Goal: Task Accomplishment & Management: Manage account settings

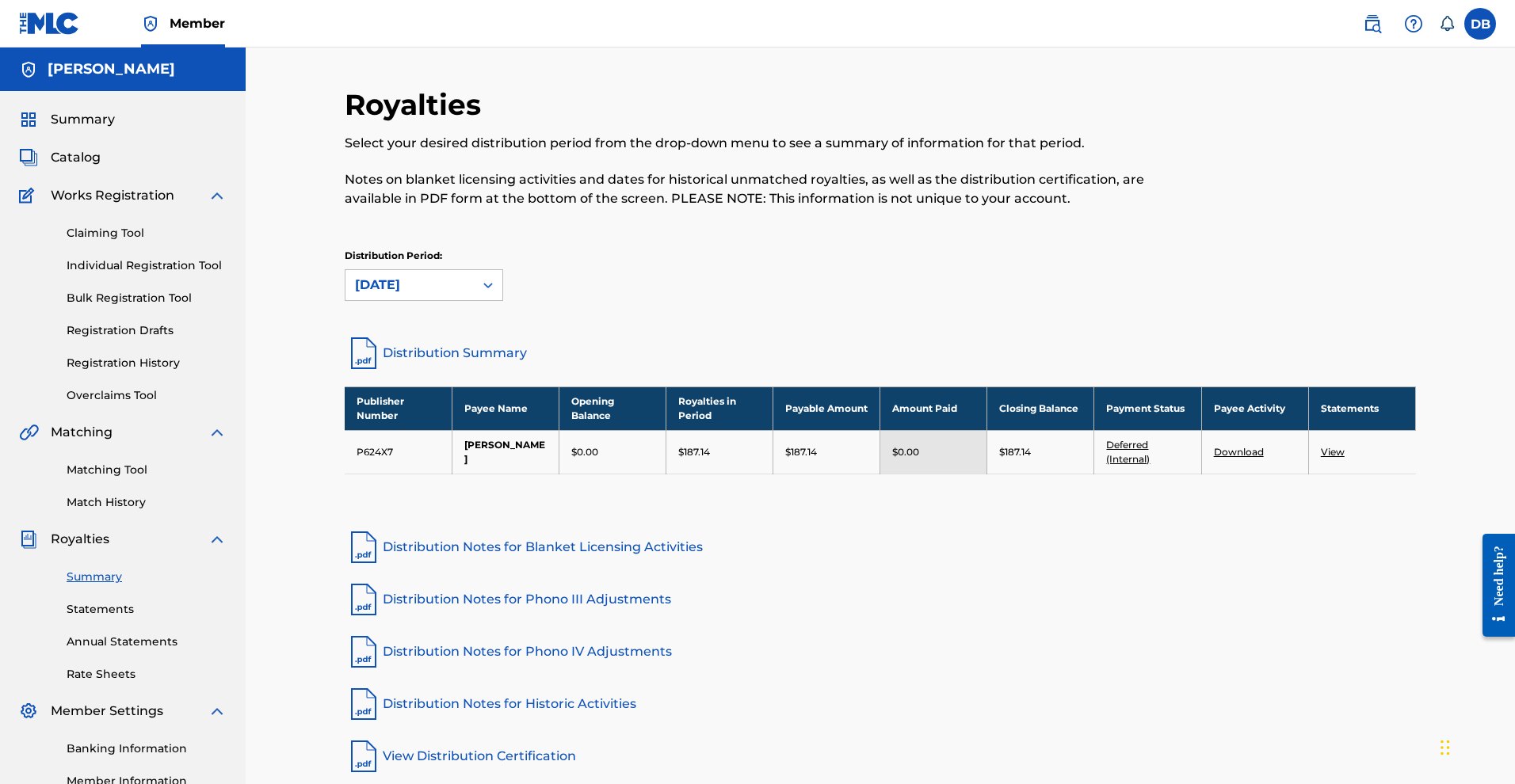
click at [111, 129] on span "Summary" at bounding box center [83, 119] width 64 height 19
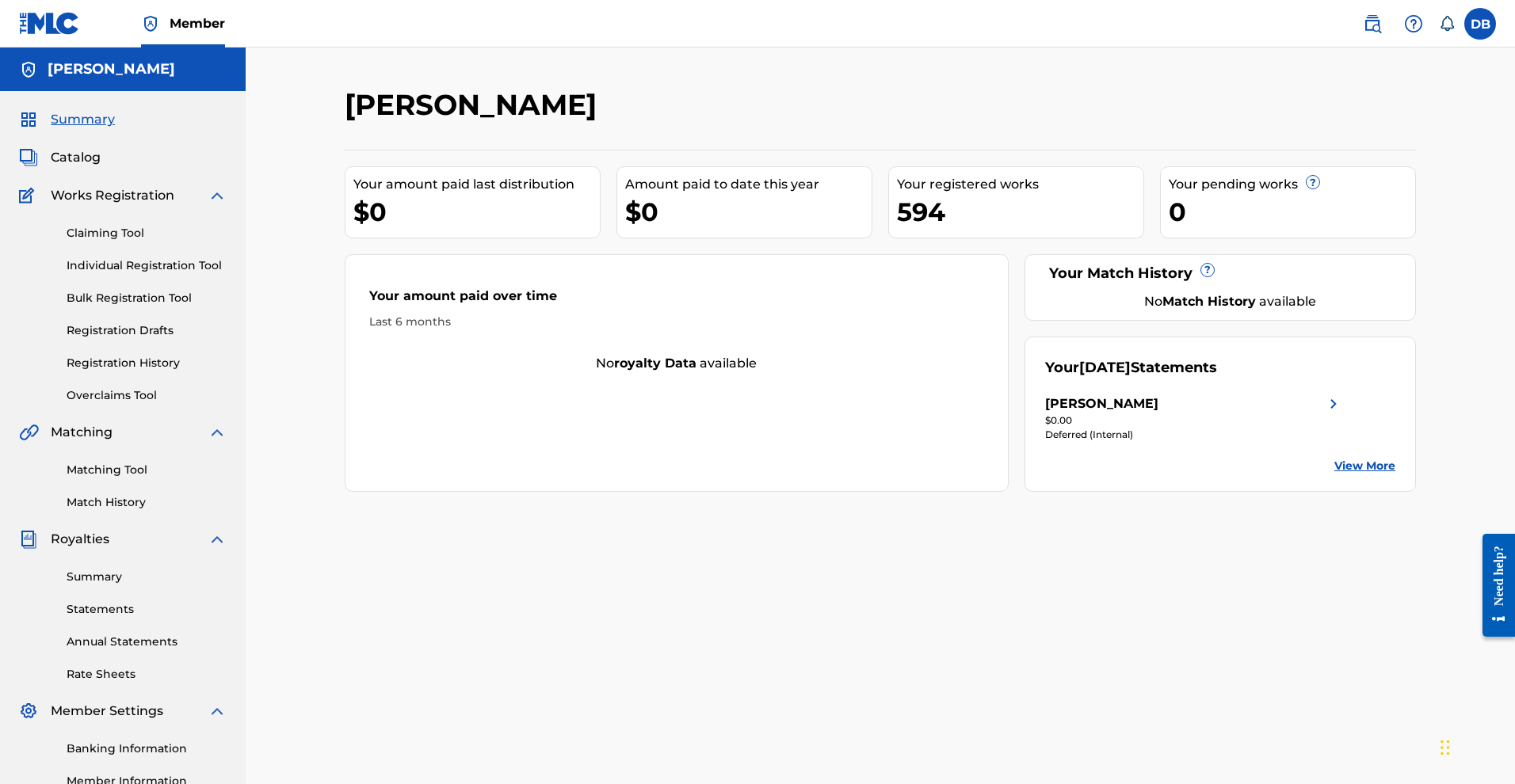
click at [130, 241] on link "Claiming Tool" at bounding box center [147, 233] width 160 height 16
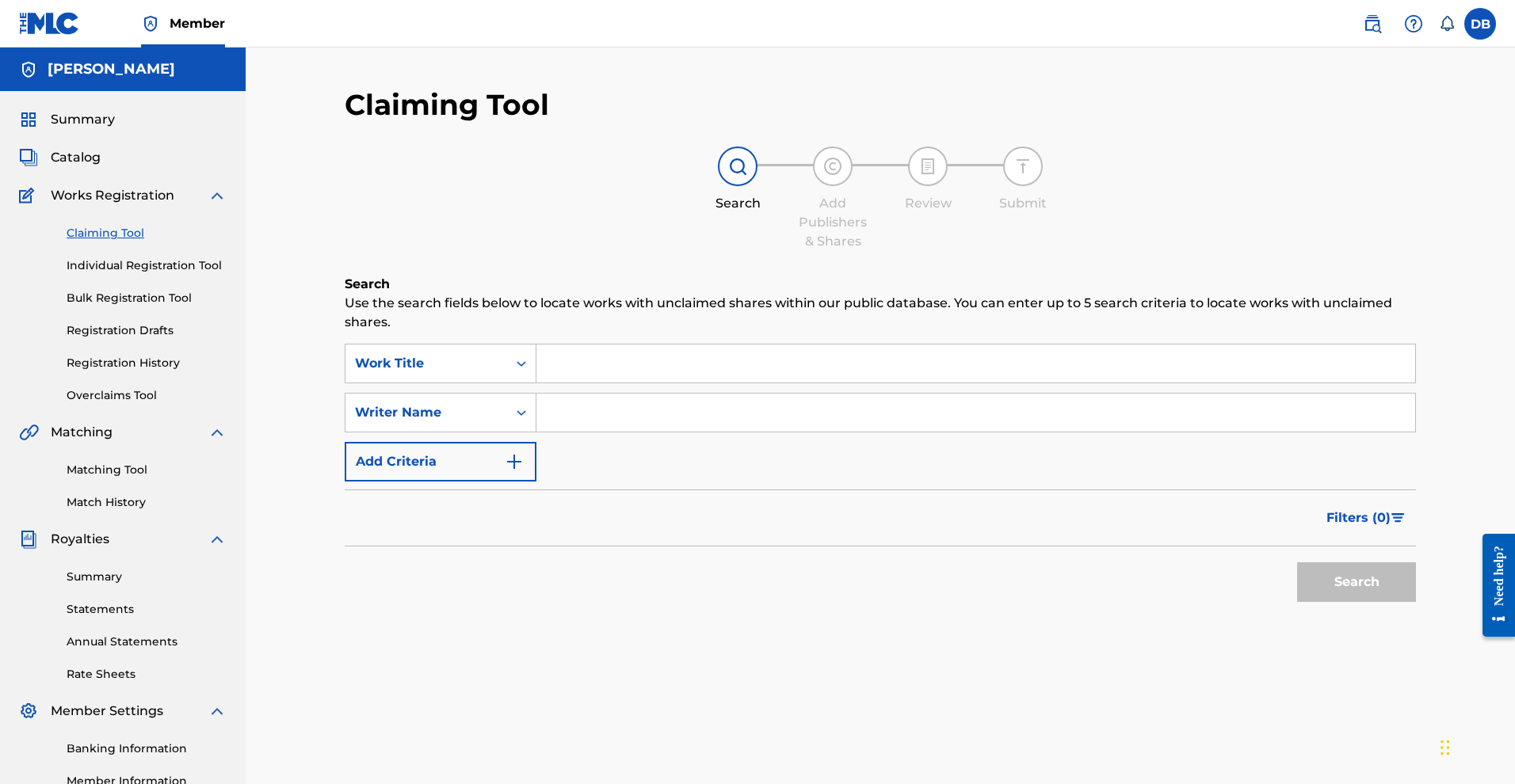
click at [581, 379] on input "Search Form" at bounding box center [976, 363] width 879 height 38
type input "S"
click at [112, 617] on link "Statements" at bounding box center [147, 609] width 160 height 16
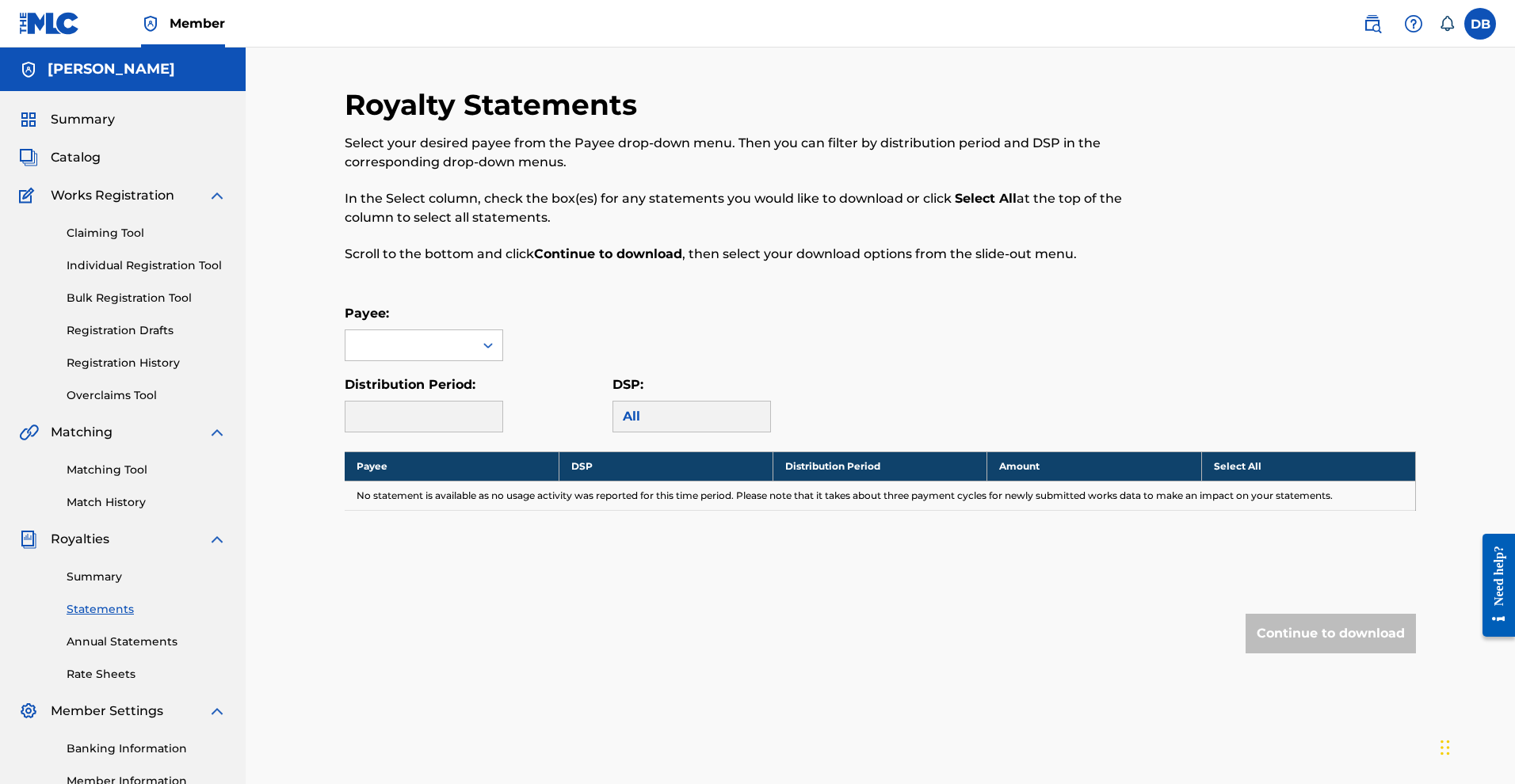
click at [118, 585] on link "Summary" at bounding box center [147, 576] width 160 height 16
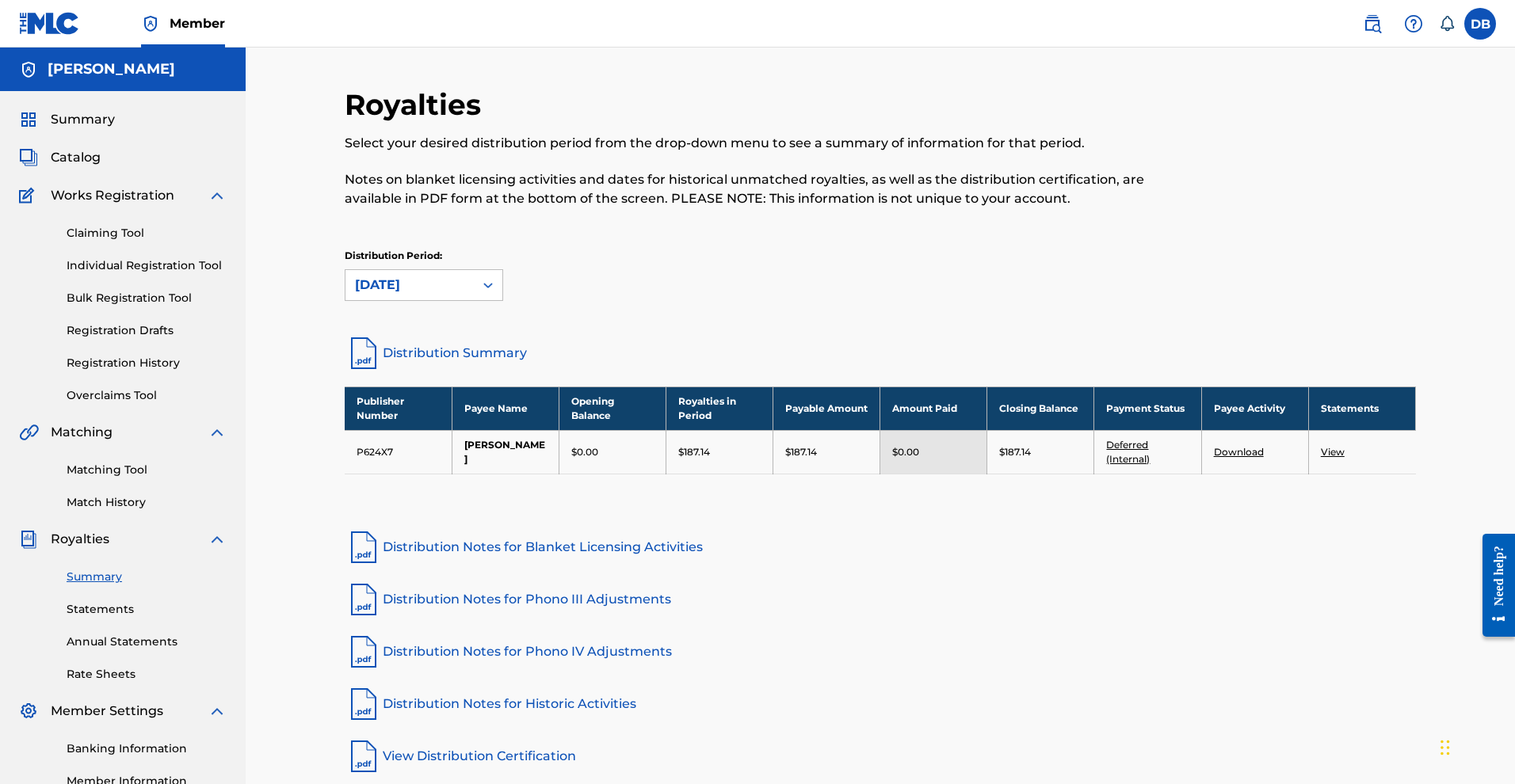
click at [466, 372] on link "Distribution Summary" at bounding box center [880, 353] width 1071 height 38
click at [467, 372] on link "Distribution Summary" at bounding box center [880, 353] width 1071 height 38
click at [153, 241] on link "Claiming Tool" at bounding box center [147, 233] width 160 height 16
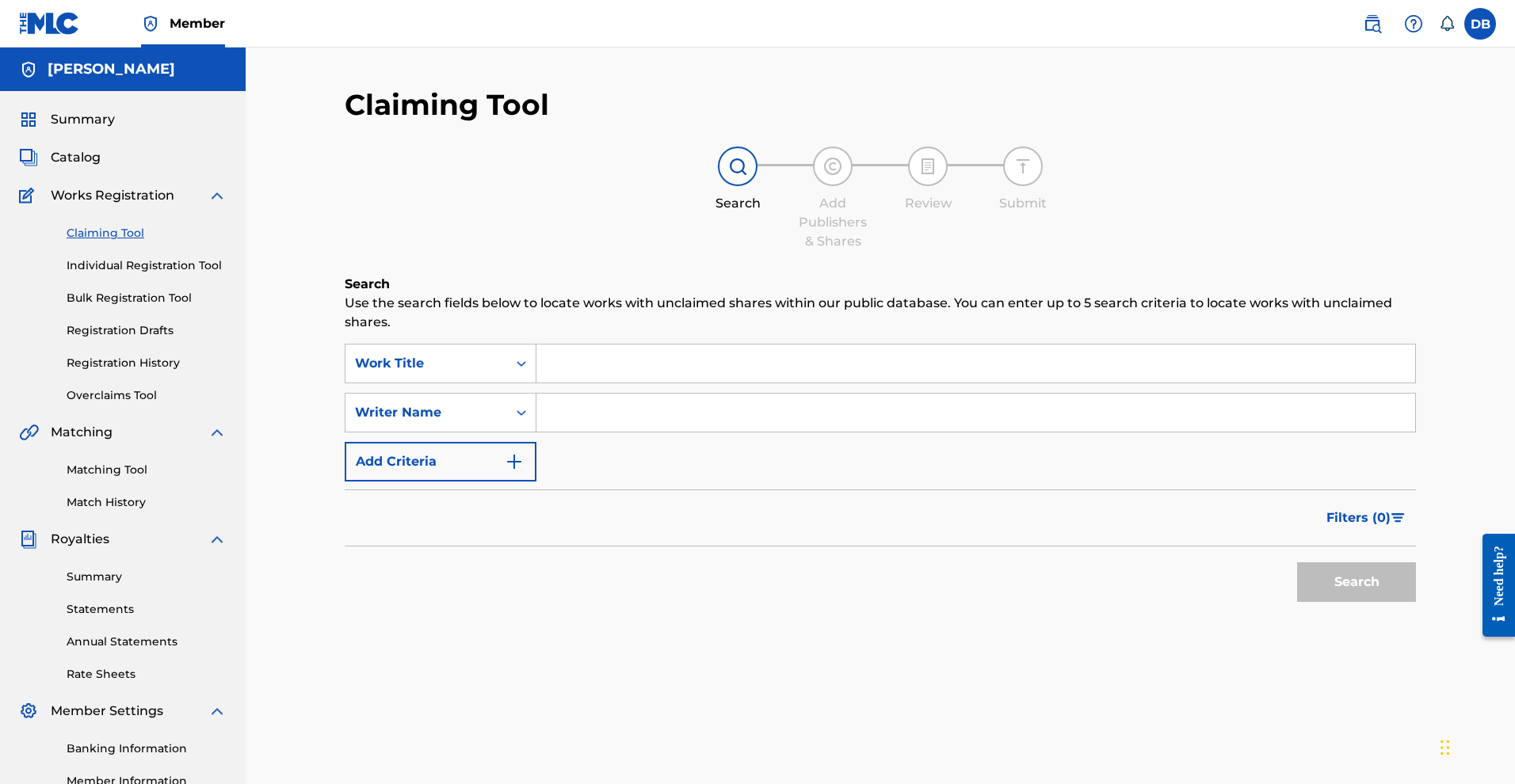
click at [598, 365] on input "Search Form" at bounding box center [976, 363] width 879 height 38
paste input "SWEET SENSIMENIA"
click at [695, 432] on input "Search Form" at bounding box center [976, 412] width 879 height 38
click at [771, 382] on input "SWEET SENSIMENIA" at bounding box center [976, 363] width 879 height 38
click at [559, 374] on input "SWEET SENSIMENIA"" at bounding box center [976, 363] width 879 height 38
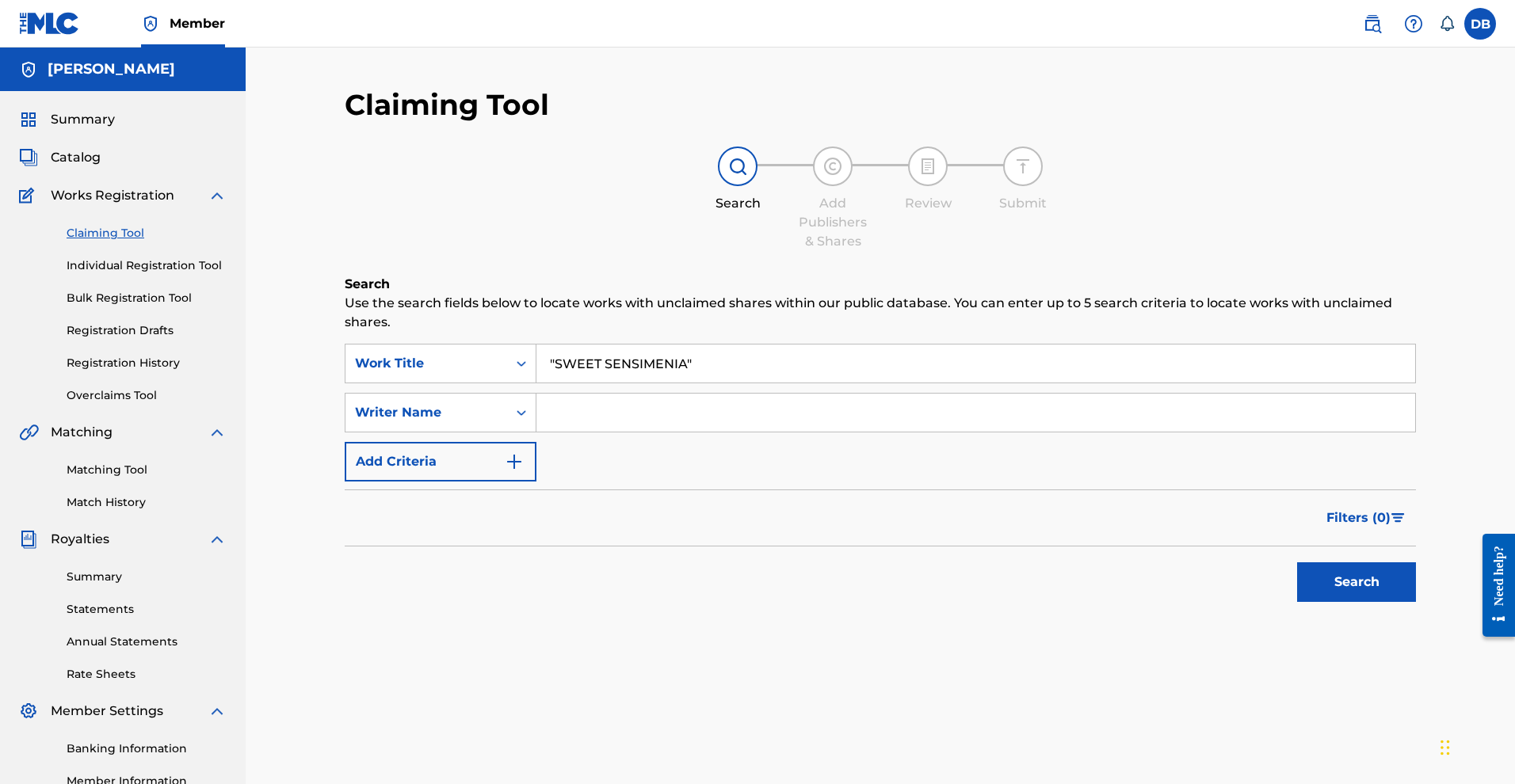
type input ""SWEET SENSIMENIA""
click at [1333, 602] on button "Search" at bounding box center [1356, 582] width 118 height 39
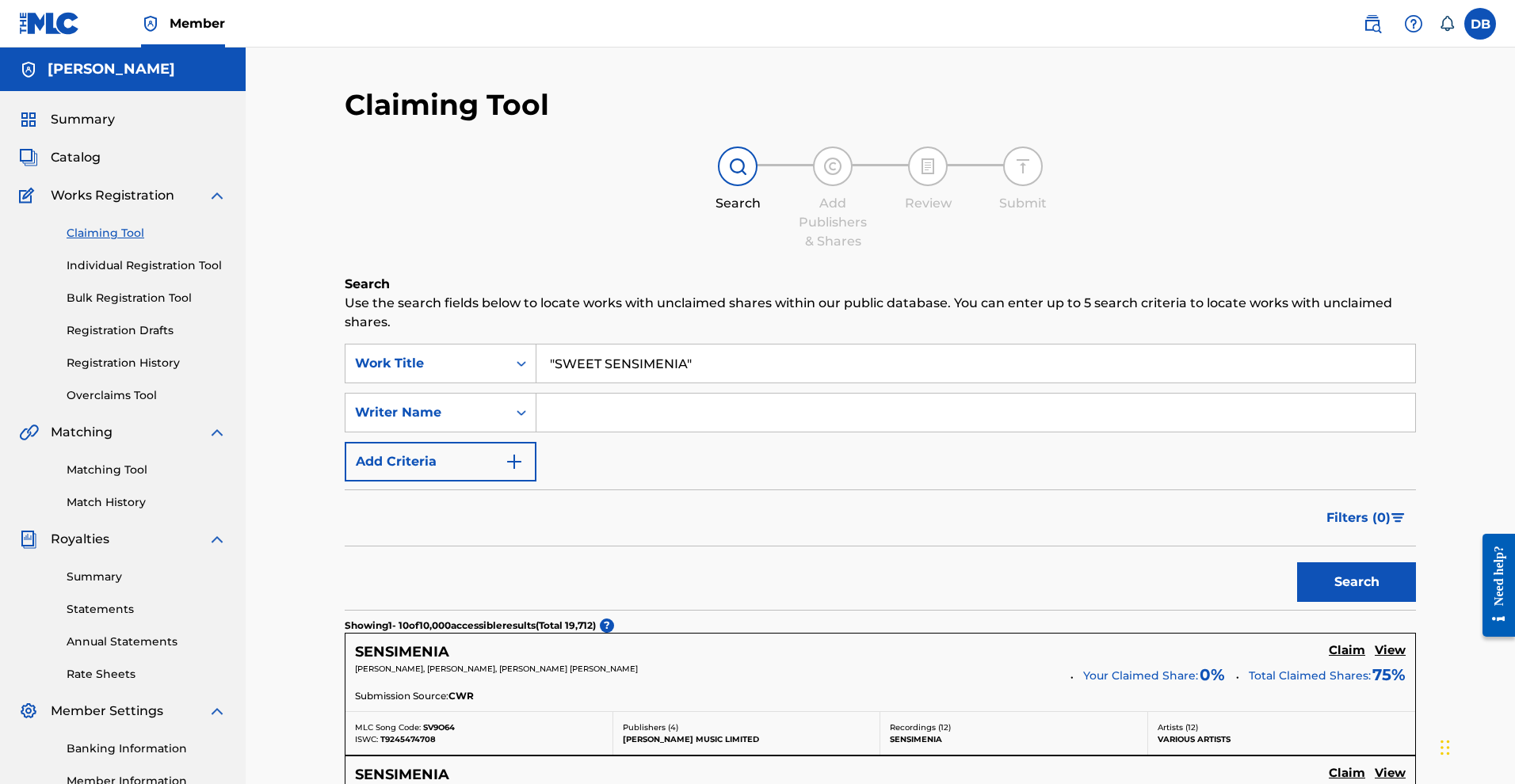
click at [895, 429] on input "Search Form" at bounding box center [976, 412] width 879 height 38
type input "Mykal rose"
click at [1341, 602] on button "Search" at bounding box center [1356, 582] width 118 height 39
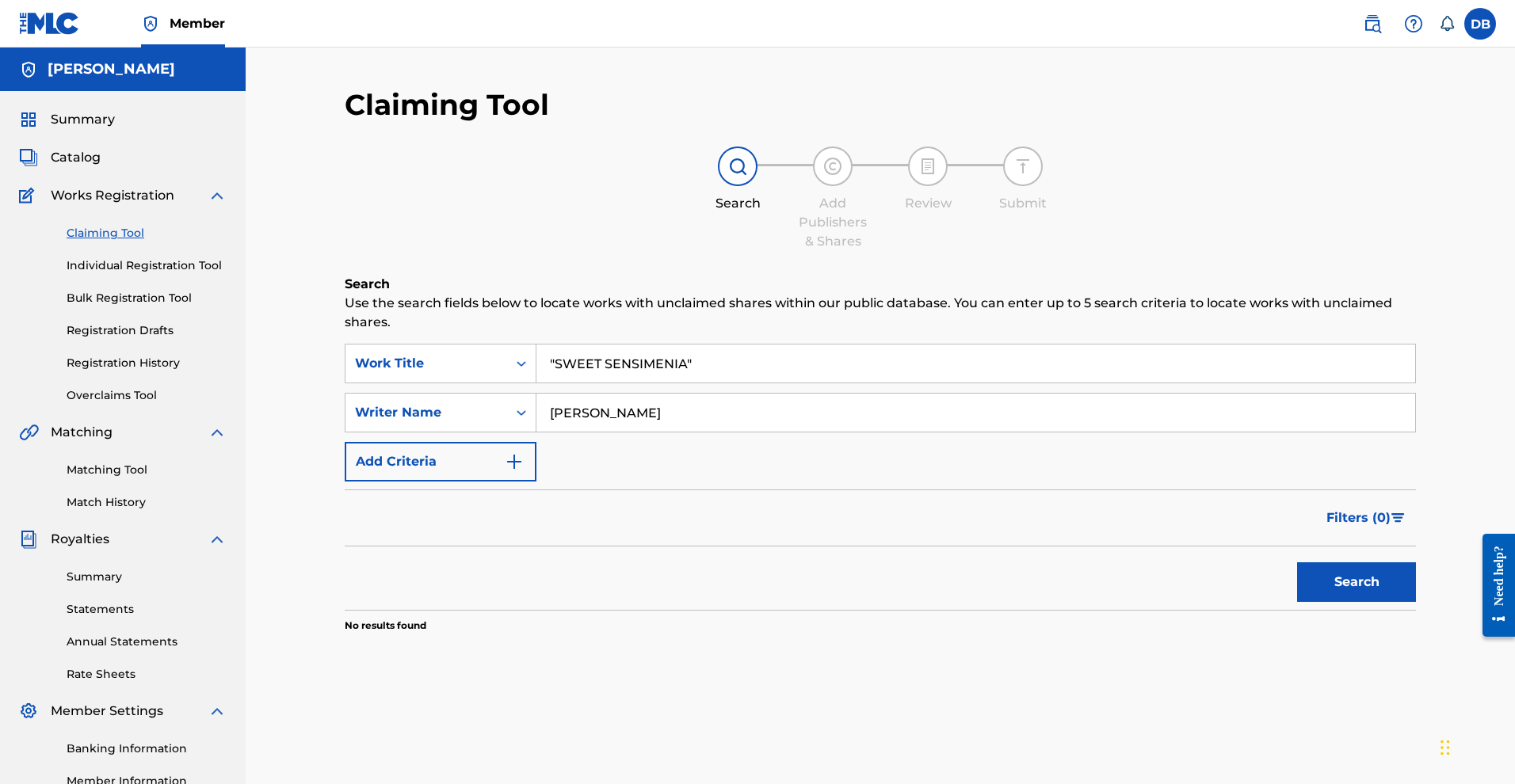
click at [813, 432] on input "Mykal rose" at bounding box center [976, 412] width 879 height 38
click at [761, 382] on input ""SWEET SENSIMENIA"" at bounding box center [976, 363] width 879 height 38
click at [572, 372] on input ""SWEET SENSIMENIA" at bounding box center [976, 363] width 879 height 38
type input "SWEET SENSIMENIA"
click at [1322, 602] on button "Search" at bounding box center [1356, 582] width 118 height 39
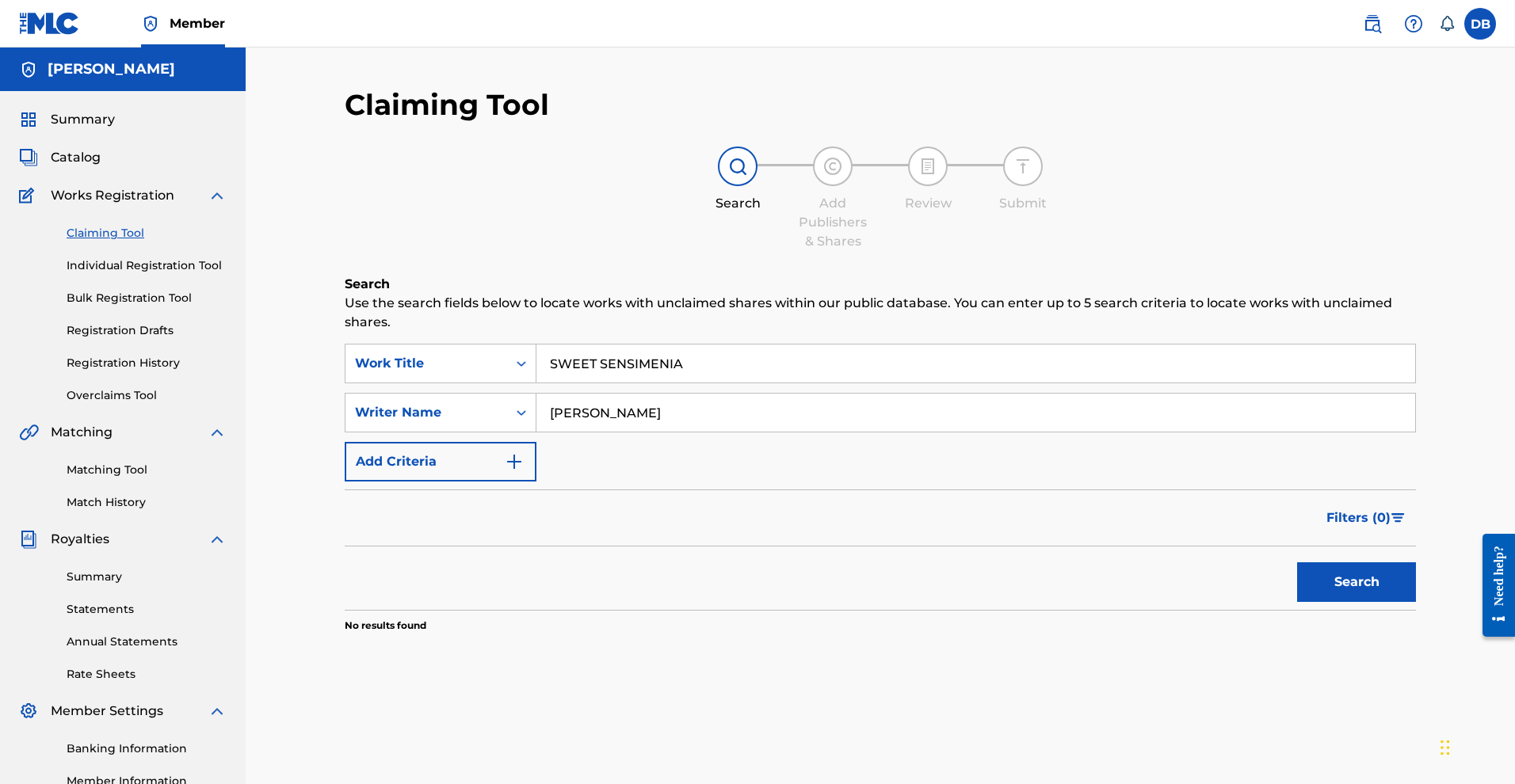
drag, startPoint x: 704, startPoint y: 374, endPoint x: 553, endPoint y: 361, distance: 151.6
click at [553, 361] on input "SWEET SENSIMENIA" at bounding box center [976, 363] width 879 height 38
click at [200, 274] on link "Individual Registration Tool" at bounding box center [147, 266] width 160 height 16
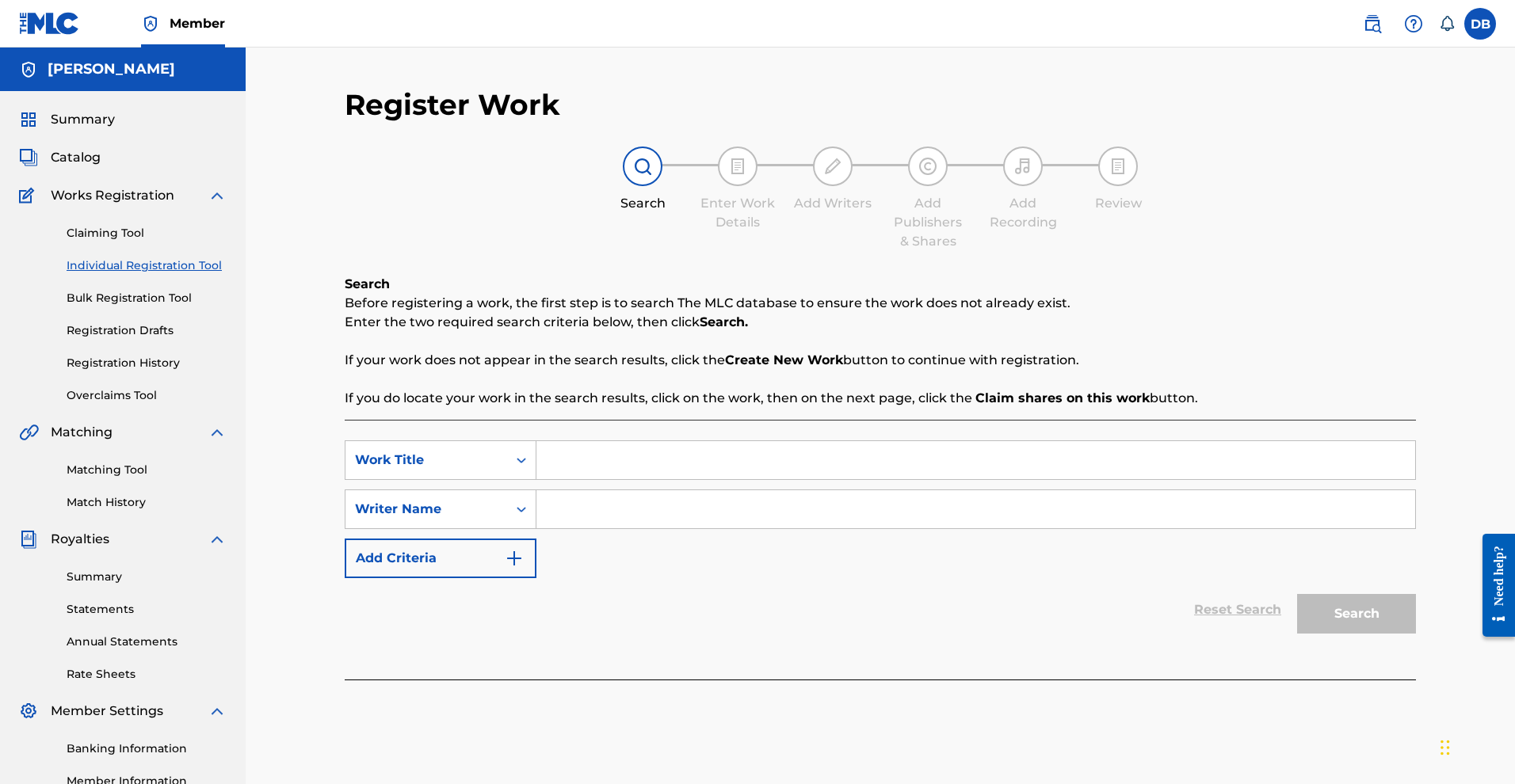
click at [628, 479] on input "Search Form" at bounding box center [976, 460] width 879 height 38
paste input "SWEET SENSIMENIA"
click at [683, 510] on div "sweet sensimenia" at bounding box center [856, 495] width 640 height 28
type input "sweet sensimenia"
click at [759, 528] on input "Search Form" at bounding box center [976, 509] width 879 height 38
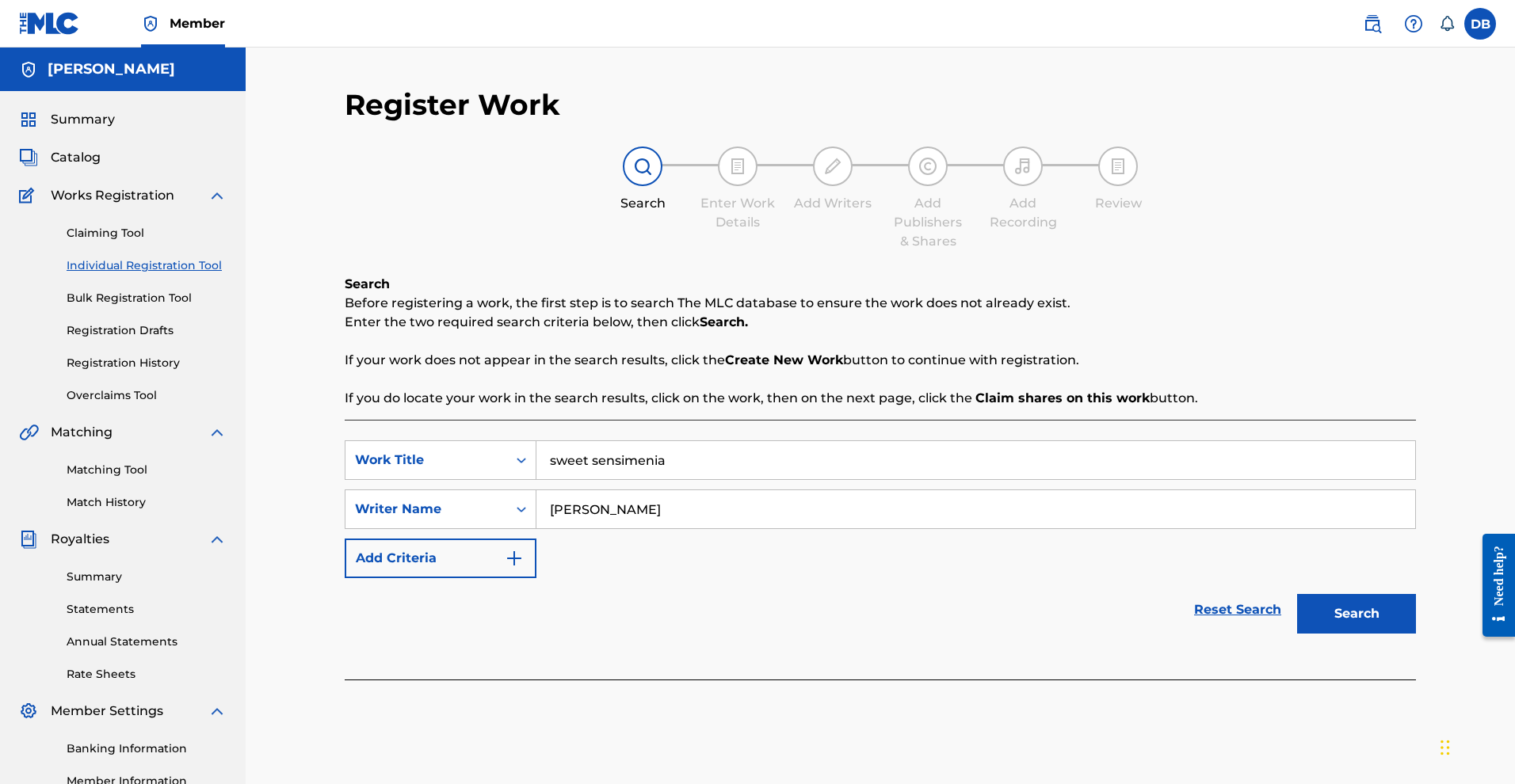
type input "Mykal rose"
click at [1416, 634] on button "Search" at bounding box center [1356, 613] width 118 height 39
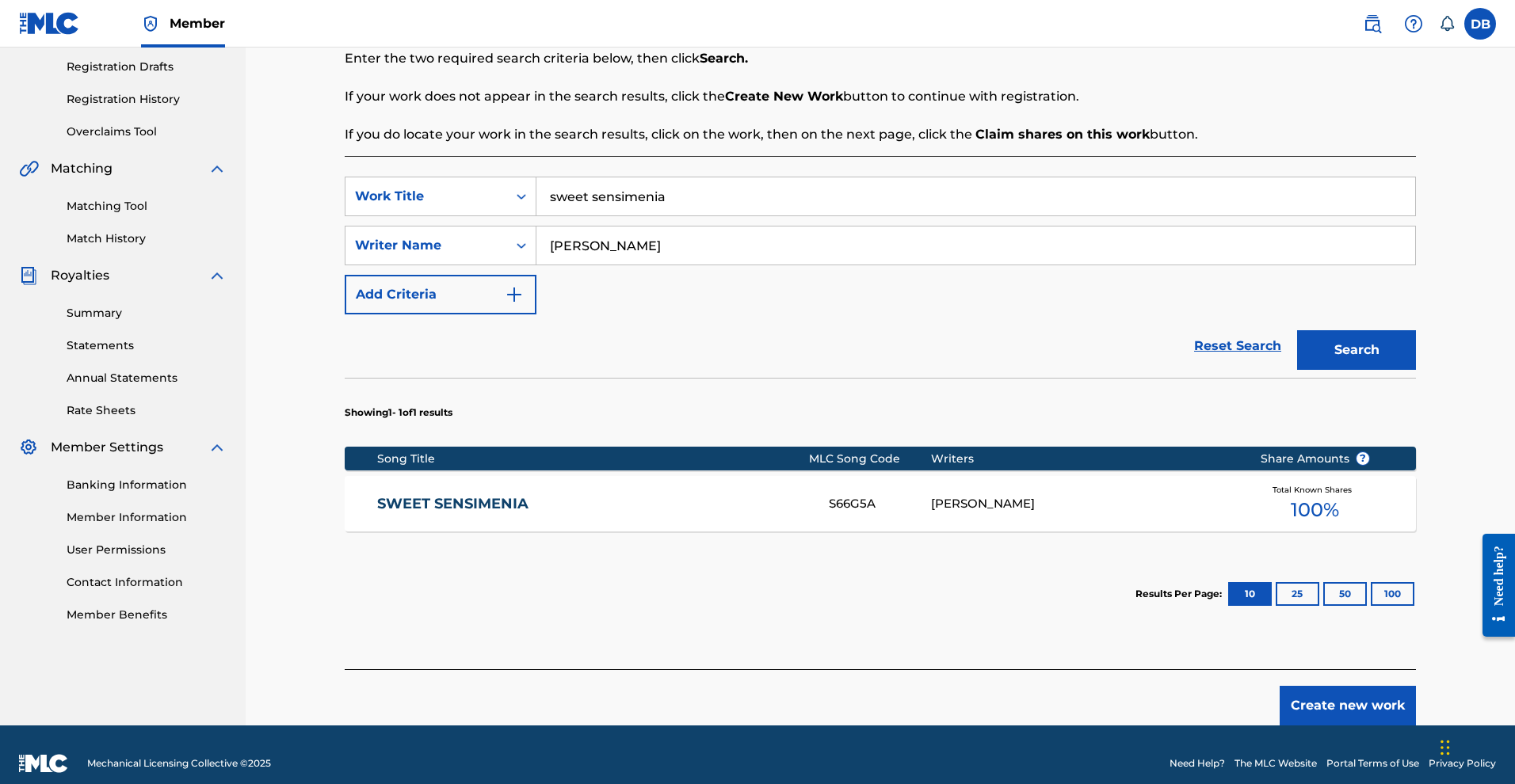
scroll to position [264, 0]
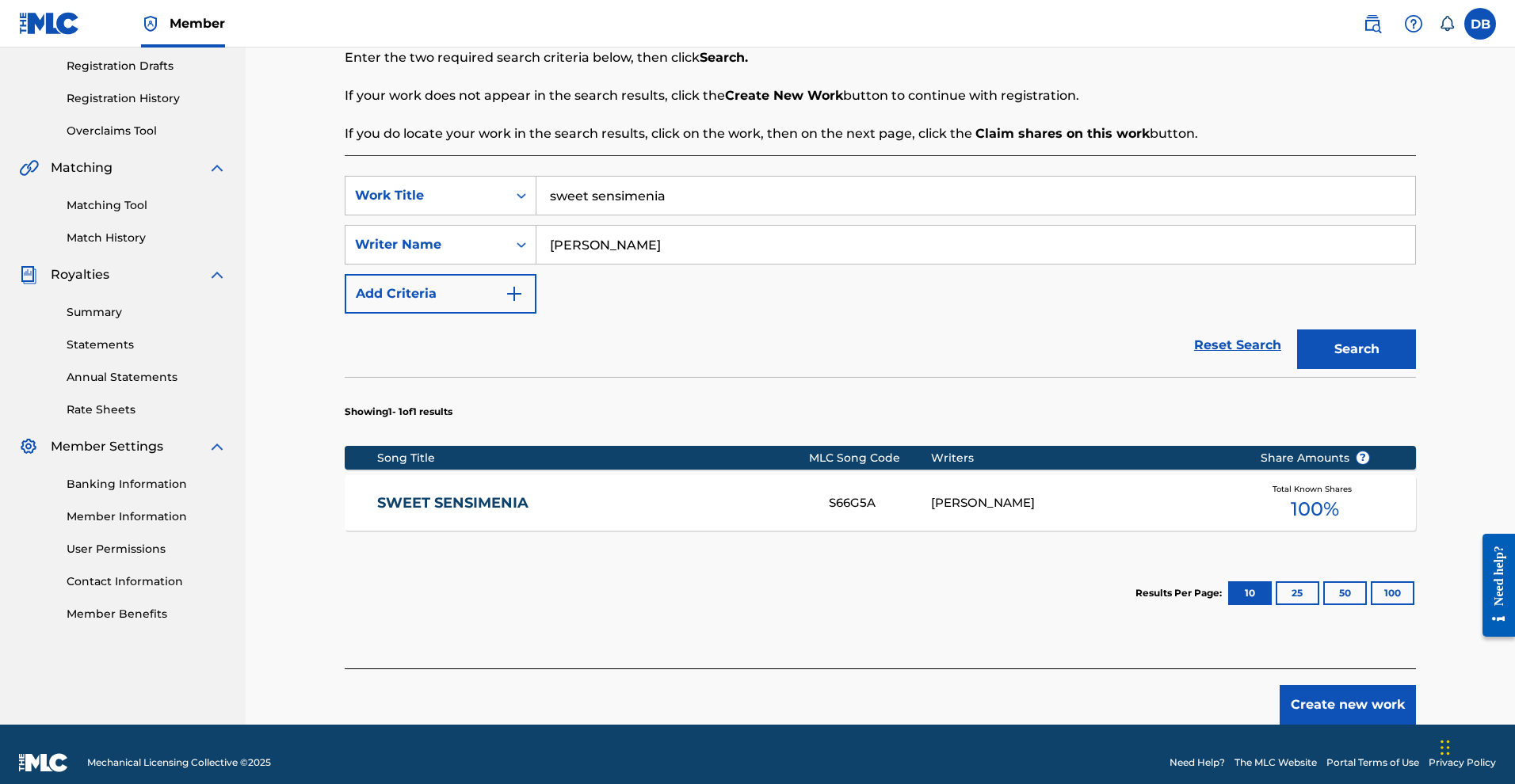
click at [1339, 524] on span "100 %" at bounding box center [1315, 509] width 48 height 28
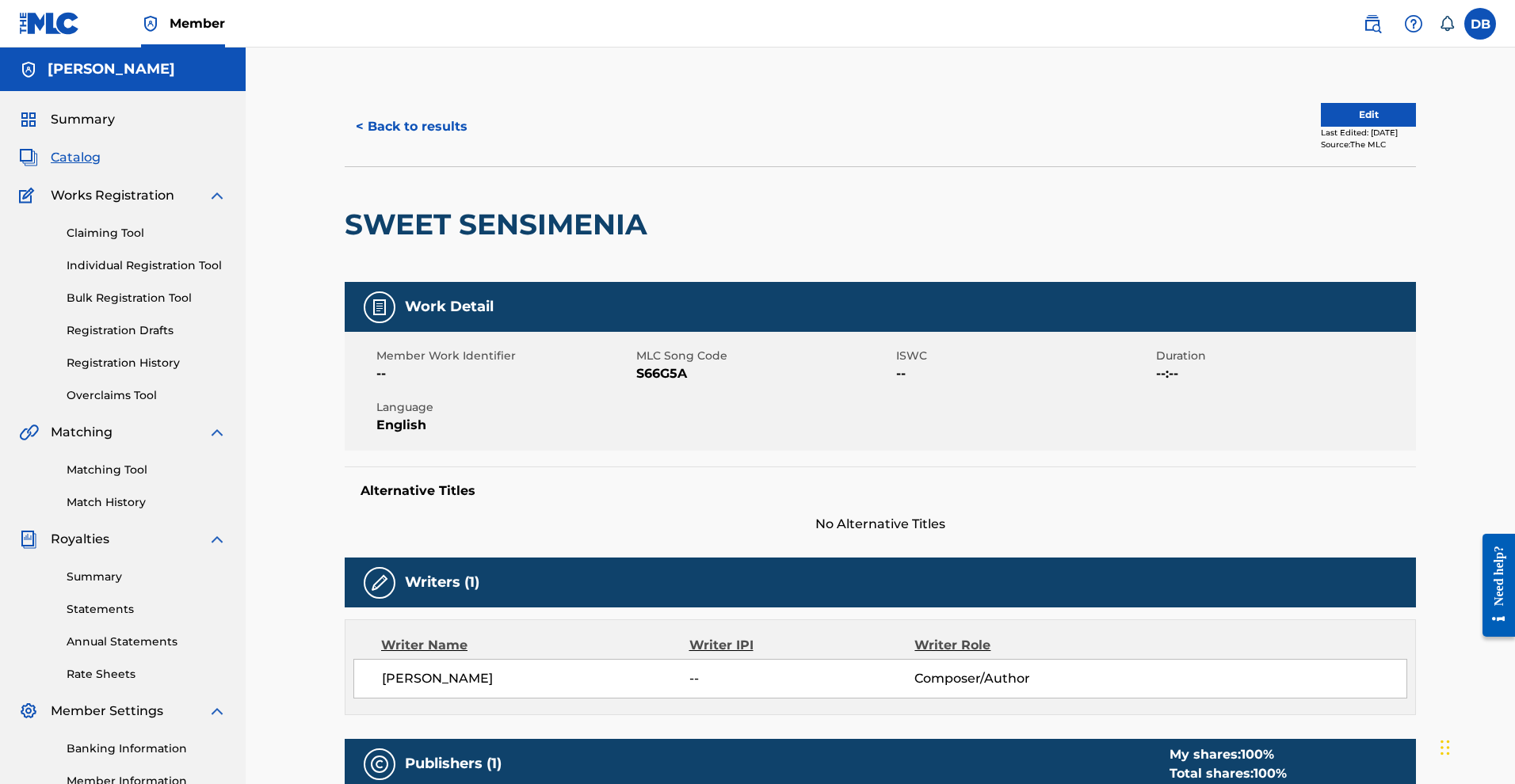
scroll to position [264, 0]
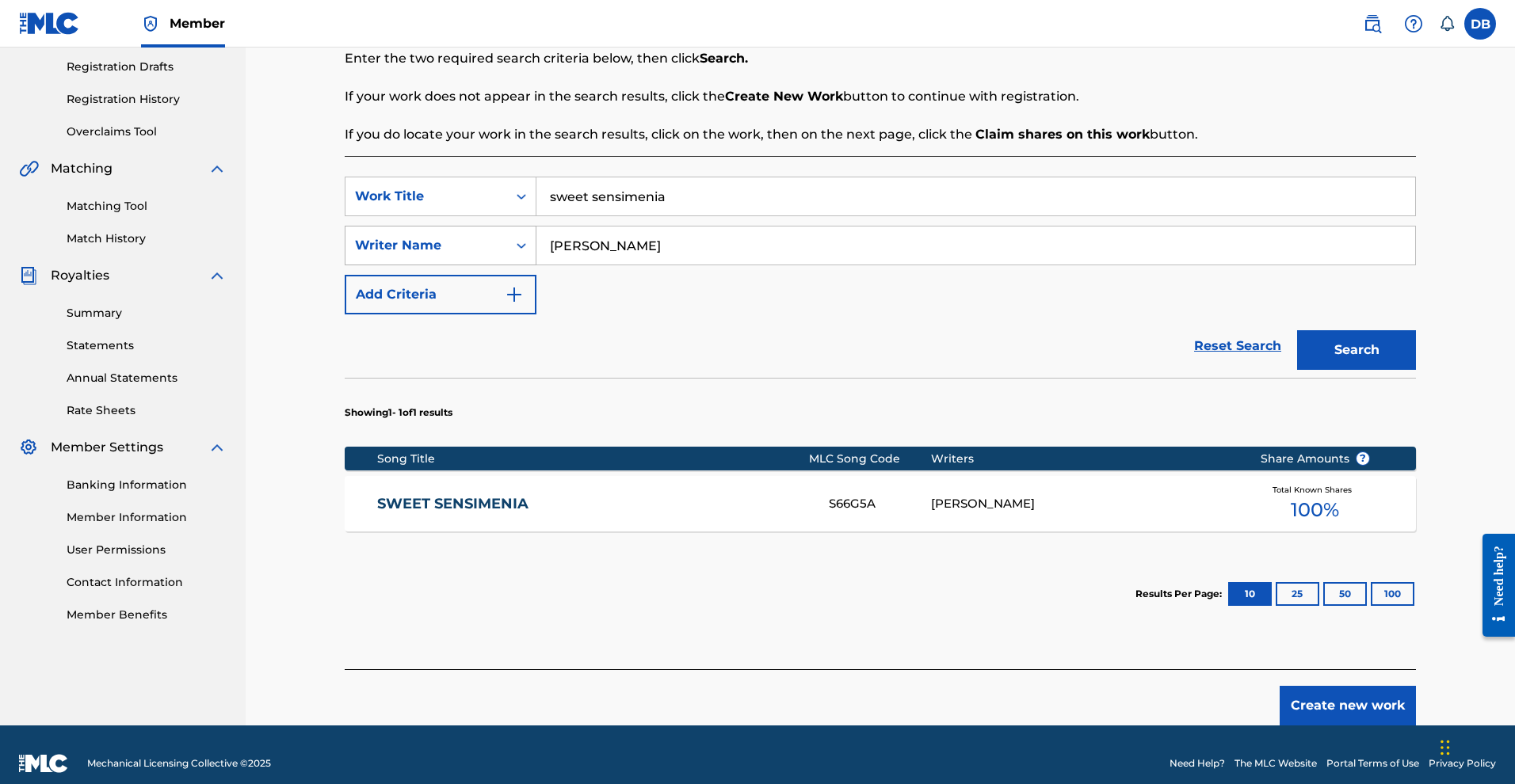
drag, startPoint x: 645, startPoint y: 300, endPoint x: 540, endPoint y: 277, distance: 107.5
click at [540, 265] on div "SearchWithCriteria7195c477-2a06-4e9a-96d2-77ae34b78bd0 Writer Name Mykal rose" at bounding box center [880, 245] width 1071 height 39
type input "Michael rose"
click at [1367, 370] on button "Search" at bounding box center [1356, 350] width 118 height 39
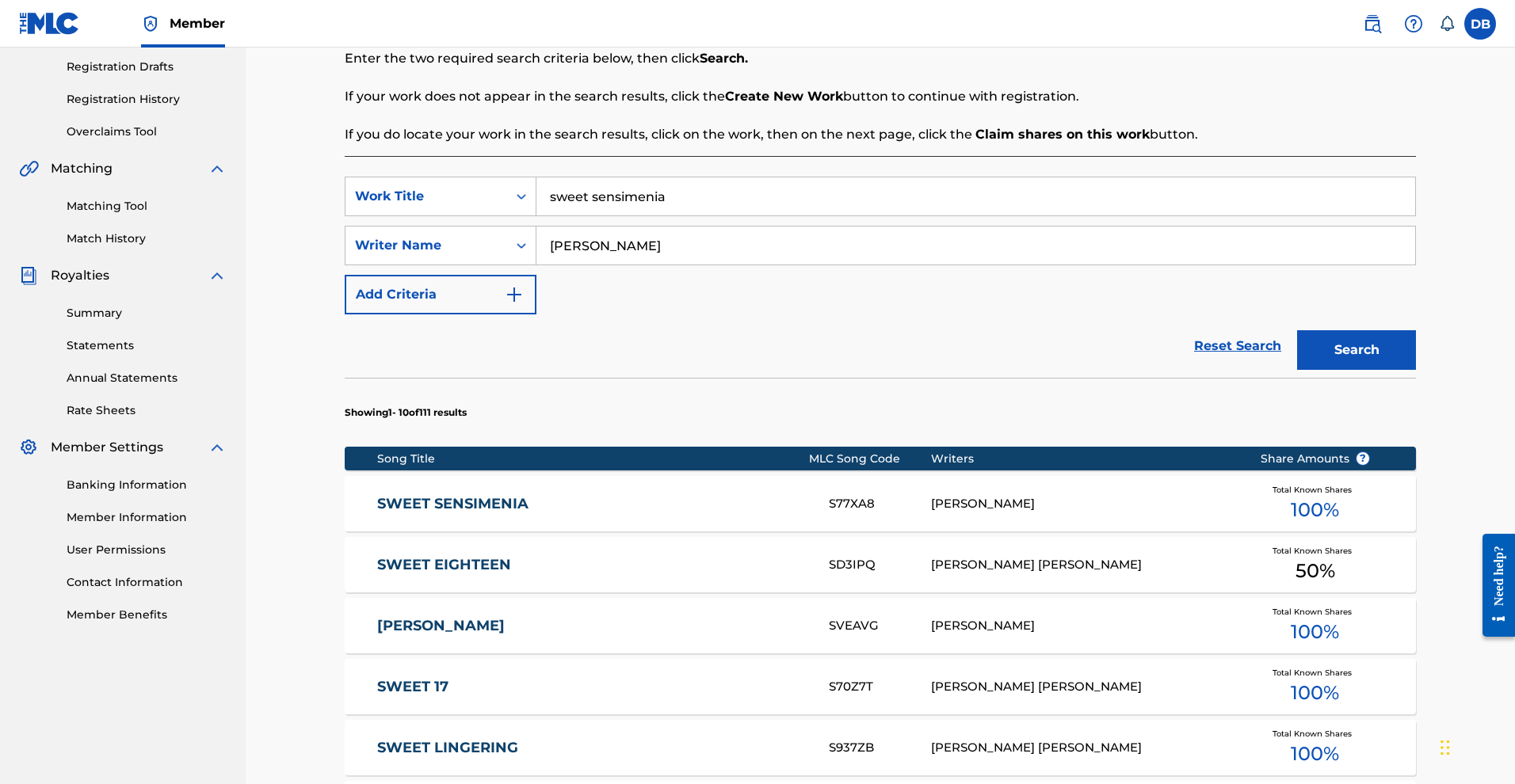
click at [1012, 514] on div "MICHAEL ROSE" at bounding box center [1083, 504] width 305 height 18
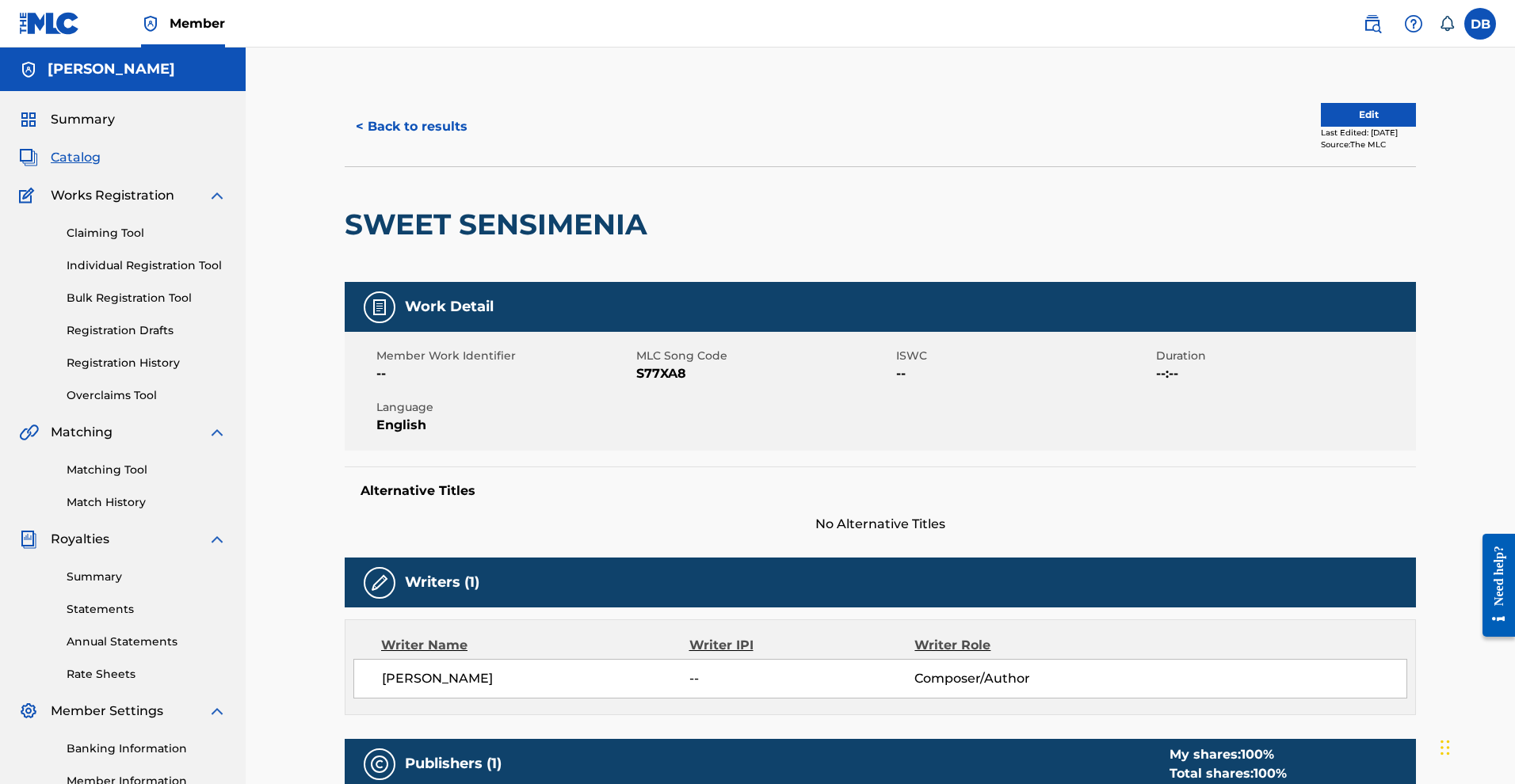
click at [102, 241] on link "Claiming Tool" at bounding box center [147, 233] width 160 height 16
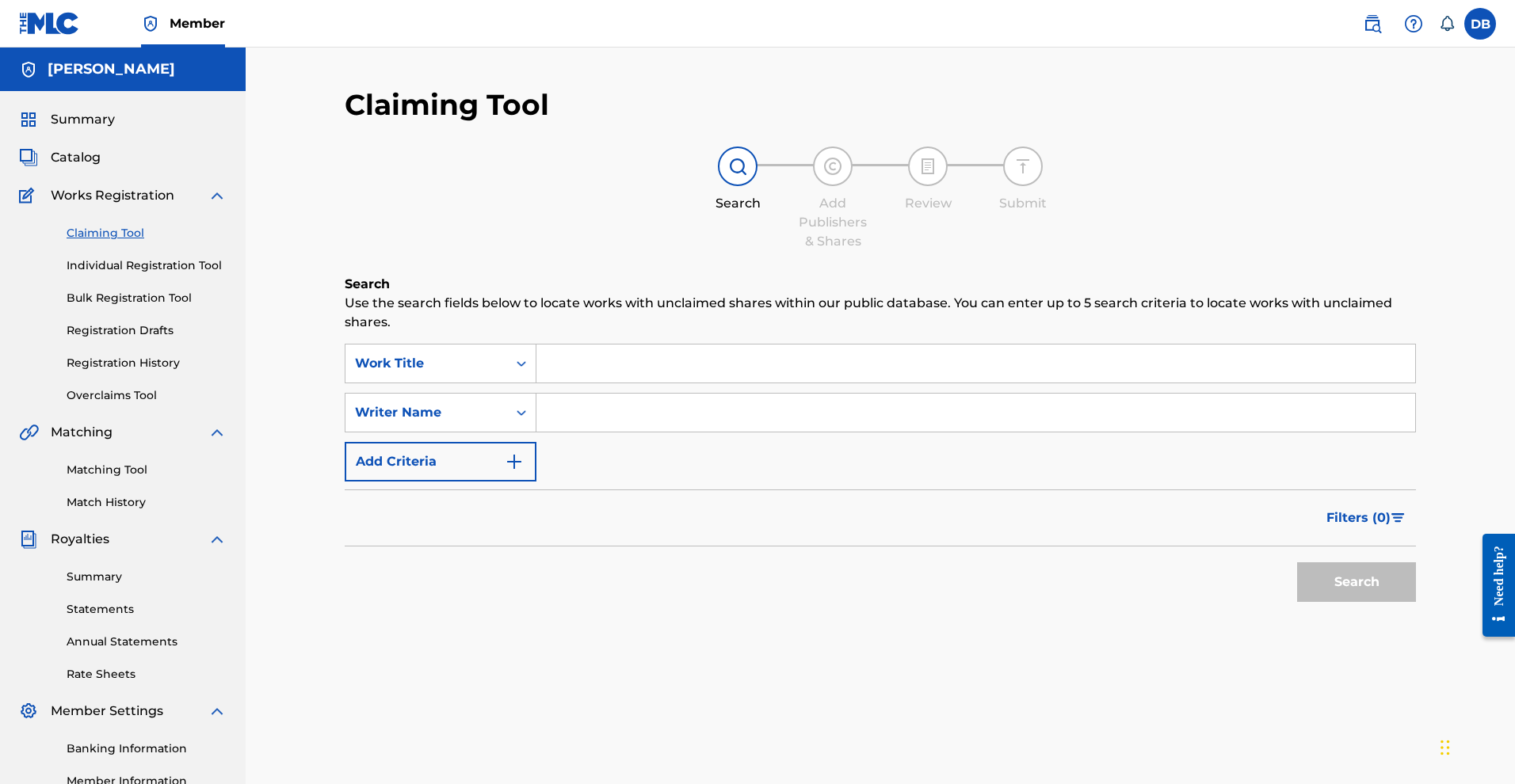
click at [584, 382] on input "Search Form" at bounding box center [976, 363] width 879 height 38
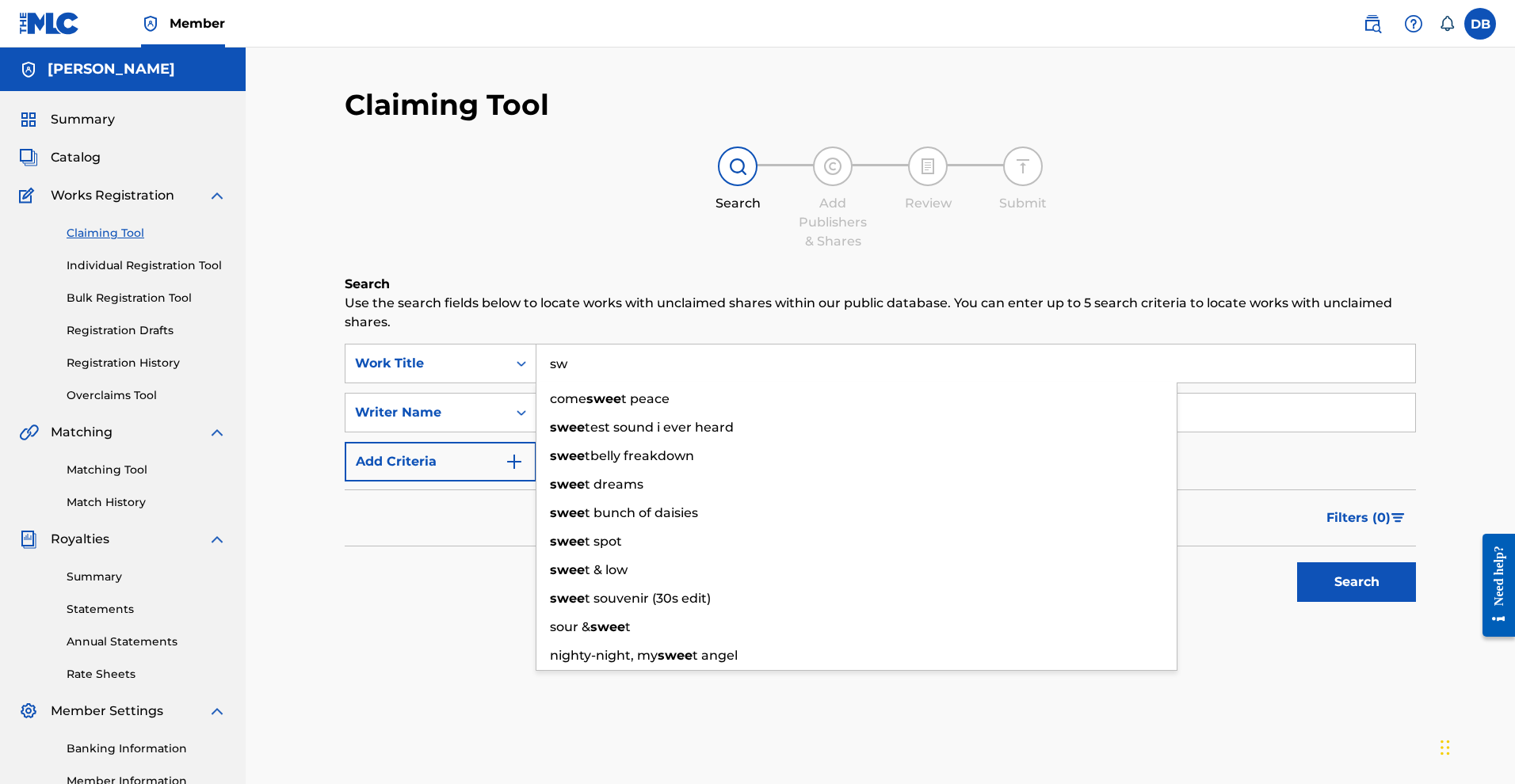
type input "s"
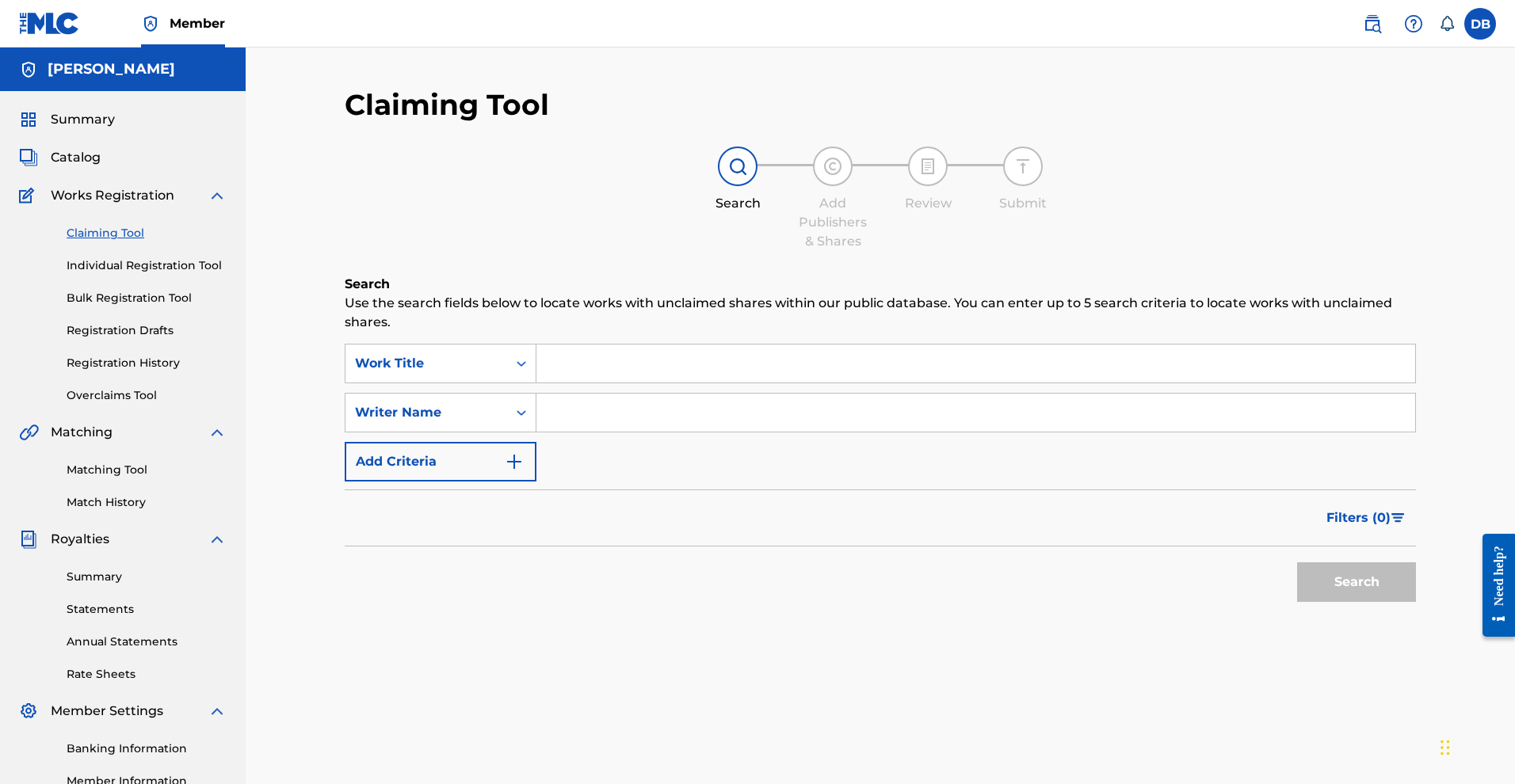
paste input "SWEET SENSIMENIA"
type input "SWEET SENSIMENIA"
click at [622, 432] on input "Search Form" at bounding box center [976, 412] width 879 height 38
type input "Michael rose"
click at [1297, 602] on button "Search" at bounding box center [1356, 582] width 118 height 39
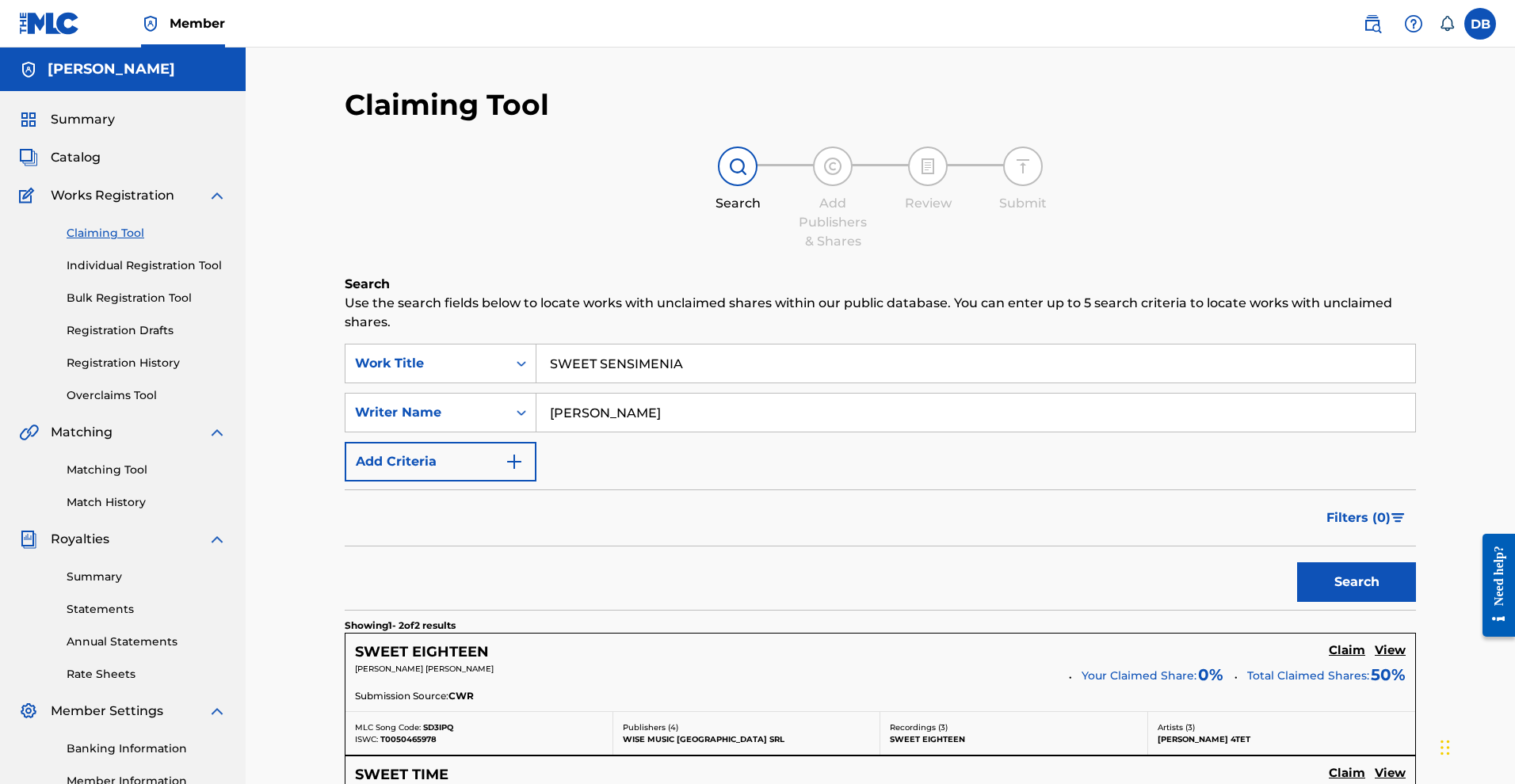
click at [901, 366] on input "SWEET SENSIMENIA" at bounding box center [976, 363] width 879 height 38
click at [960, 382] on input ""SWEET SENSIMENIA" at bounding box center [976, 363] width 879 height 38
type input ""SWEET SENSIMENIA""
click at [1297, 602] on button "Search" at bounding box center [1356, 582] width 118 height 39
click at [803, 429] on input "Michael rose" at bounding box center [976, 412] width 879 height 38
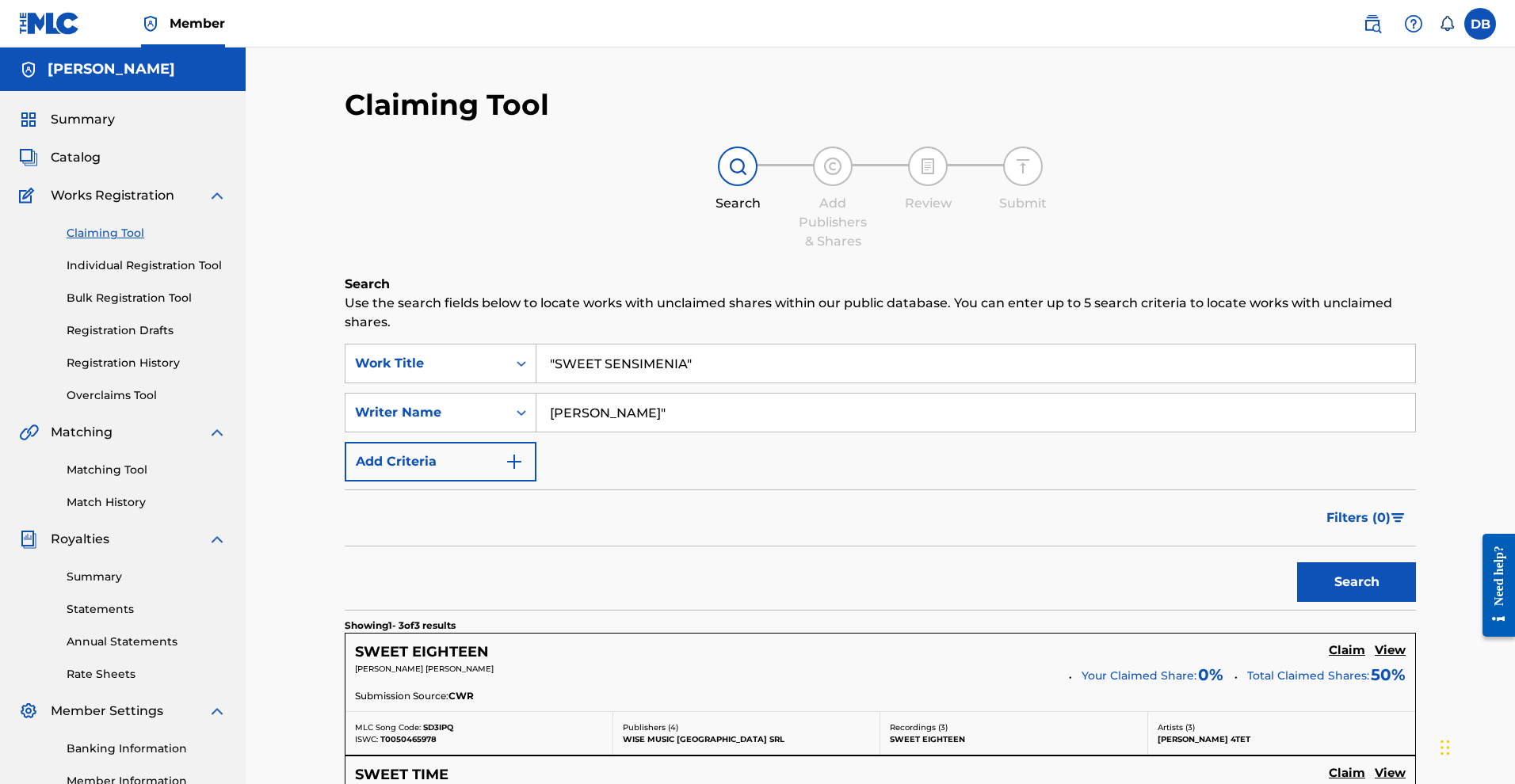
click at [562, 431] on input "Michael rose"" at bounding box center [976, 412] width 879 height 38
type input ""Michael rose""
click at [1311, 602] on button "Search" at bounding box center [1356, 582] width 118 height 39
click at [150, 478] on link "Matching Tool" at bounding box center [147, 470] width 160 height 16
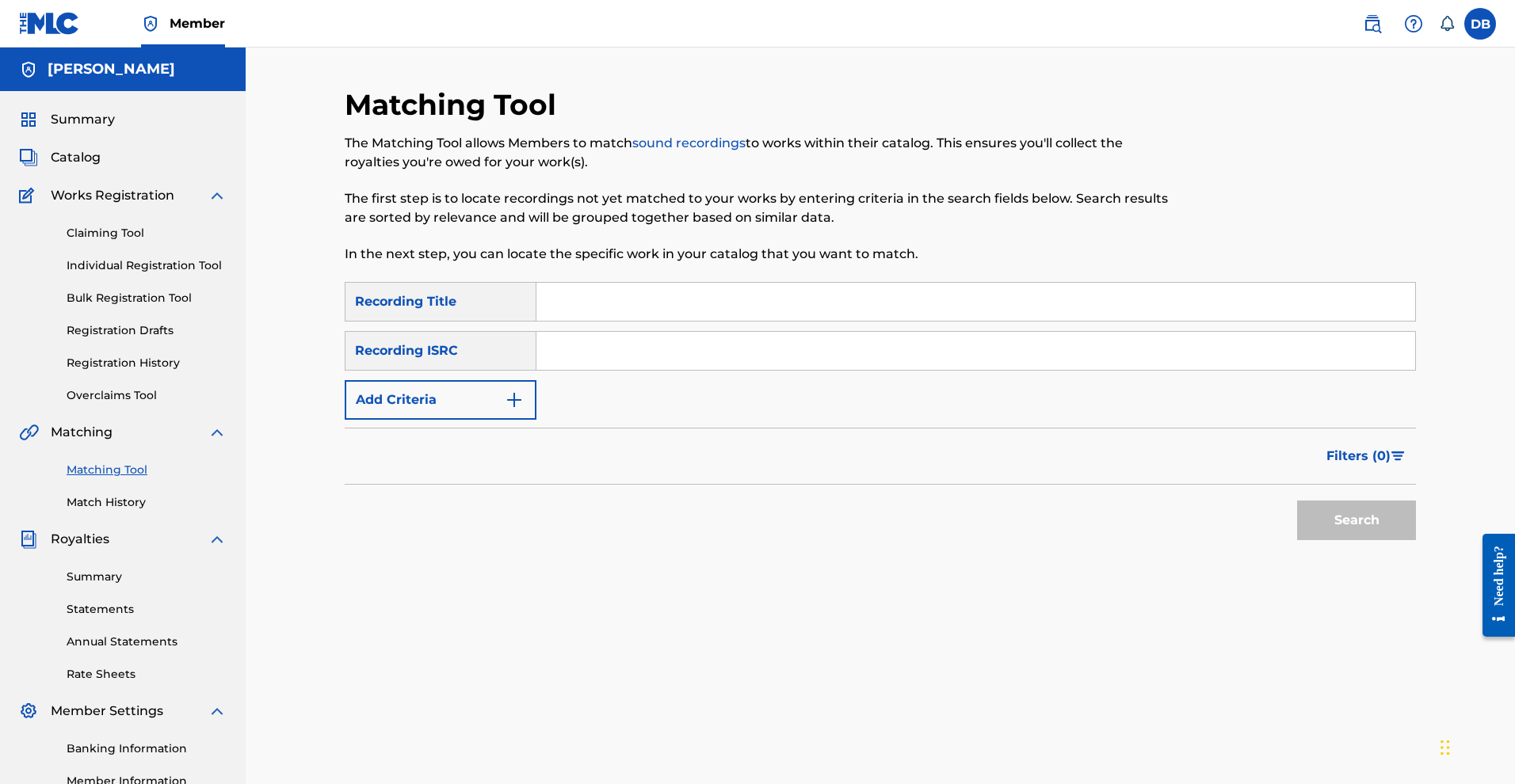
click at [612, 321] on input "Search Form" at bounding box center [976, 301] width 879 height 38
paste input "SWEET SENSIMENIA"
type input "SWEET SENSIMENIA"
click at [1369, 540] on button "Search" at bounding box center [1356, 520] width 118 height 39
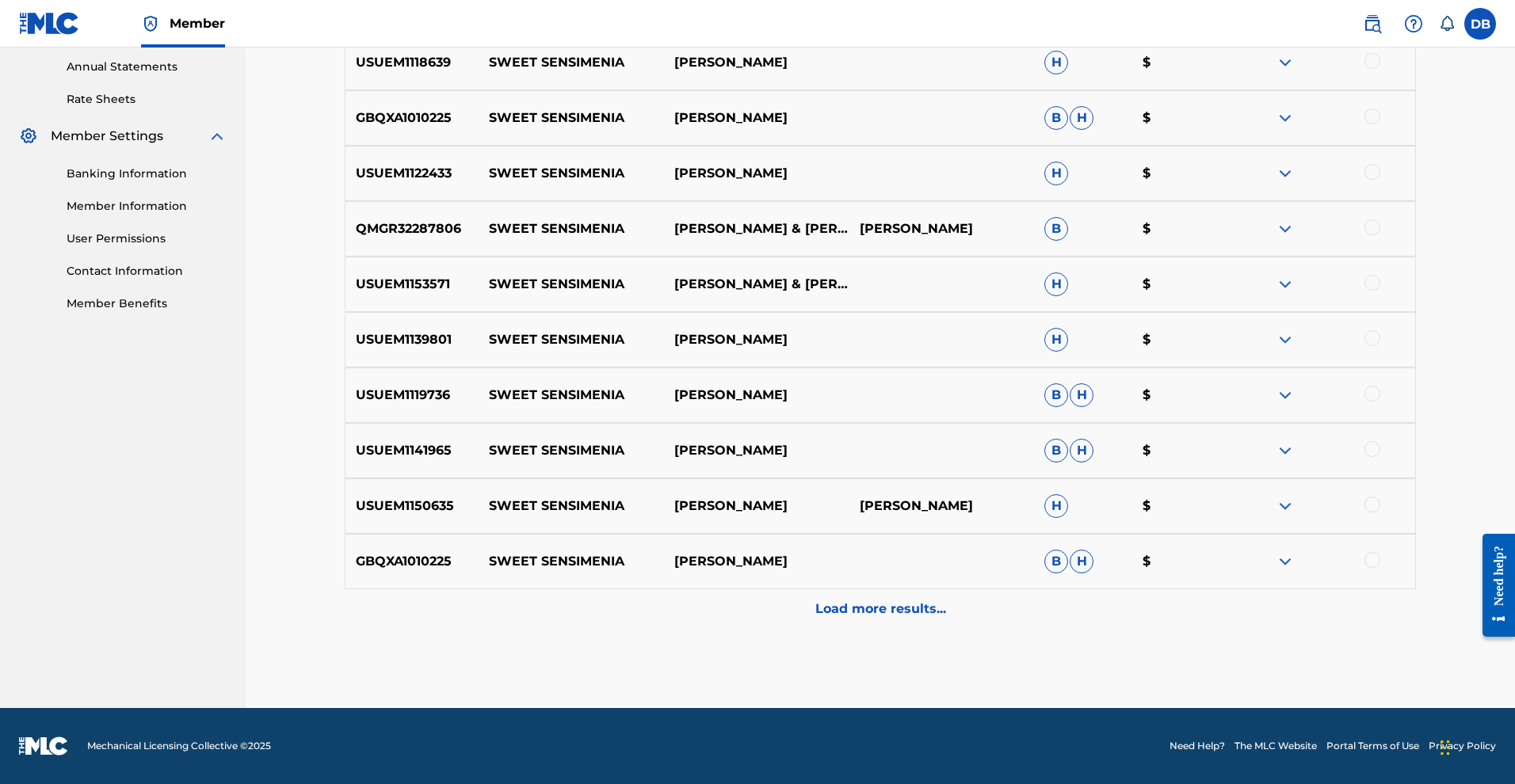
scroll to position [707, 0]
click at [946, 618] on p "Load more results..." at bounding box center [881, 608] width 131 height 19
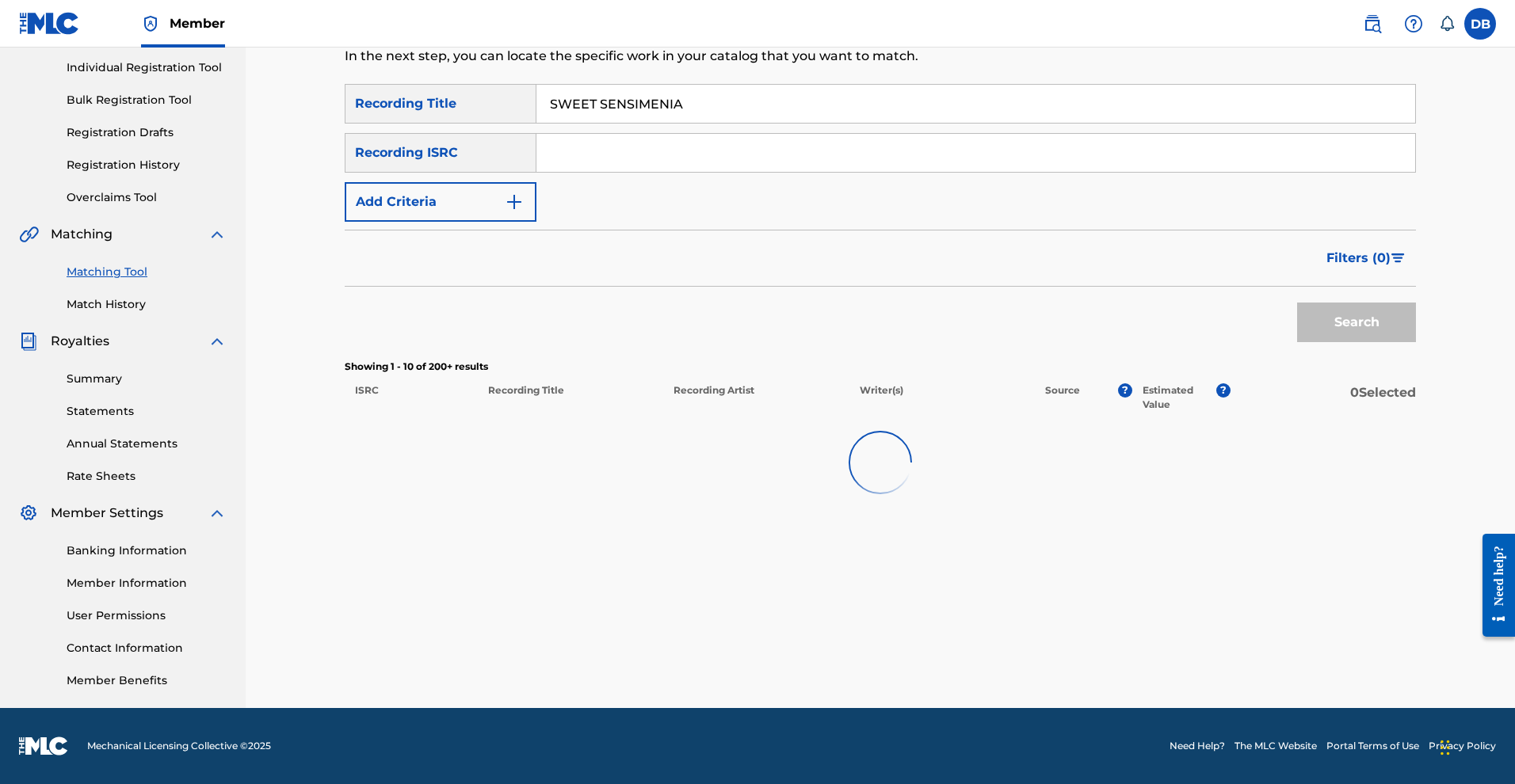
scroll to position [342, 0]
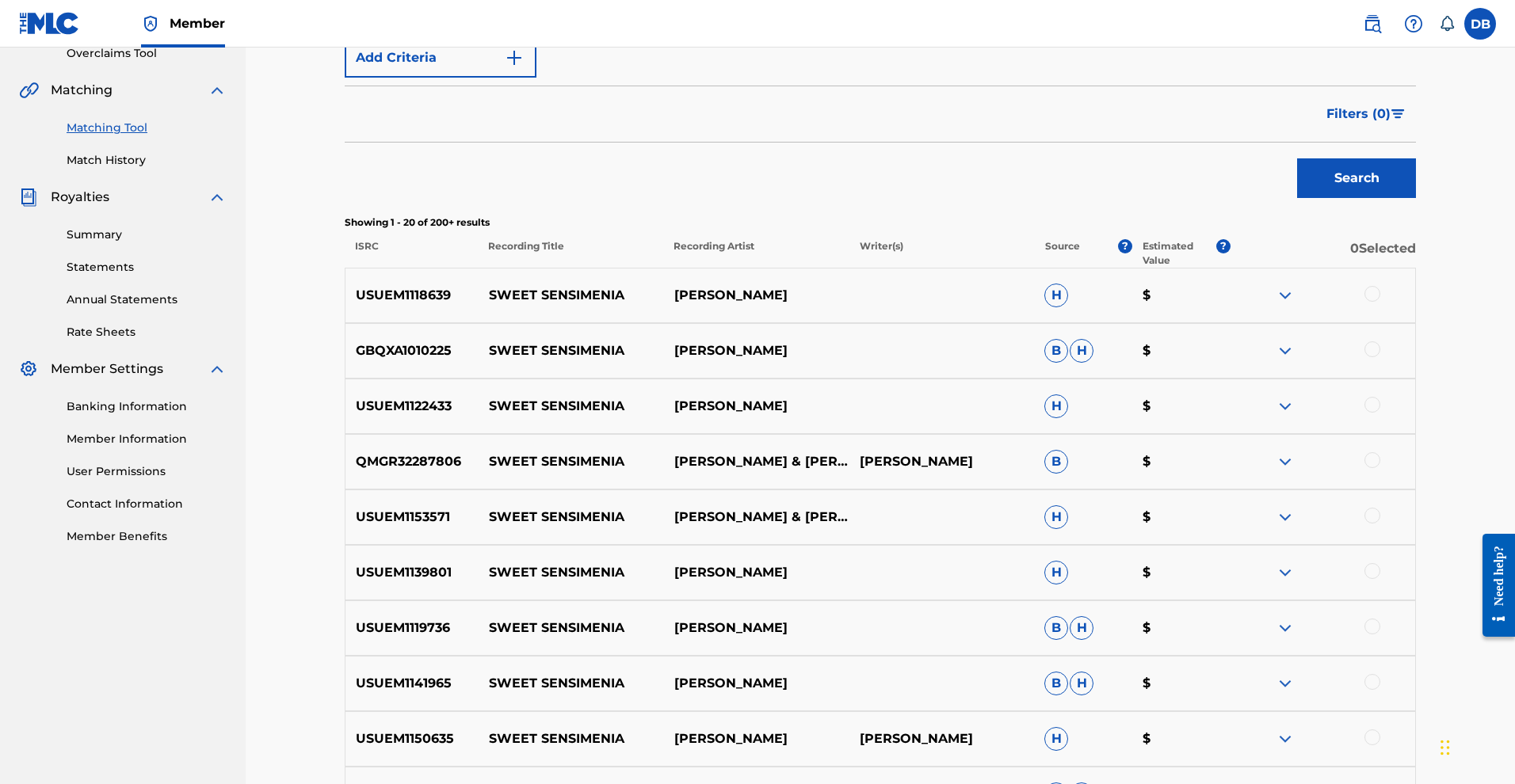
click at [1380, 301] on div at bounding box center [1372, 293] width 15 height 15
click at [1380, 357] on div at bounding box center [1372, 349] width 15 height 15
click at [1380, 412] on div at bounding box center [1372, 404] width 15 height 15
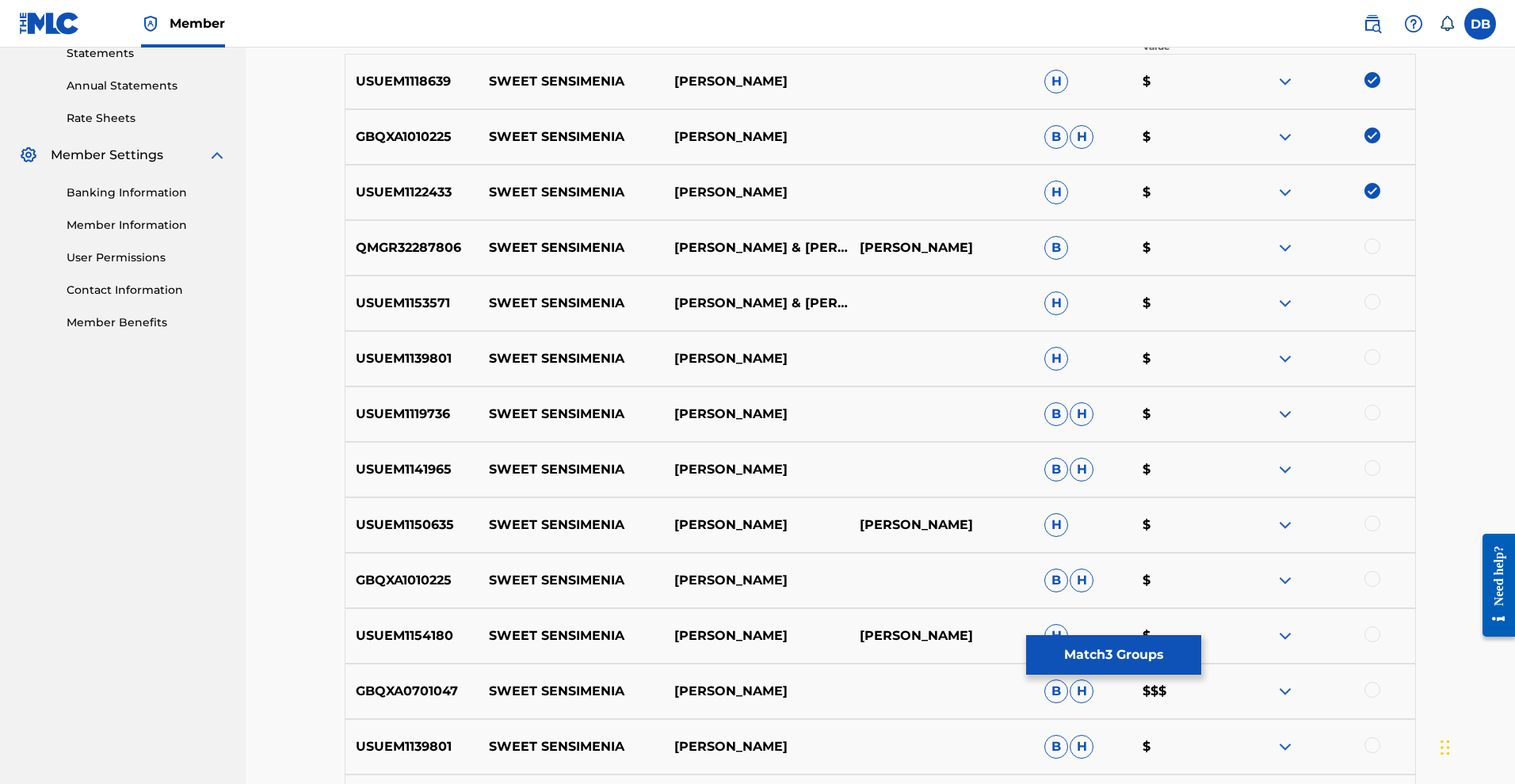
scroll to position [558, 0]
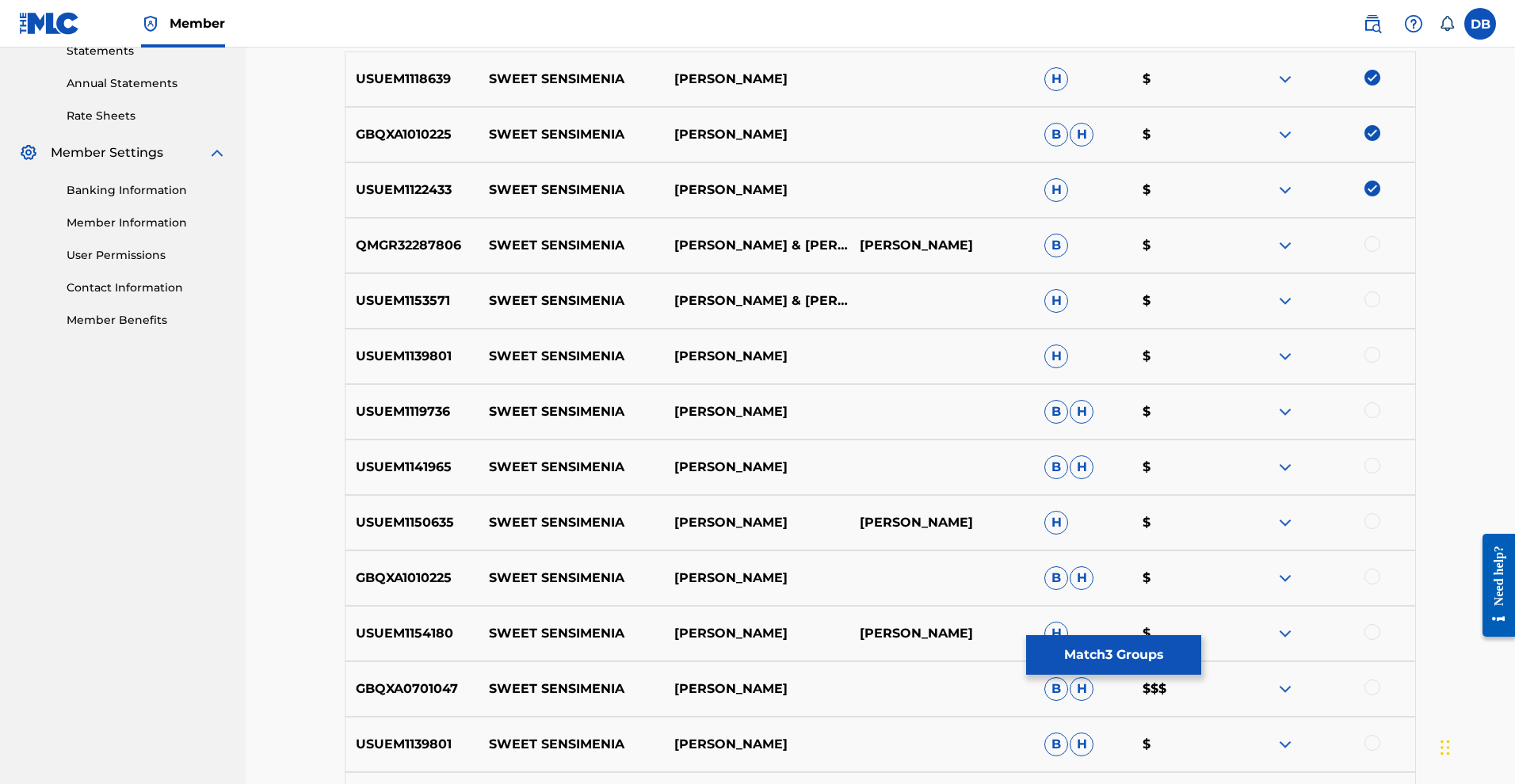
click at [1380, 362] on div at bounding box center [1372, 354] width 15 height 15
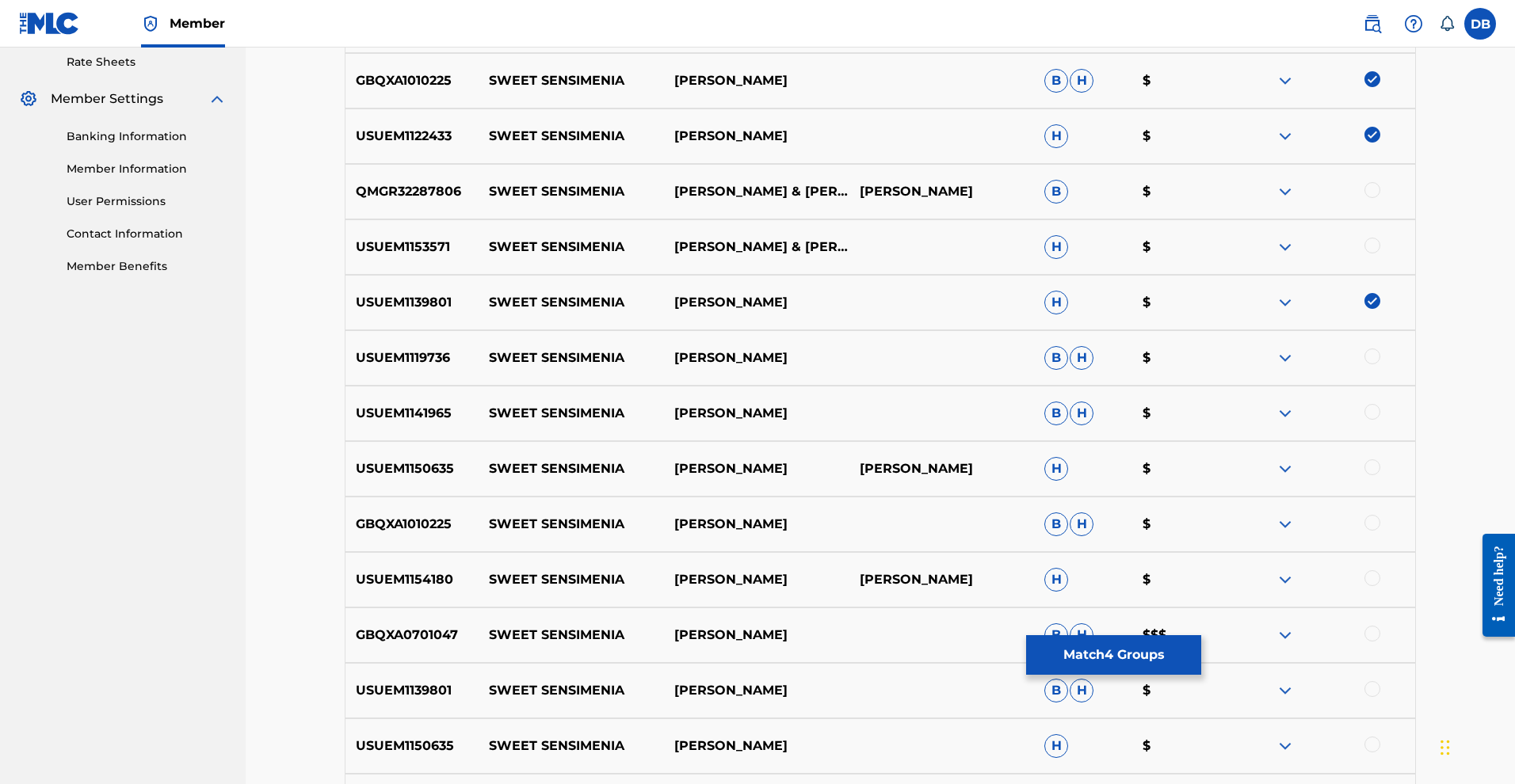
scroll to position [644, 0]
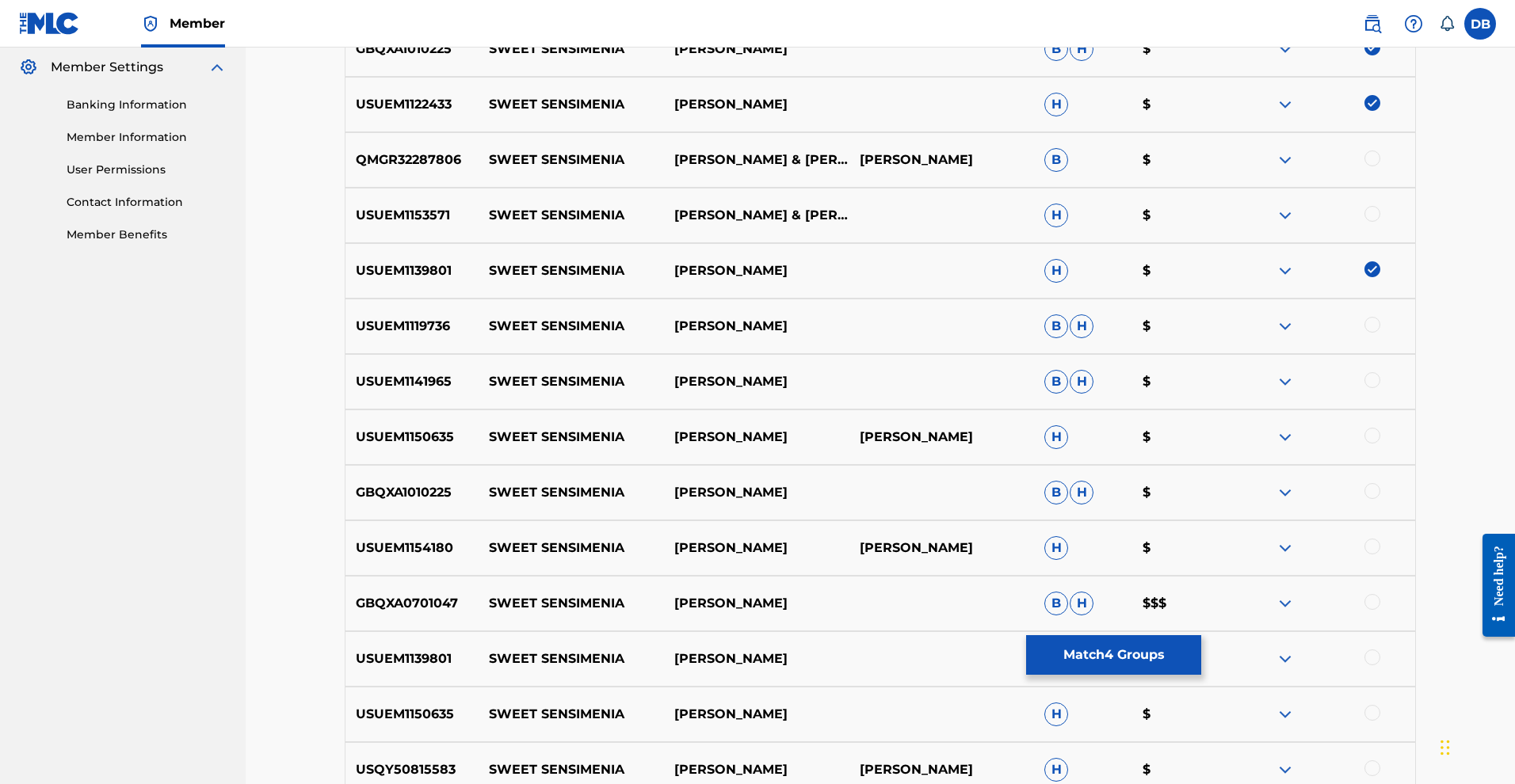
click at [1380, 332] on div at bounding box center [1372, 324] width 15 height 15
click at [1416, 410] on div "USUEM1141965 SWEET SENSIMENIA MICHAEL ROSE B H $" at bounding box center [880, 382] width 1071 height 56
click at [1380, 388] on div at bounding box center [1372, 380] width 15 height 15
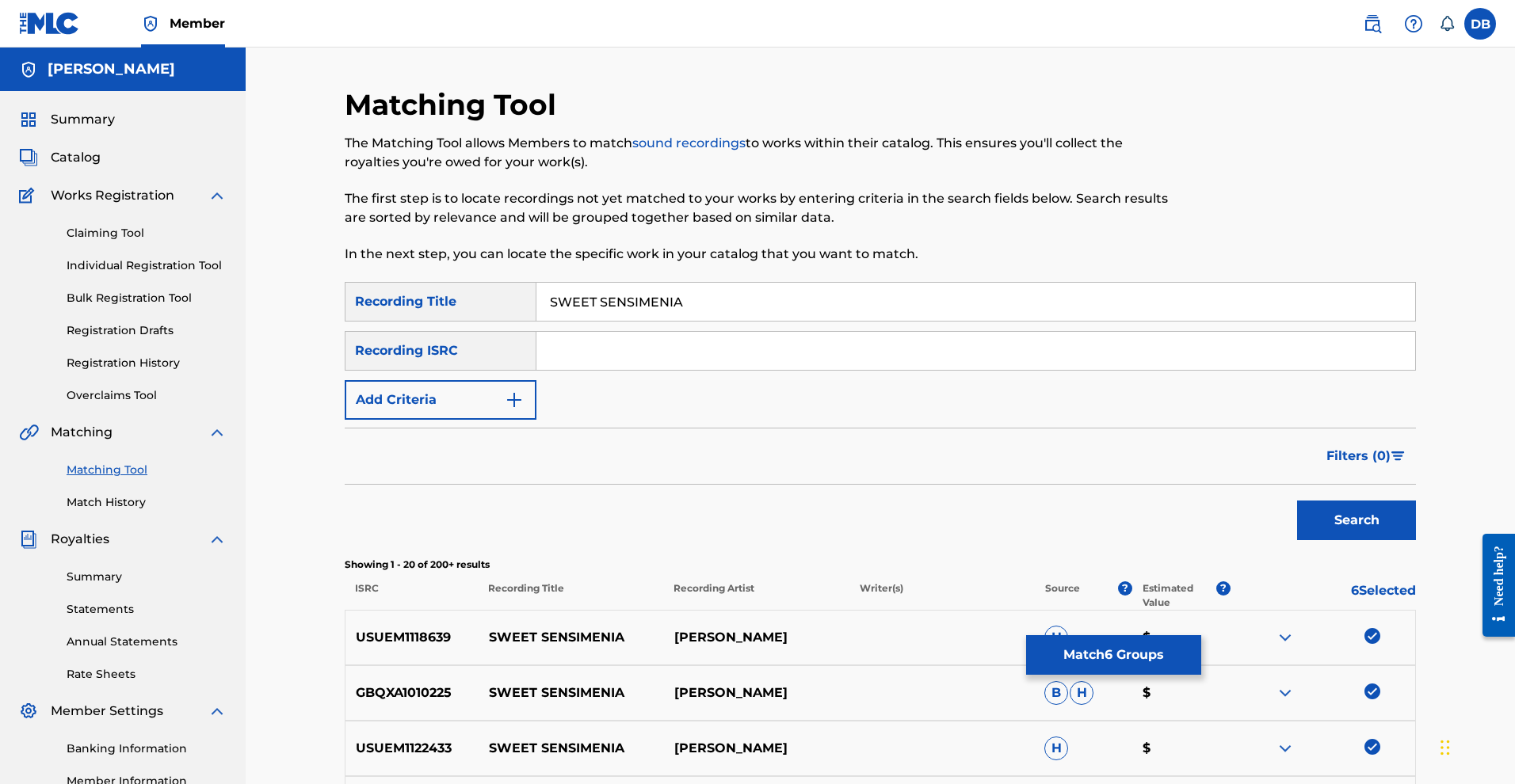
scroll to position [0, 0]
click at [159, 274] on link "Individual Registration Tool" at bounding box center [147, 266] width 160 height 16
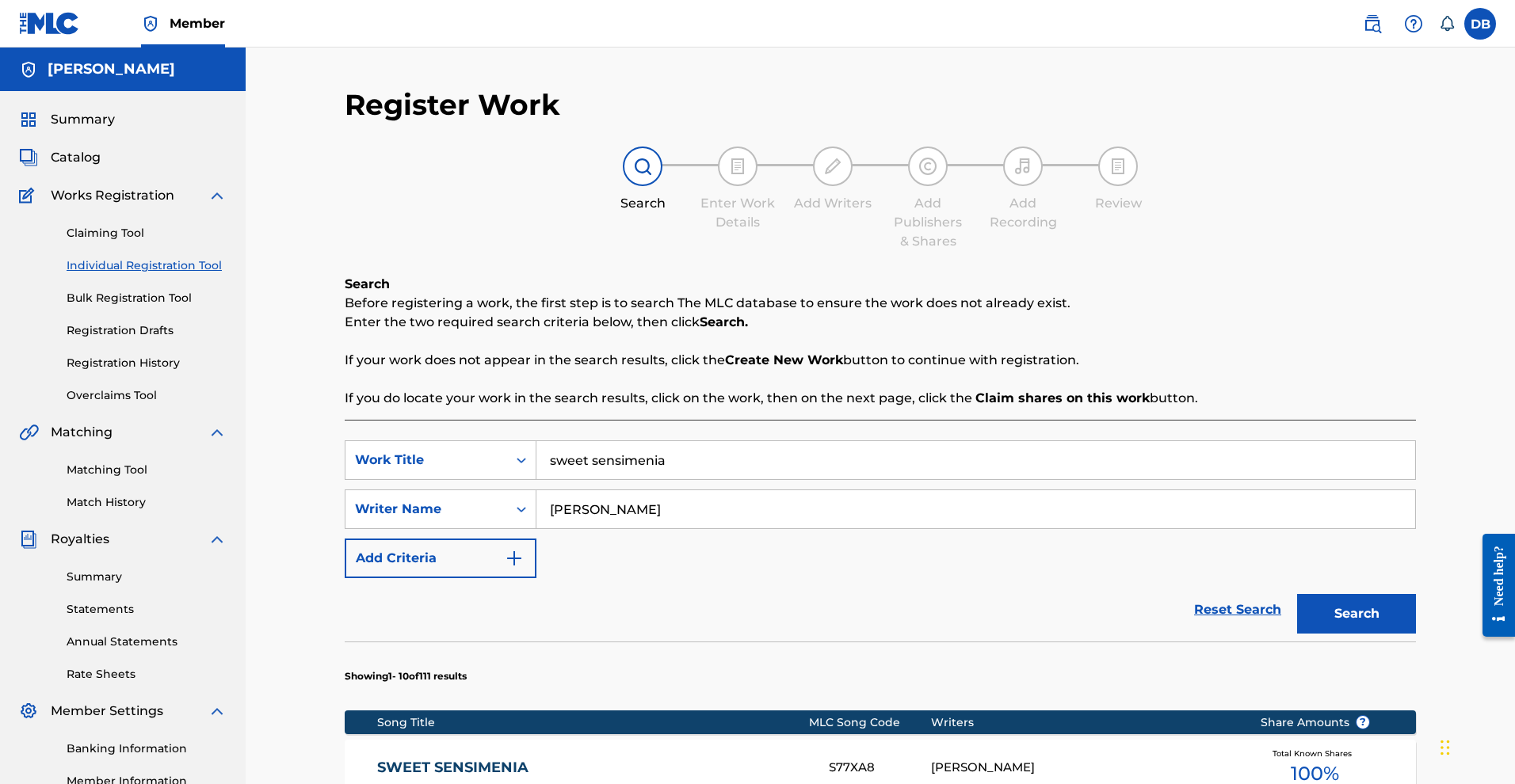
click at [147, 241] on link "Claiming Tool" at bounding box center [147, 233] width 160 height 16
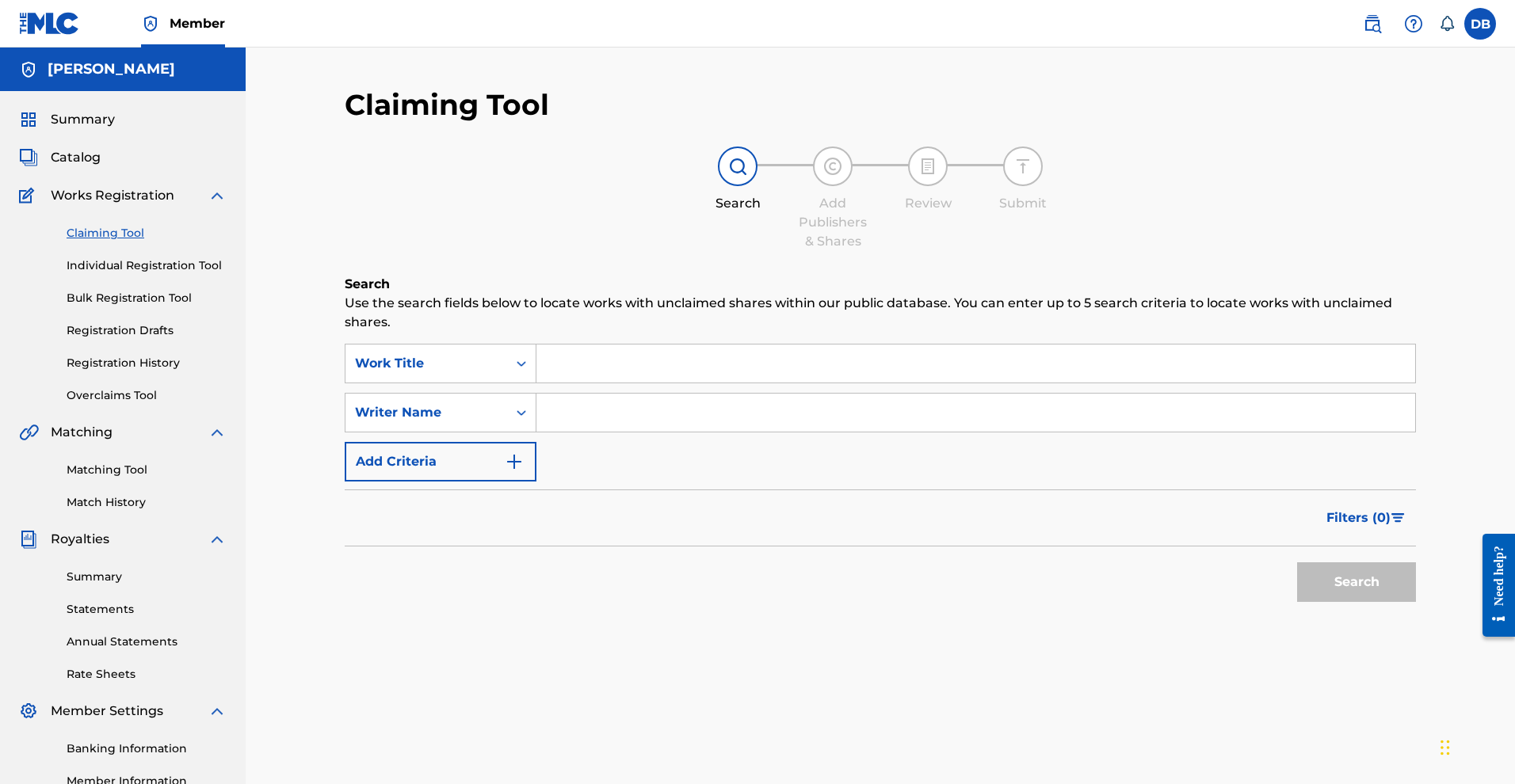
click at [599, 380] on input "Search Form" at bounding box center [976, 363] width 879 height 38
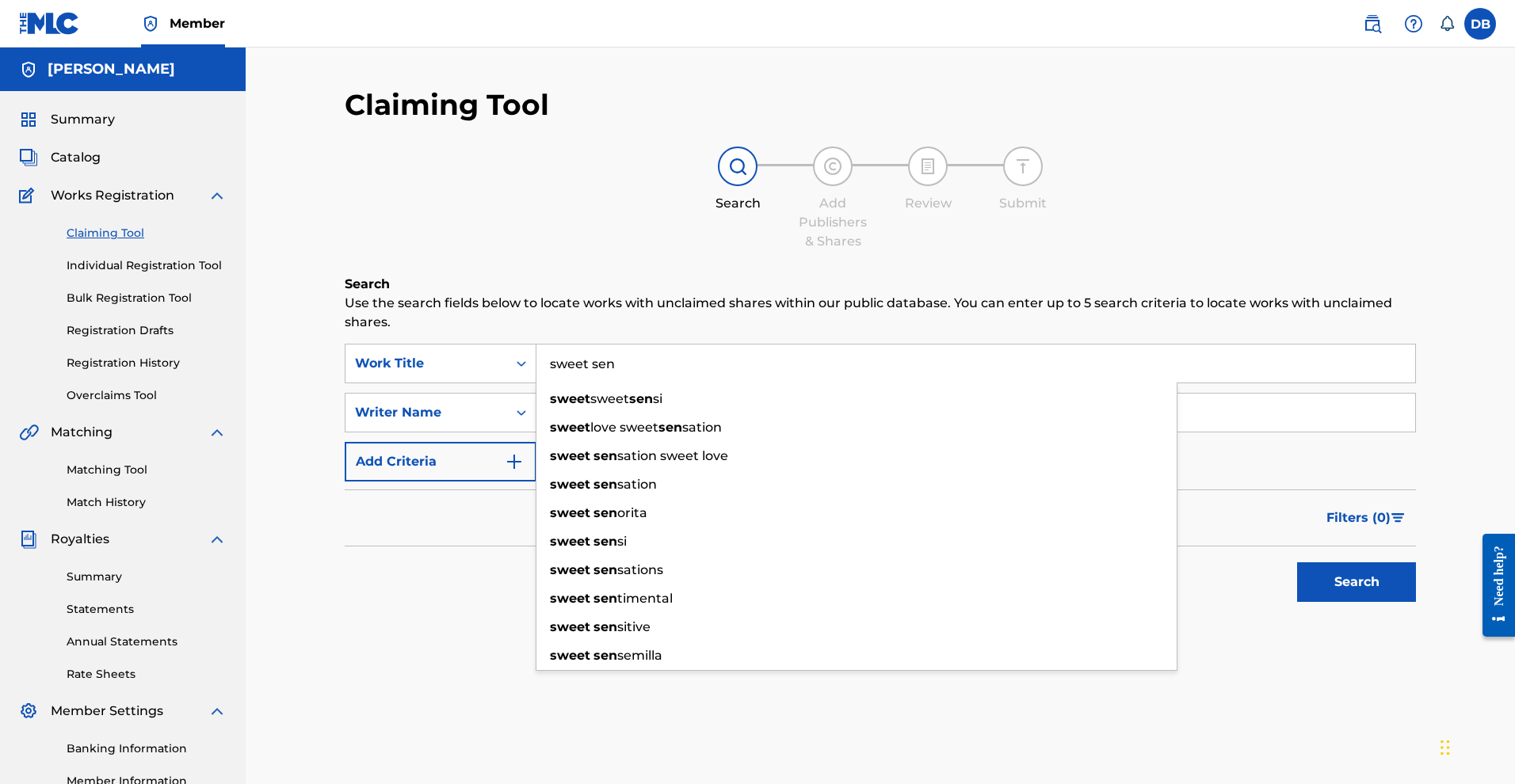
click at [599, 380] on input "sweet sen" at bounding box center [976, 363] width 879 height 38
drag, startPoint x: 644, startPoint y: 384, endPoint x: 551, endPoint y: 384, distance: 93.0
click at [551, 382] on input "sweet sen" at bounding box center [976, 363] width 879 height 38
paste input "SWEET SENSIMENIA"
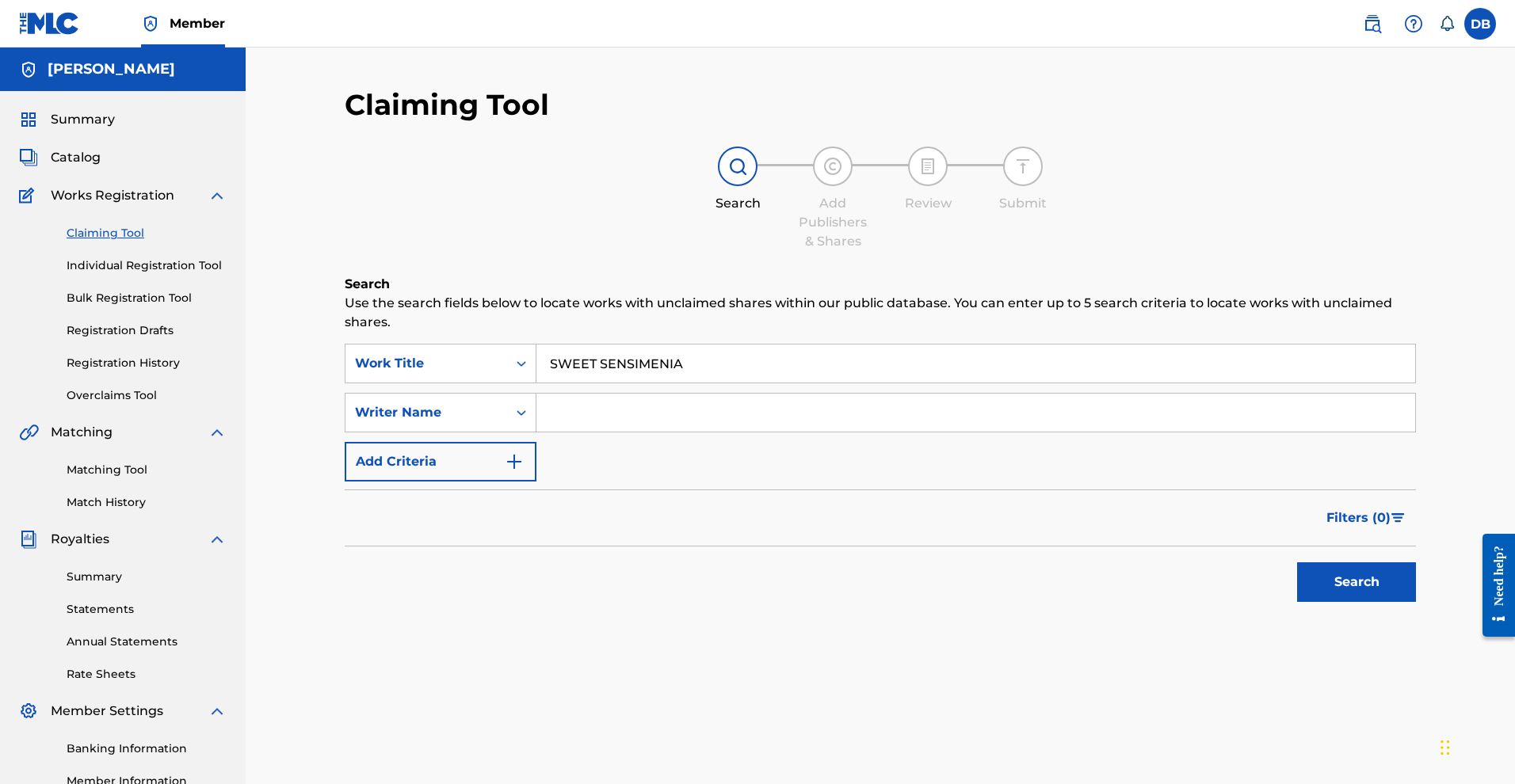
click at [1297, 602] on button "Search" at bounding box center [1356, 582] width 118 height 39
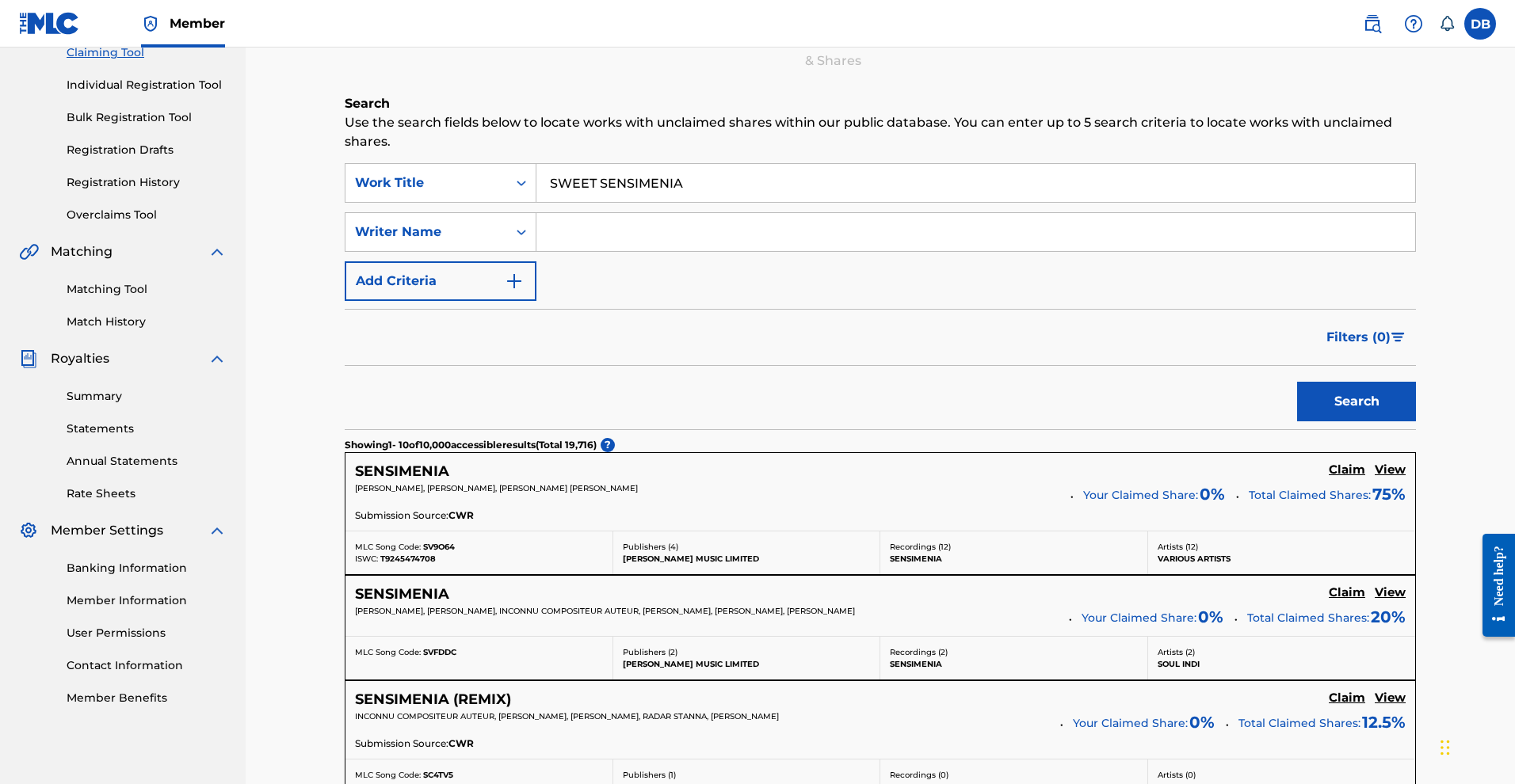
scroll to position [187, 0]
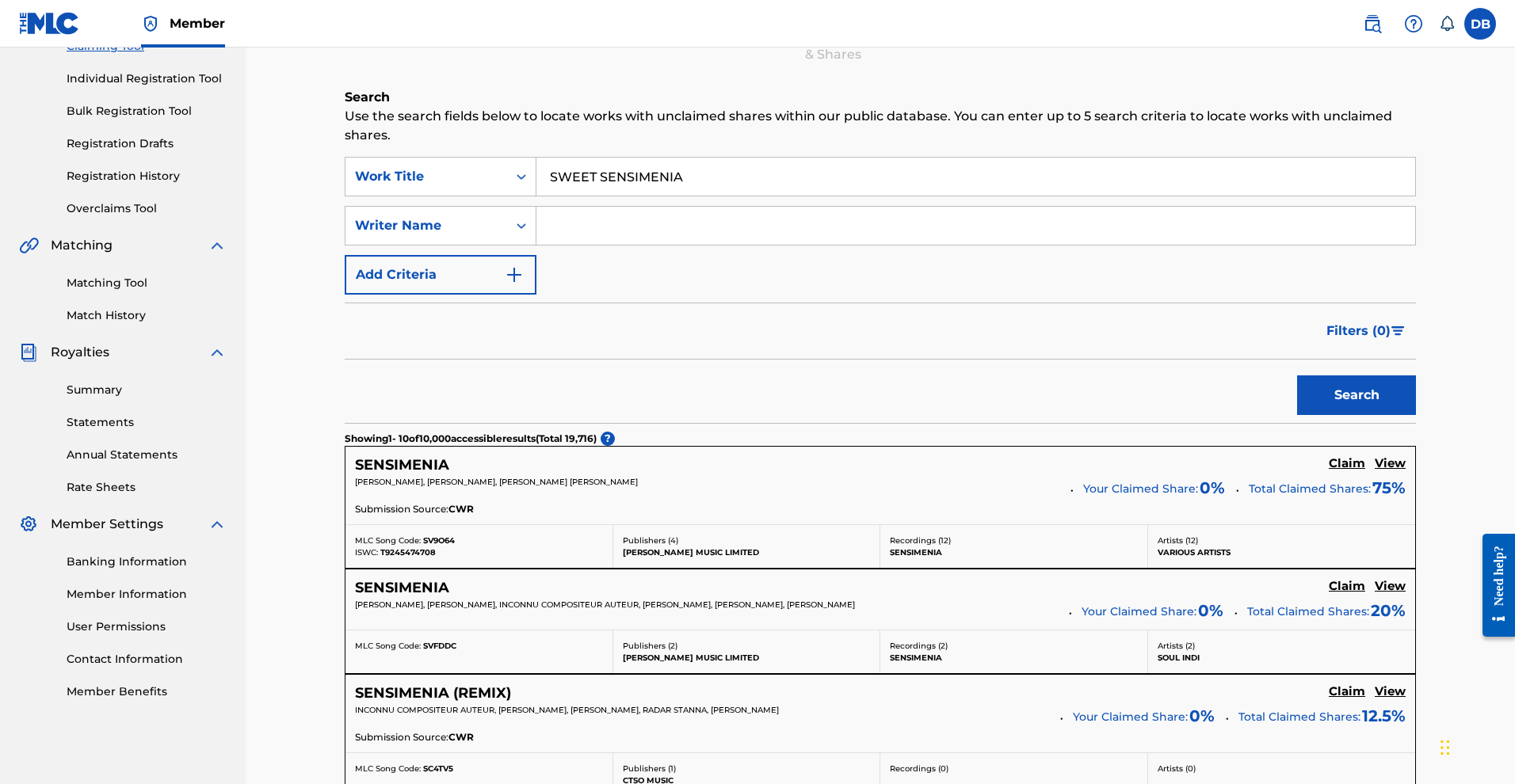
click at [855, 179] on input "SWEET SENSIMENIA" at bounding box center [976, 177] width 879 height 38
click at [866, 216] on div "SearchWithCriteria04005d5c-4bda-4e73-a7b8-12fb9da90d1d Work Title "SWEET SENSIM…" at bounding box center [880, 225] width 1071 height 137
click at [865, 196] on input ""SWEET SENSIMENIA" at bounding box center [976, 177] width 879 height 38
type input ""SWEET SENSIMENIA""
click at [818, 274] on div "SearchWithCriteria04005d5c-4bda-4e73-a7b8-12fb9da90d1d Work Title "SWEET SENSIM…" at bounding box center [880, 225] width 1071 height 137
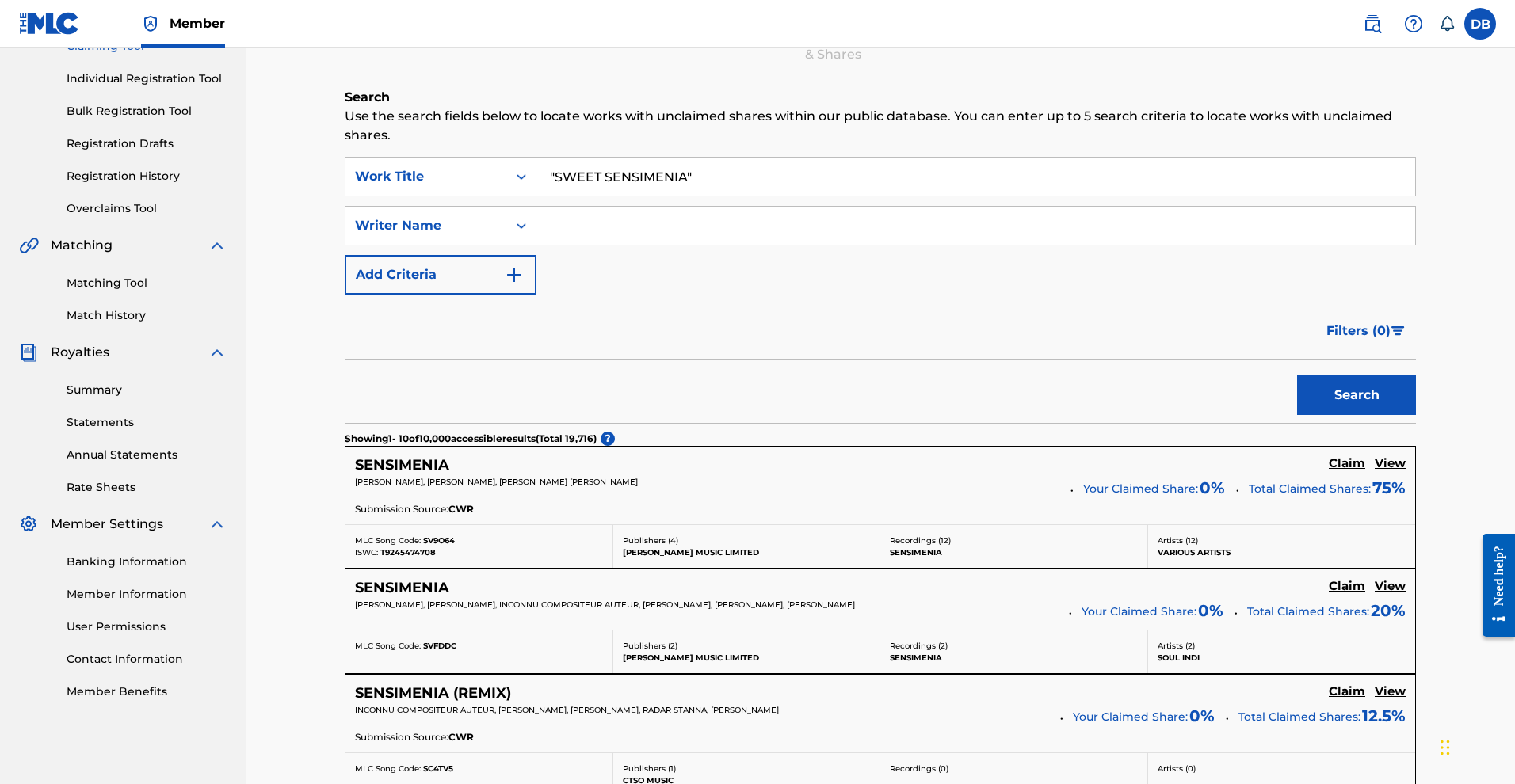
click at [818, 245] on input "Search Form" at bounding box center [976, 226] width 879 height 38
click at [557, 245] on input "Michael rose"" at bounding box center [976, 226] width 879 height 38
type input ""Michael rose""
click at [1297, 415] on button "Search" at bounding box center [1356, 394] width 118 height 39
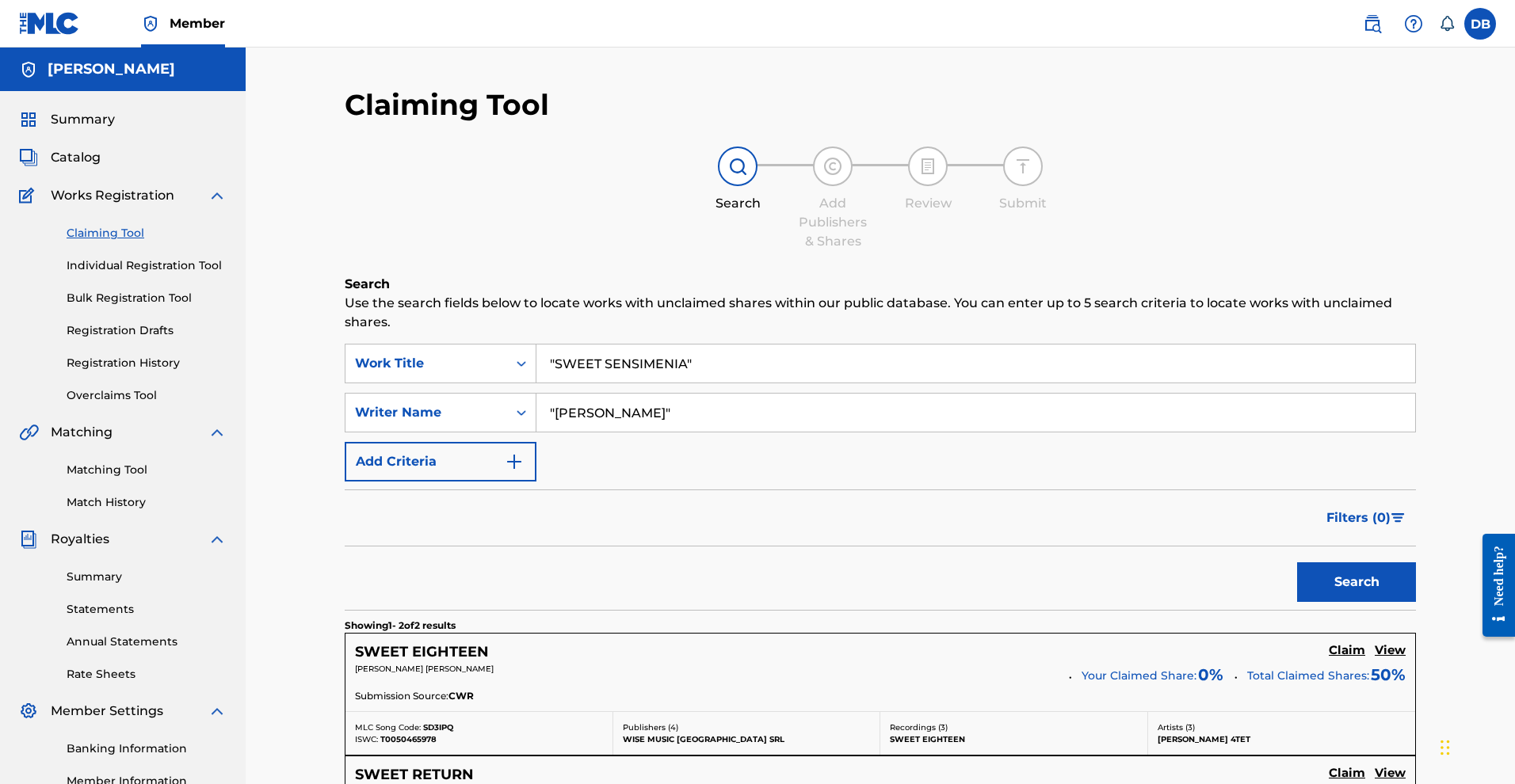
scroll to position [0, 0]
click at [212, 274] on link "Individual Registration Tool" at bounding box center [147, 266] width 160 height 16
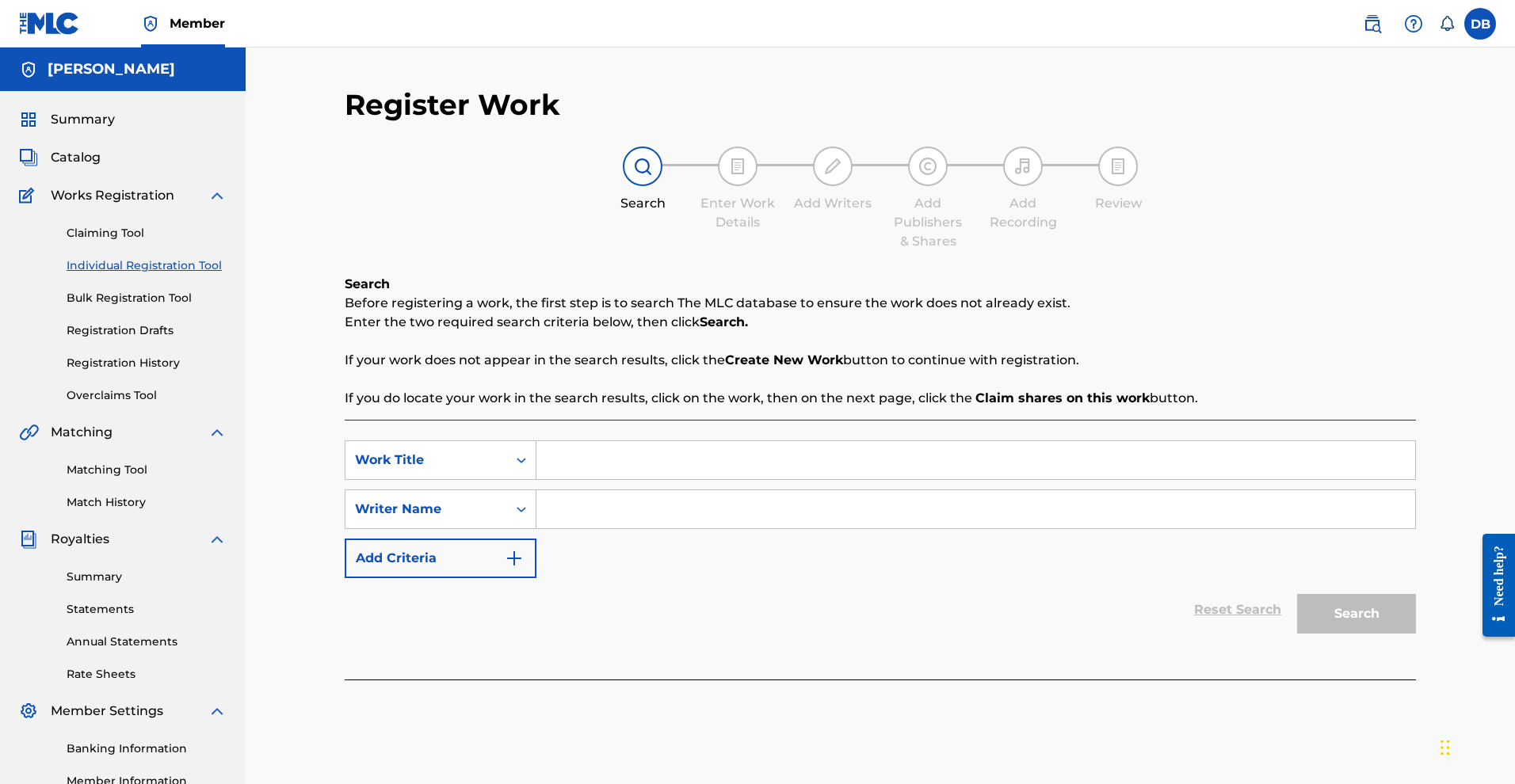
click at [159, 241] on link "Claiming Tool" at bounding box center [147, 233] width 160 height 16
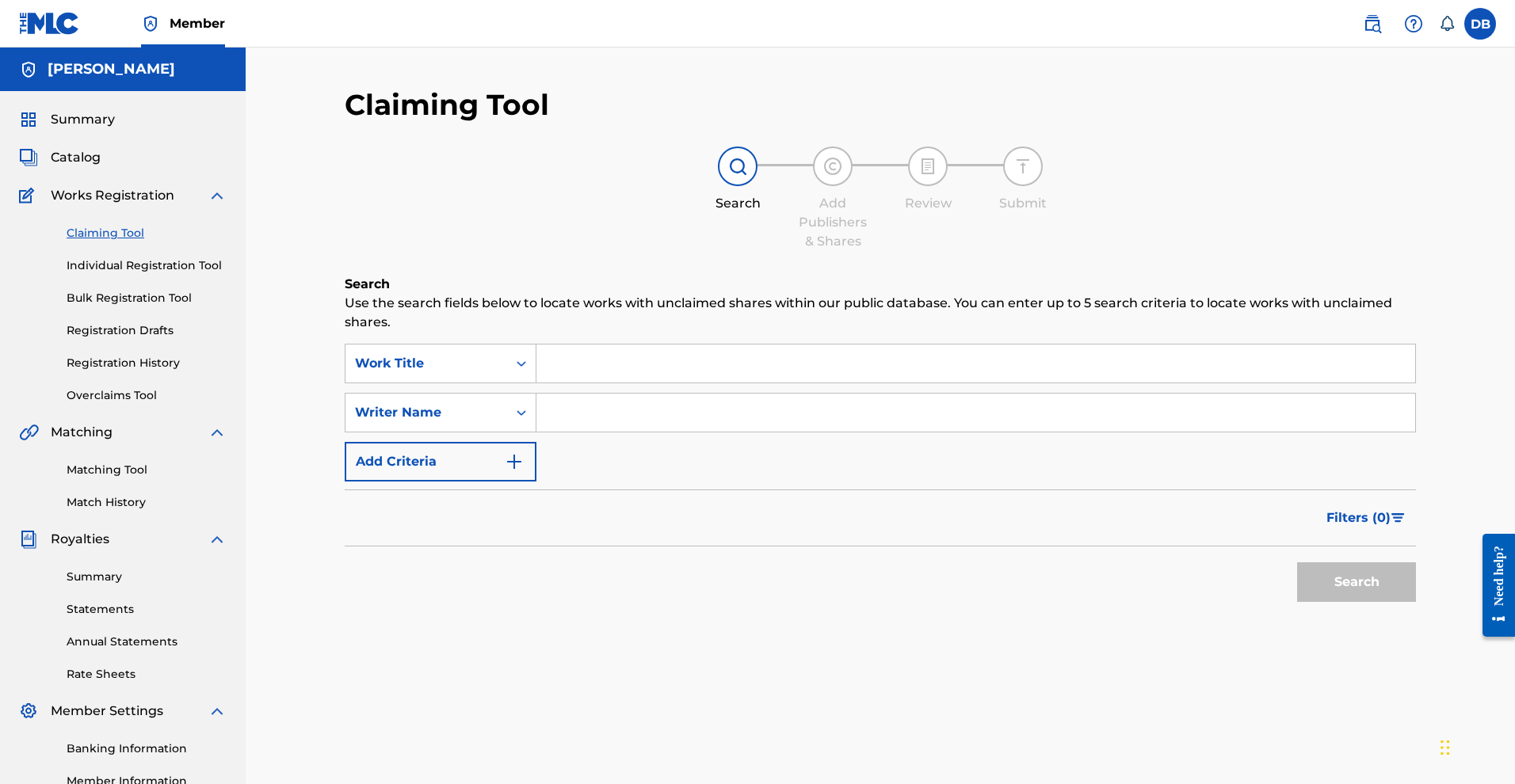
click at [210, 274] on link "Individual Registration Tool" at bounding box center [147, 266] width 160 height 16
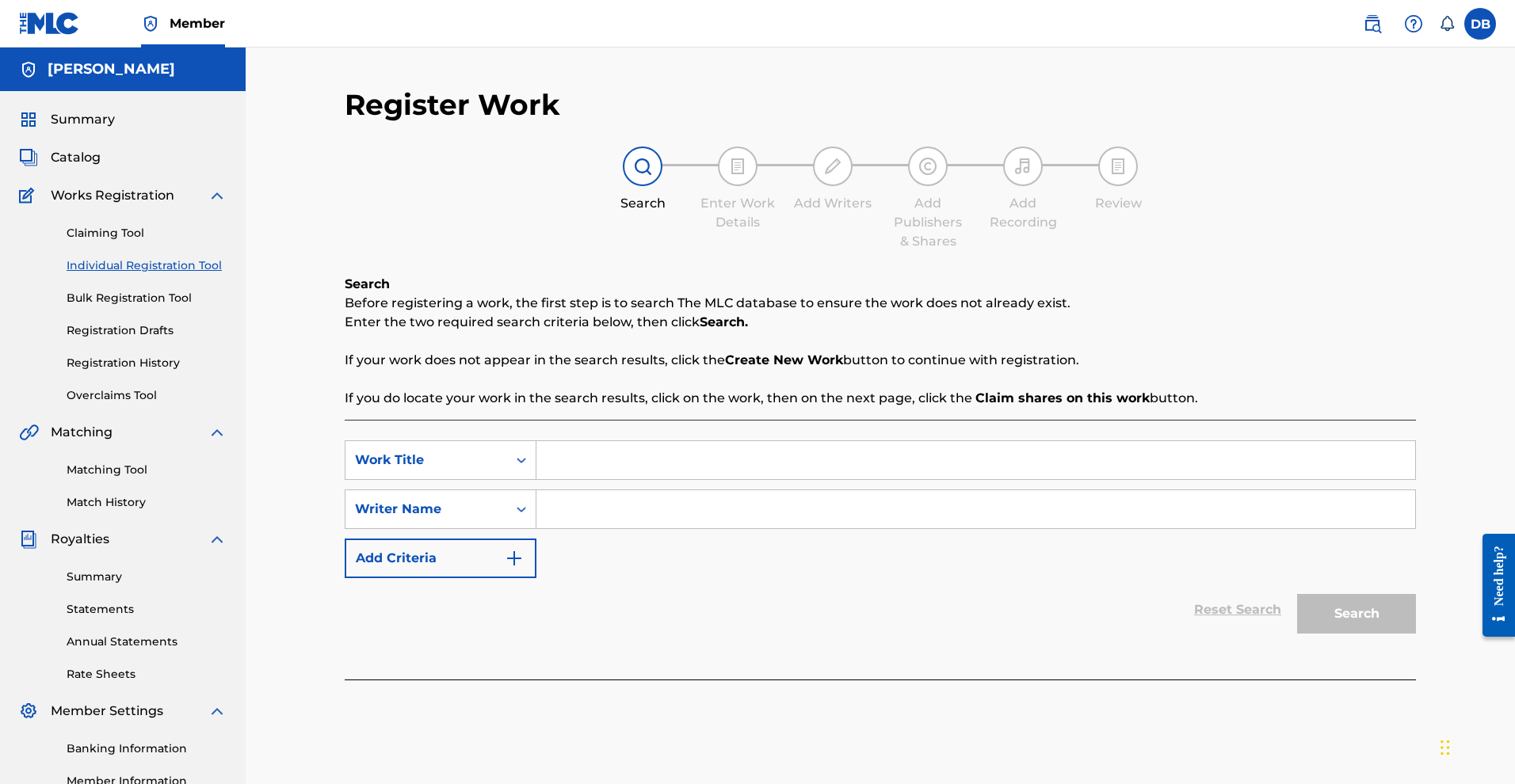
click at [578, 479] on input "Search Form" at bounding box center [976, 460] width 879 height 38
drag, startPoint x: 591, startPoint y: 534, endPoint x: 604, endPoint y: 540, distance: 14.3
click at [604, 503] on span "sweet sensimenia" at bounding box center [608, 495] width 116 height 15
type input "sweet sensimenia"
click at [711, 447] on div "Search Before registering a work, the first step is to search The MLC database …" at bounding box center [880, 477] width 1071 height 404
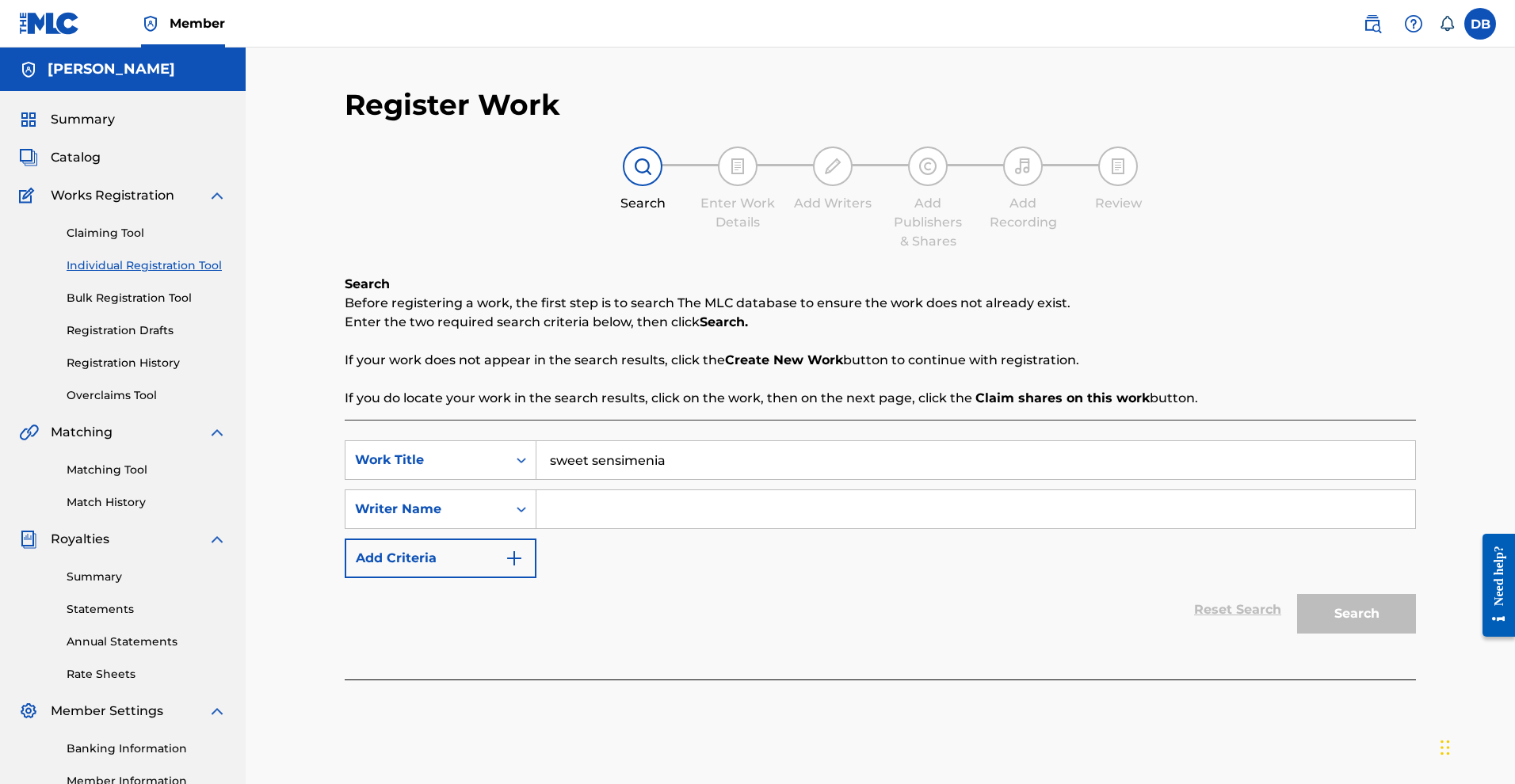
click at [696, 479] on input "sweet sensimenia" at bounding box center [976, 460] width 879 height 38
click at [716, 447] on div "Search Before registering a work, the first step is to search The MLC database …" at bounding box center [880, 477] width 1071 height 404
click at [711, 528] on input "Search Form" at bounding box center [976, 509] width 879 height 38
type input "Michael Rose"
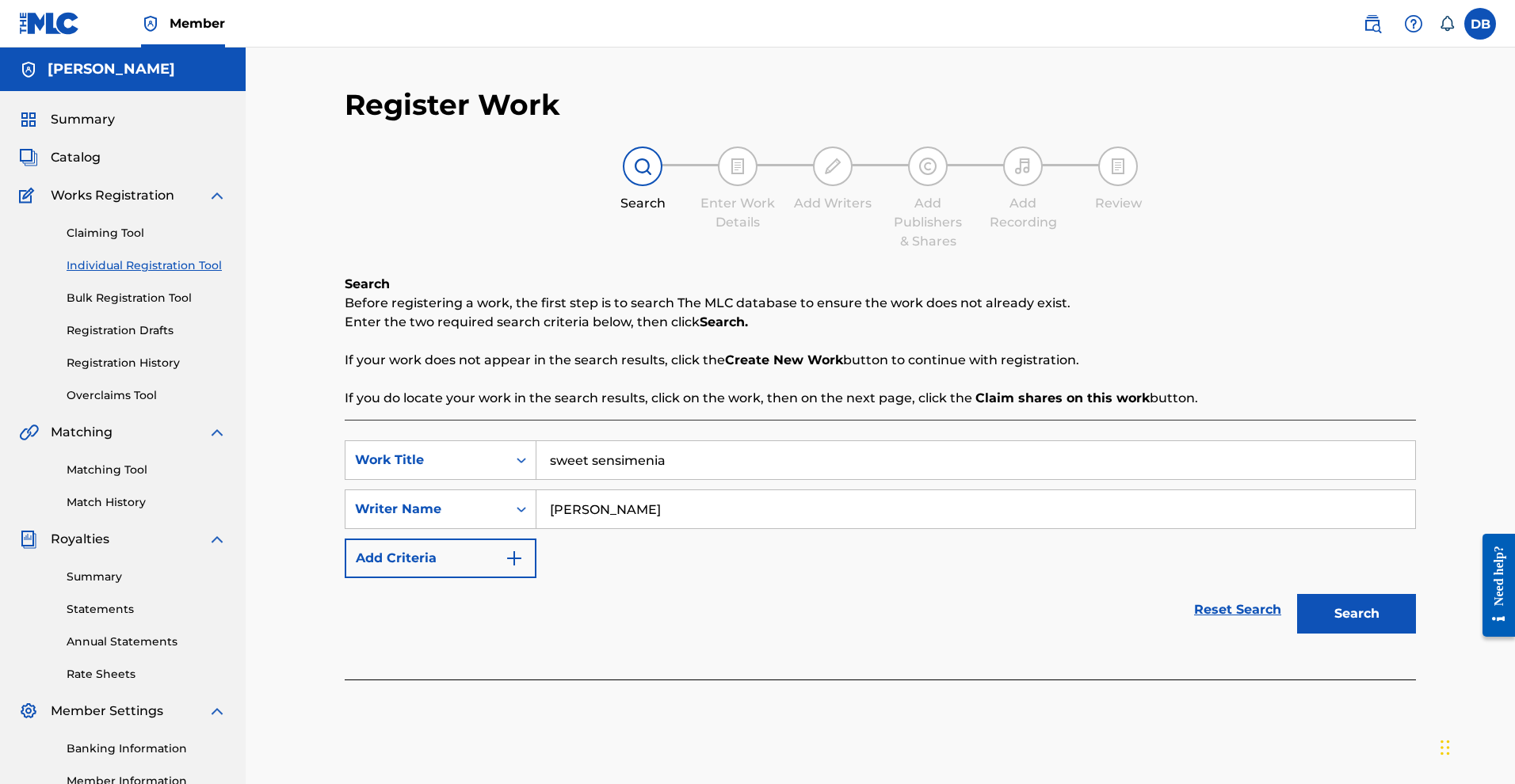
click at [568, 479] on input "sweet sensimenia" at bounding box center [976, 460] width 879 height 38
click at [613, 479] on input "Sweet sensimenia" at bounding box center [976, 460] width 879 height 38
type input "Sweet Sensimenia"
click at [727, 408] on p "If you do locate your work in the search results, click on the work, then on th…" at bounding box center [880, 398] width 1071 height 19
click at [1372, 634] on button "Search" at bounding box center [1356, 613] width 118 height 39
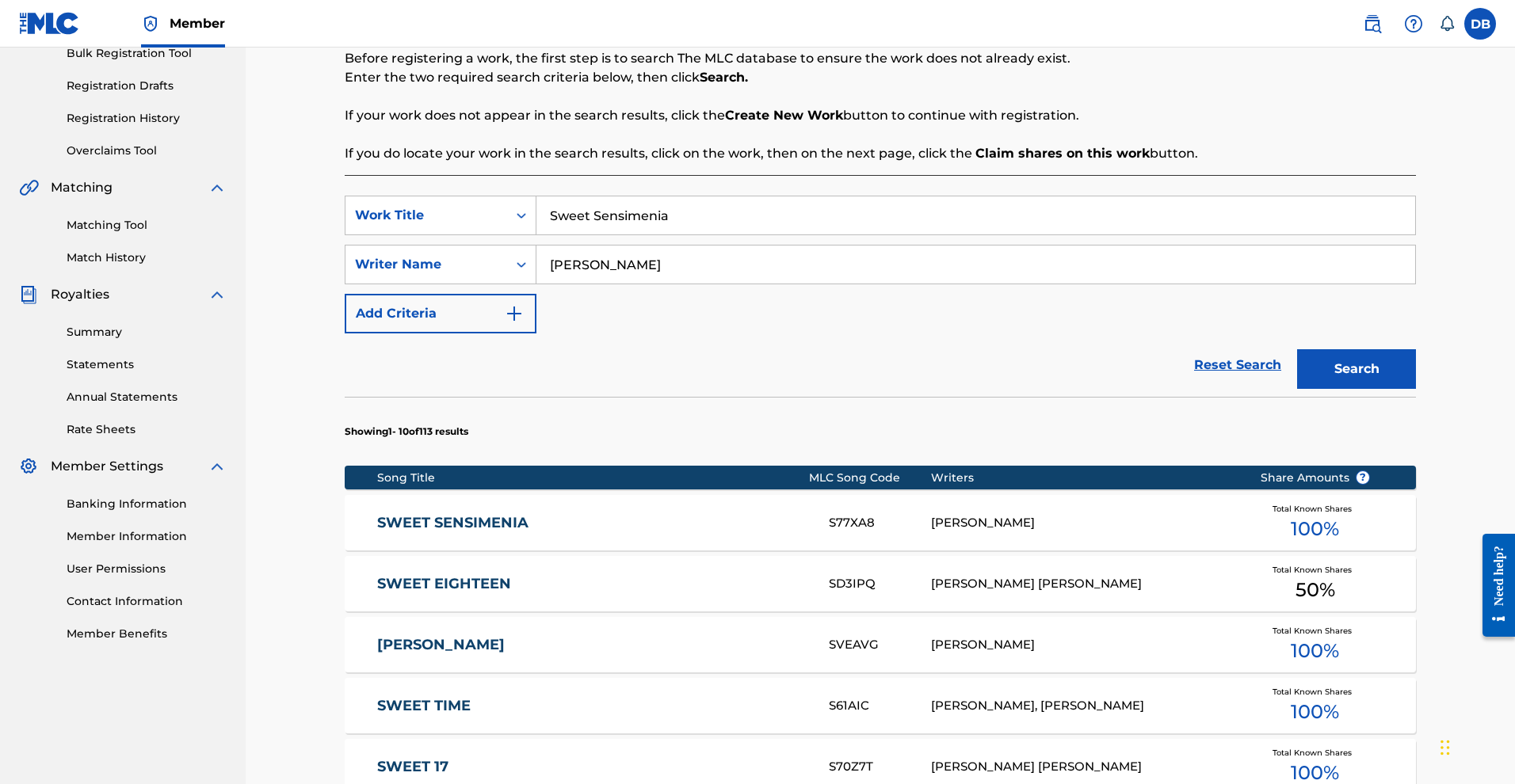
scroll to position [260, 0]
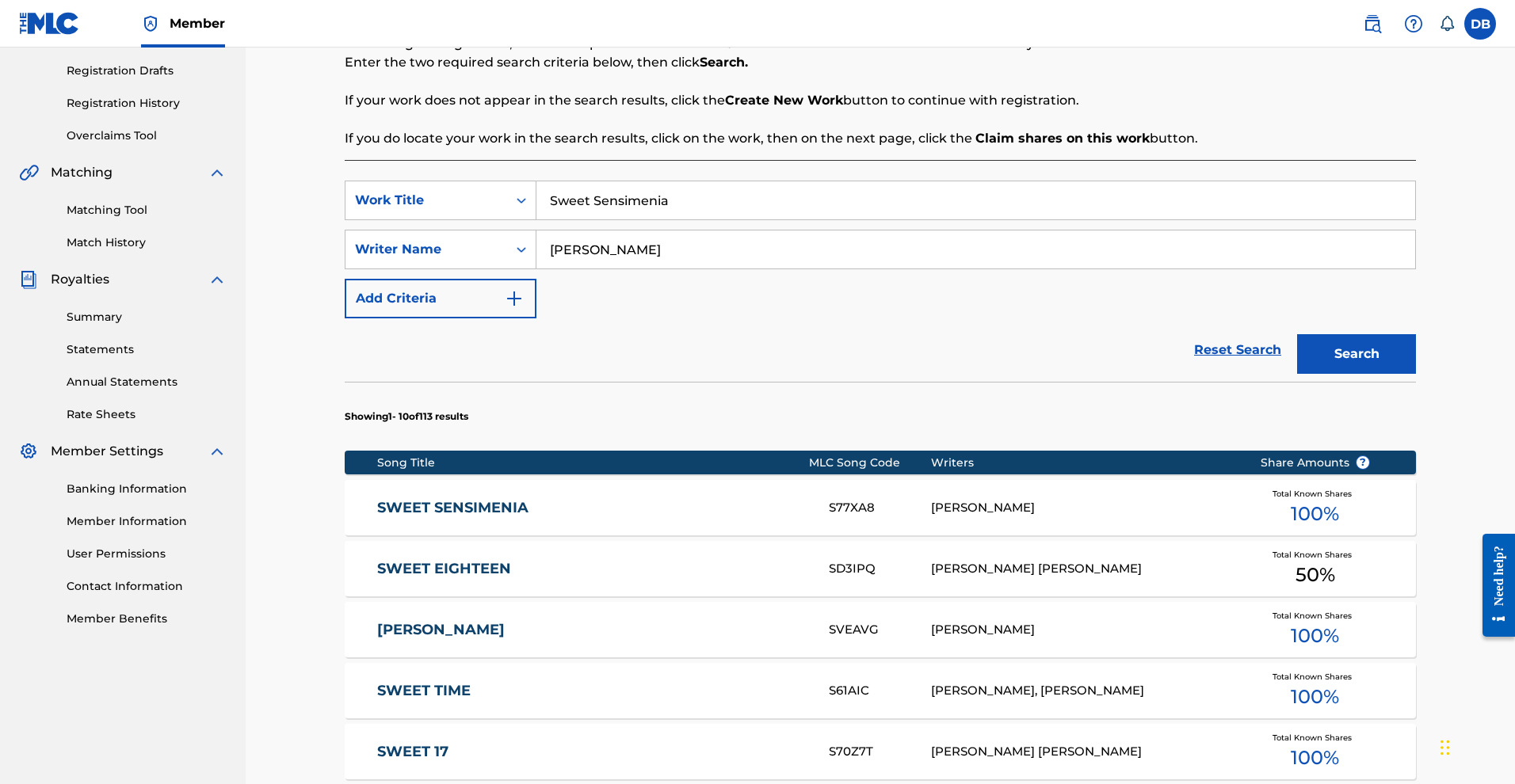
click at [1057, 517] on div "MICHAEL ROSE" at bounding box center [1083, 508] width 305 height 18
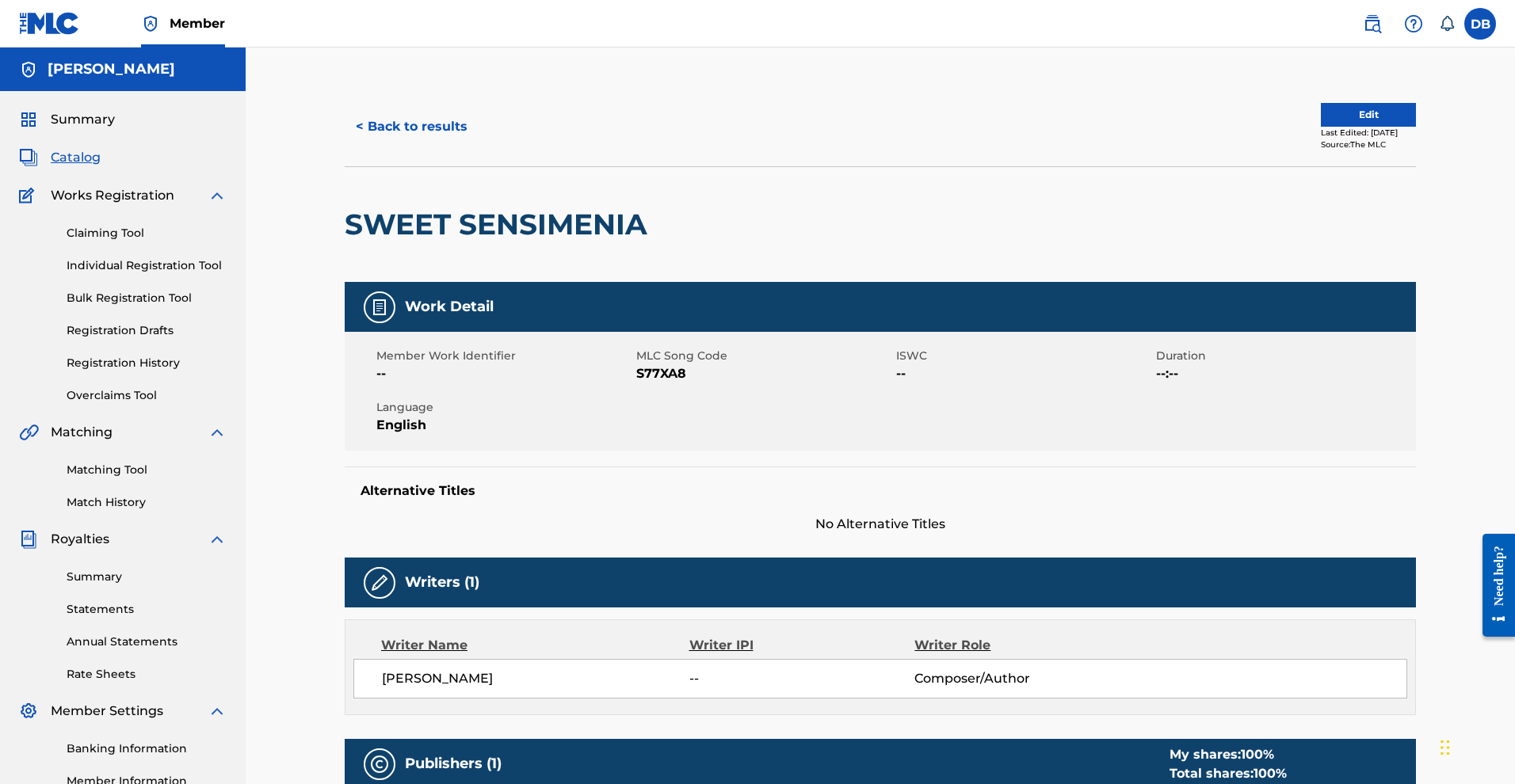
click at [148, 478] on link "Matching Tool" at bounding box center [147, 470] width 160 height 16
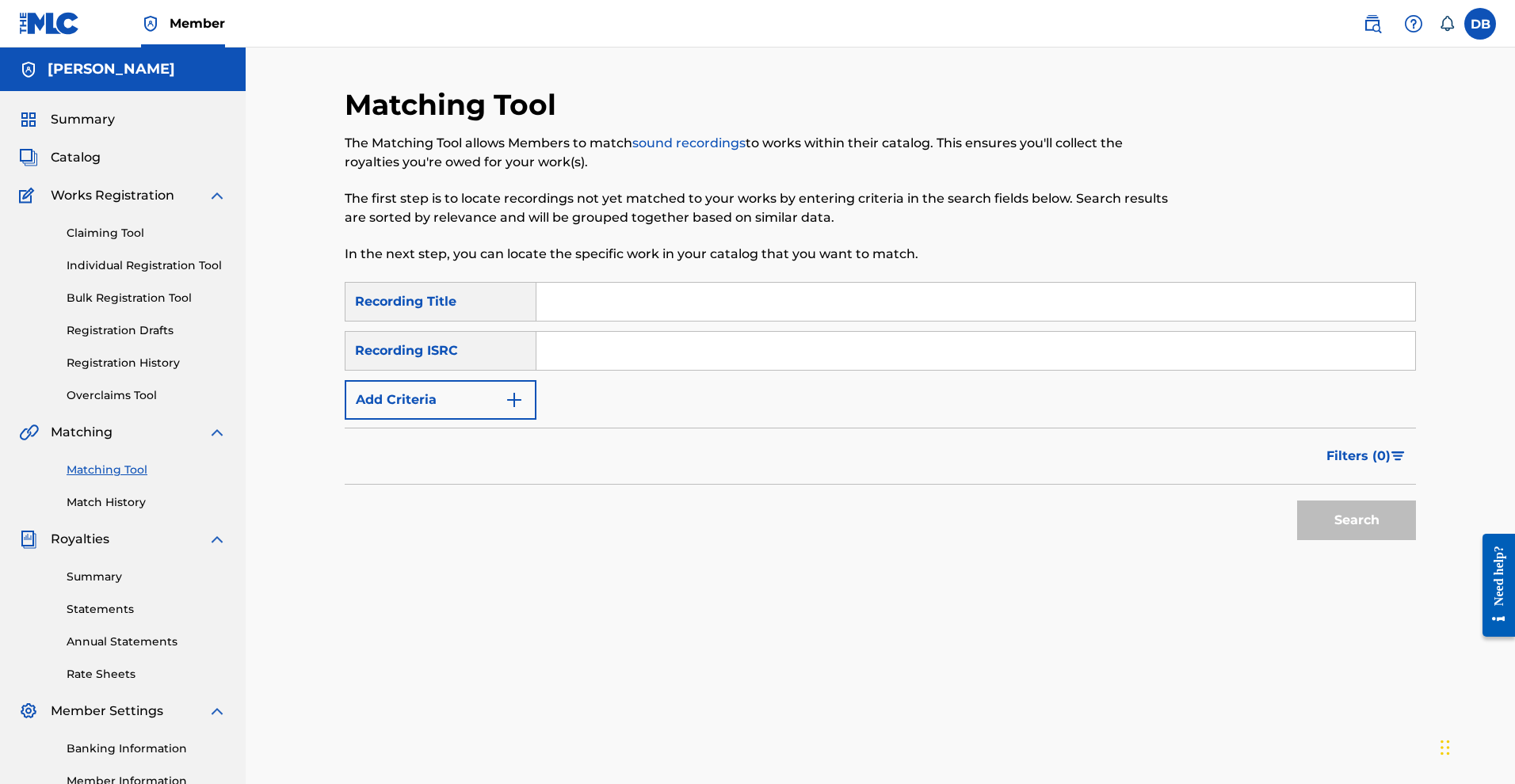
click at [587, 321] on input "Search Form" at bounding box center [976, 301] width 879 height 38
paste input "SWEET SENSIMENIA"
type input "SWEET SENSIMENIA"
click at [778, 370] on input "Search Form" at bounding box center [976, 351] width 879 height 38
click at [1382, 540] on button "Search" at bounding box center [1356, 520] width 118 height 39
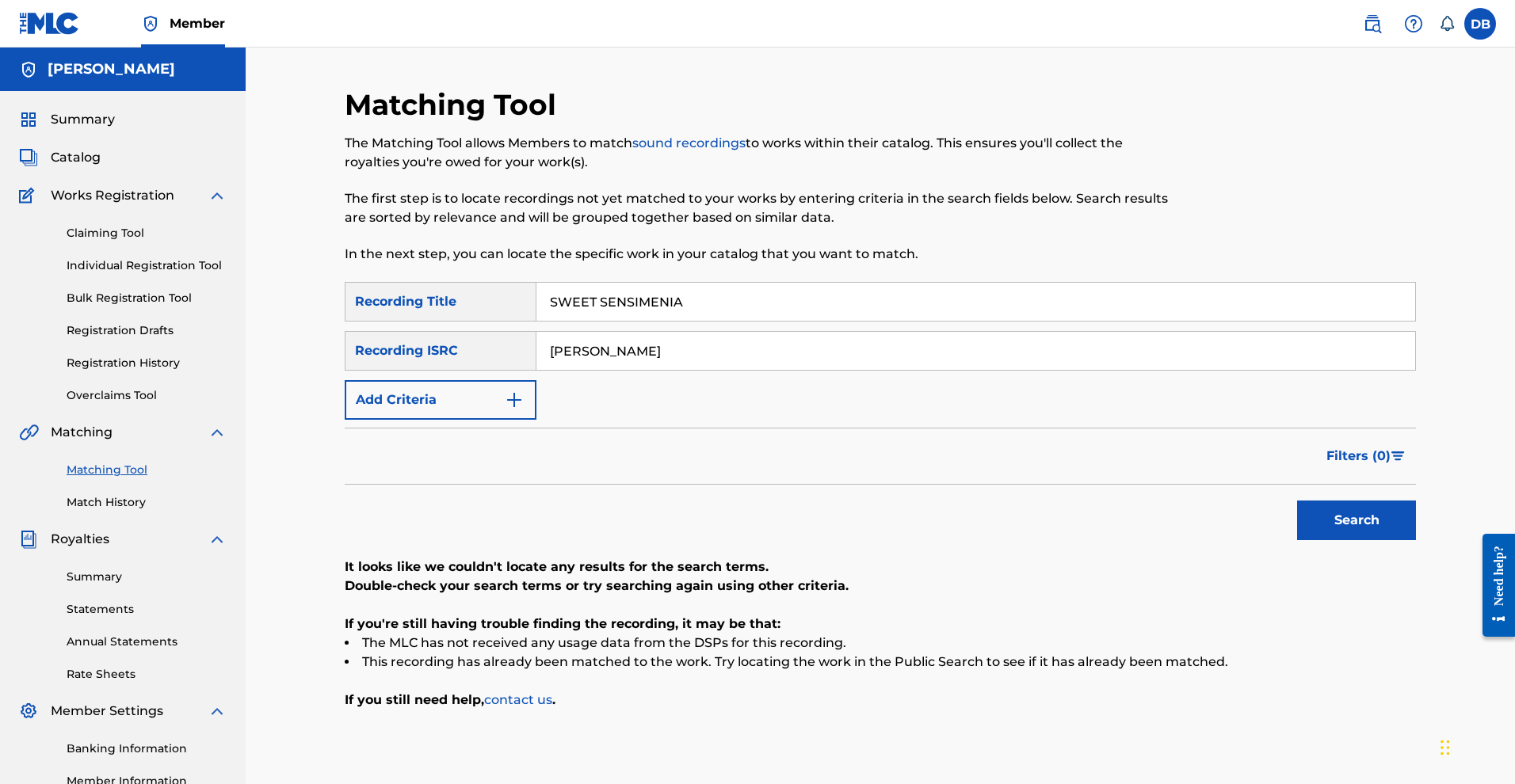
drag, startPoint x: 711, startPoint y: 385, endPoint x: 517, endPoint y: 385, distance: 194.0
click at [517, 371] on div "SearchWithCriteriab6779187-bd13-4f0a-8ebc-bd01548b2432 Recording ISRC Michael R…" at bounding box center [880, 351] width 1071 height 39
click at [1388, 540] on button "Search" at bounding box center [1356, 520] width 118 height 39
drag, startPoint x: 689, startPoint y: 402, endPoint x: 527, endPoint y: 368, distance: 165.5
click at [527, 368] on div "SearchWithCriteriac8e9ff58-ef33-43a7-b7e0-d398233b3b8c Recording Title SWEET SE…" at bounding box center [880, 351] width 1071 height 137
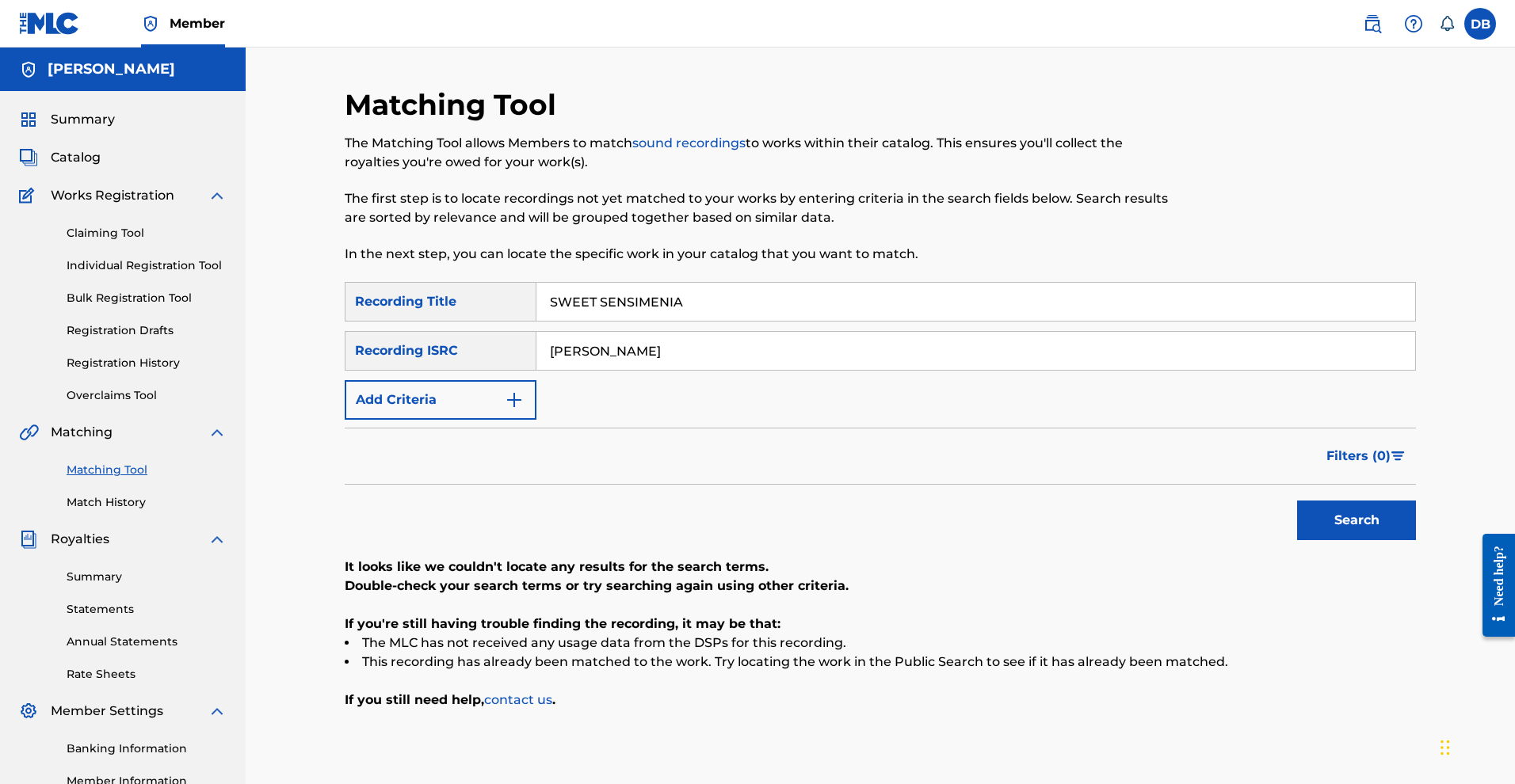
type input "Michael rose"
click at [1390, 540] on button "Search" at bounding box center [1356, 520] width 118 height 39
click at [717, 321] on input "SWEET SENSIMENIA" at bounding box center [976, 301] width 879 height 38
click at [558, 321] on input "SWEET SENSIMENIA"" at bounding box center [976, 301] width 879 height 38
type input ""SWEET SENSIMENIA""
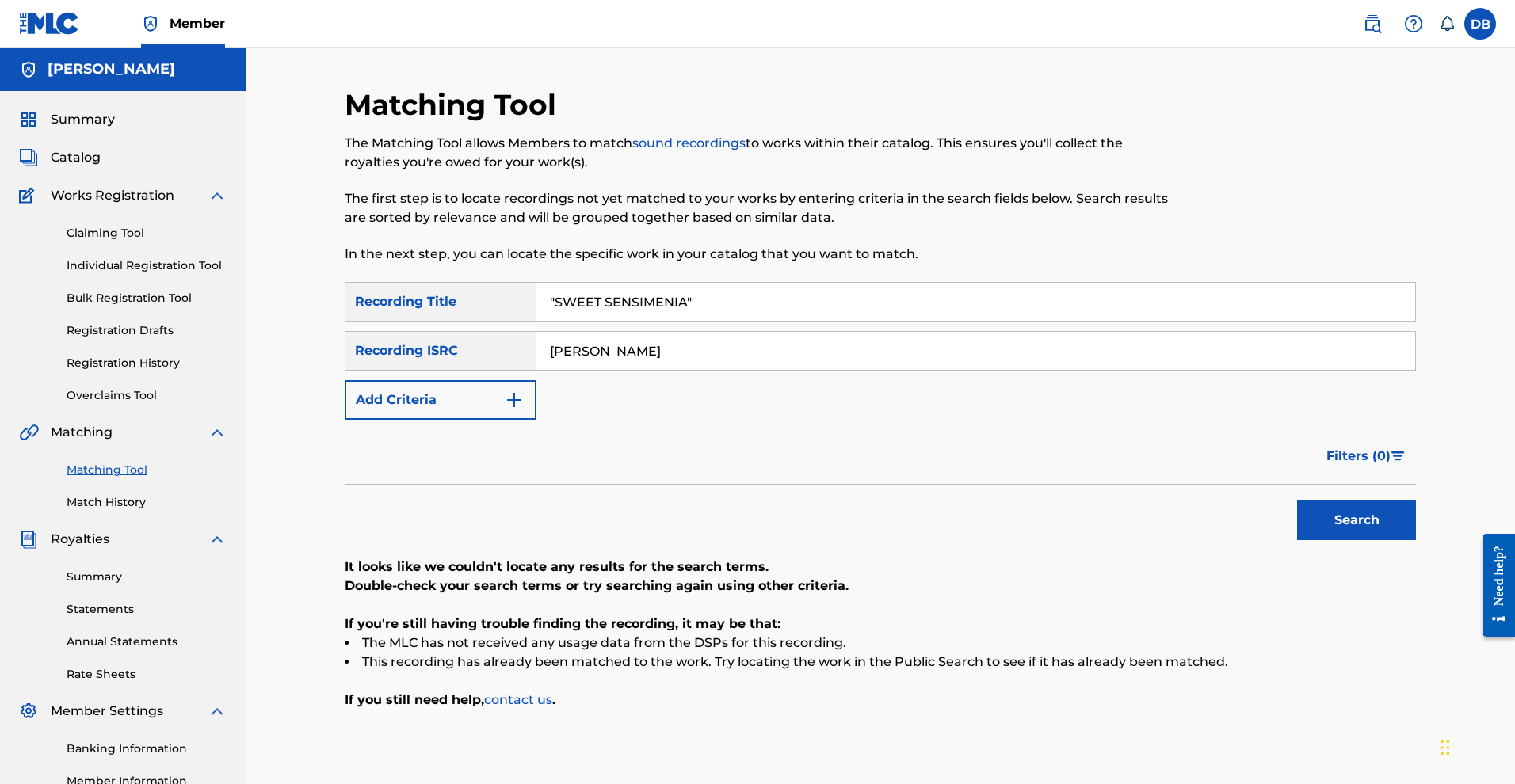
drag, startPoint x: 660, startPoint y: 399, endPoint x: 521, endPoint y: 374, distance: 141.2
click at [521, 371] on div "SearchWithCriteriab6779187-bd13-4f0a-8ebc-bd01548b2432 Recording ISRC Michael r…" at bounding box center [880, 351] width 1071 height 39
click at [1369, 540] on button "Search" at bounding box center [1356, 520] width 118 height 39
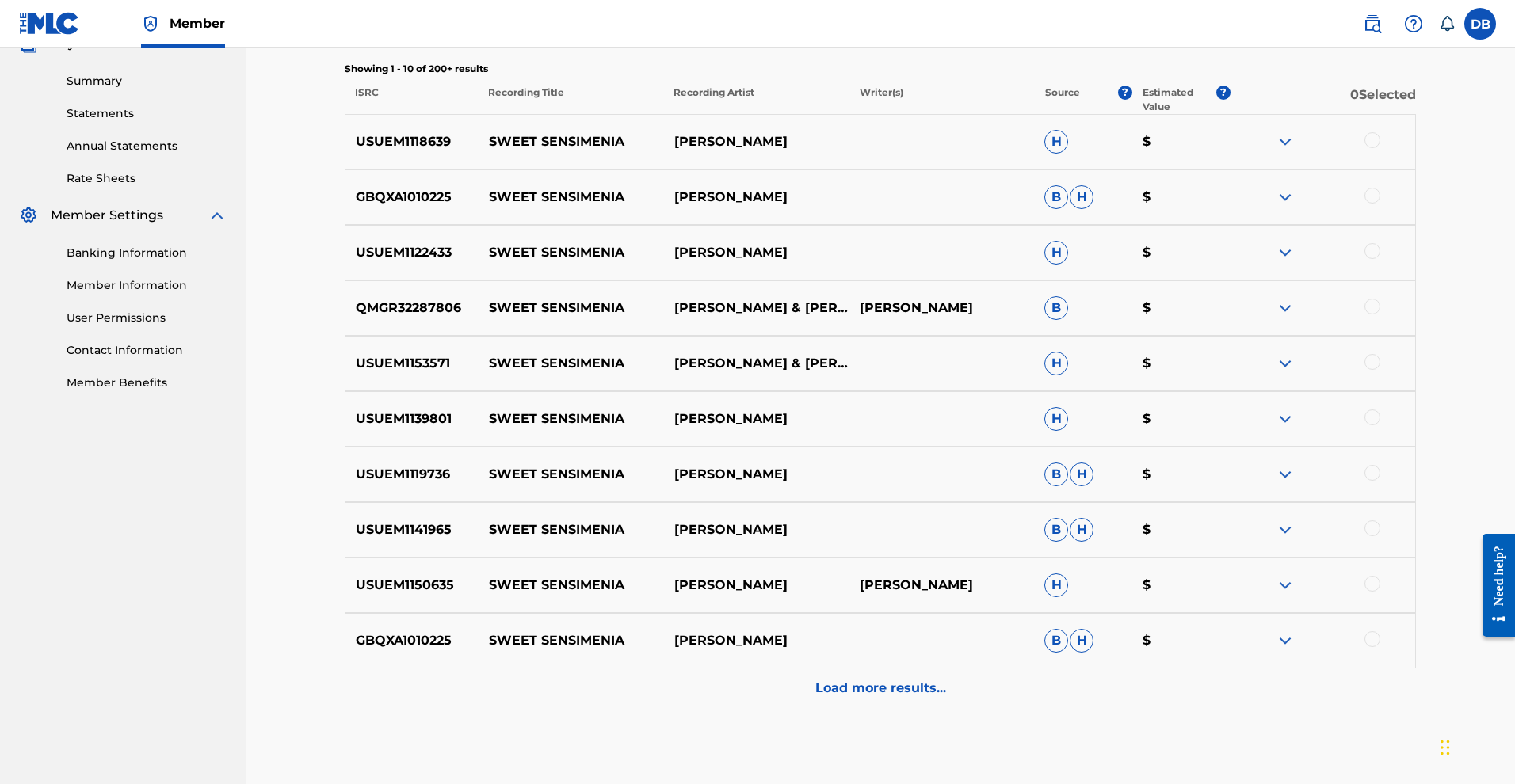
scroll to position [508, 0]
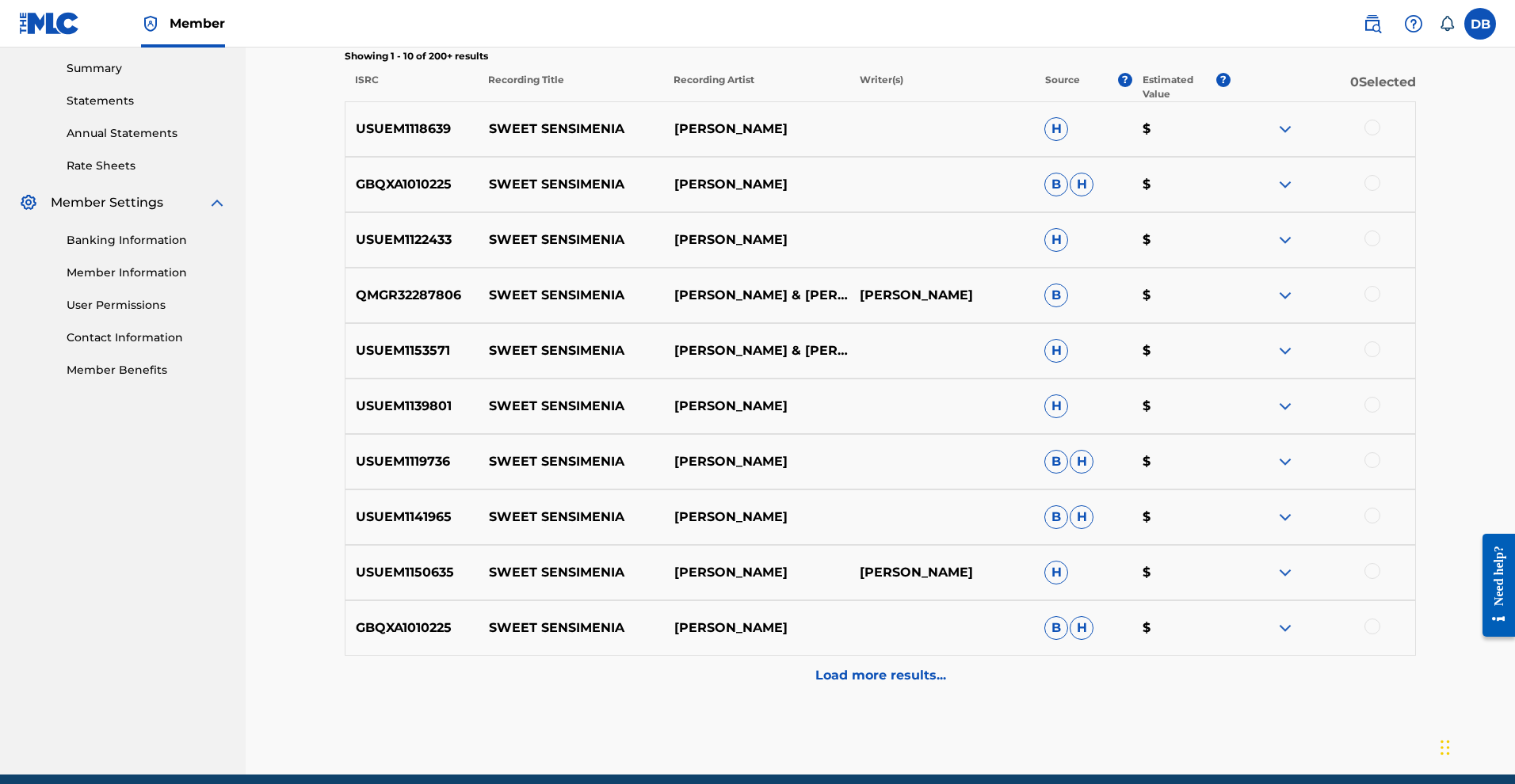
click at [1093, 197] on span "H" at bounding box center [1081, 185] width 24 height 24
click at [1380, 136] on div at bounding box center [1372, 127] width 15 height 15
click at [1380, 191] on div at bounding box center [1372, 182] width 15 height 15
click at [1380, 246] on div at bounding box center [1372, 238] width 15 height 15
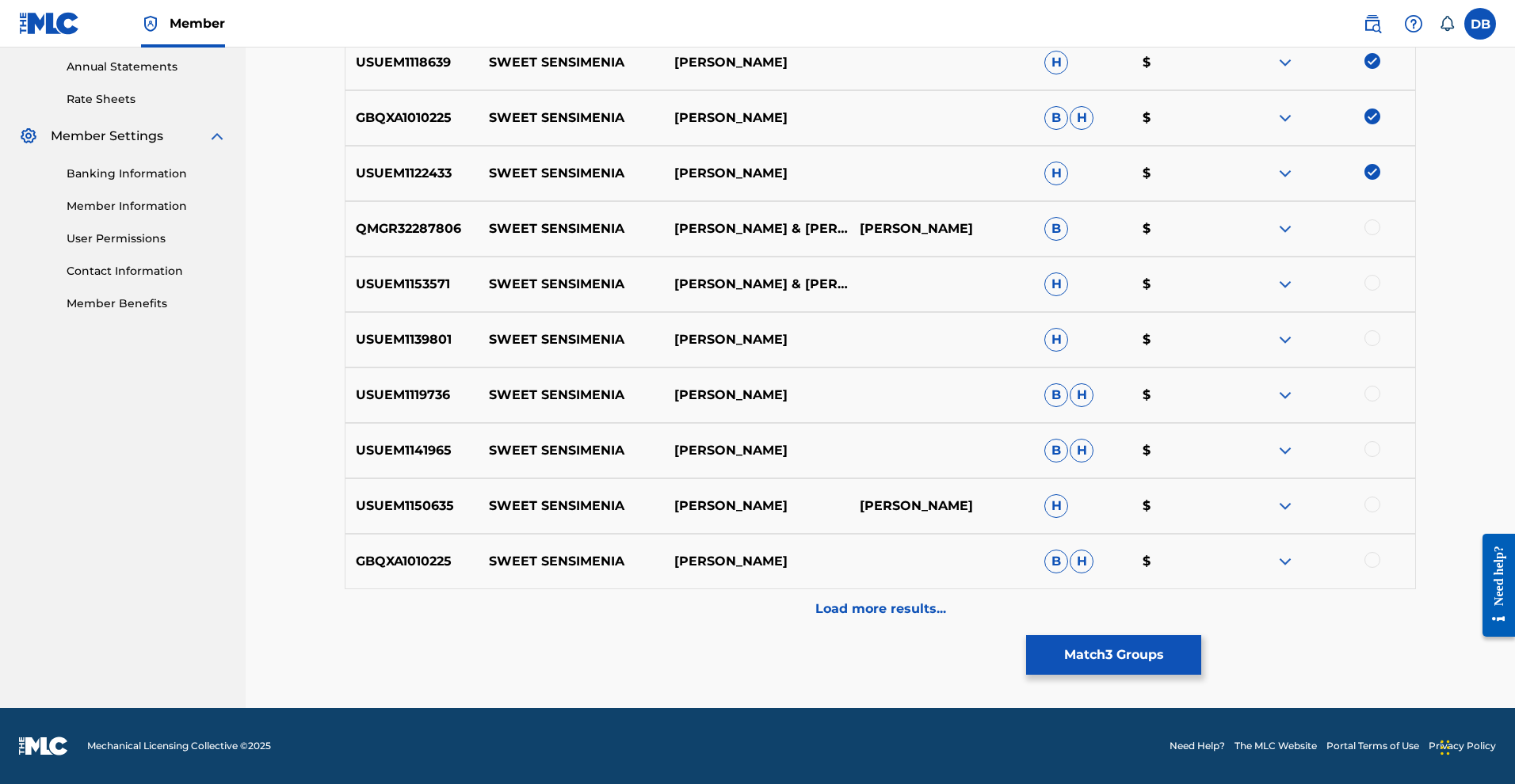
scroll to position [743, 0]
click at [1380, 331] on div at bounding box center [1372, 338] width 15 height 15
click at [1380, 386] on div at bounding box center [1372, 393] width 15 height 15
click at [1415, 441] on div at bounding box center [1323, 450] width 186 height 19
click at [1380, 513] on div at bounding box center [1372, 504] width 15 height 15
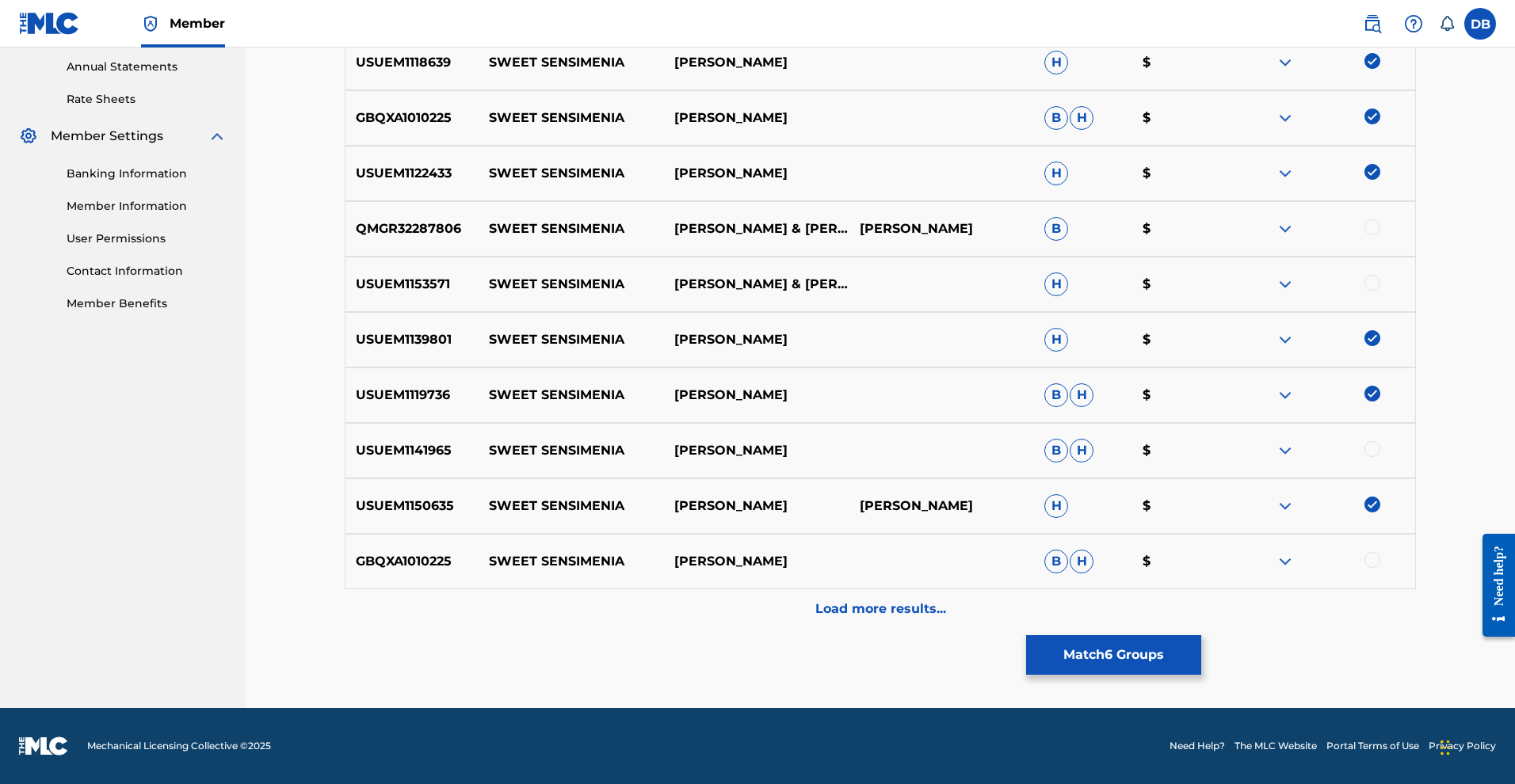
click at [1380, 455] on div at bounding box center [1372, 448] width 15 height 15
click at [909, 618] on p "Load more results..." at bounding box center [881, 608] width 131 height 19
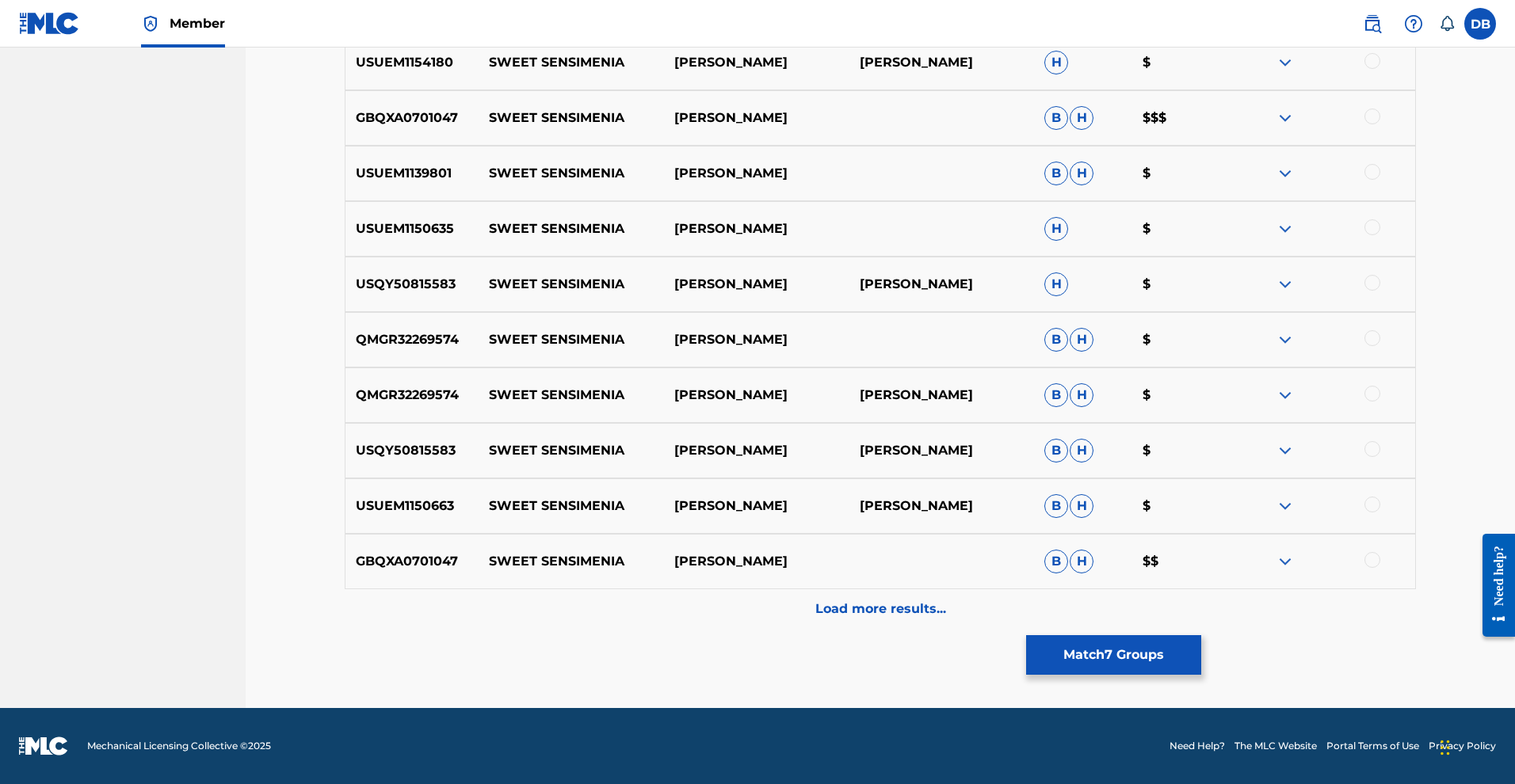
scroll to position [1148, 0]
click at [1380, 125] on div at bounding box center [1372, 116] width 15 height 15
click at [1380, 69] on div at bounding box center [1372, 60] width 15 height 15
click at [1380, 179] on div at bounding box center [1372, 171] width 15 height 15
click at [1380, 235] on div at bounding box center [1372, 227] width 15 height 15
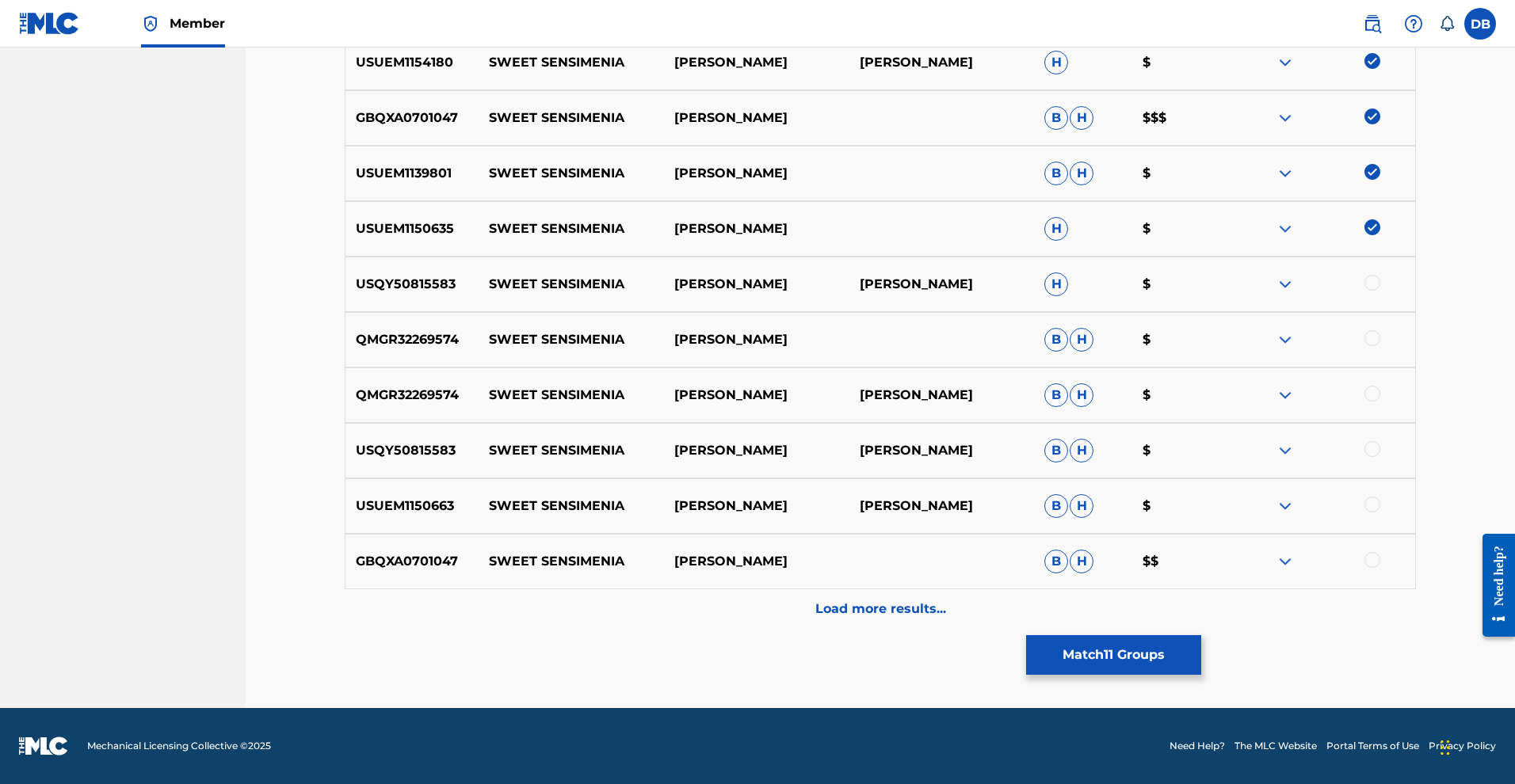
click at [1380, 290] on div at bounding box center [1372, 282] width 15 height 15
click at [1380, 346] on div at bounding box center [1372, 338] width 15 height 15
click at [946, 618] on p "Load more results..." at bounding box center [881, 608] width 131 height 19
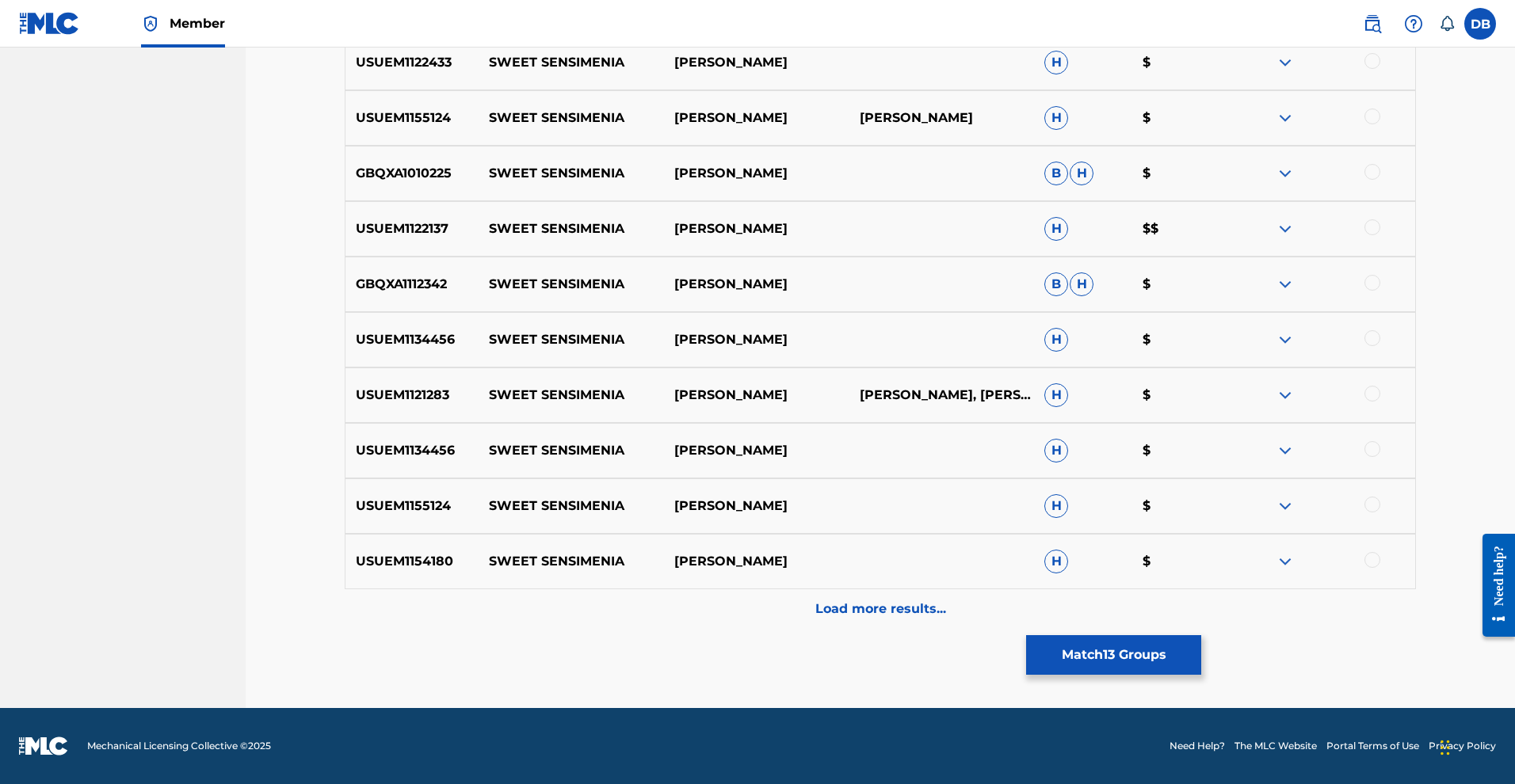
click at [897, 599] on p "Load more results..." at bounding box center [881, 608] width 131 height 19
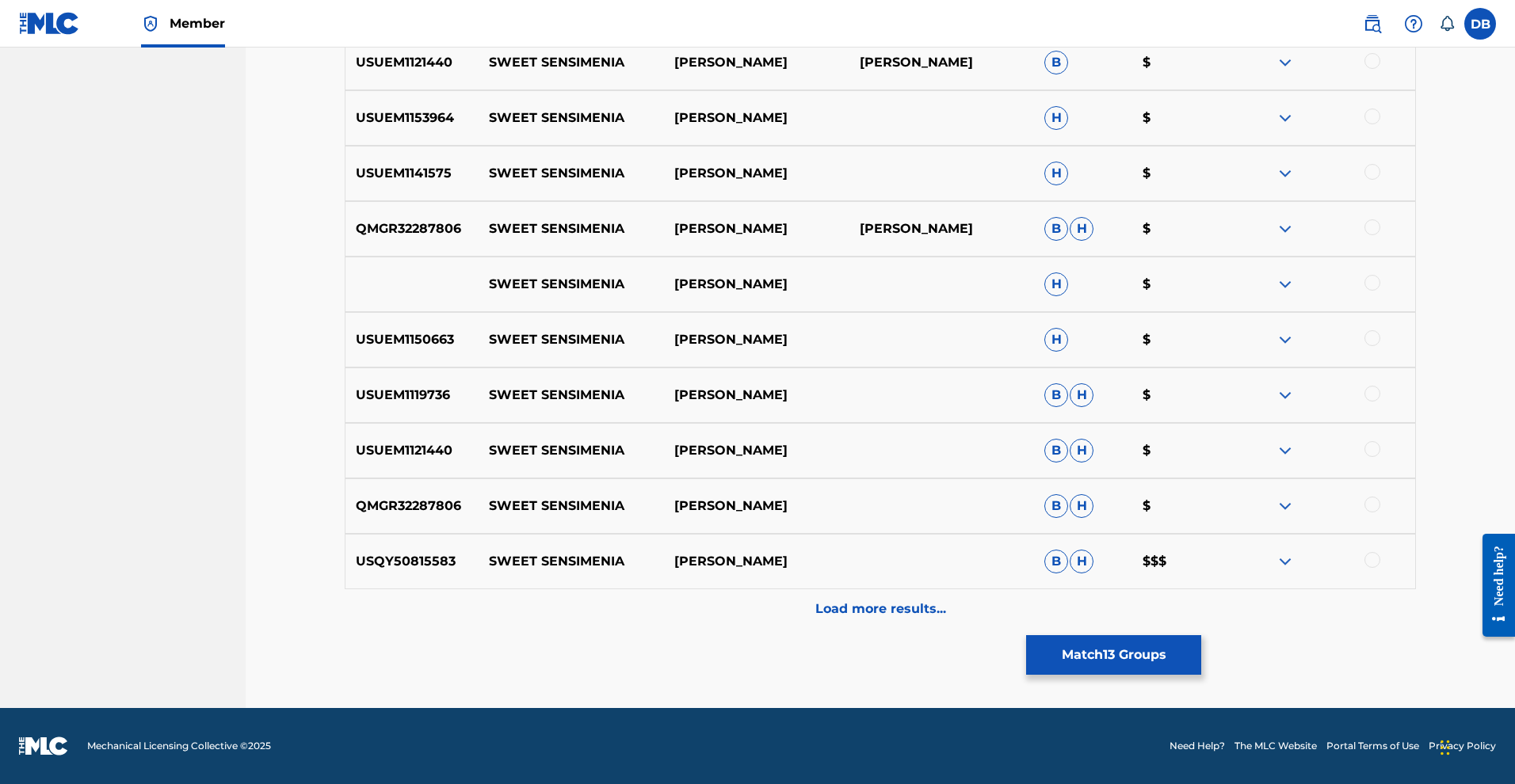
click at [879, 599] on p "Load more results..." at bounding box center [881, 608] width 131 height 19
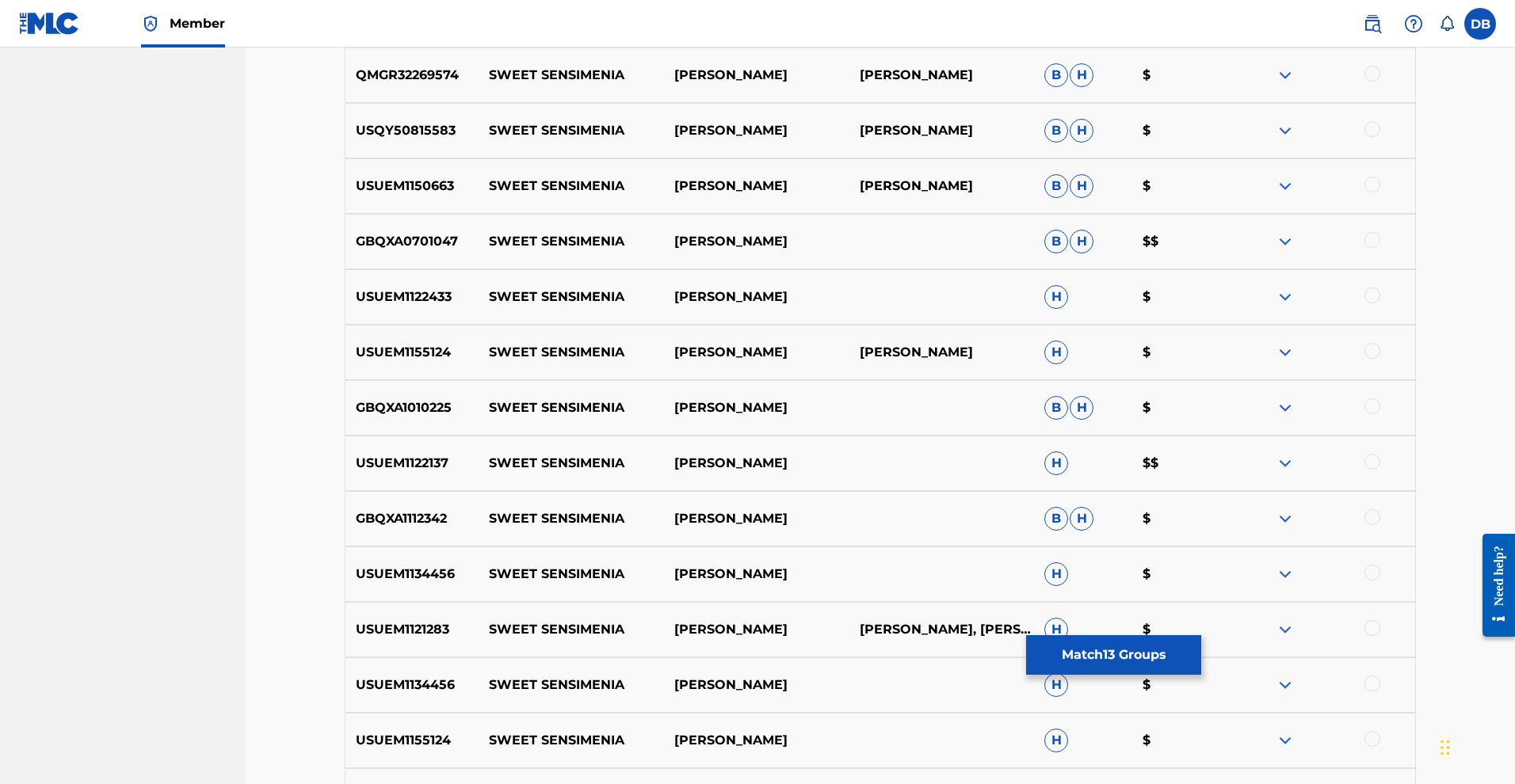
scroll to position [1452, 0]
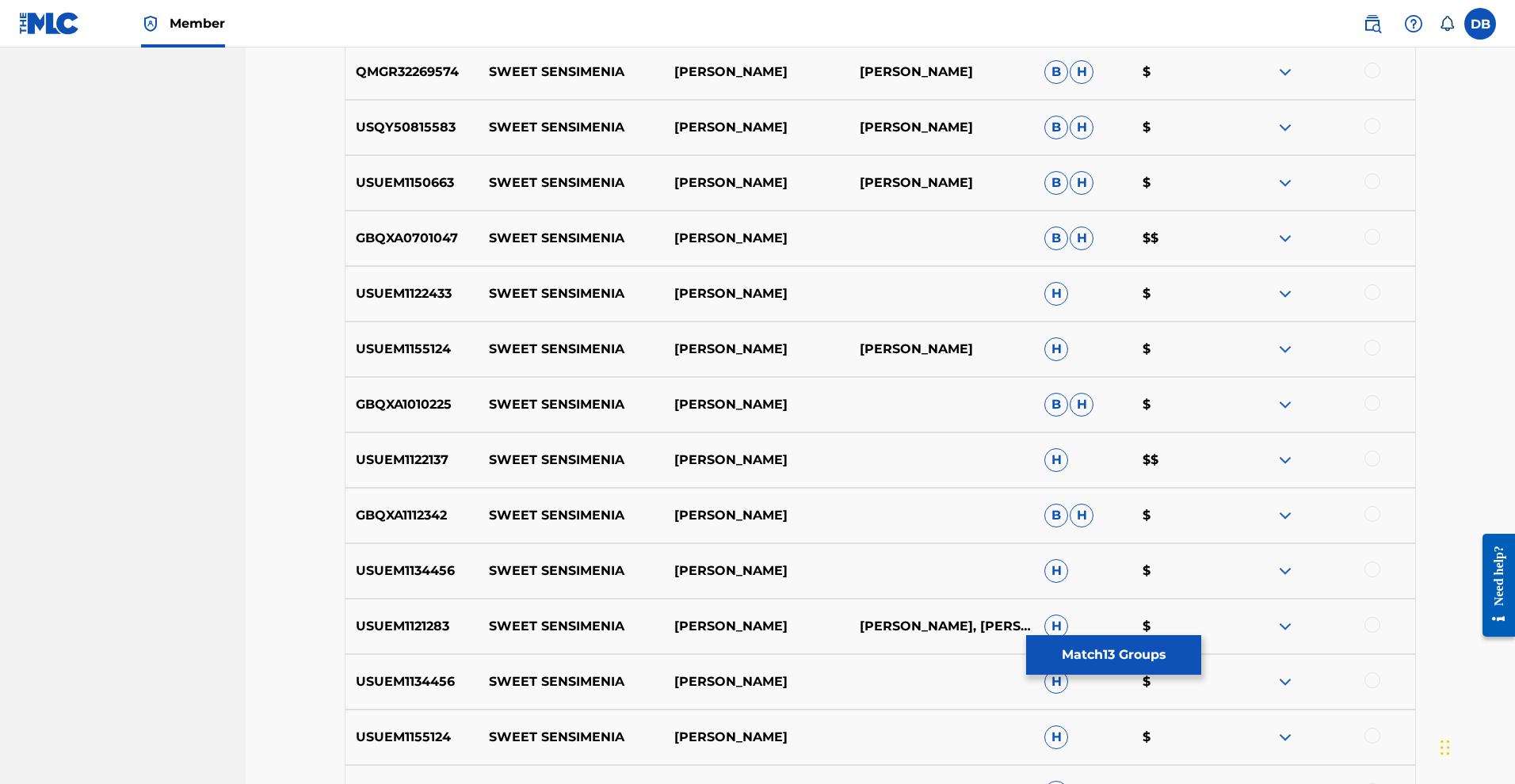
click at [1380, 78] on div at bounding box center [1372, 70] width 15 height 15
click at [1380, 134] on div at bounding box center [1372, 126] width 15 height 15
click at [1380, 189] on div at bounding box center [1372, 180] width 15 height 15
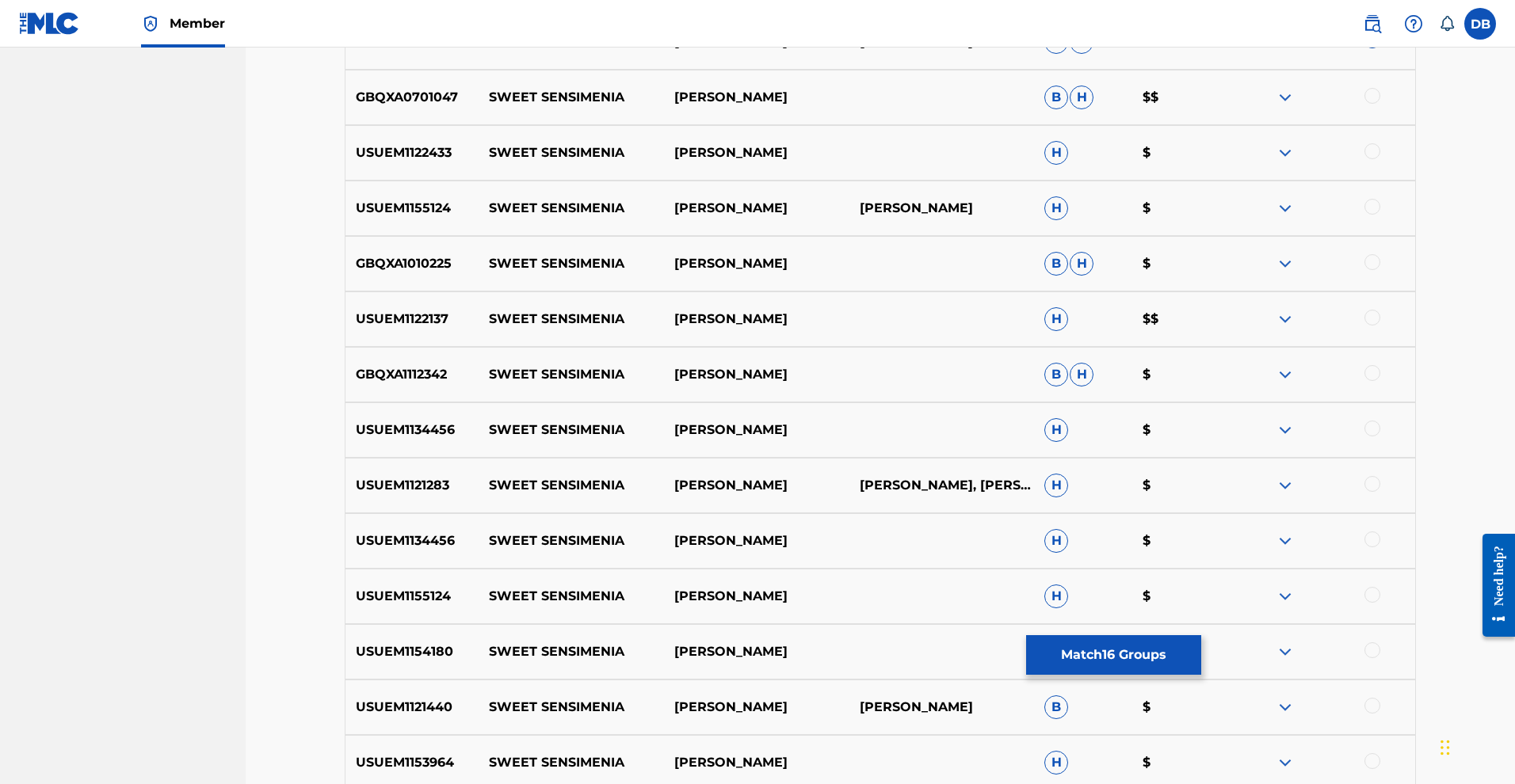
scroll to position [1602, 0]
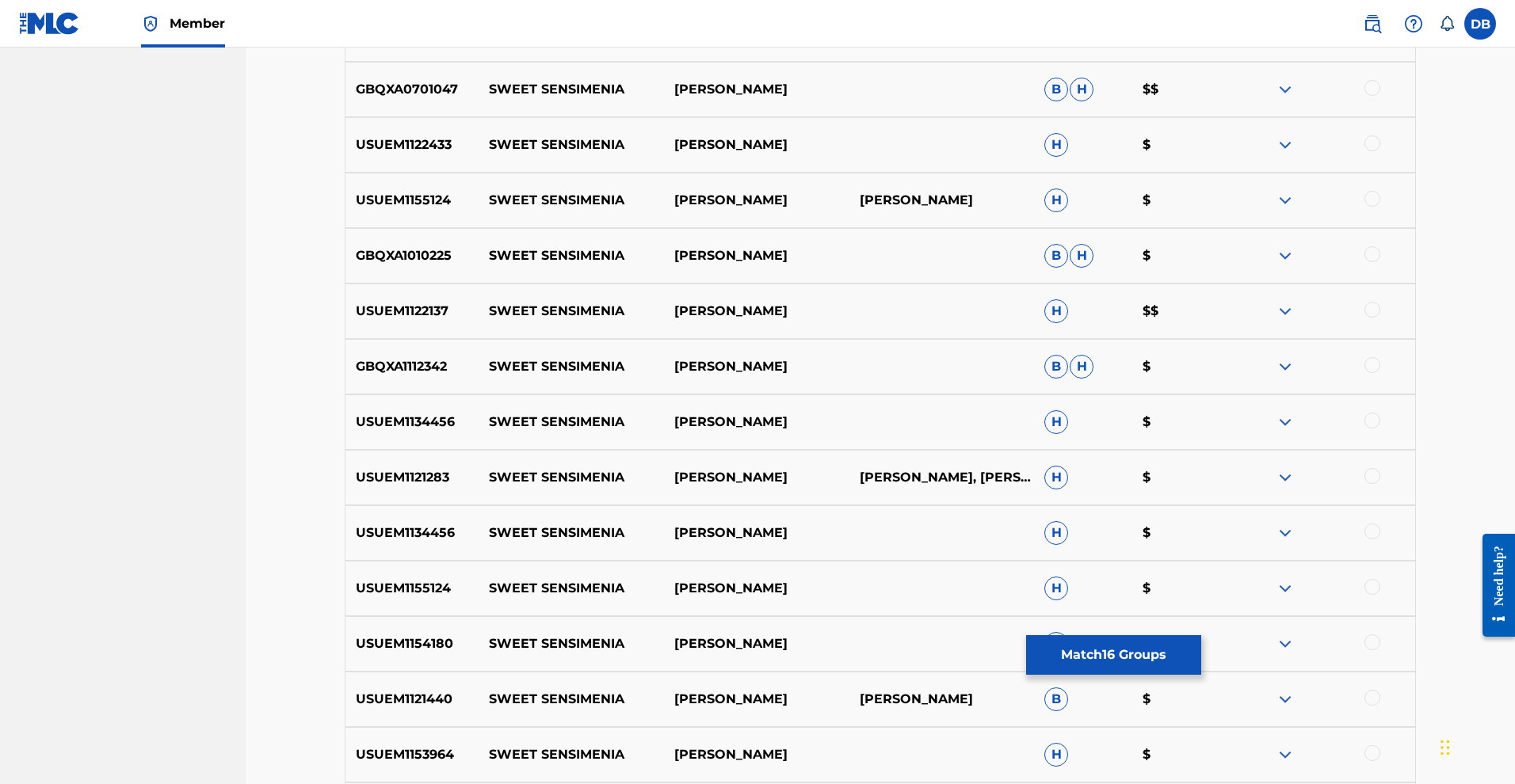
click at [1380, 96] on div at bounding box center [1372, 87] width 15 height 15
click at [1380, 151] on div at bounding box center [1372, 143] width 15 height 15
click at [1380, 207] on div at bounding box center [1372, 199] width 15 height 15
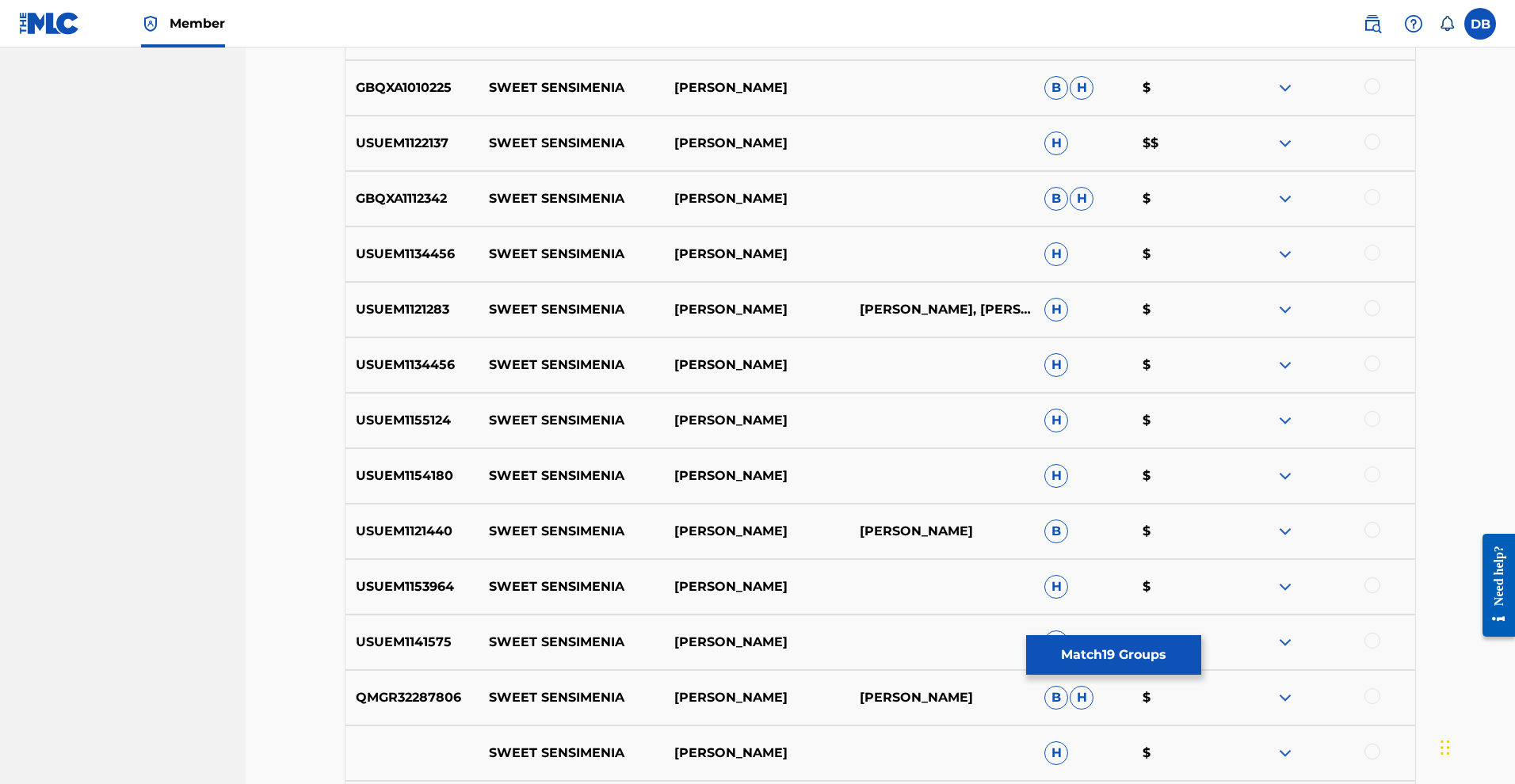
scroll to position [1772, 0]
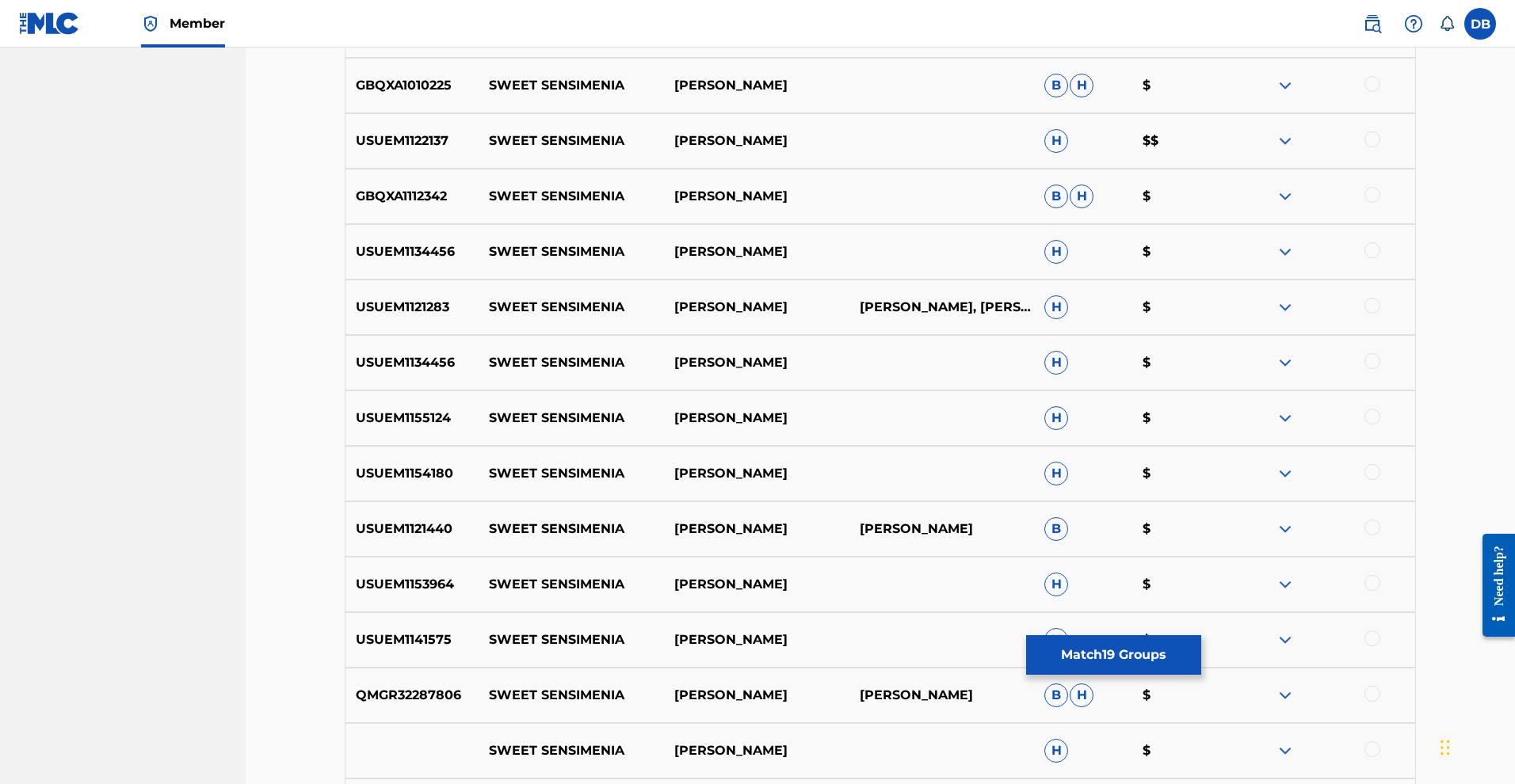
click at [1380, 92] on div at bounding box center [1372, 83] width 15 height 15
click at [1380, 148] on div at bounding box center [1372, 138] width 15 height 15
click at [1380, 203] on div at bounding box center [1372, 194] width 15 height 15
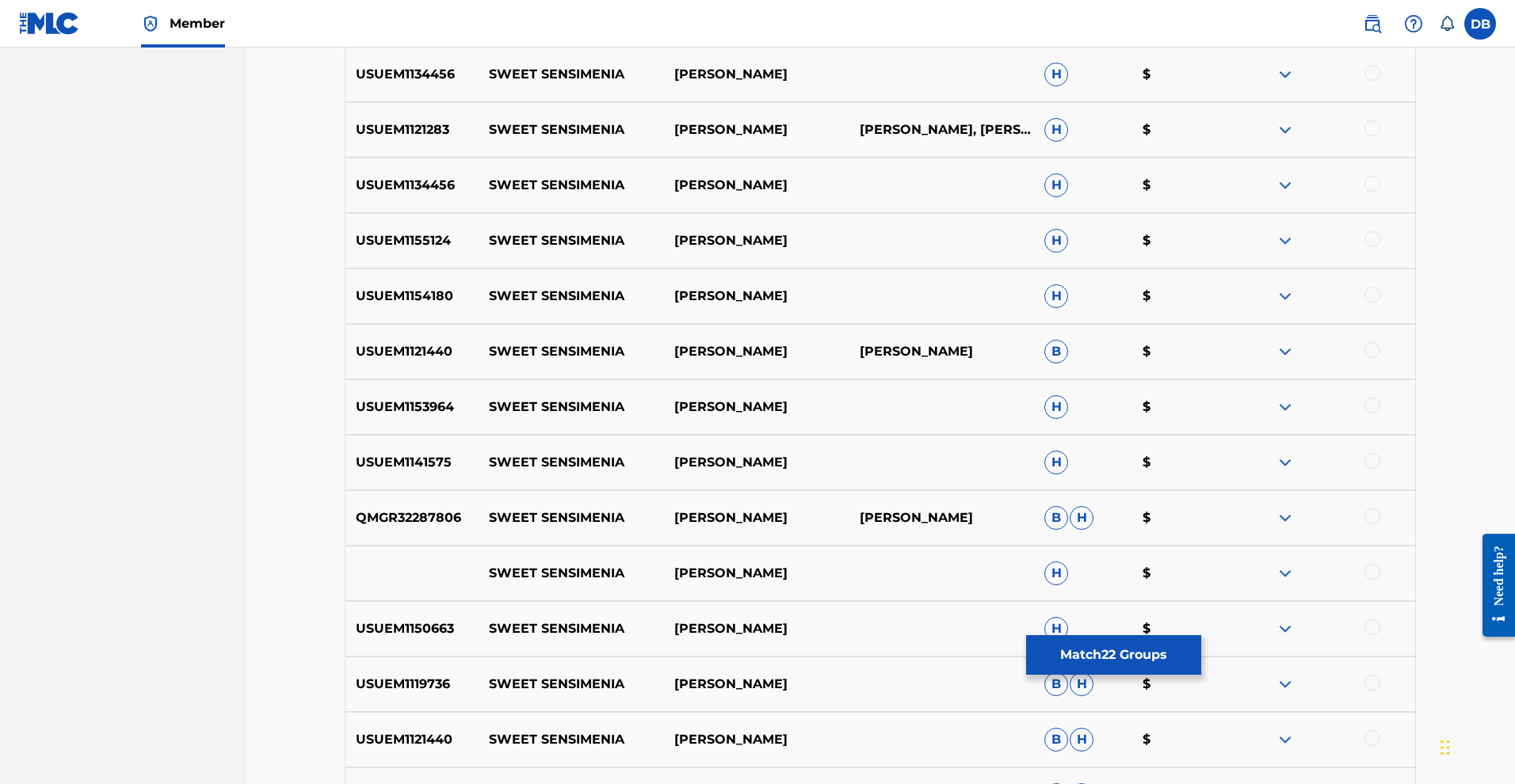
scroll to position [1953, 0]
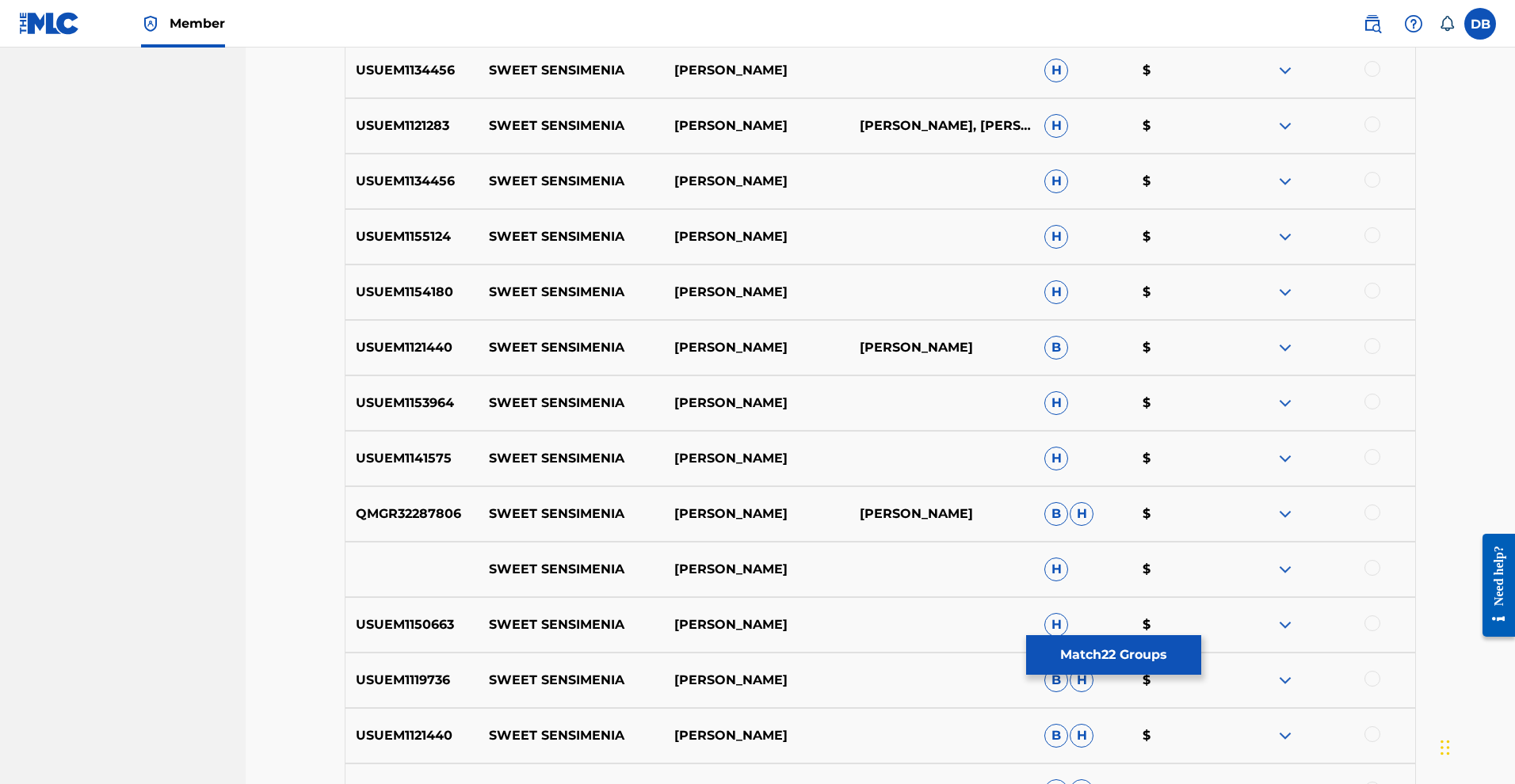
click at [1380, 76] on div at bounding box center [1372, 68] width 15 height 15
click at [1380, 132] on div at bounding box center [1372, 124] width 15 height 15
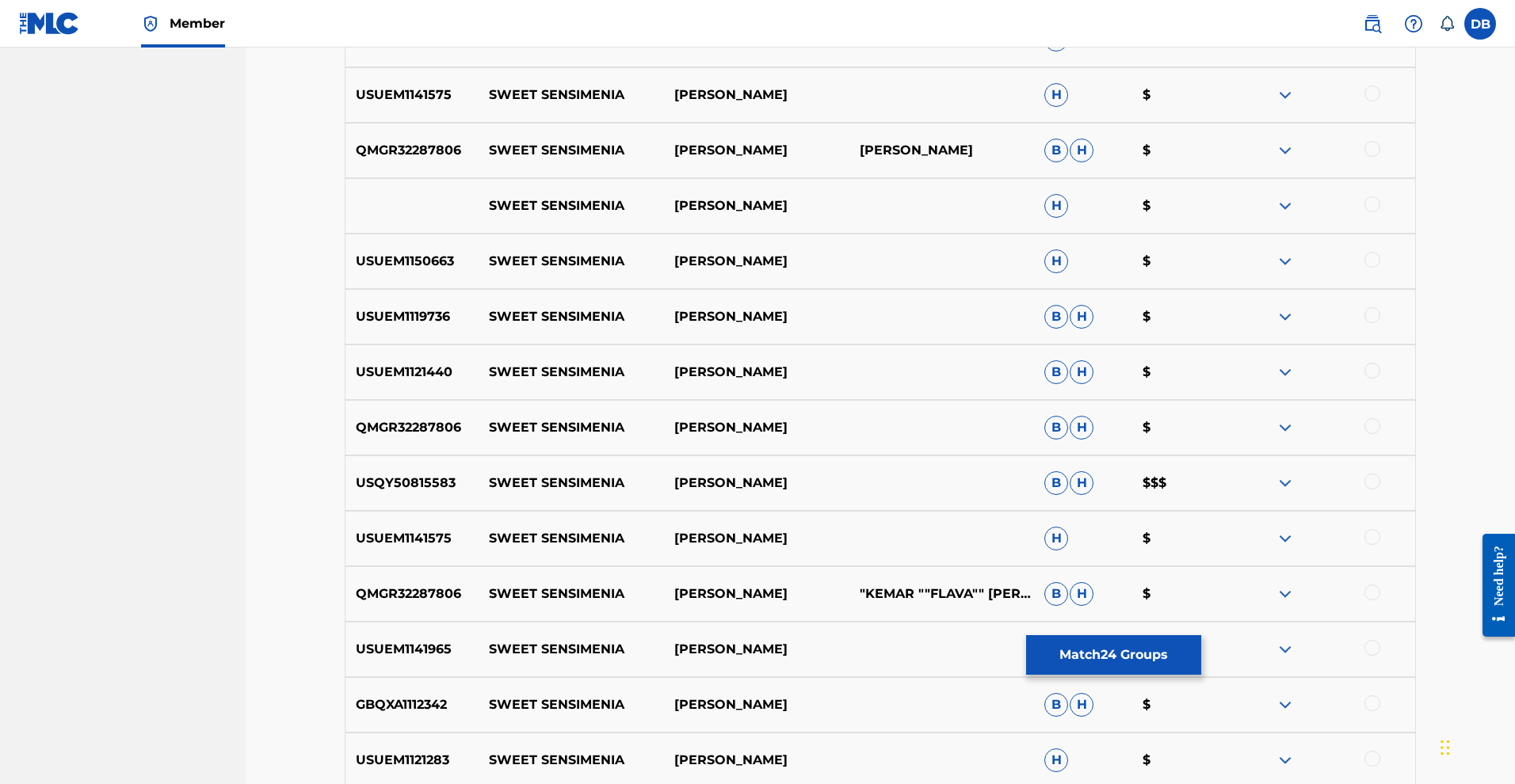
scroll to position [2323, 0]
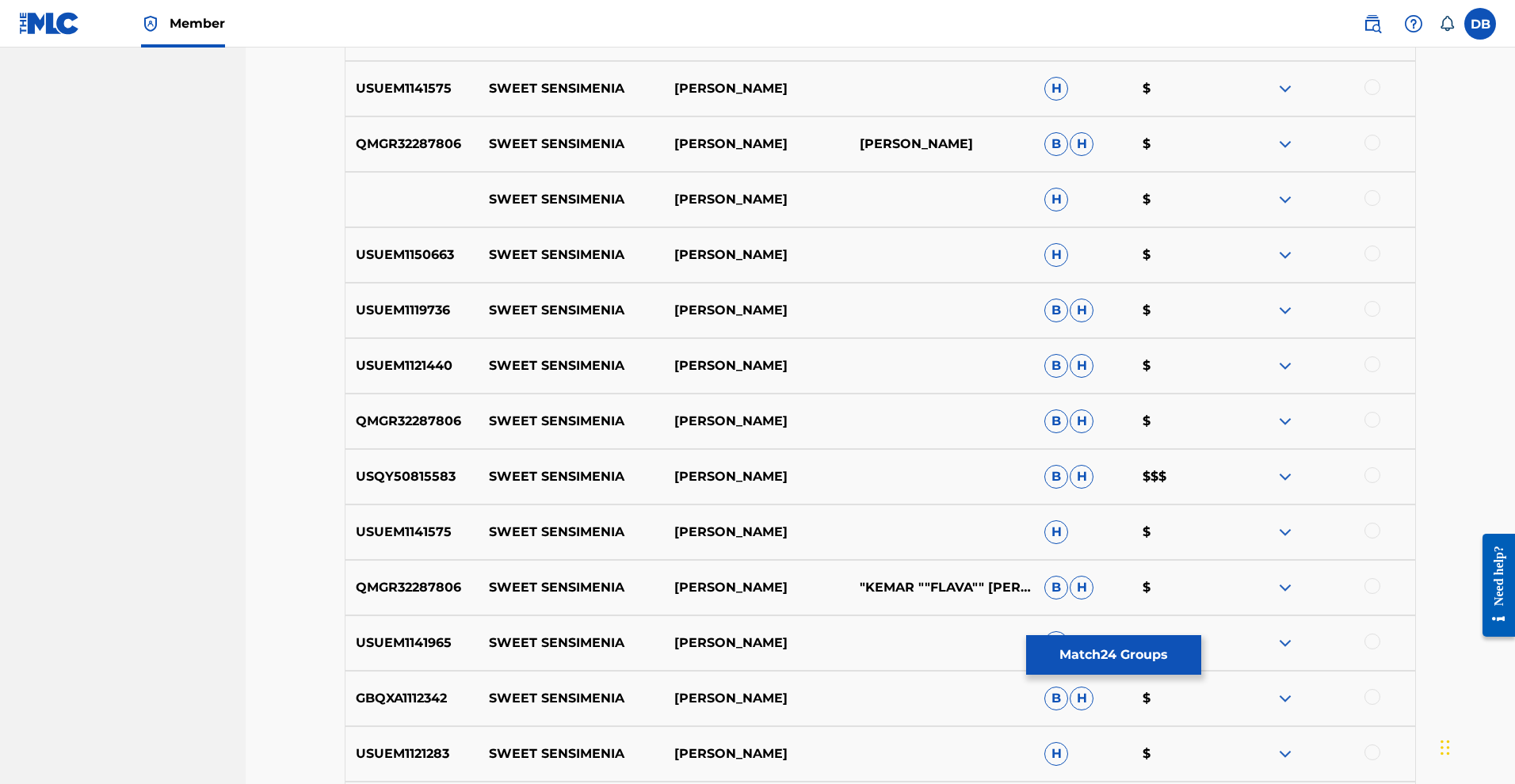
click at [1380, 39] on div at bounding box center [1372, 31] width 15 height 15
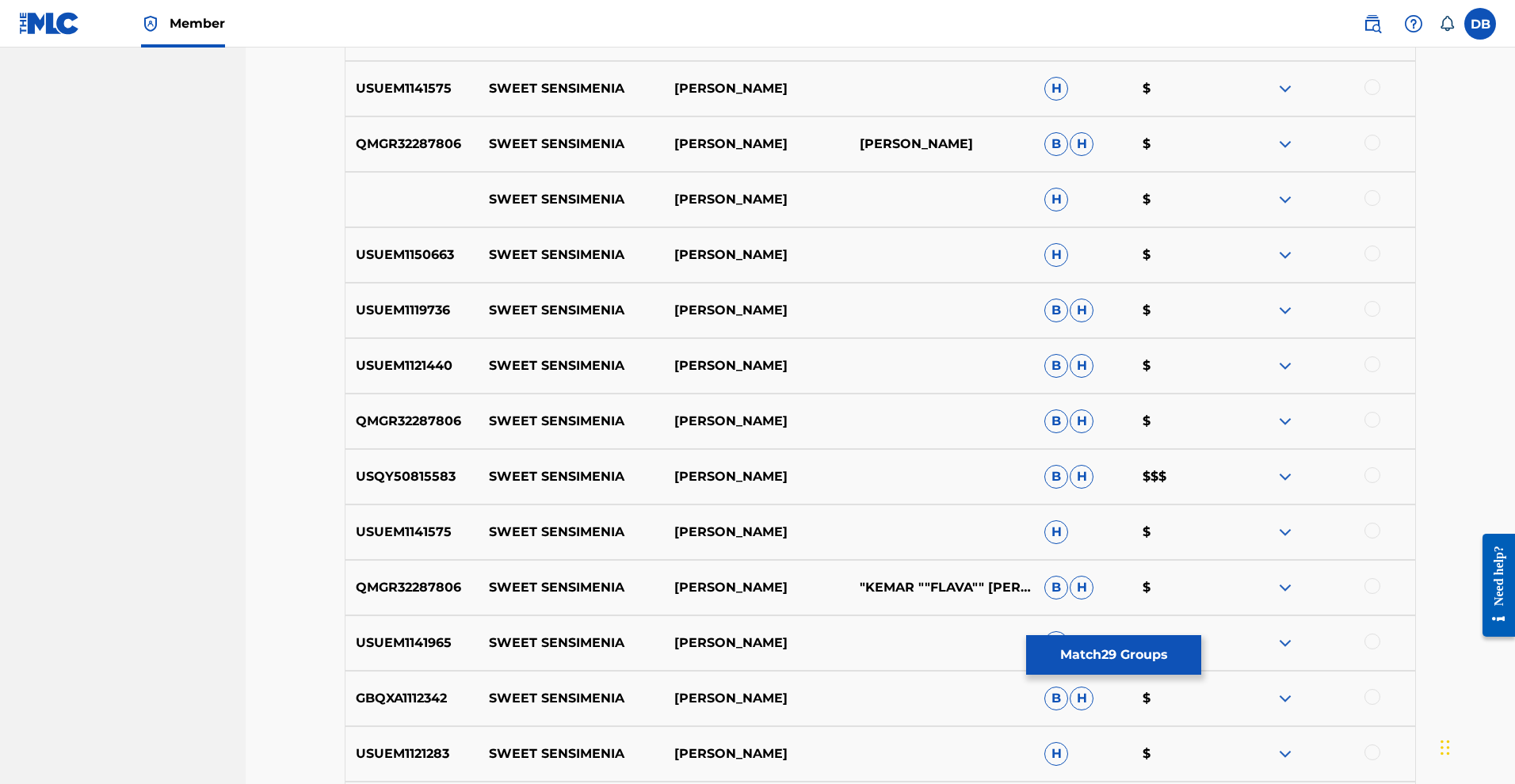
click at [1380, 95] on div at bounding box center [1372, 87] width 15 height 15
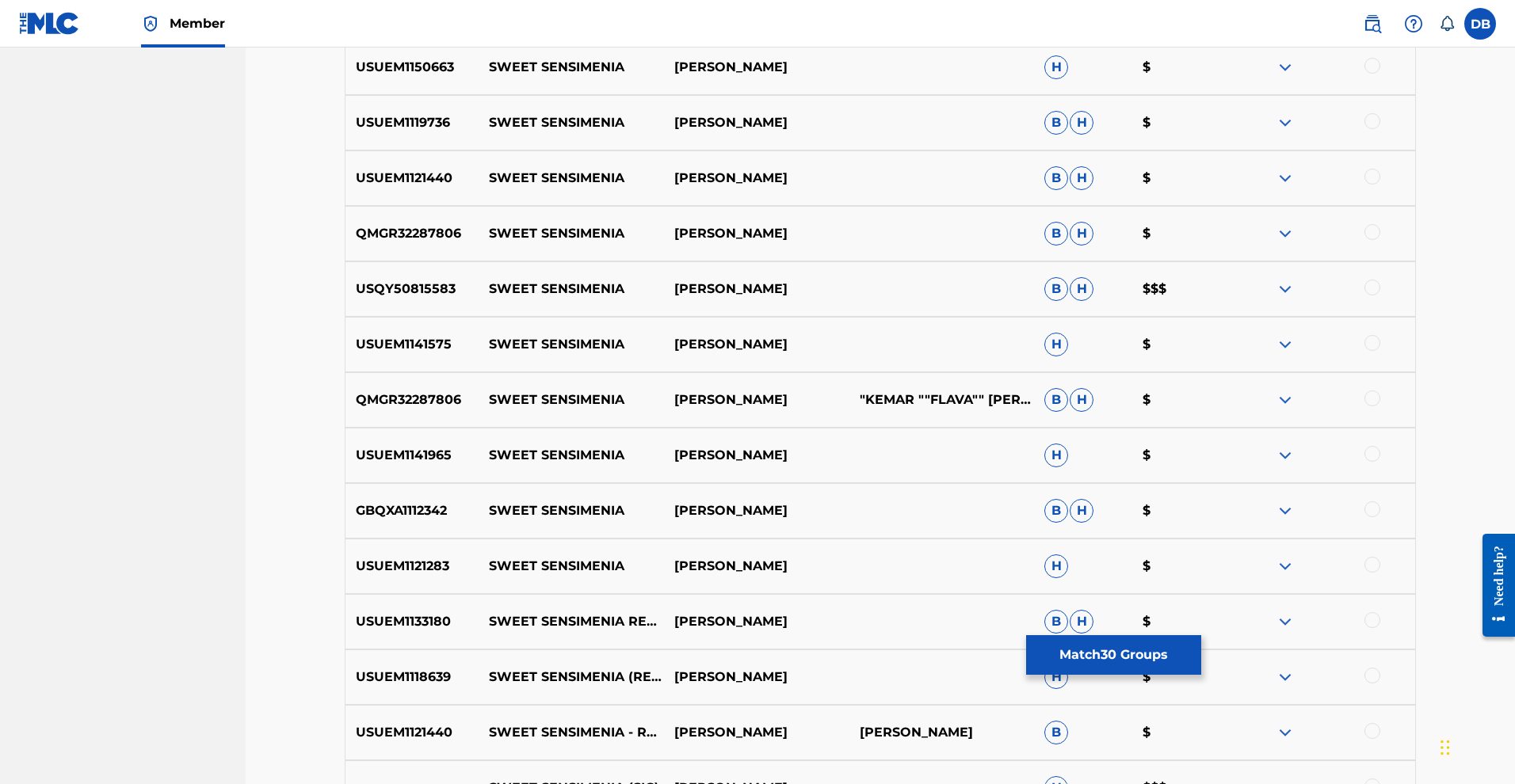
scroll to position [2531, 0]
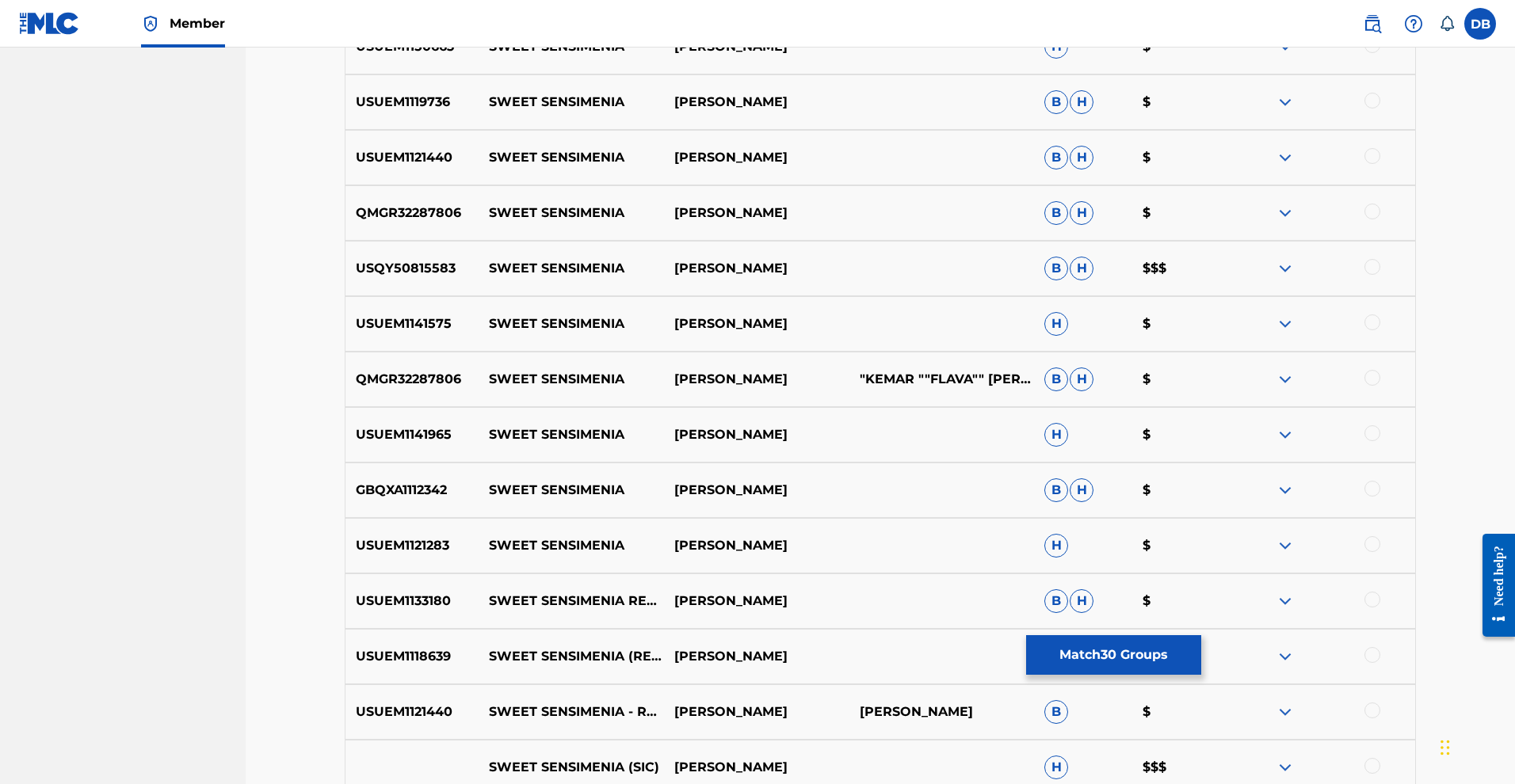
click at [1380, 53] on div at bounding box center [1372, 45] width 15 height 15
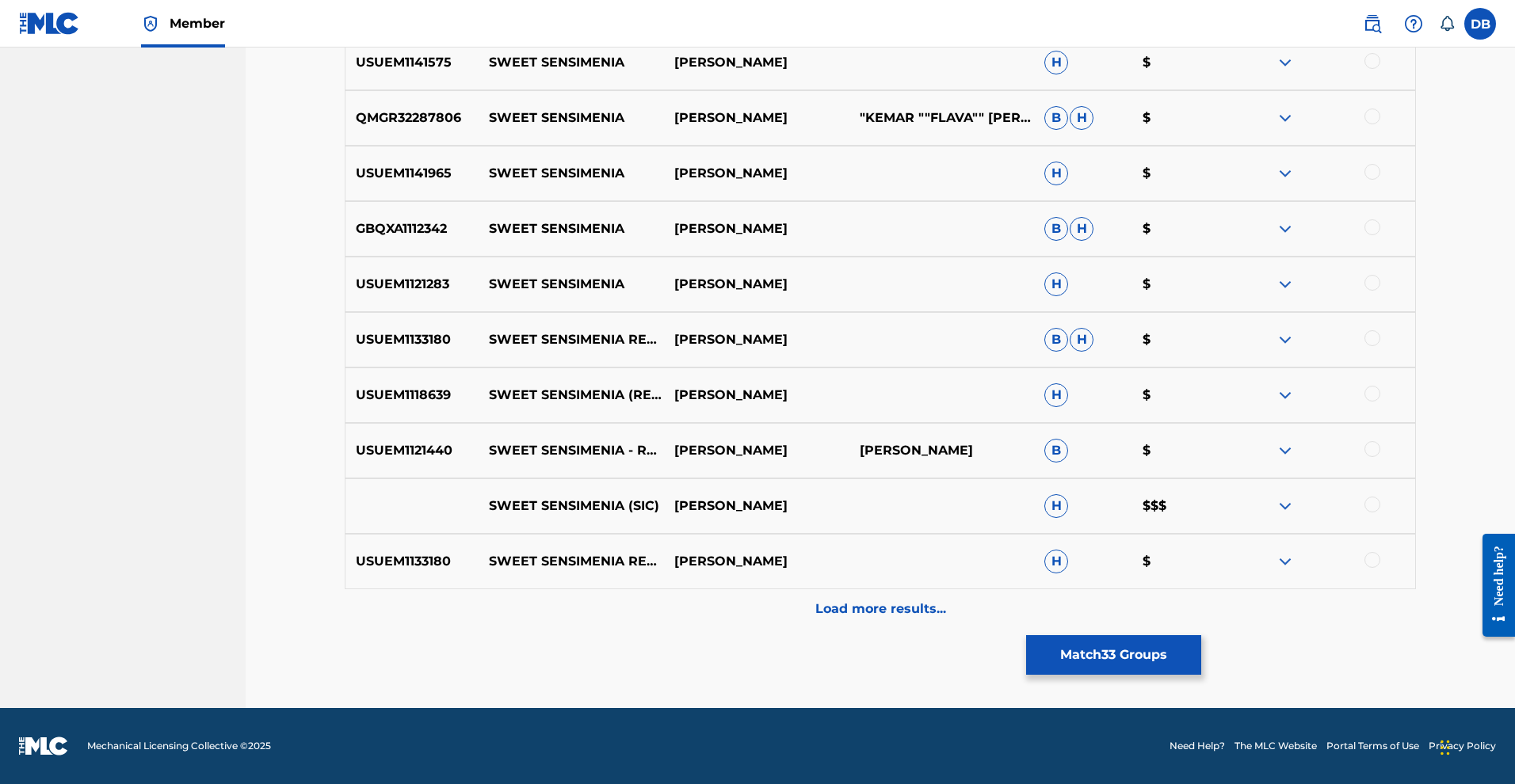
scroll to position [2838, 0]
click at [1415, 16] on div at bounding box center [1323, 6] width 186 height 19
click at [1380, 14] on div at bounding box center [1372, 5] width 15 height 15
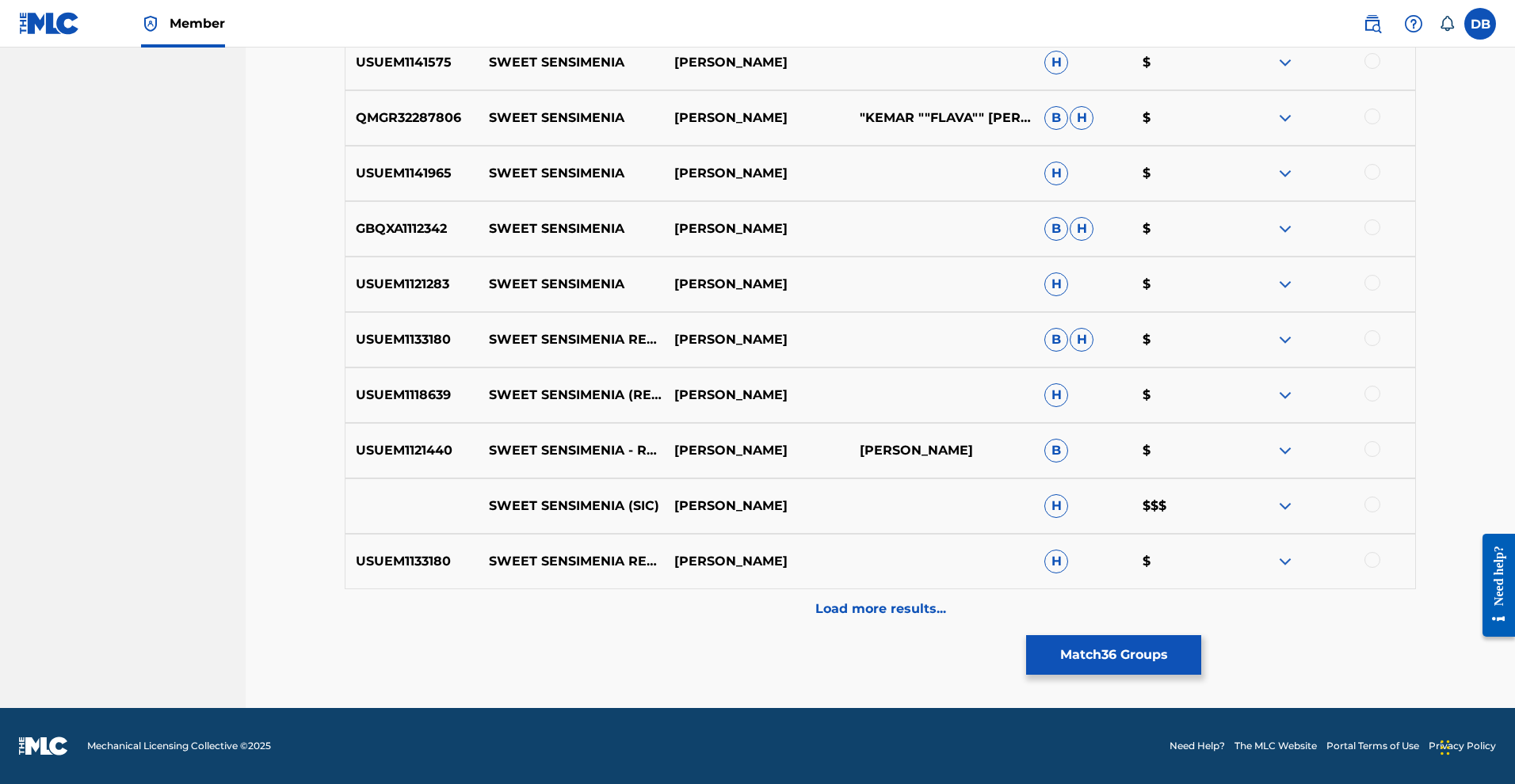
scroll to position [3022, 0]
click at [1380, 69] on div at bounding box center [1372, 60] width 15 height 15
click at [1380, 179] on div at bounding box center [1372, 171] width 15 height 15
click at [1380, 235] on div at bounding box center [1372, 227] width 15 height 15
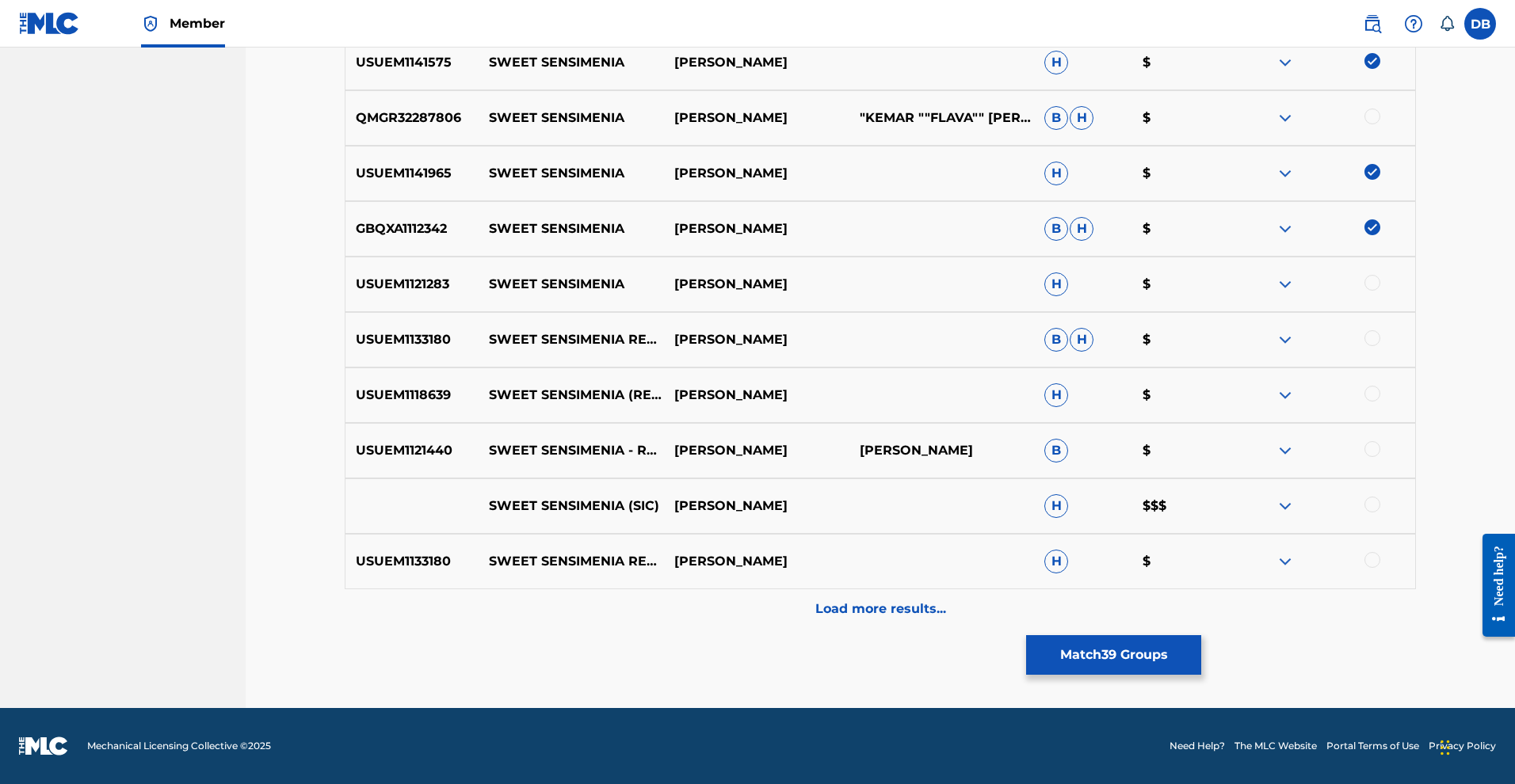
click at [1380, 290] on div at bounding box center [1372, 282] width 15 height 15
click at [1380, 346] on div at bounding box center [1372, 338] width 15 height 15
click at [1380, 402] on div at bounding box center [1372, 393] width 15 height 15
click at [1380, 457] on div at bounding box center [1372, 448] width 15 height 15
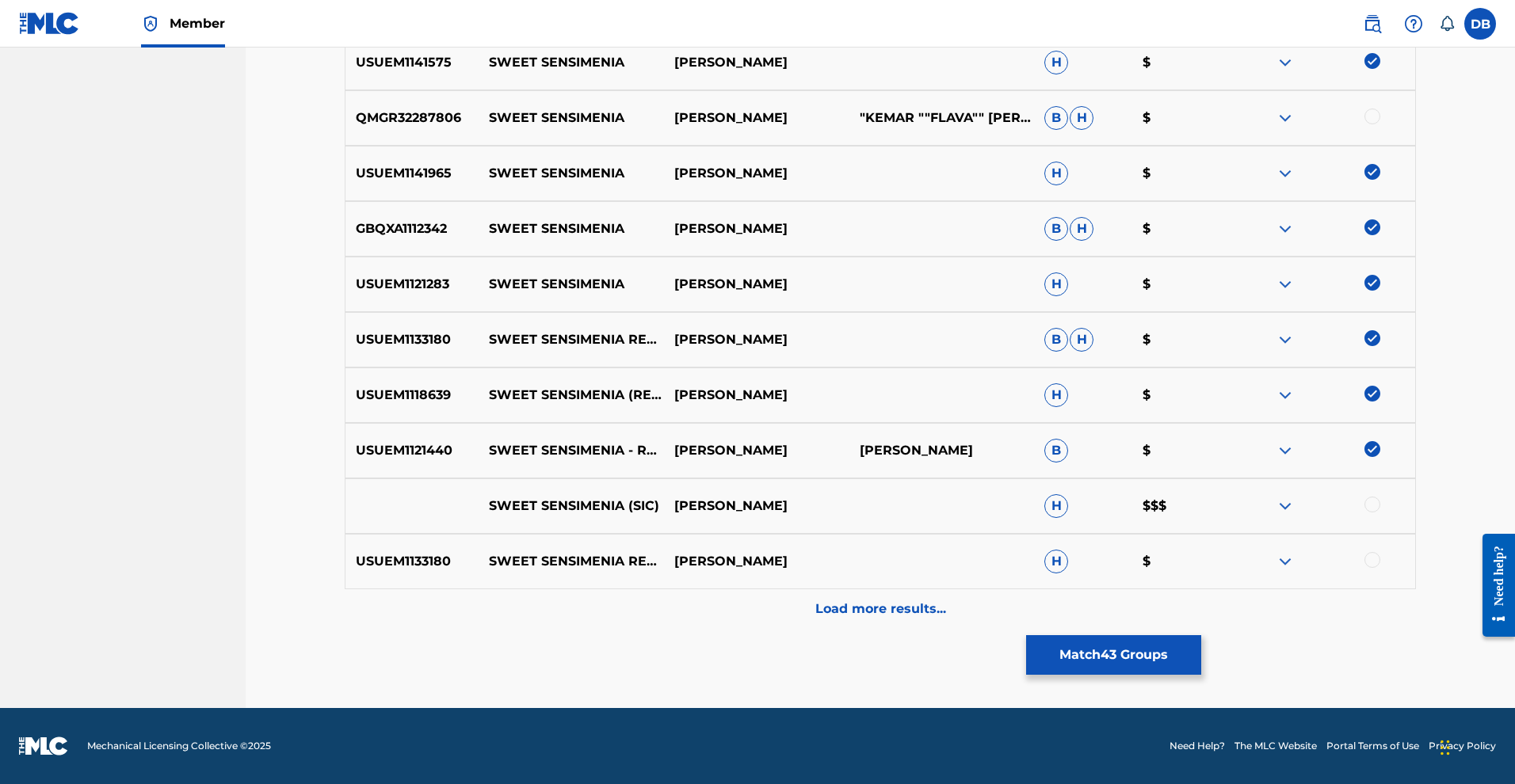
click at [1380, 496] on div at bounding box center [1372, 504] width 15 height 15
click at [1380, 555] on div at bounding box center [1372, 559] width 15 height 15
click at [946, 599] on p "Load more results..." at bounding box center [881, 608] width 131 height 19
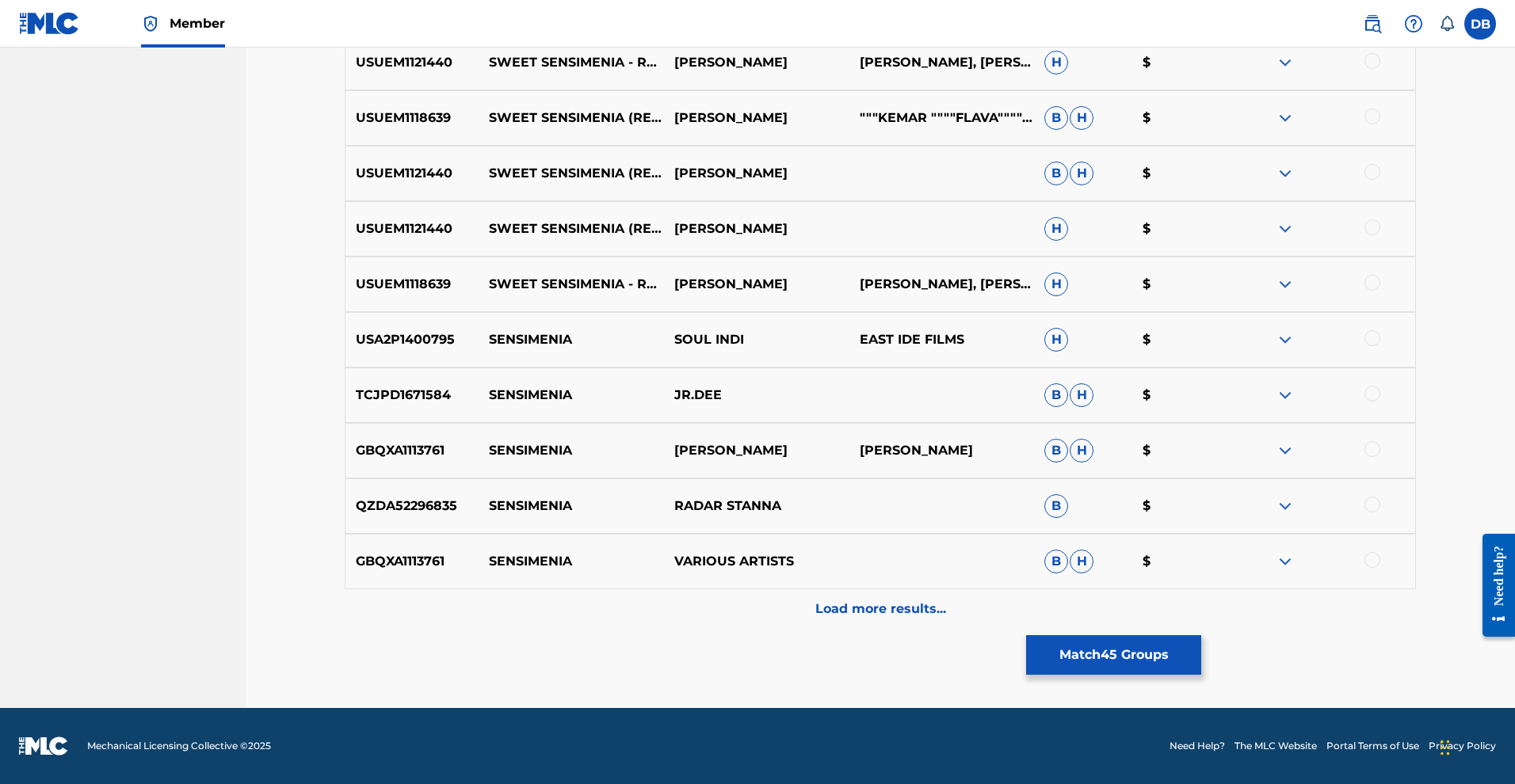
click at [924, 599] on p "Load more results..." at bounding box center [881, 608] width 131 height 19
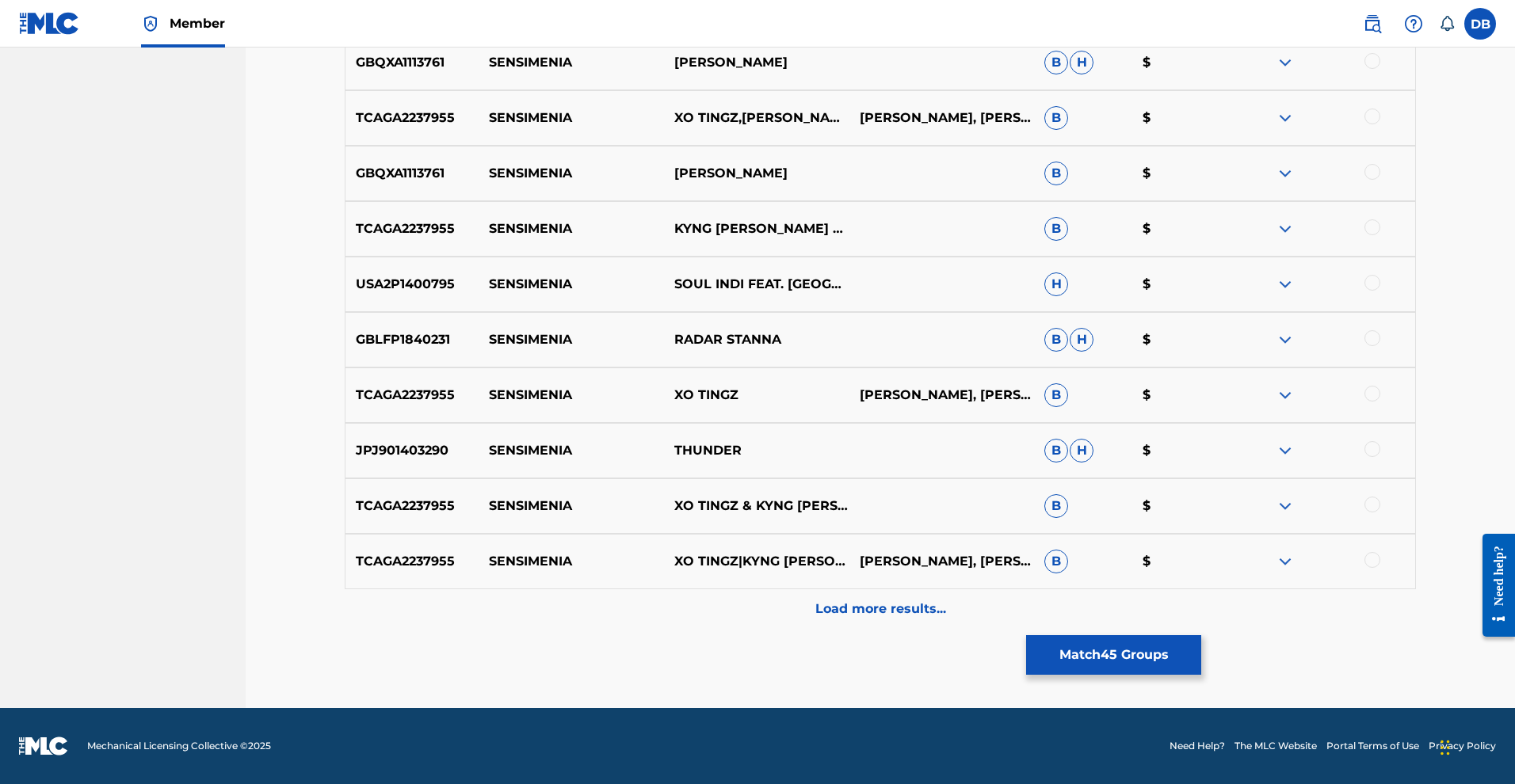
click at [923, 599] on p "Load more results..." at bounding box center [881, 608] width 131 height 19
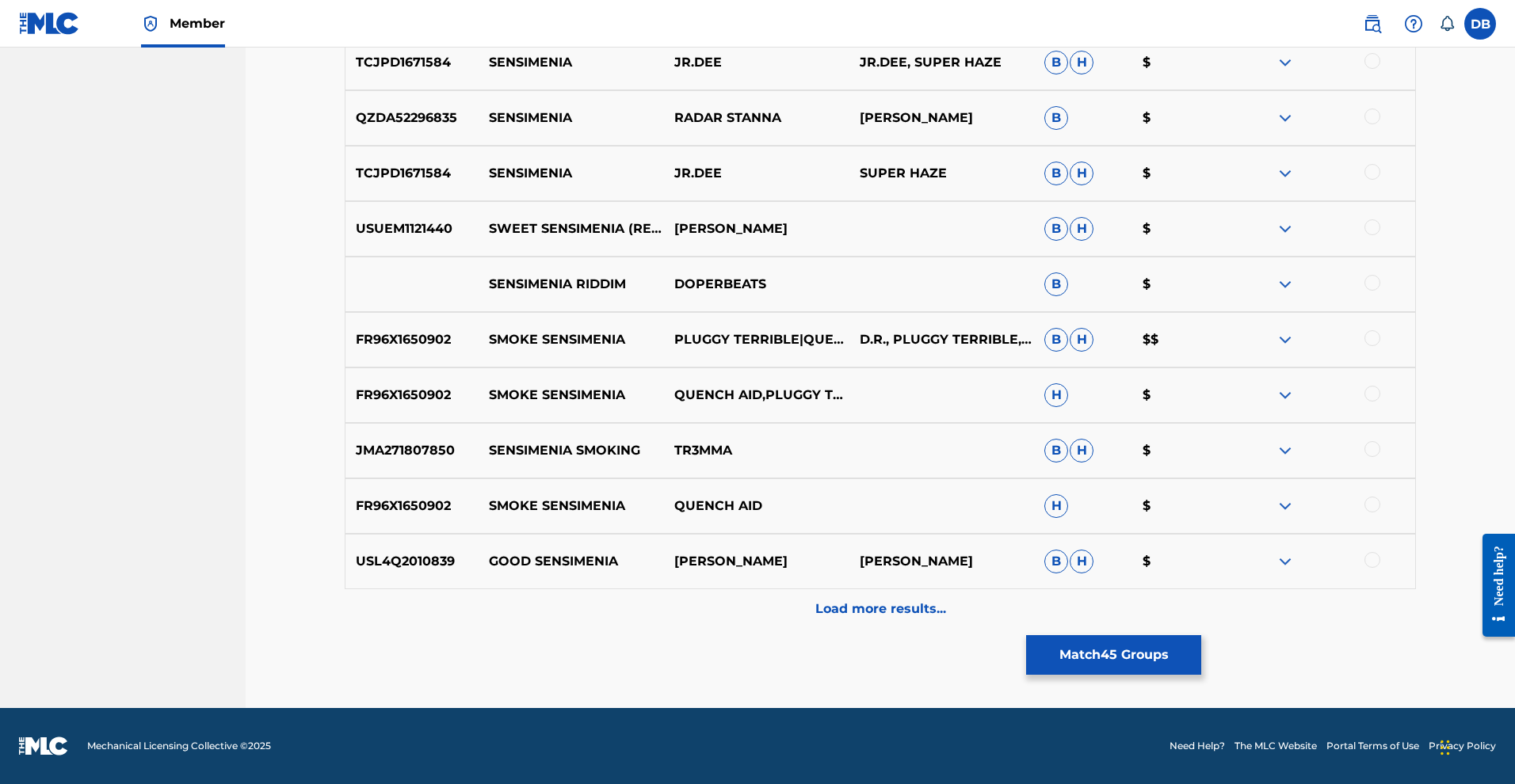
click at [923, 599] on p "Load more results..." at bounding box center [881, 608] width 131 height 19
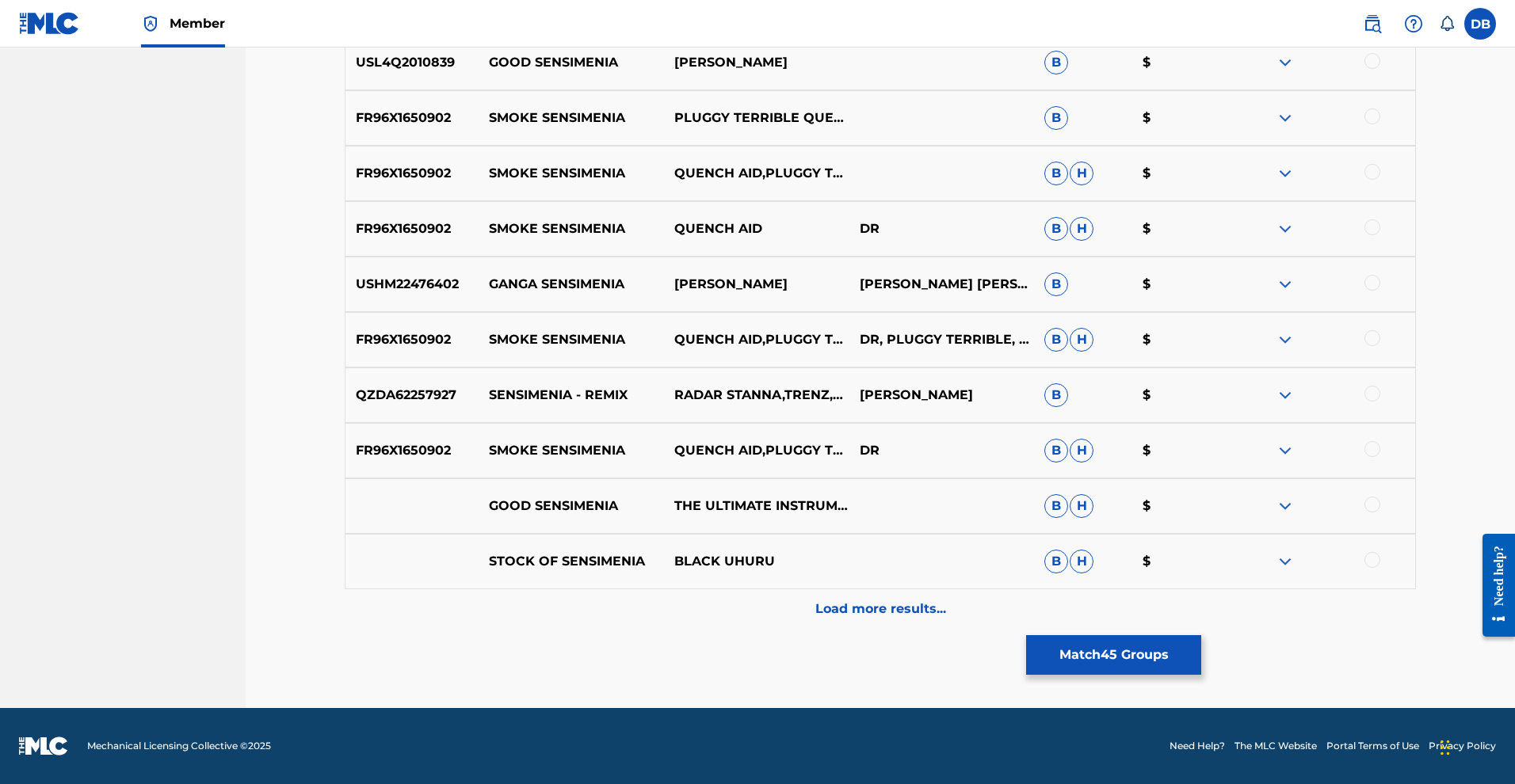
scroll to position [6131, 0]
click at [907, 599] on p "Load more results..." at bounding box center [881, 608] width 131 height 19
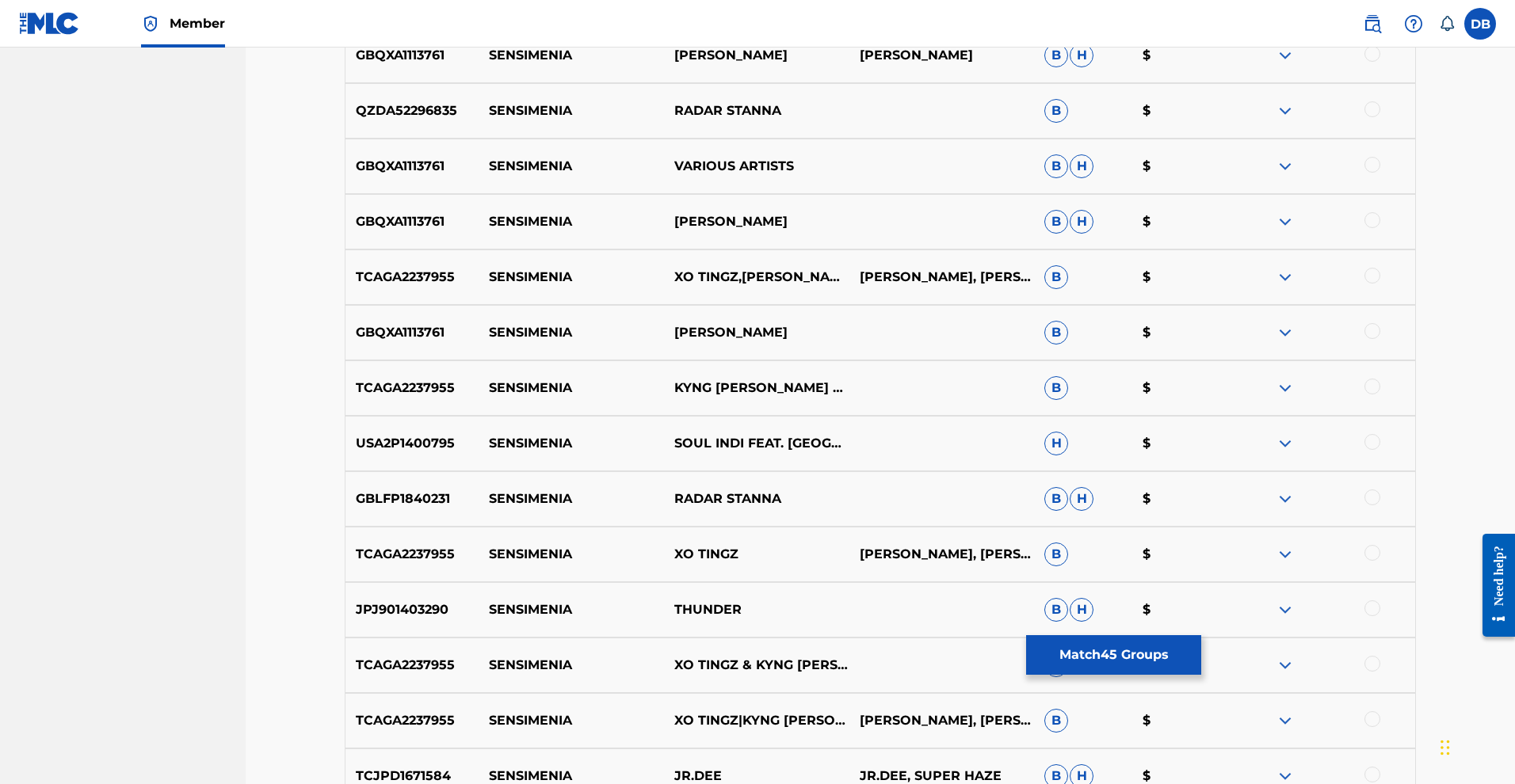
scroll to position [3738, 0]
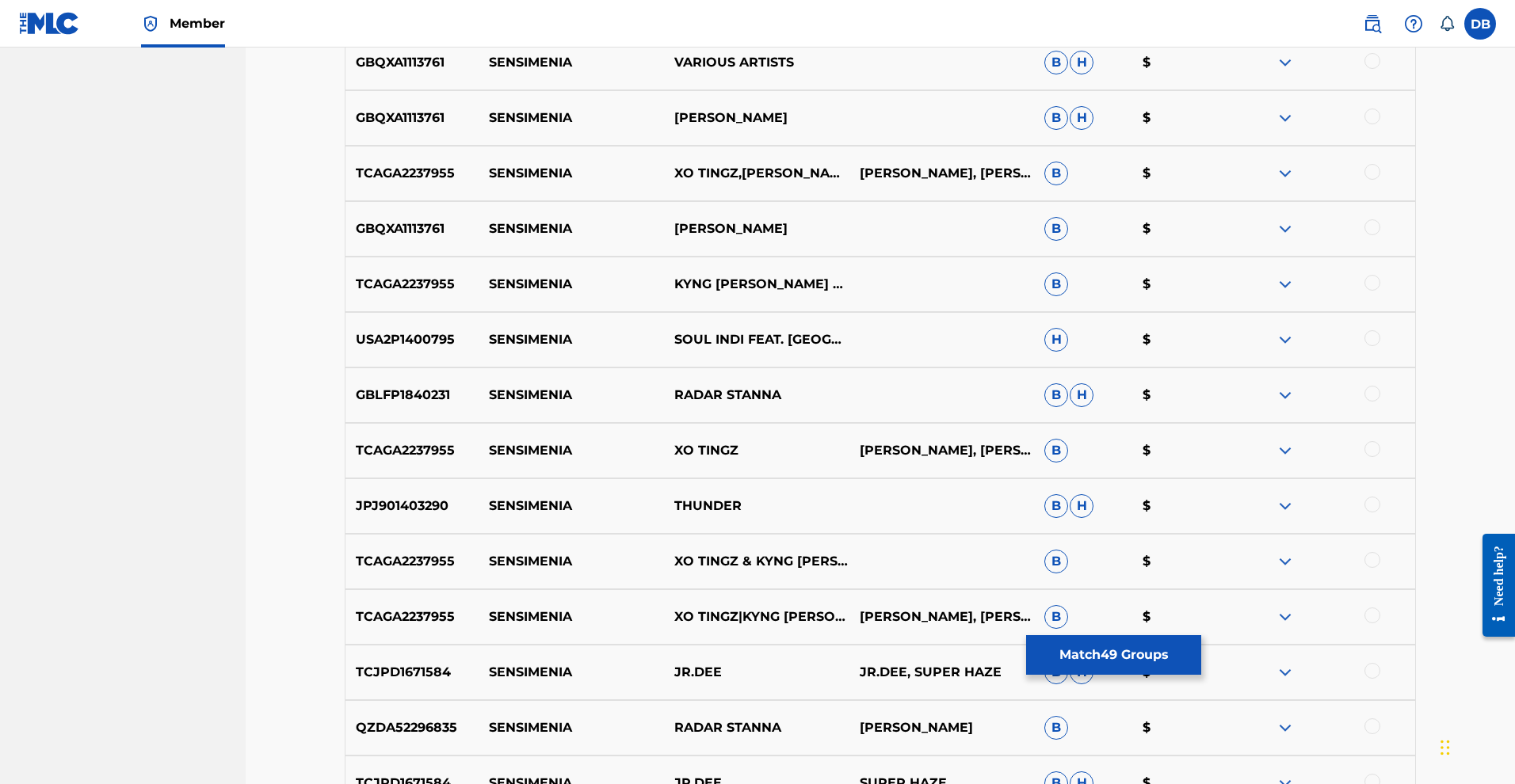
scroll to position [3920, 0]
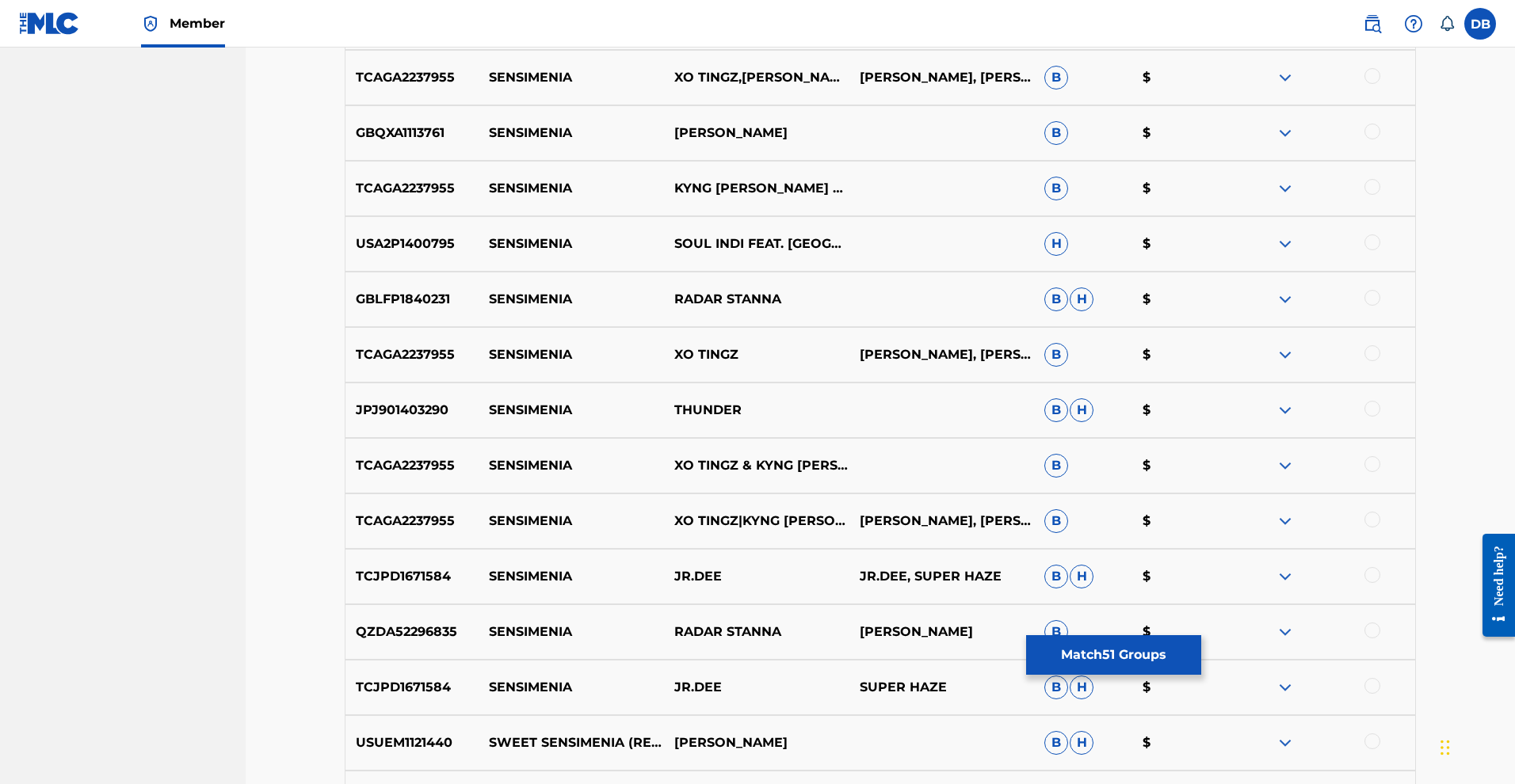
scroll to position [3942, 0]
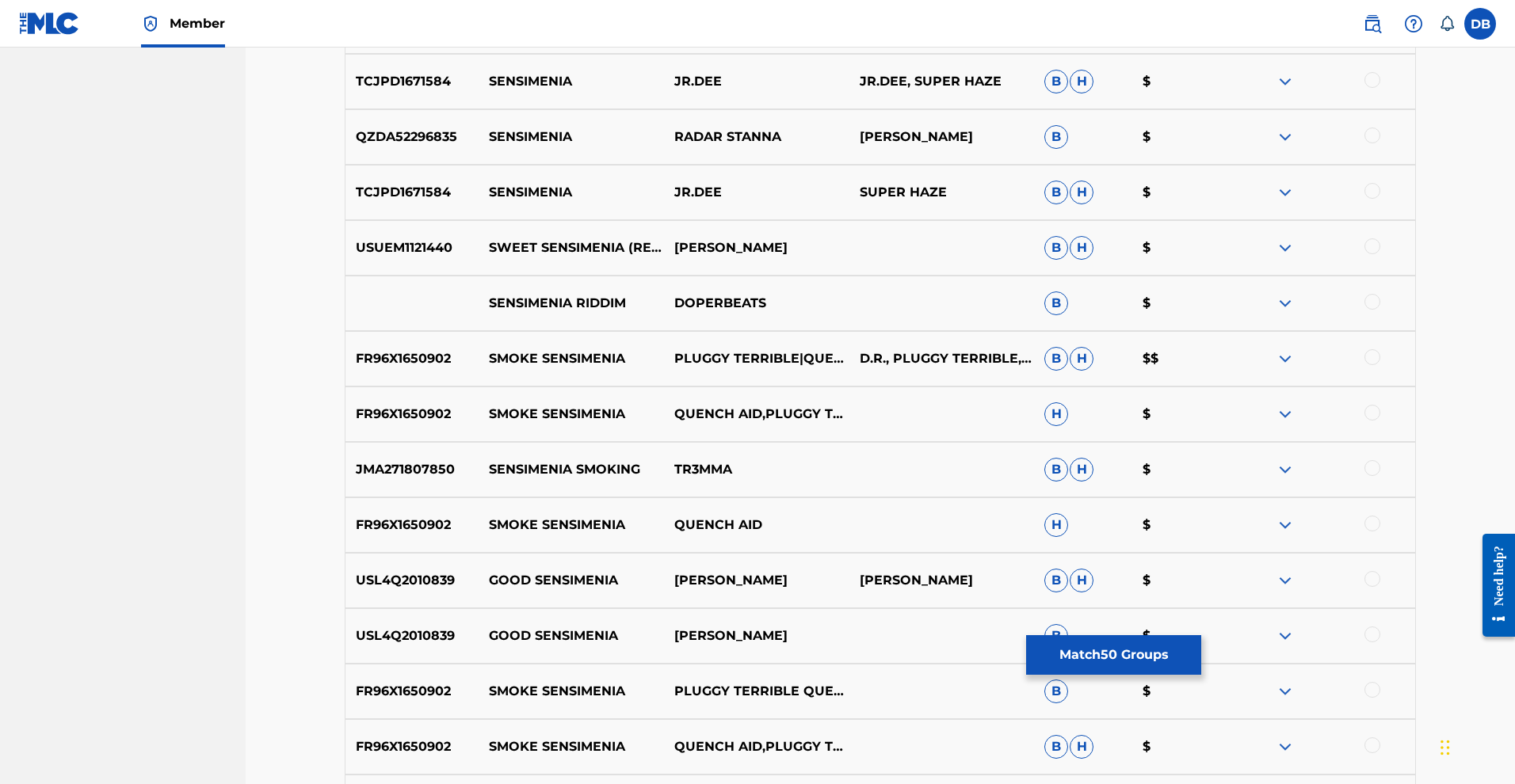
scroll to position [4441, 0]
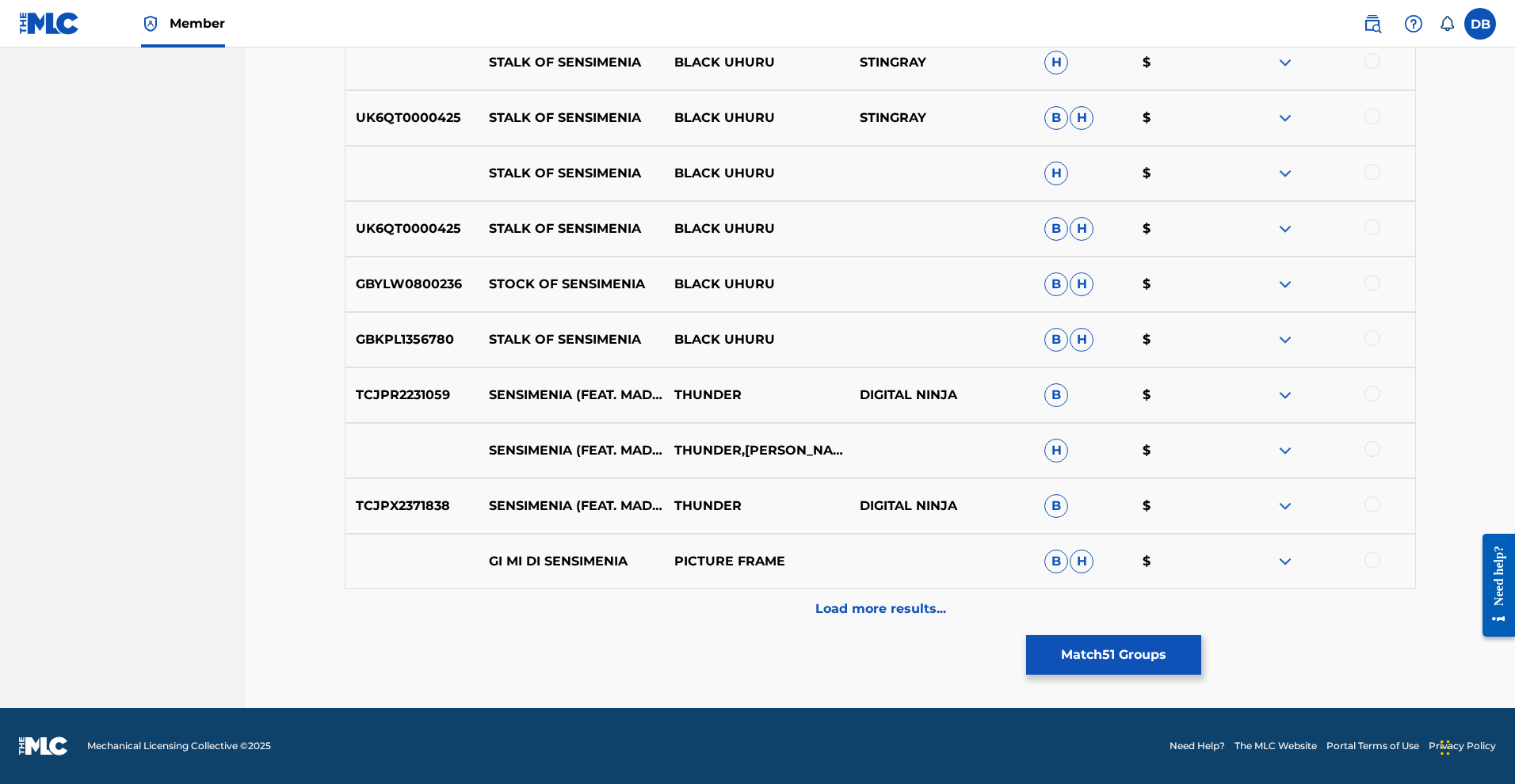
scroll to position [6796, 0]
click at [891, 589] on div "Load more results..." at bounding box center [880, 608] width 1071 height 39
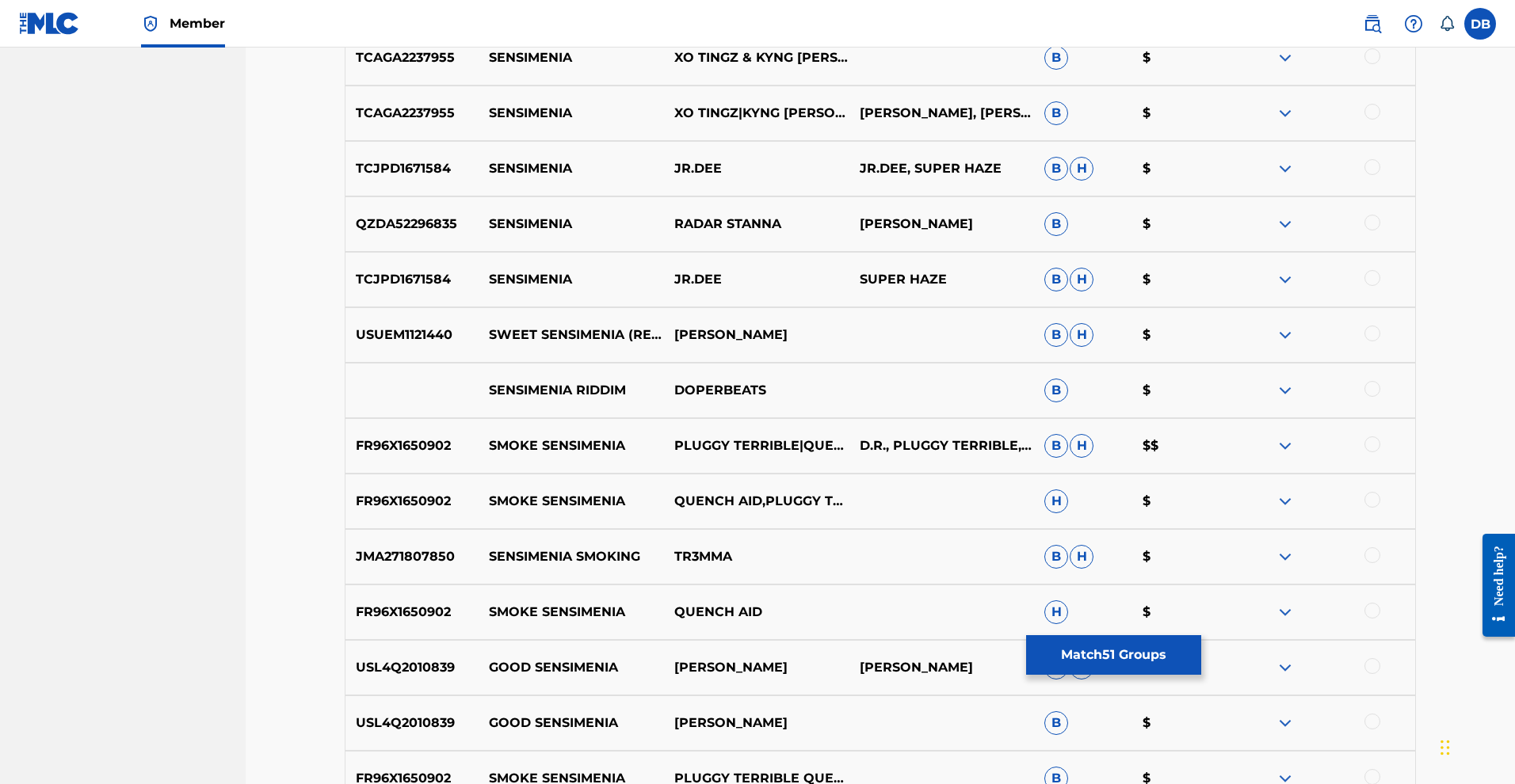
scroll to position [4338, 0]
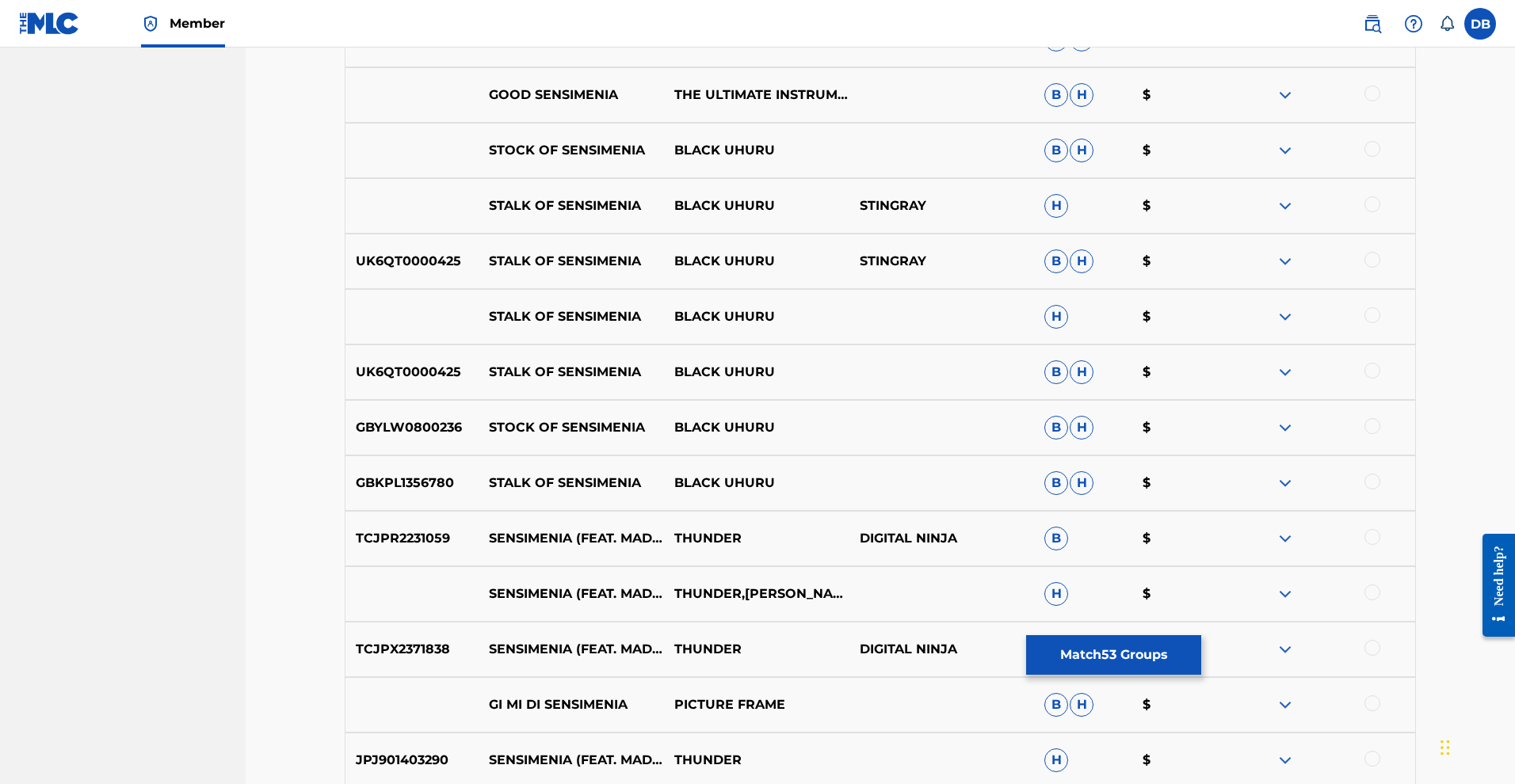
scroll to position [5564, 0]
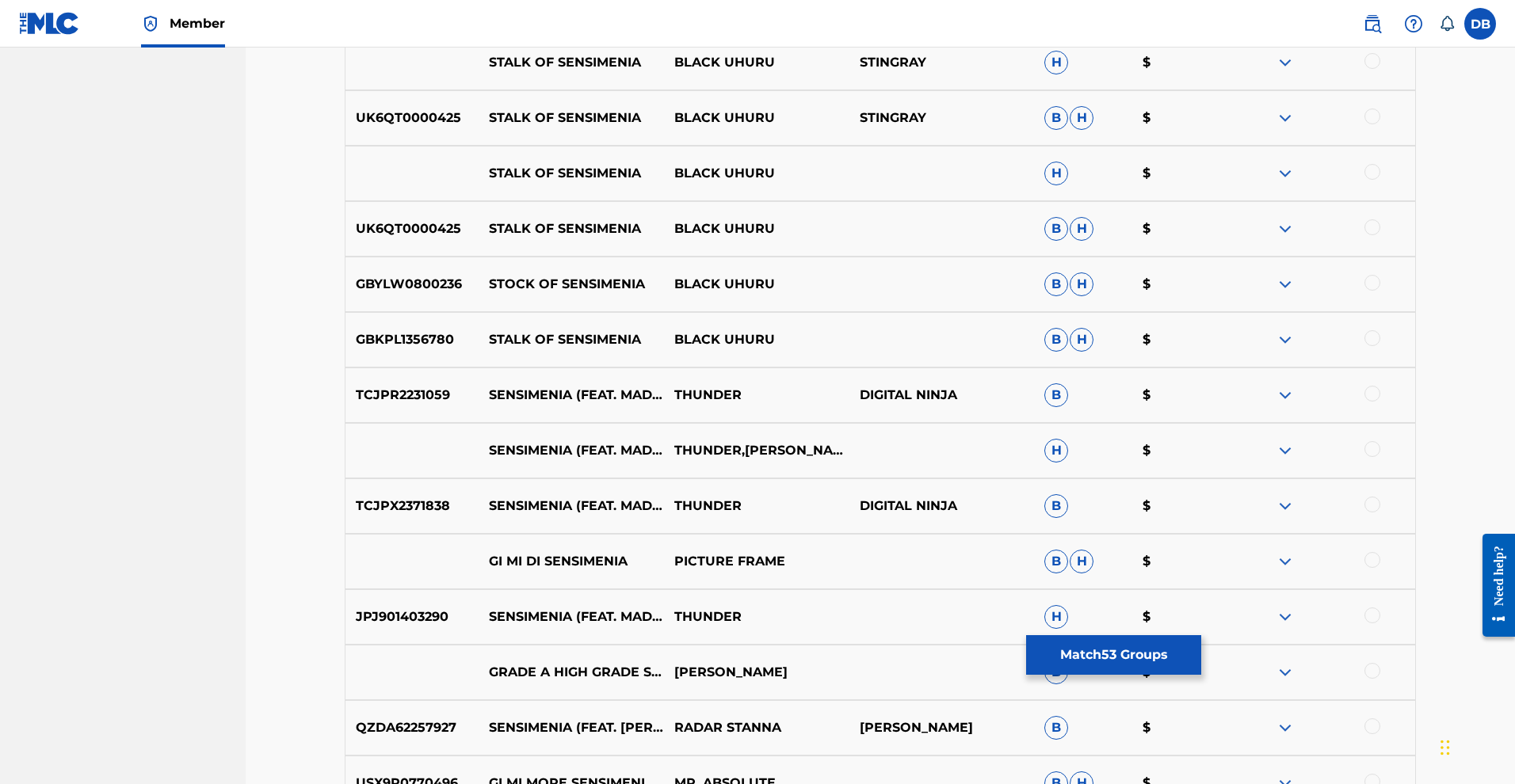
click at [1202, 645] on button "Match 53 Groups" at bounding box center [1113, 655] width 175 height 39
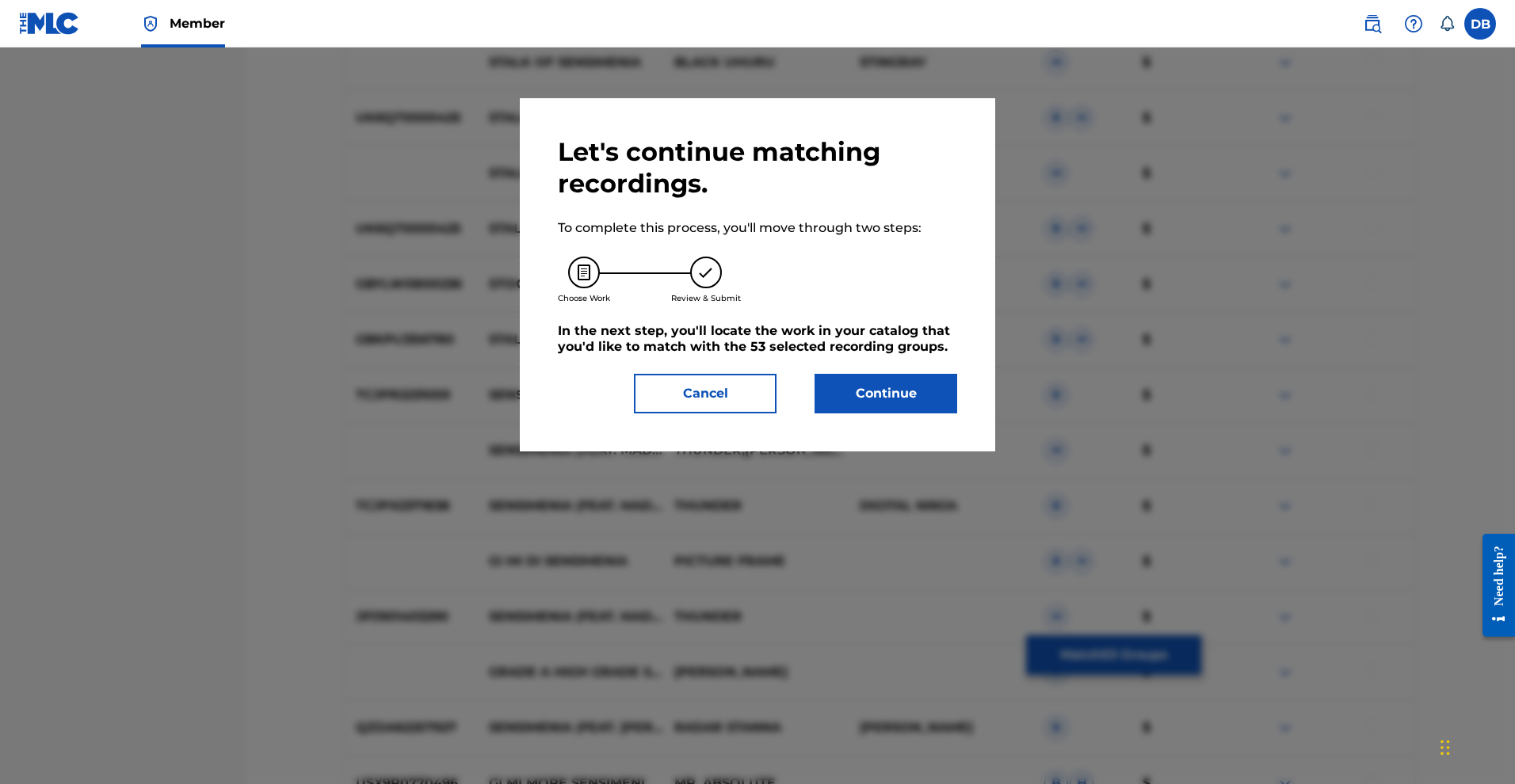
click at [949, 413] on button "Continue" at bounding box center [885, 393] width 143 height 39
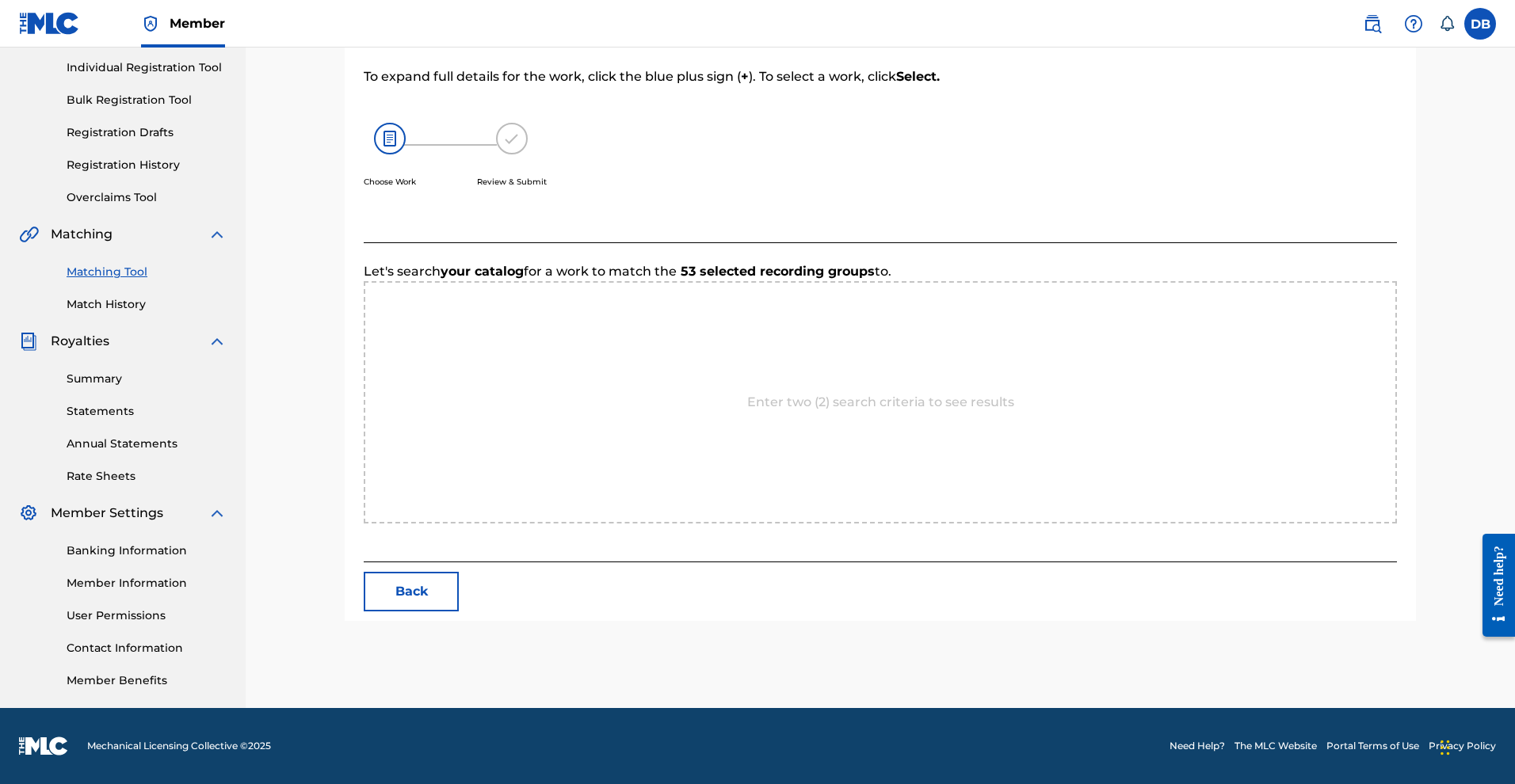
scroll to position [342, 0]
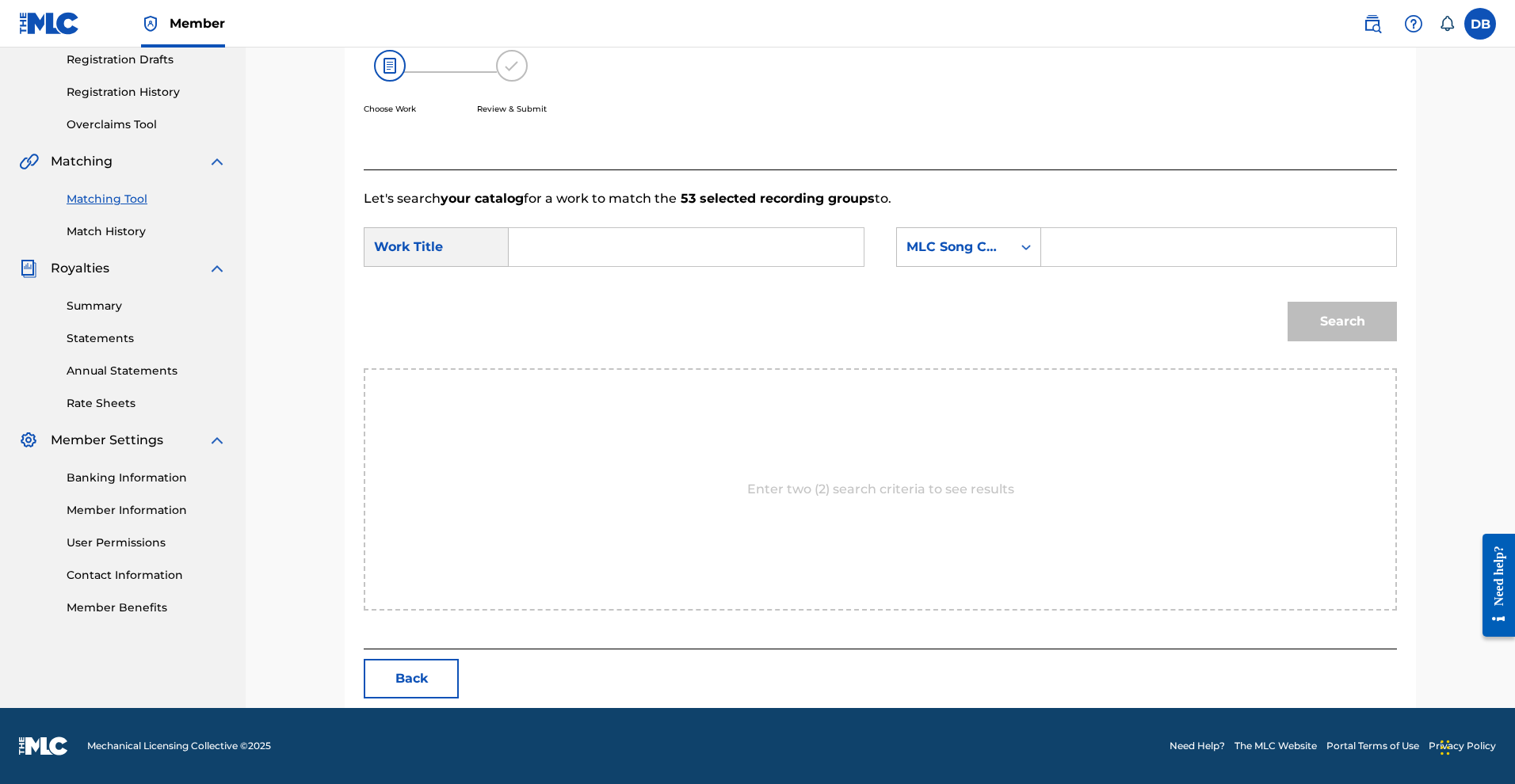
click at [782, 228] on input "Search Form" at bounding box center [686, 247] width 328 height 38
type input """
paste input "SWEET SENSIMENIA"
click at [612, 294] on strong "sensimenia" at bounding box center [574, 301] width 77 height 15
type input "sweet sensimenia"
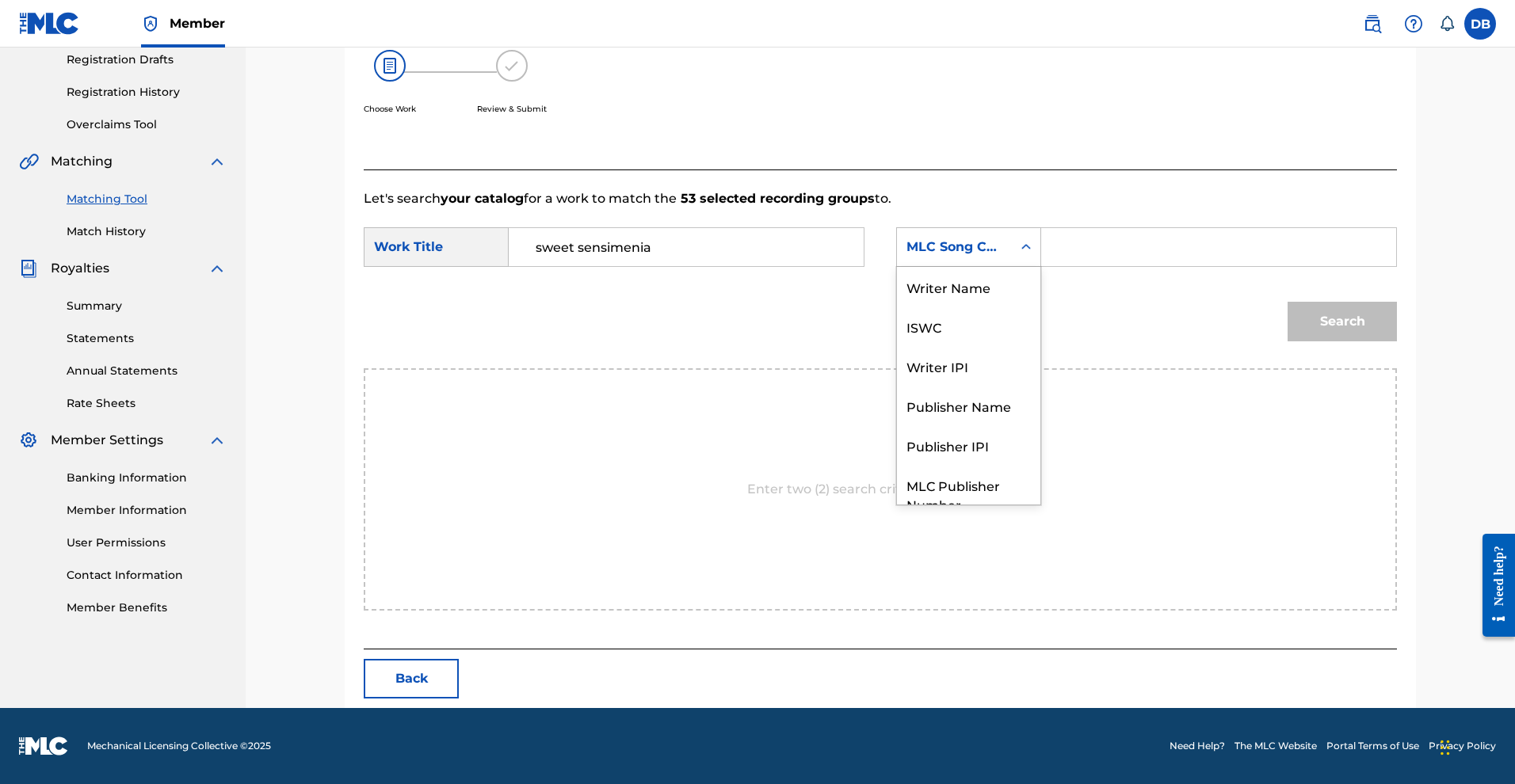
click at [1040, 233] on div "Search Form" at bounding box center [1026, 247] width 28 height 28
click at [1025, 467] on div "MLC Song Code" at bounding box center [968, 484] width 143 height 39
click at [1123, 228] on input "Search Form" at bounding box center [1219, 247] width 328 height 38
paste input "S77XA8"
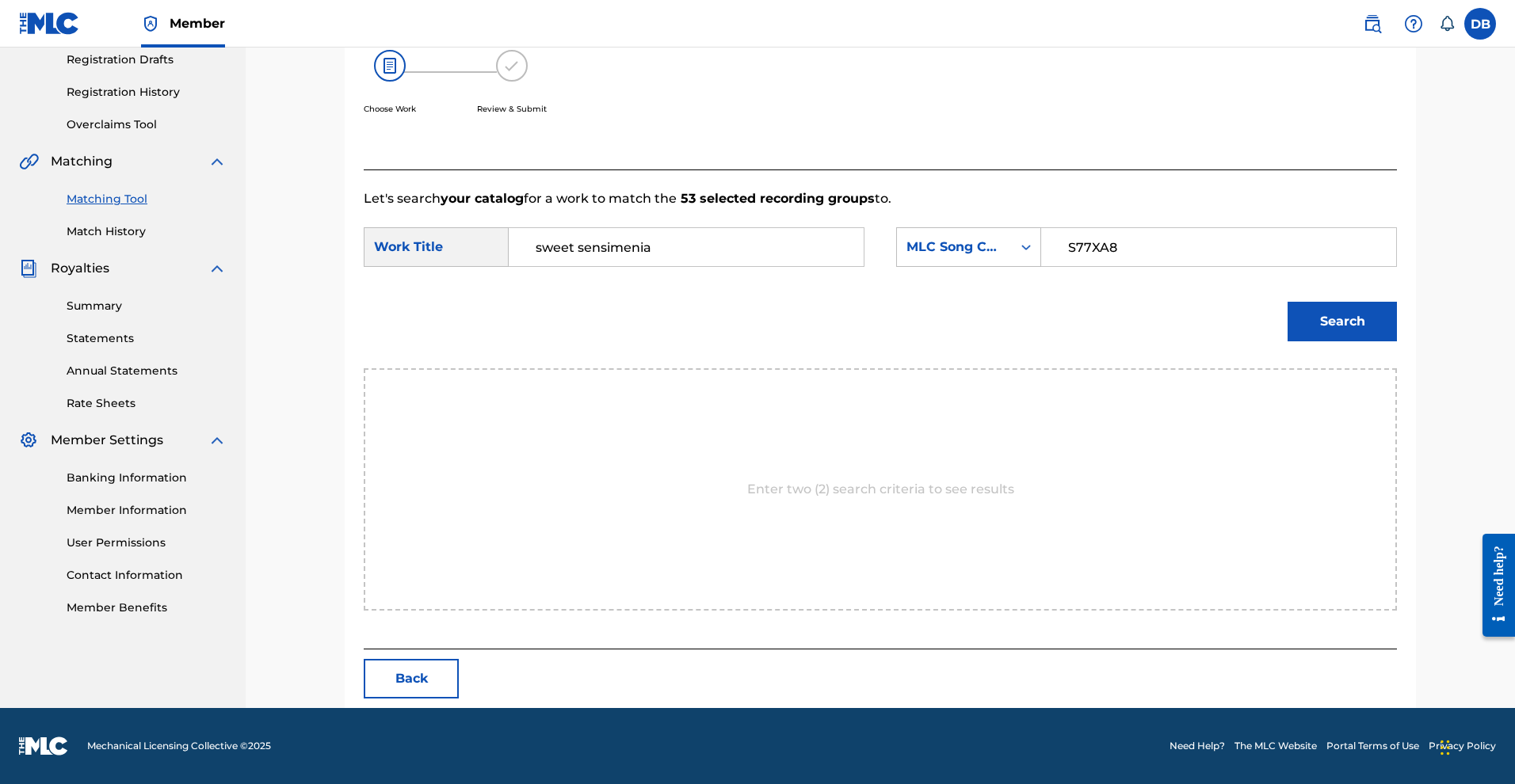
type input "S77XA8"
click at [1379, 340] on button "Search" at bounding box center [1342, 321] width 109 height 39
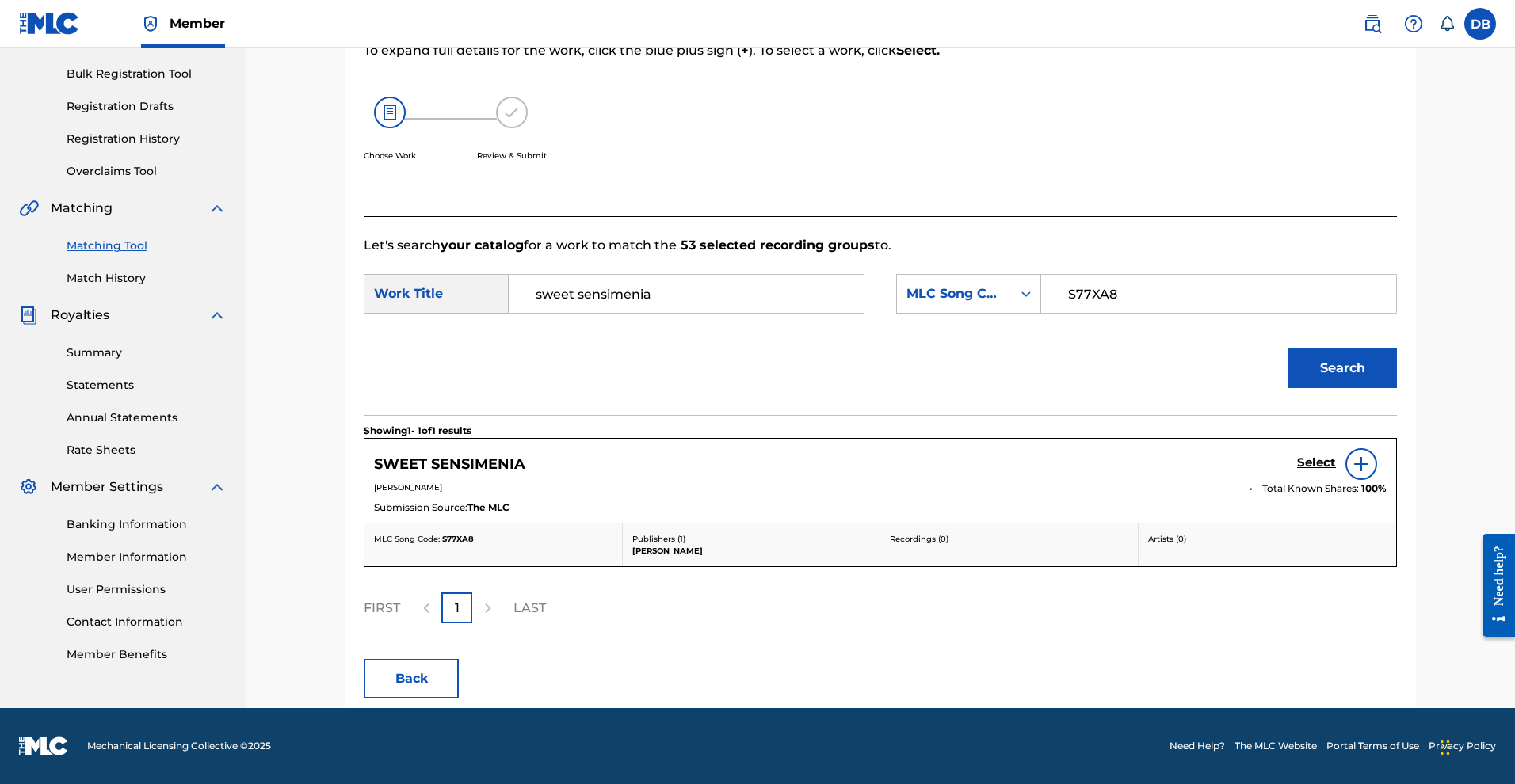
scroll to position [366, 0]
click at [1371, 454] on img at bounding box center [1361, 463] width 19 height 19
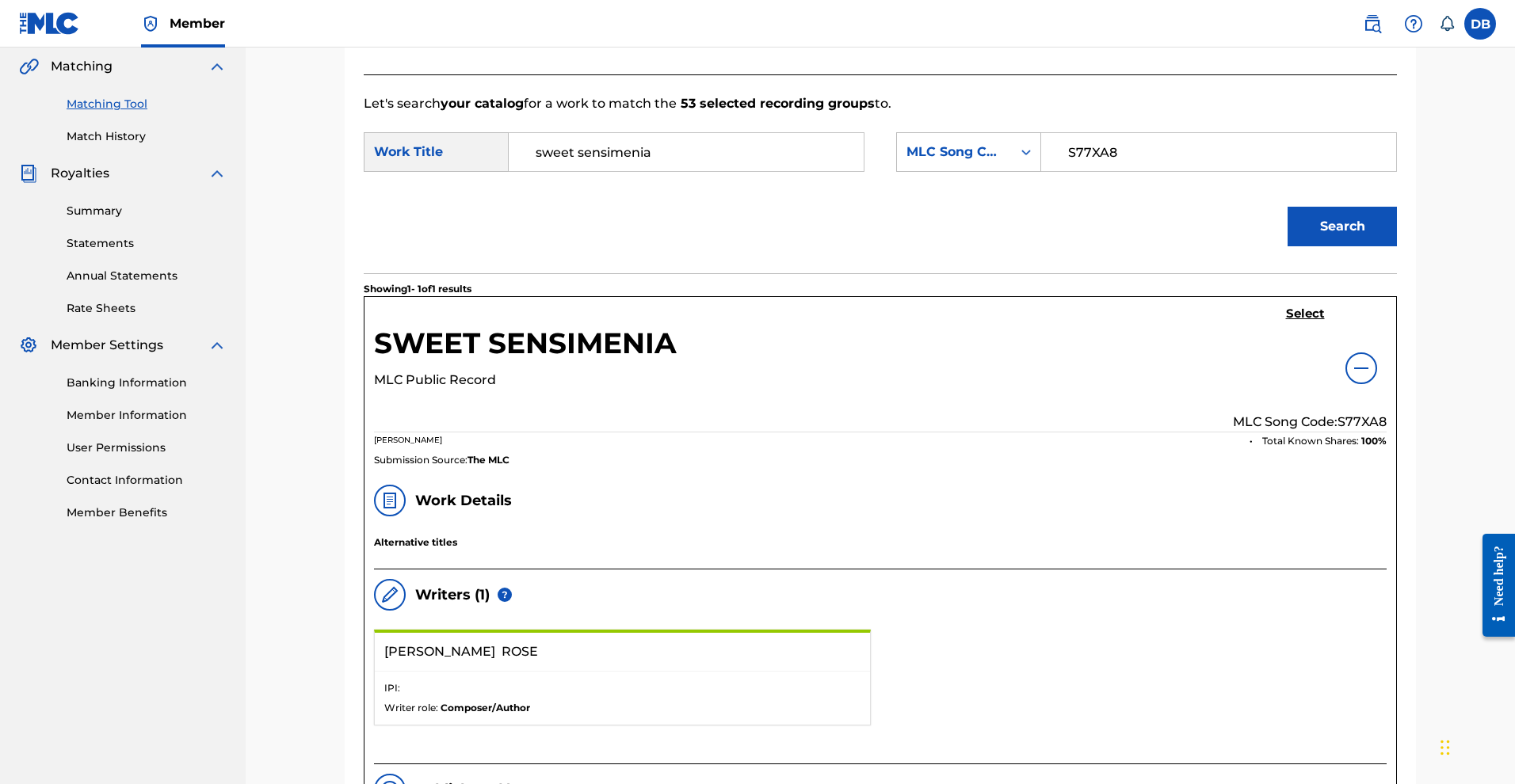
click at [1371, 378] on img at bounding box center [1361, 368] width 19 height 19
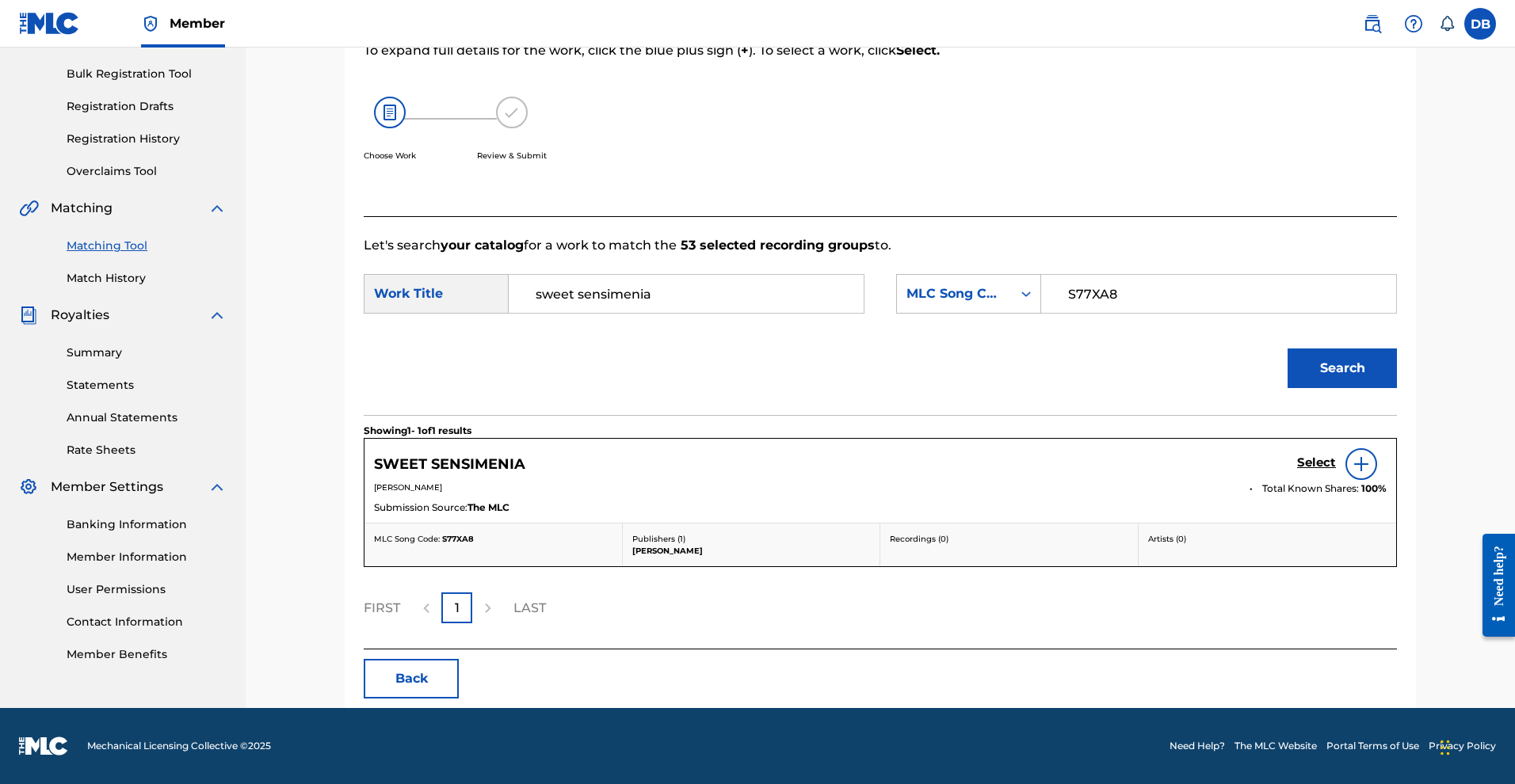
click at [1397, 349] on button "Search" at bounding box center [1342, 368] width 109 height 39
click at [1336, 455] on h5 "Select" at bounding box center [1316, 463] width 39 height 15
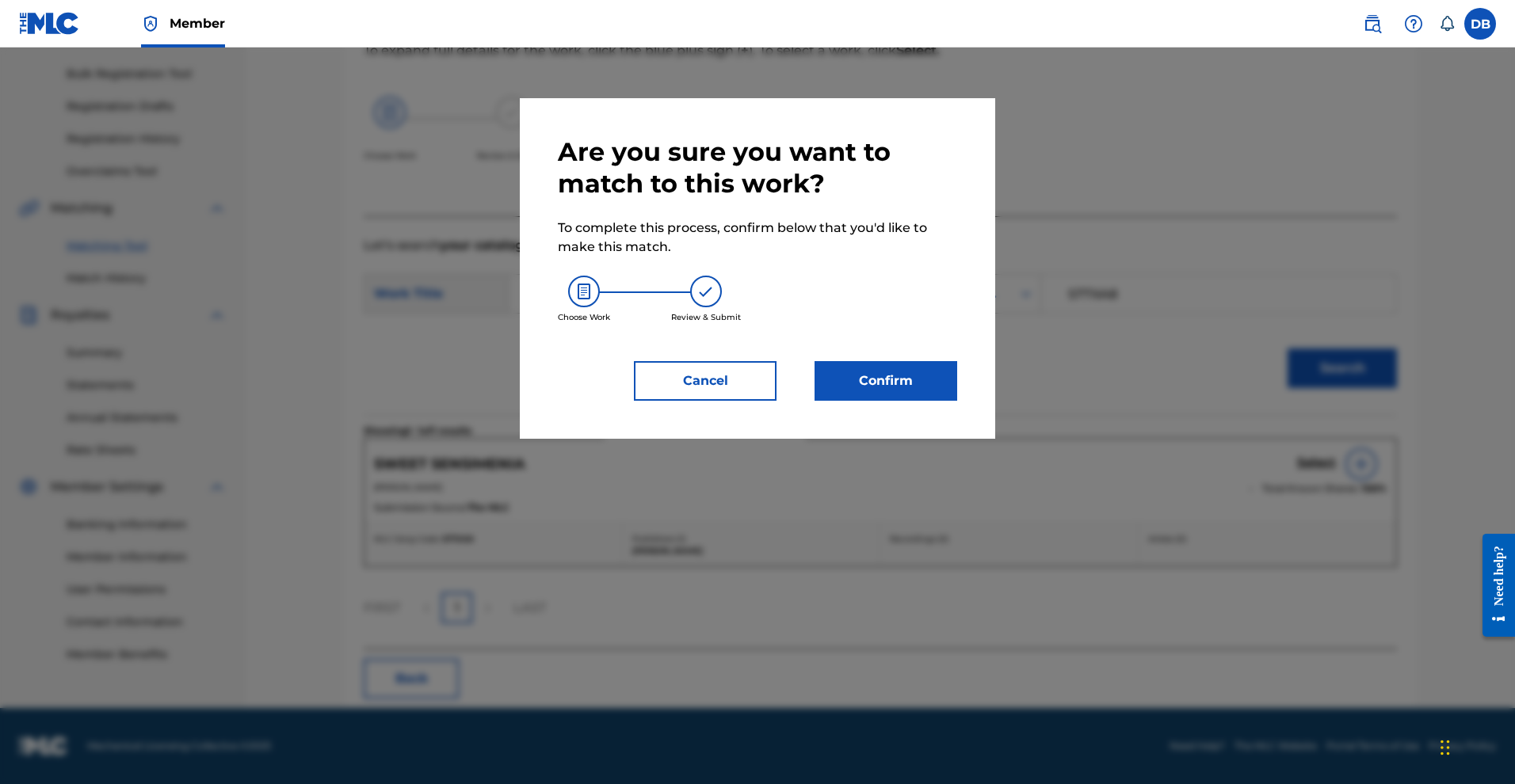
click at [905, 401] on button "Confirm" at bounding box center [885, 381] width 143 height 39
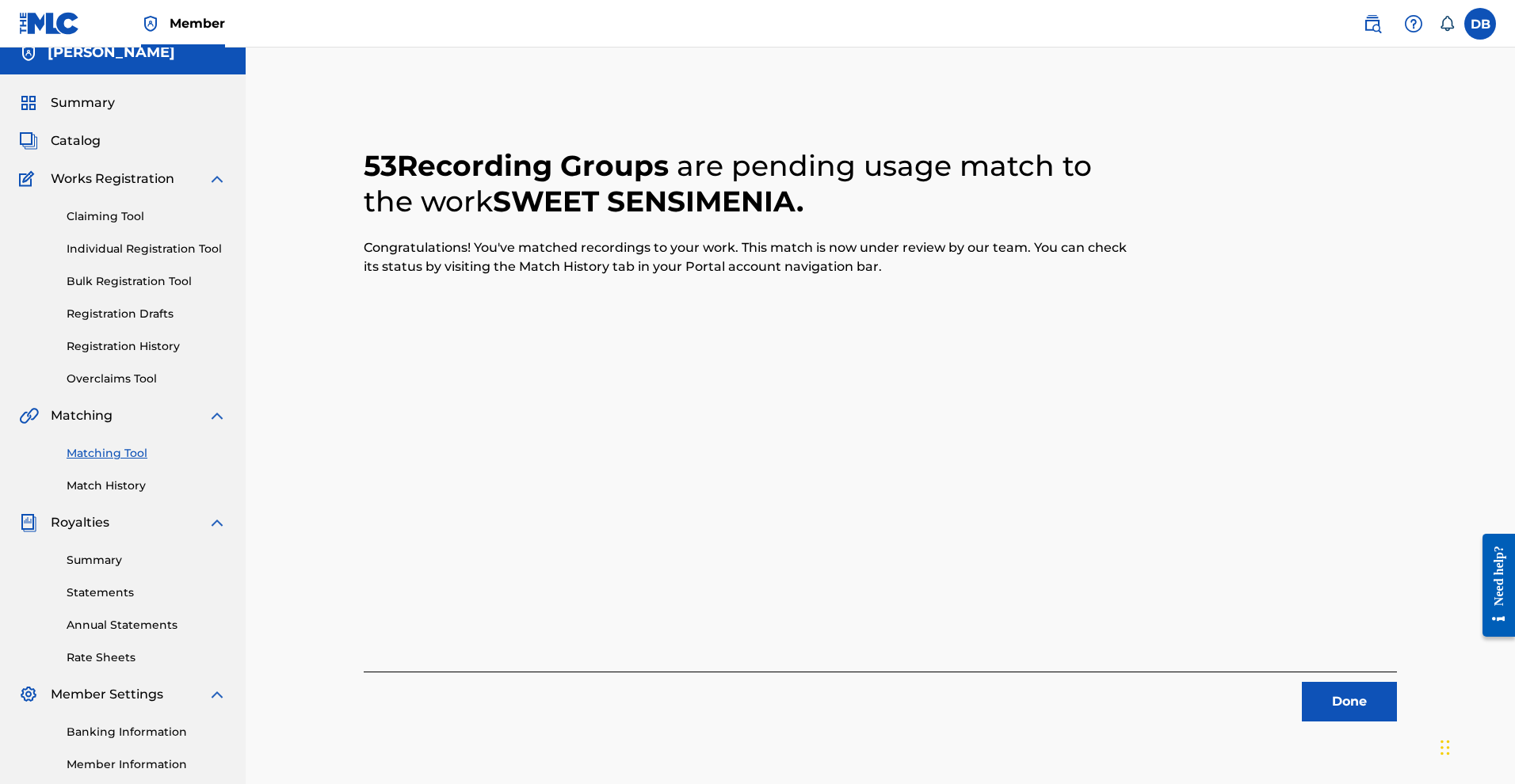
scroll to position [16, 0]
click at [1397, 721] on button "Done" at bounding box center [1349, 701] width 95 height 39
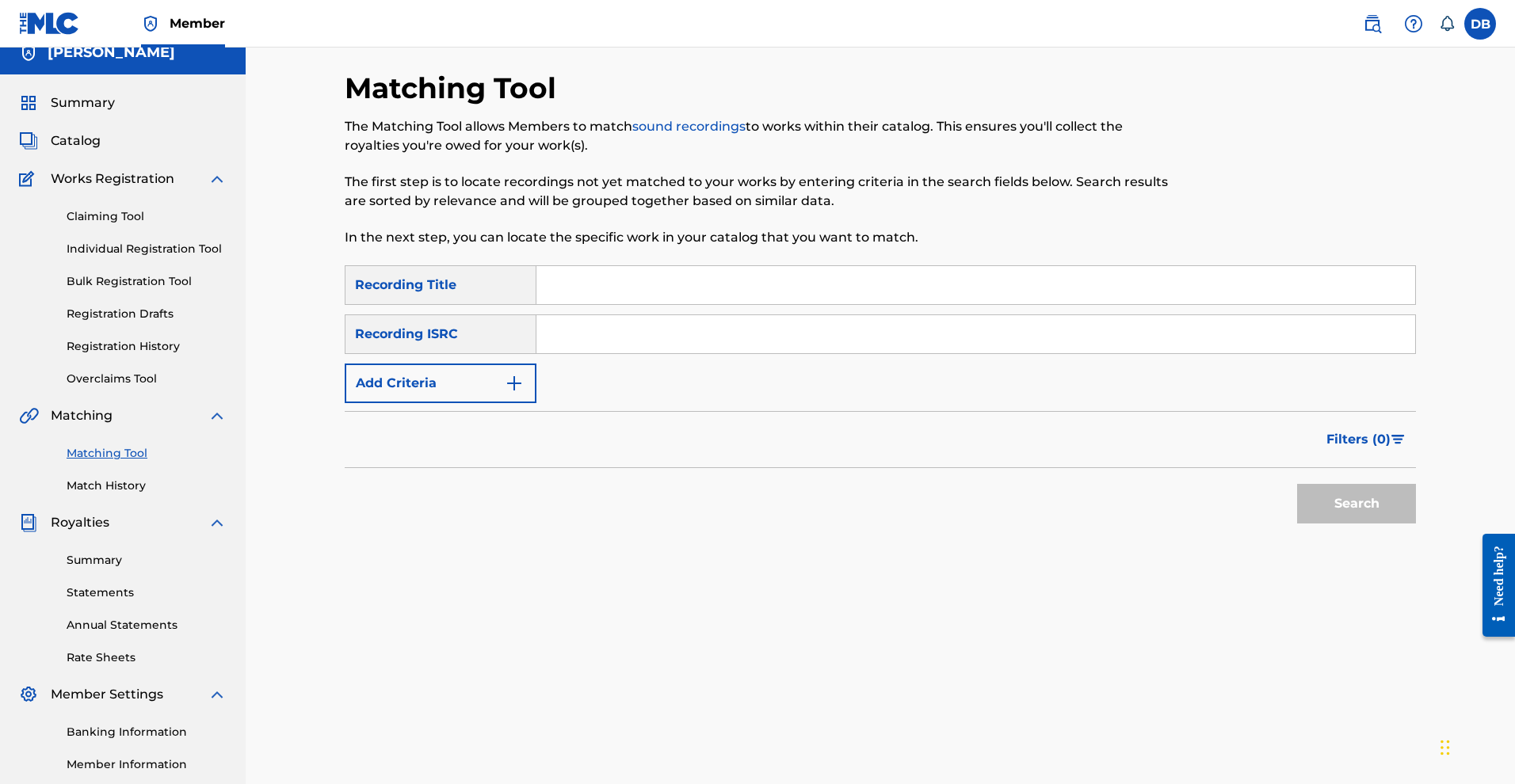
click at [885, 304] on input "Search Form" at bounding box center [976, 285] width 879 height 38
paste input "SIDEWALK STEPPA"
type input "SIDEWALK STEPPA"
click at [149, 225] on link "Claiming Tool" at bounding box center [147, 217] width 160 height 16
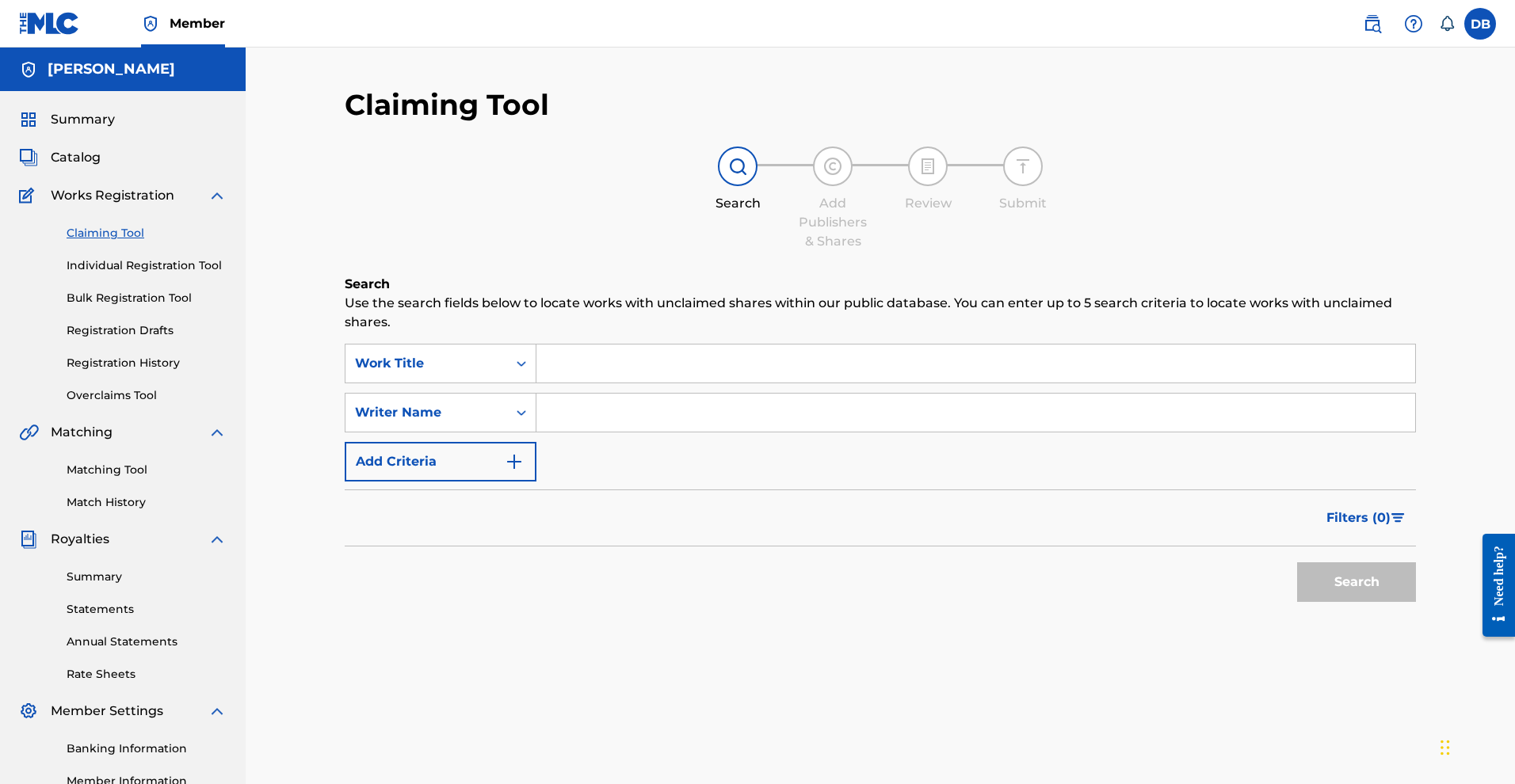
click at [630, 382] on input "Search Form" at bounding box center [976, 363] width 879 height 38
paste input "SIDEWALK STEPPA"
click at [1314, 602] on button "Search" at bounding box center [1356, 582] width 118 height 39
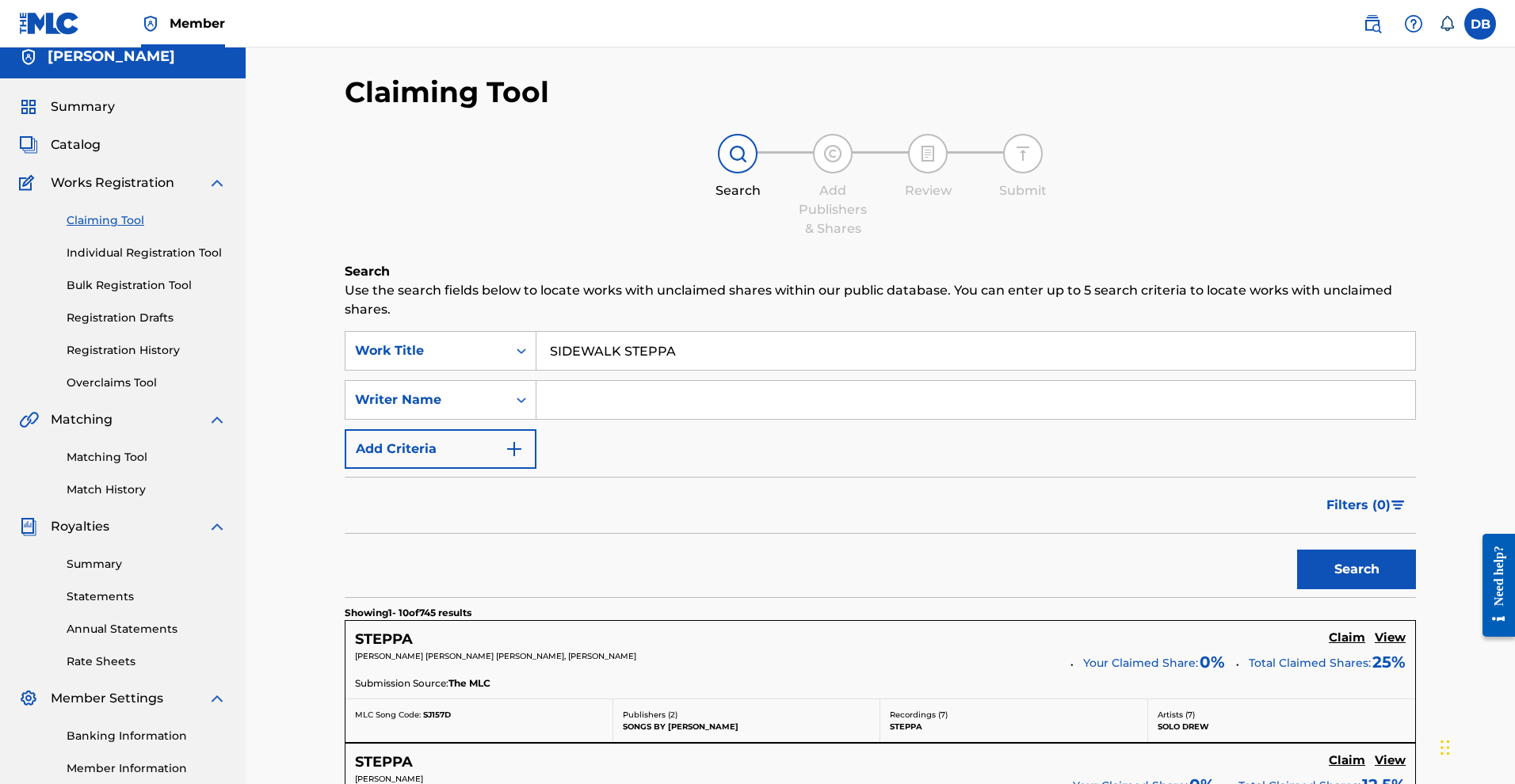
scroll to position [20, 0]
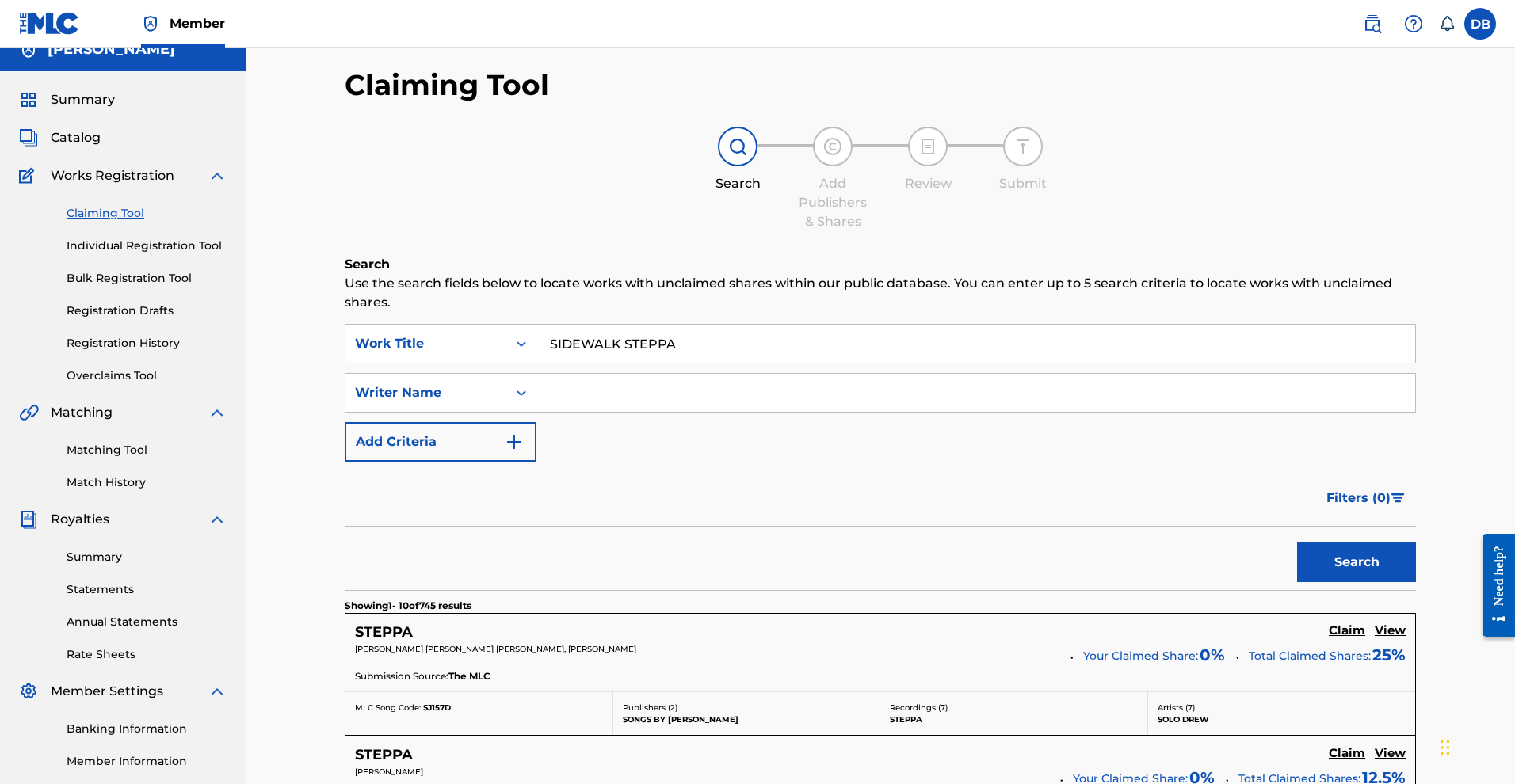
click at [885, 361] on input "SIDEWALK STEPPA" at bounding box center [976, 344] width 879 height 38
click at [557, 343] on input "SIDEWALK STEPPA"" at bounding box center [976, 344] width 879 height 38
type input ""SIDEWALK STEPPA""
click at [1336, 582] on button "Search" at bounding box center [1356, 562] width 118 height 39
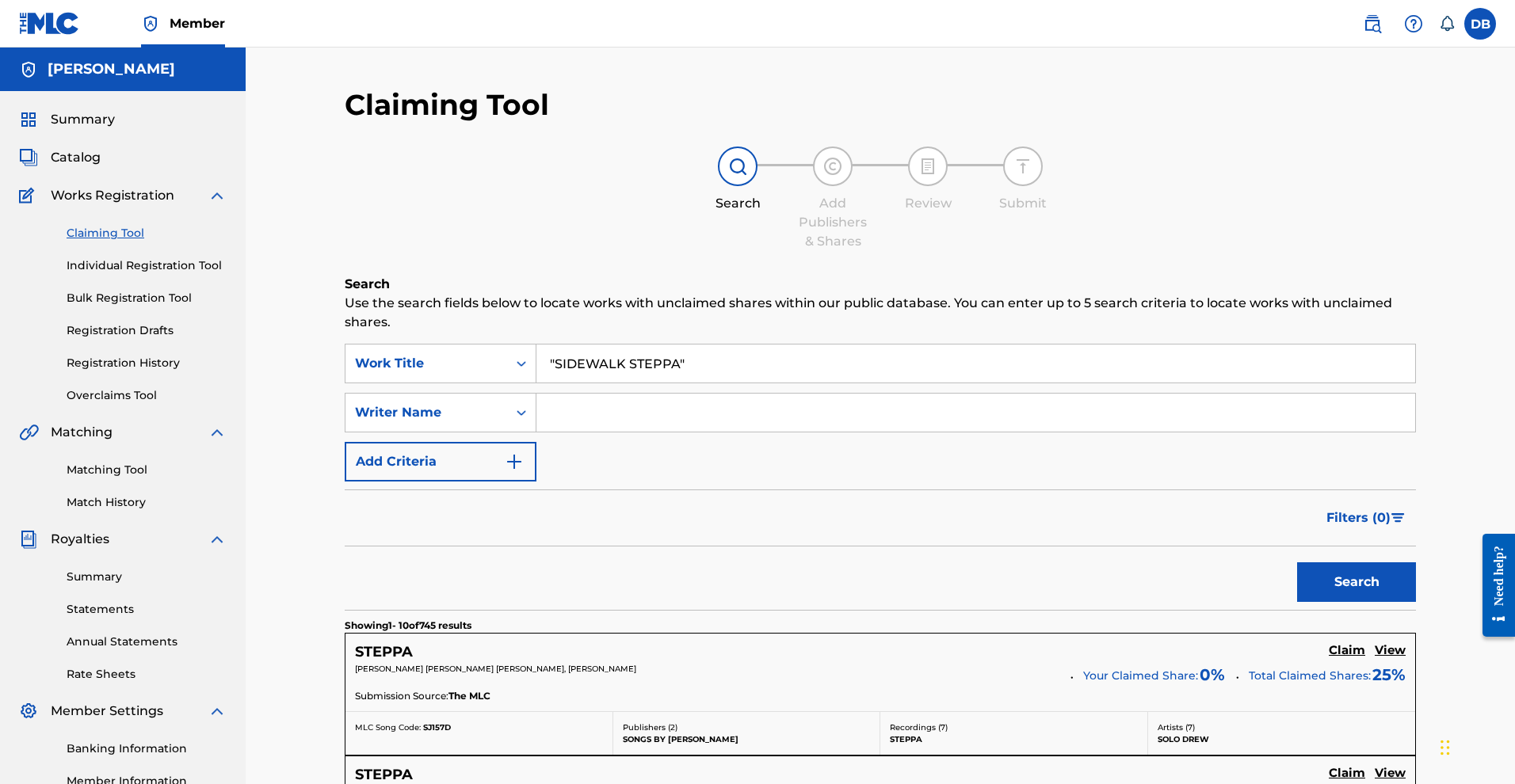
scroll to position [0, 0]
click at [175, 274] on link "Individual Registration Tool" at bounding box center [147, 266] width 160 height 16
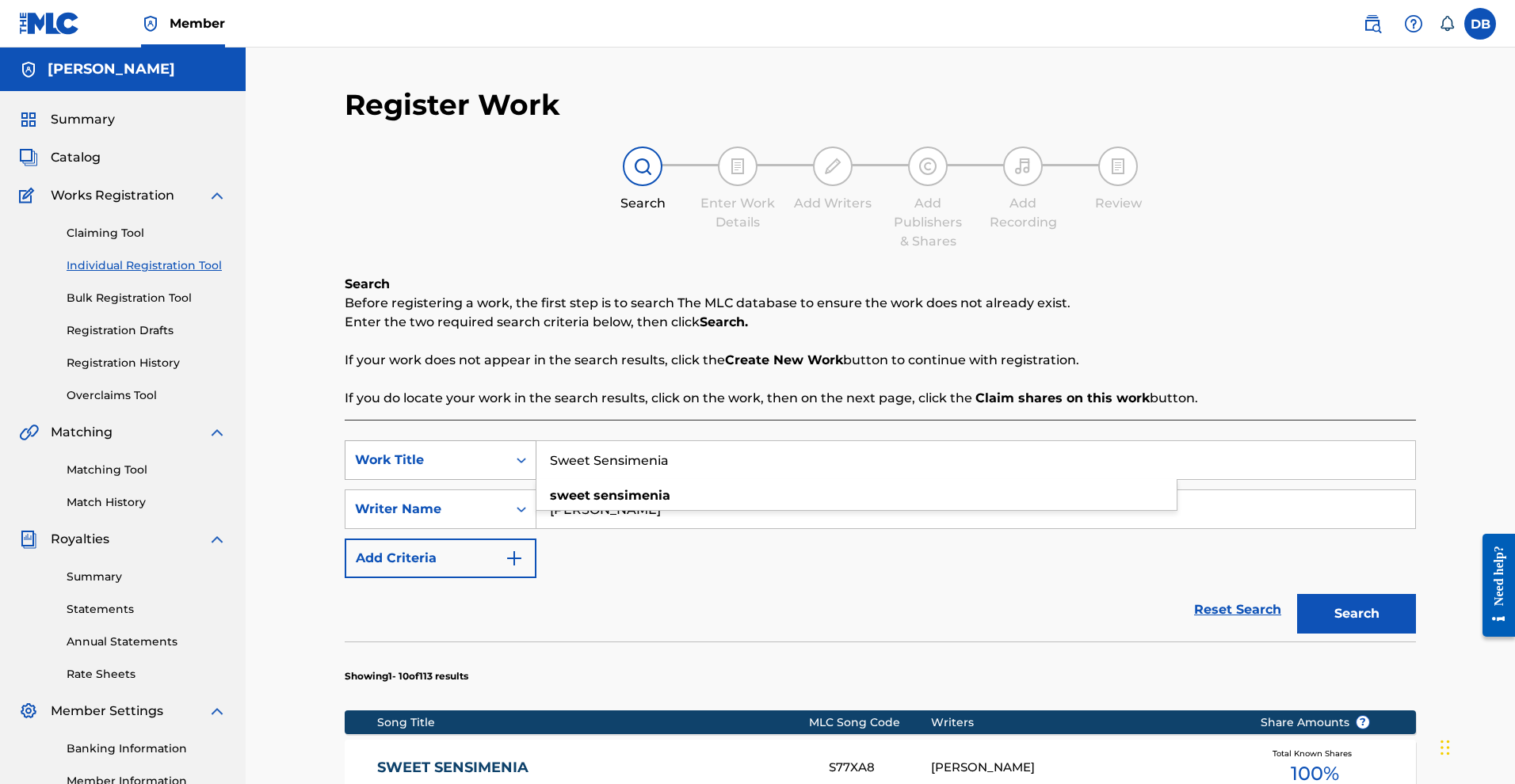
drag, startPoint x: 710, startPoint y: 499, endPoint x: 520, endPoint y: 508, distance: 190.2
click at [520, 480] on div "SearchWithCriteria49d1578d-6897-4b70-a189-05a6841f2be8 Work Title Sweet Sensime…" at bounding box center [880, 460] width 1071 height 39
drag, startPoint x: 703, startPoint y: 504, endPoint x: 562, endPoint y: 478, distance: 143.4
click at [562, 478] on input "Sweet Sensimenia" at bounding box center [976, 460] width 879 height 38
paste input "IDEWALK STEPPA"
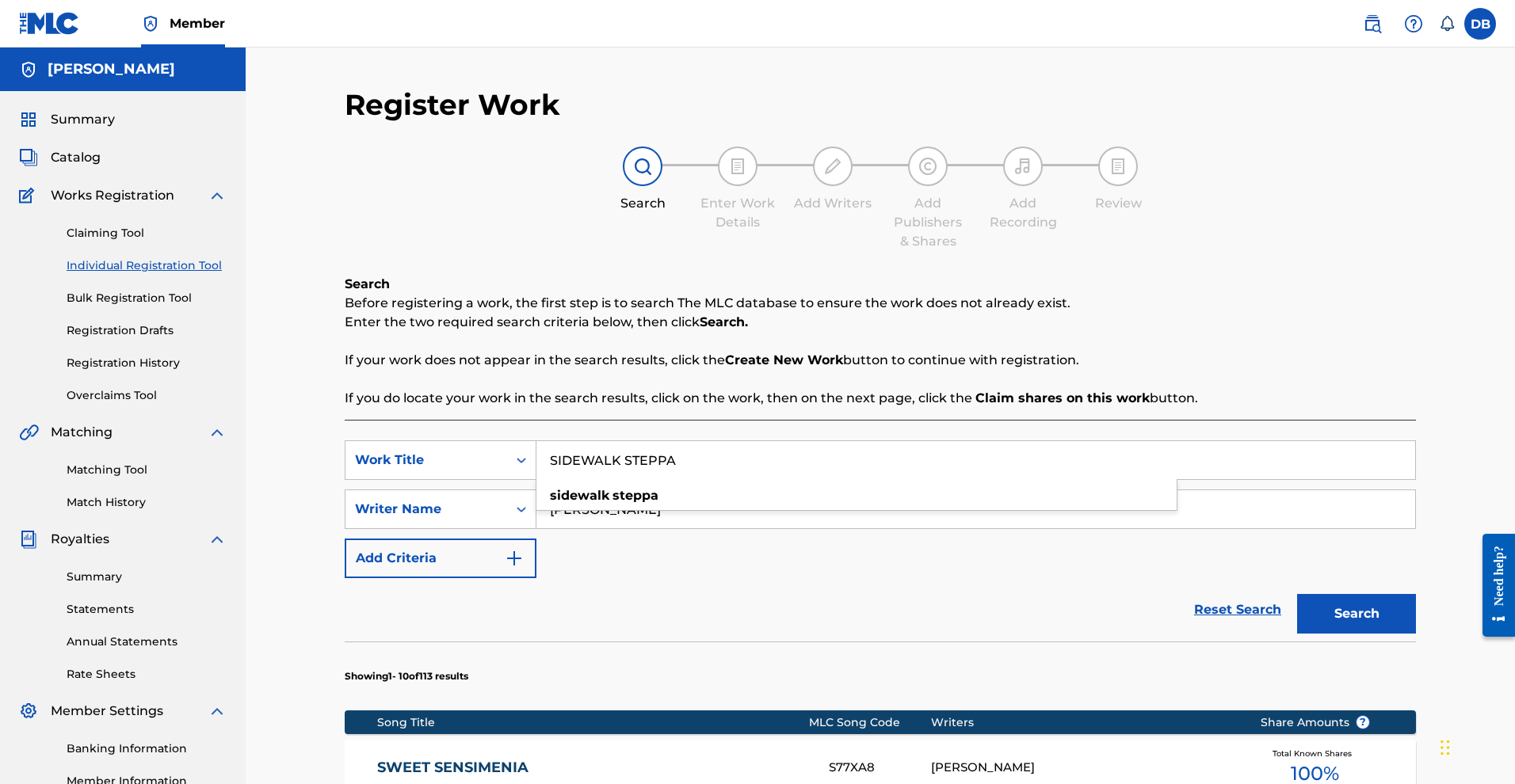
click at [705, 476] on input "SIDEWALK STEPPA" at bounding box center [976, 460] width 879 height 38
type input "SIDEWALK STEPPA"
click at [690, 528] on input "Michael Rose" at bounding box center [976, 509] width 879 height 38
drag, startPoint x: 690, startPoint y: 555, endPoint x: 553, endPoint y: 514, distance: 143.0
click at [553, 514] on div "SearchWithCriteria49d1578d-6897-4b70-a189-05a6841f2be8 Work Title SIDEWALK STEP…" at bounding box center [880, 509] width 1071 height 137
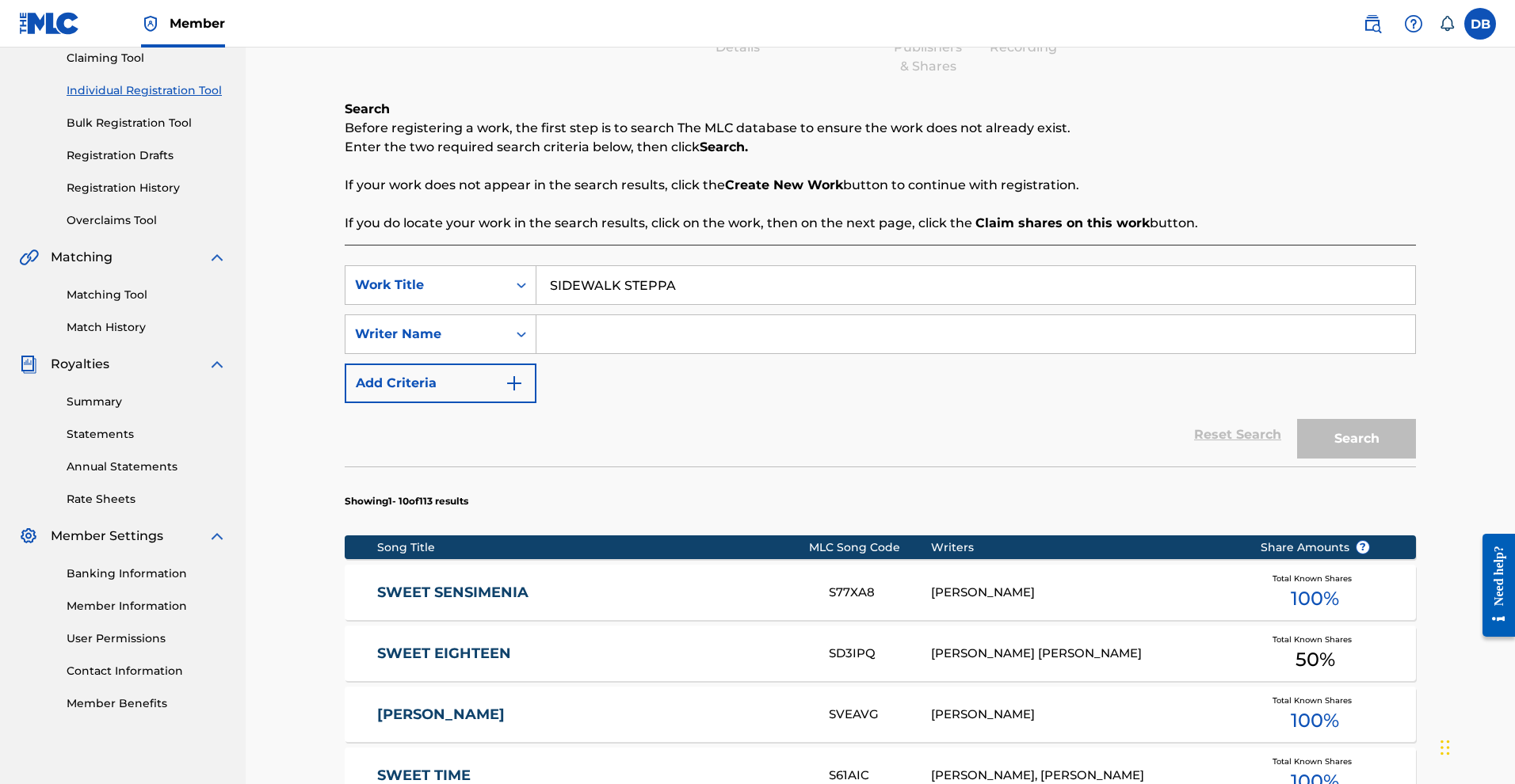
scroll to position [158, 0]
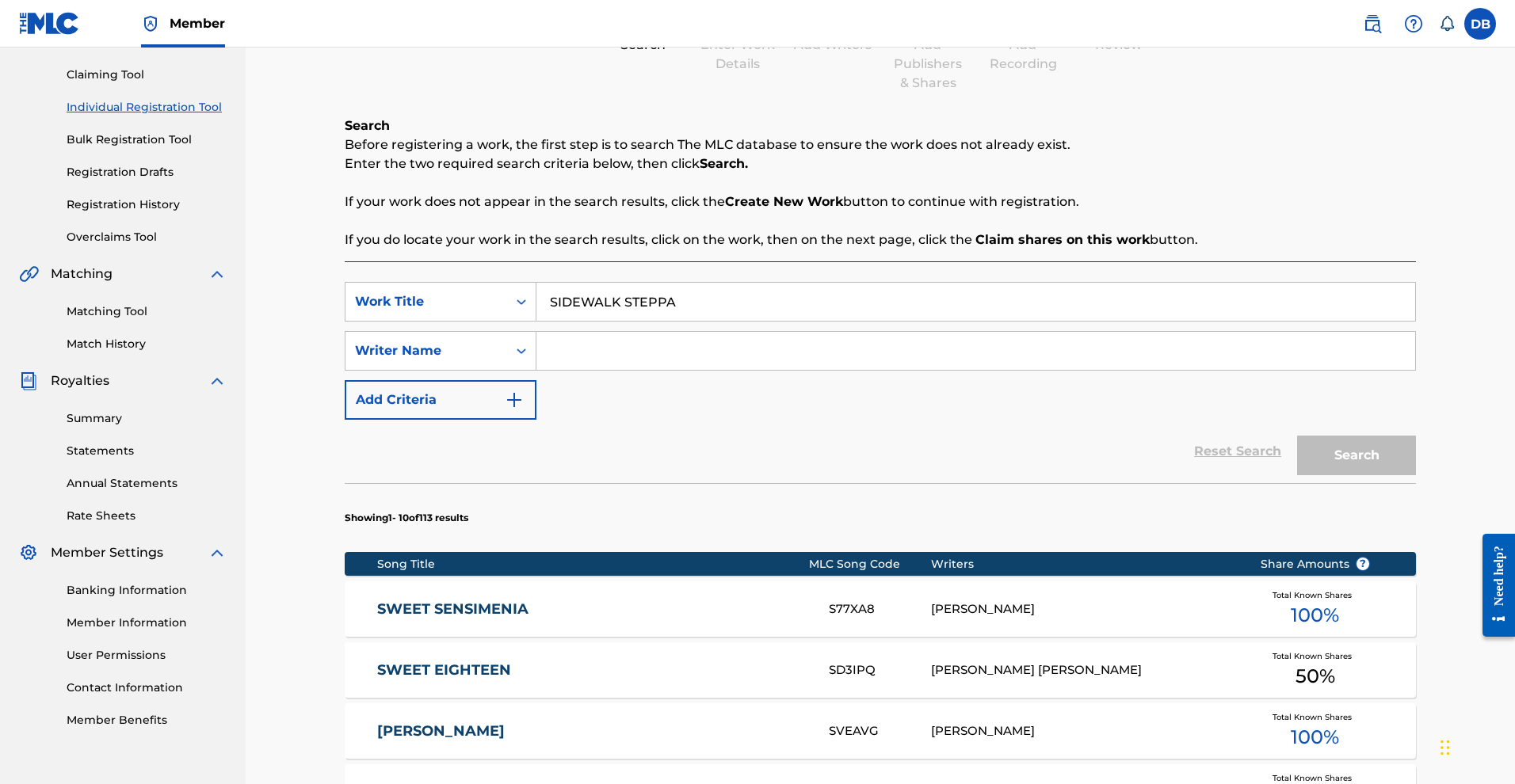
click at [1002, 321] on input "SIDEWALK STEPPA" at bounding box center [976, 301] width 879 height 38
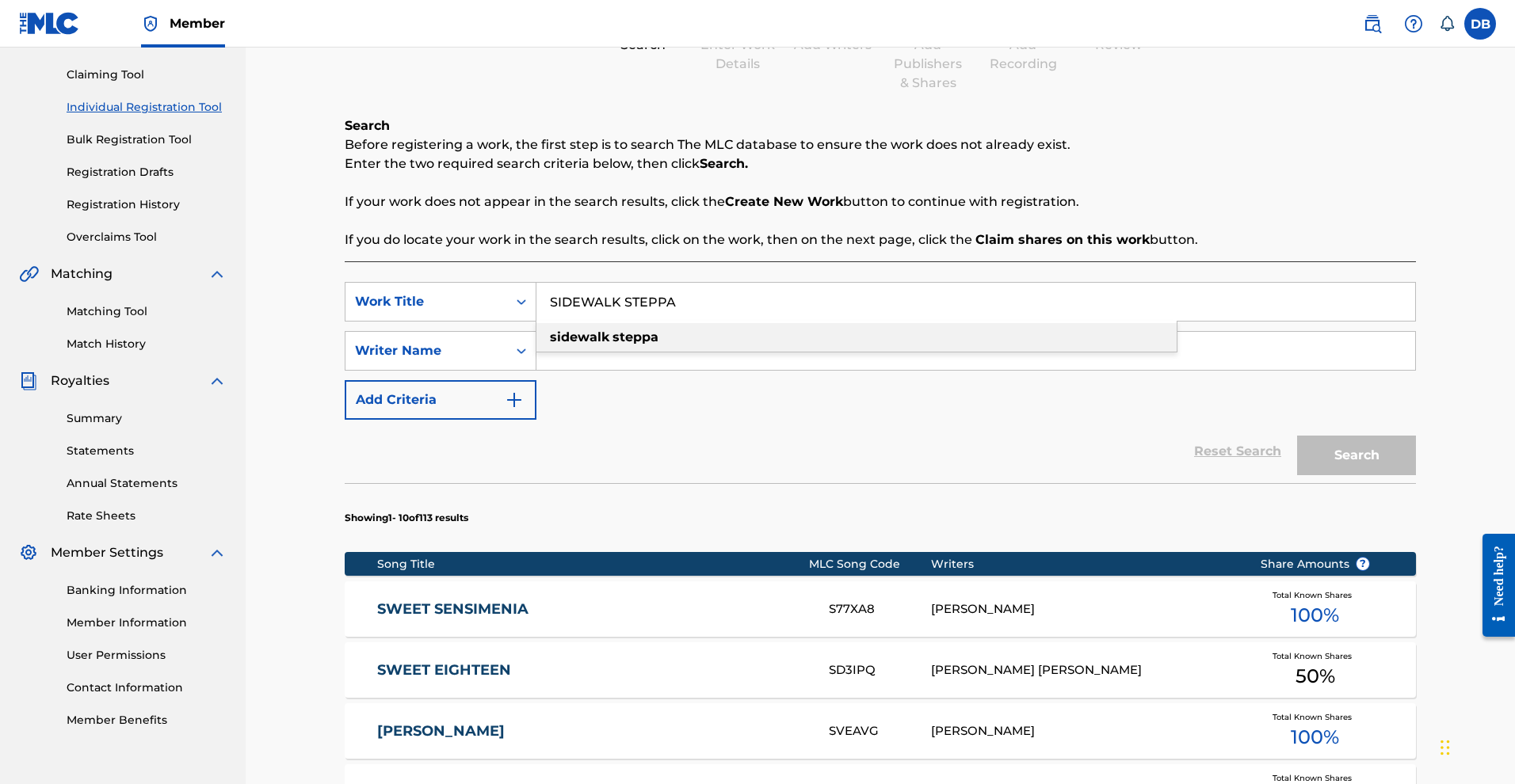
click at [659, 344] on strong "steppa" at bounding box center [635, 337] width 46 height 15
type input "sidewalk steppa"
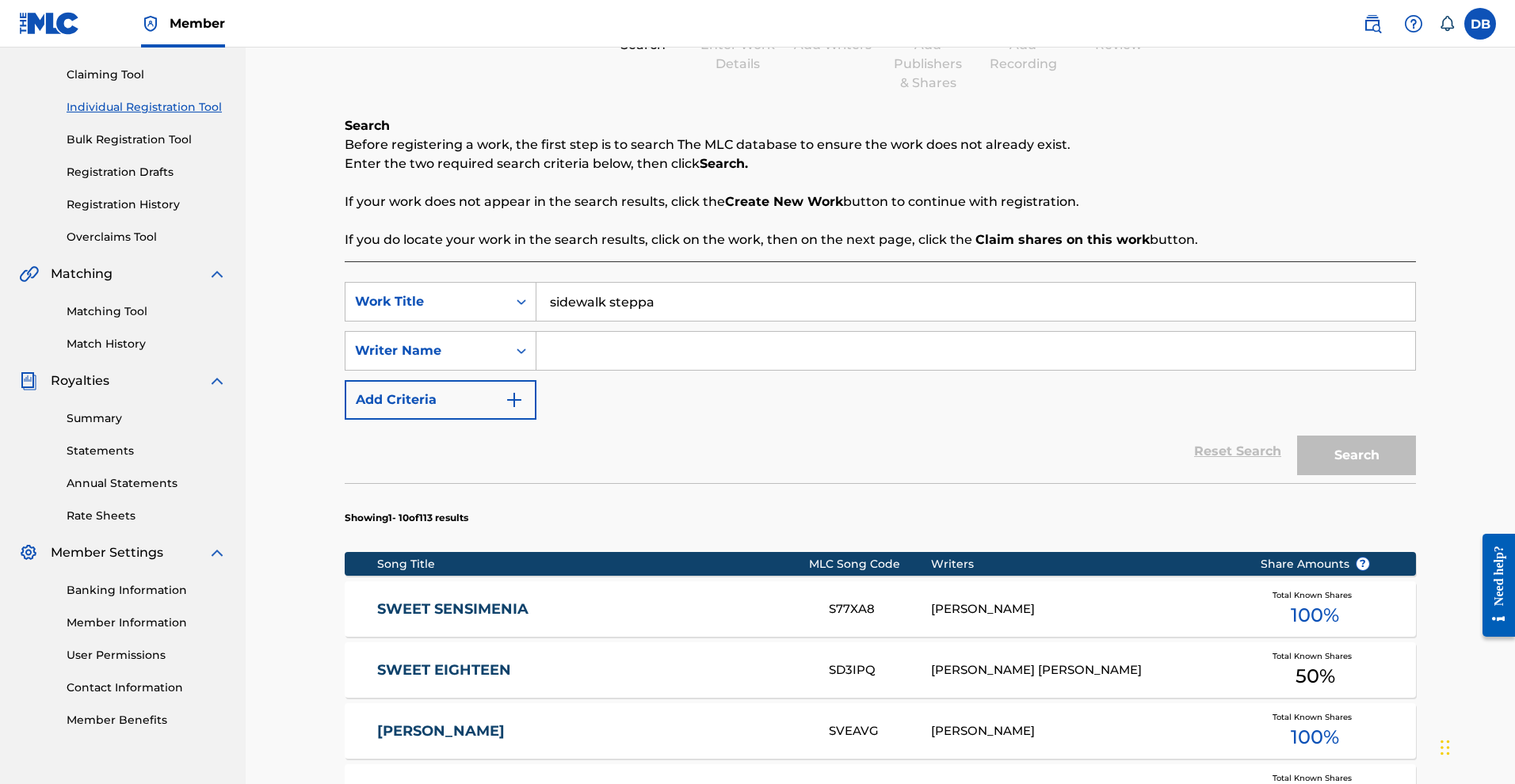
click at [571, 370] on input "Search Form" at bounding box center [976, 351] width 879 height 38
type input "Michael Rose"
click at [1408, 475] on button "Search" at bounding box center [1356, 454] width 118 height 39
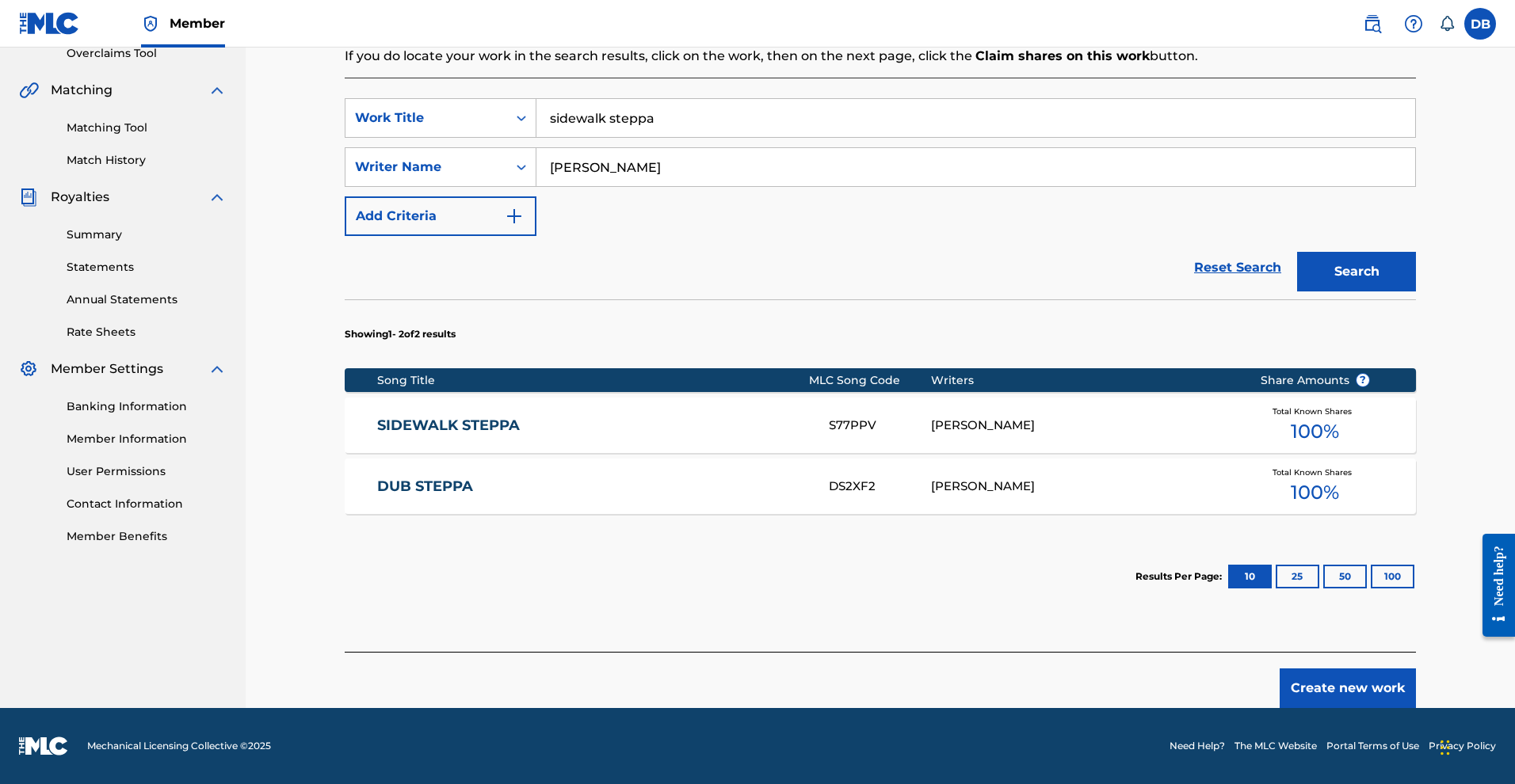
scroll to position [345, 0]
click at [1339, 446] on span "100 %" at bounding box center [1315, 431] width 48 height 28
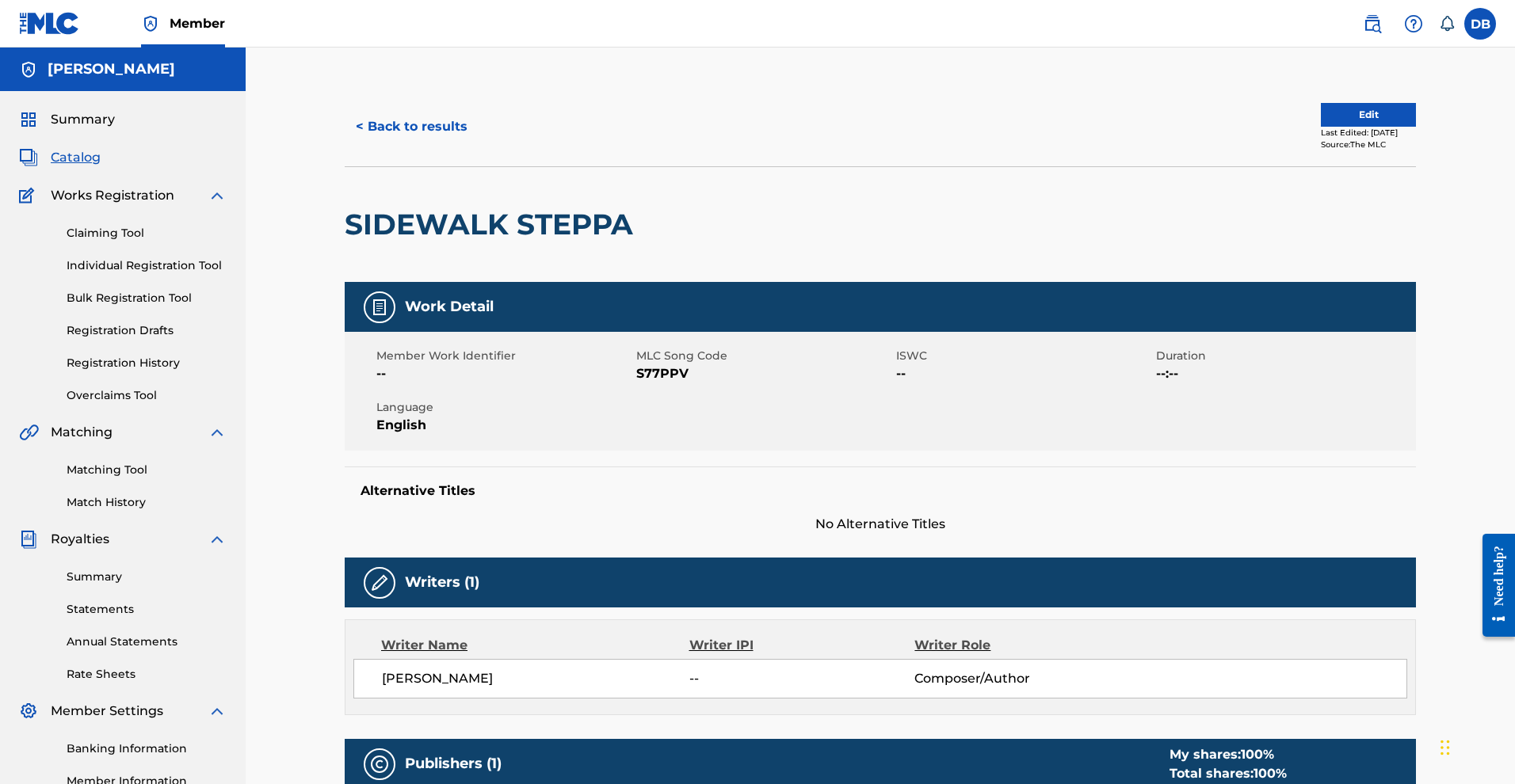
click at [1416, 127] on button "Edit" at bounding box center [1368, 115] width 95 height 24
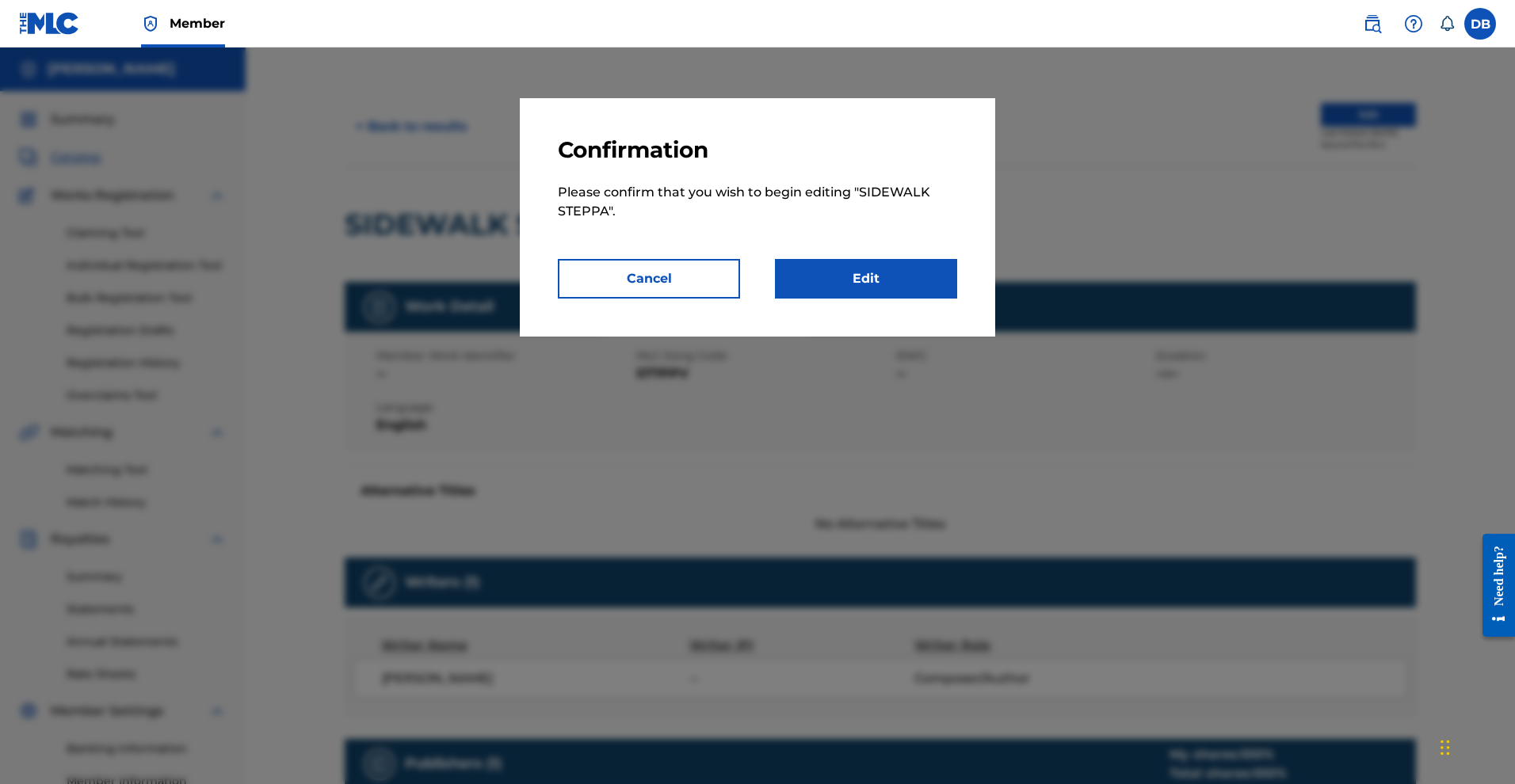
click at [951, 299] on link "Edit" at bounding box center [866, 278] width 182 height 39
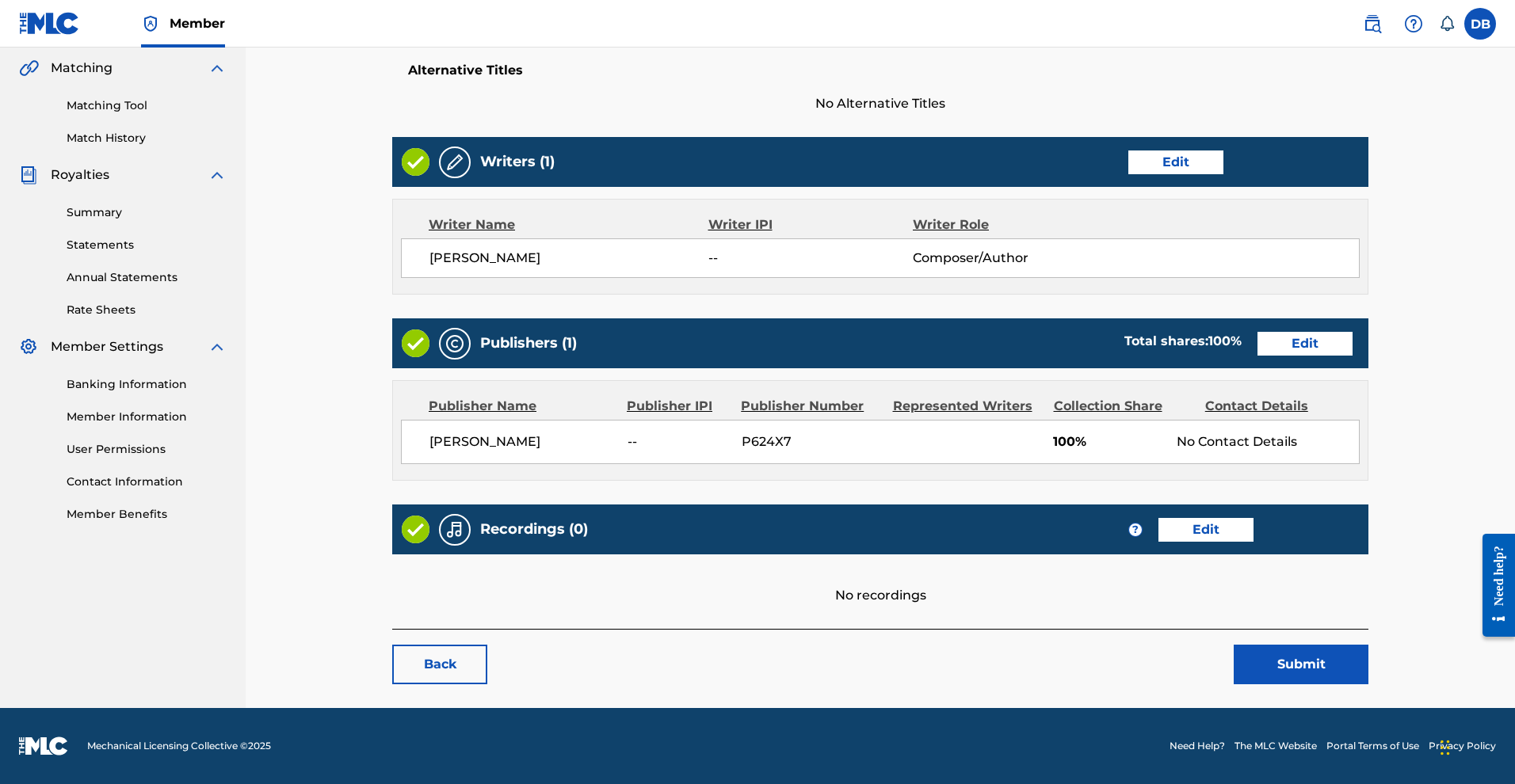
scroll to position [453, 0]
click at [1257, 356] on link "Edit" at bounding box center [1305, 343] width 95 height 24
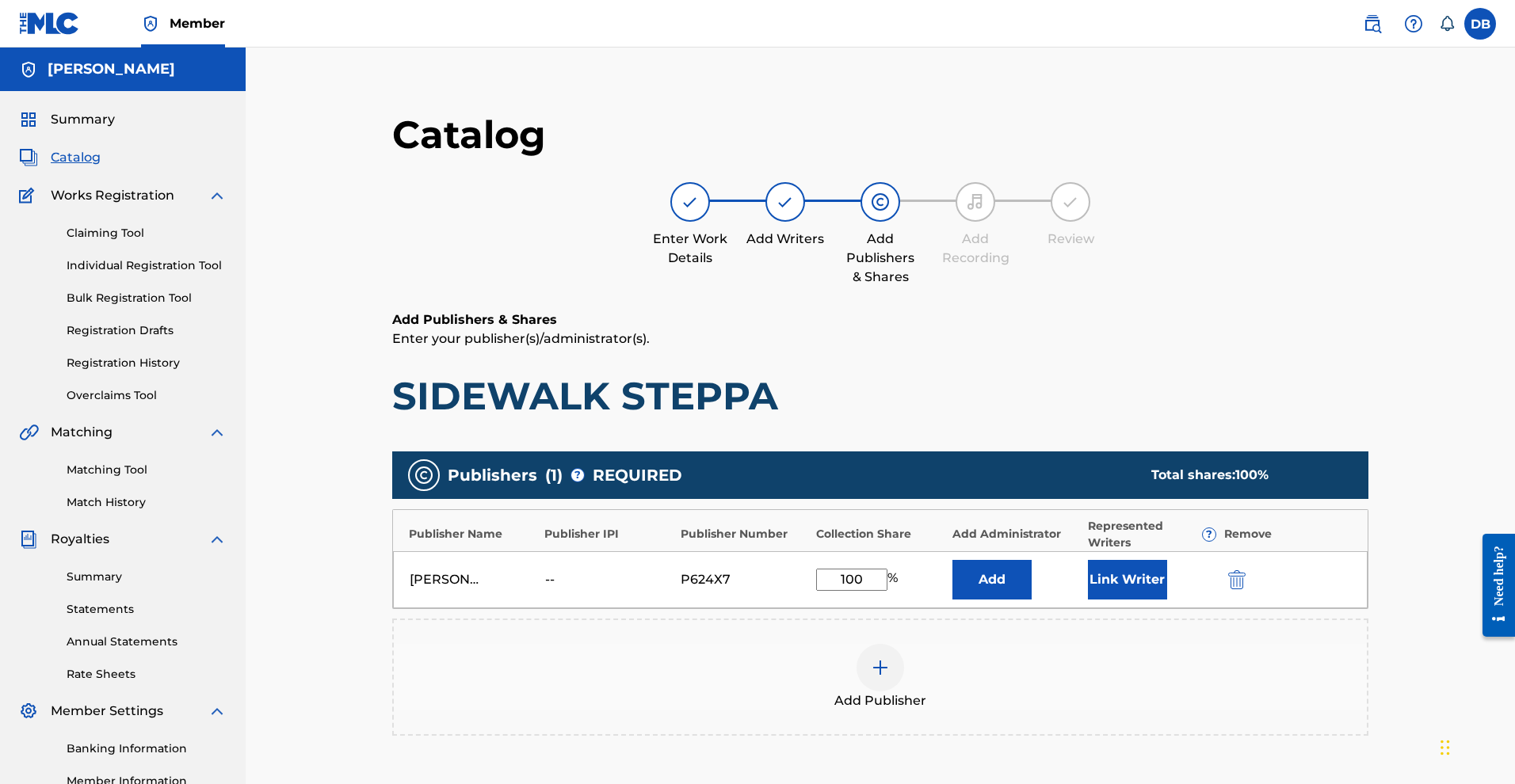
click at [1022, 599] on button "Add" at bounding box center [991, 579] width 79 height 39
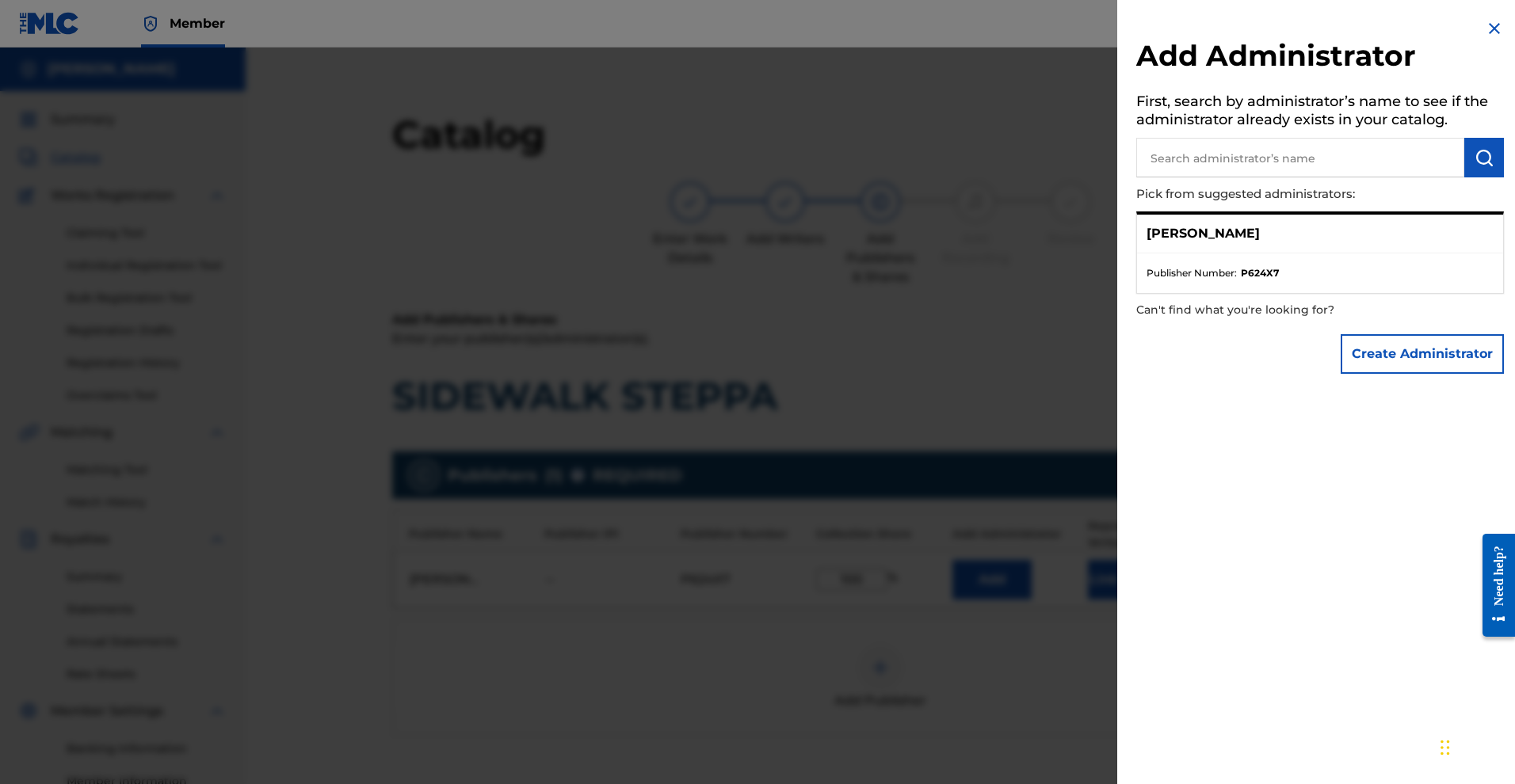
click at [1345, 374] on button "Create Administrator" at bounding box center [1422, 353] width 163 height 39
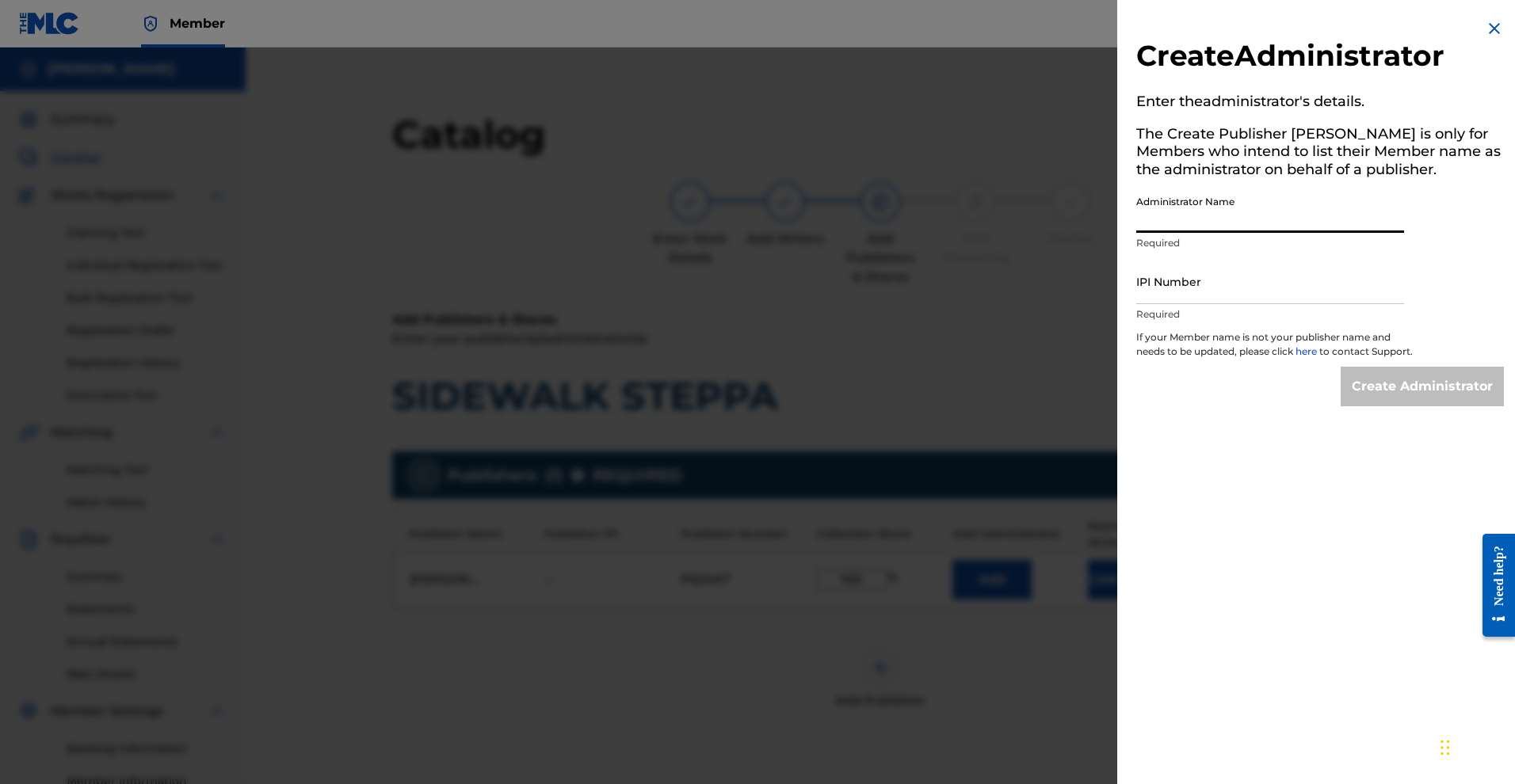
click at [1195, 233] on input "Administrator Name" at bounding box center [1270, 210] width 268 height 46
type input "Denise L. Baker, PA"
click at [1173, 304] on input "IPI Number" at bounding box center [1270, 281] width 268 height 46
paste input "01299489964"
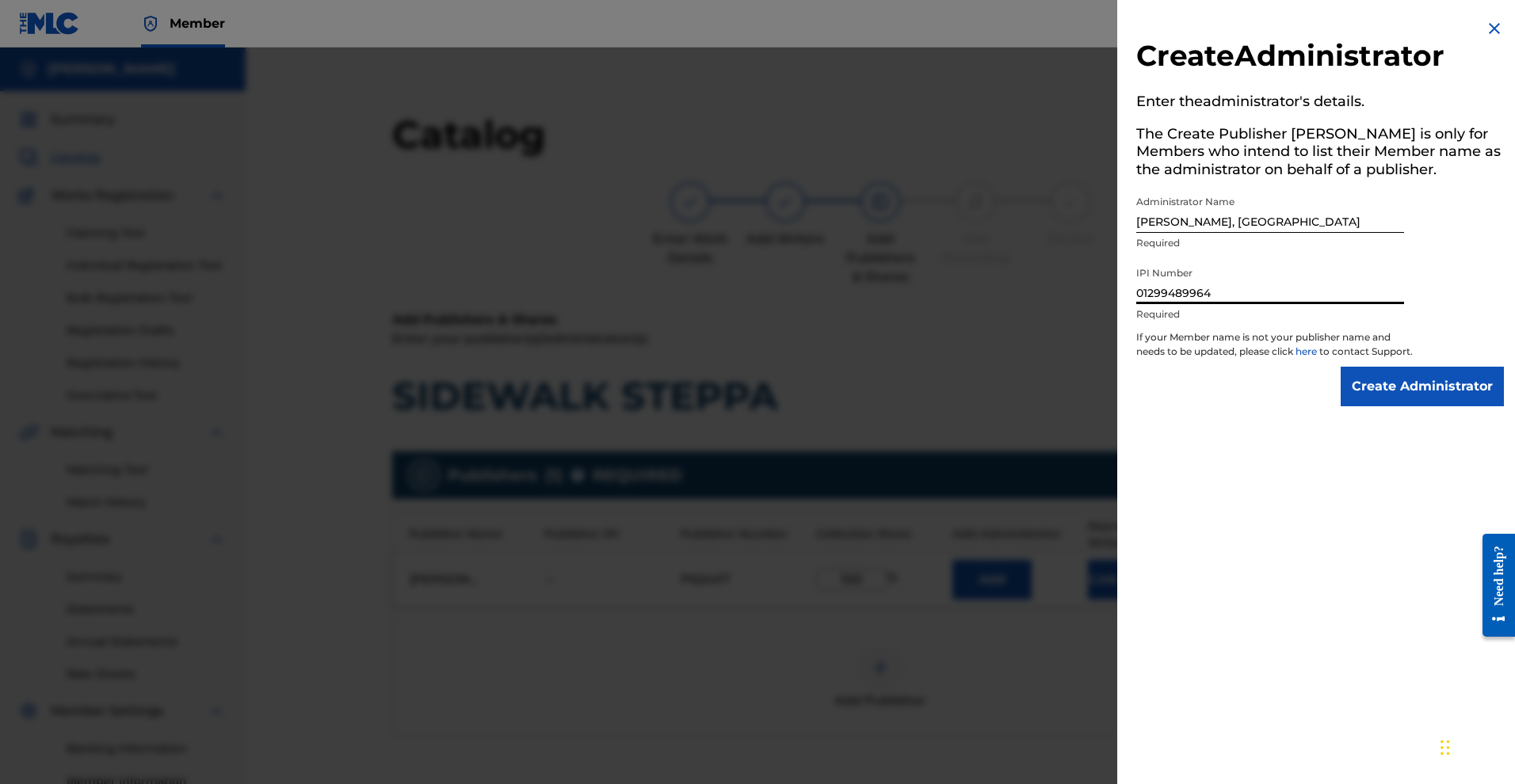
type input "01299489964"
click at [1346, 406] on input "Create Administrator" at bounding box center [1422, 386] width 163 height 39
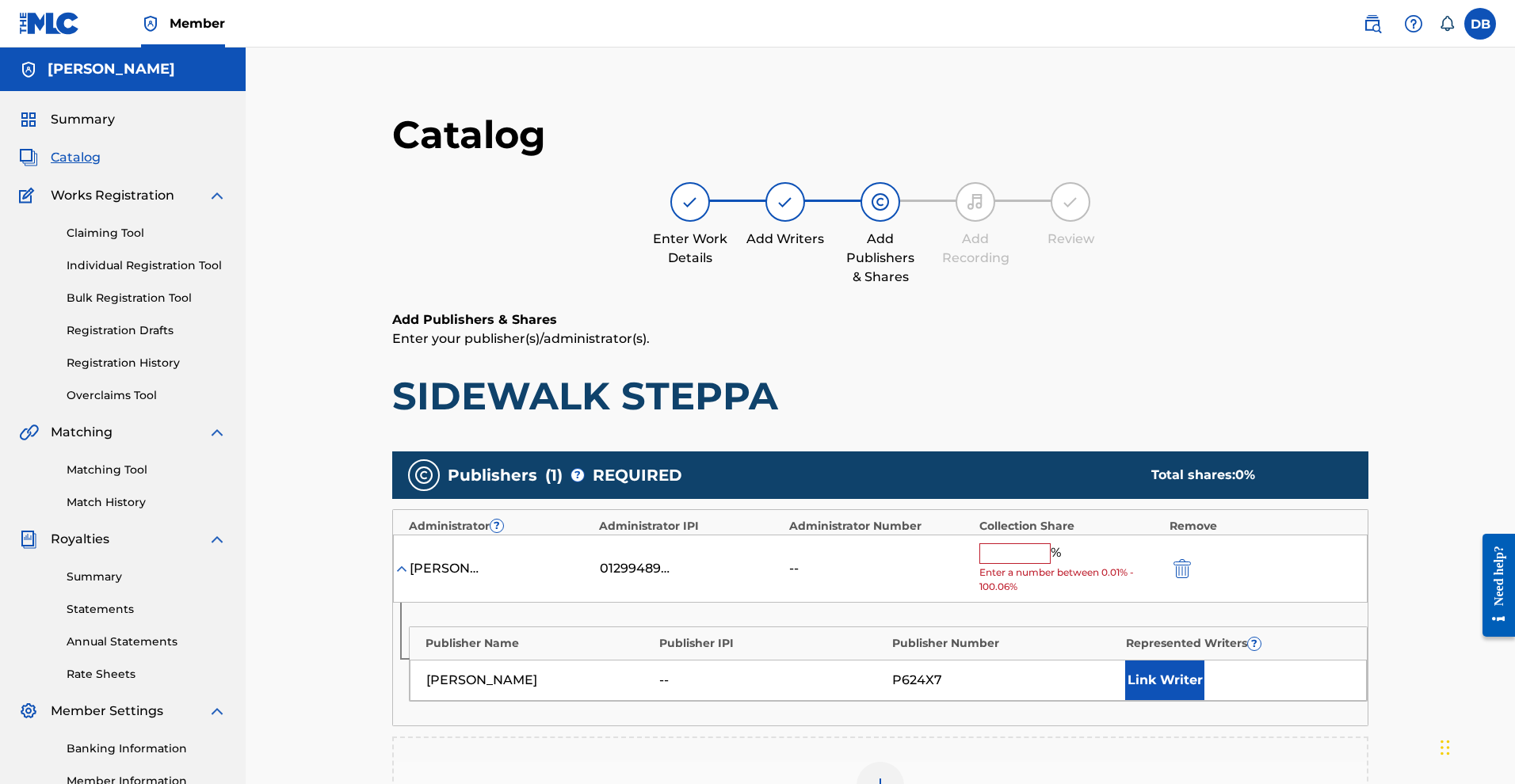
click at [1050, 564] on input "text" at bounding box center [1015, 554] width 71 height 21
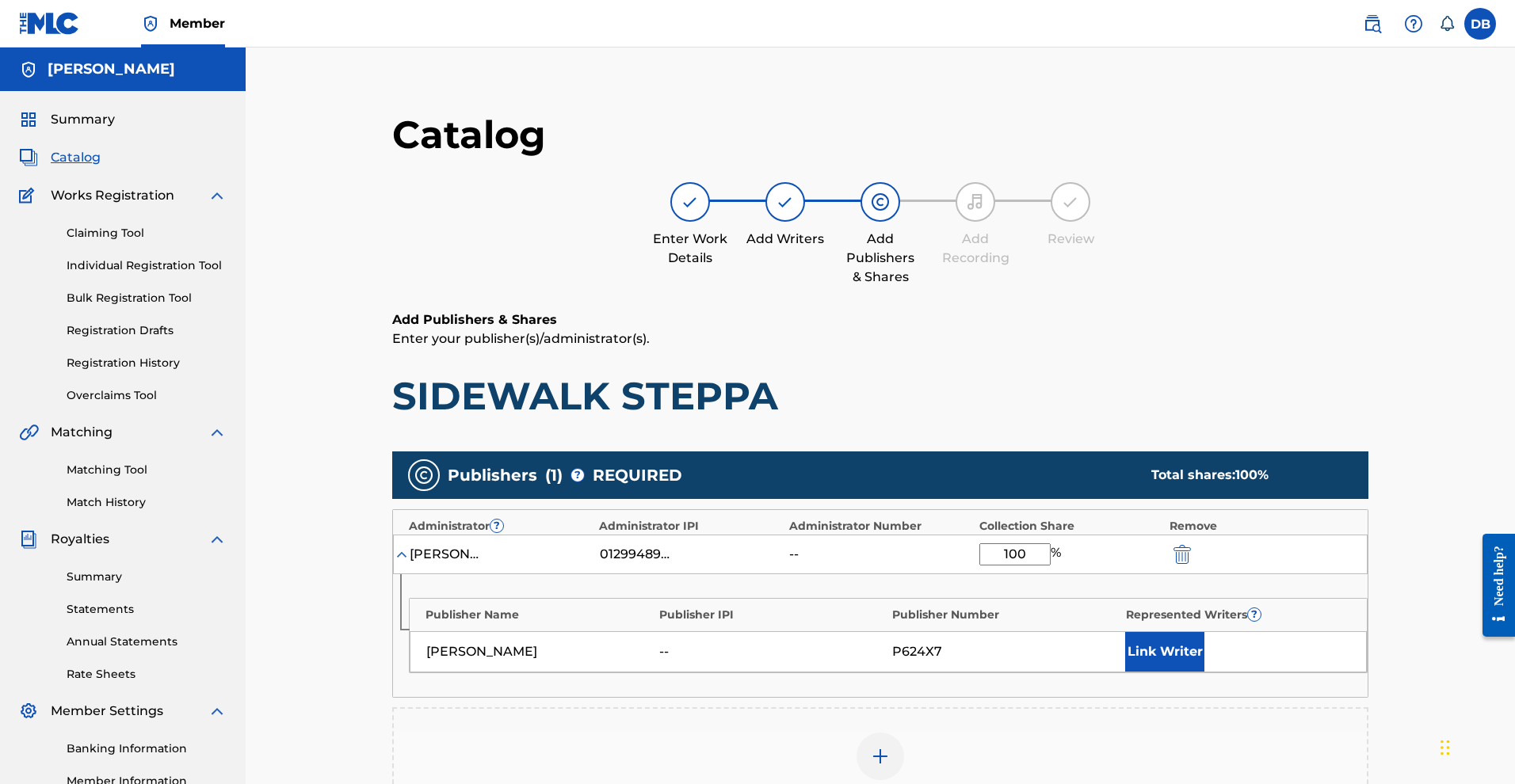
type input "100"
click at [1198, 672] on button "Link Writer" at bounding box center [1164, 651] width 79 height 39
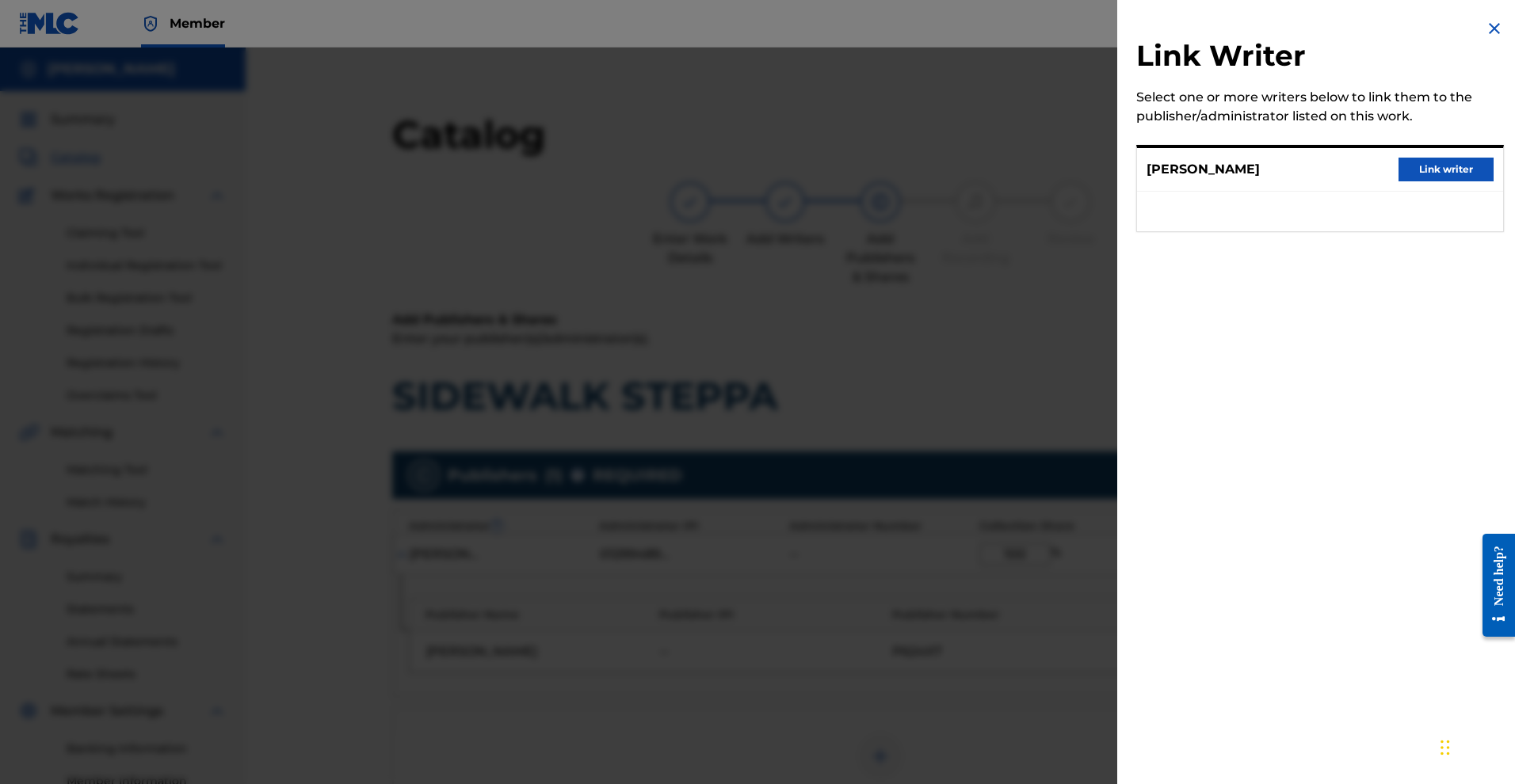
click at [1427, 181] on button "Link writer" at bounding box center [1446, 169] width 95 height 24
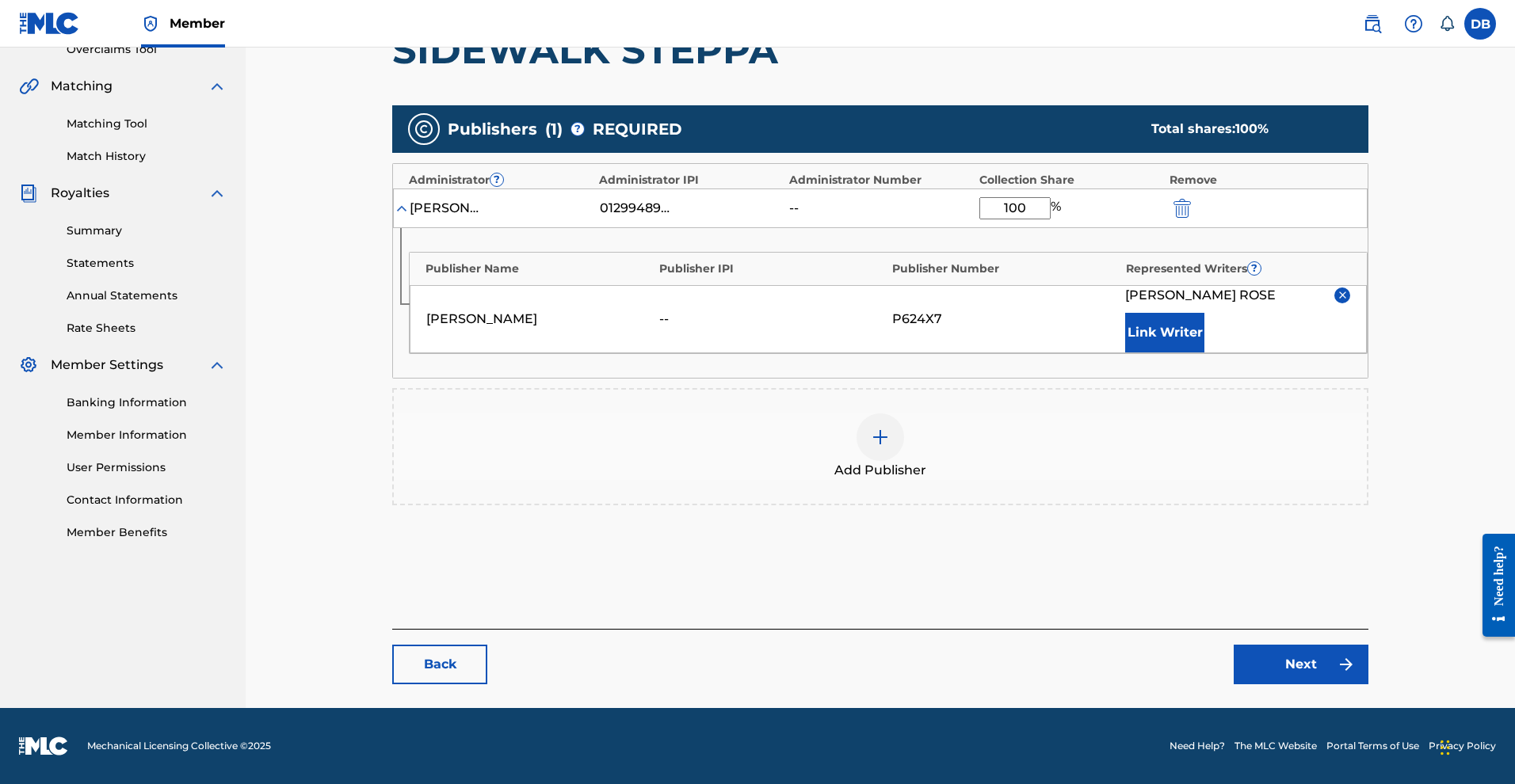
scroll to position [433, 0]
click at [1354, 684] on link "Next" at bounding box center [1301, 664] width 135 height 39
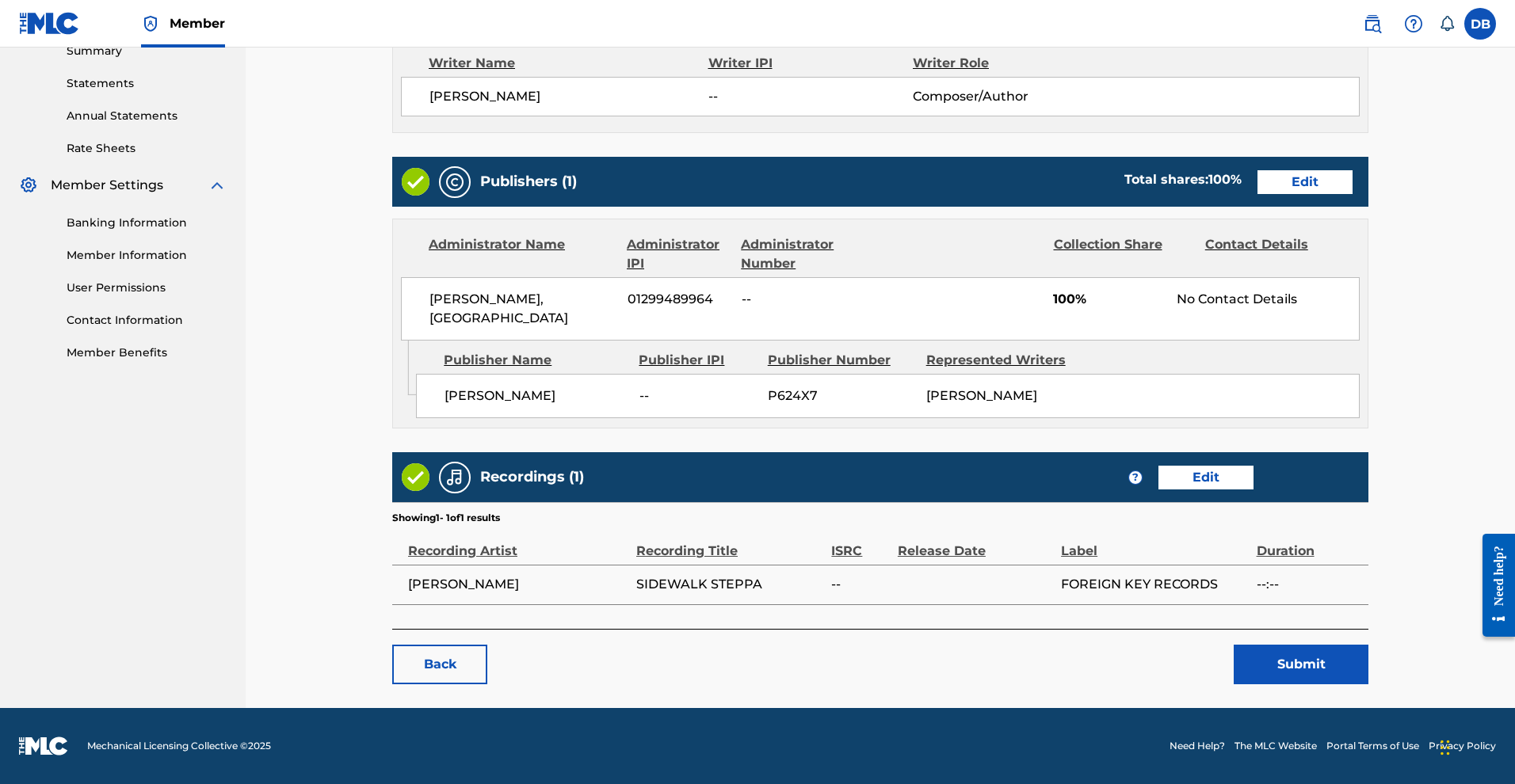
scroll to position [697, 0]
click at [1361, 645] on button "Submit" at bounding box center [1301, 664] width 135 height 39
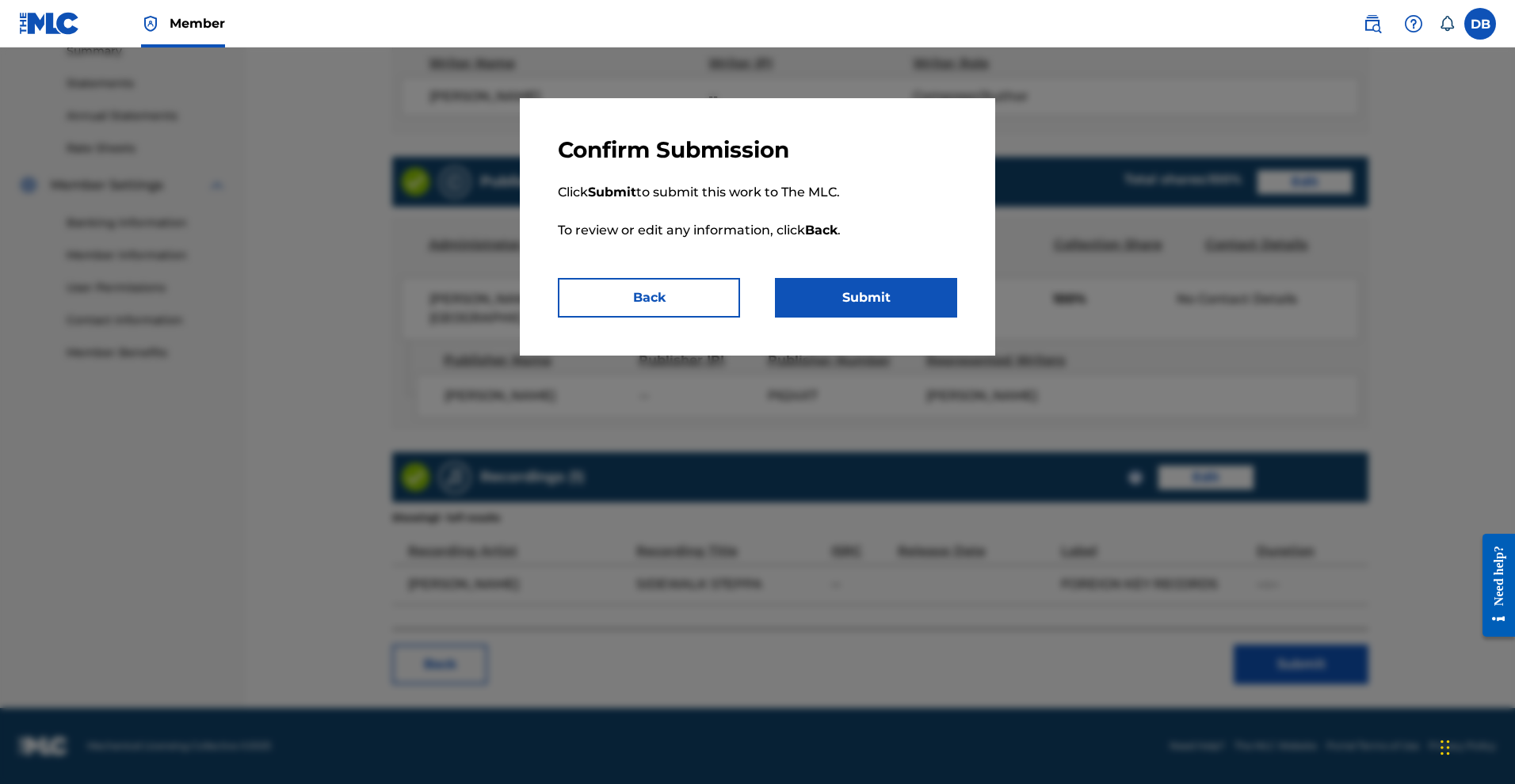
click at [952, 318] on button "Submit" at bounding box center [866, 297] width 182 height 39
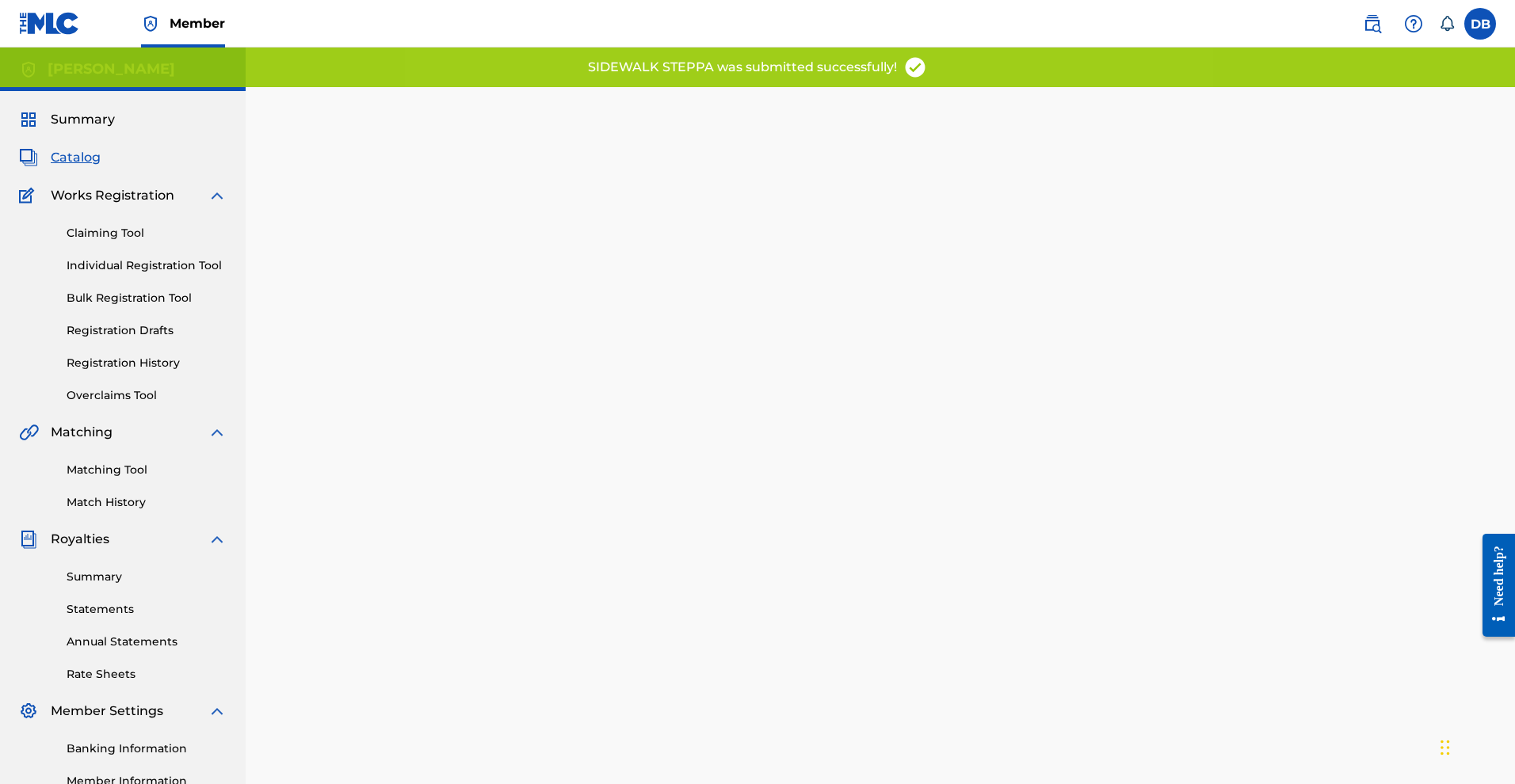
click at [143, 241] on link "Claiming Tool" at bounding box center [147, 233] width 160 height 16
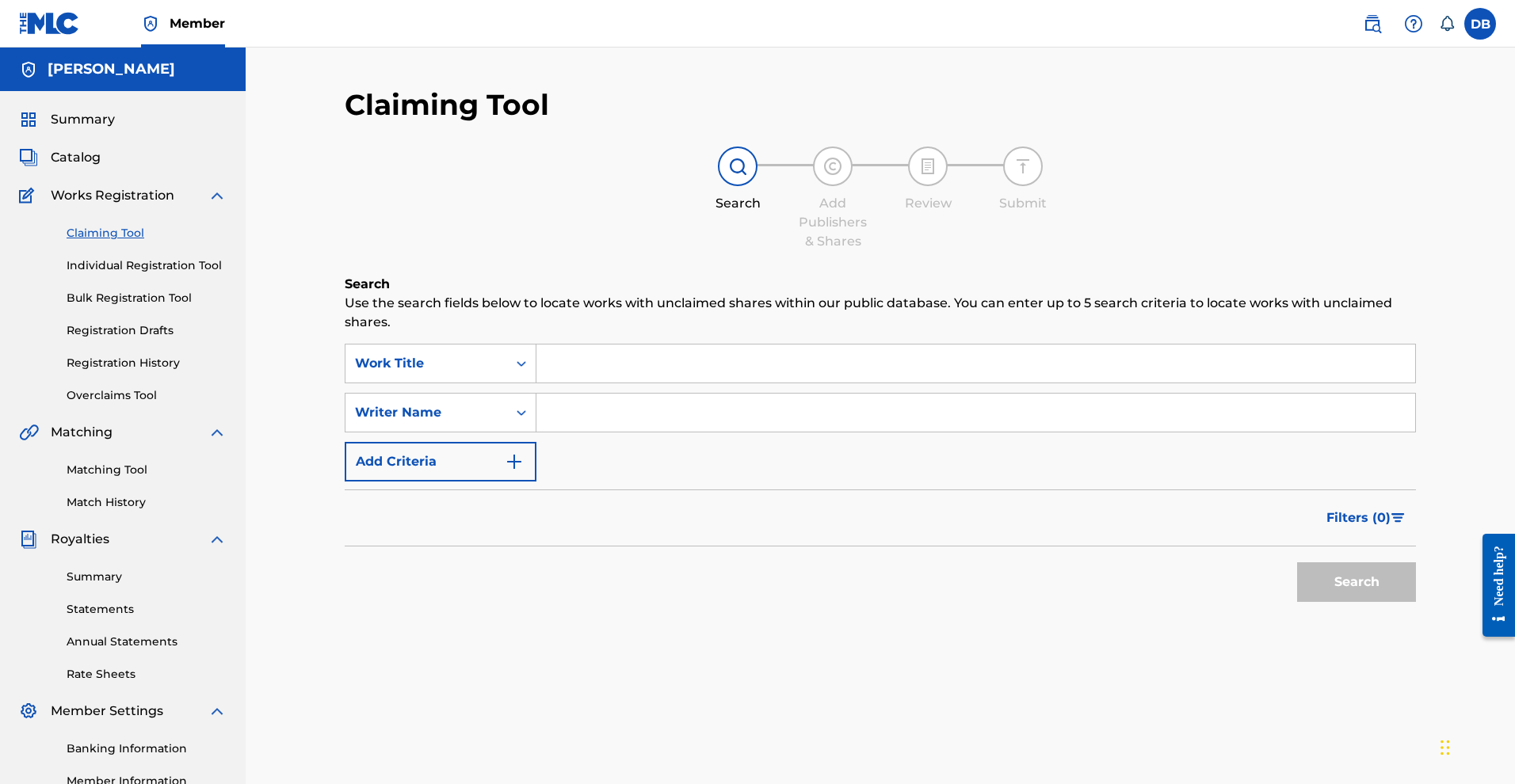
click at [225, 274] on link "Individual Registration Tool" at bounding box center [147, 266] width 160 height 16
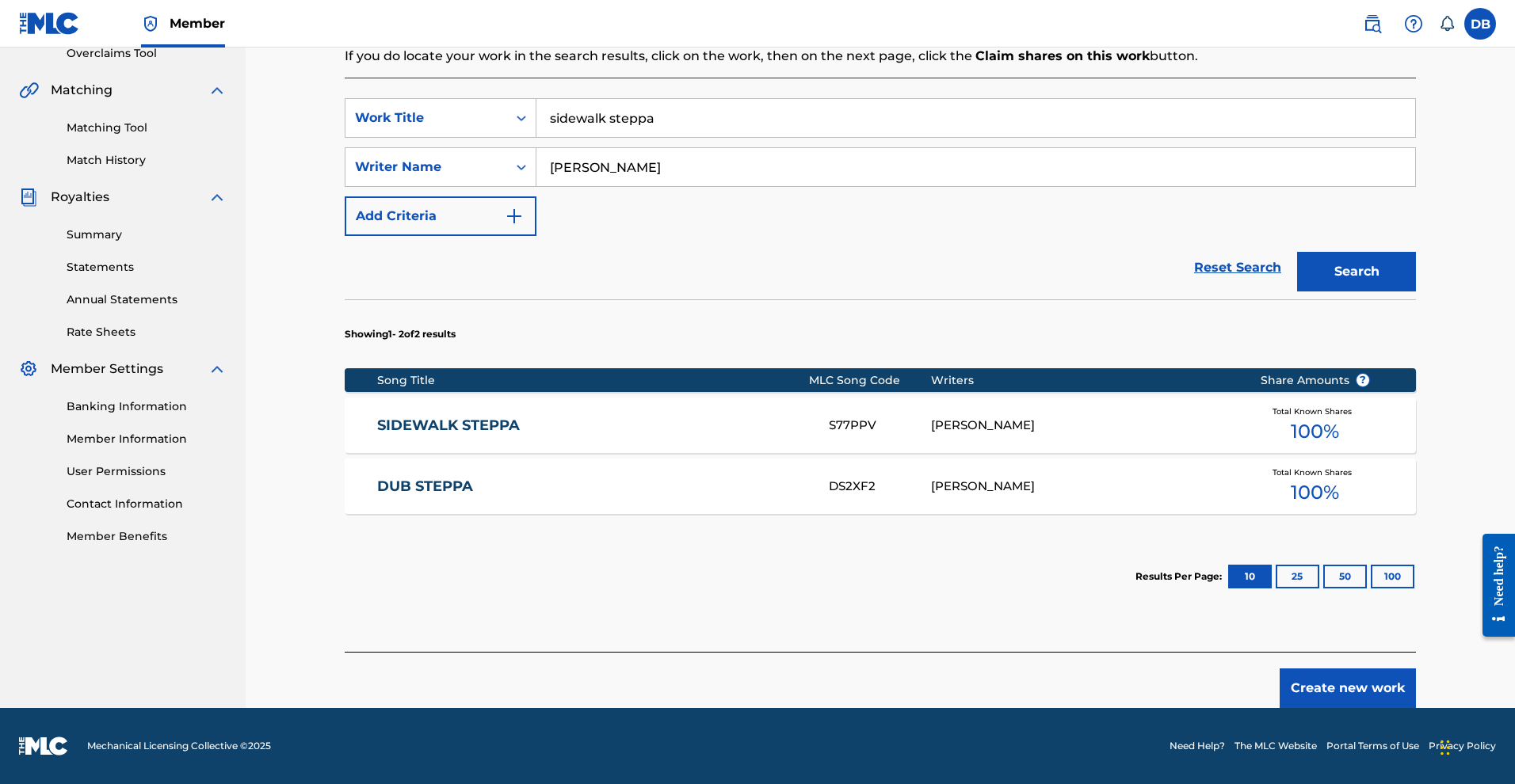
scroll to position [382, 0]
drag, startPoint x: 682, startPoint y: 173, endPoint x: 537, endPoint y: 186, distance: 145.6
click at [537, 186] on div "SearchWithCriteria7195c477-2a06-4e9a-96d2-77ae34b78bd0 Writer Name Michael Rose" at bounding box center [880, 167] width 1071 height 39
drag, startPoint x: 663, startPoint y: 181, endPoint x: 542, endPoint y: 169, distance: 121.6
click at [542, 169] on div "SearchWithCriteria7195c477-2a06-4e9a-96d2-77ae34b78bd0 Writer Name Michael Rose" at bounding box center [880, 167] width 1071 height 39
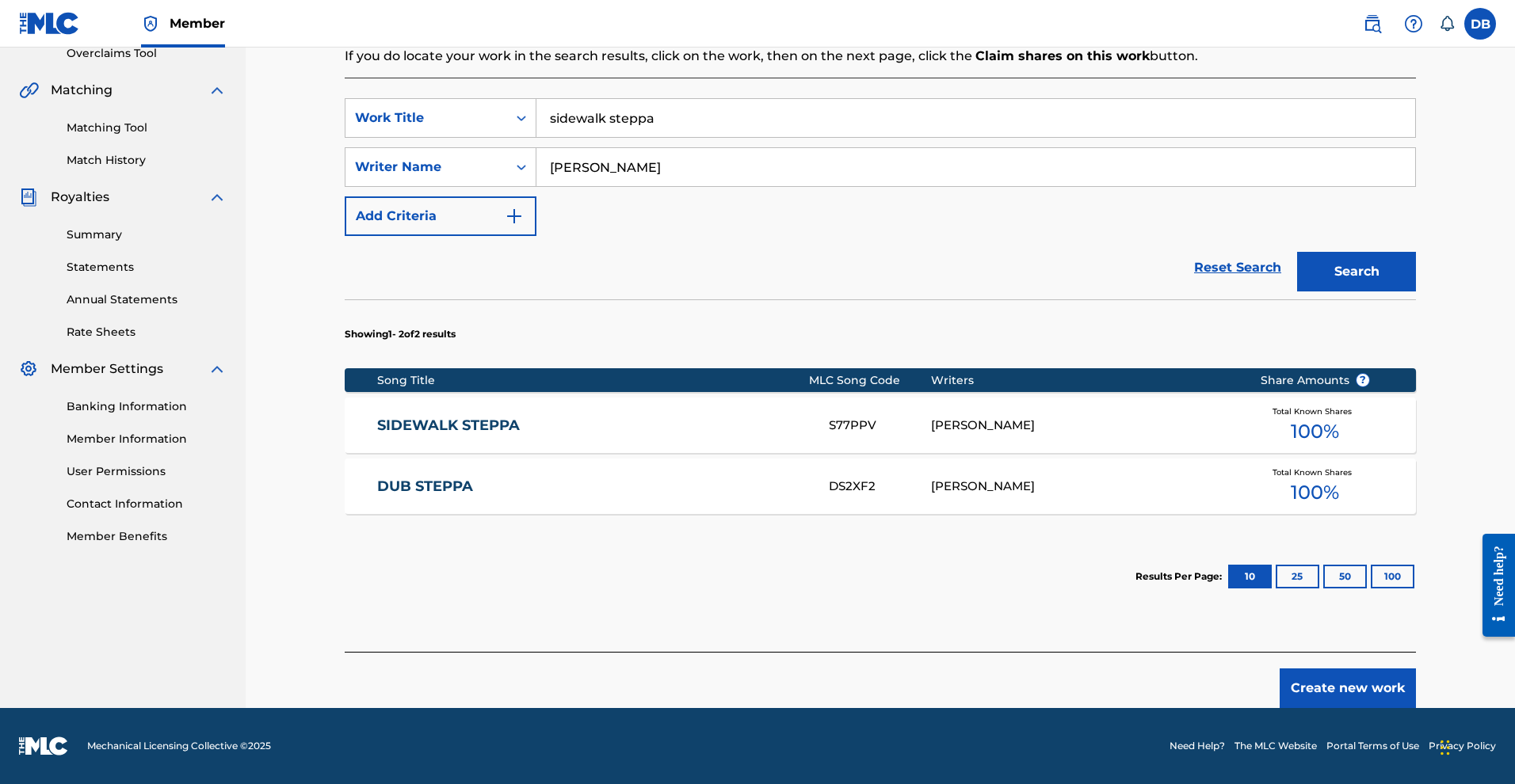
type input "Mykal Rose"
click at [1385, 291] on button "Search" at bounding box center [1356, 271] width 118 height 39
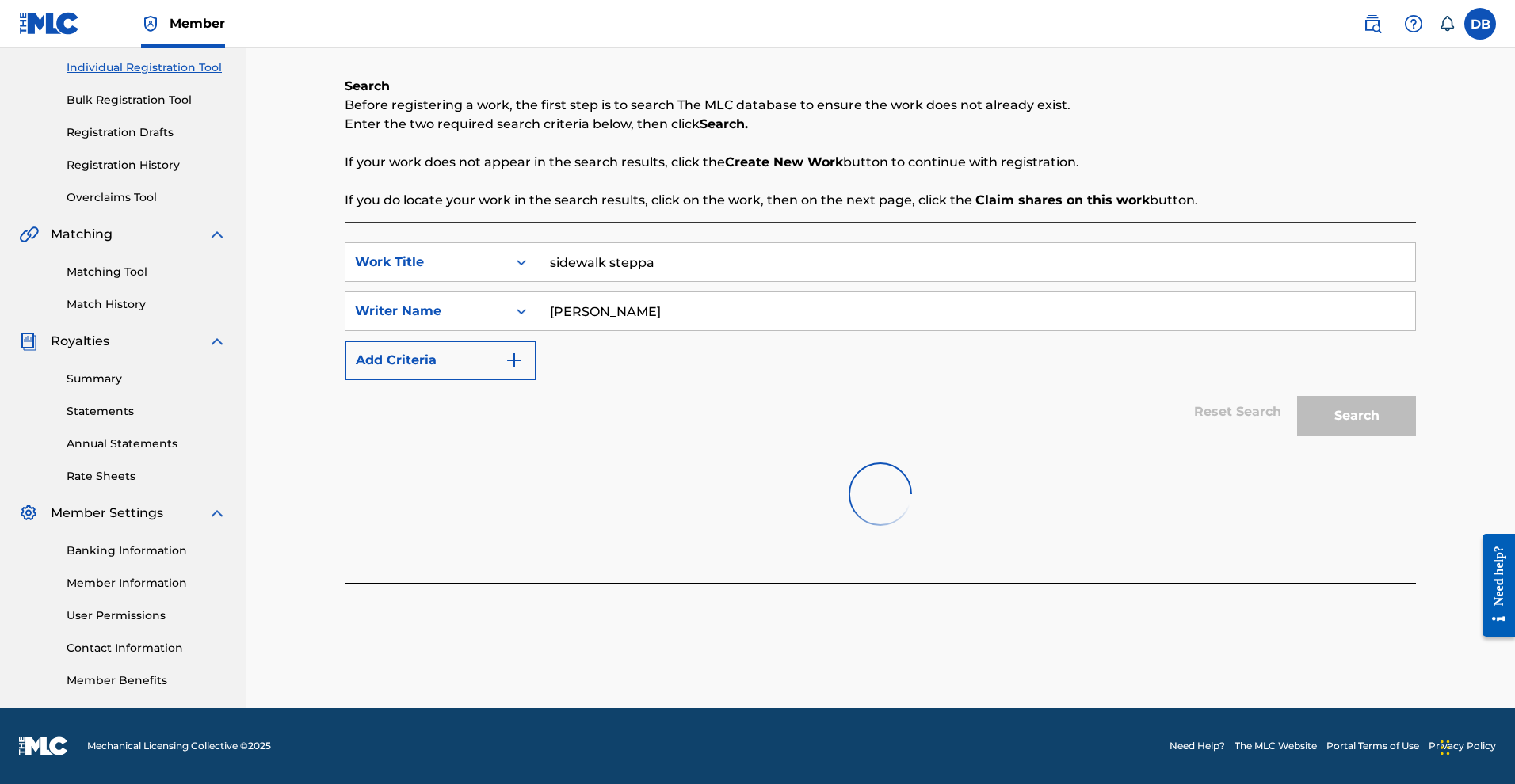
scroll to position [342, 0]
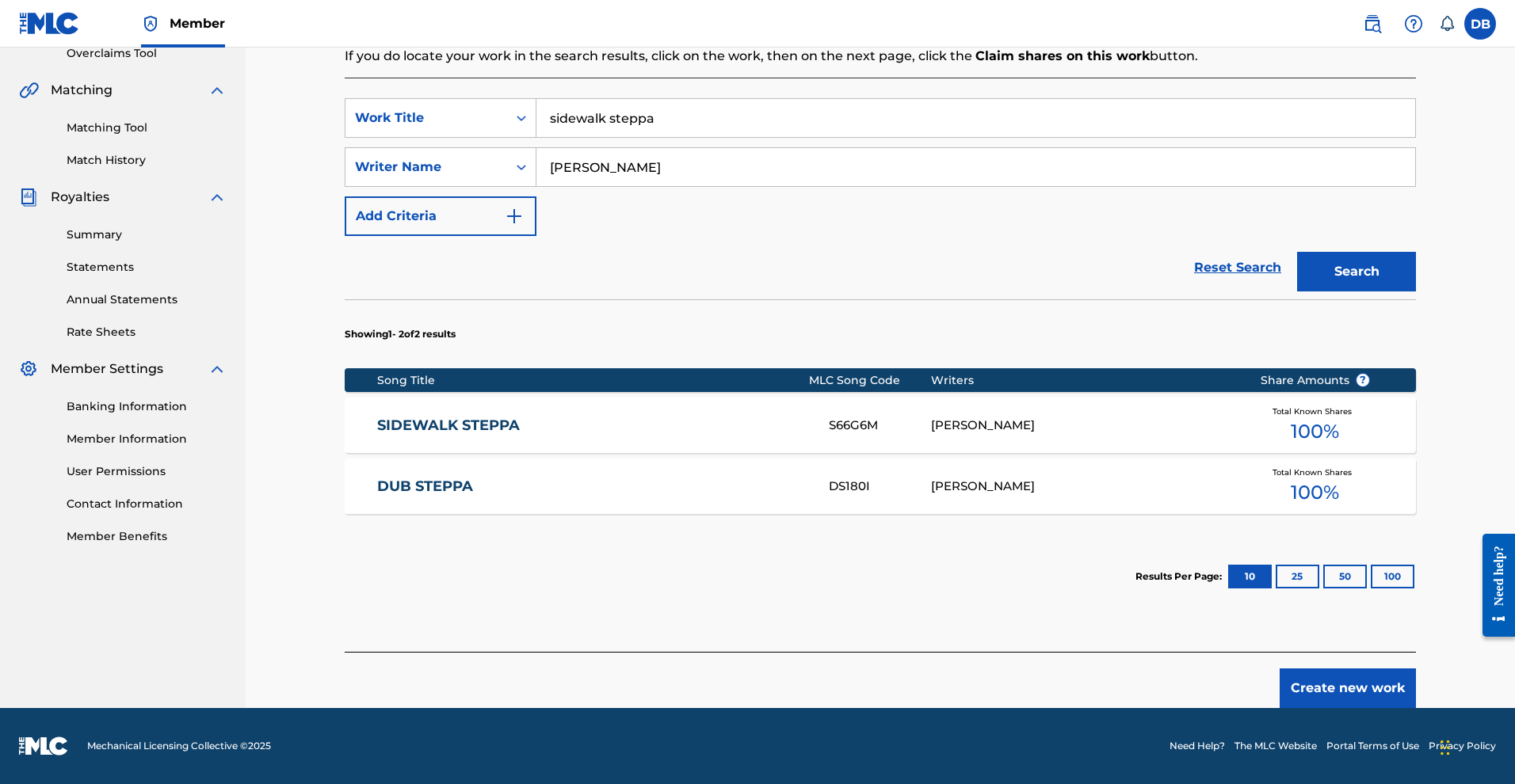
click at [1356, 417] on span "Total Known Shares" at bounding box center [1315, 411] width 86 height 12
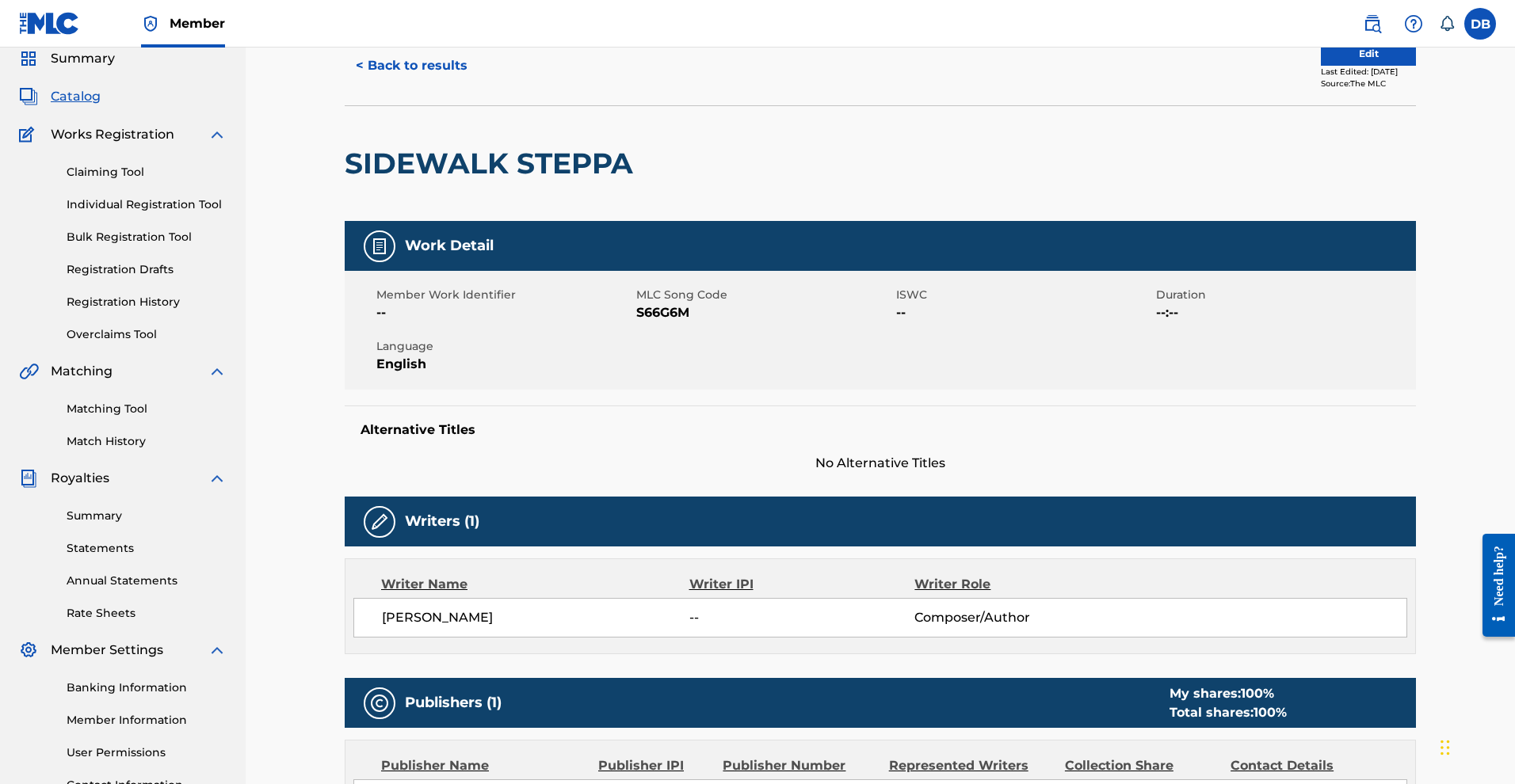
scroll to position [68, 0]
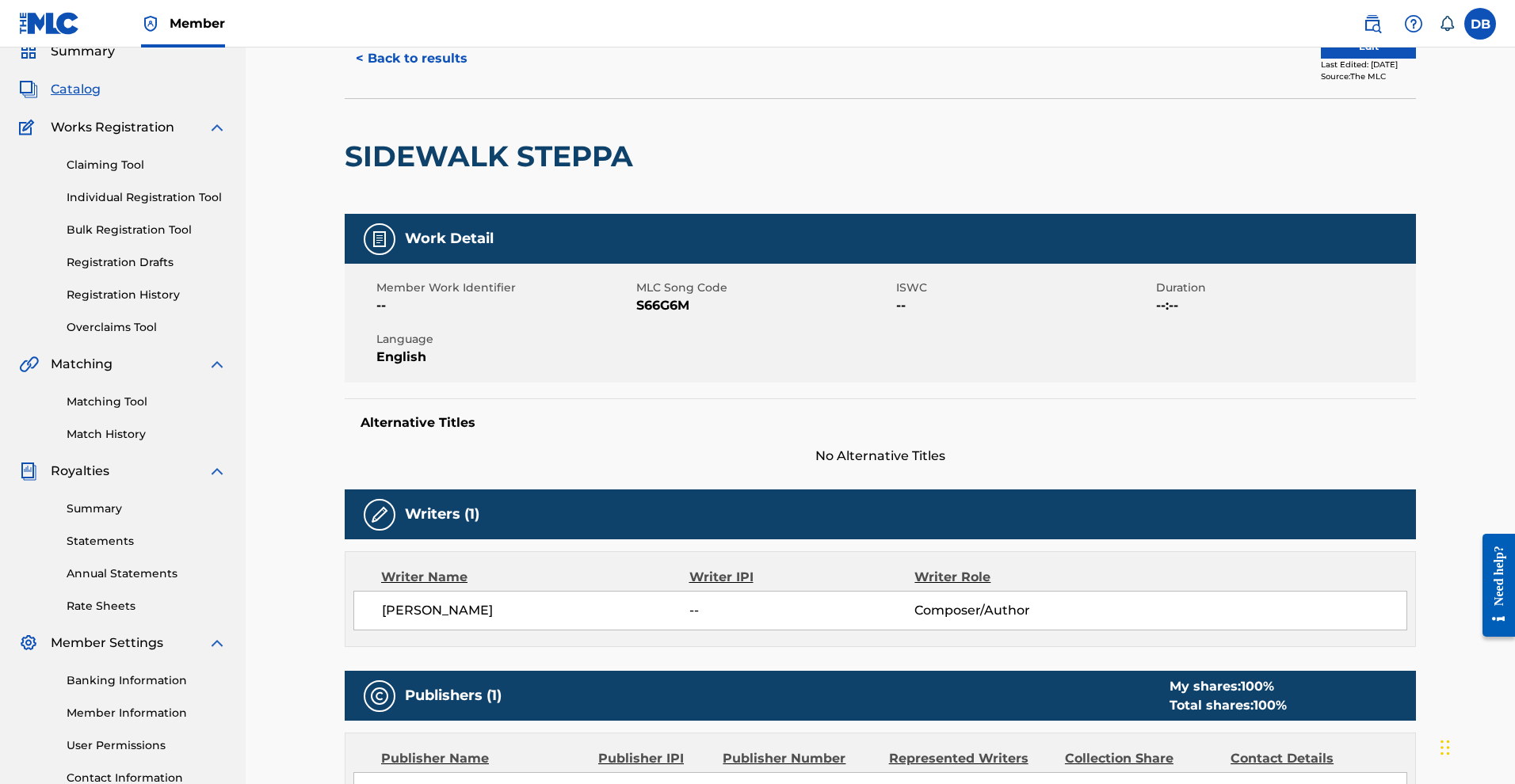
click at [1378, 58] on button "Edit" at bounding box center [1368, 46] width 95 height 24
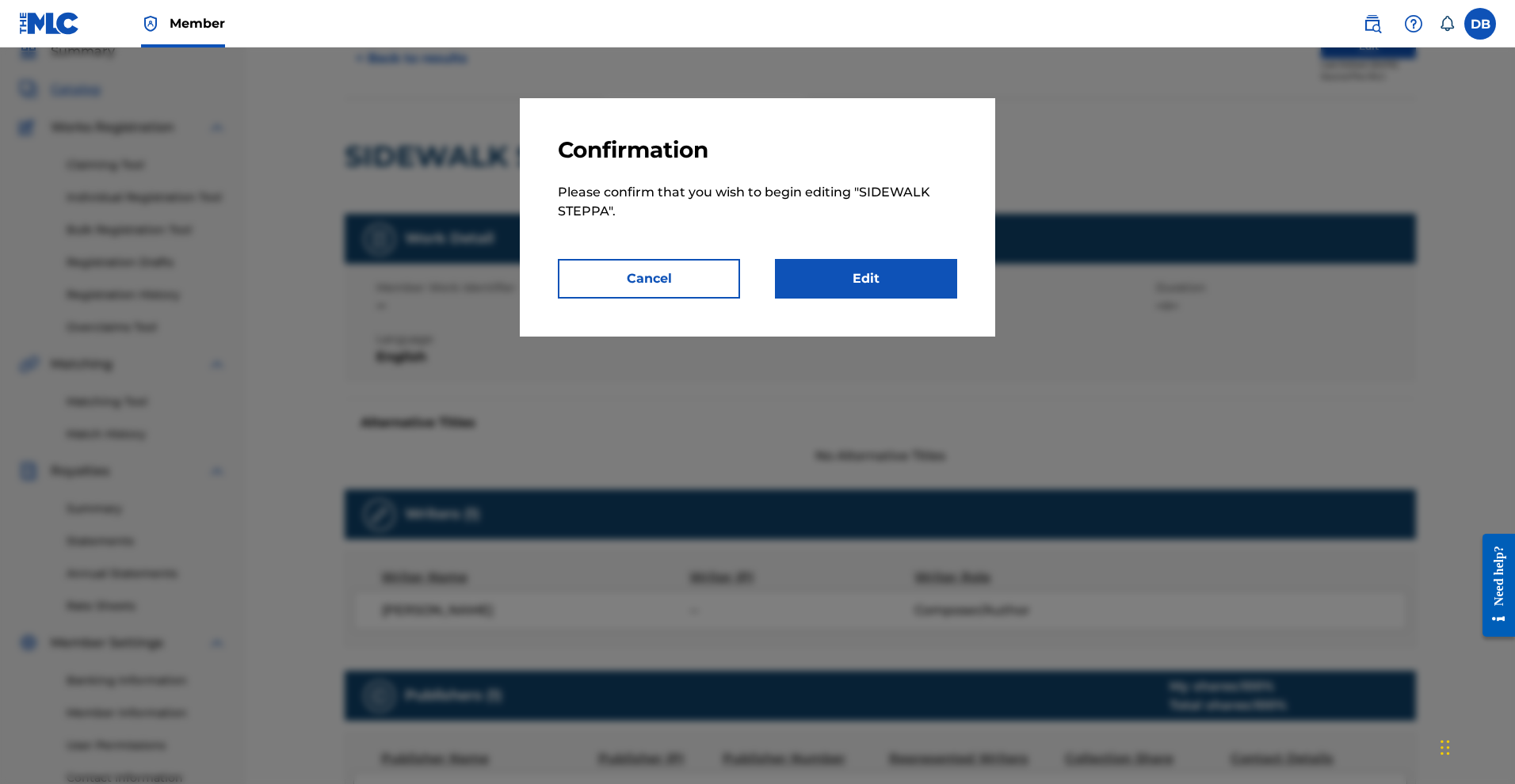
click at [937, 299] on link "Edit" at bounding box center [866, 278] width 182 height 39
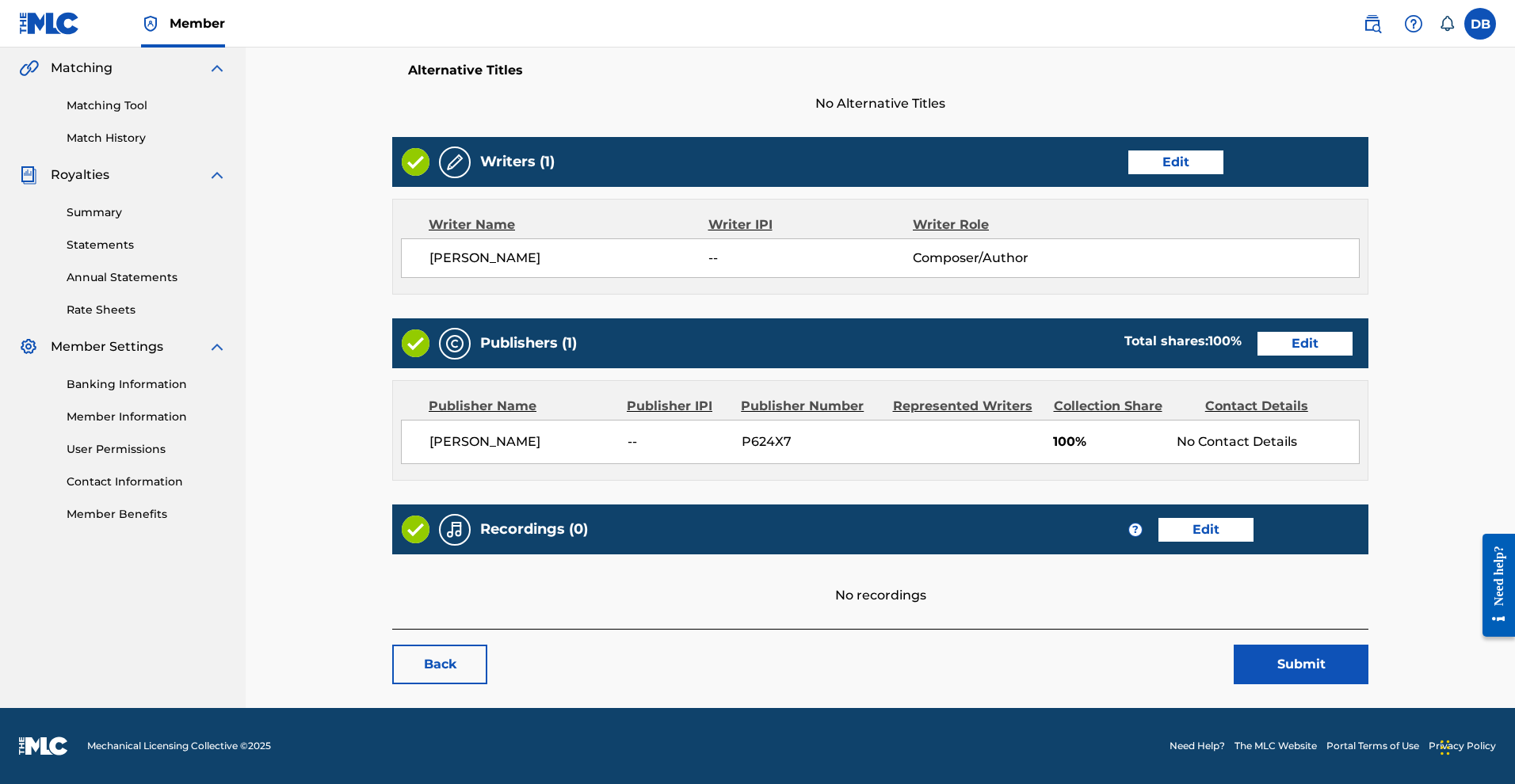
scroll to position [486, 0]
click at [1258, 337] on link "Edit" at bounding box center [1305, 343] width 95 height 24
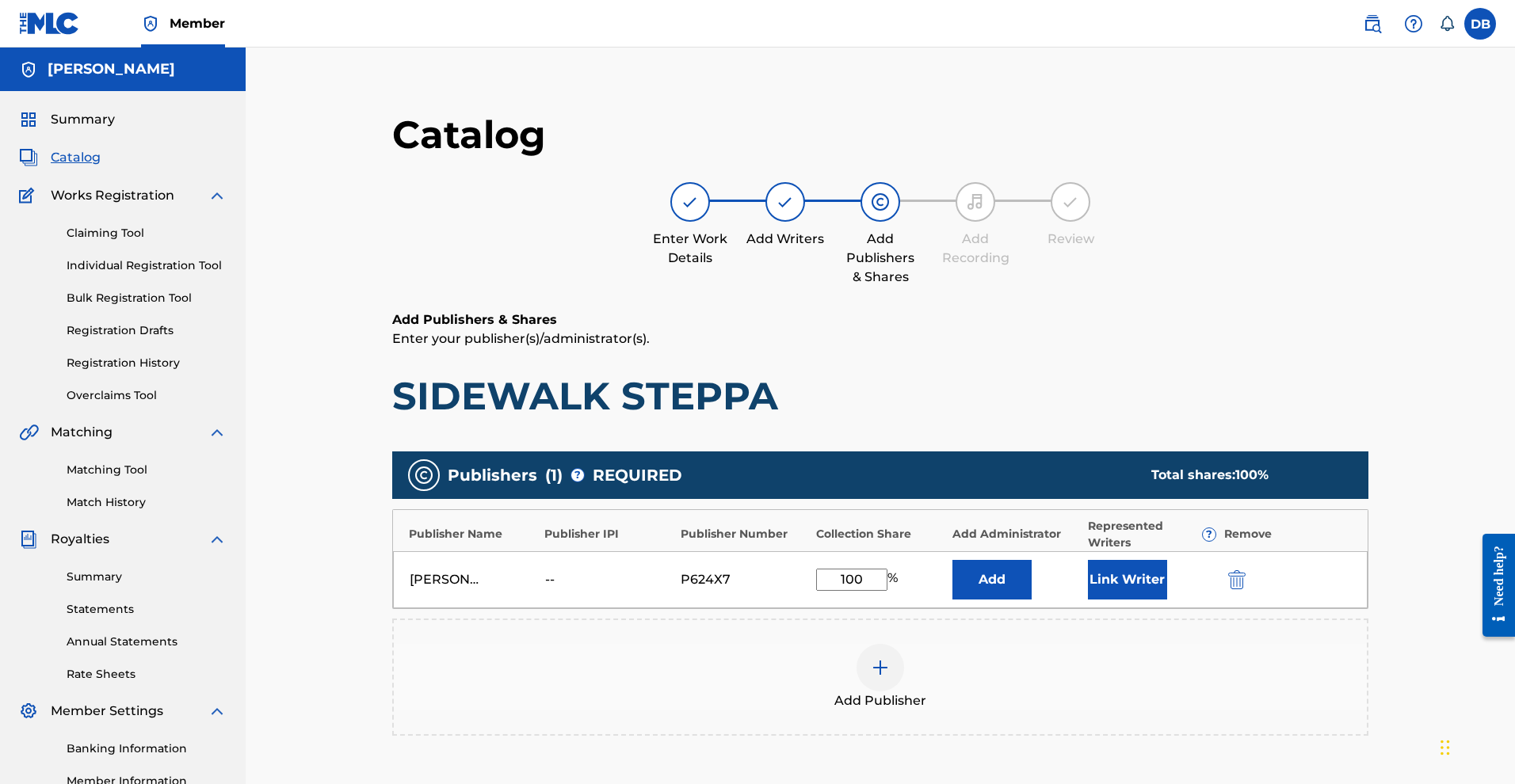
click at [890, 677] on img at bounding box center [880, 667] width 19 height 19
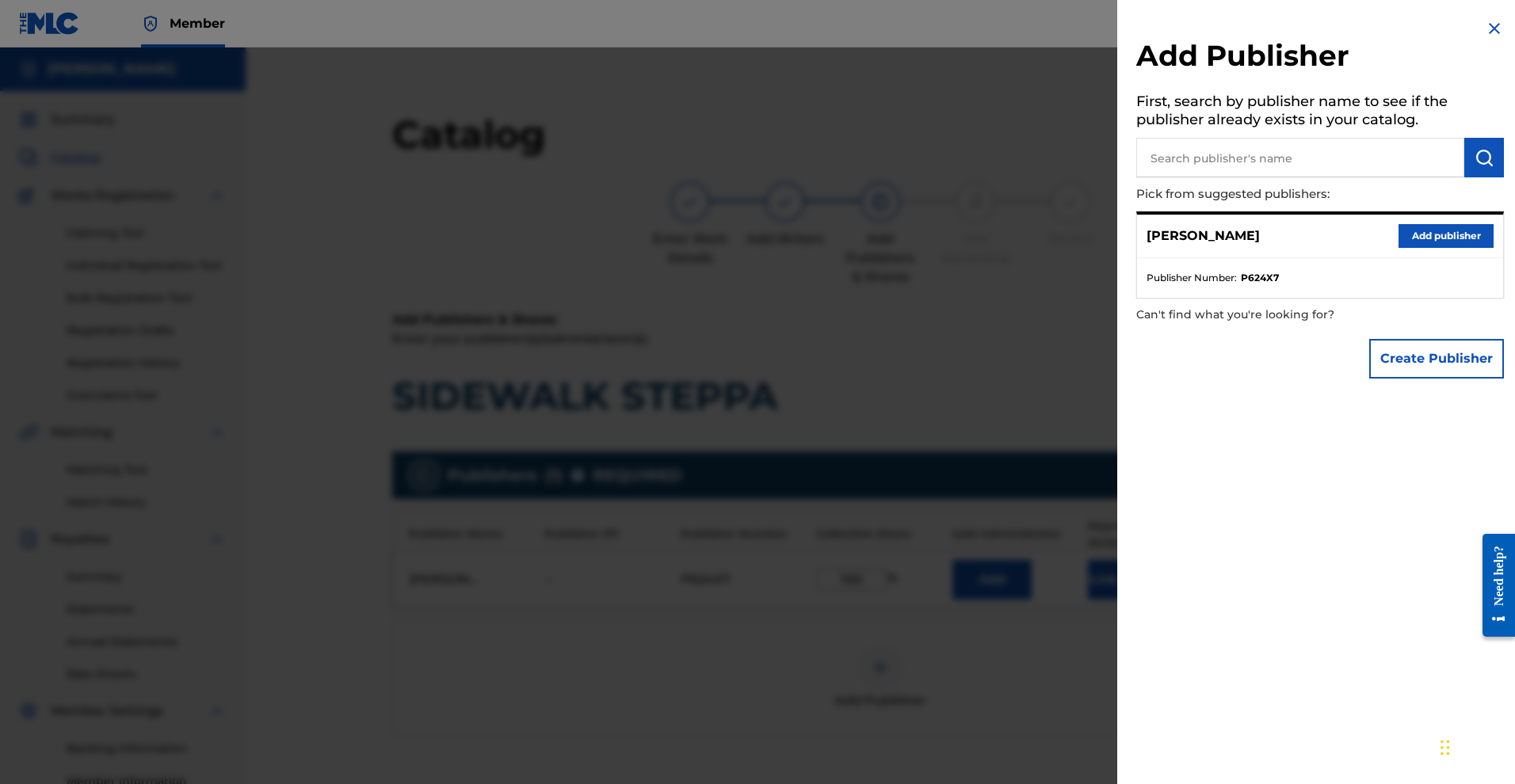
click at [1404, 379] on button "Create Publisher" at bounding box center [1437, 358] width 135 height 39
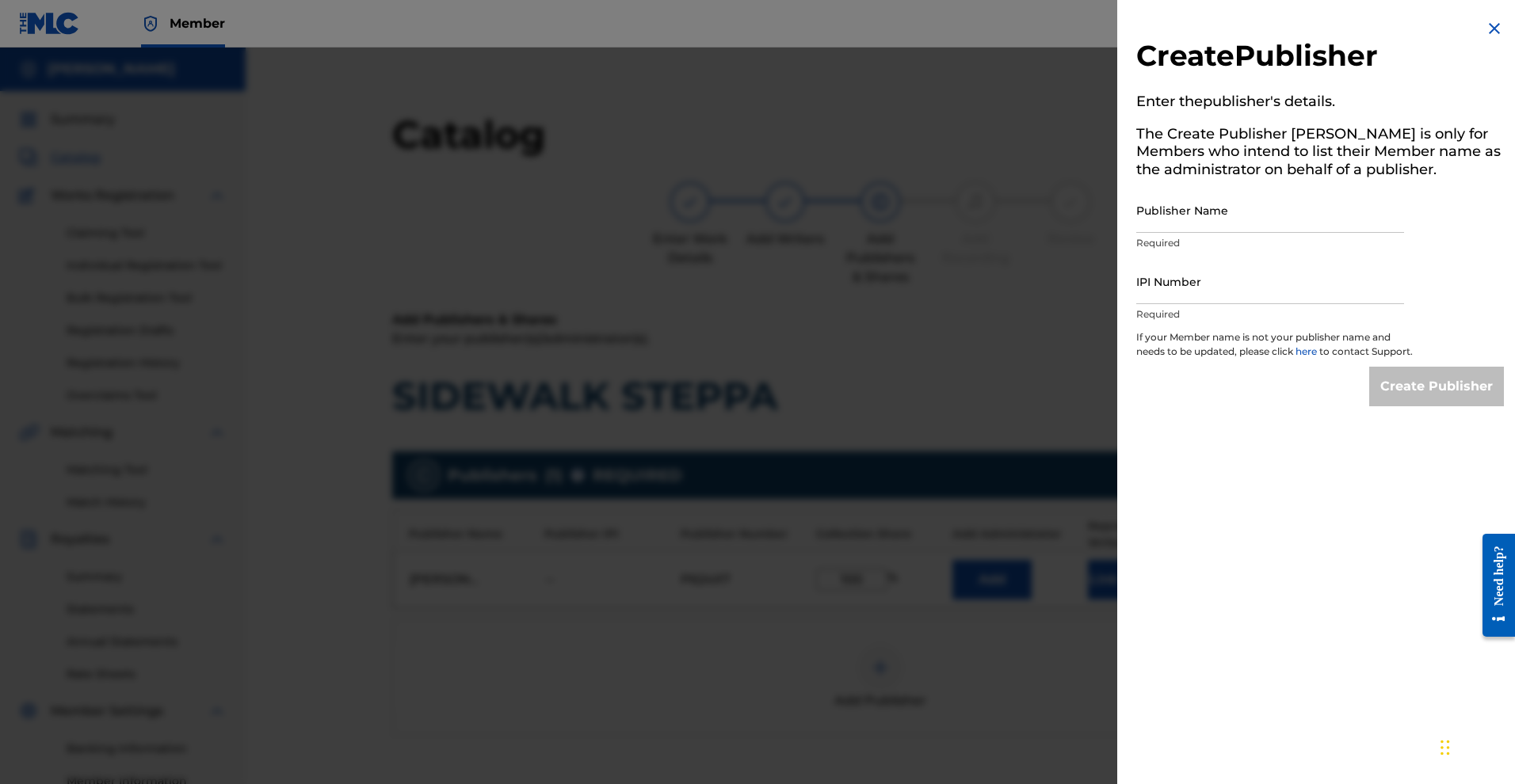
click at [1286, 233] on input "Publisher Name" at bounding box center [1270, 210] width 268 height 46
click at [1256, 304] on input "IPI Number" at bounding box center [1270, 281] width 268 height 46
paste input "01299489964"
type input "01299489964"
click at [1211, 233] on input "Publisher Name" at bounding box center [1270, 210] width 268 height 46
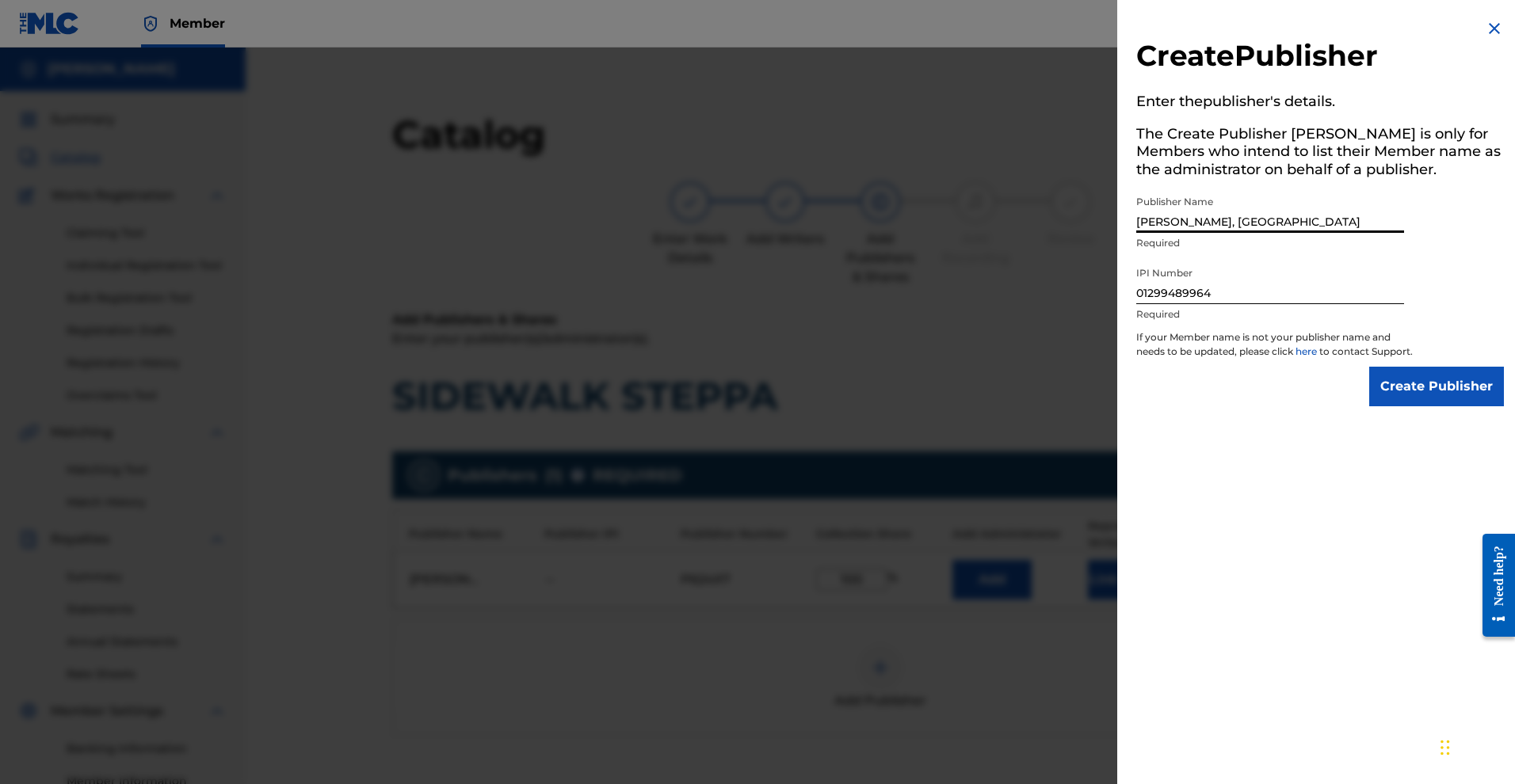
type input "Denise L. Baker, PA"
click at [1369, 406] on input "Create Publisher" at bounding box center [1437, 386] width 135 height 39
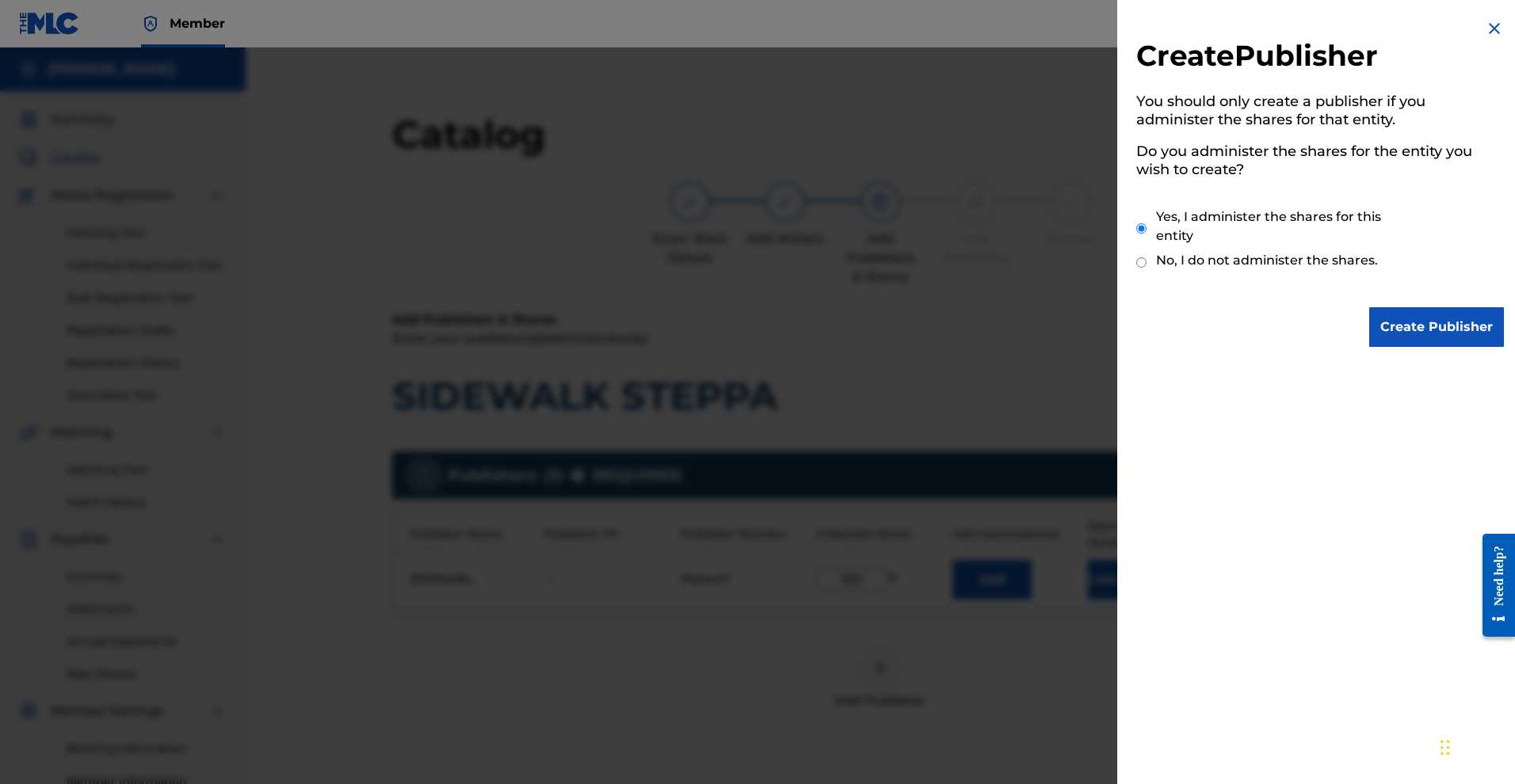
click at [1382, 347] on input "Create Publisher" at bounding box center [1437, 326] width 135 height 39
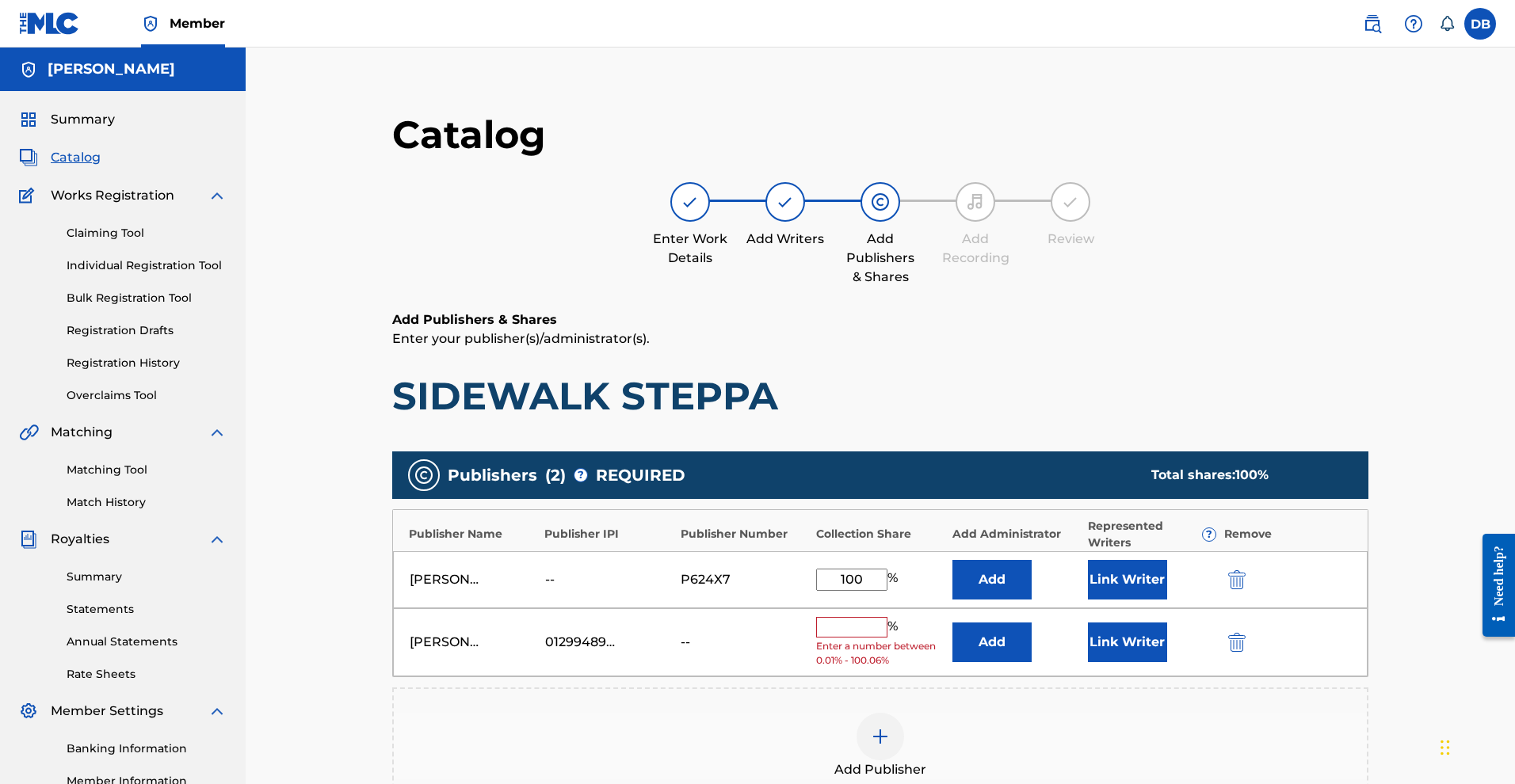
click at [887, 637] on input "text" at bounding box center [852, 627] width 71 height 21
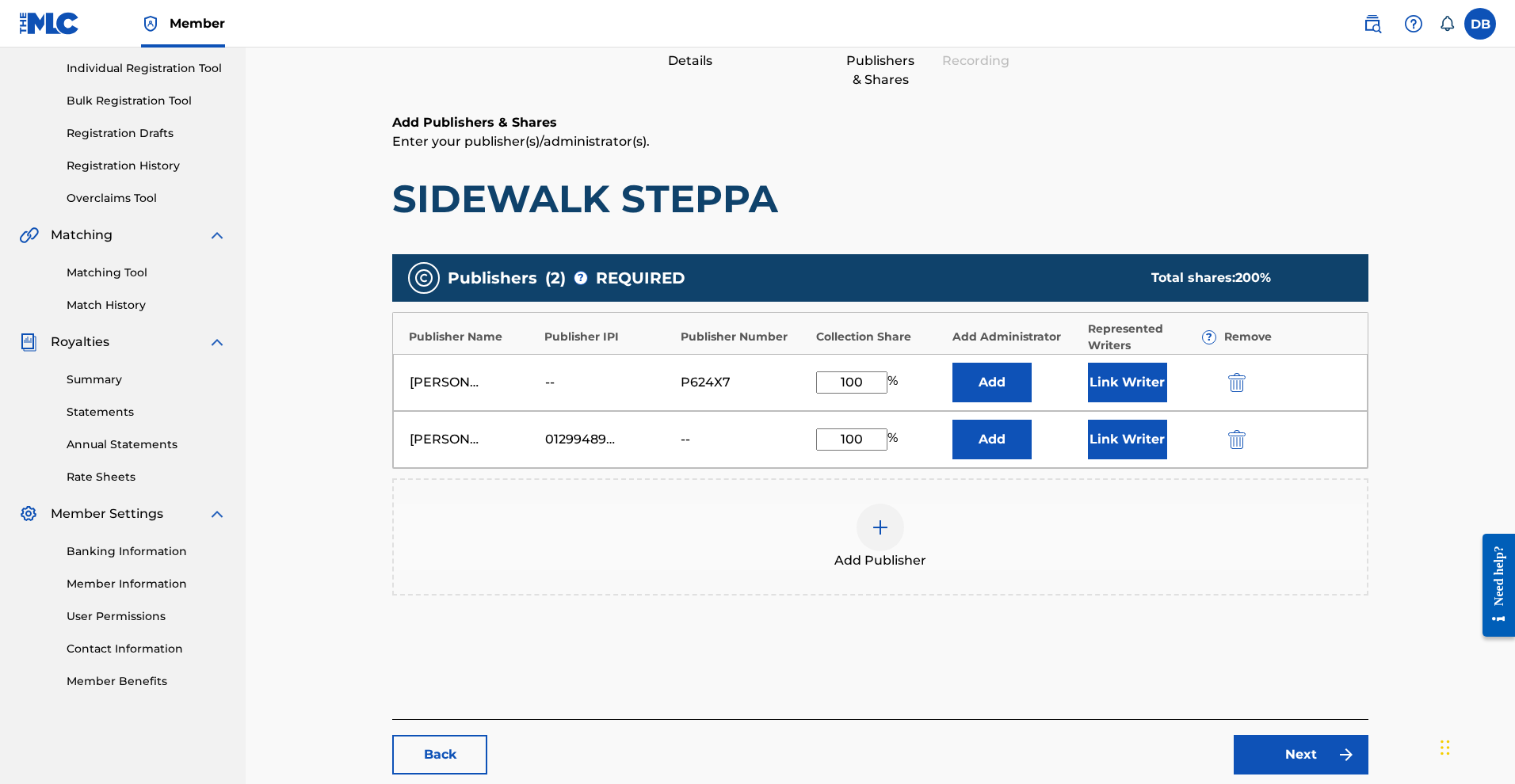
scroll to position [199, 0]
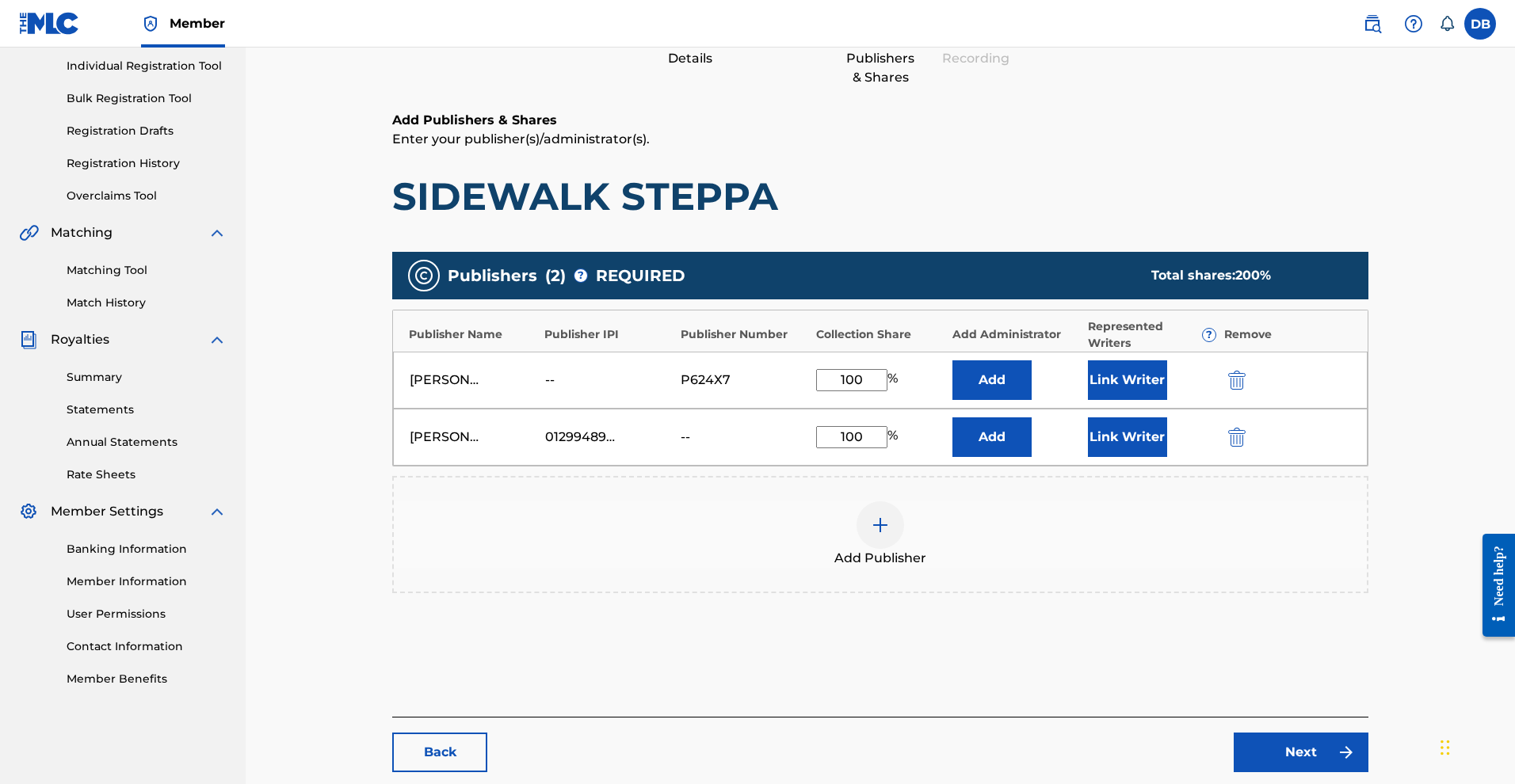
type input "100"
click at [1030, 457] on button "Add" at bounding box center [991, 436] width 79 height 39
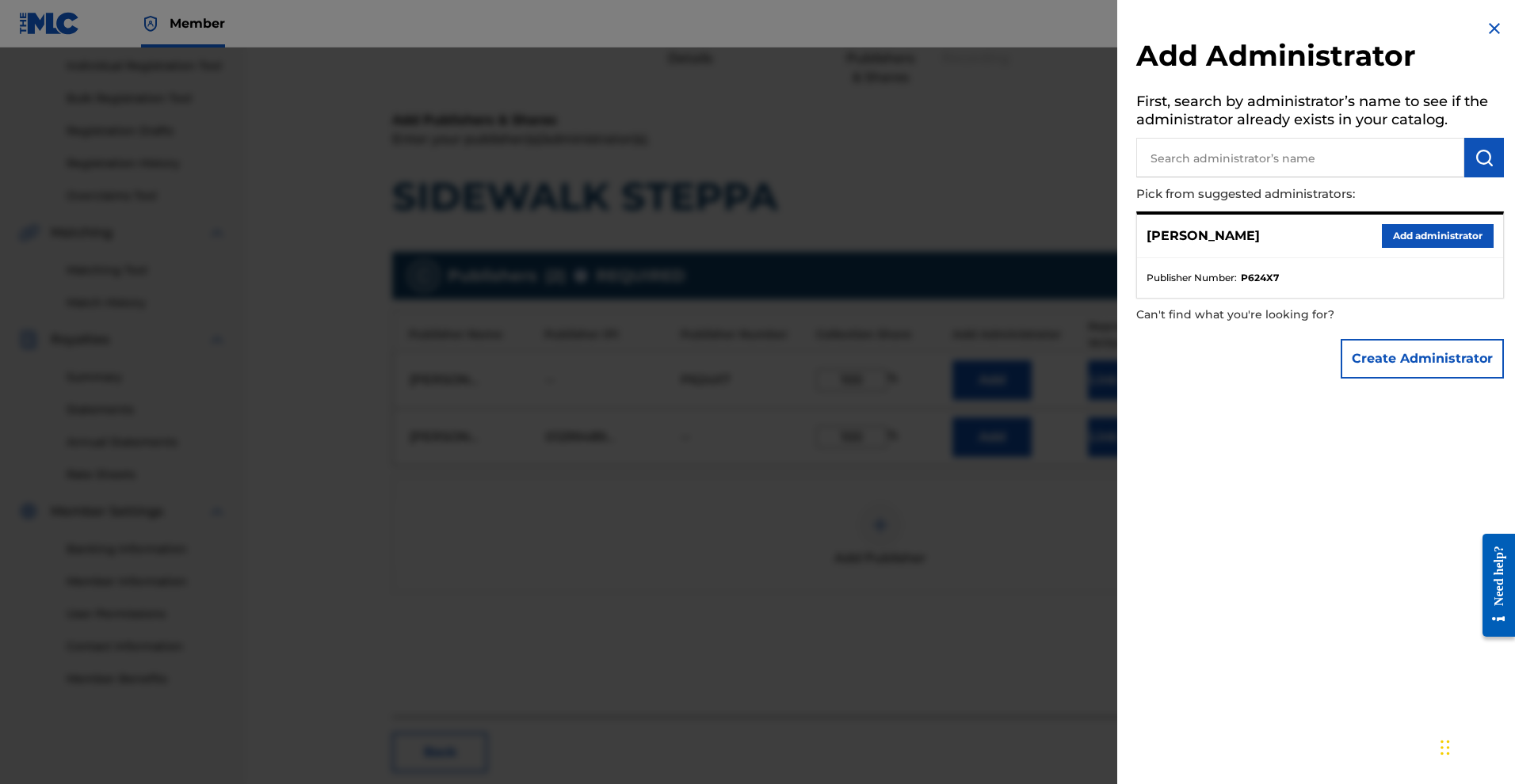
click at [1382, 248] on button "Add administrator" at bounding box center [1438, 236] width 112 height 24
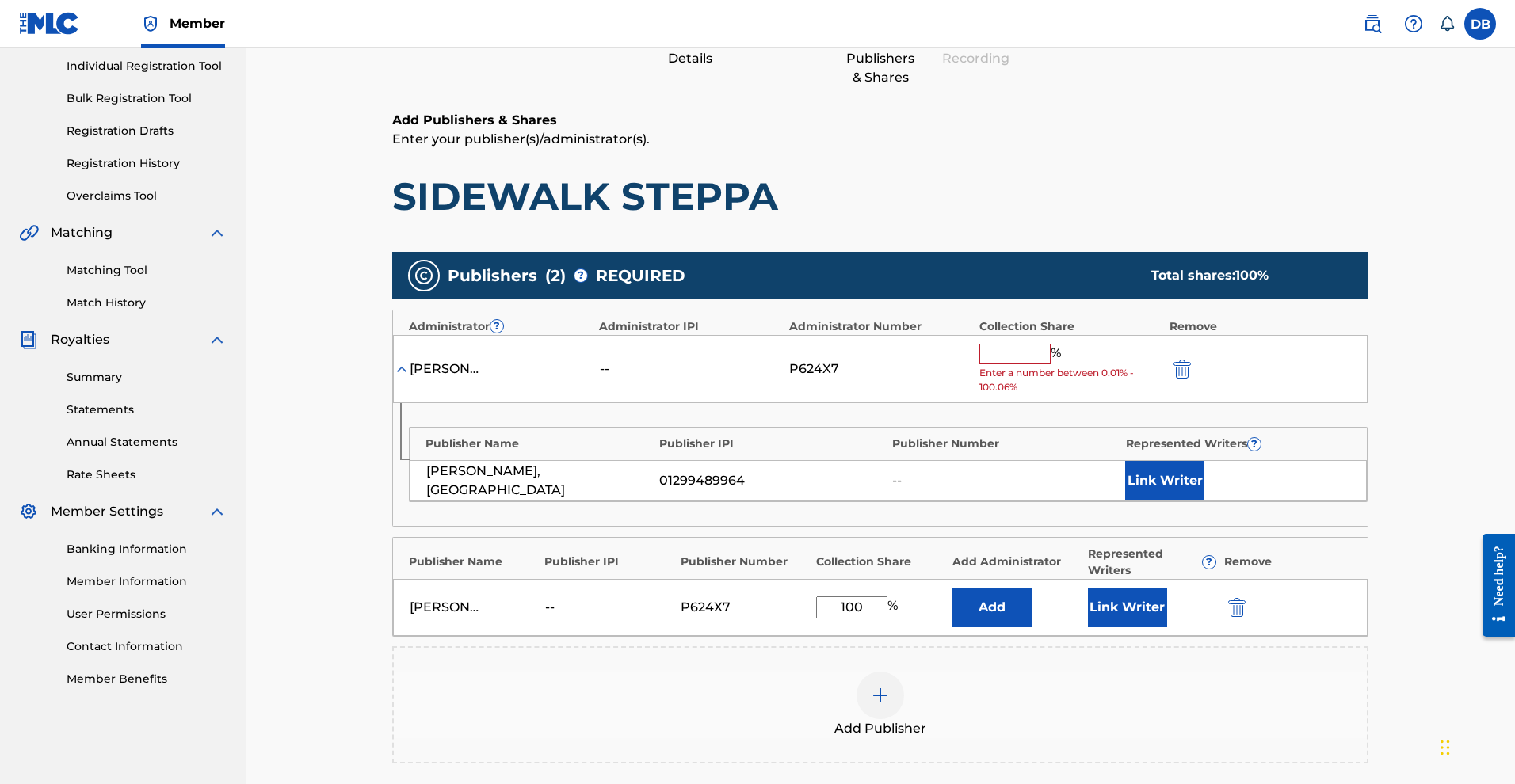
click at [1160, 627] on button "Link Writer" at bounding box center [1127, 606] width 79 height 39
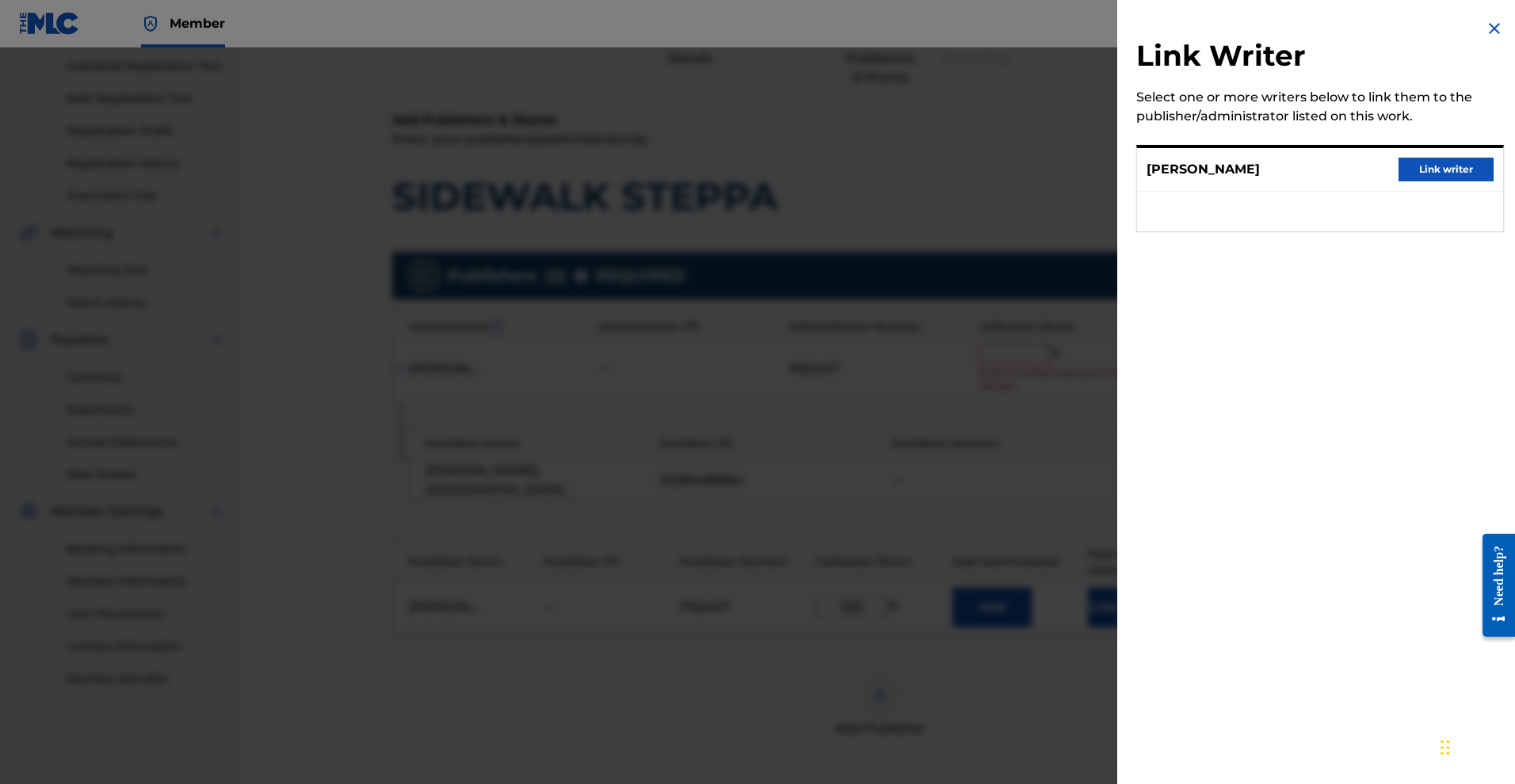
click at [1418, 191] on div "MYKAL ROSE Link writer" at bounding box center [1320, 170] width 366 height 44
click at [1417, 181] on button "Link writer" at bounding box center [1446, 169] width 95 height 24
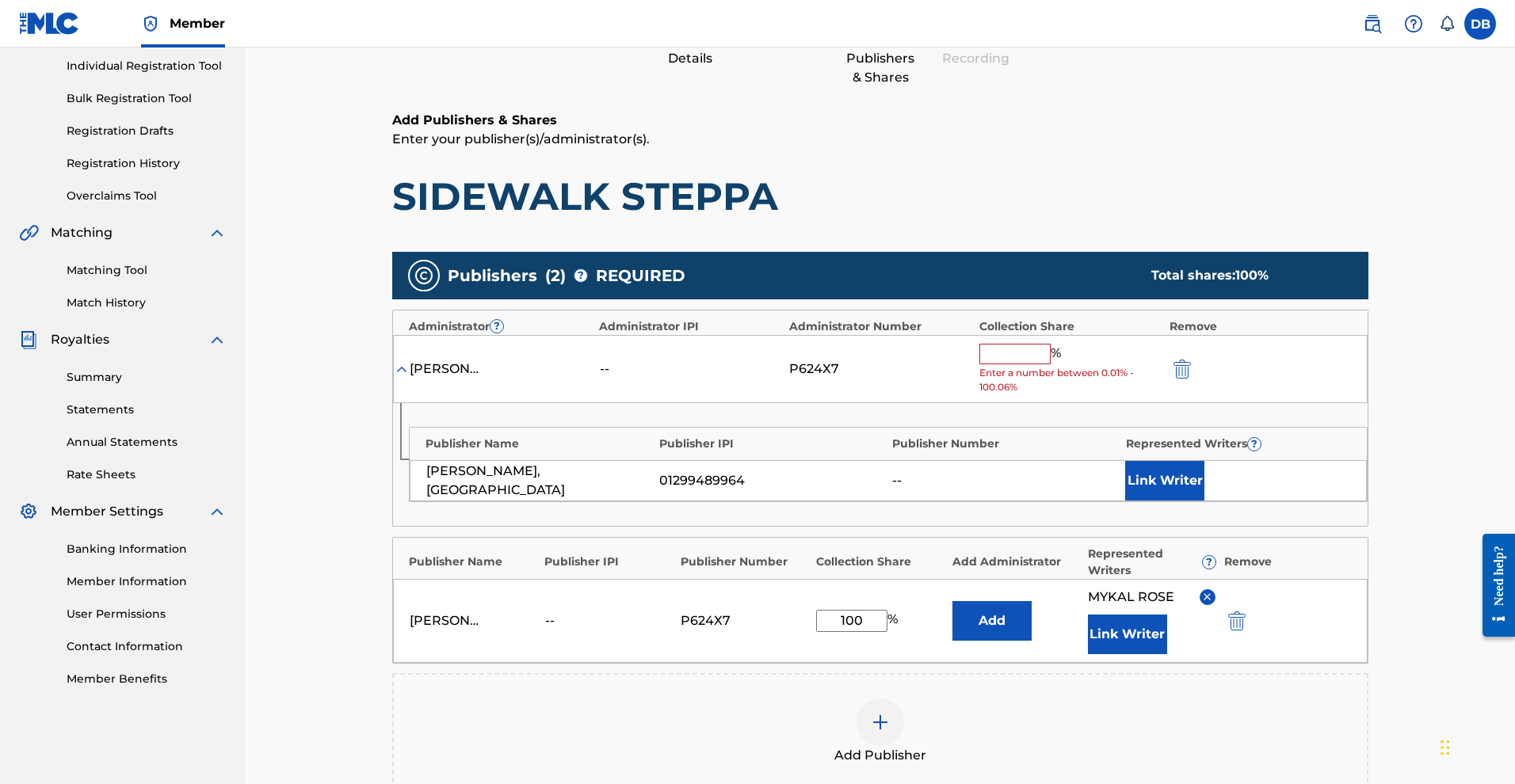
click at [1204, 501] on button "Link Writer" at bounding box center [1164, 480] width 79 height 39
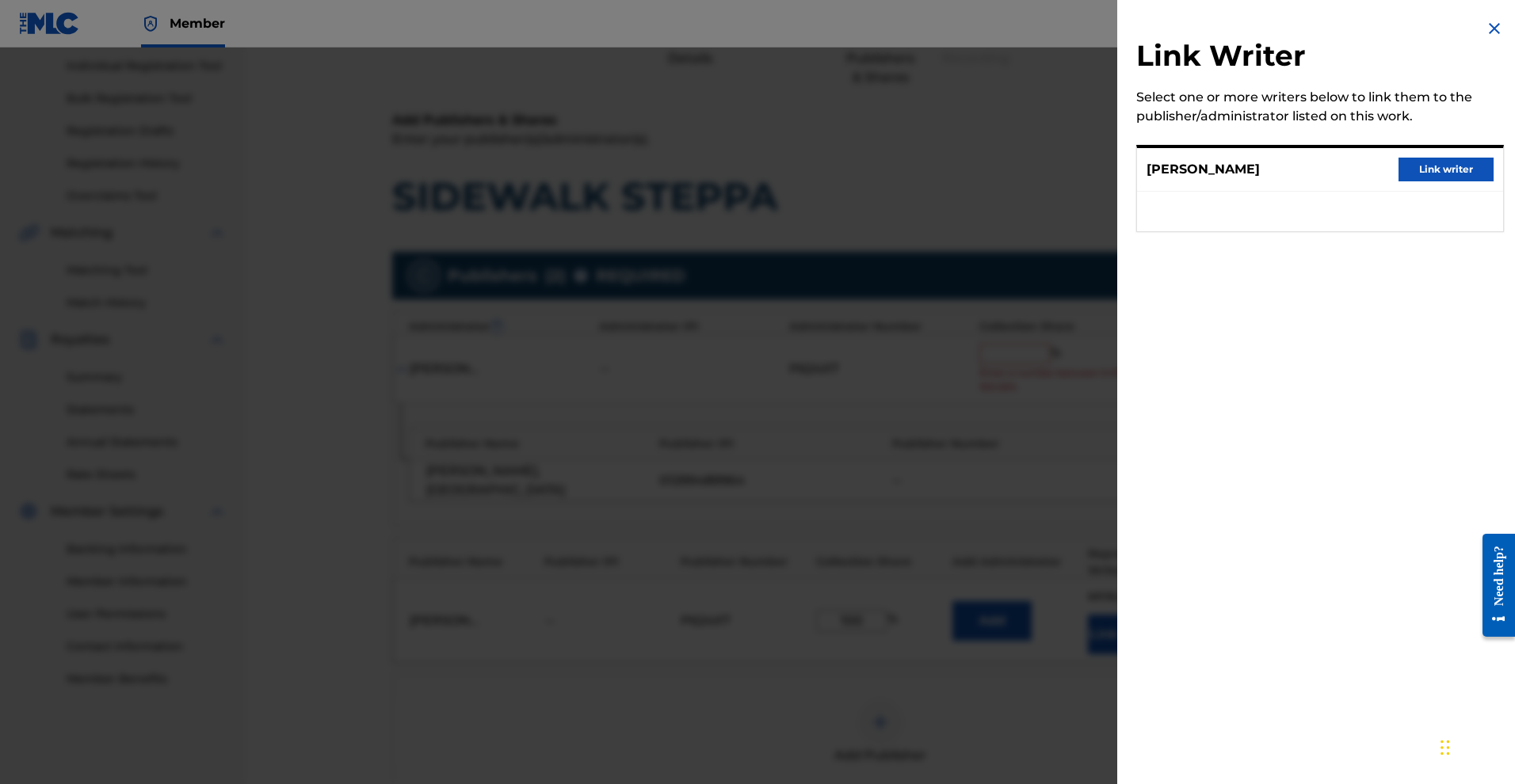
click at [1408, 181] on button "Link writer" at bounding box center [1446, 169] width 95 height 24
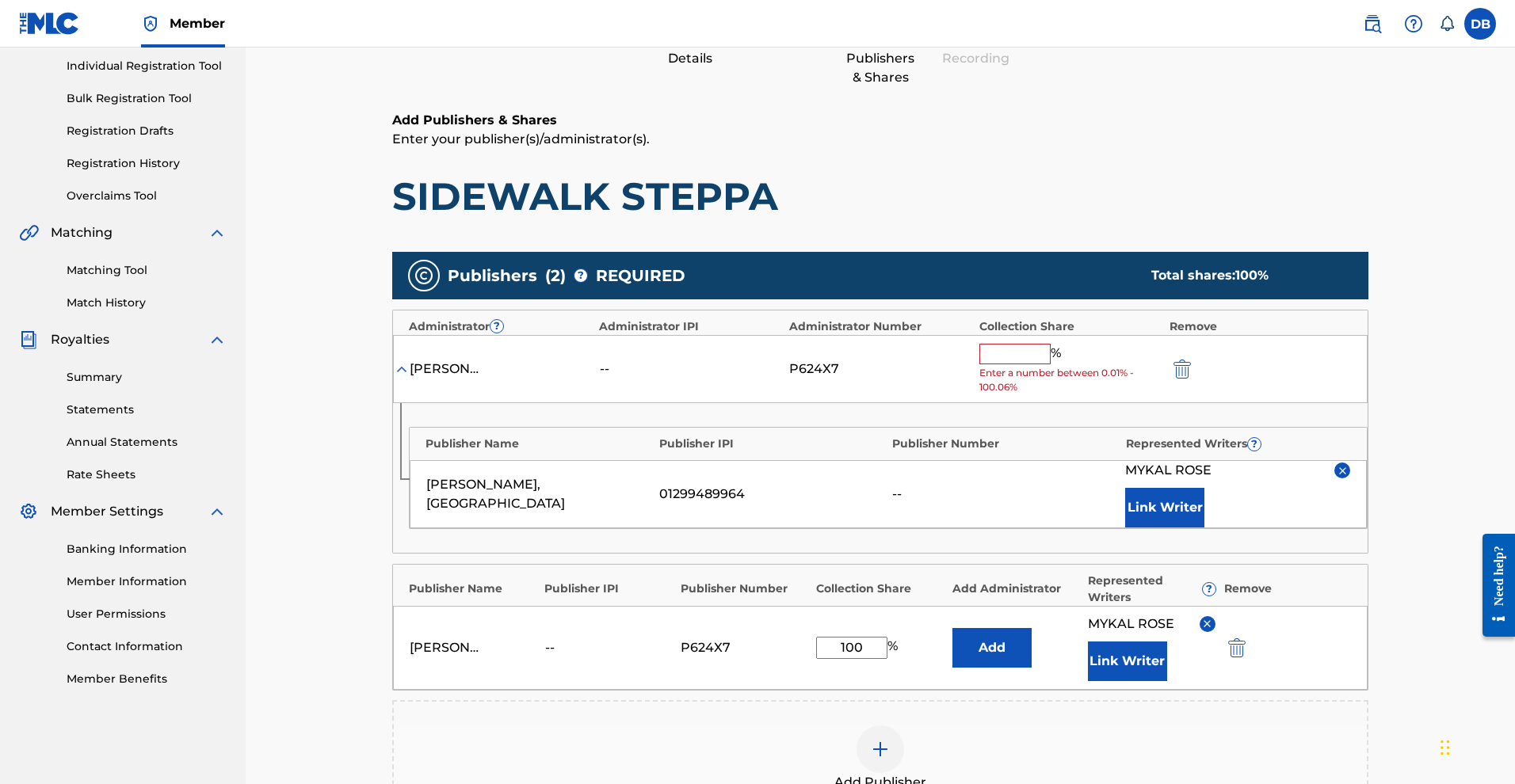
click at [1050, 364] on input "text" at bounding box center [1015, 353] width 71 height 21
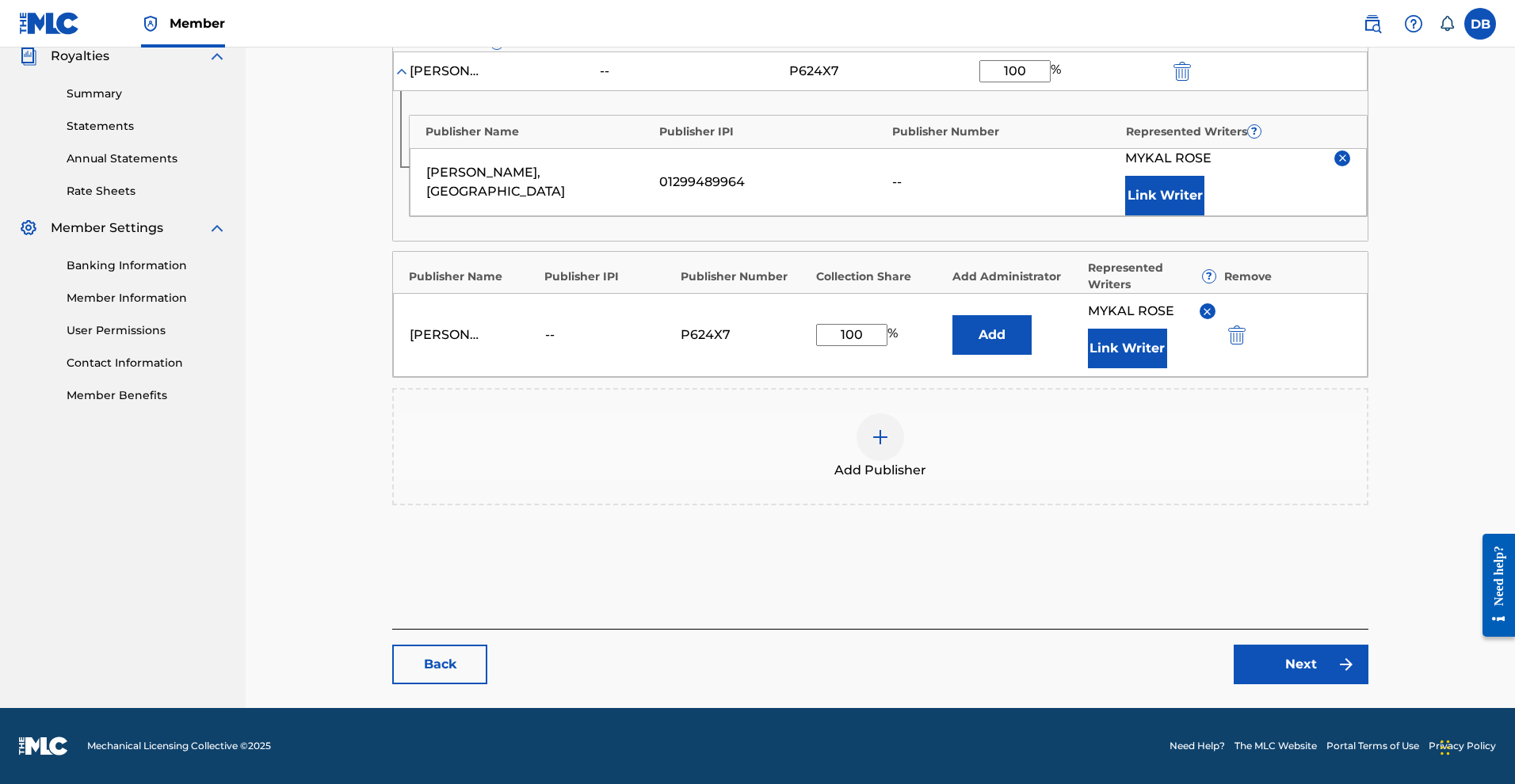
scroll to position [662, 0]
type input "100"
click at [1319, 645] on button "Next" at bounding box center [1301, 664] width 135 height 39
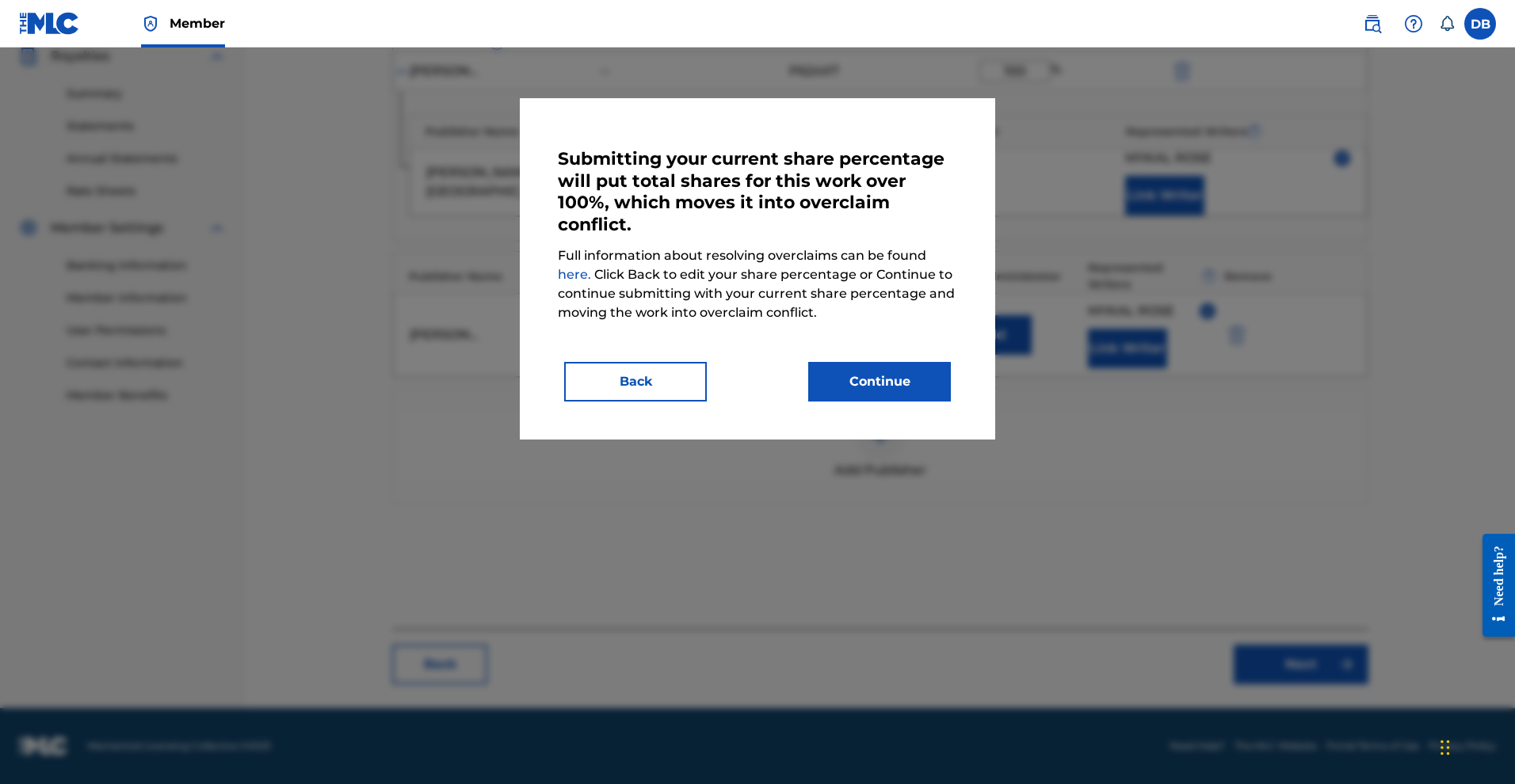
drag, startPoint x: 943, startPoint y: 419, endPoint x: 1025, endPoint y: 584, distance: 184.3
click at [1025, 581] on div "Submitting your current share percentage will put total shares for this work ov…" at bounding box center [757, 415] width 1515 height 737
click at [654, 387] on button "Back" at bounding box center [635, 381] width 143 height 39
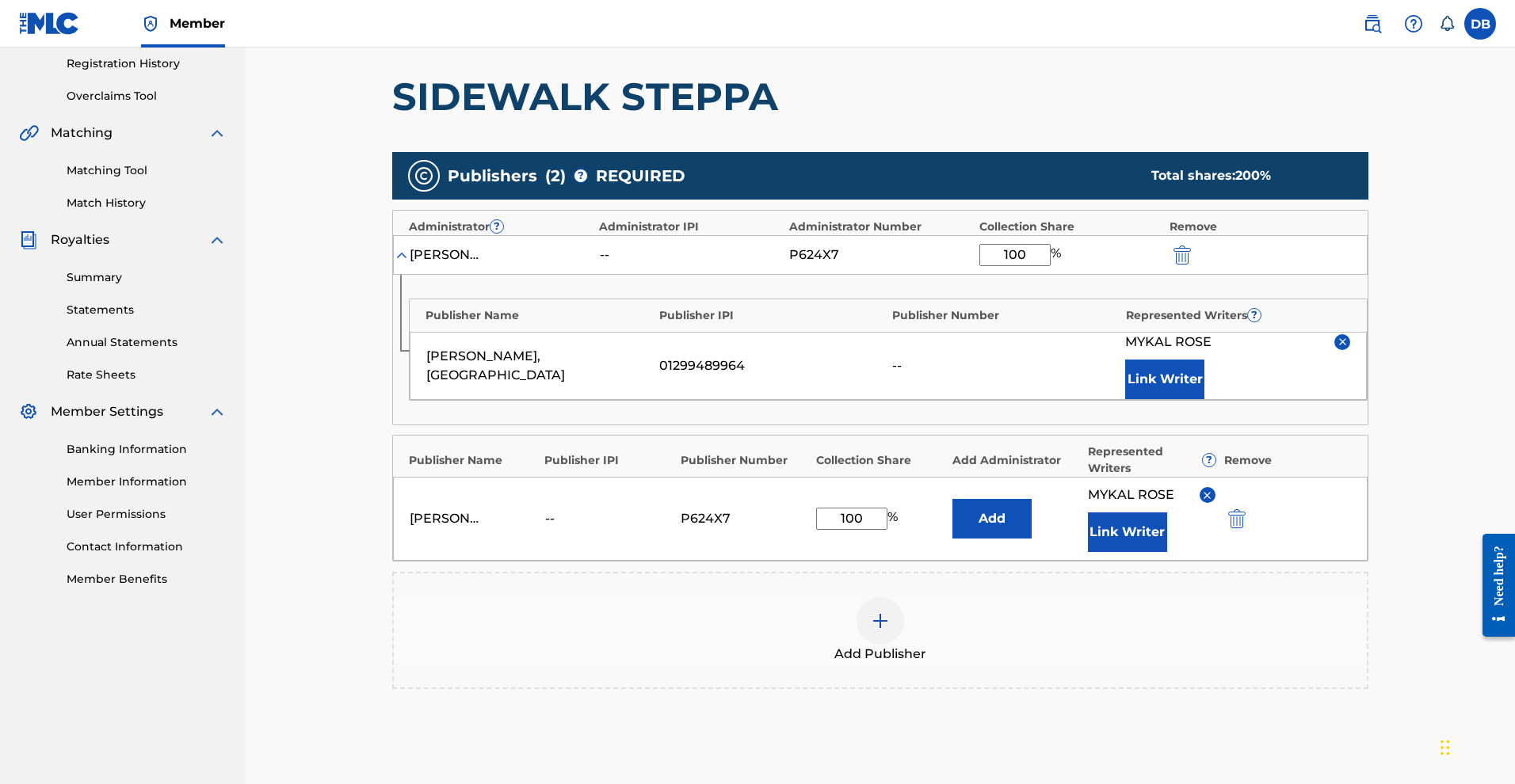
scroll to position [298, 0]
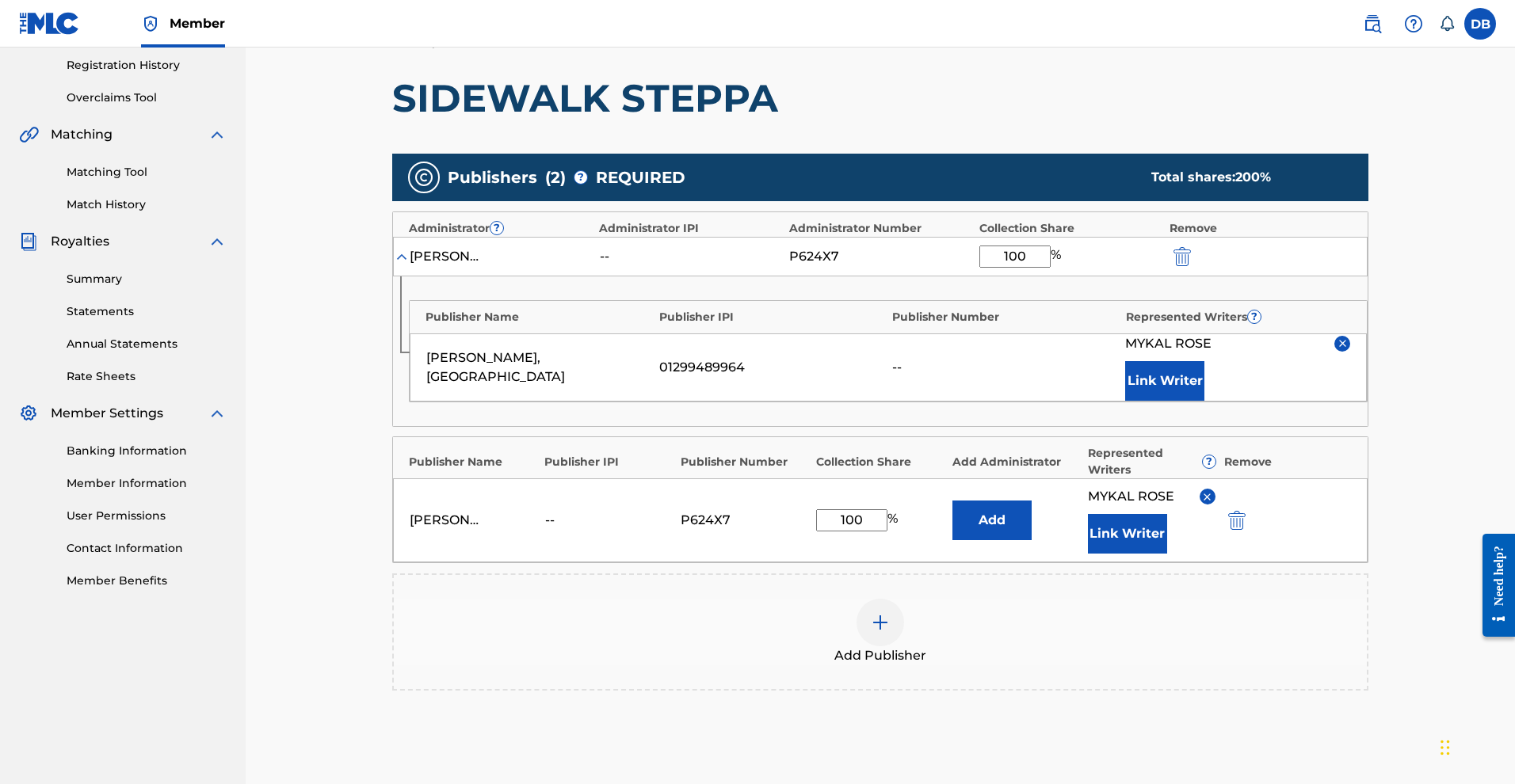
drag, startPoint x: 892, startPoint y: 609, endPoint x: 840, endPoint y: 612, distance: 52.1
click at [840, 532] on input "100" at bounding box center [852, 520] width 71 height 22
type input "50"
drag, startPoint x: 1068, startPoint y: 312, endPoint x: 1027, endPoint y: 309, distance: 41.1
click at [1027, 268] on input "100" at bounding box center [1015, 257] width 71 height 22
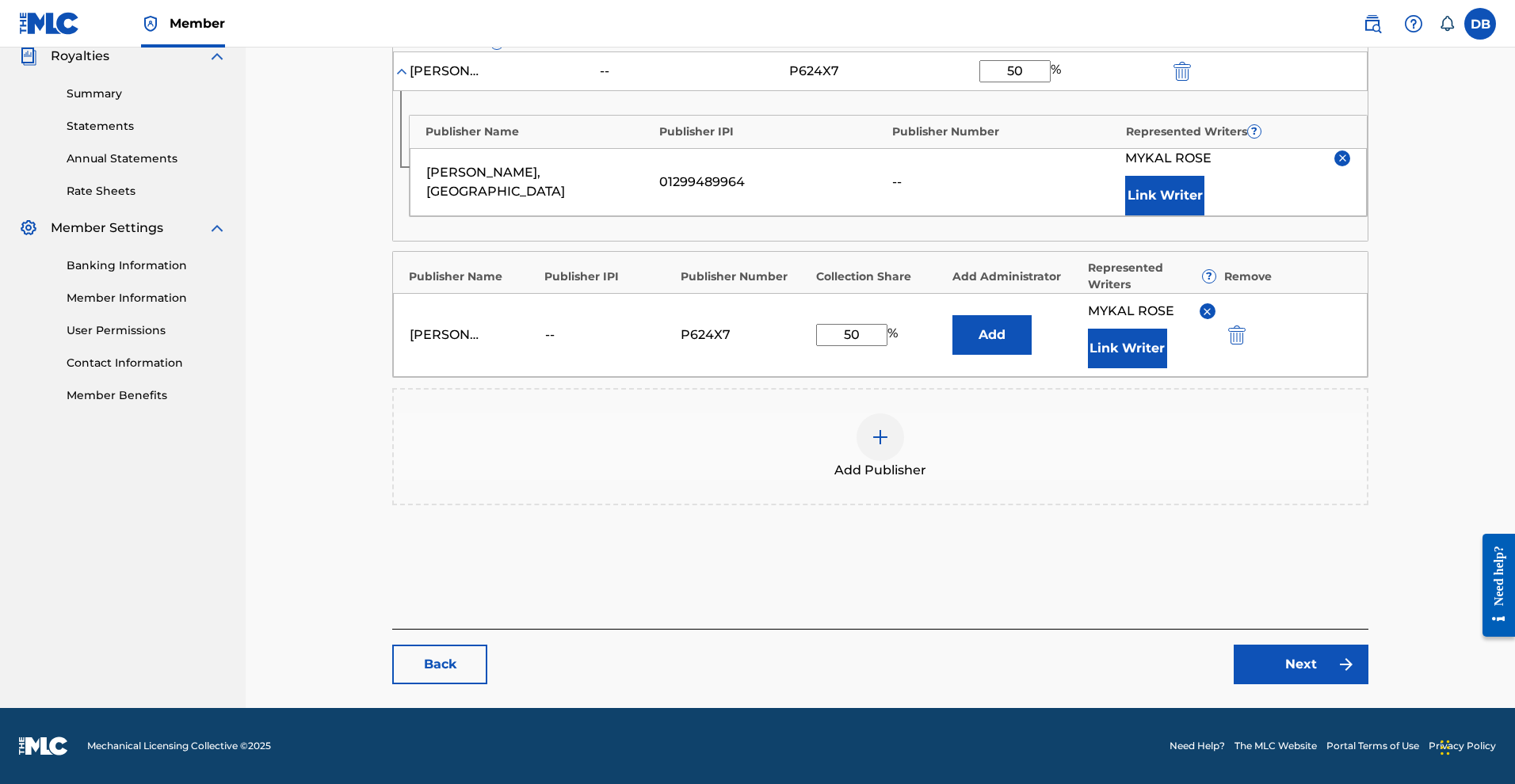
type input "50"
click at [1322, 647] on link "Next" at bounding box center [1301, 664] width 135 height 39
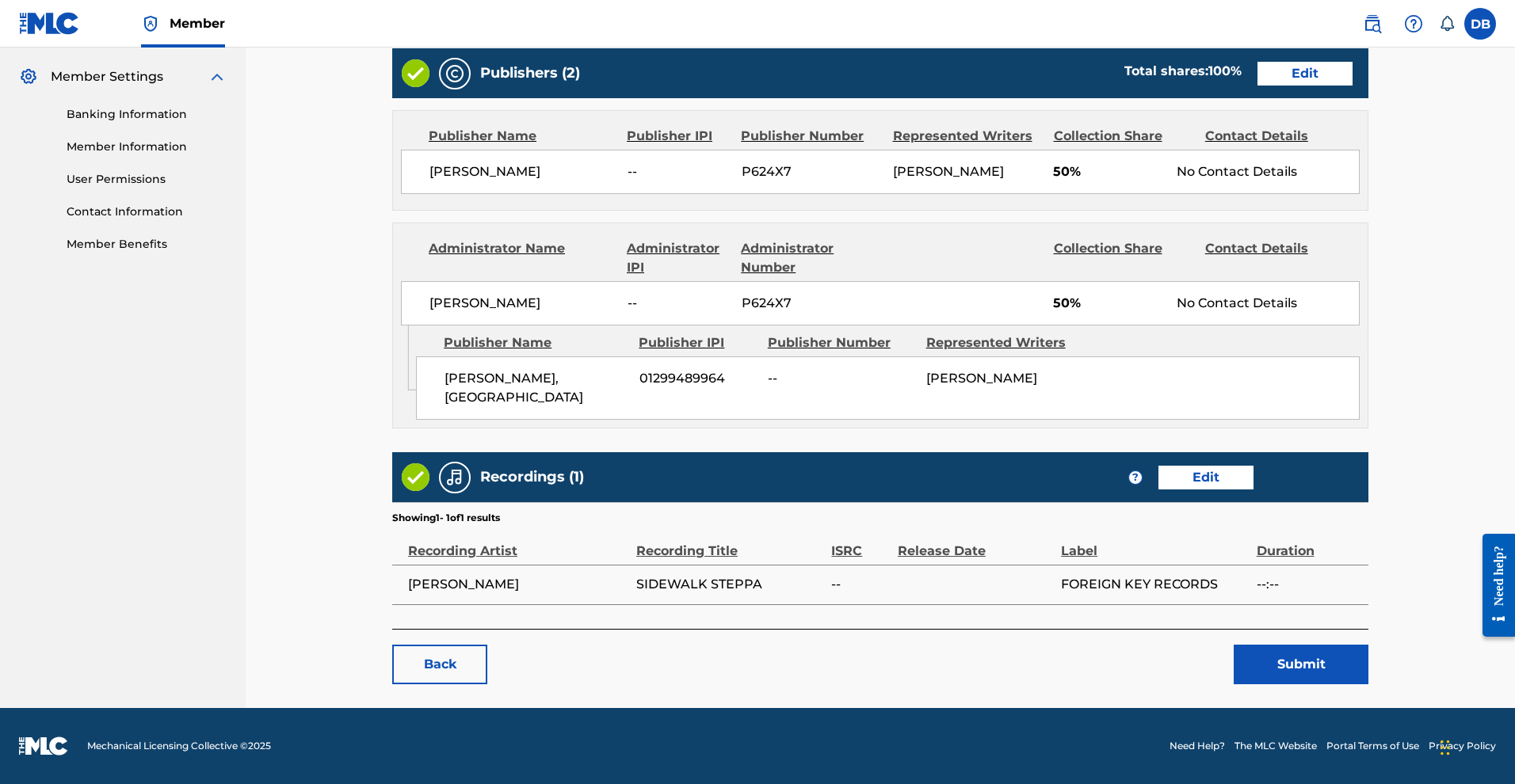
scroll to position [824, 0]
click at [1367, 645] on button "Submit" at bounding box center [1301, 664] width 135 height 39
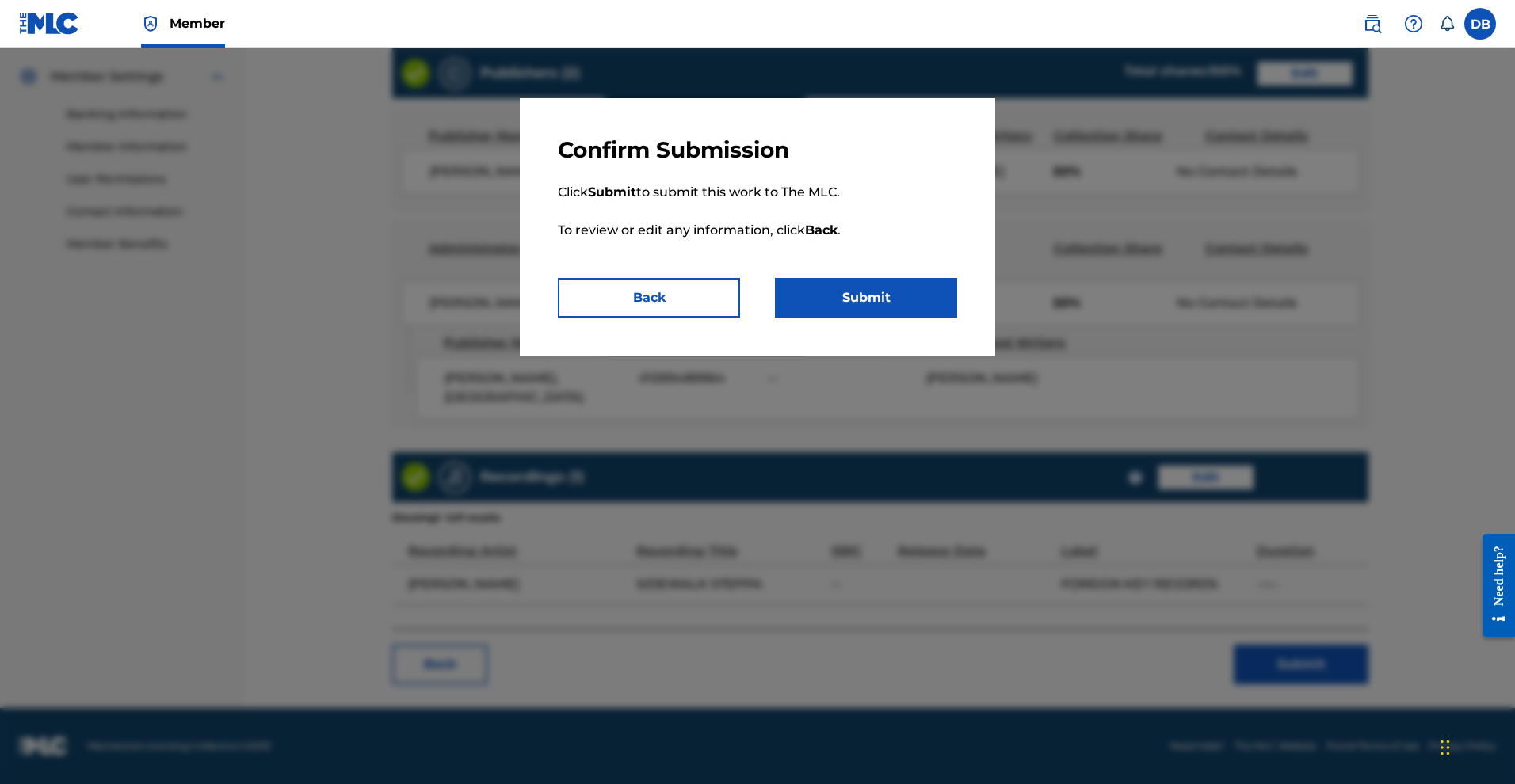
click at [949, 318] on button "Submit" at bounding box center [866, 297] width 182 height 39
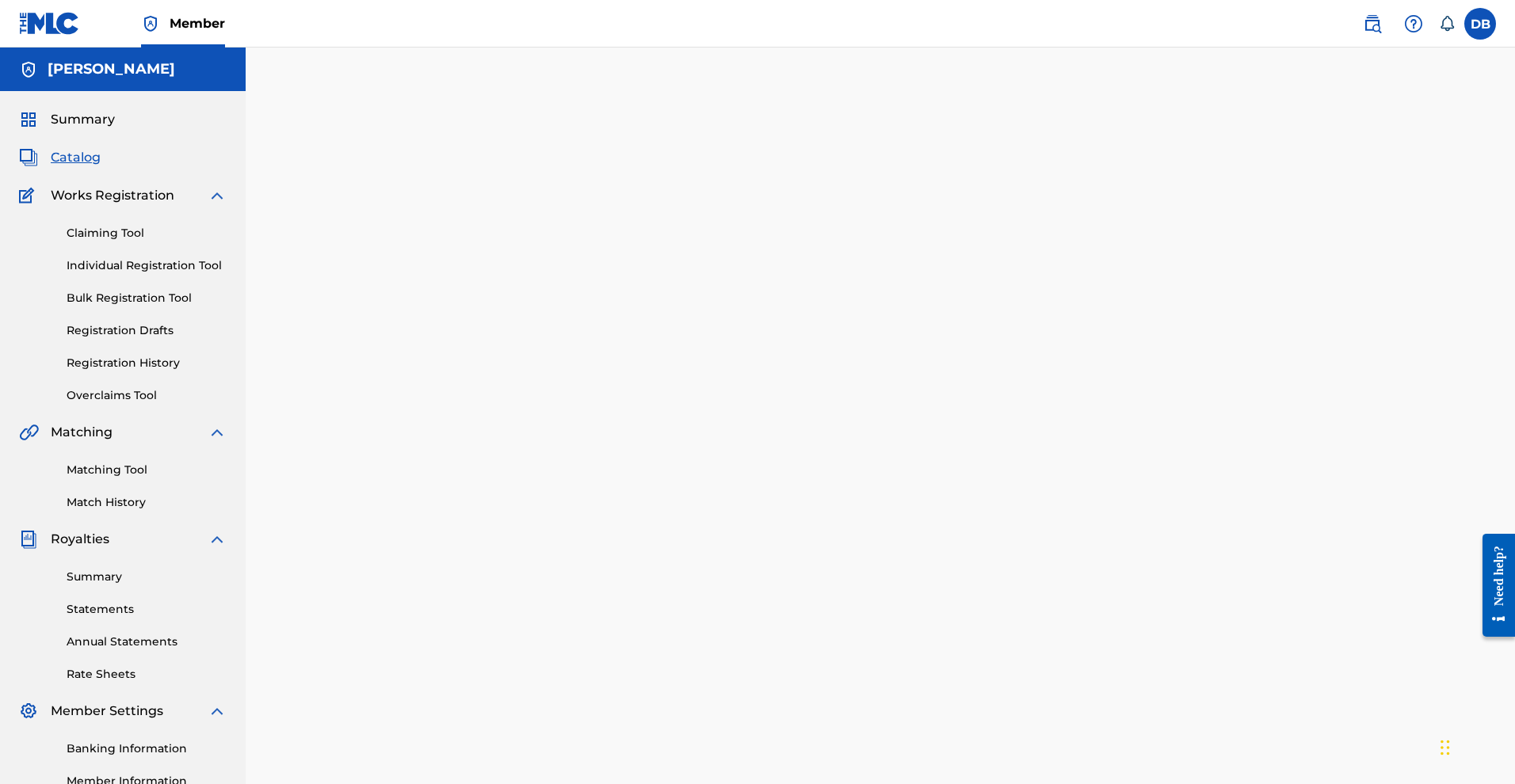
click at [141, 241] on link "Claiming Tool" at bounding box center [147, 233] width 160 height 16
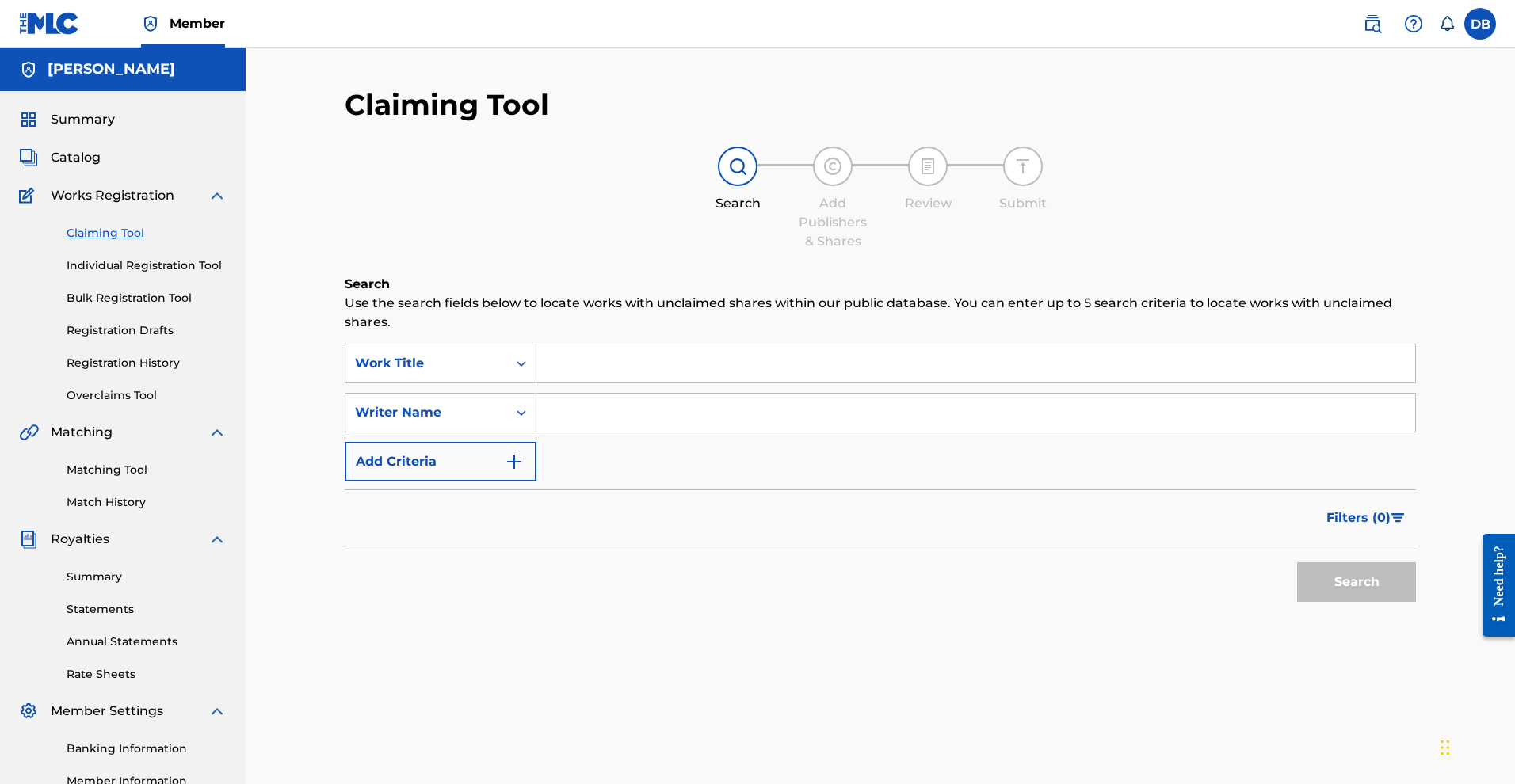
click at [562, 382] on input "Search Form" at bounding box center [976, 363] width 879 height 38
type input "Sidewalk Steppa"
click at [1336, 602] on button "Search" at bounding box center [1356, 582] width 118 height 39
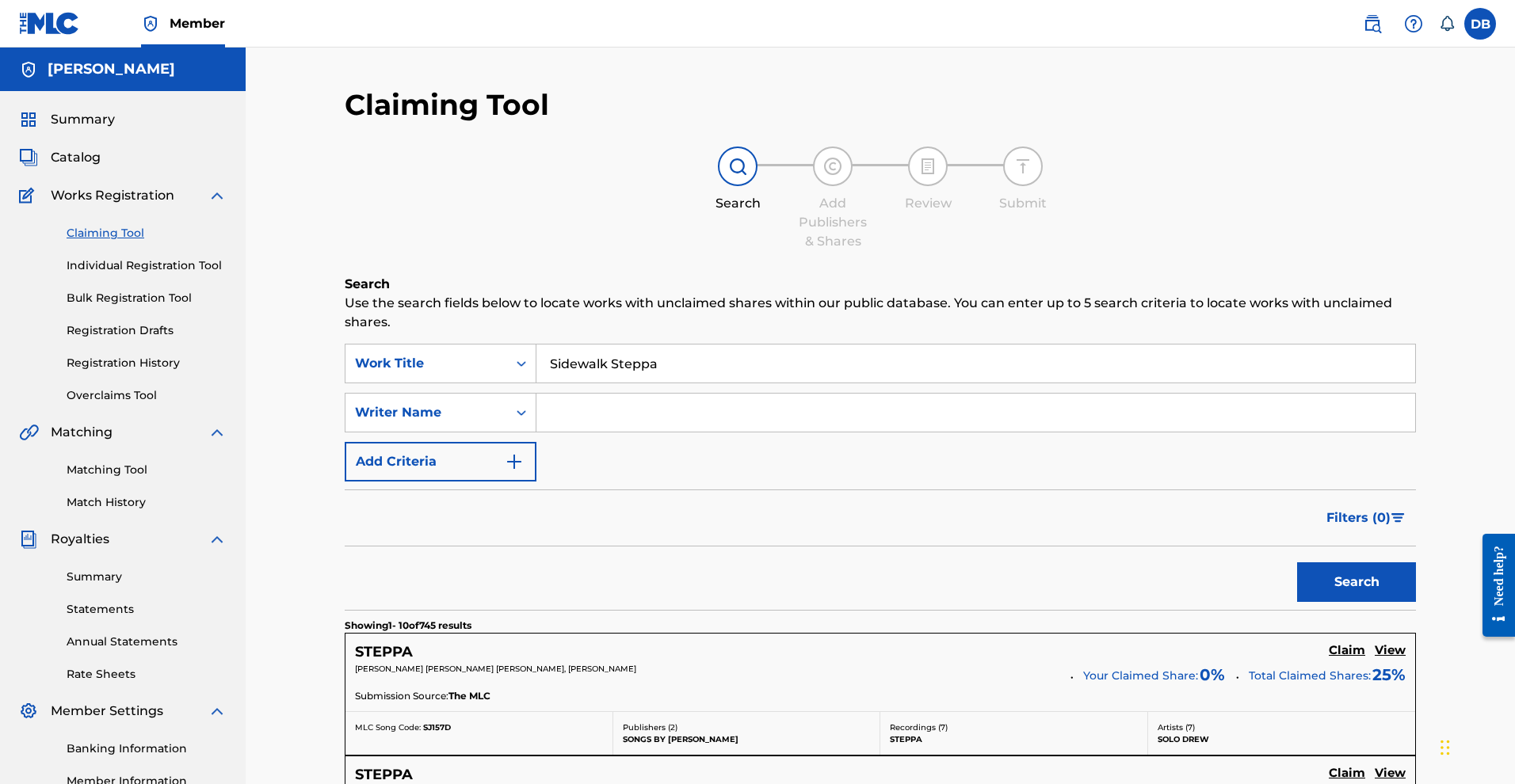
click at [597, 432] on input "Search Form" at bounding box center [976, 412] width 879 height 38
click at [610, 432] on input "Search Form" at bounding box center [976, 412] width 879 height 38
click at [1314, 602] on button "Search" at bounding box center [1356, 582] width 118 height 39
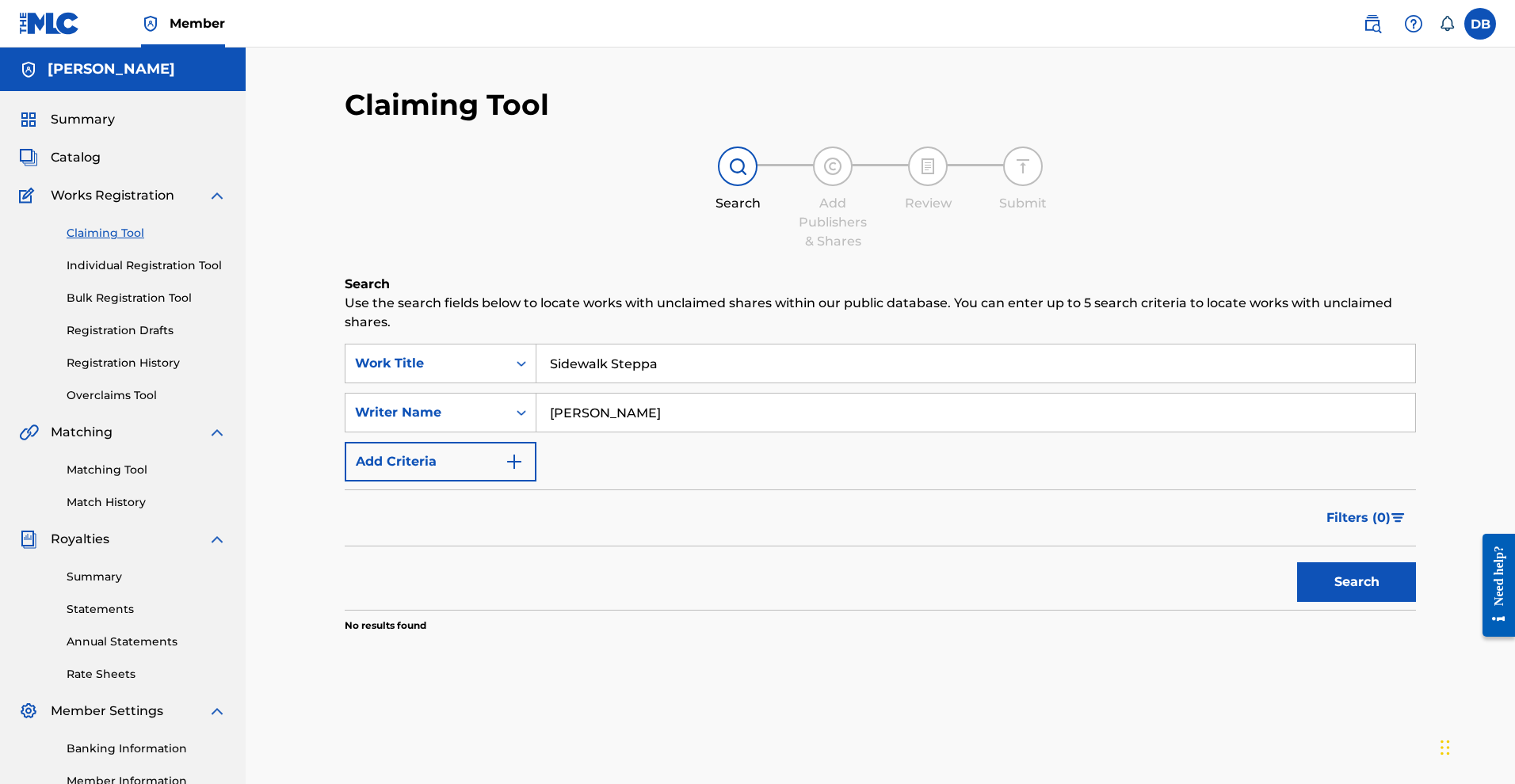
drag, startPoint x: 705, startPoint y: 385, endPoint x: 701, endPoint y: 396, distance: 11.7
click at [705, 382] on input "Sidewalk Steppa" at bounding box center [976, 363] width 879 height 38
drag, startPoint x: 612, startPoint y: 437, endPoint x: 575, endPoint y: 437, distance: 37.0
click at [575, 432] on input "Michael Rose" at bounding box center [976, 412] width 879 height 38
type input "Mykal Rose"
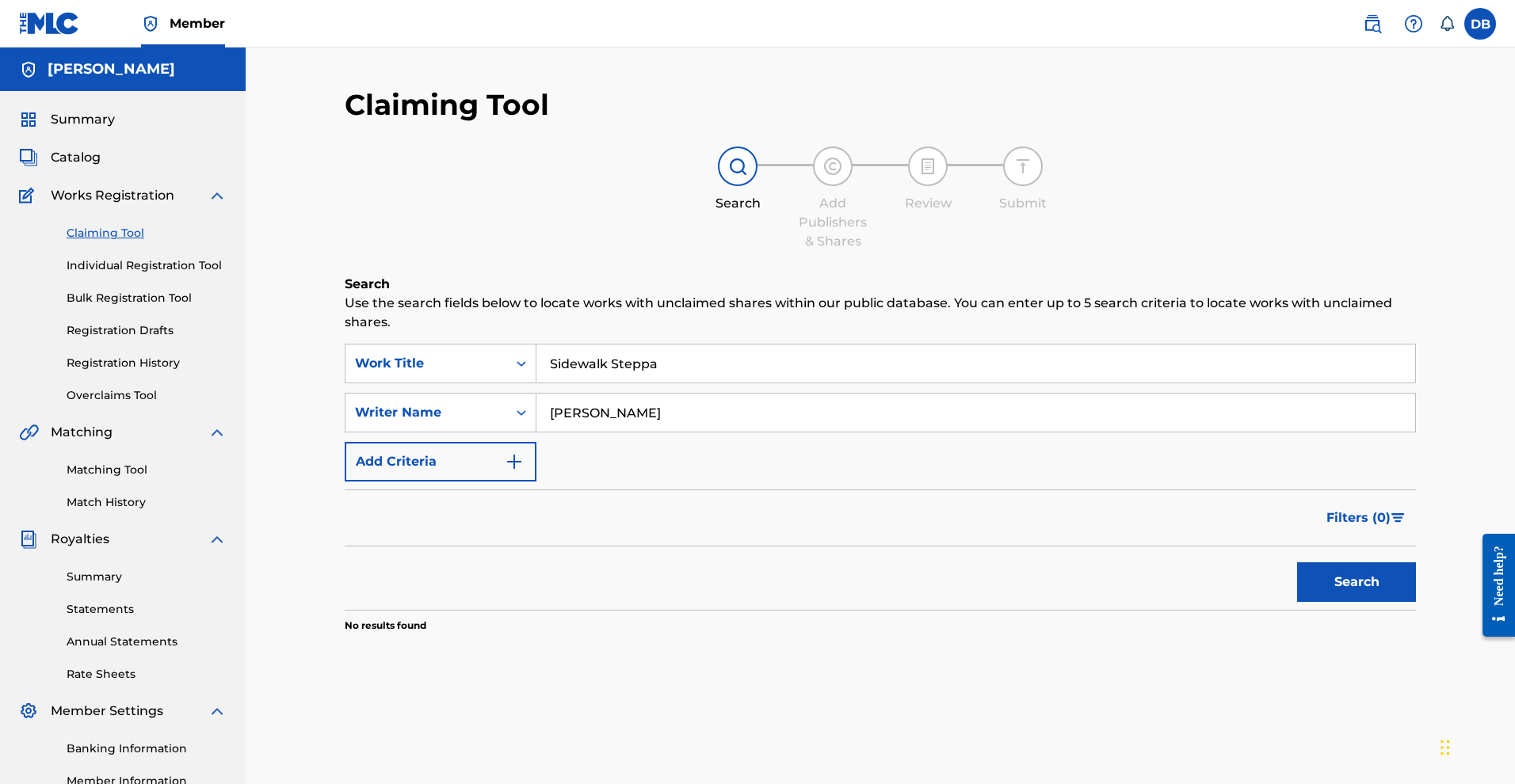
click at [1297, 602] on button "Search" at bounding box center [1356, 582] width 118 height 39
drag, startPoint x: 736, startPoint y: 372, endPoint x: 537, endPoint y: 374, distance: 199.0
click at [537, 374] on div "SearchWithCriteria04005d5c-4bda-4e73-a7b8-12fb9da90d1d Work Title Sidewalk Step…" at bounding box center [880, 362] width 1071 height 39
click at [191, 274] on link "Individual Registration Tool" at bounding box center [147, 266] width 160 height 16
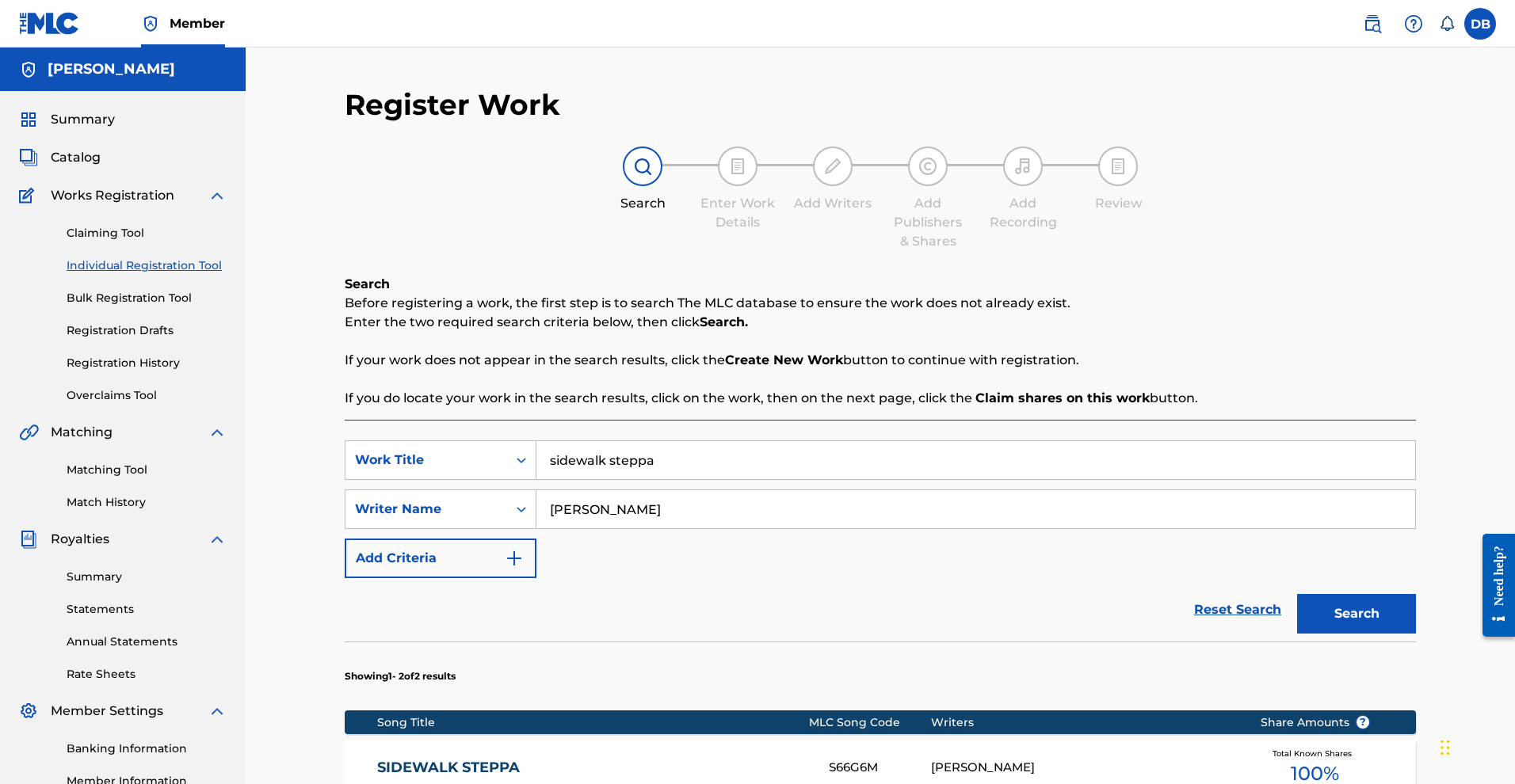
drag, startPoint x: 667, startPoint y: 561, endPoint x: 555, endPoint y: 540, distance: 114.0
click at [555, 528] on input "Mykal Rose" at bounding box center [976, 509] width 879 height 38
click at [1364, 634] on button "Search" at bounding box center [1356, 613] width 118 height 39
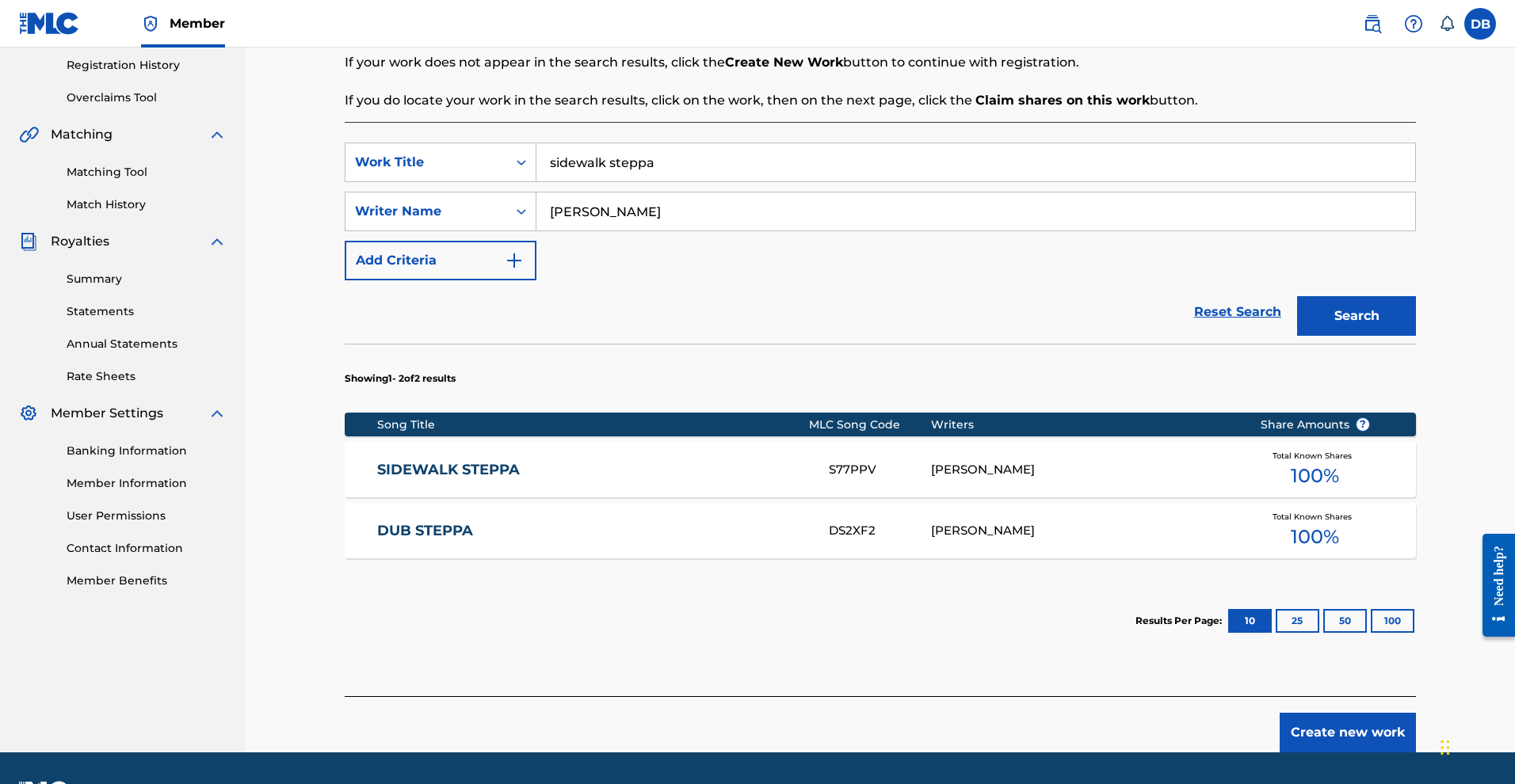
scroll to position [309, 0]
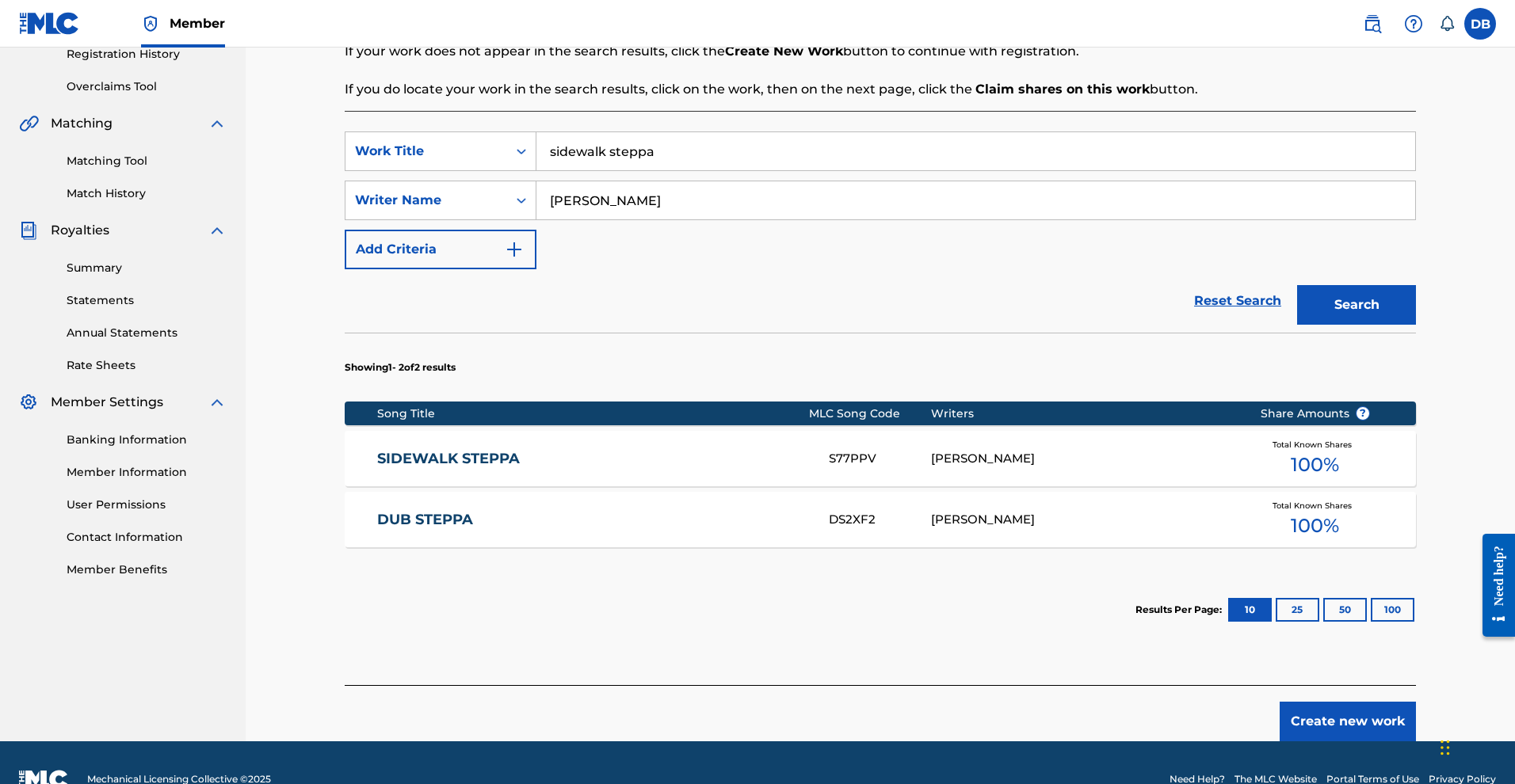
drag, startPoint x: 615, startPoint y: 248, endPoint x: 577, endPoint y: 245, distance: 38.1
click at [577, 219] on input "Michael Rose" at bounding box center [976, 200] width 879 height 38
type input "Mykal Rose"
click at [1387, 325] on button "Search" at bounding box center [1356, 304] width 118 height 39
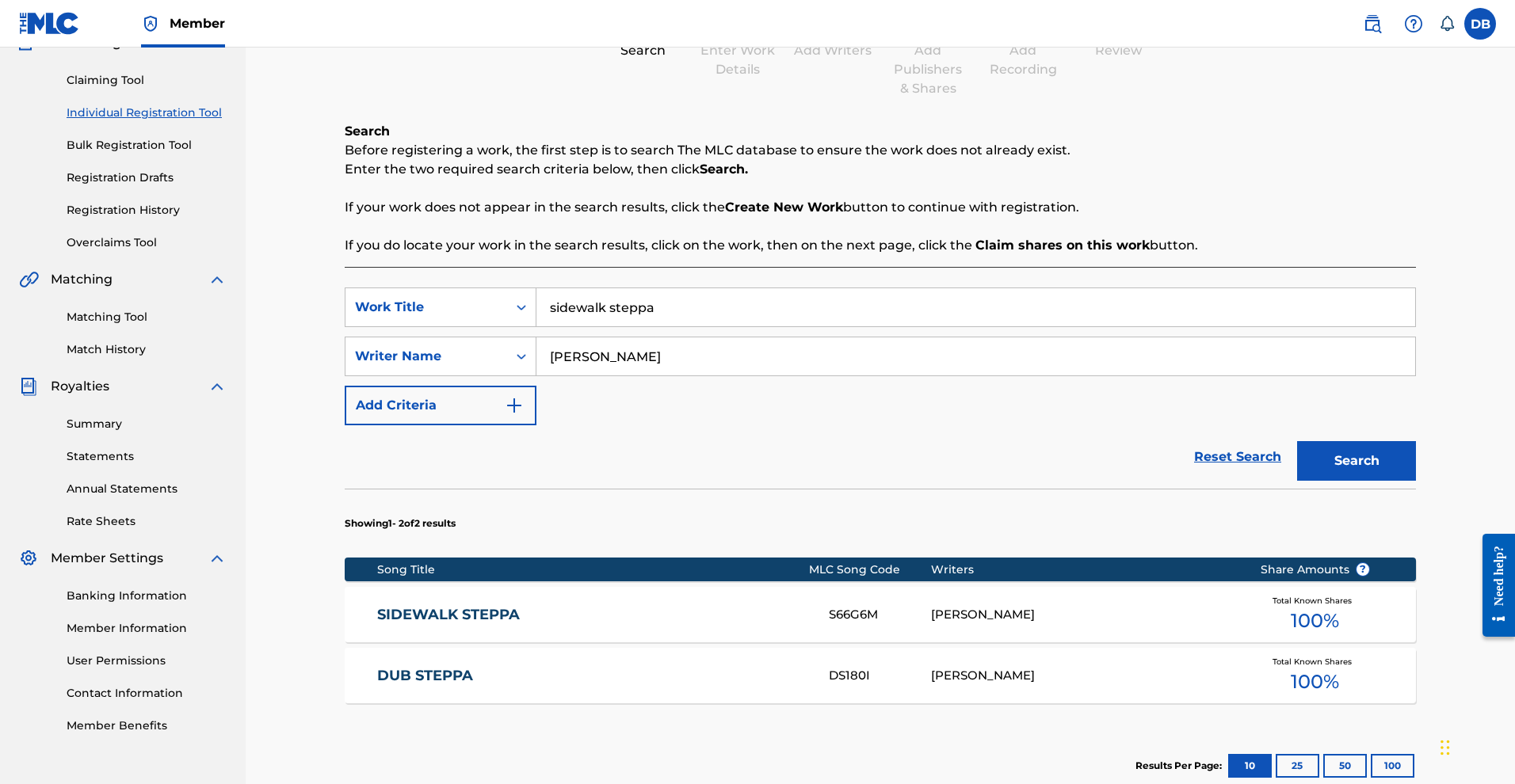
scroll to position [162, 0]
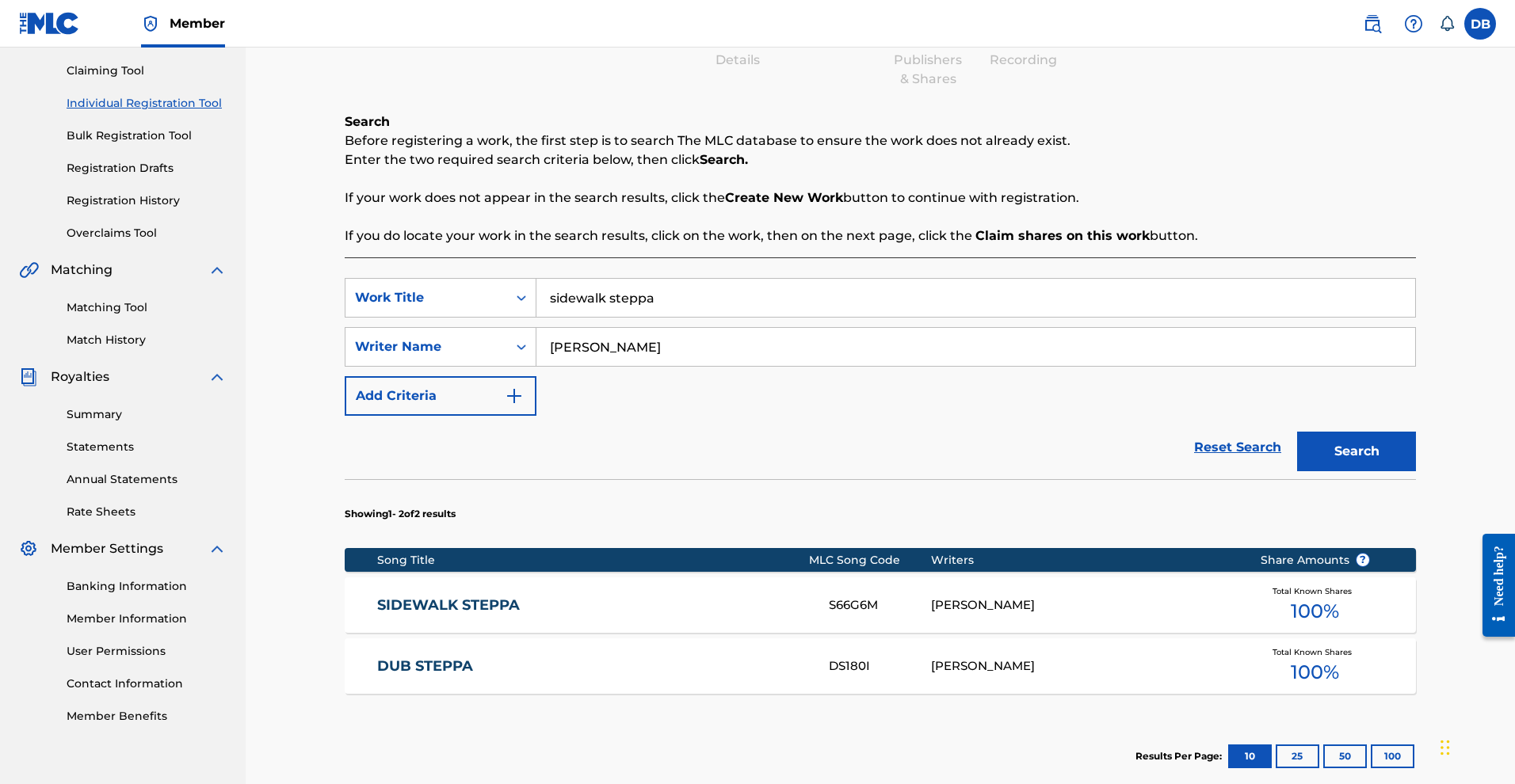
click at [977, 615] on div "MYKAL ROSE" at bounding box center [1083, 606] width 305 height 18
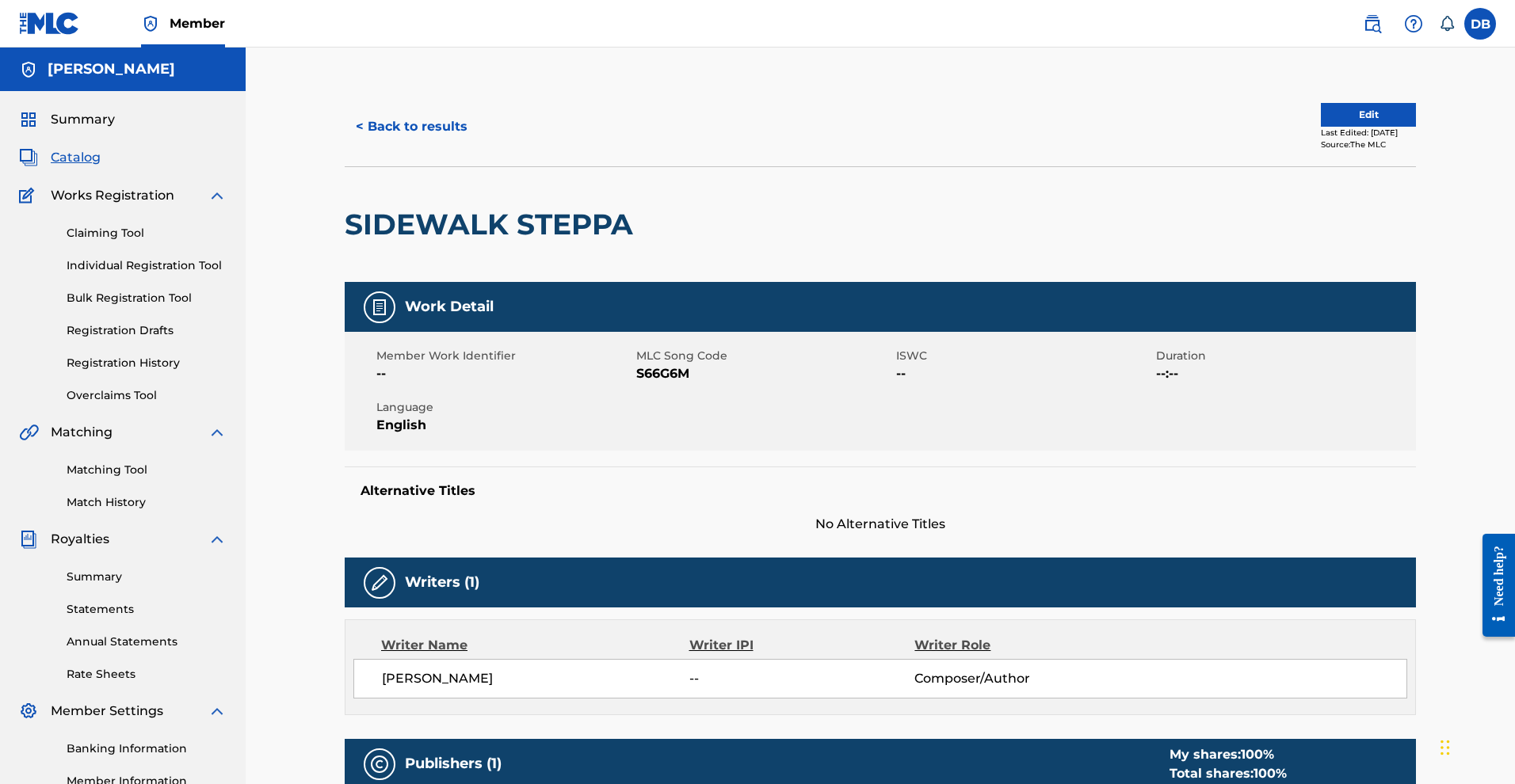
click at [140, 478] on link "Matching Tool" at bounding box center [147, 470] width 160 height 16
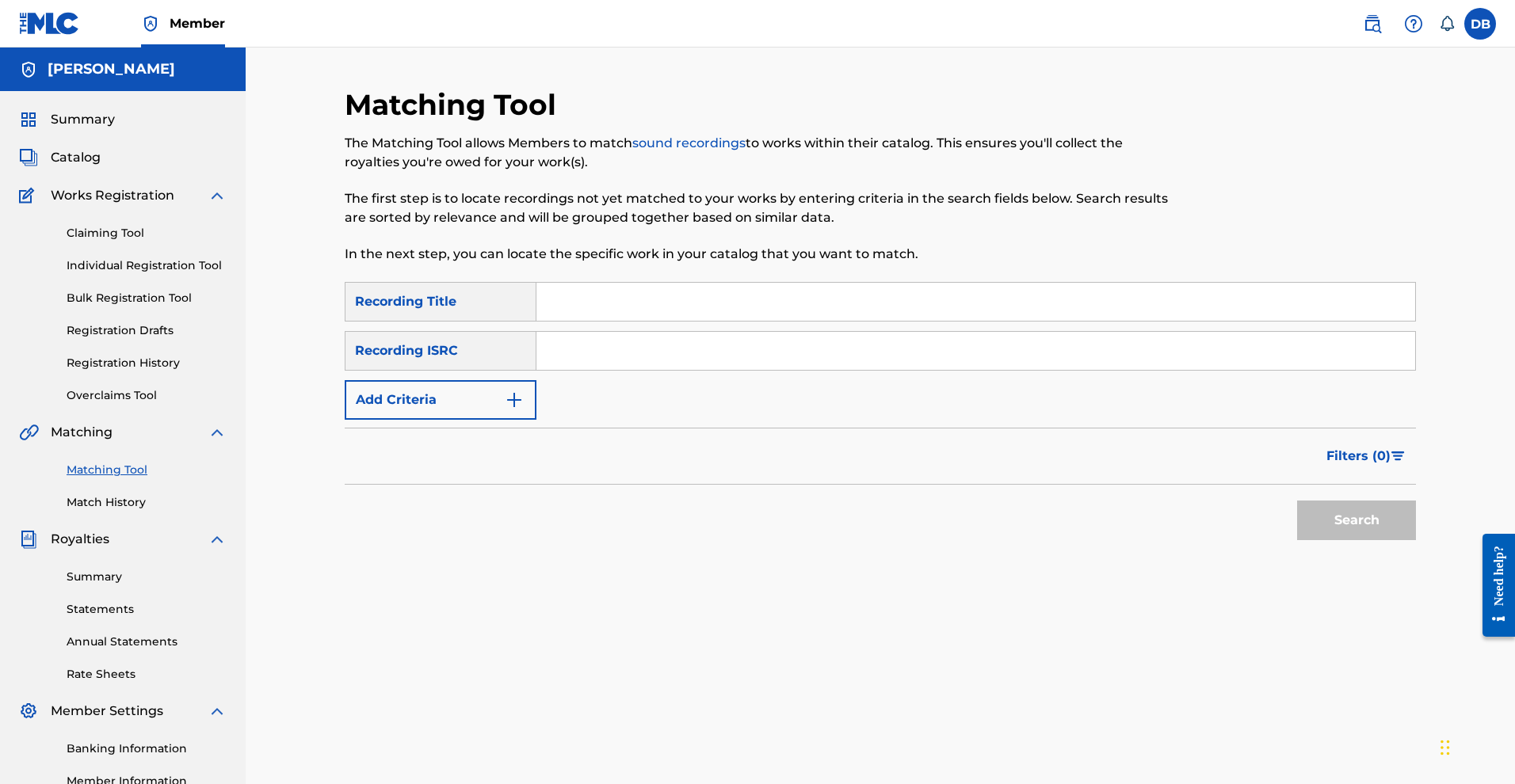
click at [594, 282] on div "Matching Tool The Matching Tool allows Members to match sound recordings to wor…" at bounding box center [756, 185] width 824 height 195
click at [600, 321] on input "Search Form" at bounding box center [976, 301] width 879 height 38
type input "Sidewalk Steppa"
click at [597, 370] on input "Search Form" at bounding box center [976, 351] width 879 height 38
click at [557, 370] on input "Michael Rose"" at bounding box center [976, 351] width 879 height 38
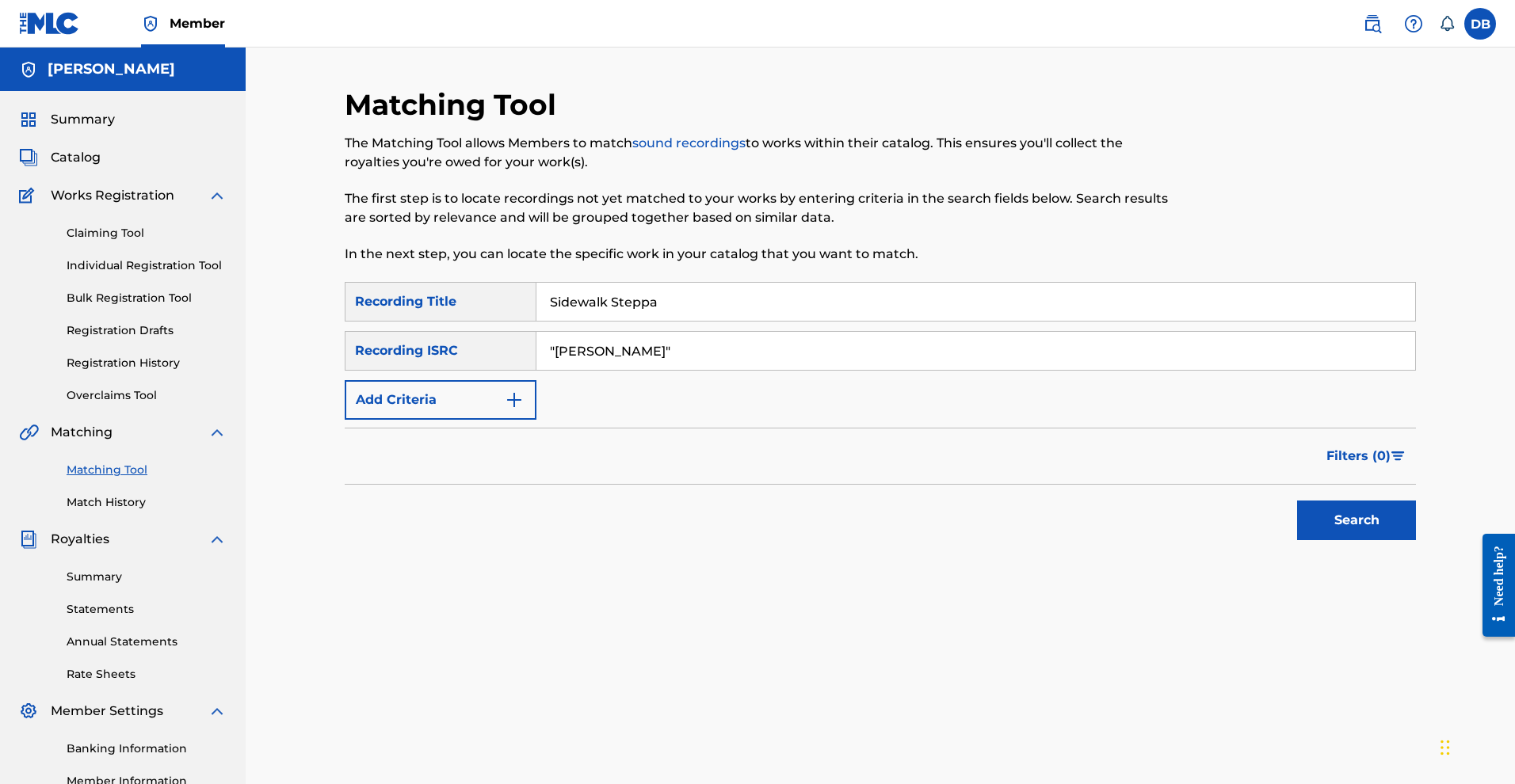
click at [1408, 540] on button "Search" at bounding box center [1356, 520] width 118 height 39
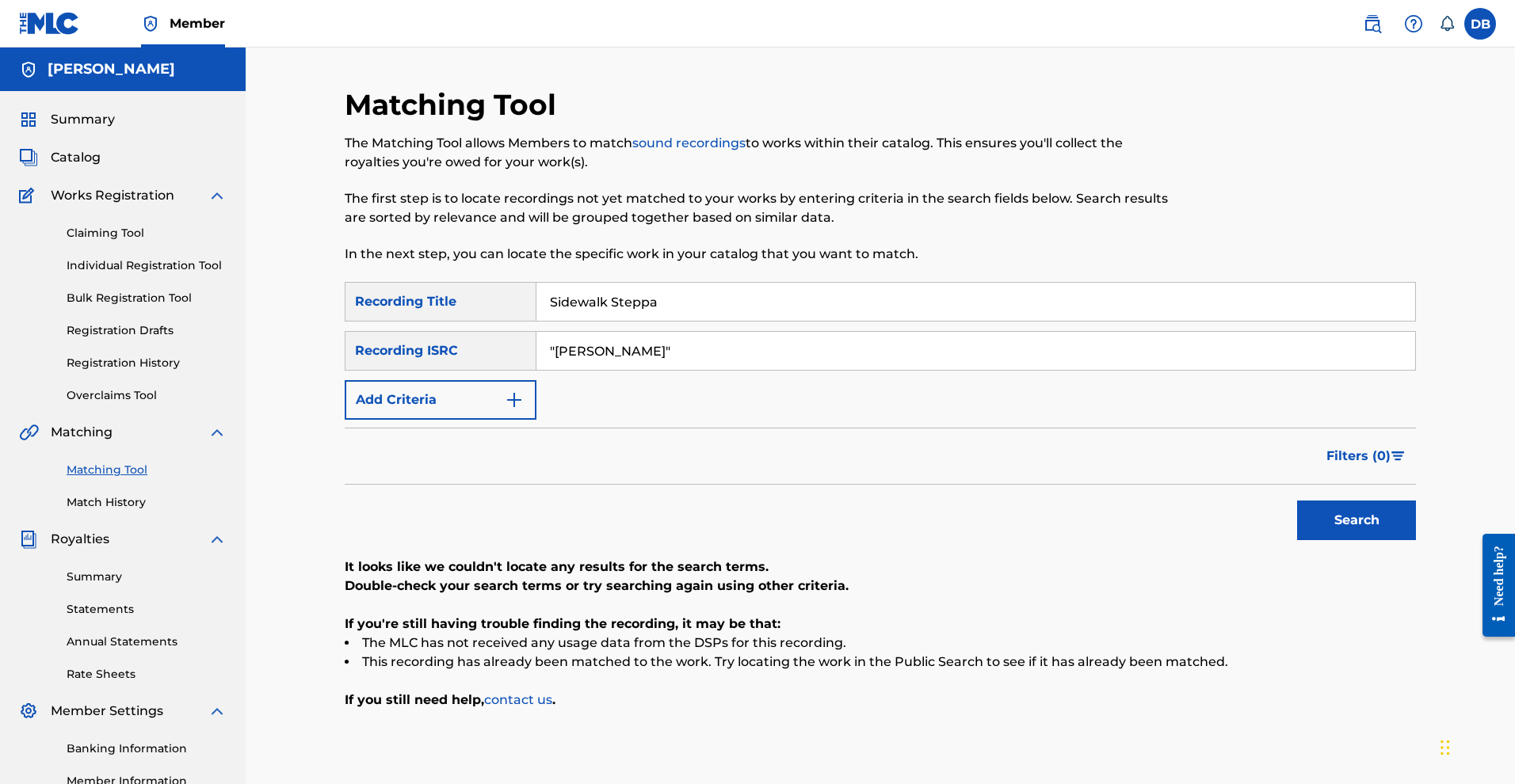
click at [622, 370] on input ""Michael Rose"" at bounding box center [976, 351] width 879 height 38
type input ""MiRose""
drag, startPoint x: 628, startPoint y: 394, endPoint x: 540, endPoint y: 392, distance: 88.0
click at [540, 371] on div "SearchWithCriteriab6779187-bd13-4f0a-8ebc-bd01548b2432 Recording ISRC "MiRose"" at bounding box center [880, 351] width 1071 height 39
click at [435, 420] on button "Add Criteria" at bounding box center [440, 399] width 191 height 39
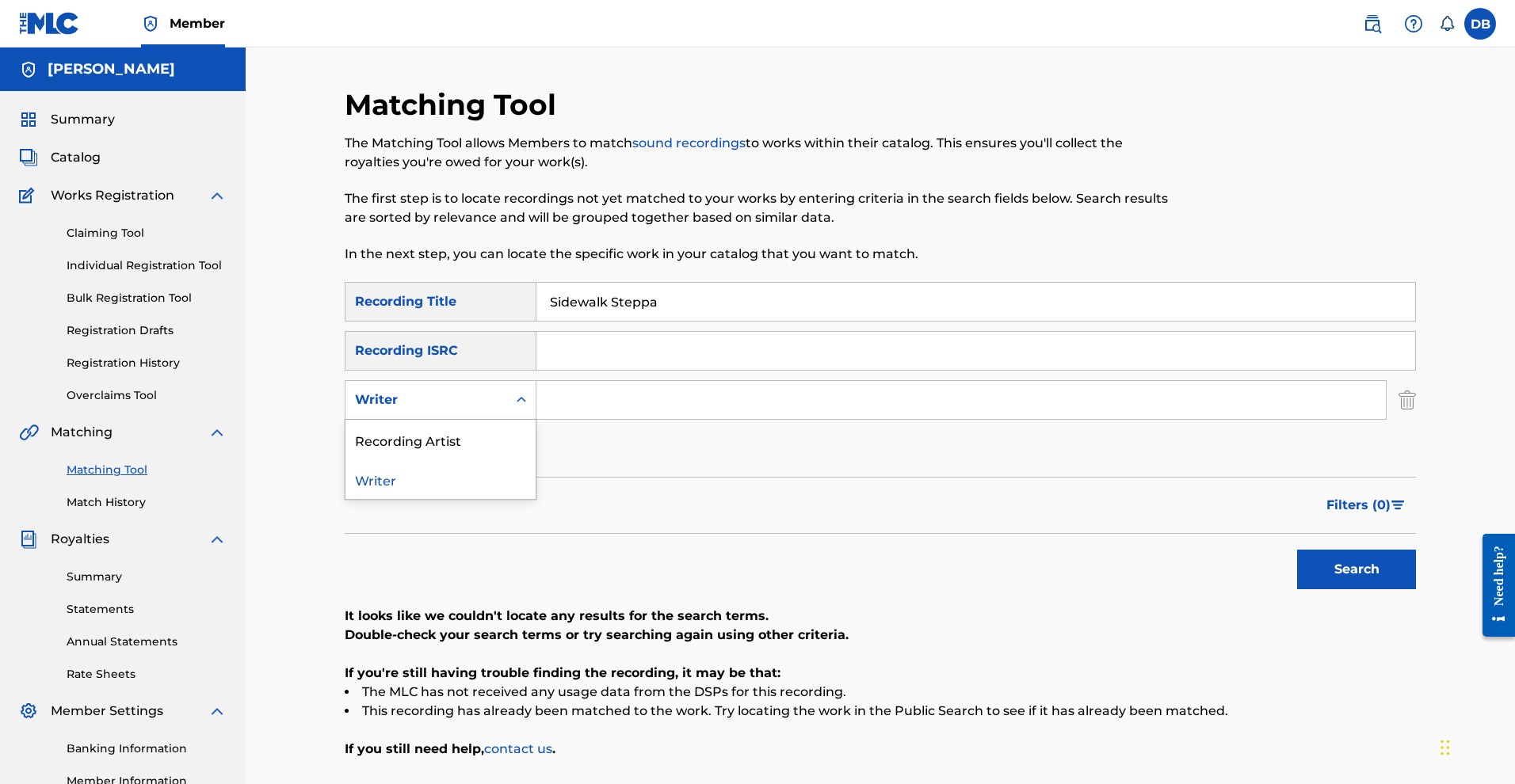
click at [447, 420] on div "Writer" at bounding box center [440, 399] width 191 height 39
click at [571, 419] on input "Search Form" at bounding box center [961, 400] width 849 height 38
click at [558, 321] on input "Sidewalk Steppa" at bounding box center [976, 301] width 879 height 38
click at [692, 321] on input ""Sidewalk Steppa" at bounding box center [976, 301] width 879 height 38
type input ""Sidewalk Steppa""
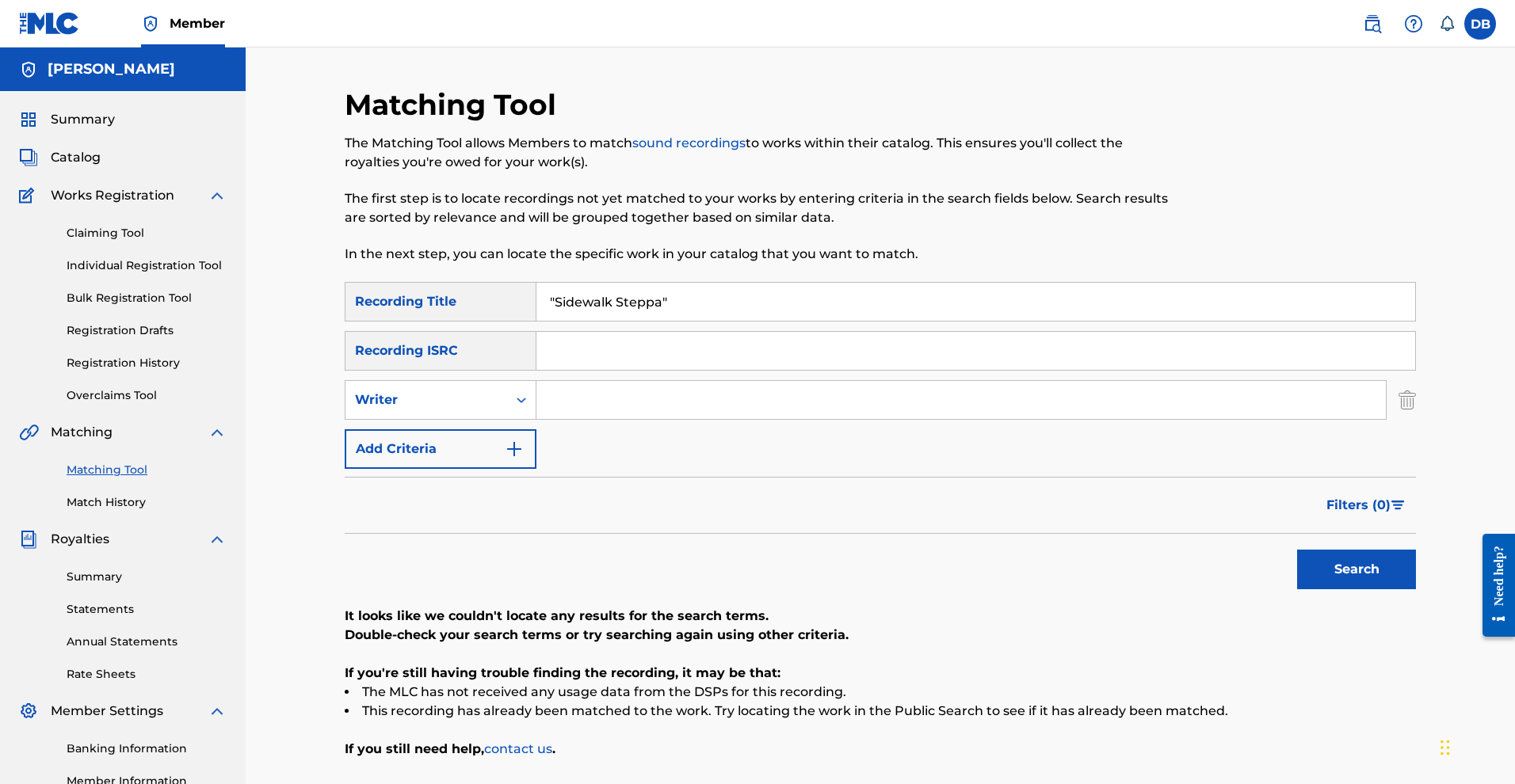
click at [612, 419] on input "Search Form" at bounding box center [961, 400] width 849 height 38
click at [1398, 589] on button "Search" at bounding box center [1356, 569] width 118 height 39
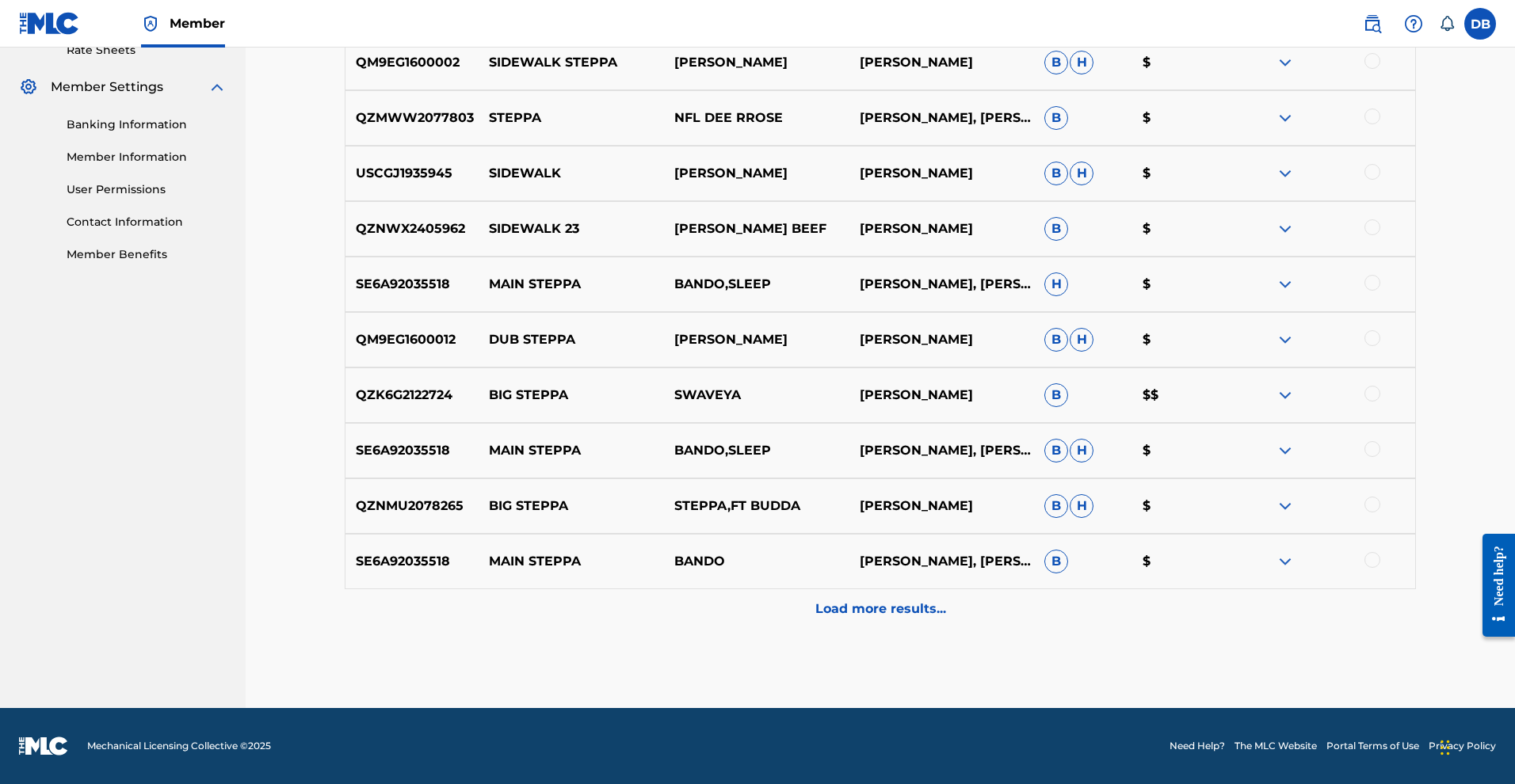
scroll to position [869, 0]
click at [946, 599] on p "Load more results..." at bounding box center [881, 608] width 131 height 19
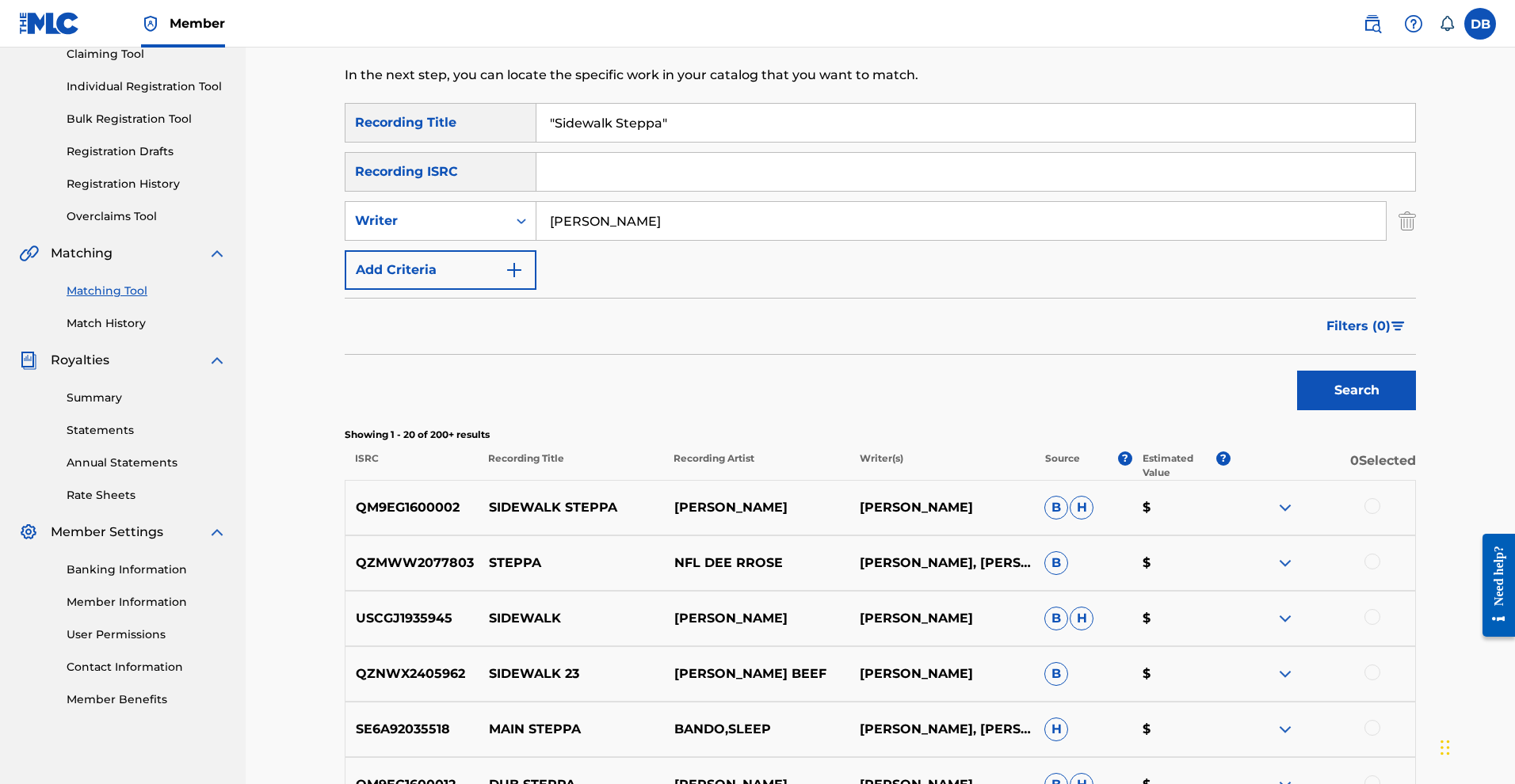
scroll to position [184, 0]
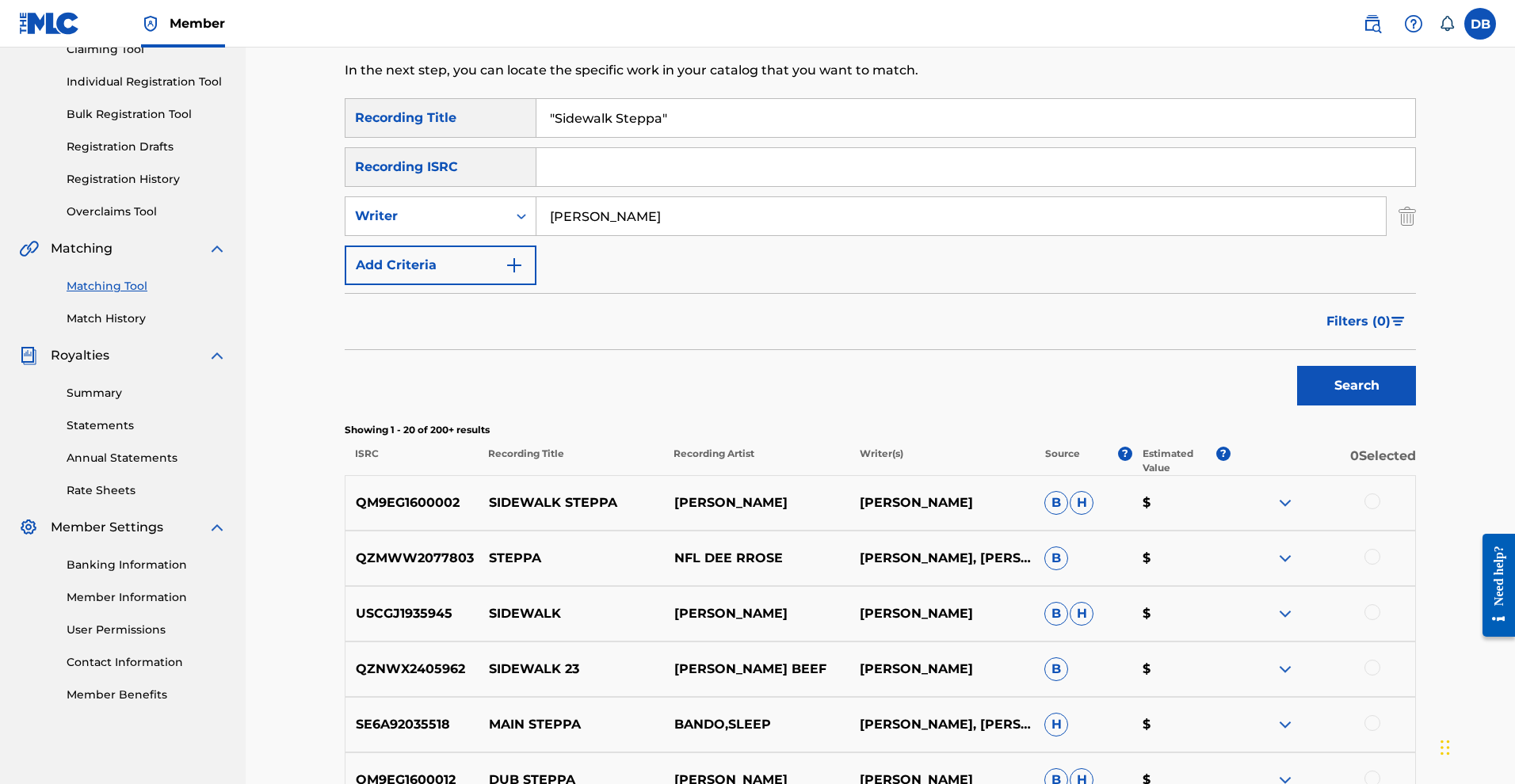
click at [619, 235] on input "Michael Rose" at bounding box center [961, 217] width 849 height 38
drag, startPoint x: 616, startPoint y: 270, endPoint x: 575, endPoint y: 270, distance: 41.0
click at [575, 235] on input "Michael Rose" at bounding box center [961, 217] width 849 height 38
type input "Mykal Rose"
click at [1416, 405] on button "Search" at bounding box center [1356, 385] width 118 height 39
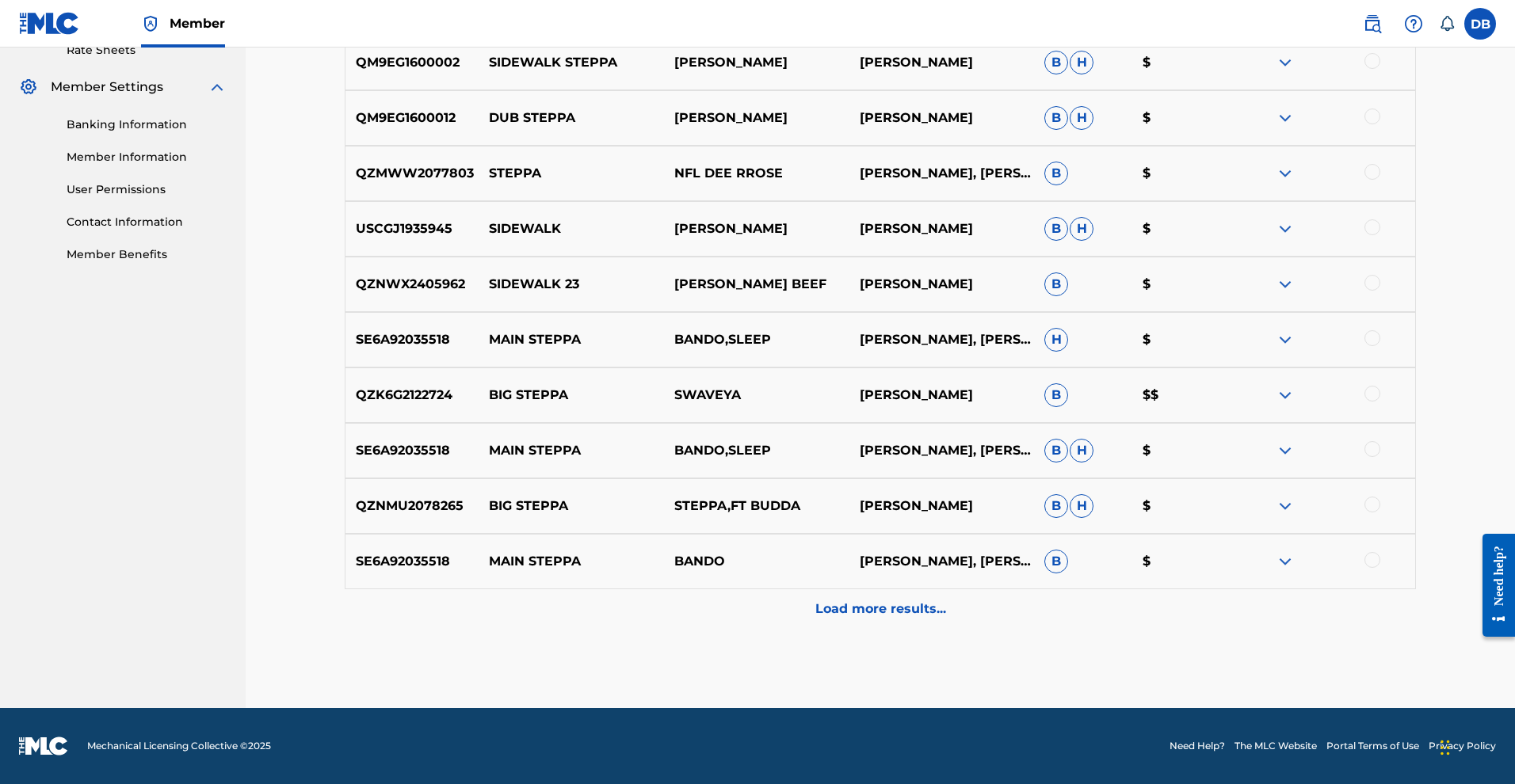
scroll to position [733, 0]
click at [1002, 629] on div "Load more results..." at bounding box center [880, 608] width 1071 height 39
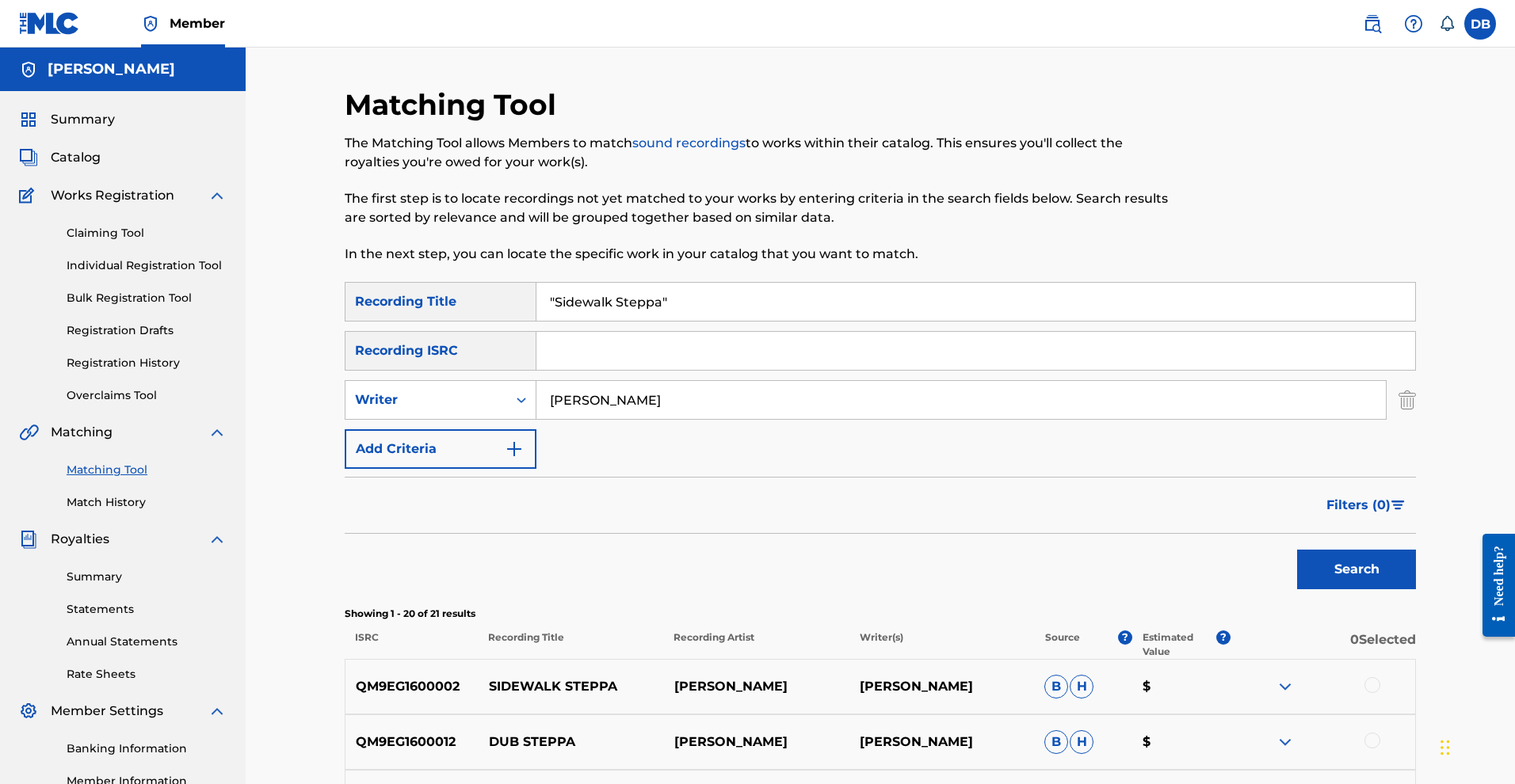
scroll to position [0, 0]
click at [156, 404] on link "Overclaims Tool" at bounding box center [147, 395] width 160 height 16
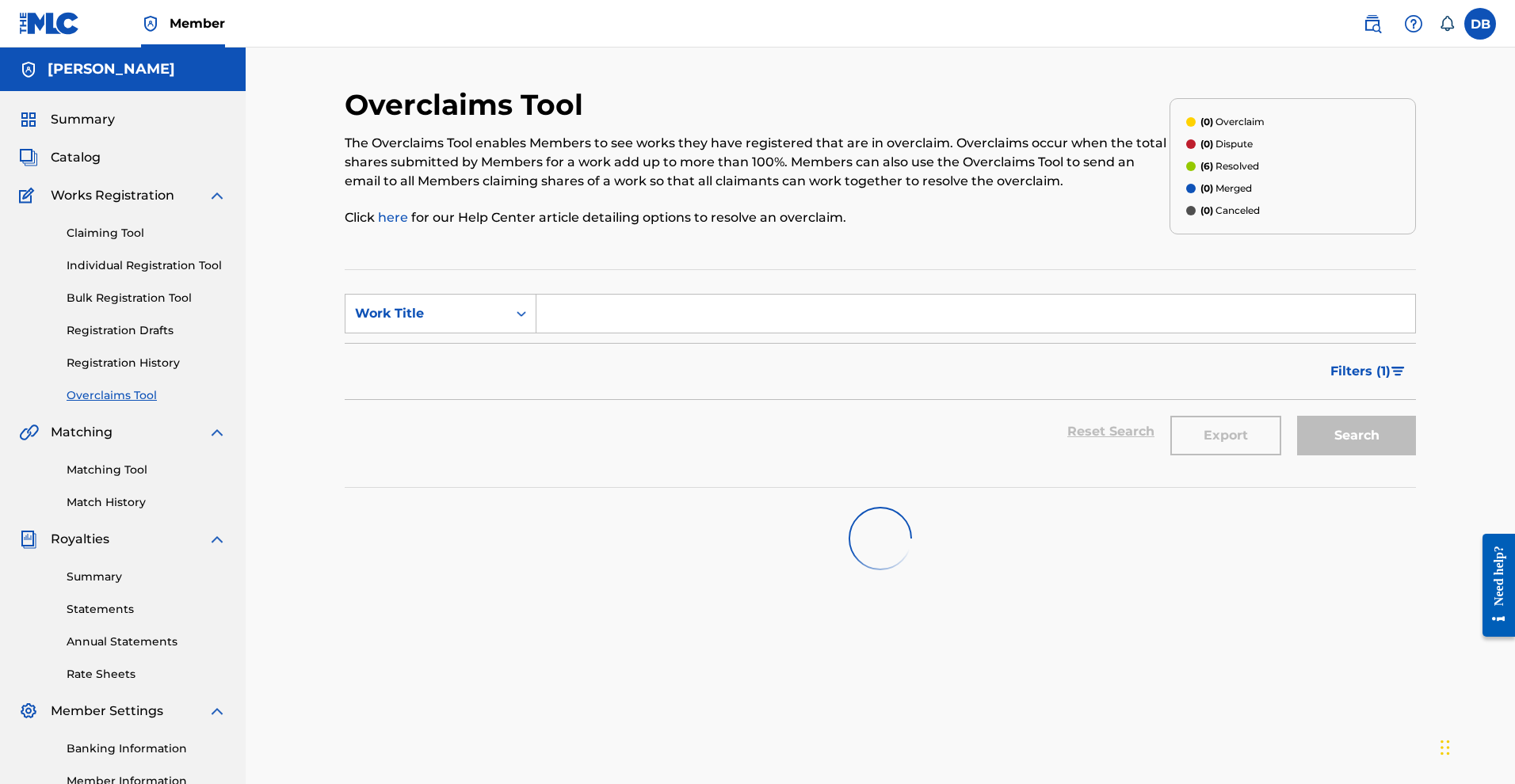
click at [140, 478] on link "Matching Tool" at bounding box center [147, 470] width 160 height 16
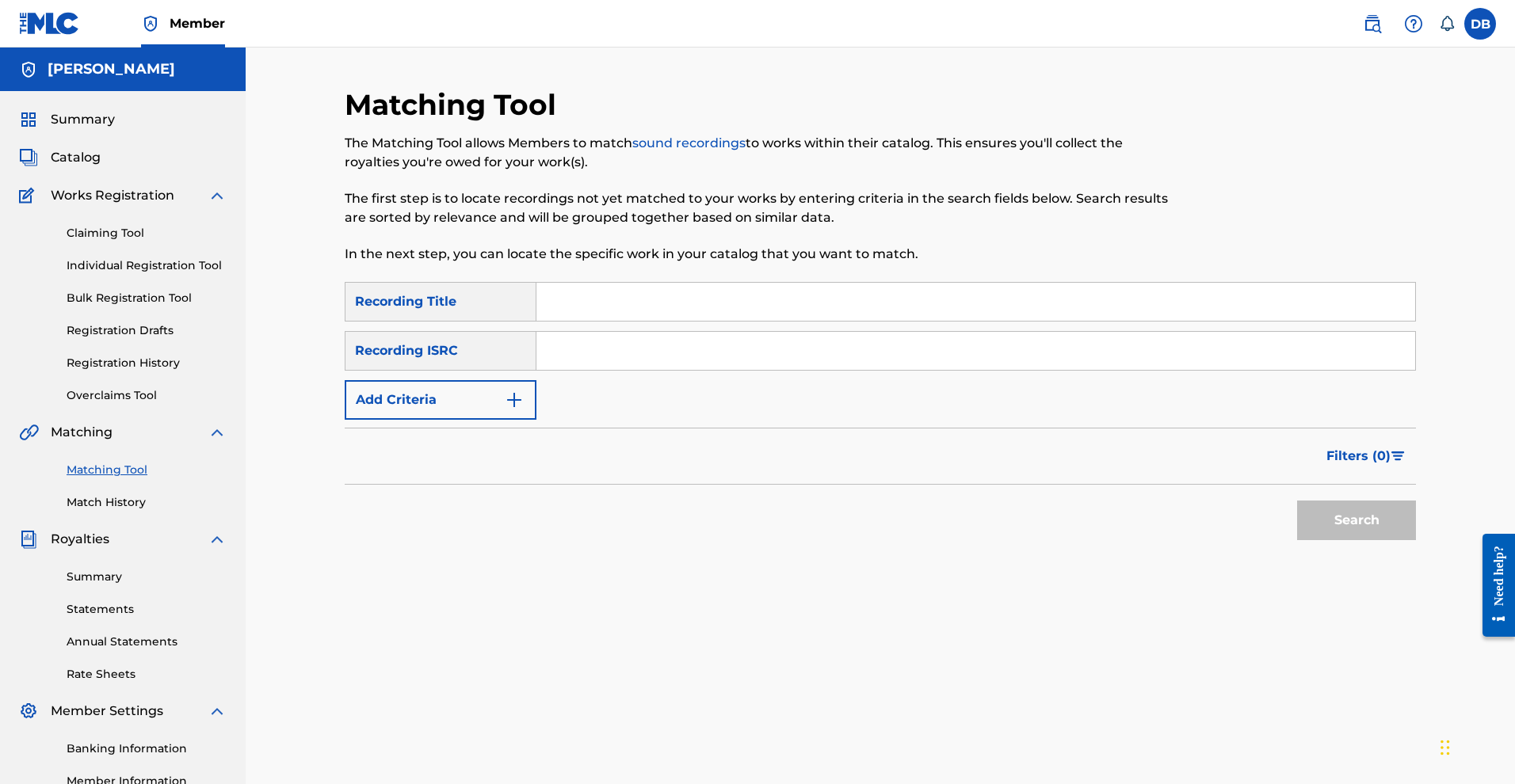
click at [524, 410] on img "Search Form" at bounding box center [514, 400] width 19 height 19
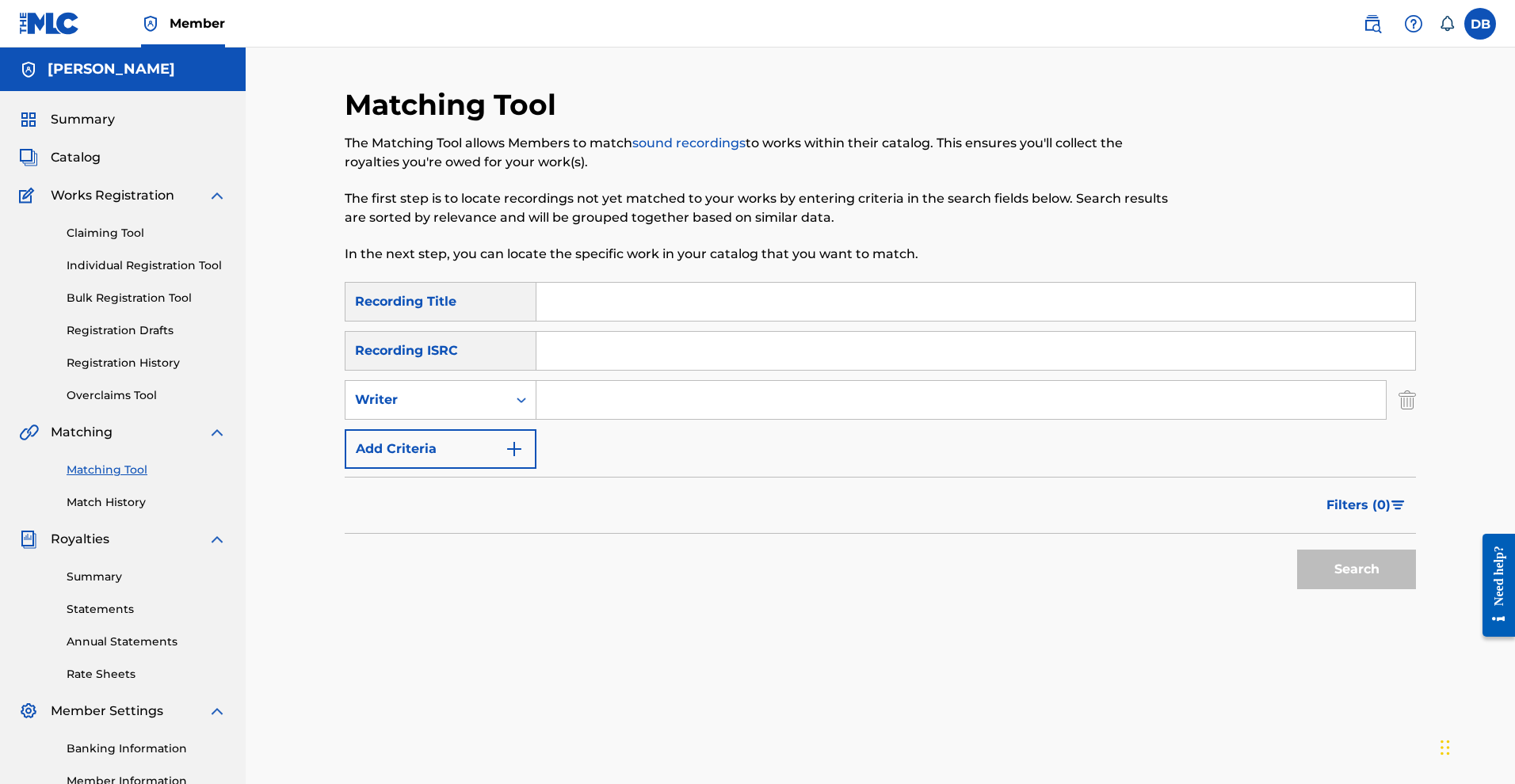
click at [557, 419] on input "Search Form" at bounding box center [961, 400] width 849 height 38
type input ""Michael Rose""
click at [1405, 589] on button "Search" at bounding box center [1356, 569] width 118 height 39
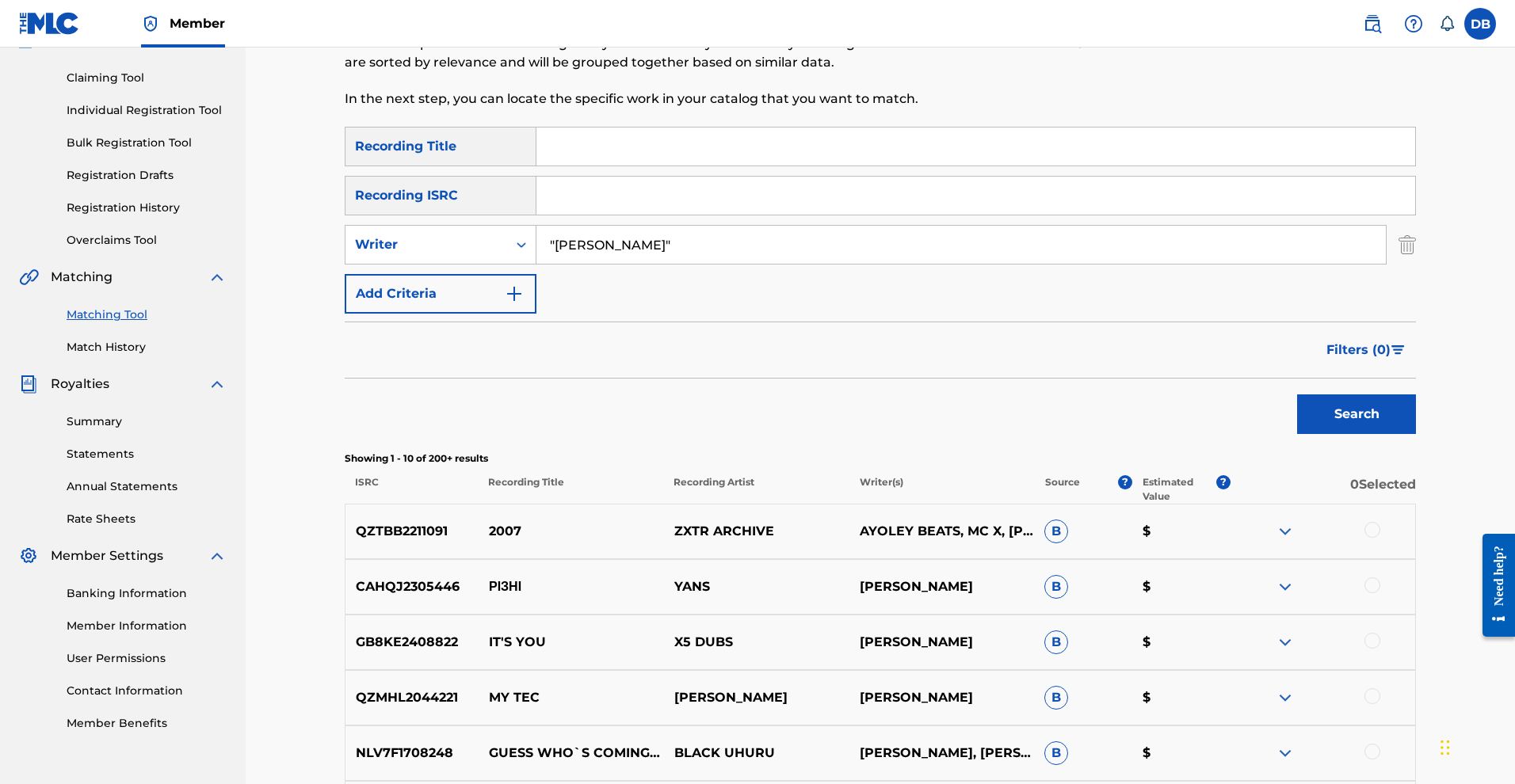
scroll to position [143, 0]
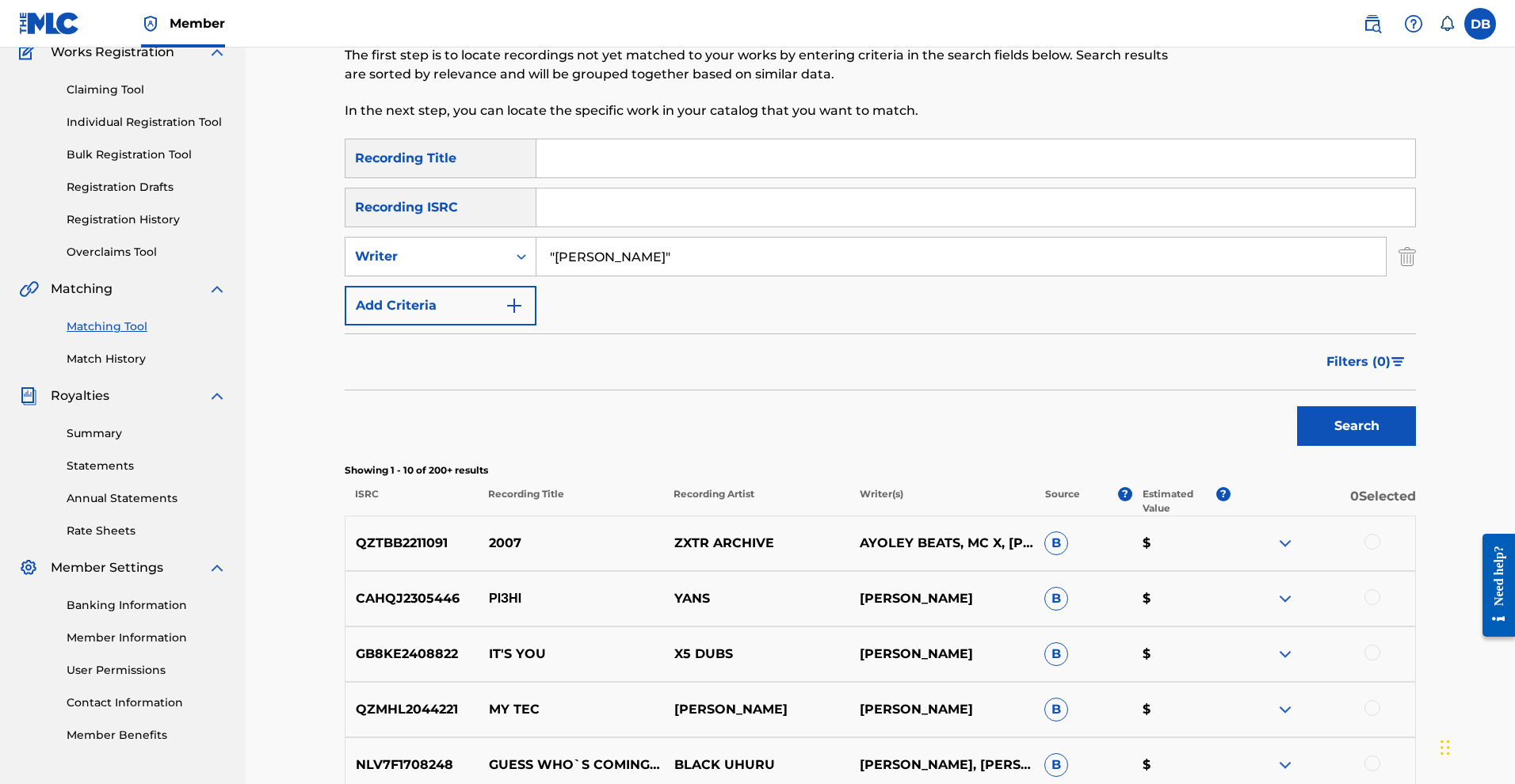
click at [1390, 372] on span "Filters ( 0 )" at bounding box center [1358, 361] width 64 height 19
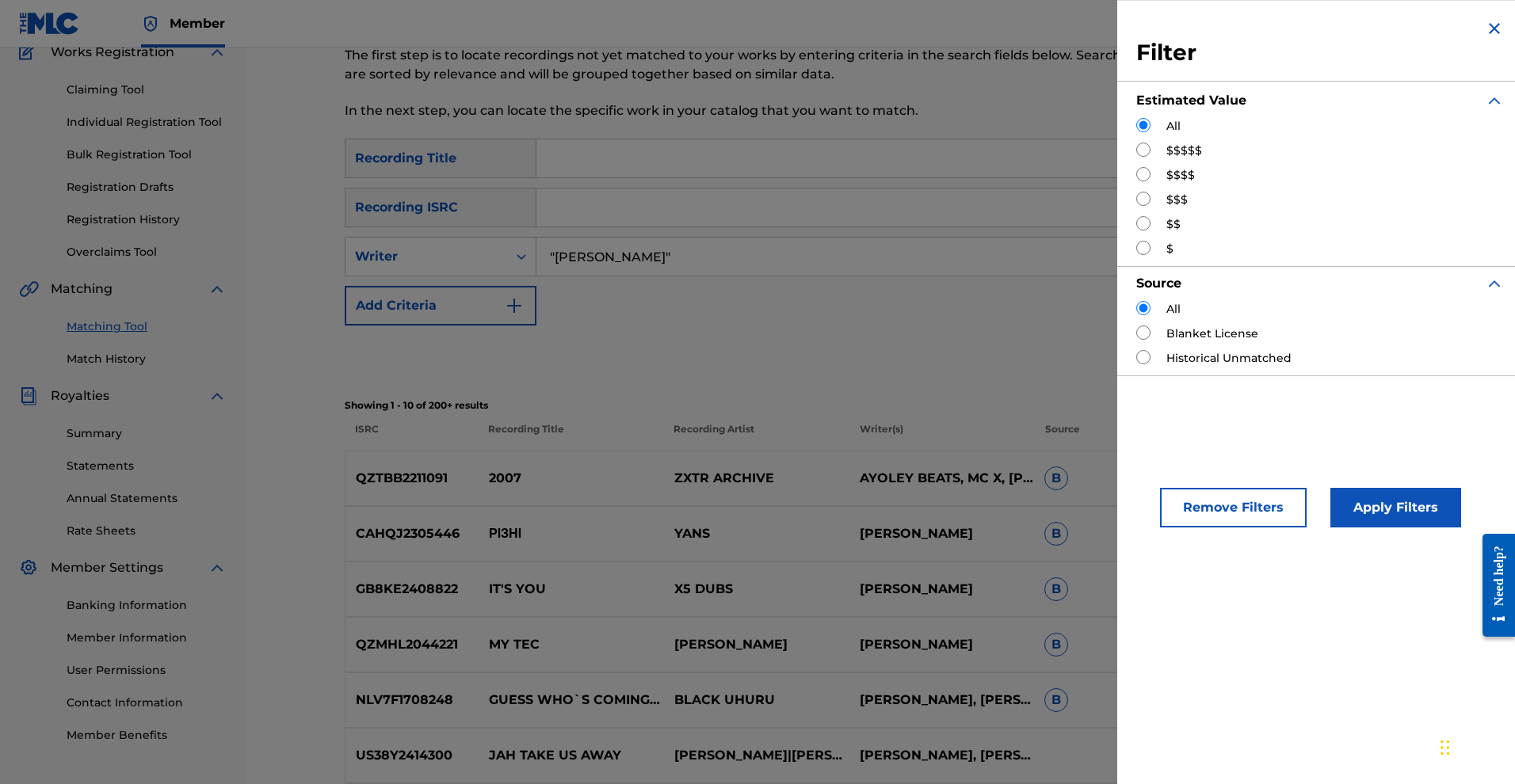
click at [1136, 157] on input "Search Form" at bounding box center [1143, 150] width 15 height 15
radio input "true"
click at [1341, 527] on button "Apply Filters" at bounding box center [1396, 507] width 131 height 39
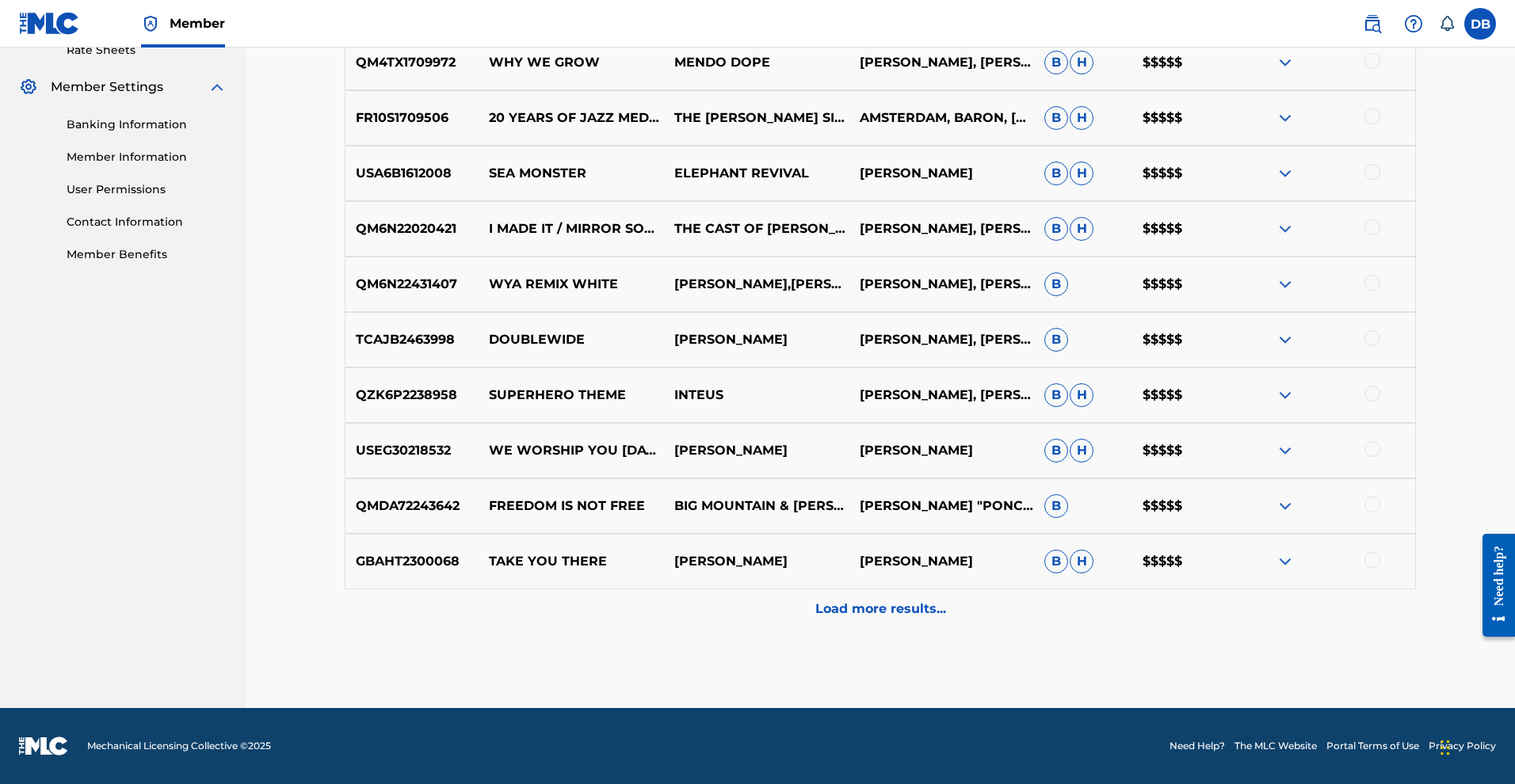
scroll to position [727, 0]
click at [954, 629] on div "Load more results..." at bounding box center [880, 608] width 1071 height 39
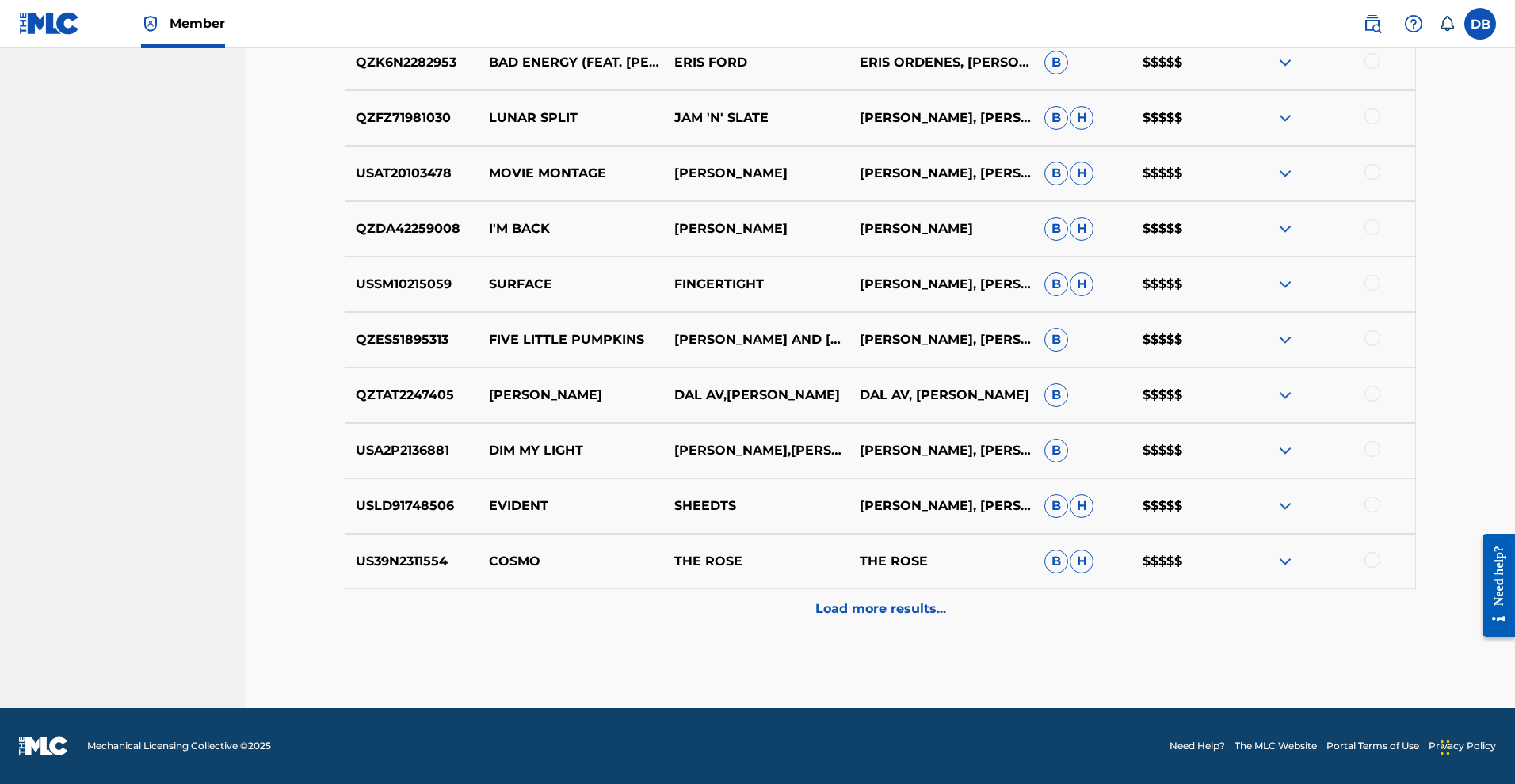
scroll to position [1489, 0]
click at [940, 629] on div "Load more results..." at bounding box center [880, 608] width 1071 height 39
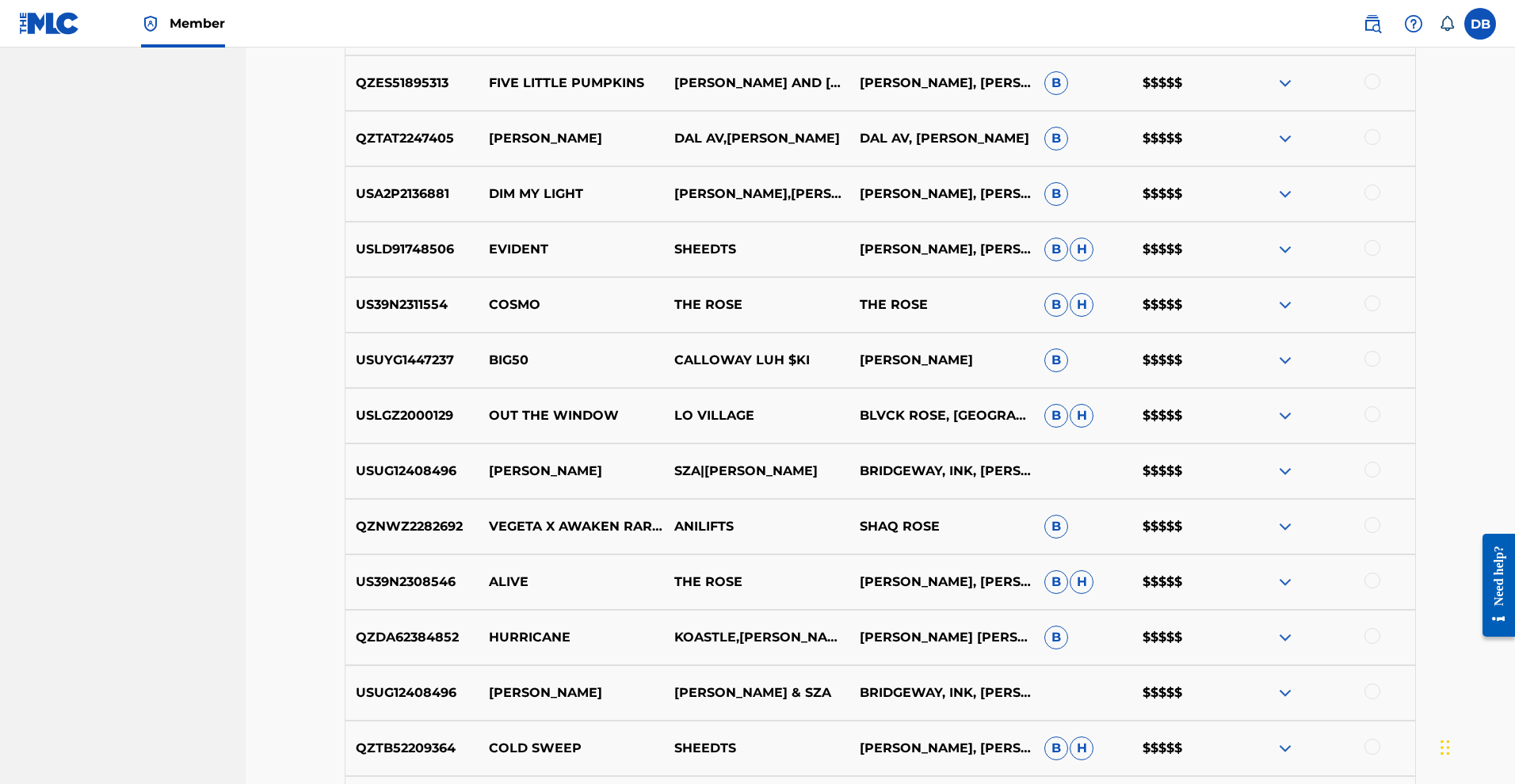
scroll to position [1483, 0]
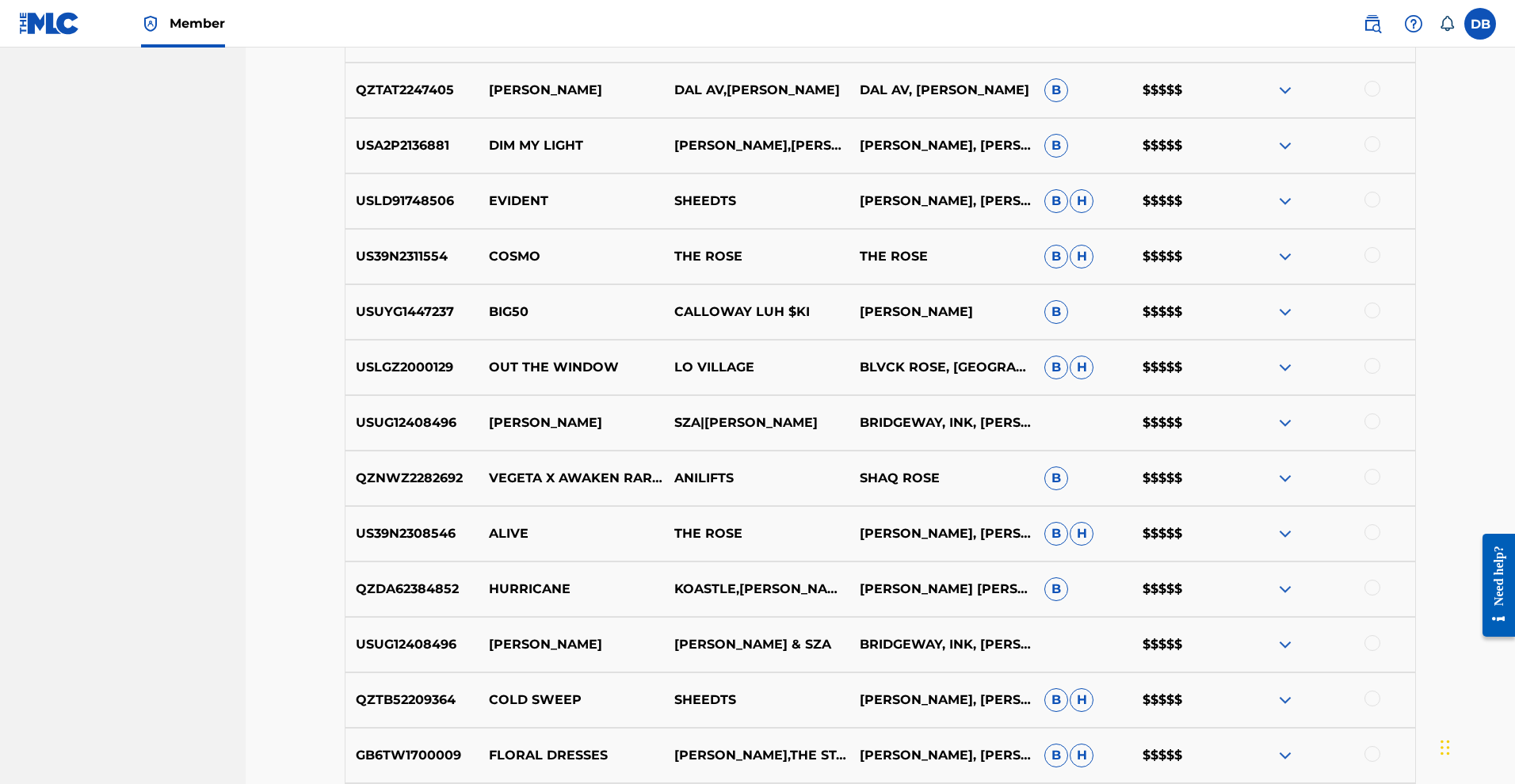
click at [956, 155] on p "CALVIN BROADUS, JASON MARTIN, MILES ROSE" at bounding box center [941, 146] width 186 height 19
click at [1295, 155] on img at bounding box center [1285, 146] width 19 height 19
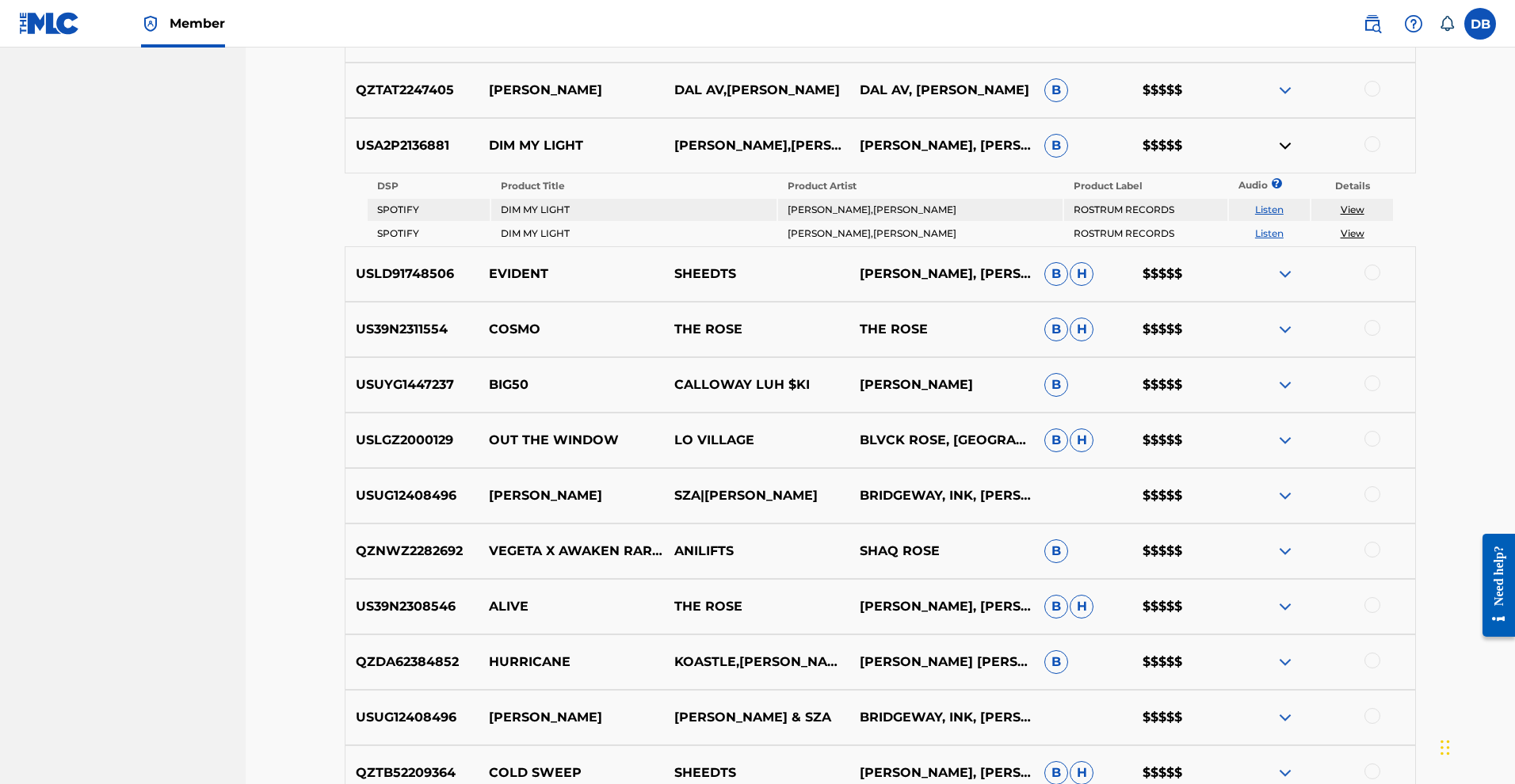
click at [1365, 216] on link "View" at bounding box center [1353, 209] width 24 height 12
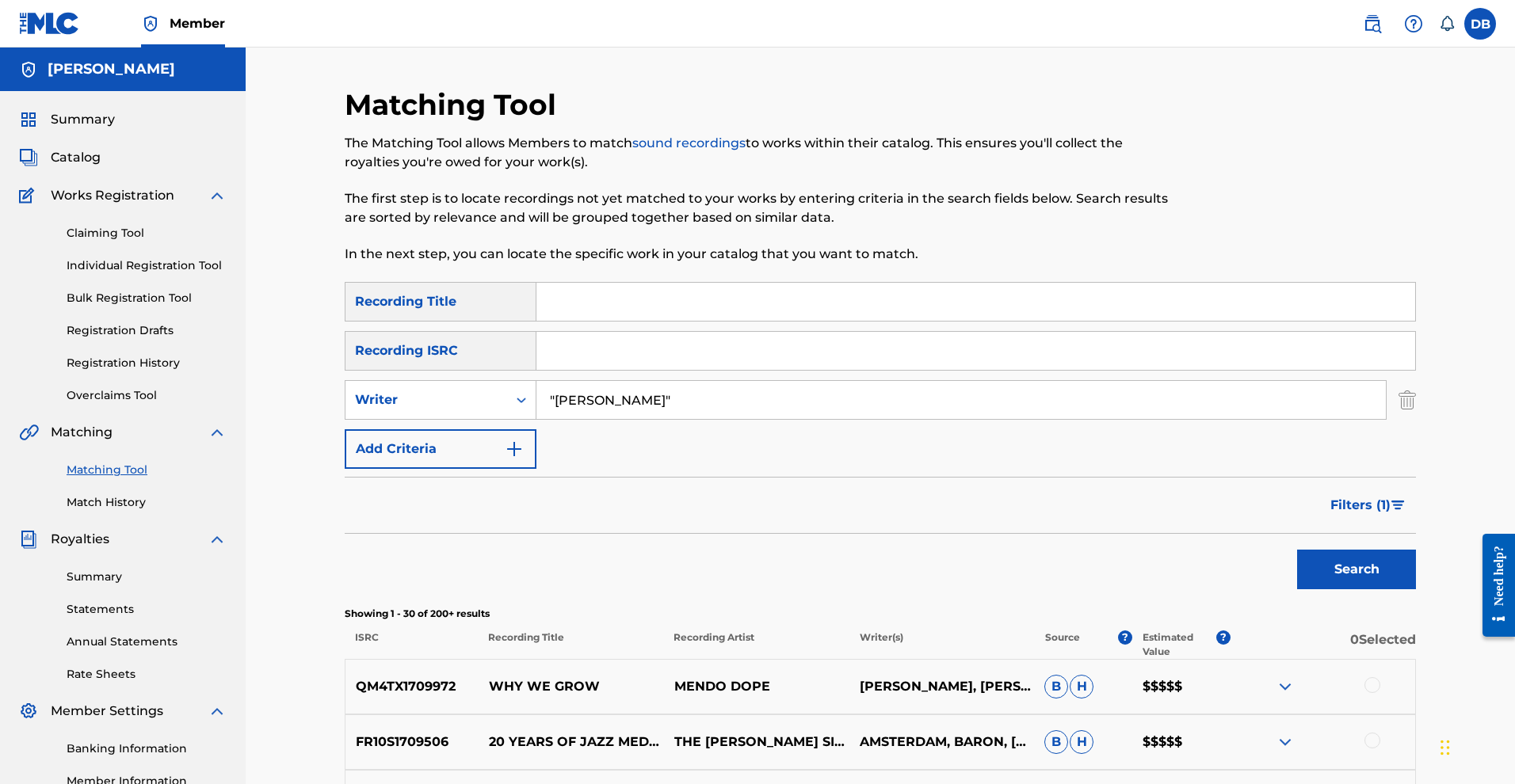
scroll to position [0, 0]
drag, startPoint x: 622, startPoint y: 456, endPoint x: 578, endPoint y: 453, distance: 44.1
click at [578, 419] on input ""Michael Rose"" at bounding box center [961, 400] width 849 height 38
type input ""Mykal Rose""
click at [1416, 589] on button "Search" at bounding box center [1356, 569] width 118 height 39
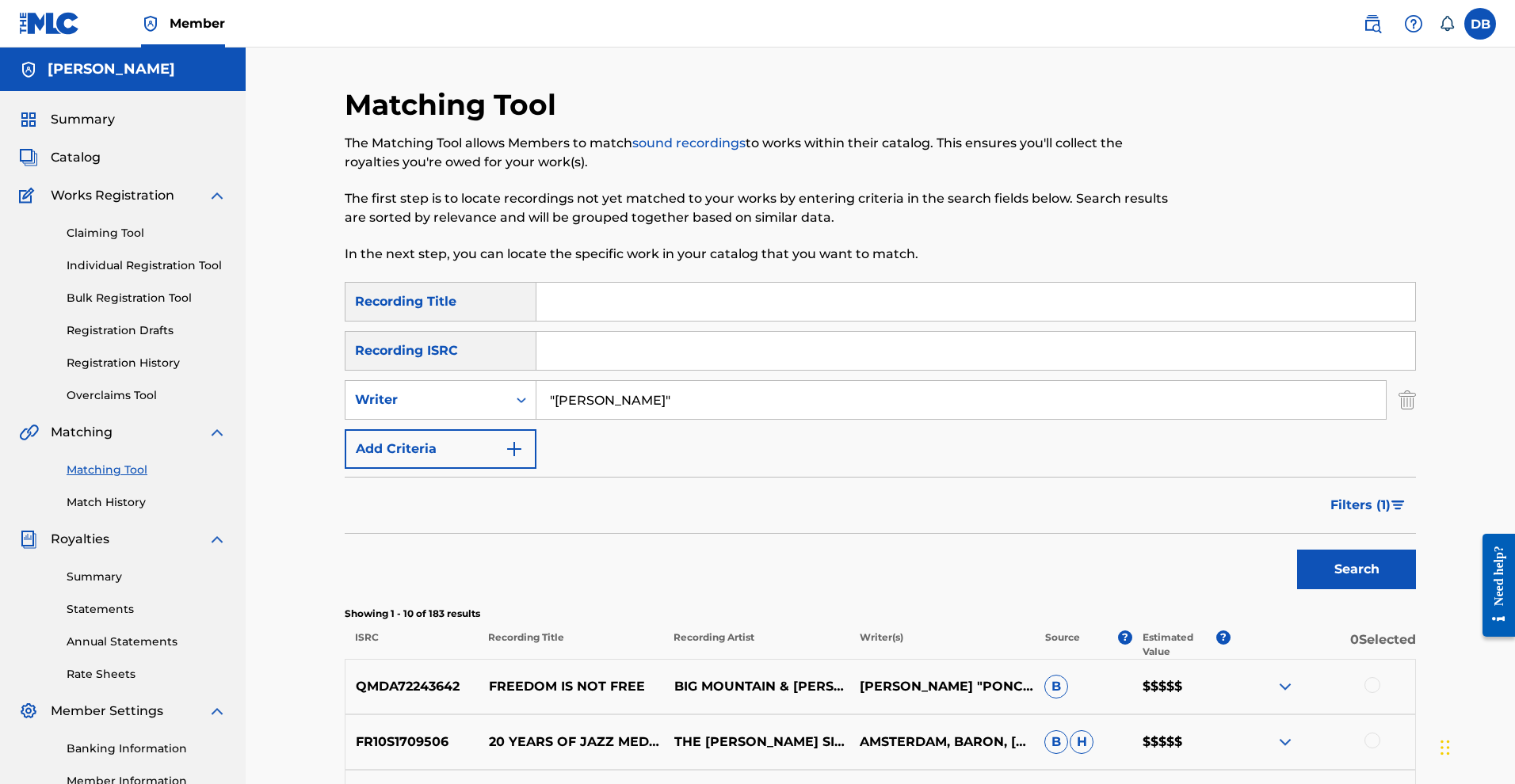
click at [150, 241] on link "Claiming Tool" at bounding box center [147, 233] width 160 height 16
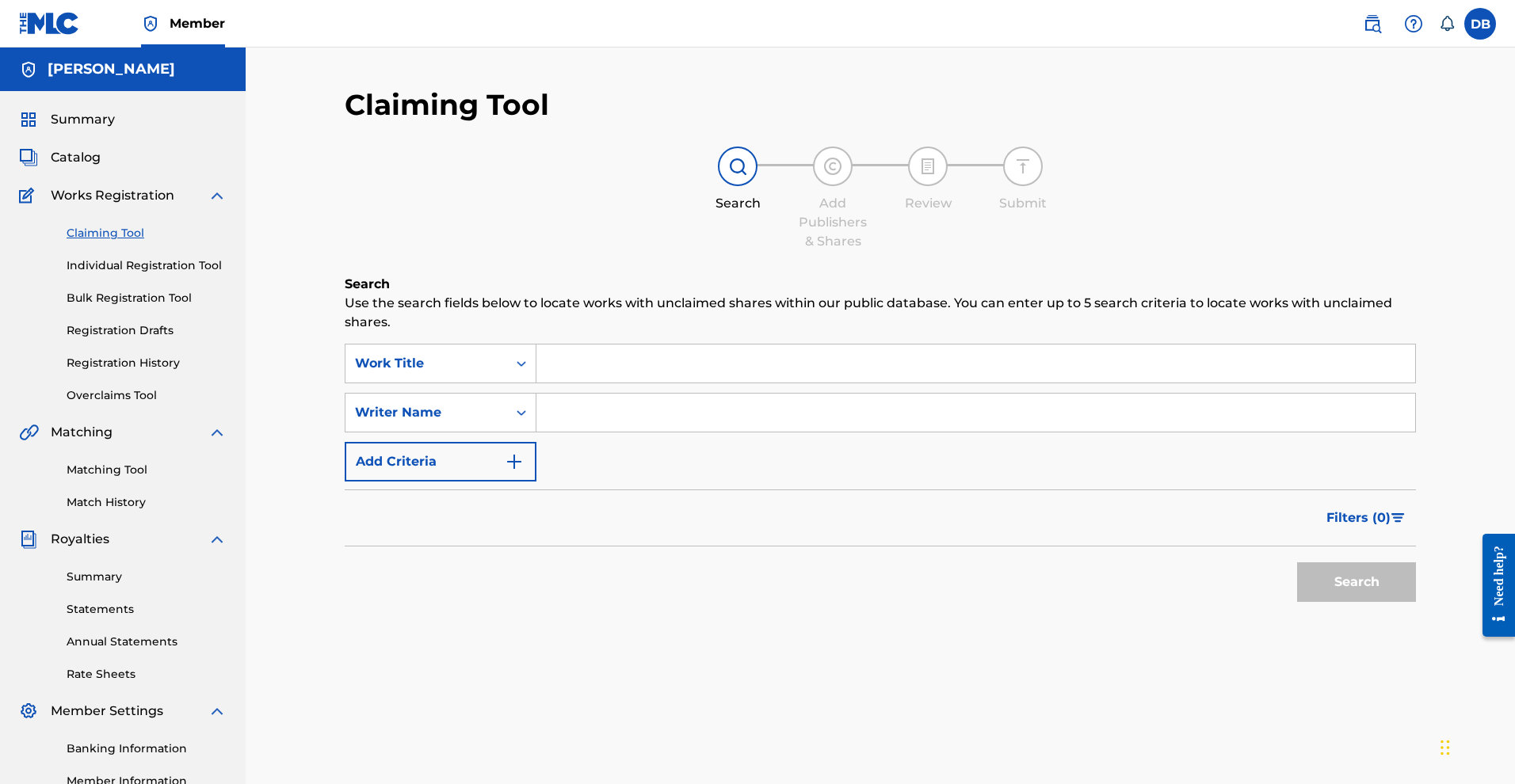
click at [557, 371] on input "Search Form" at bounding box center [976, 363] width 879 height 38
type input ""Freedom Is not free""
click at [1336, 602] on button "Search" at bounding box center [1356, 582] width 118 height 39
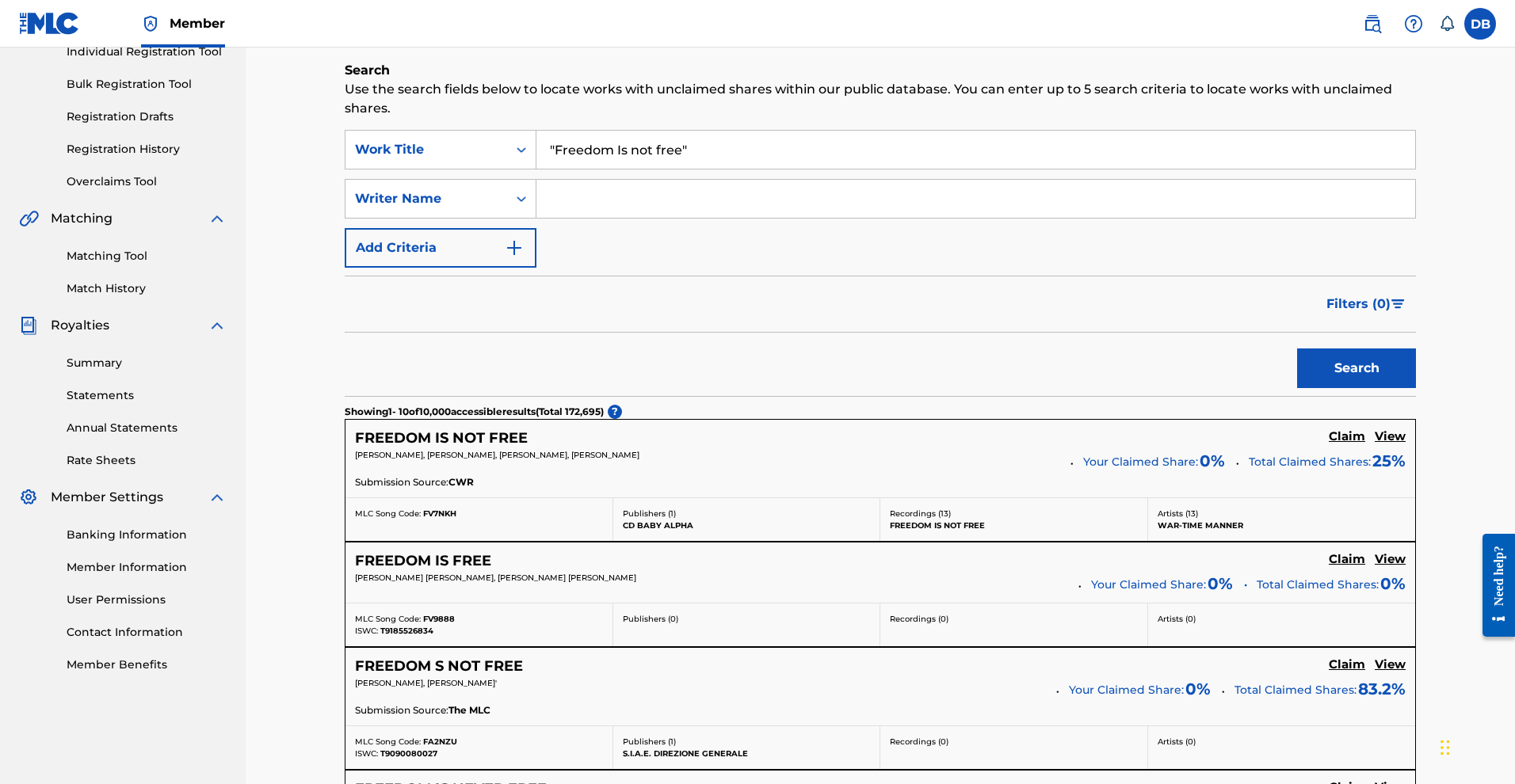
scroll to position [239, 0]
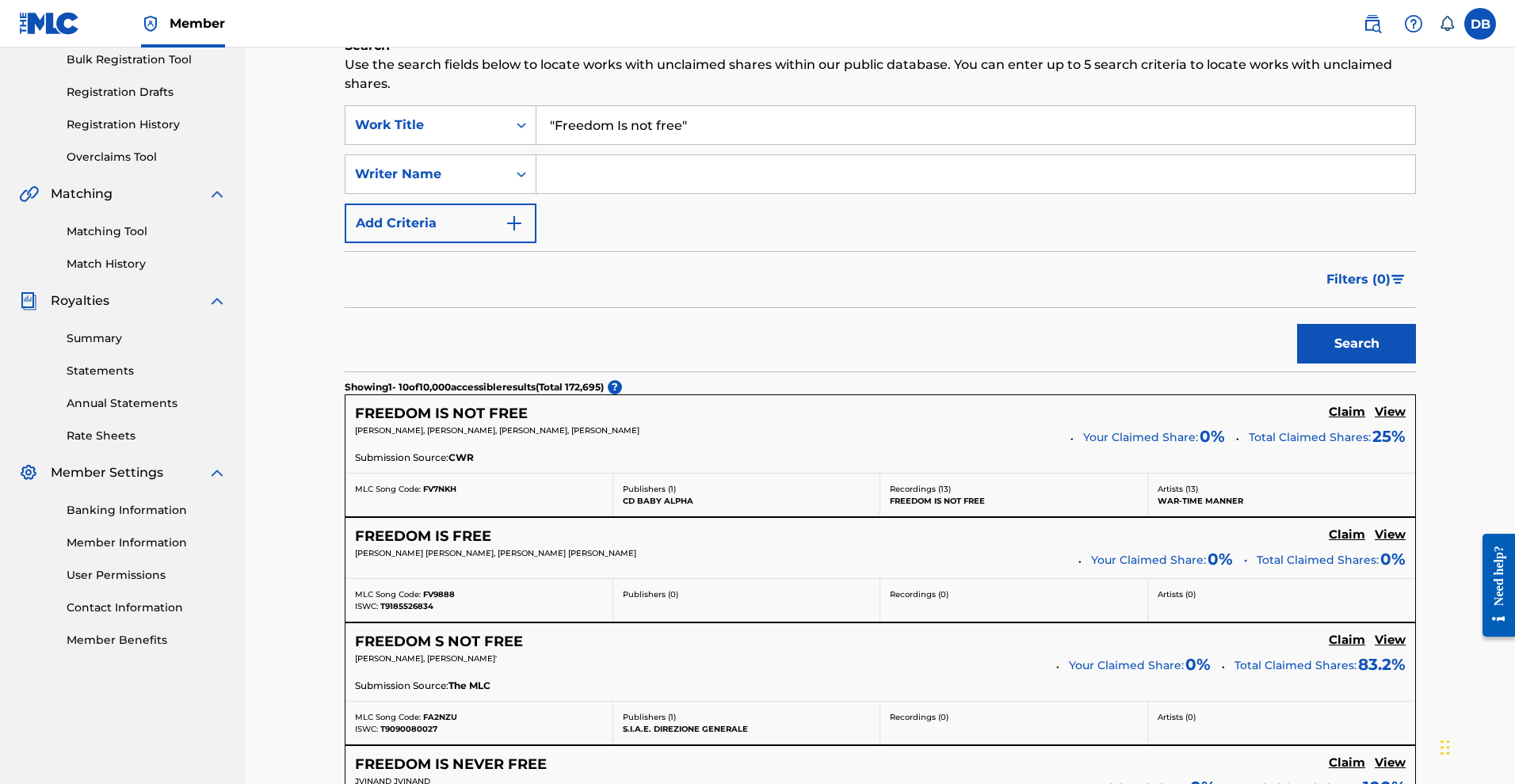
click at [570, 191] on input "Search Form" at bounding box center [976, 174] width 879 height 38
type input "Michael Rose"
click at [1322, 363] on button "Search" at bounding box center [1356, 343] width 118 height 39
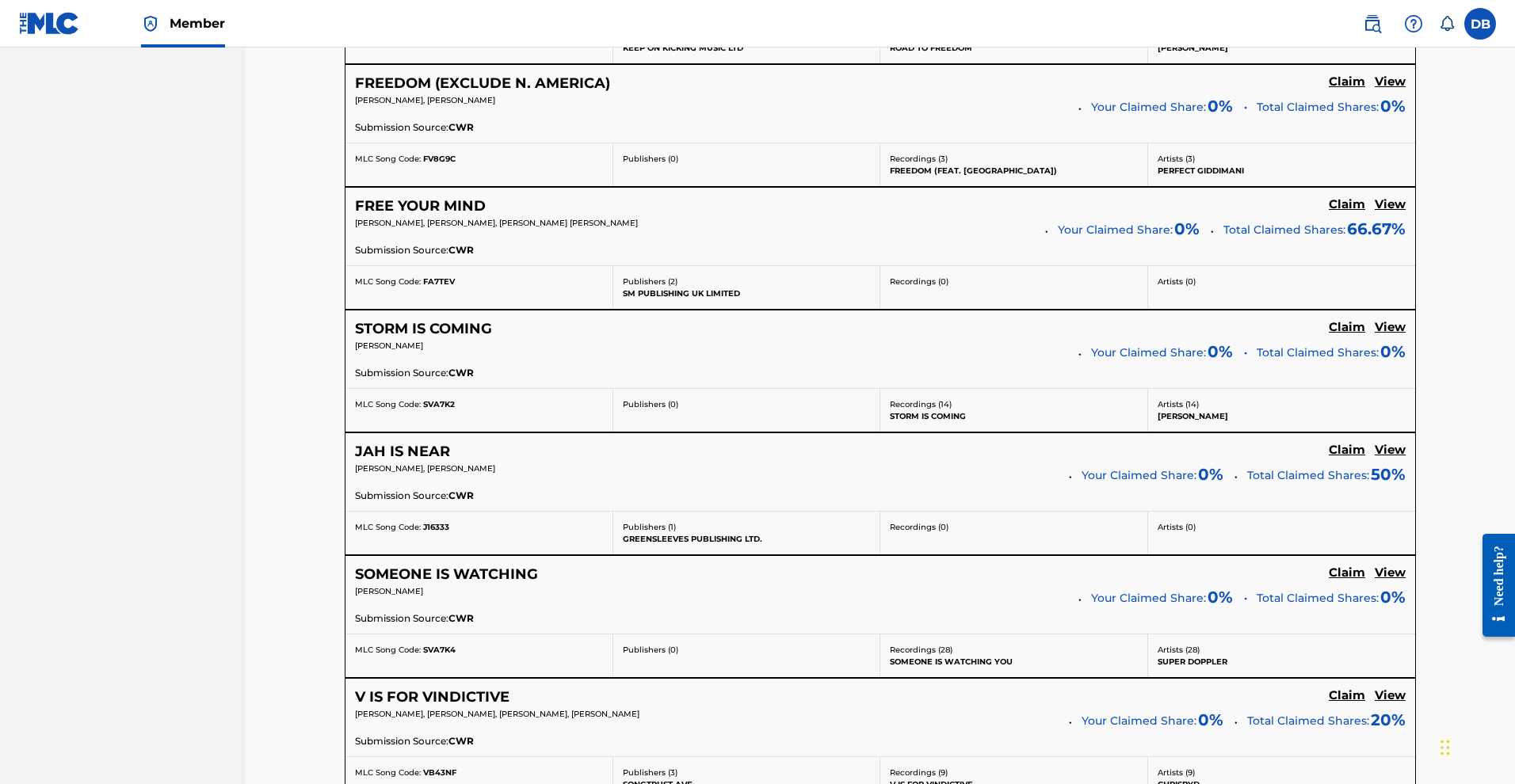
scroll to position [926, 0]
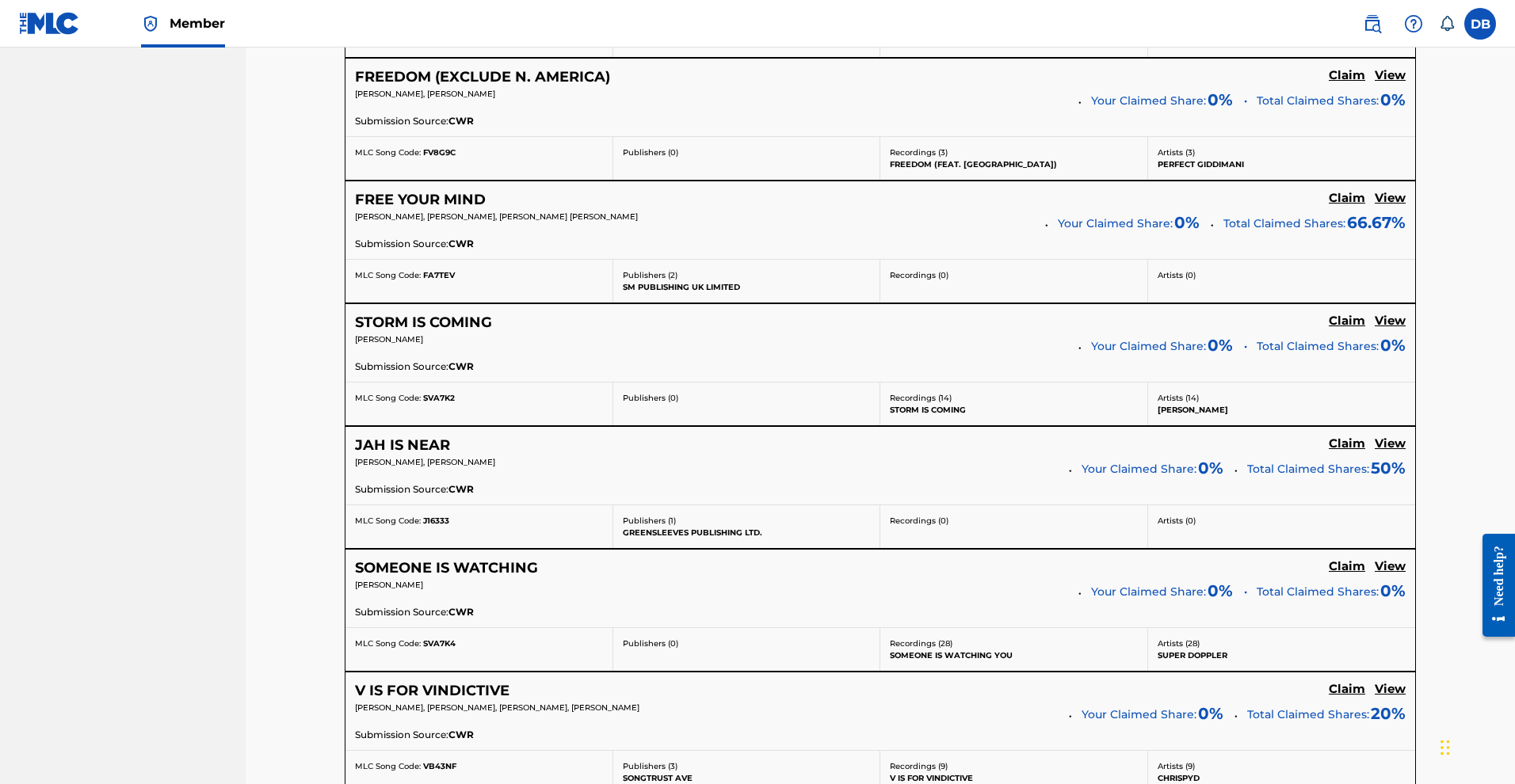
click at [435, 331] on h5 "STORM IS COMING" at bounding box center [424, 322] width 137 height 18
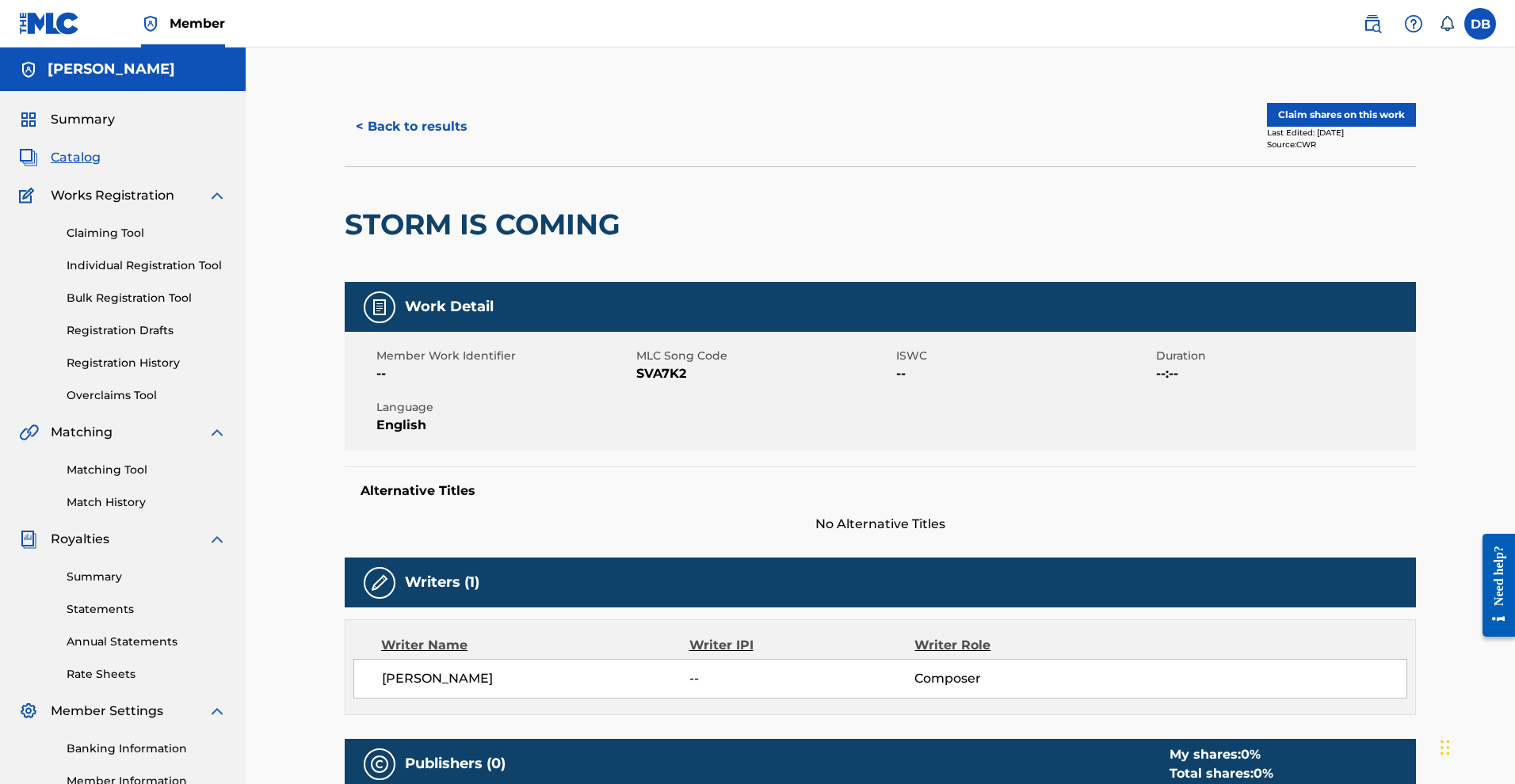
click at [1377, 127] on button "Claim shares on this work" at bounding box center [1342, 115] width 149 height 24
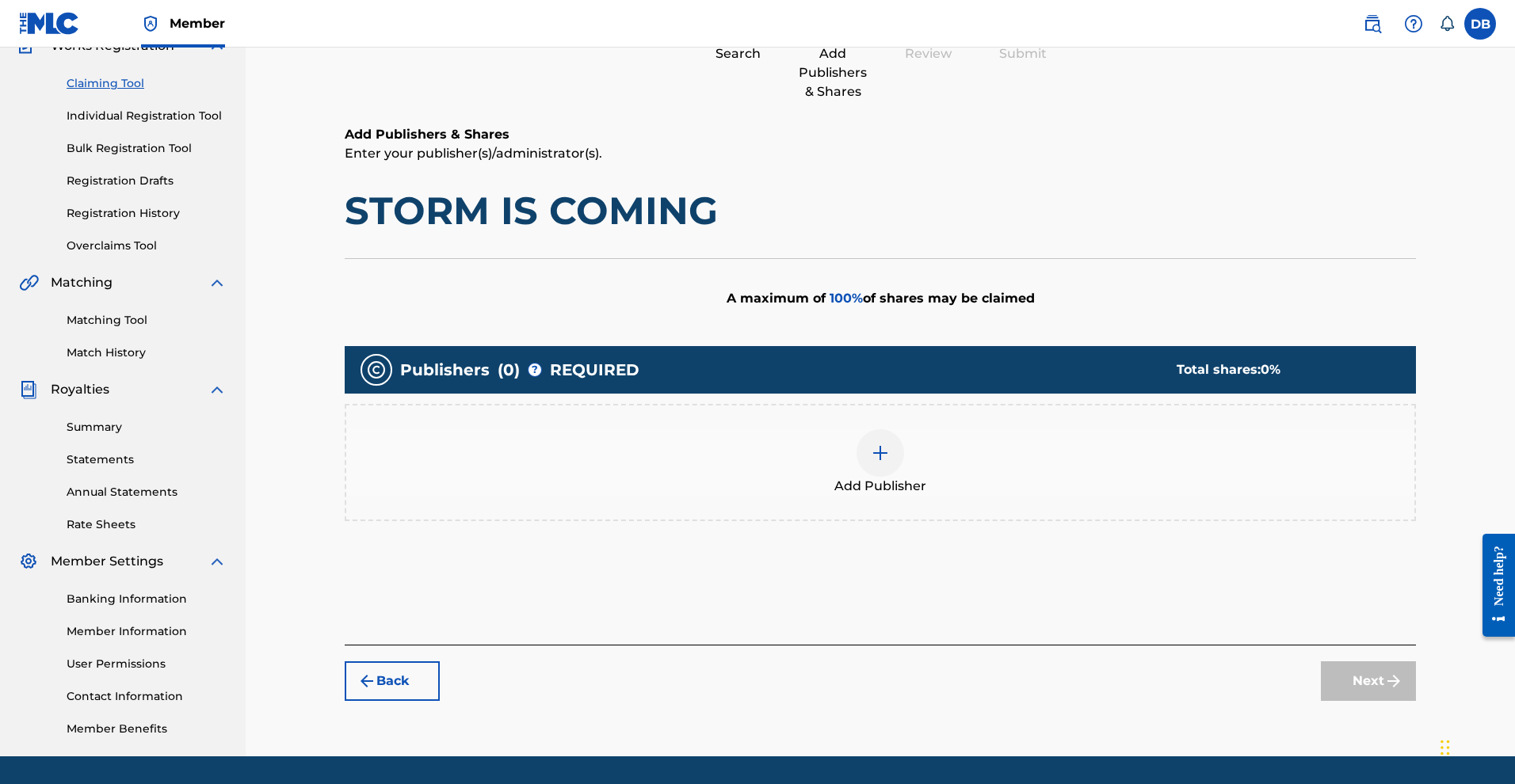
scroll to position [317, 0]
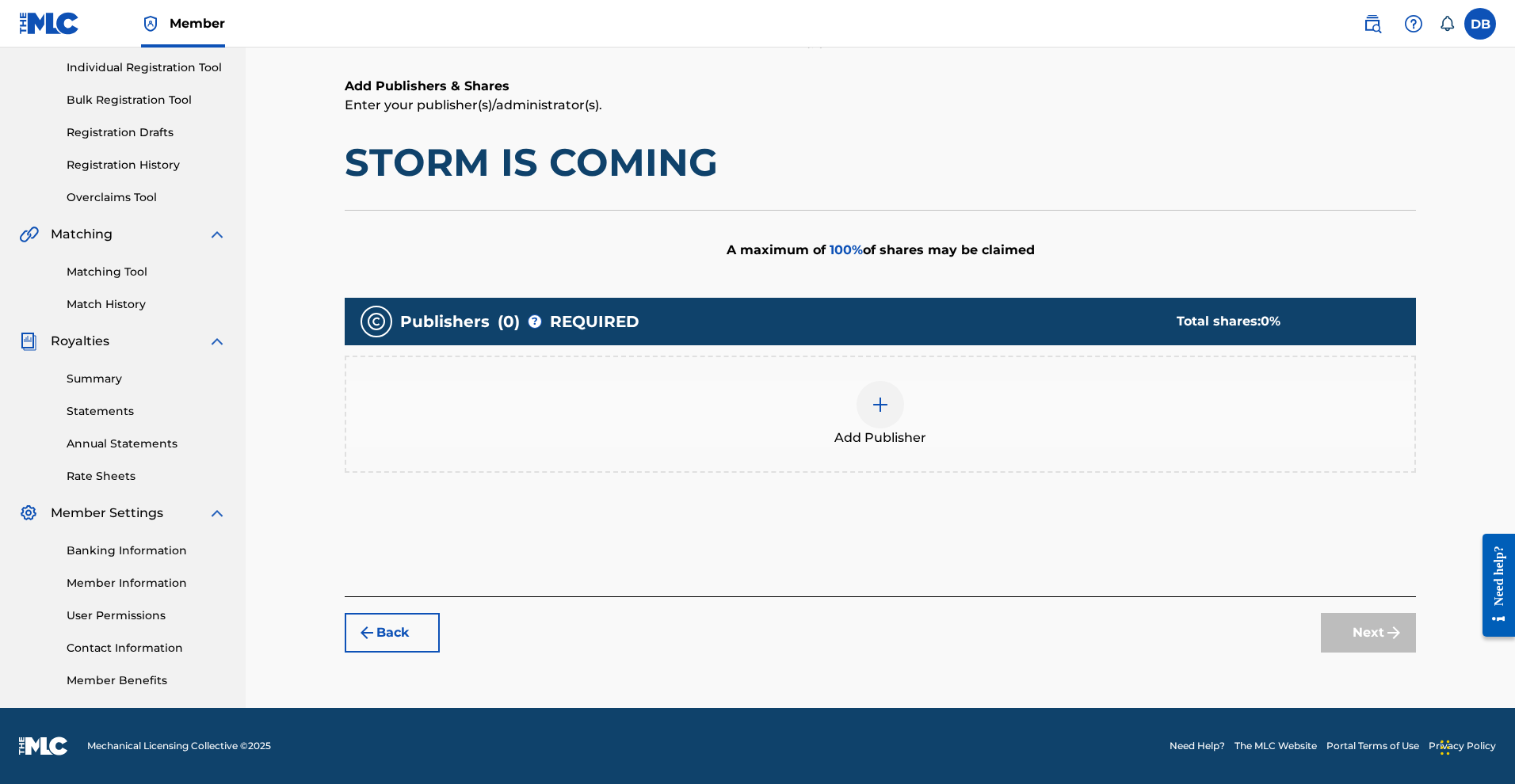
click at [904, 381] on div at bounding box center [880, 404] width 47 height 47
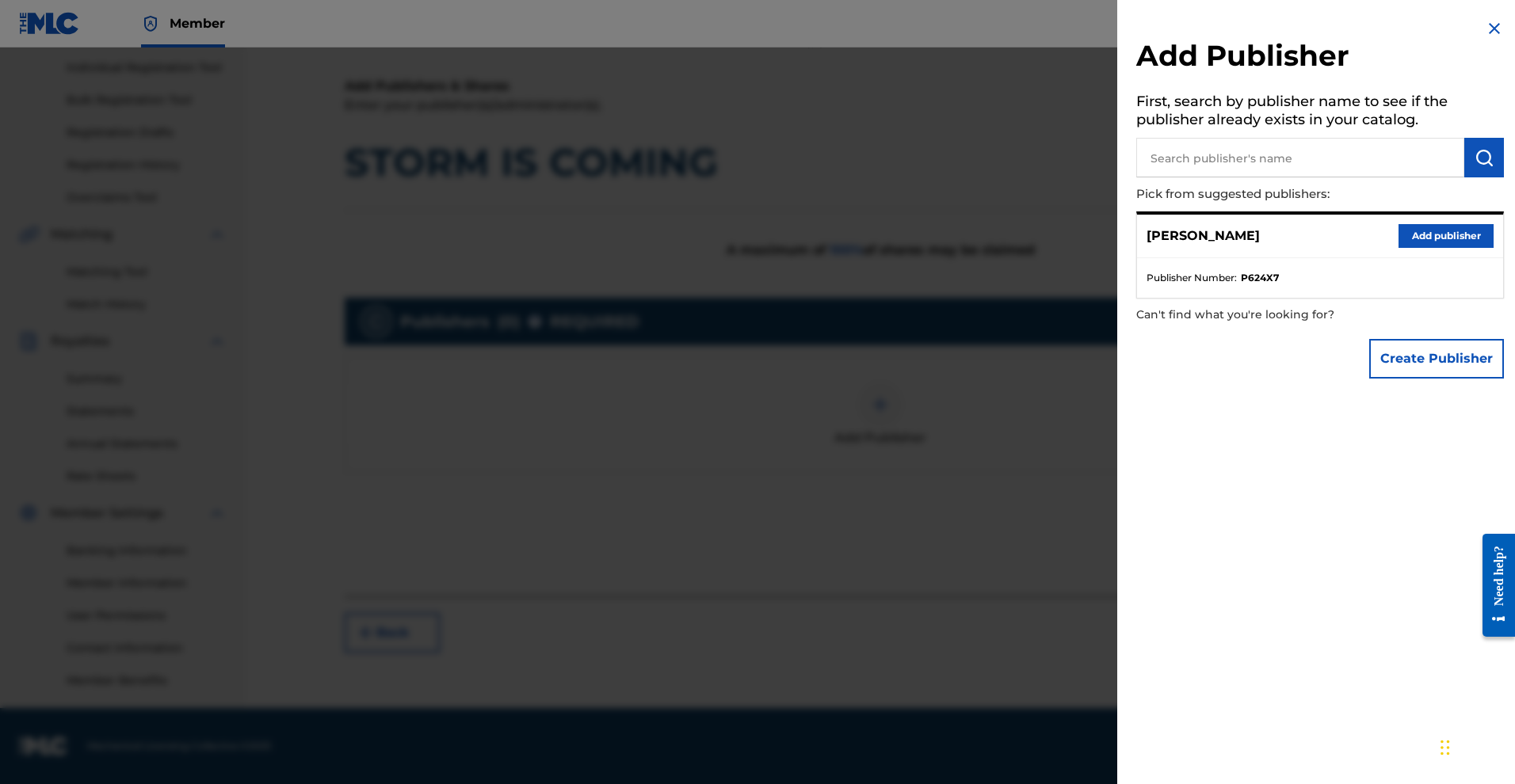
click at [1425, 248] on button "Add publisher" at bounding box center [1446, 236] width 95 height 24
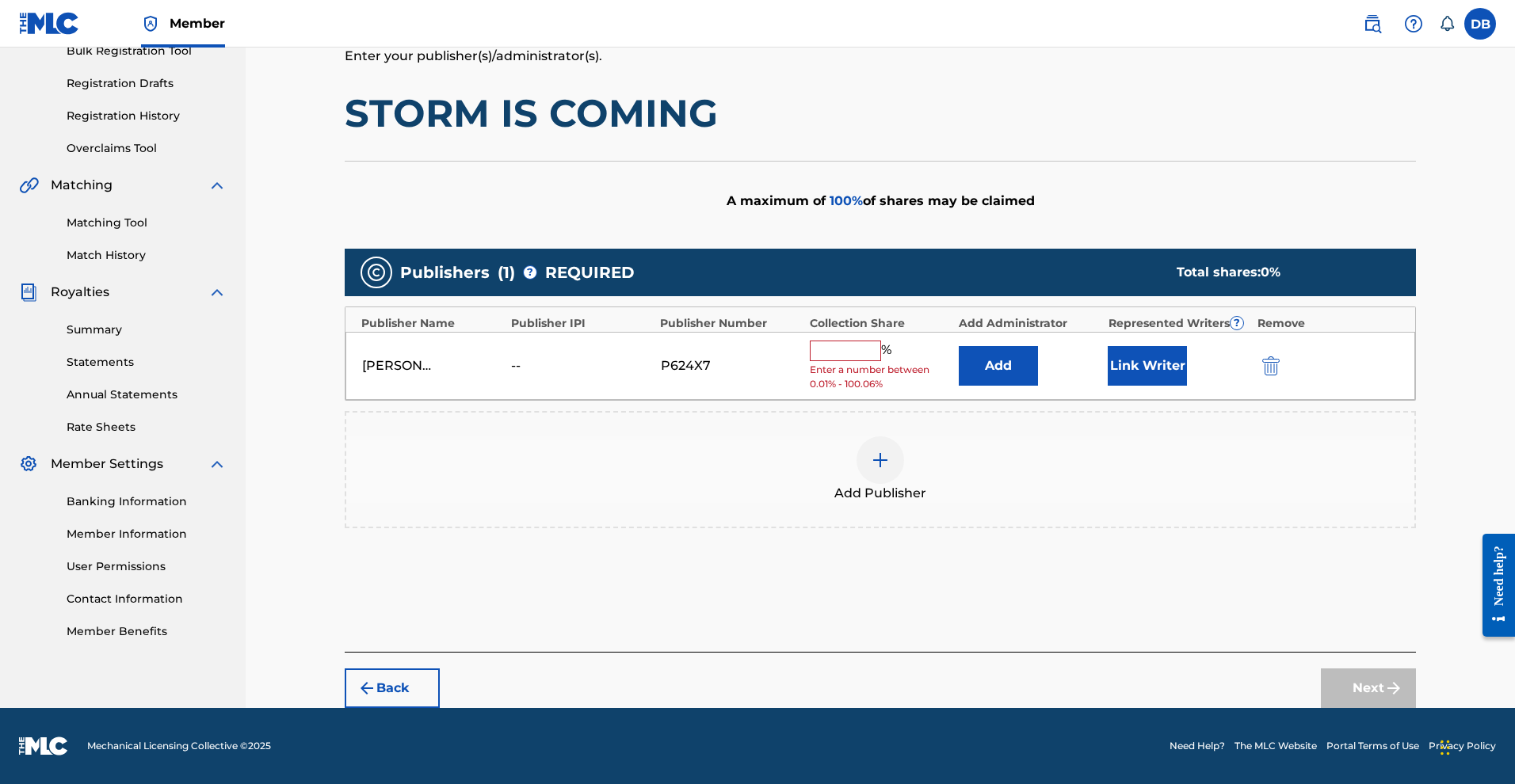
click at [875, 343] on input "text" at bounding box center [845, 351] width 71 height 21
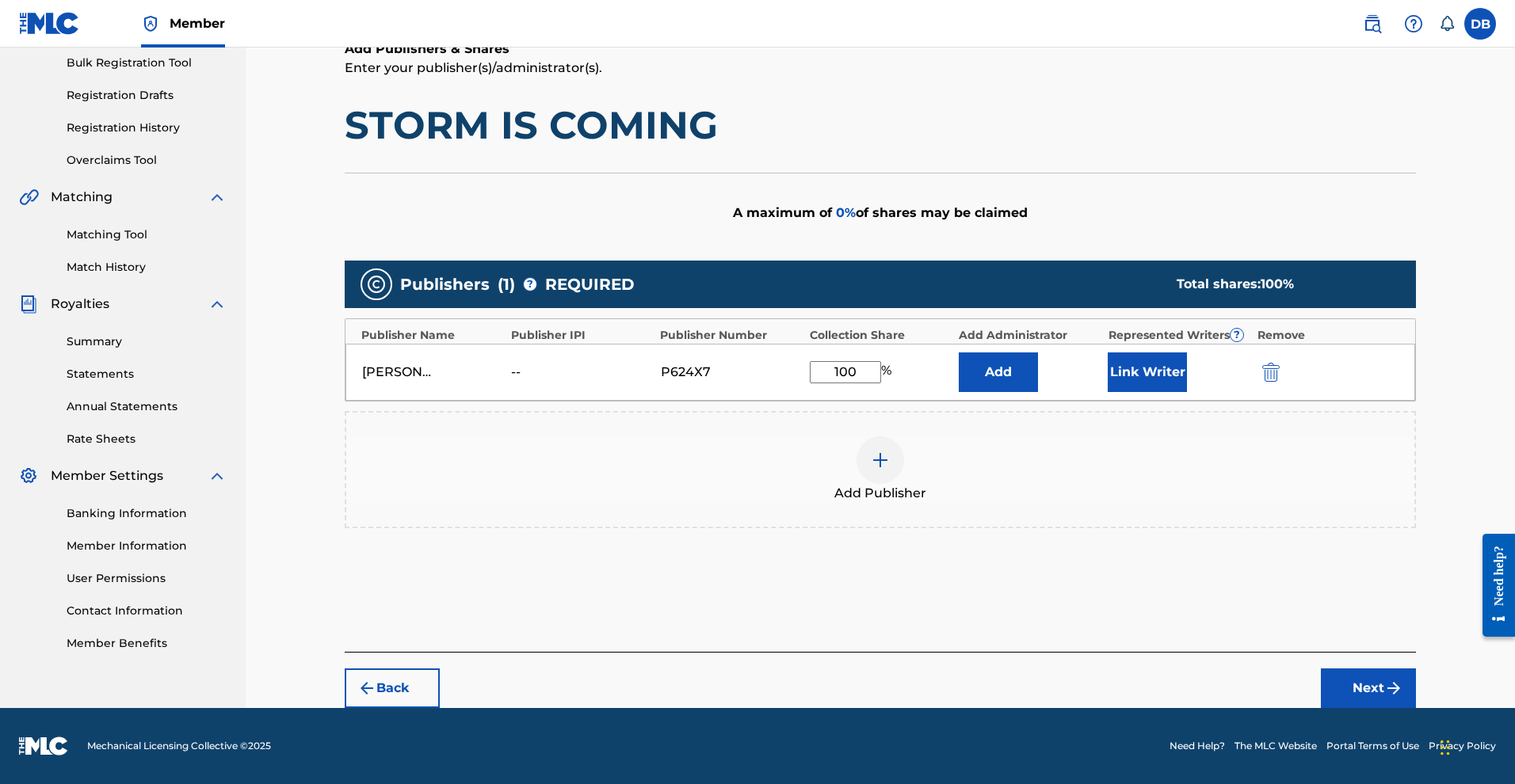
type input "100"
click at [1038, 368] on button "Add" at bounding box center [998, 372] width 79 height 39
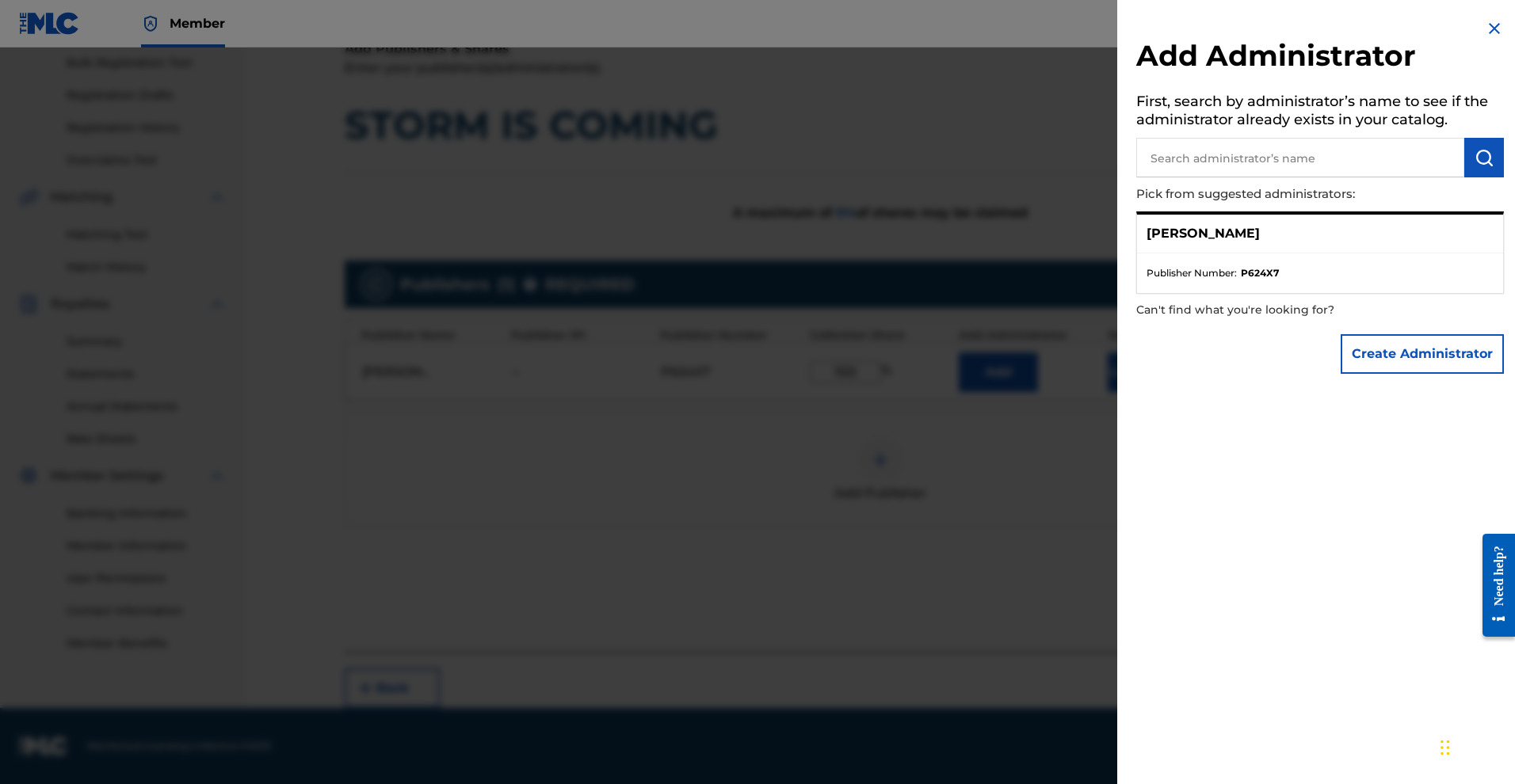
click at [1354, 374] on button "Create Administrator" at bounding box center [1422, 353] width 163 height 39
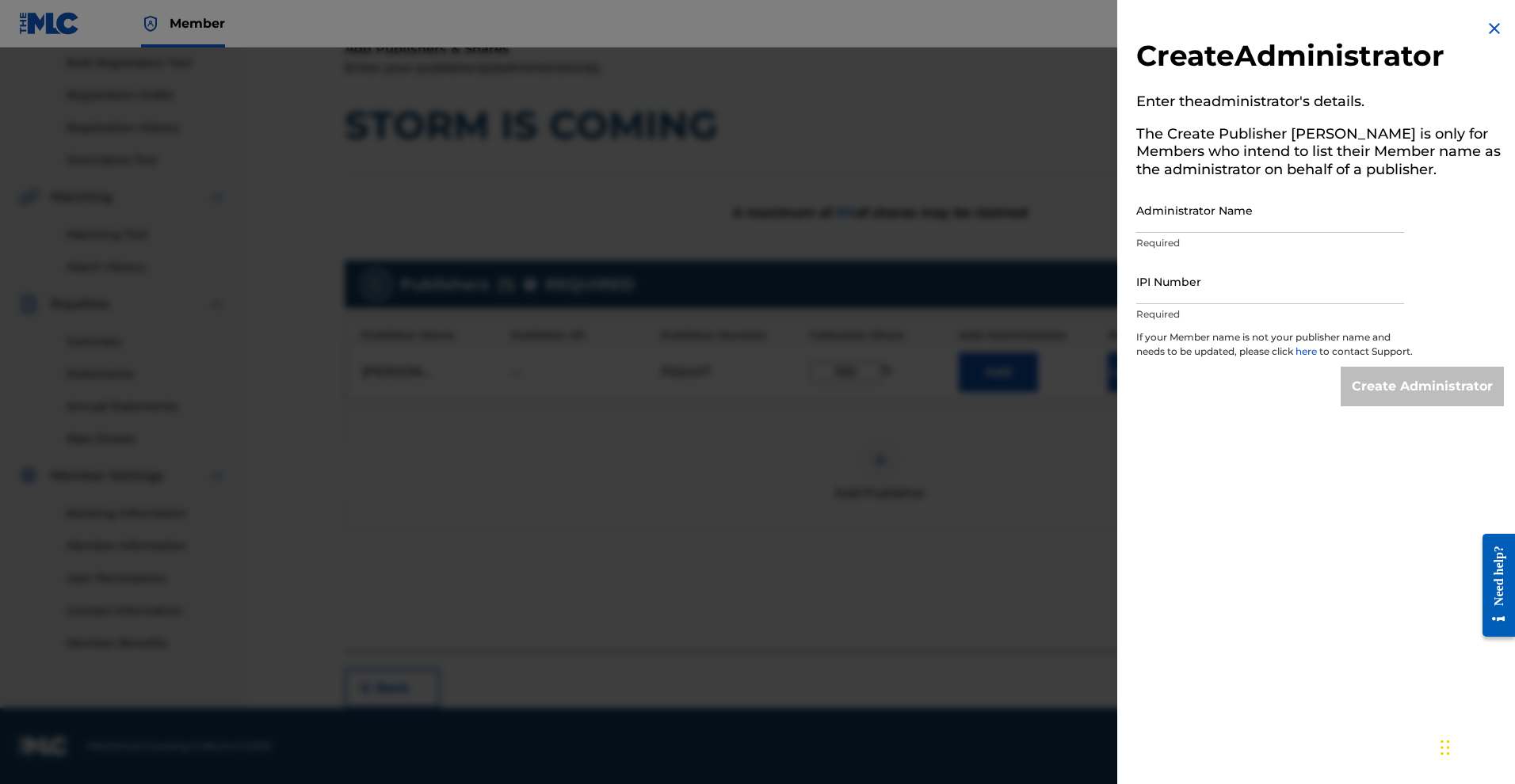
click at [1146, 233] on input "Administrator Name" at bounding box center [1270, 210] width 268 height 46
type input "Denise L. Baker, PA"
click at [1136, 304] on input "IPI Number" at bounding box center [1270, 281] width 268 height 46
paste input "Sidewalk Steppa"
type input "Sidewalk Steppa"
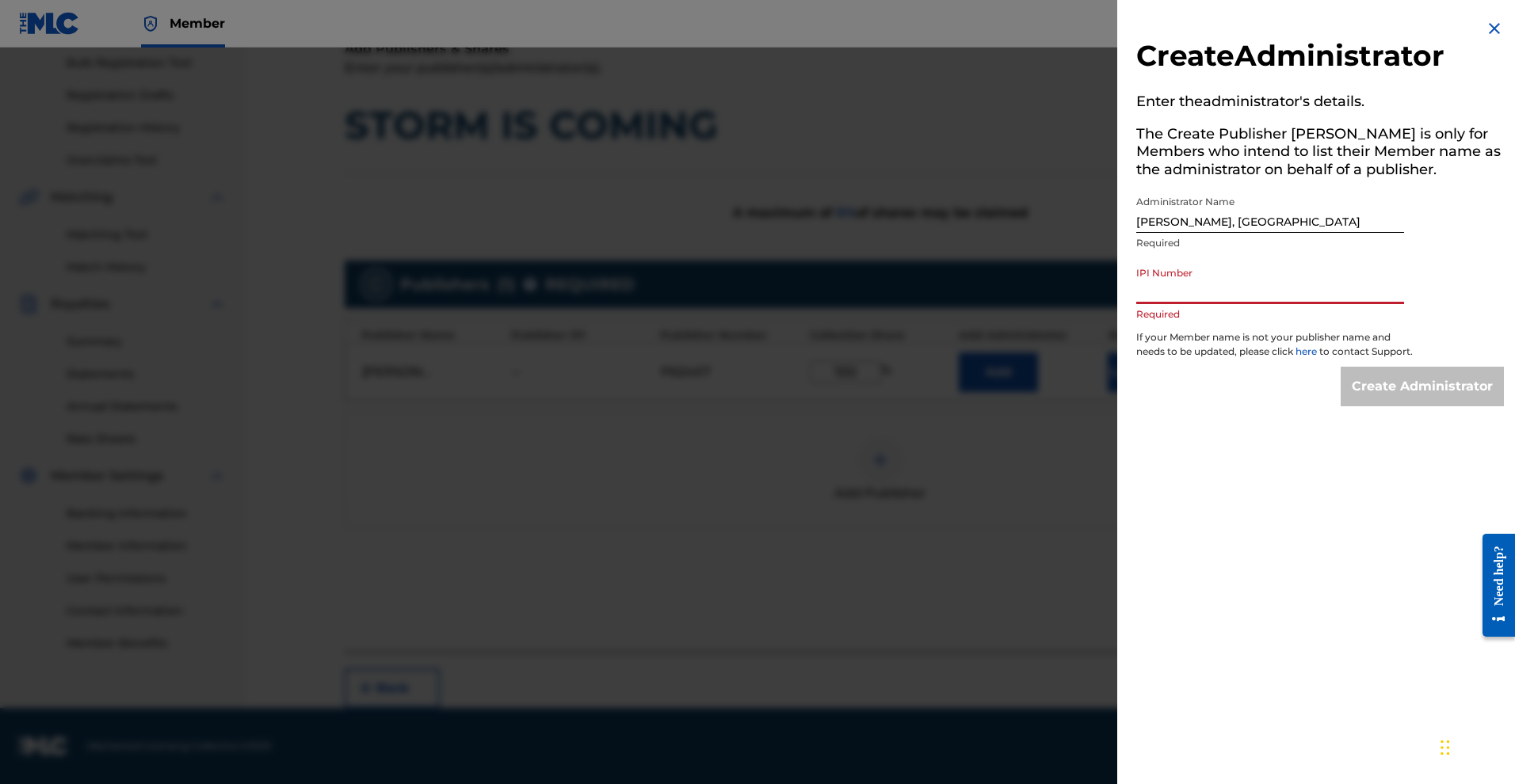
paste input "01299489964"
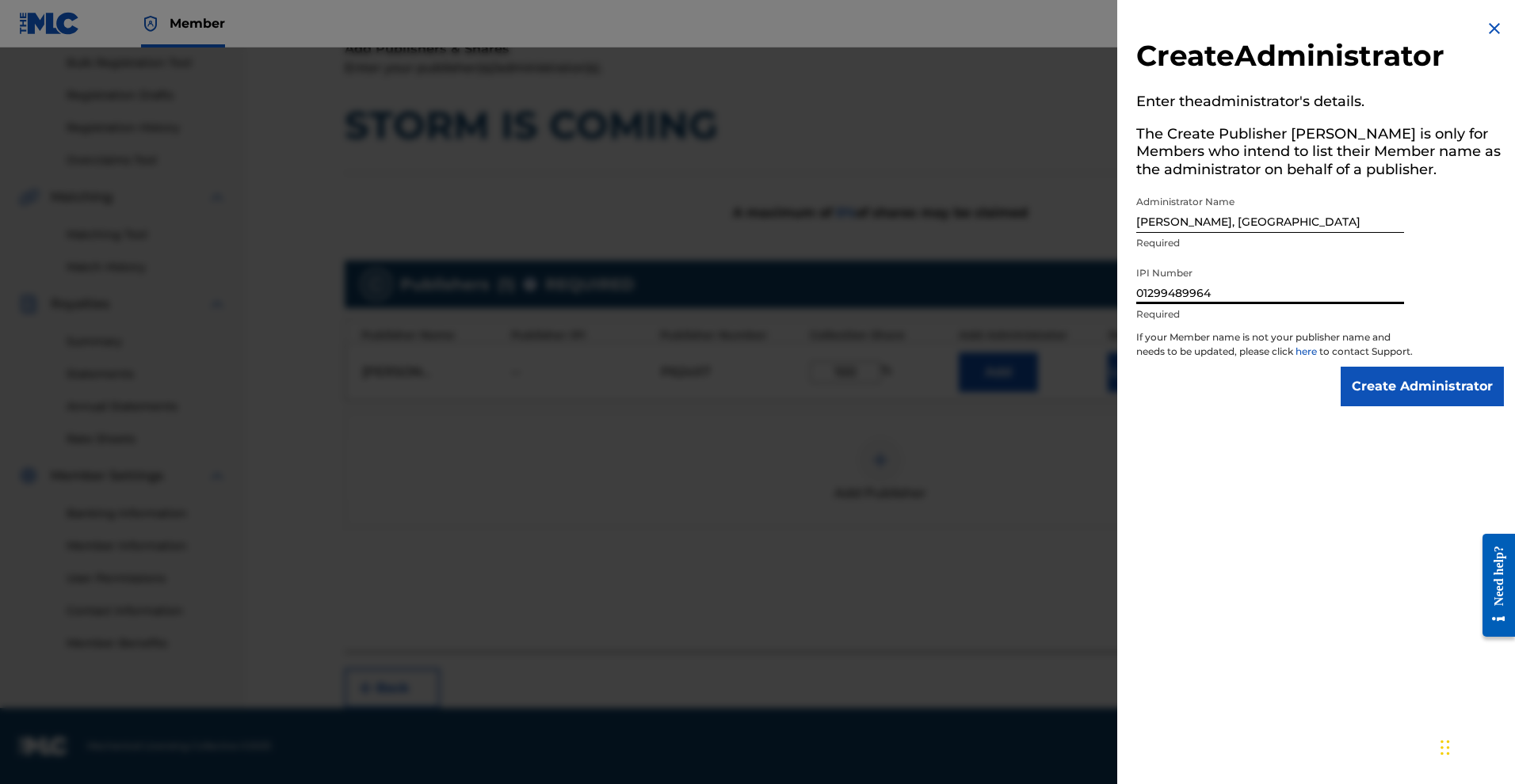
type input "01299489964"
click at [1410, 406] on input "Create Administrator" at bounding box center [1422, 386] width 163 height 39
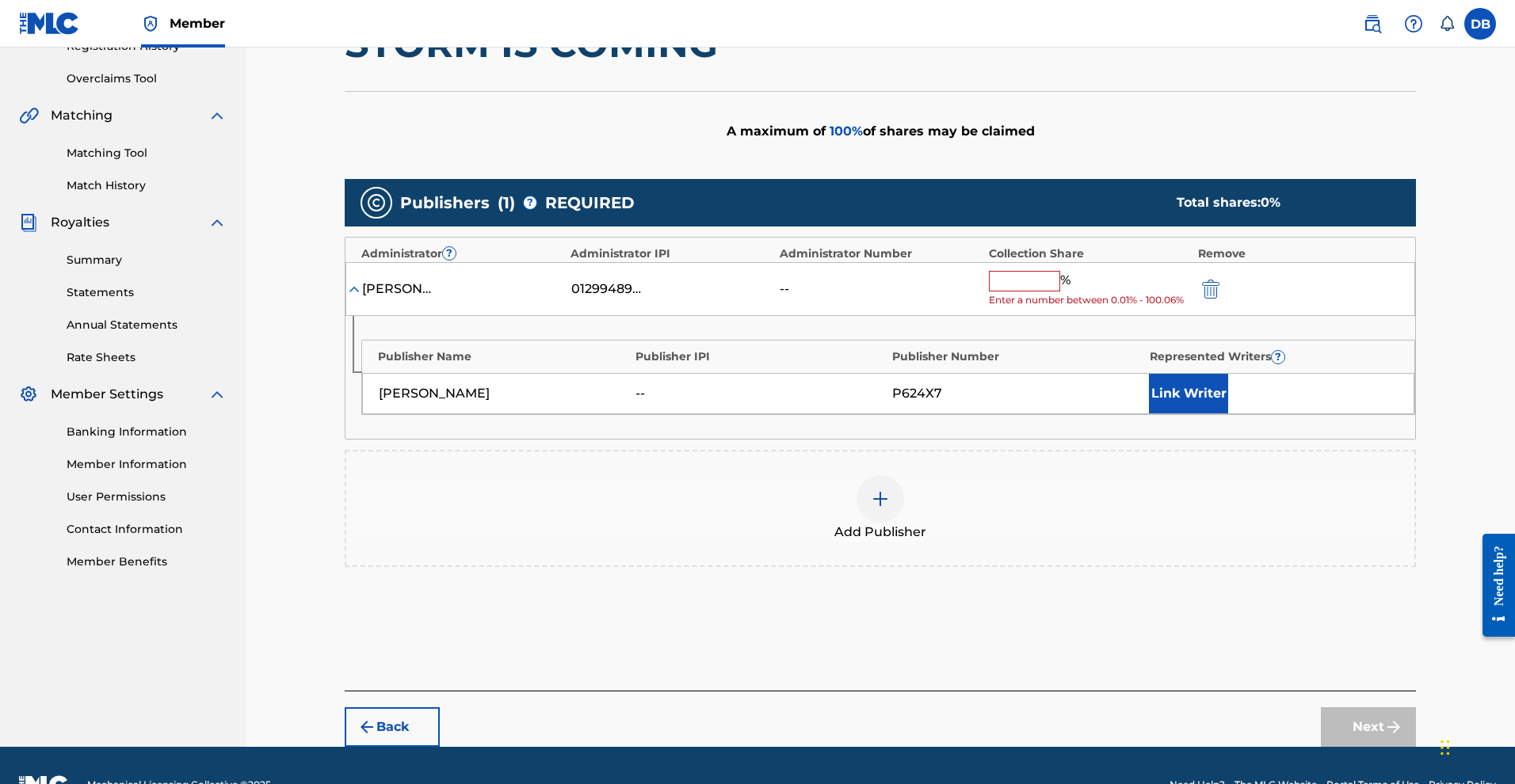
click at [1060, 291] on input "text" at bounding box center [1024, 280] width 71 height 21
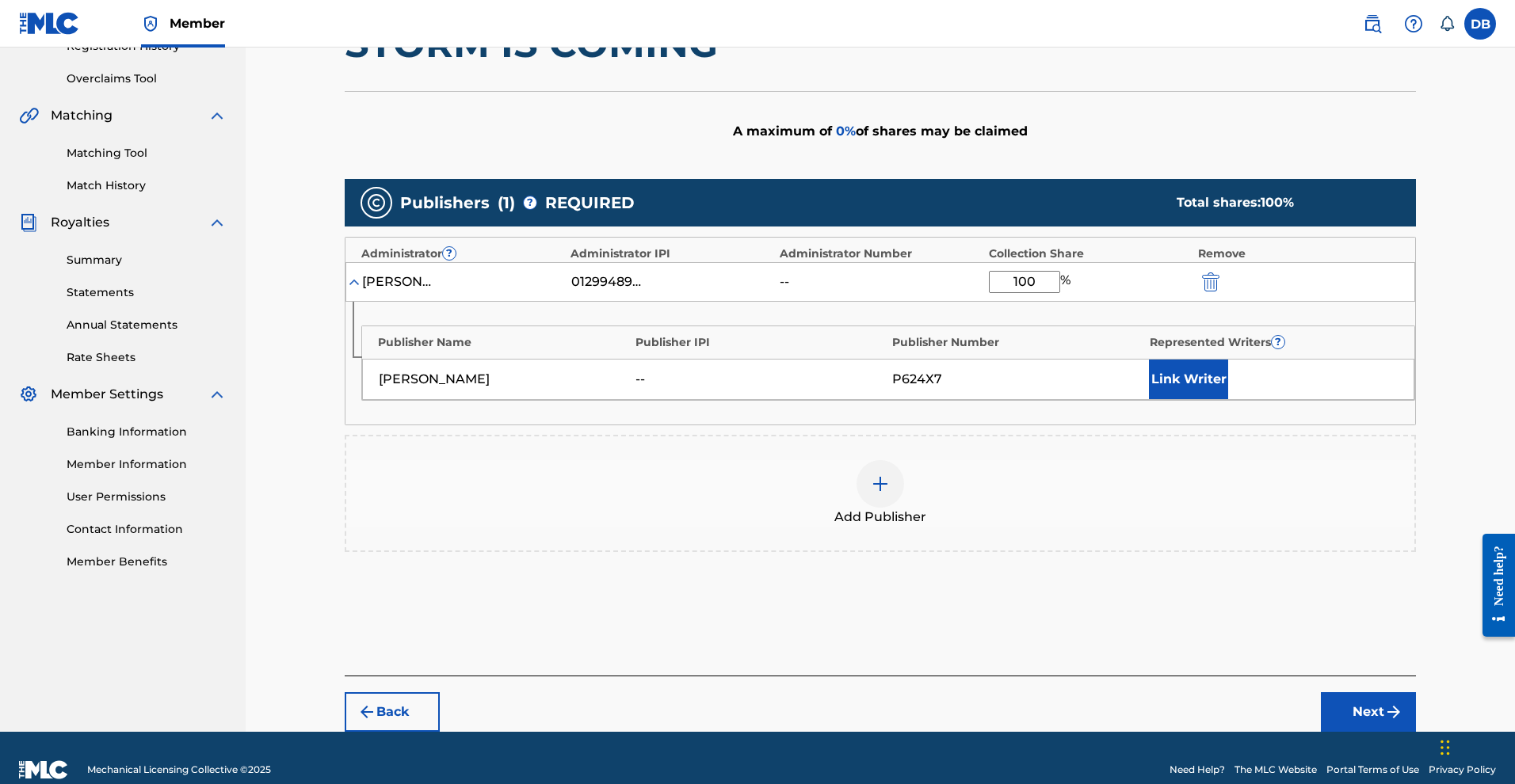
type input "100"
click at [1228, 399] on button "Link Writer" at bounding box center [1188, 379] width 79 height 39
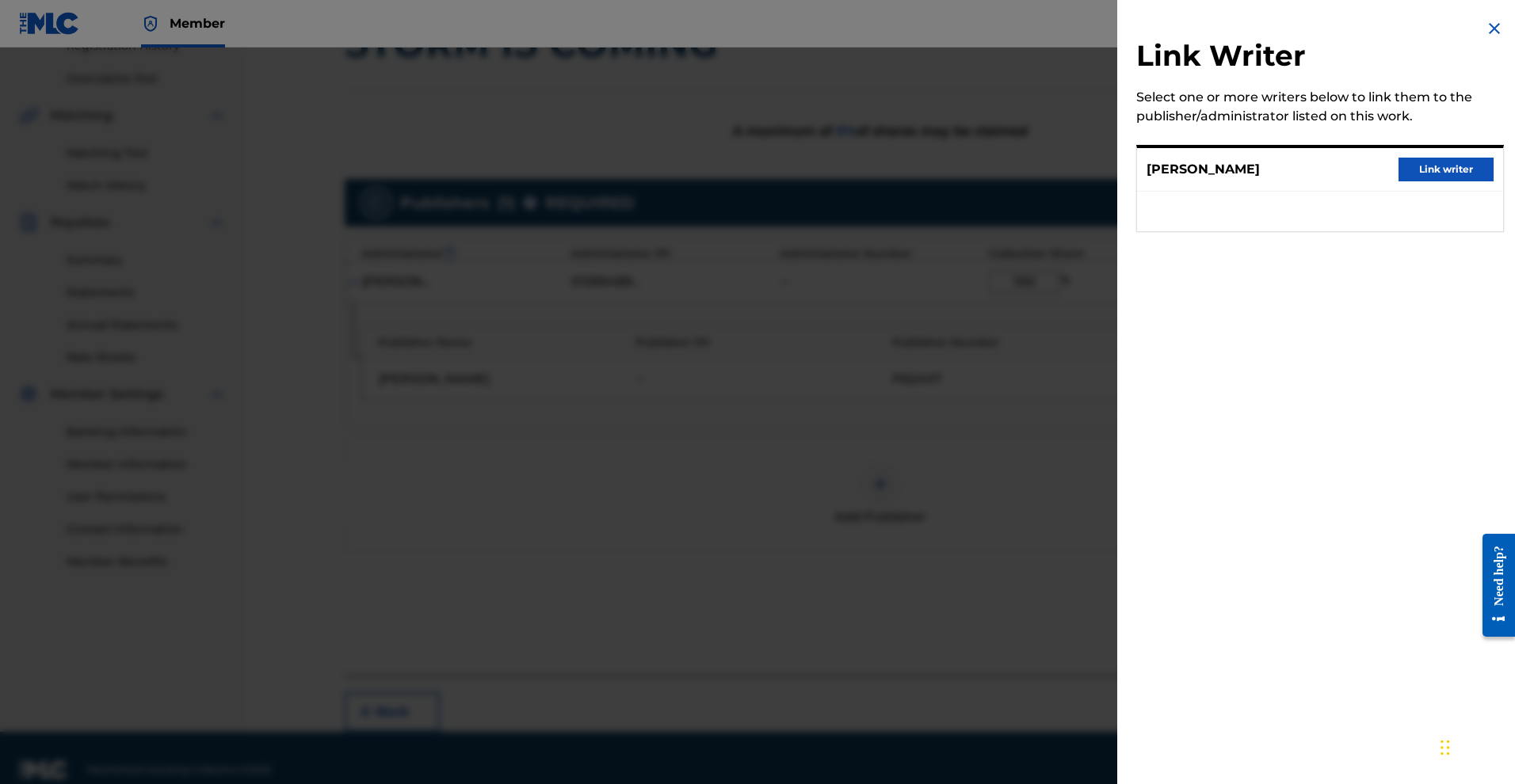
click at [1455, 181] on button "Link writer" at bounding box center [1446, 169] width 95 height 24
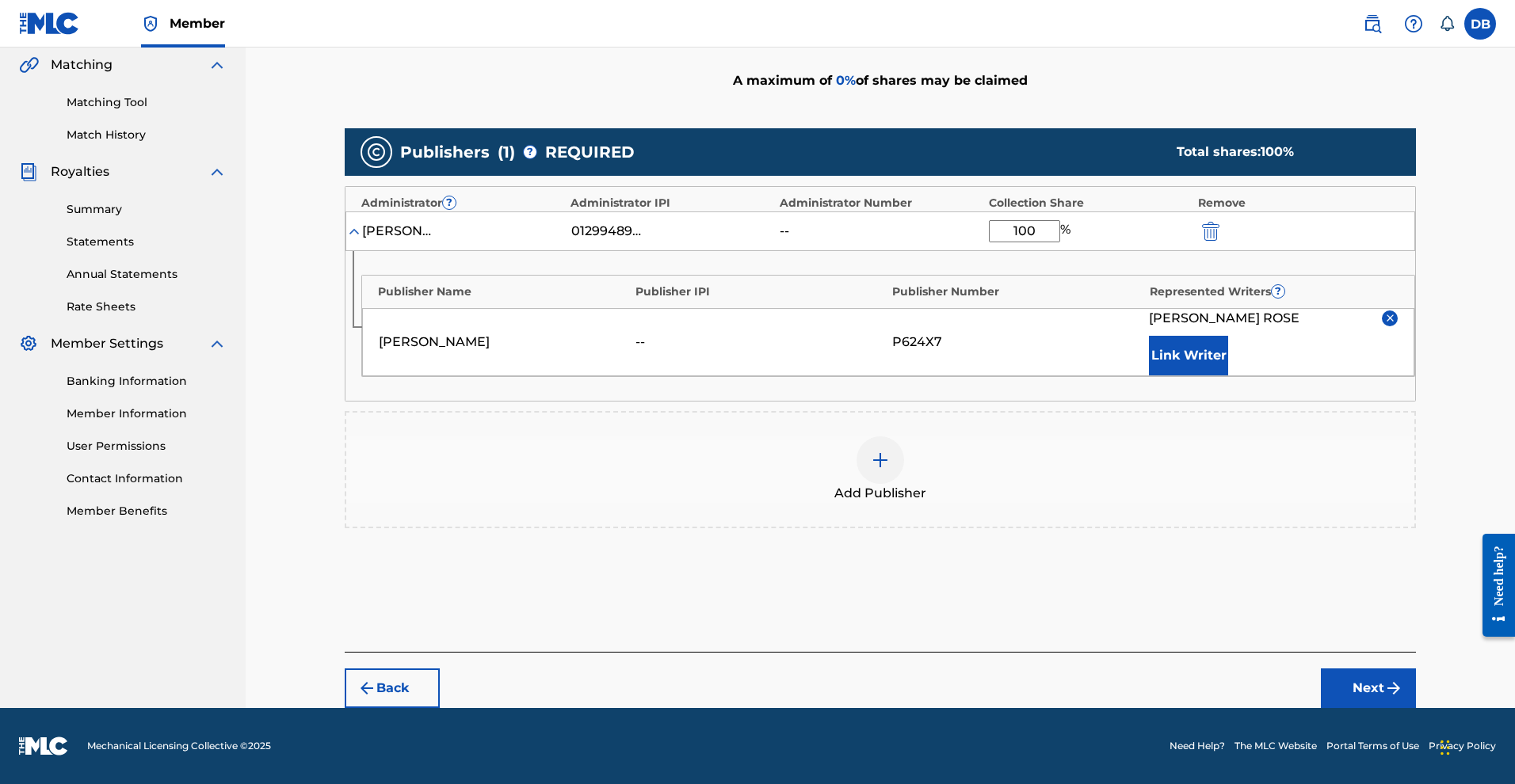
click at [1416, 677] on button "Next" at bounding box center [1368, 687] width 95 height 39
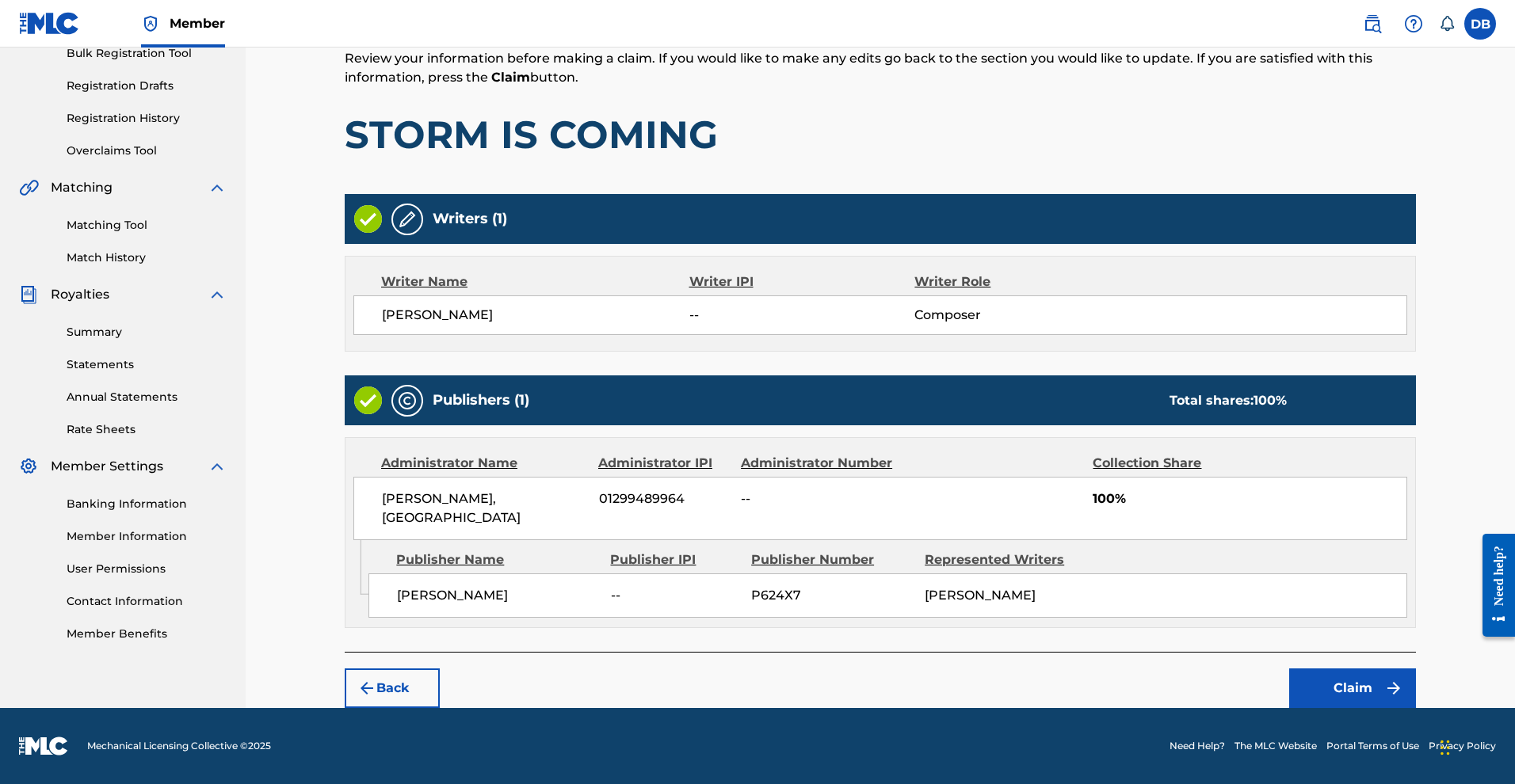
scroll to position [350, 0]
click at [1416, 682] on button "Claim" at bounding box center [1352, 687] width 127 height 39
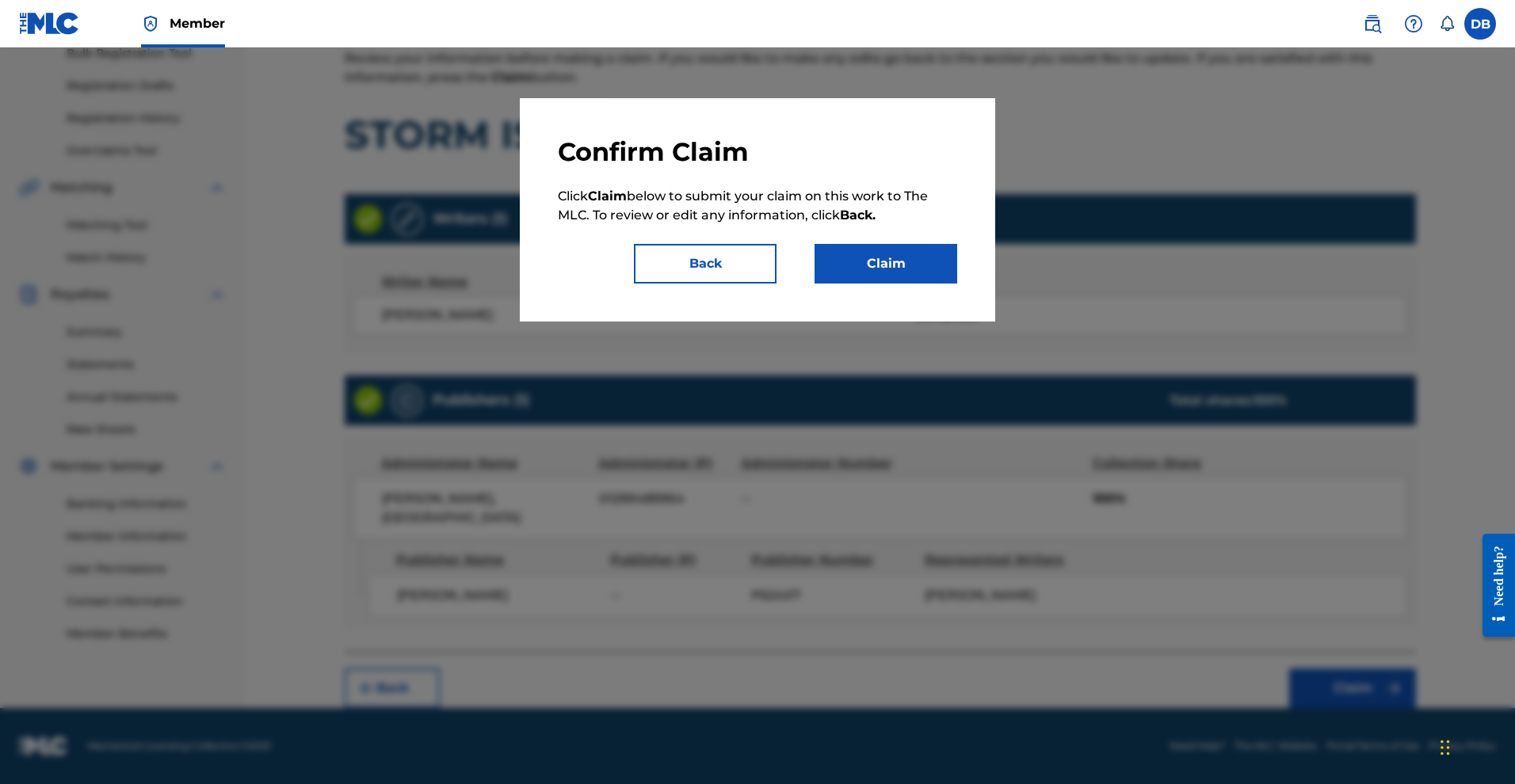
click at [943, 283] on button "Claim" at bounding box center [885, 263] width 143 height 39
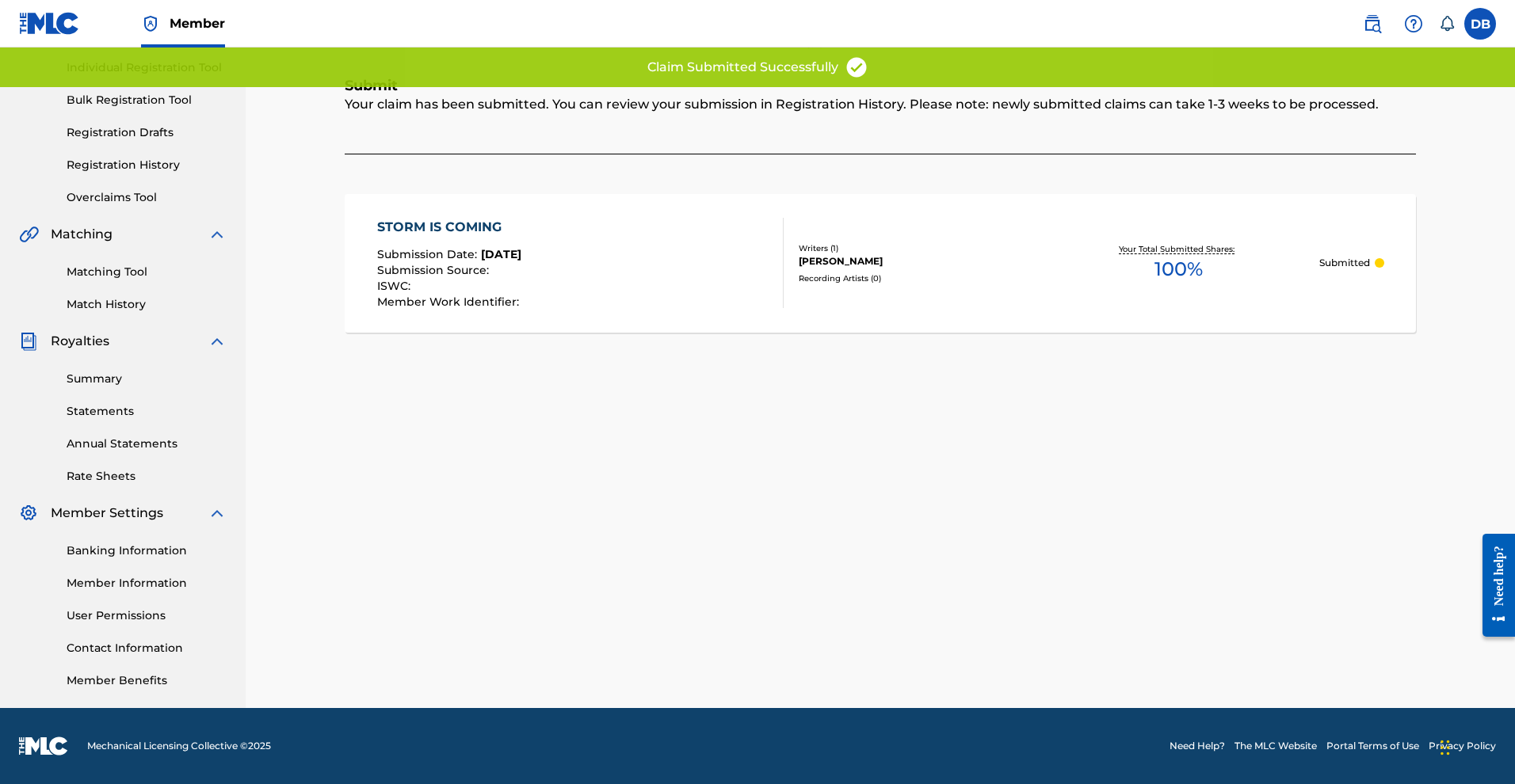
scroll to position [25, 0]
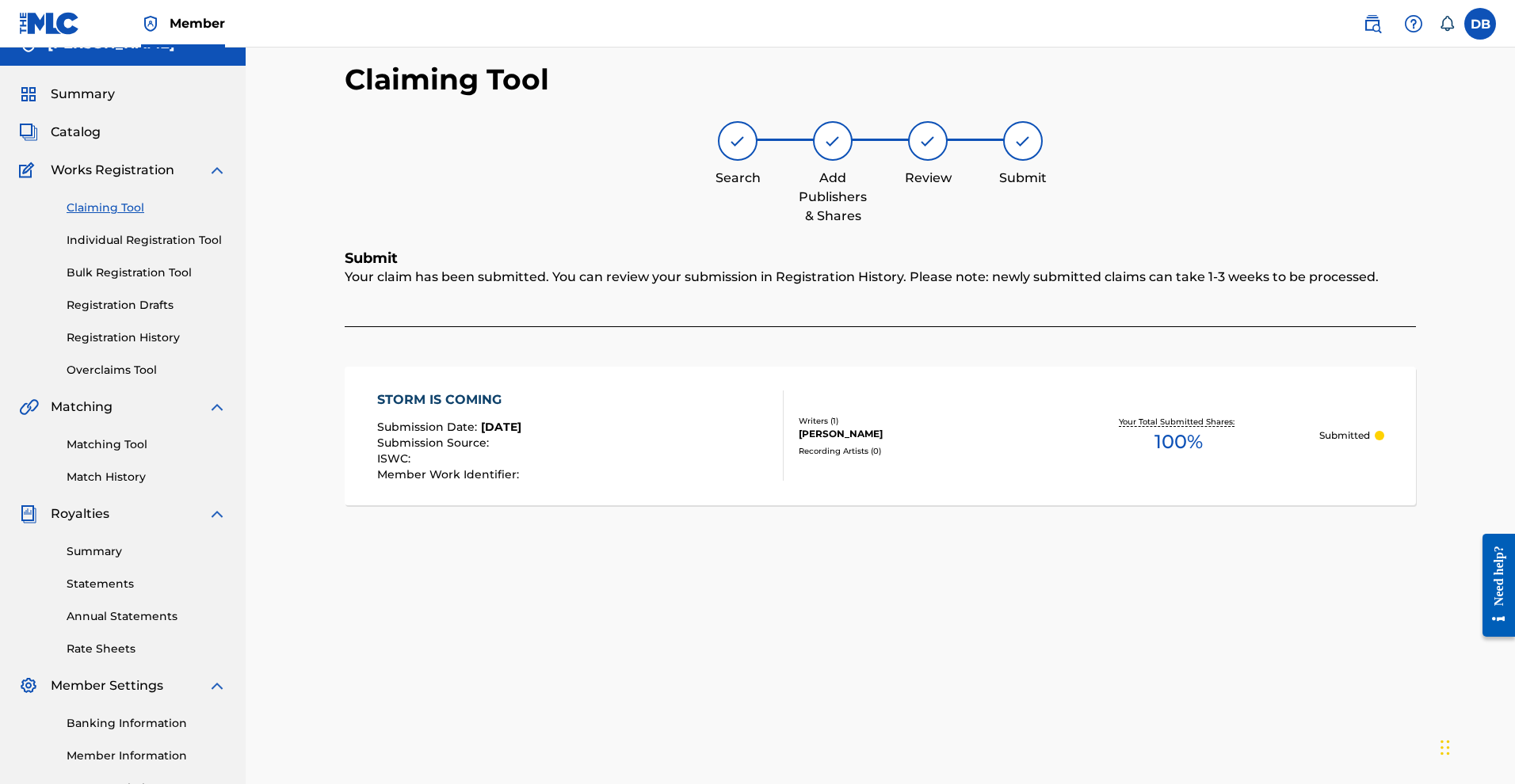
click at [149, 216] on link "Claiming Tool" at bounding box center [147, 208] width 160 height 16
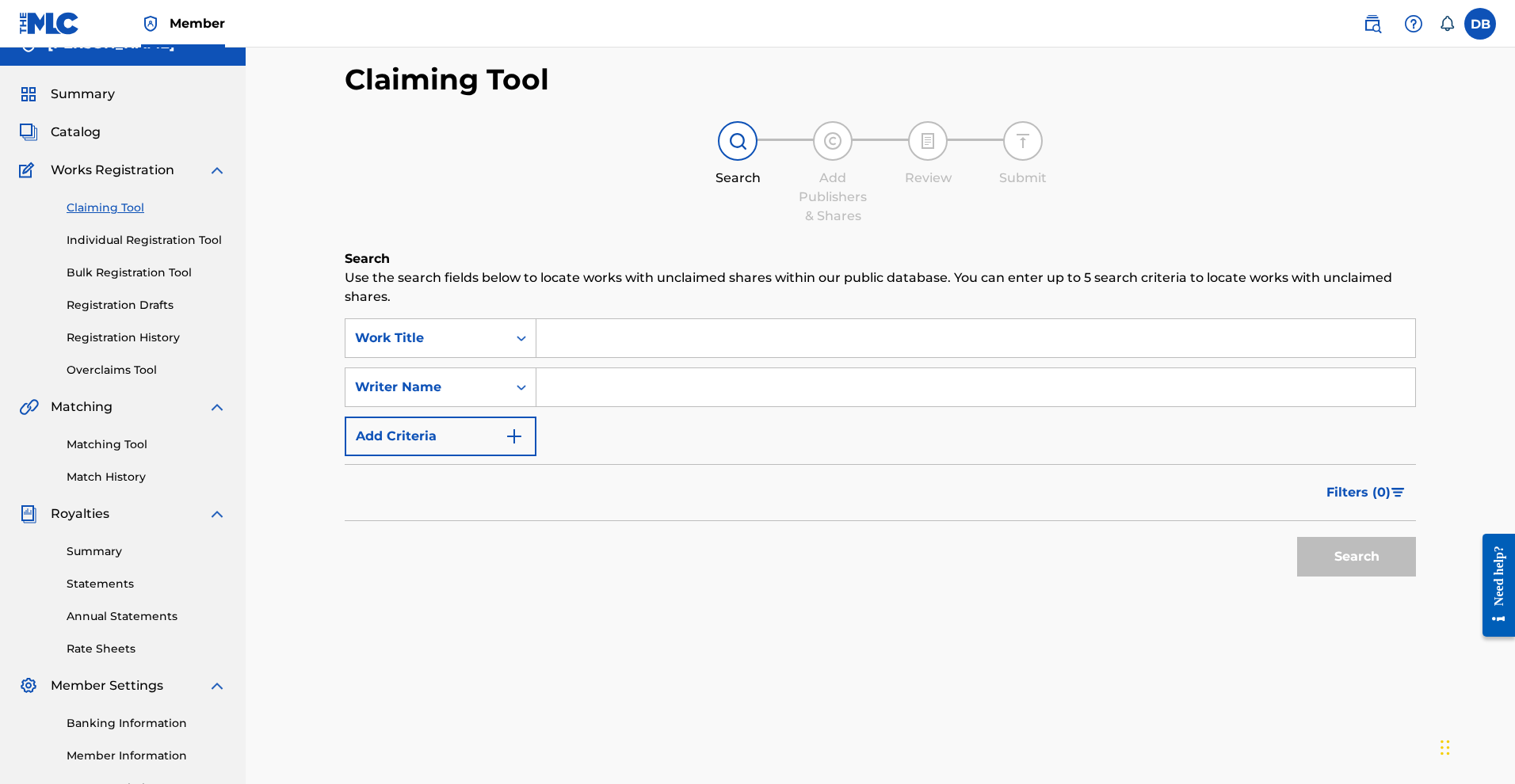
scroll to position [0, 0]
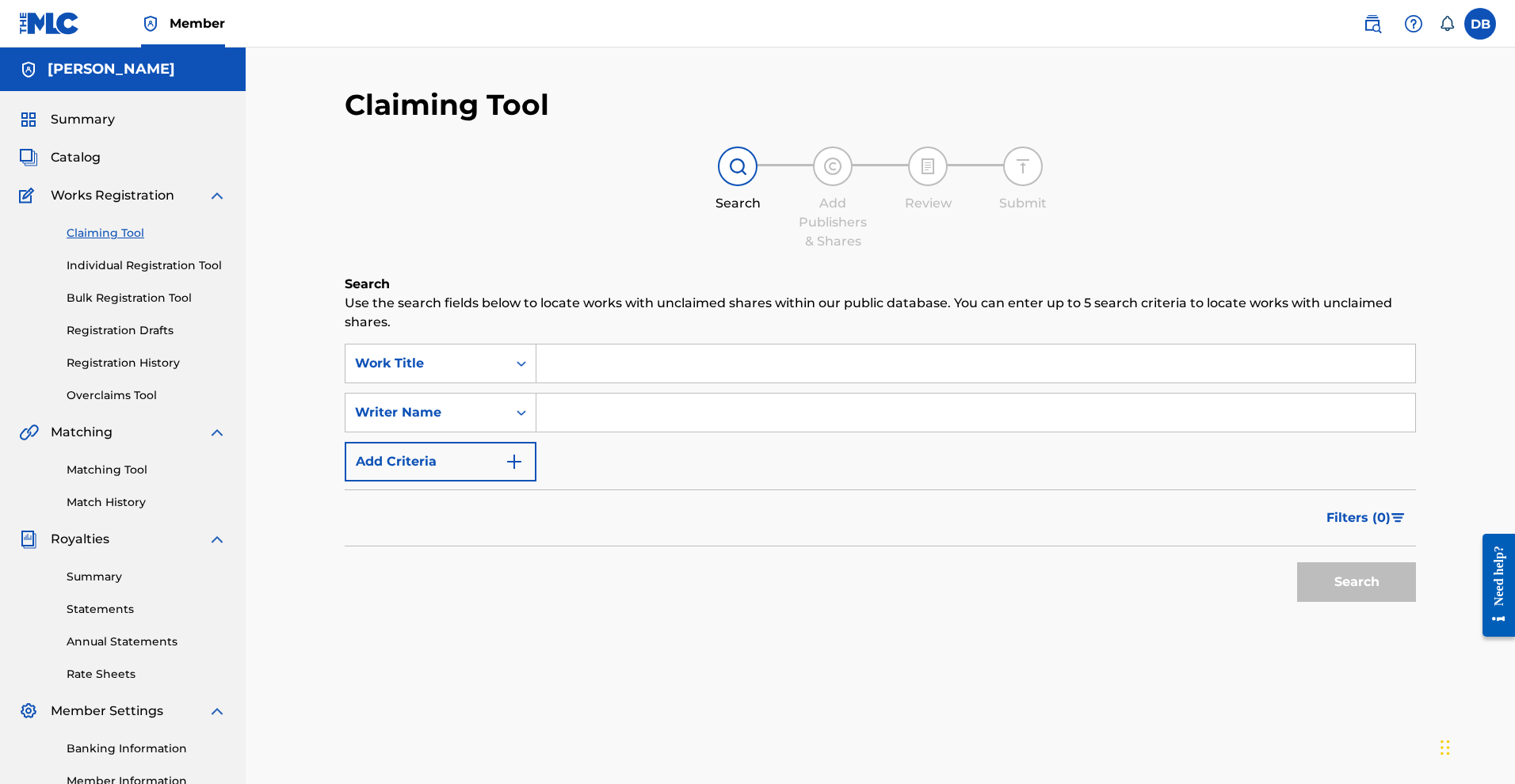
click at [563, 379] on input "Search Form" at bounding box center [976, 363] width 879 height 38
paste input "GANJA BONANZA"
click at [558, 377] on input "GANJA BONANZA"" at bounding box center [976, 363] width 879 height 38
type input ""GANJA BONANZA""
click at [1297, 602] on button "Search" at bounding box center [1356, 582] width 118 height 39
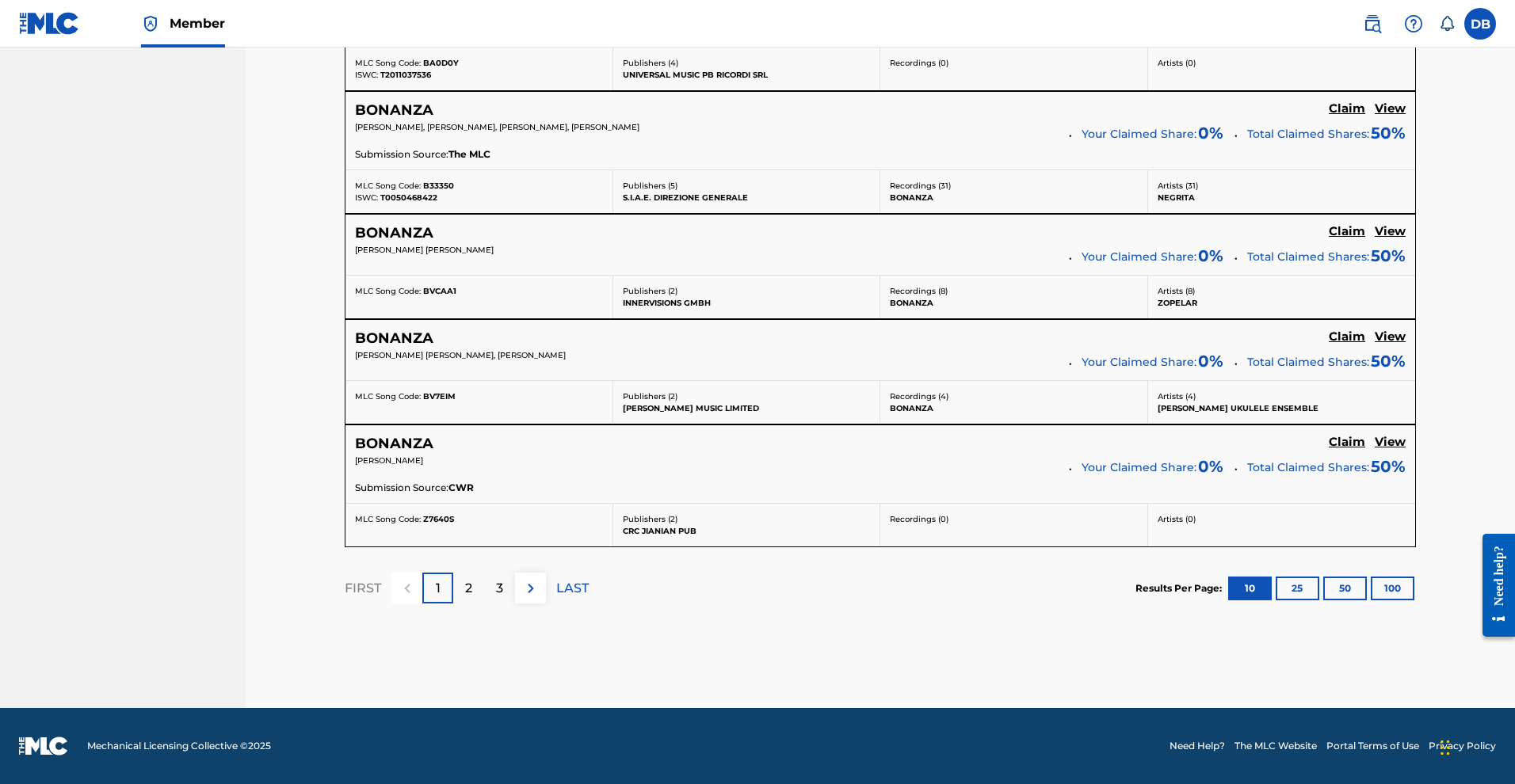
scroll to position [1505, 0]
click at [508, 573] on div "3" at bounding box center [499, 588] width 31 height 31
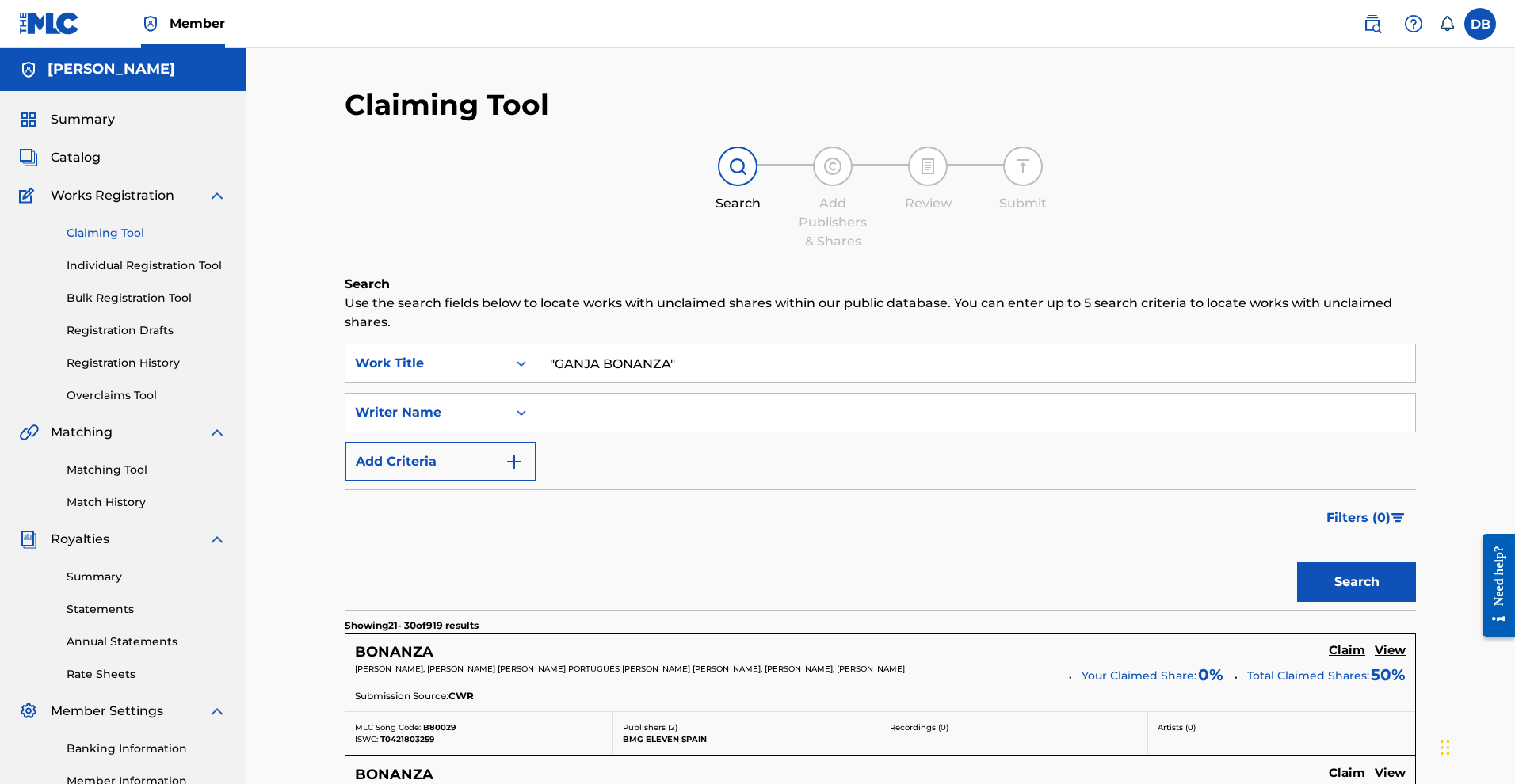
scroll to position [0, 0]
click at [587, 432] on input "Search Form" at bounding box center [976, 412] width 879 height 38
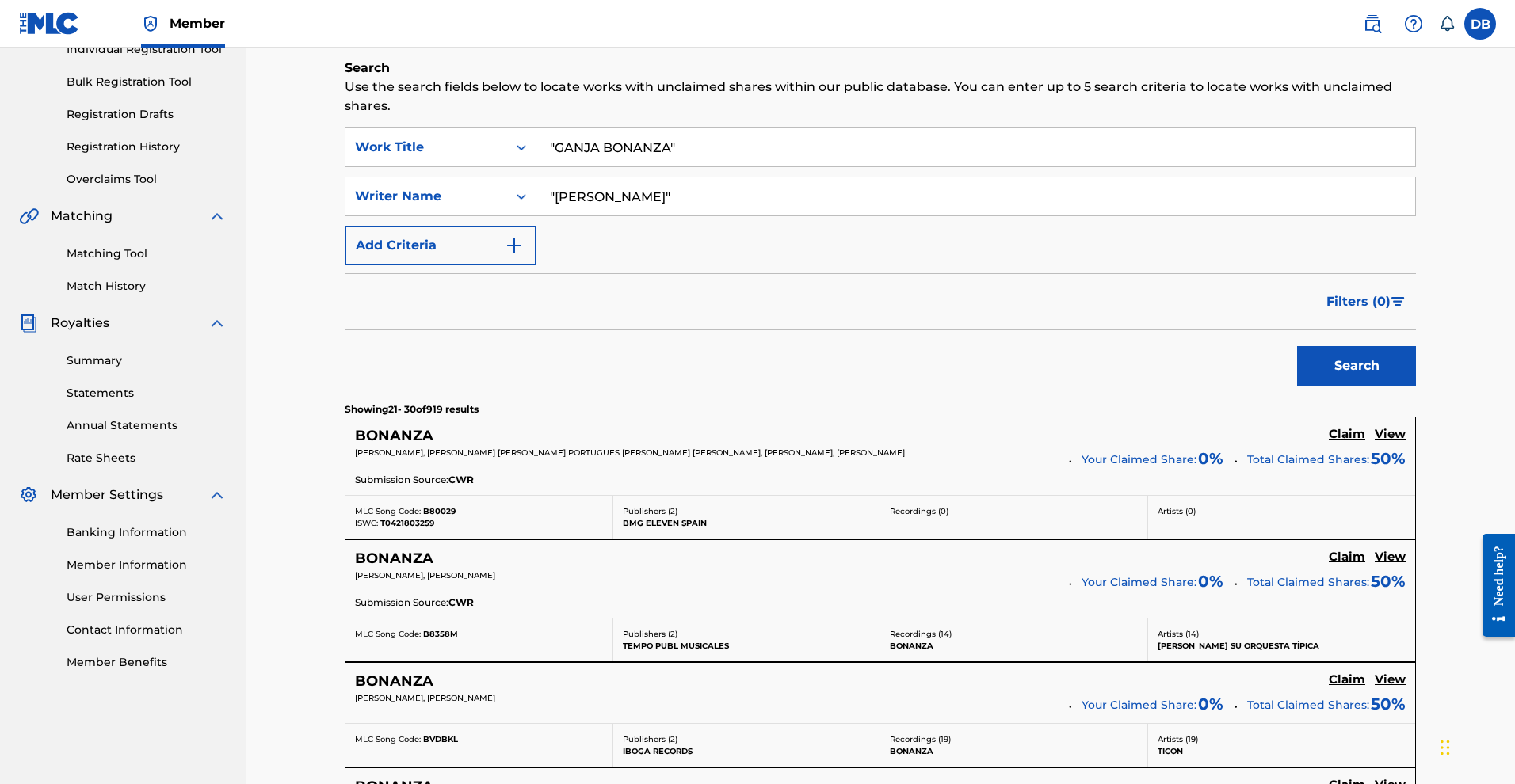
scroll to position [287, 0]
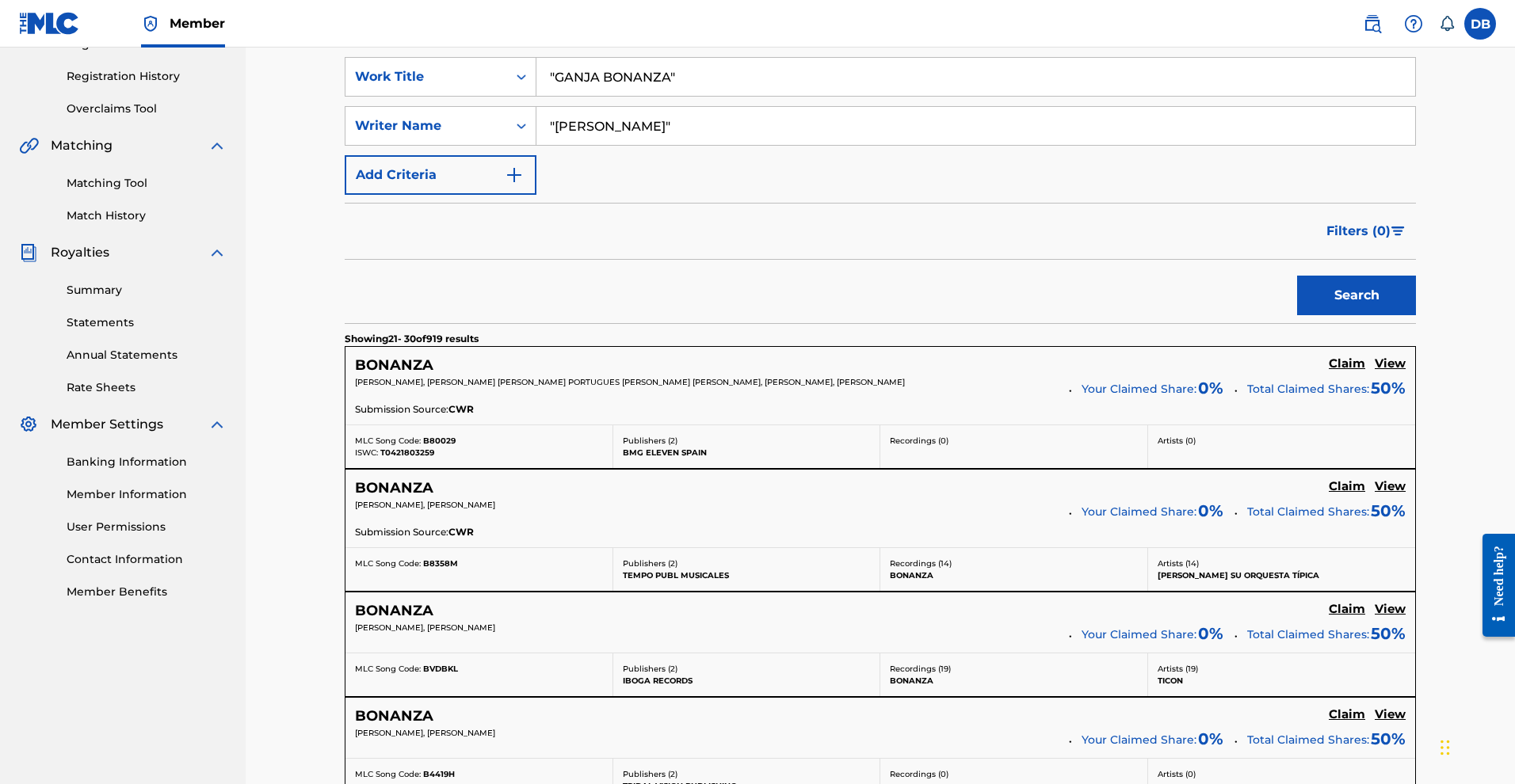
click at [1365, 315] on button "Search" at bounding box center [1356, 295] width 118 height 39
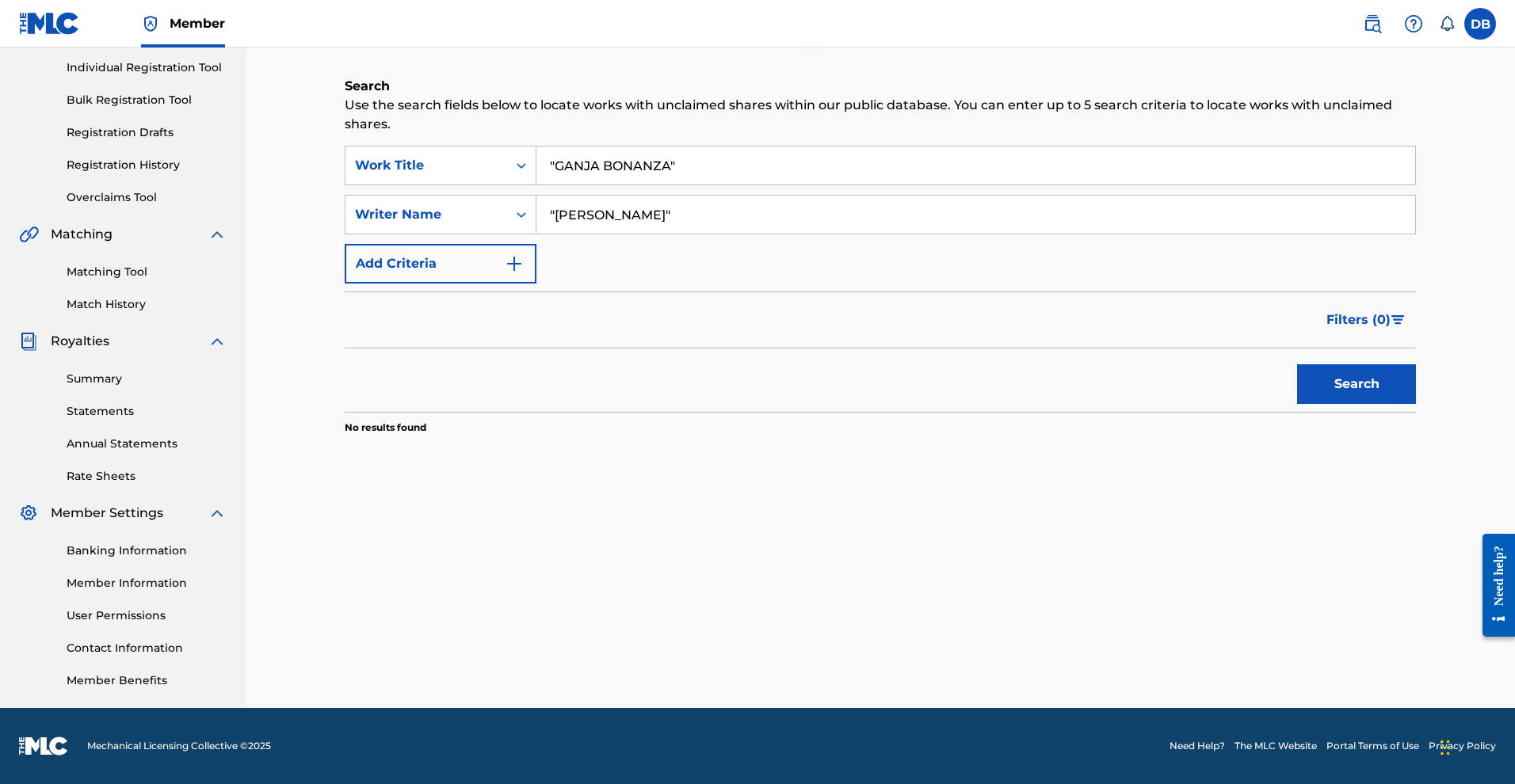
drag, startPoint x: 621, startPoint y: 148, endPoint x: 581, endPoint y: 154, distance: 40.4
click at [581, 196] on input ""Michael rose"" at bounding box center [976, 215] width 879 height 38
type input ""Mykal rose""
click at [1307, 364] on button "Search" at bounding box center [1356, 383] width 118 height 39
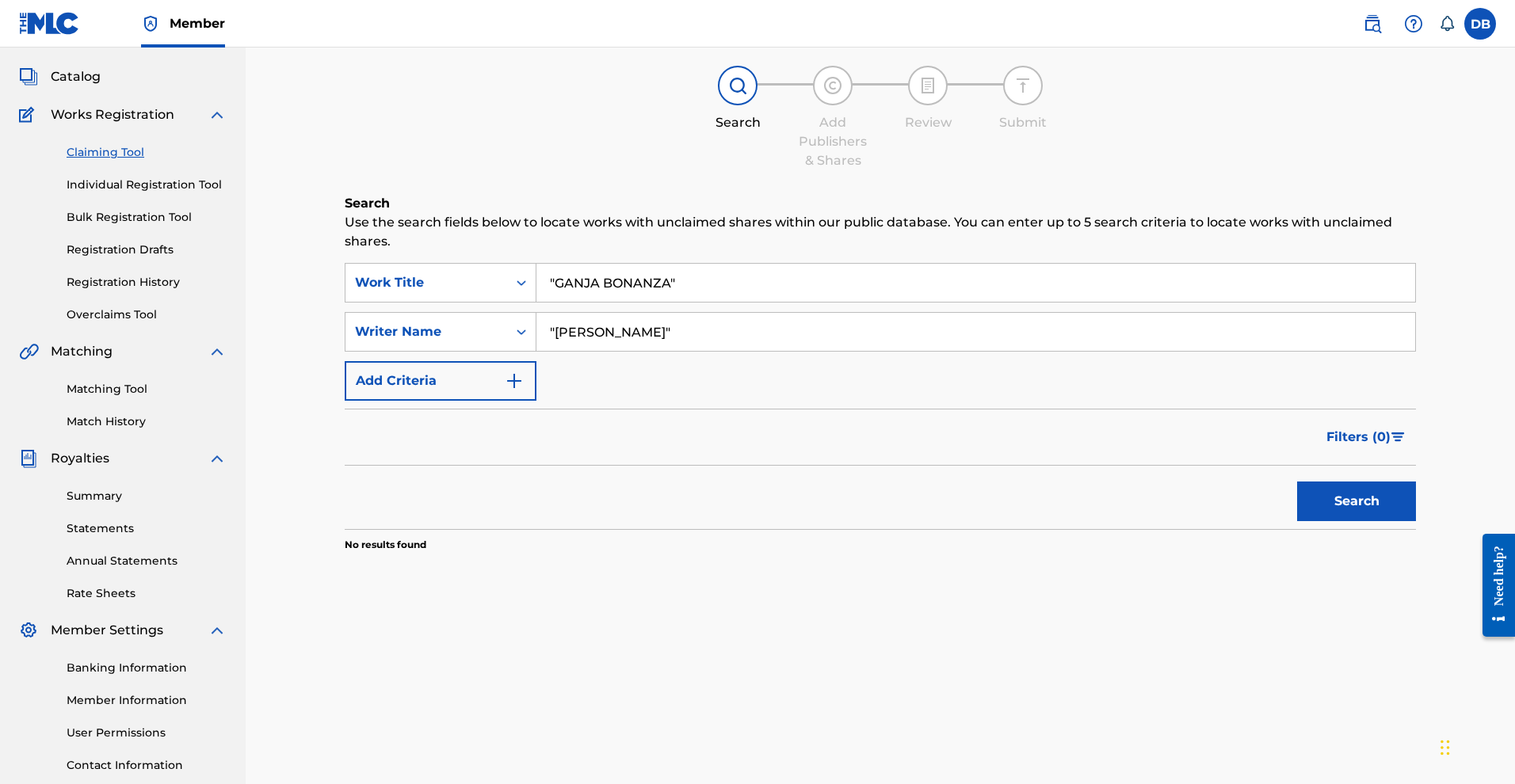
scroll to position [74, 0]
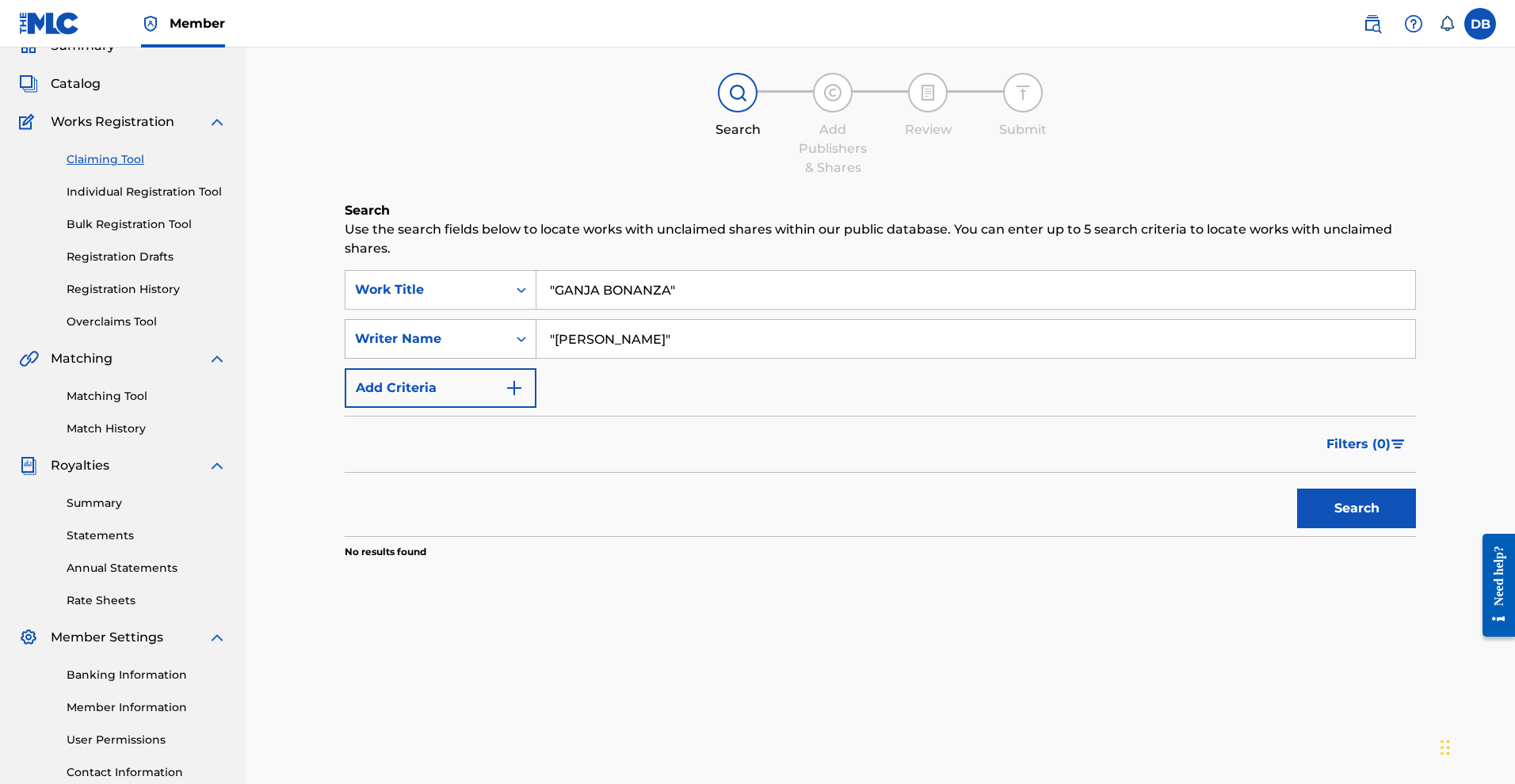
drag, startPoint x: 664, startPoint y: 361, endPoint x: 531, endPoint y: 361, distance: 133.0
click at [531, 359] on div "SearchWithCriteria0a59b8dd-59a3-4359-bd81-f96fcba14fb6 Writer Name "Mykal rose"" at bounding box center [880, 339] width 1071 height 39
click at [1305, 528] on button "Search" at bounding box center [1356, 508] width 118 height 39
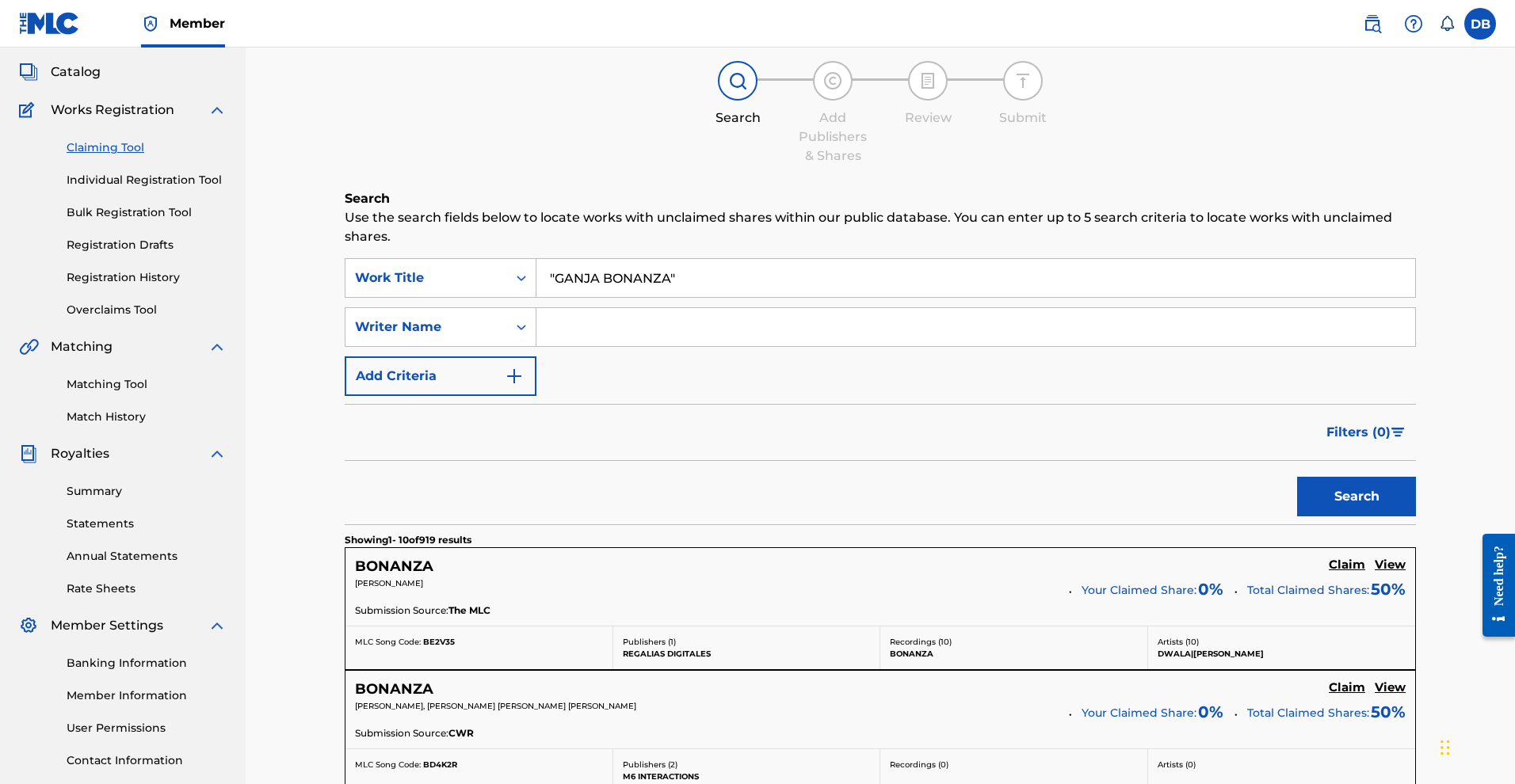
scroll to position [86, 0]
click at [727, 297] on input ""GANJA BONANZA"" at bounding box center [976, 278] width 879 height 38
drag, startPoint x: 727, startPoint y: 298, endPoint x: 545, endPoint y: 283, distance: 182.6
click at [545, 283] on div "SearchWithCriteria04005d5c-4bda-4e73-a7b8-12fb9da90d1d Work Title "GANJA BONANZ…" at bounding box center [880, 278] width 1071 height 39
click at [159, 188] on link "Individual Registration Tool" at bounding box center [147, 180] width 160 height 16
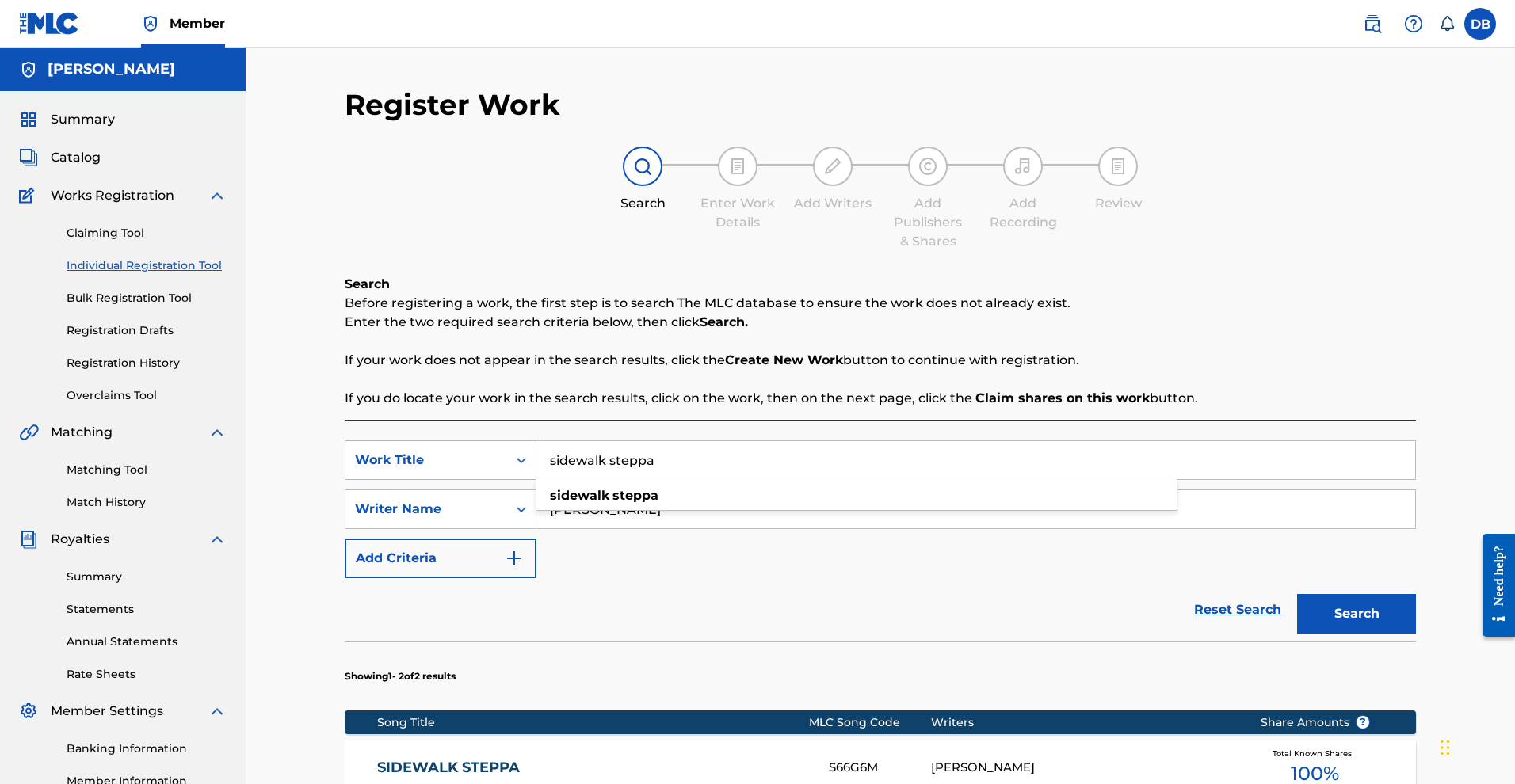
drag, startPoint x: 701, startPoint y: 494, endPoint x: 534, endPoint y: 493, distance: 167.0
click at [534, 480] on div "SearchWithCriteria49d1578d-6897-4b70-a189-05a6841f2be8 Work Title sidewalk step…" at bounding box center [880, 460] width 1071 height 39
paste input ""GANJA BONANZA""
type input ""GANJA BONANZA""
drag, startPoint x: 656, startPoint y: 561, endPoint x: 532, endPoint y: 539, distance: 125.9
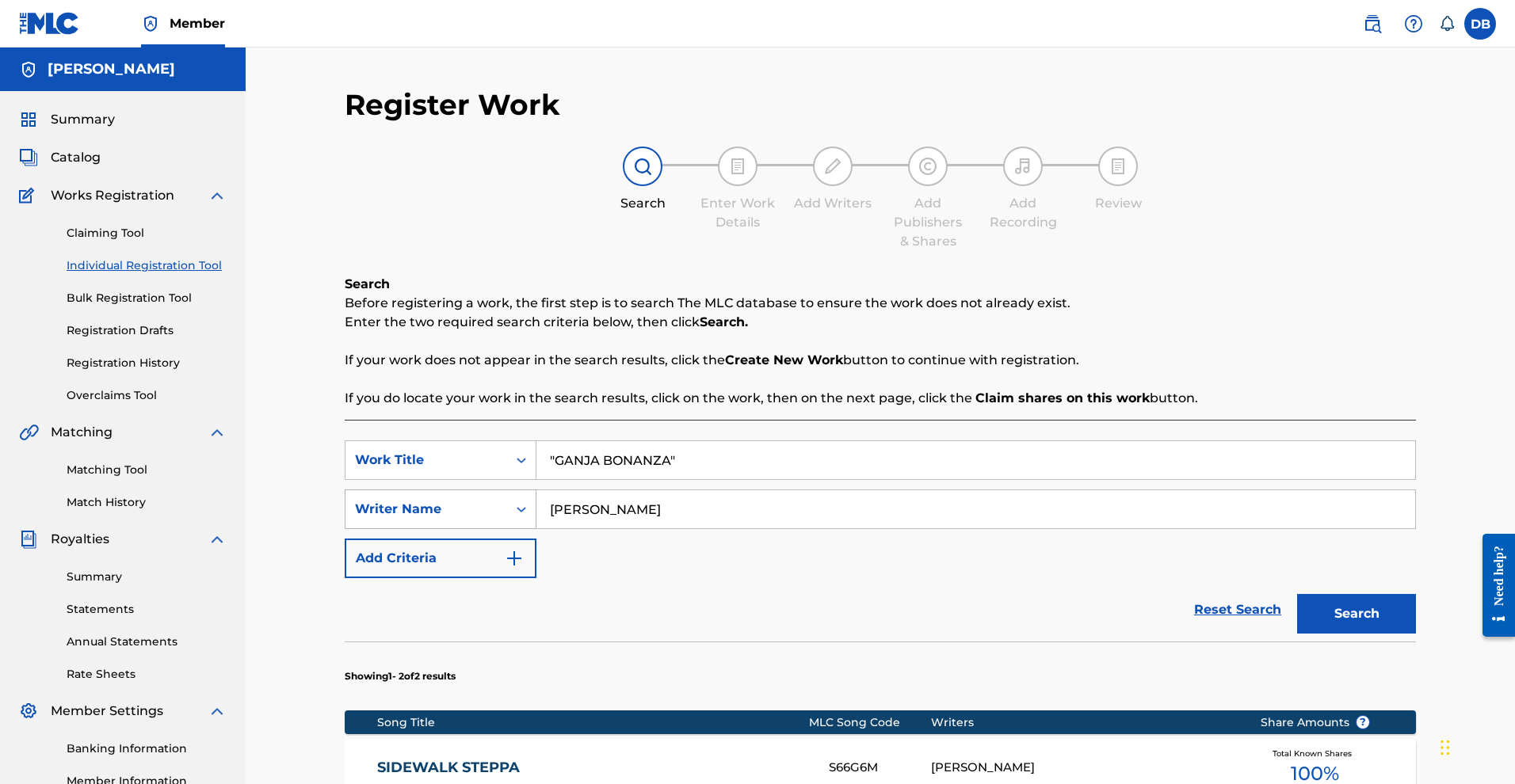
click at [532, 529] on div "SearchWithCriteria7195c477-2a06-4e9a-96d2-77ae34b78bd0 Writer Name Mykal Rose" at bounding box center [880, 508] width 1071 height 39
type input "Michael Rose"
click at [1393, 634] on button "Search" at bounding box center [1356, 613] width 118 height 39
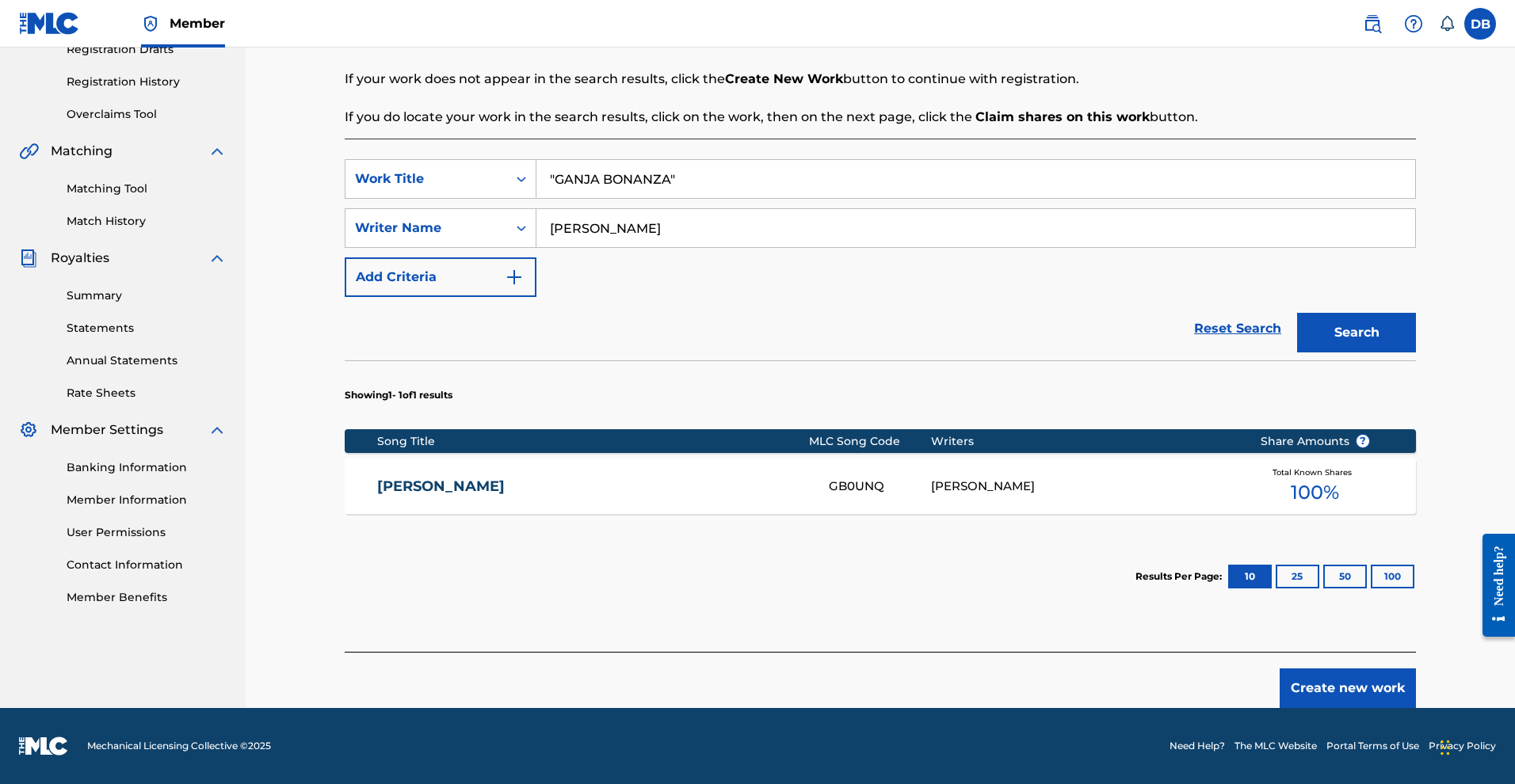
scroll to position [416, 0]
click at [1339, 478] on span "100 %" at bounding box center [1315, 492] width 48 height 28
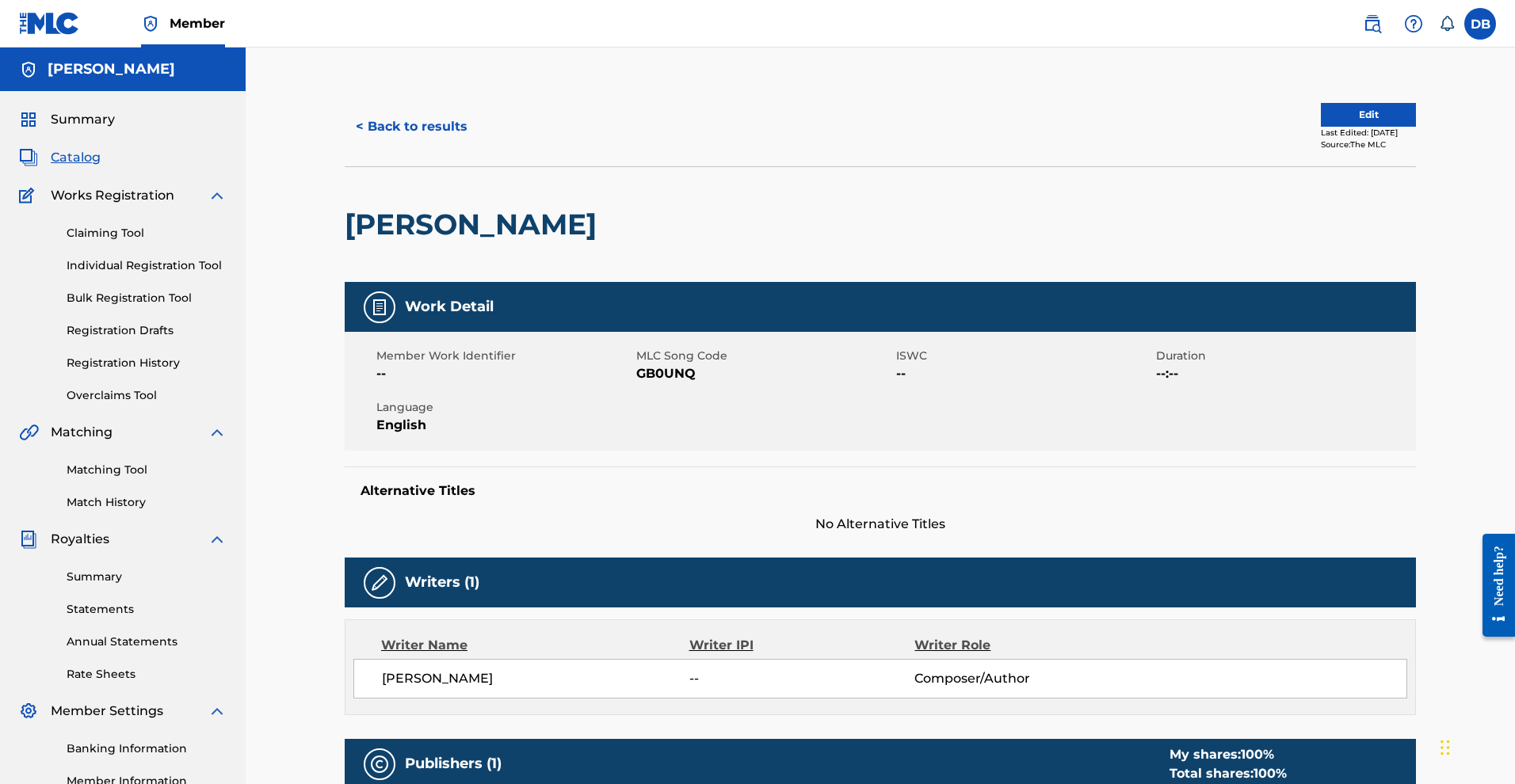
click at [359, 147] on button "< Back to results" at bounding box center [411, 126] width 134 height 39
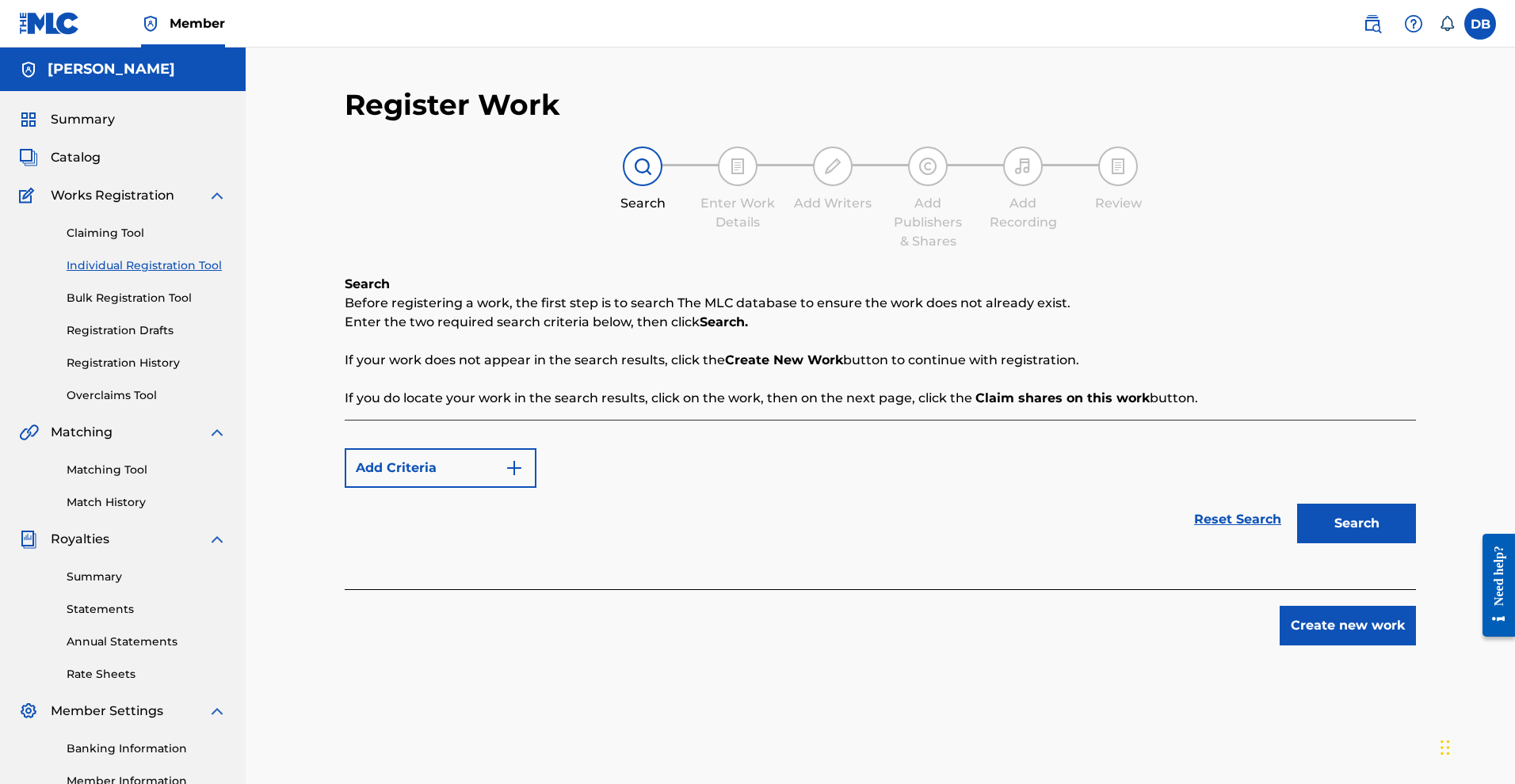
scroll to position [342, 0]
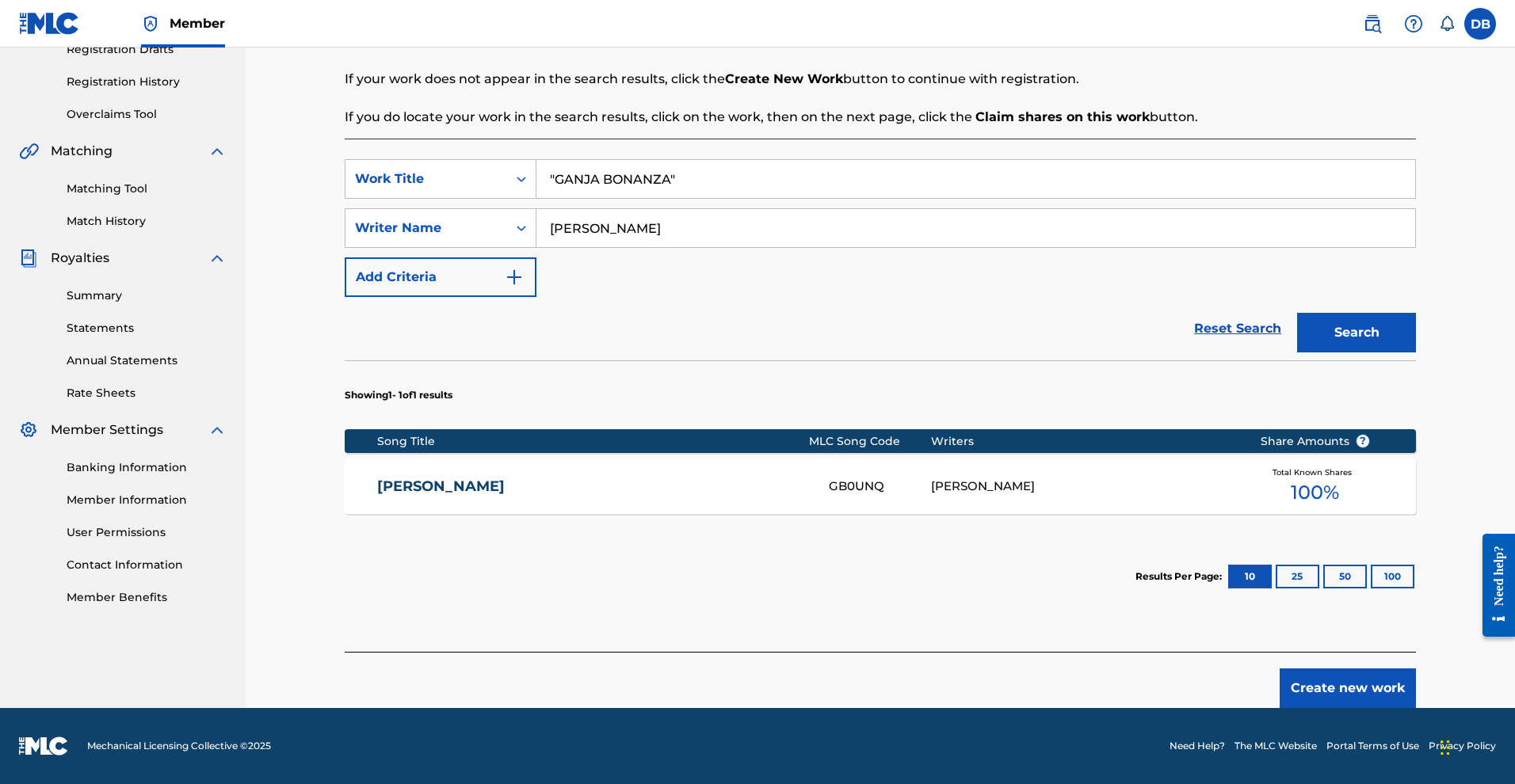
drag, startPoint x: 617, startPoint y: 217, endPoint x: 572, endPoint y: 213, distance: 45.2
click at [572, 213] on input "Michael Rose" at bounding box center [976, 229] width 879 height 38
type input "Mykal Rose"
click at [1414, 343] on button "Search" at bounding box center [1356, 332] width 118 height 39
click at [1339, 504] on span "100 %" at bounding box center [1315, 492] width 48 height 28
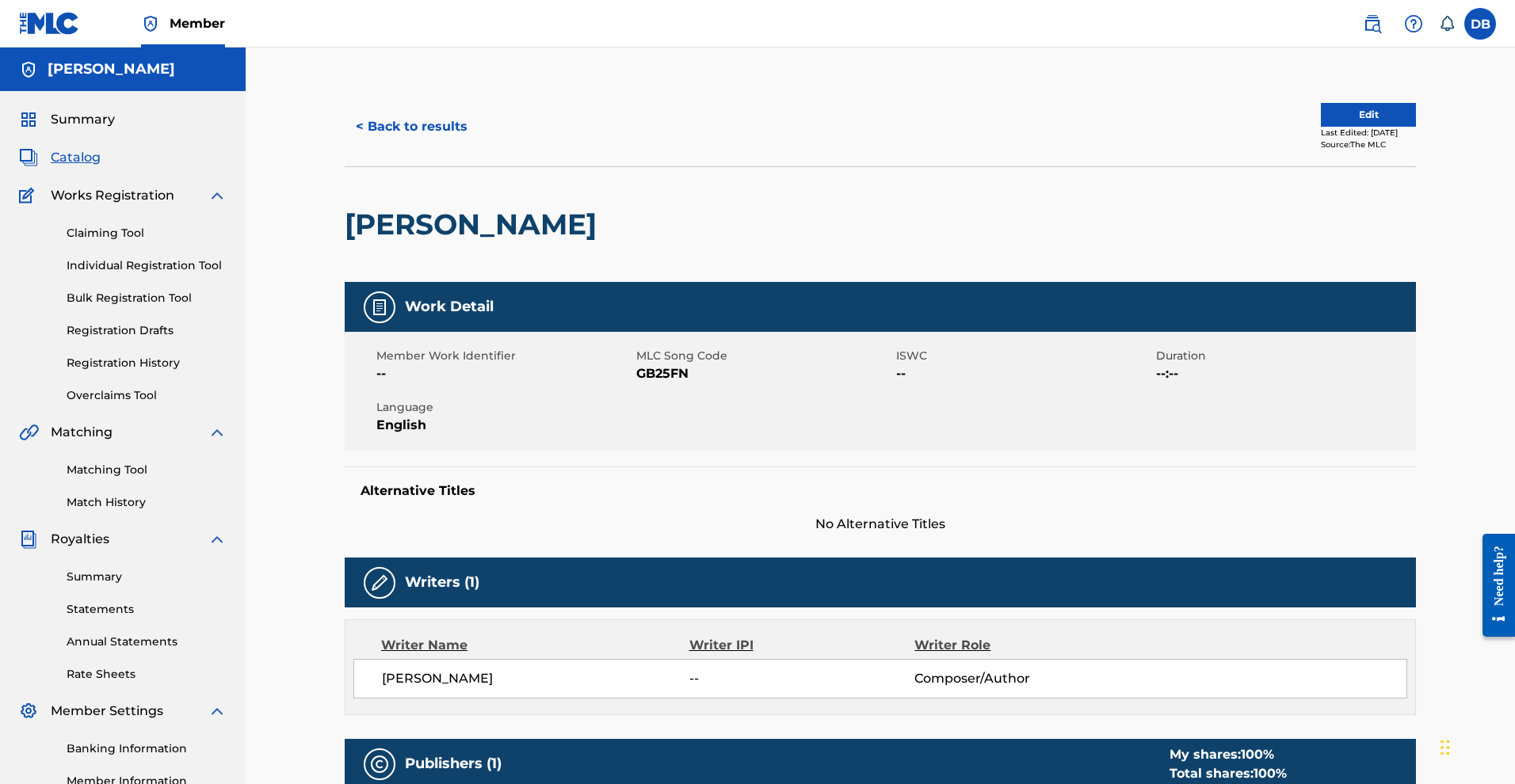
click at [162, 274] on link "Individual Registration Tool" at bounding box center [147, 266] width 160 height 16
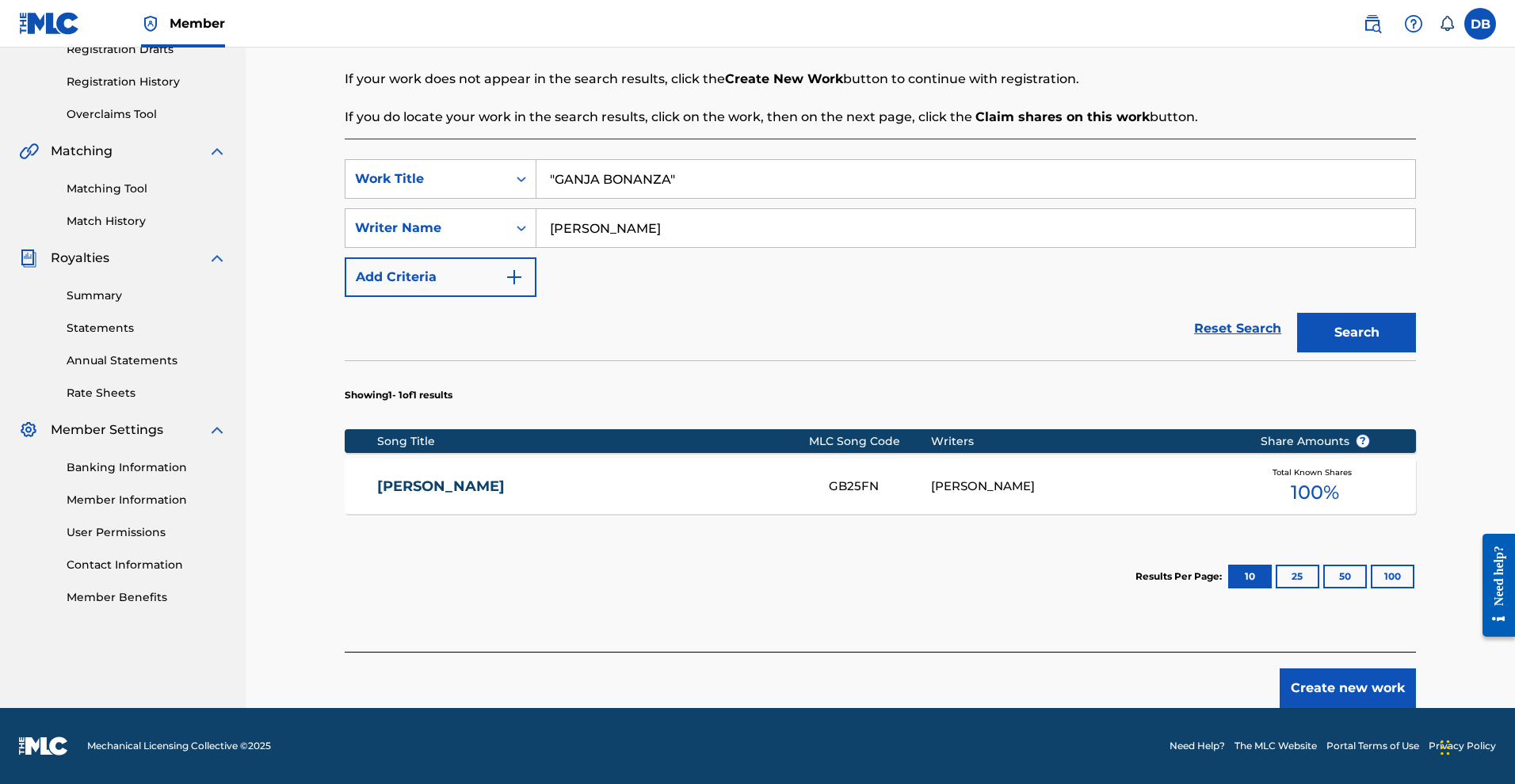
scroll to position [416, 0]
click at [1399, 669] on button "Create new work" at bounding box center [1348, 687] width 137 height 39
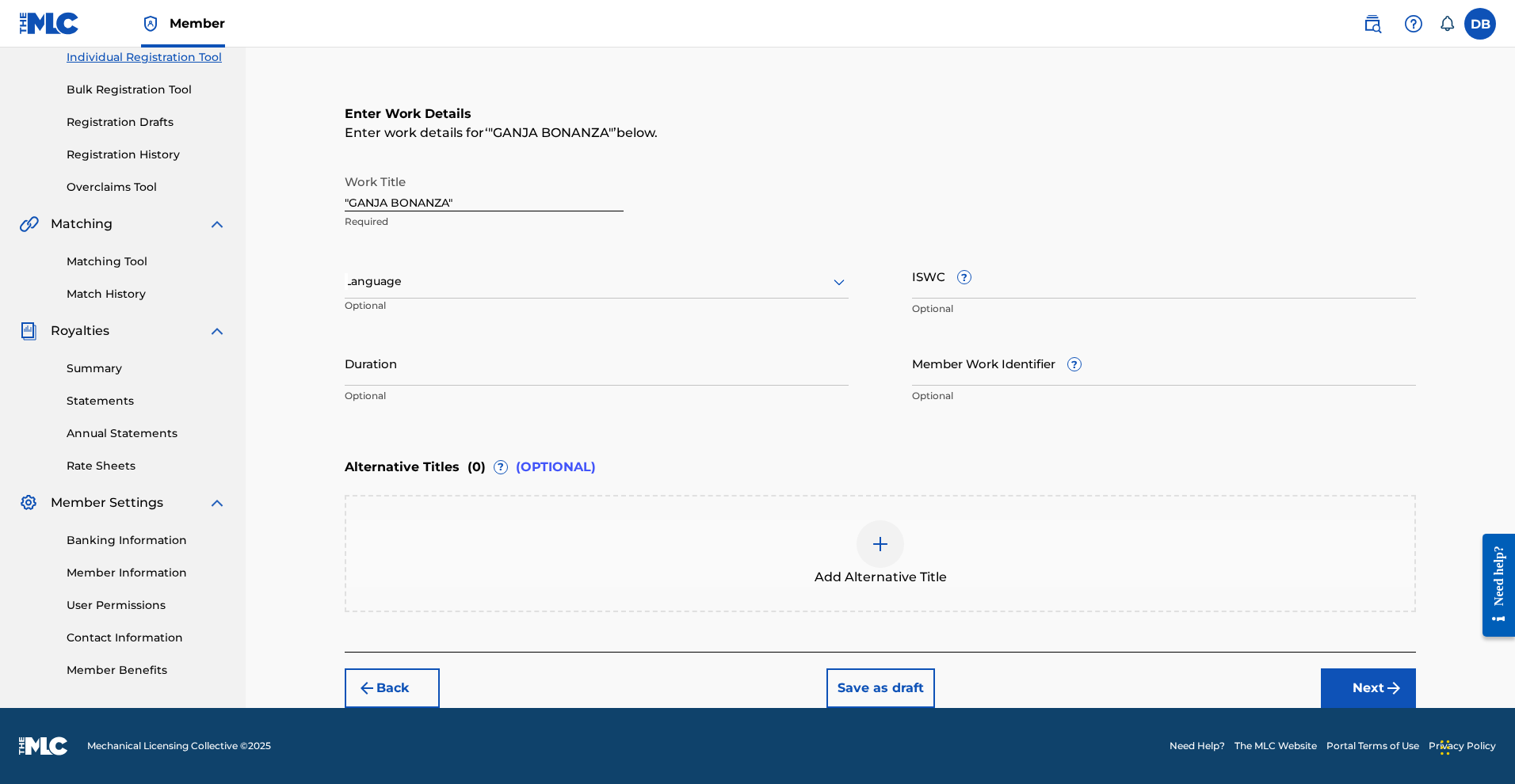
scroll to position [334, 0]
click at [1412, 706] on button "Next" at bounding box center [1368, 687] width 95 height 39
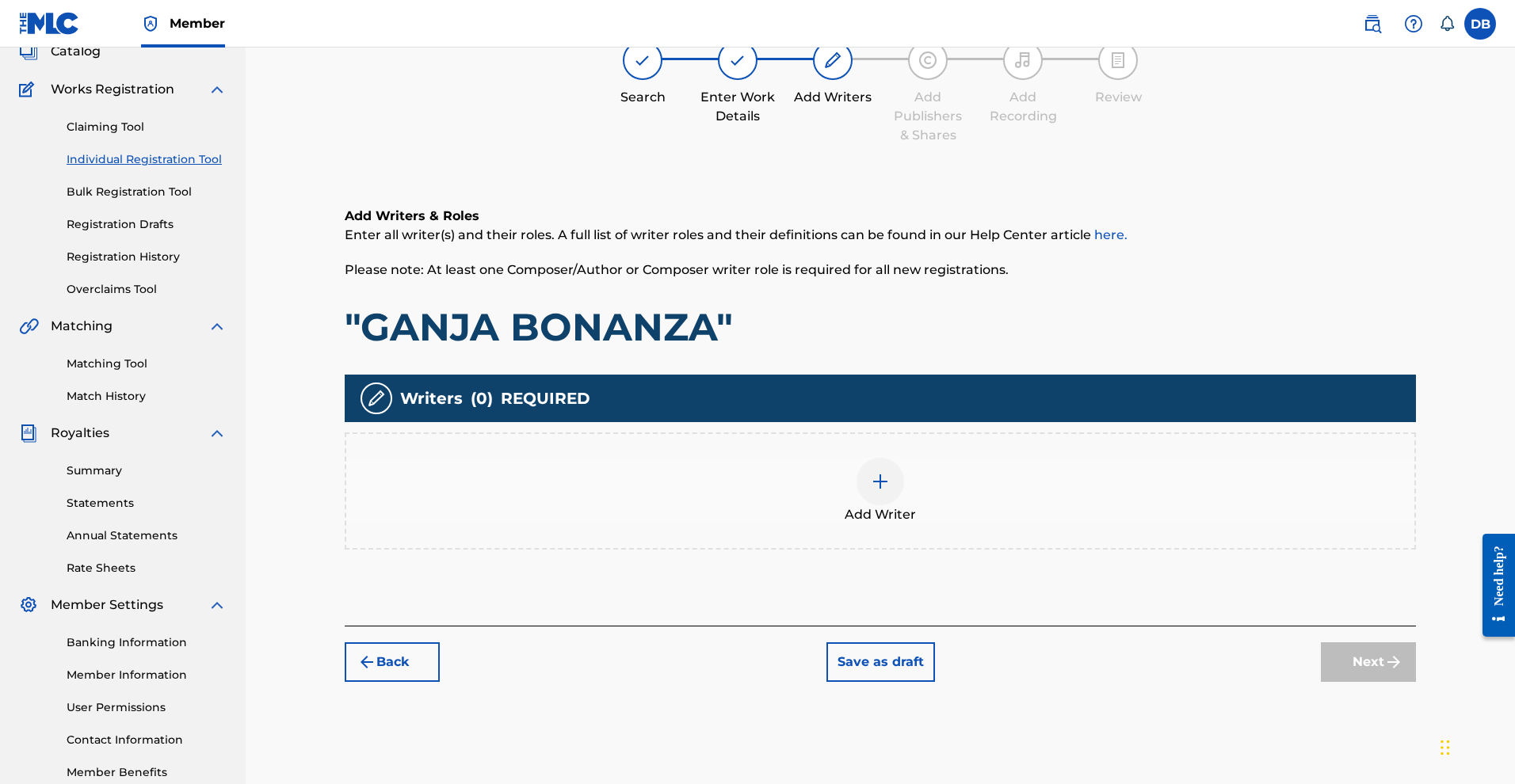
scroll to position [70, 0]
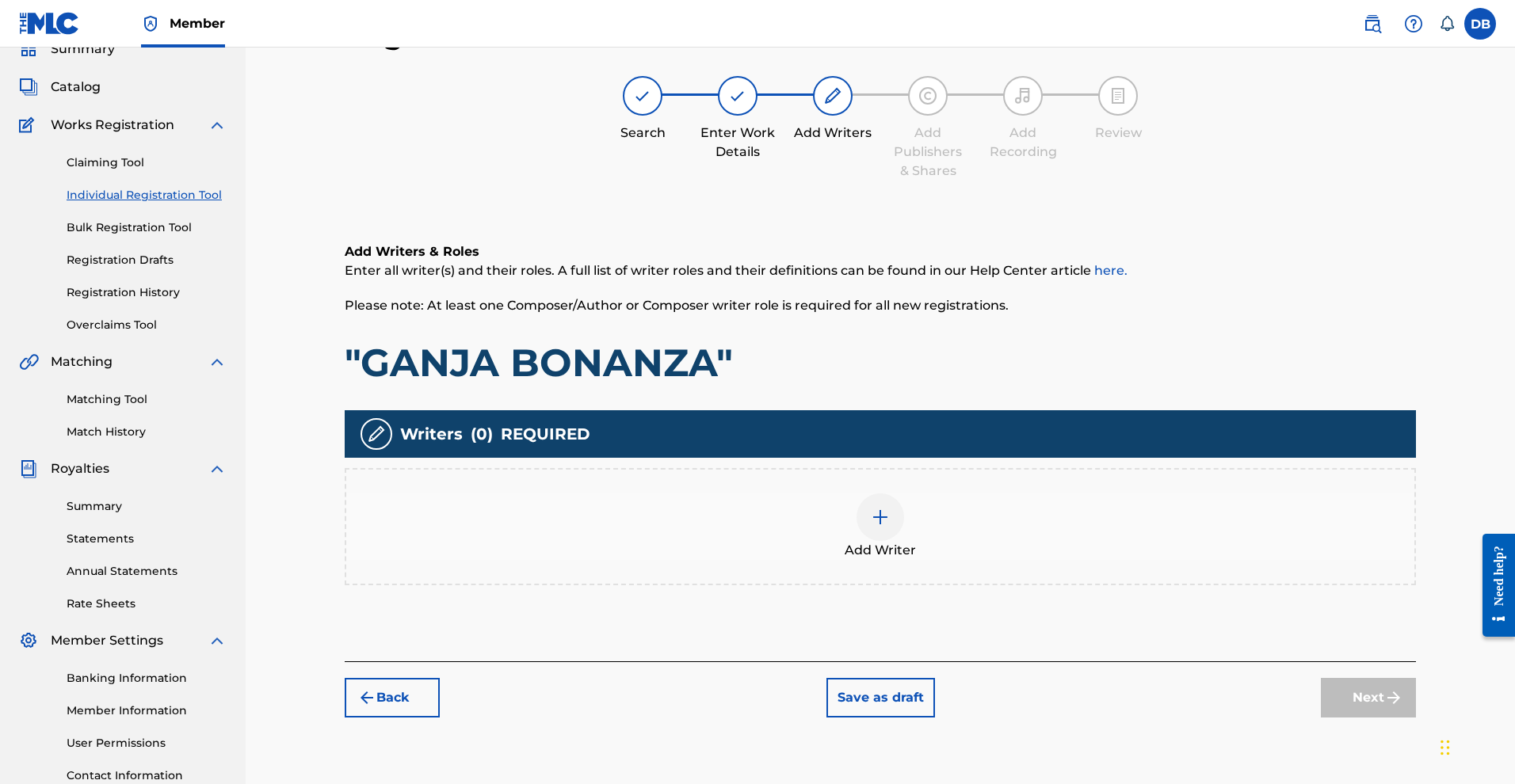
click at [890, 526] on img at bounding box center [880, 517] width 19 height 19
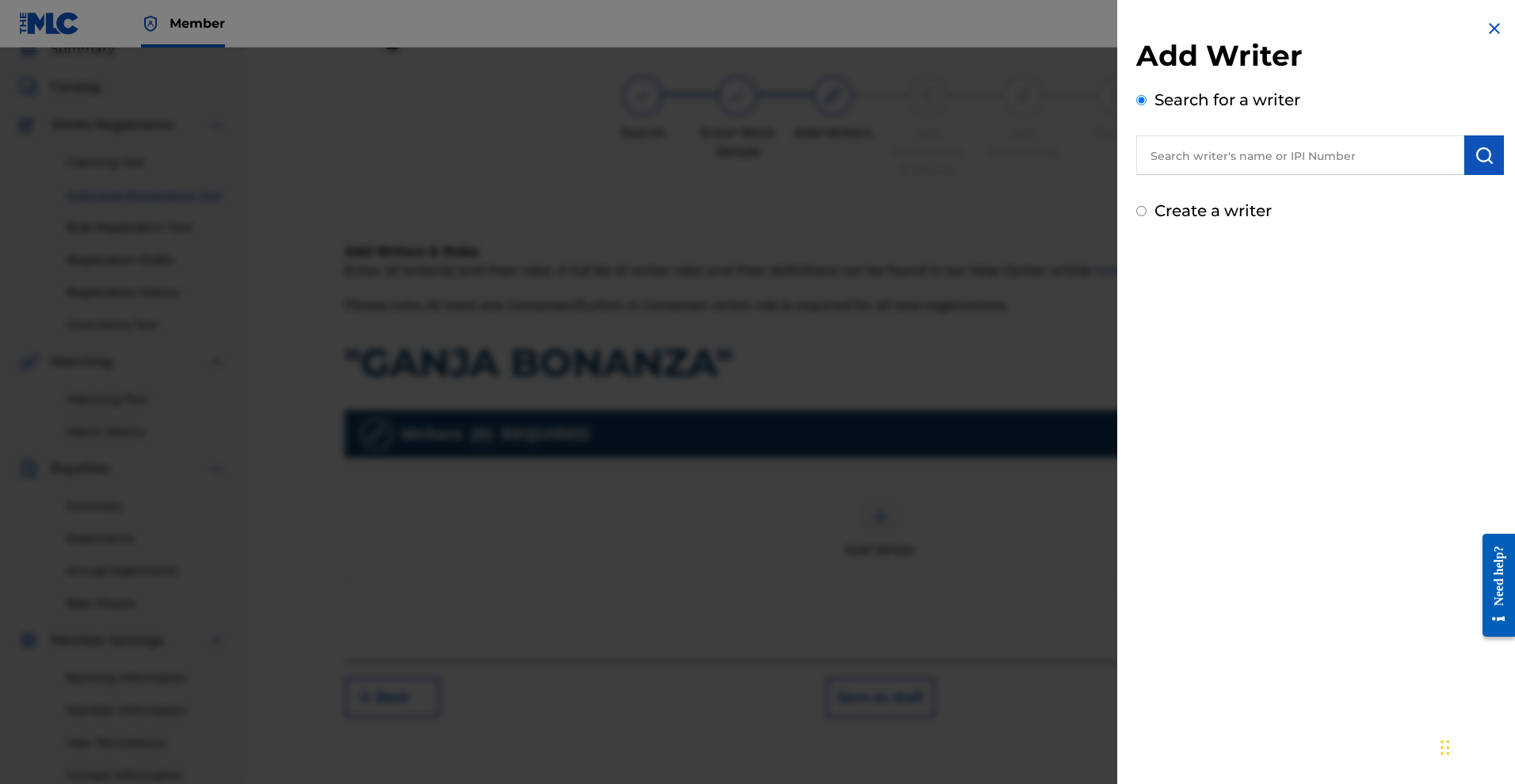
click at [1136, 216] on input "Create a writer" at bounding box center [1141, 210] width 10 height 10
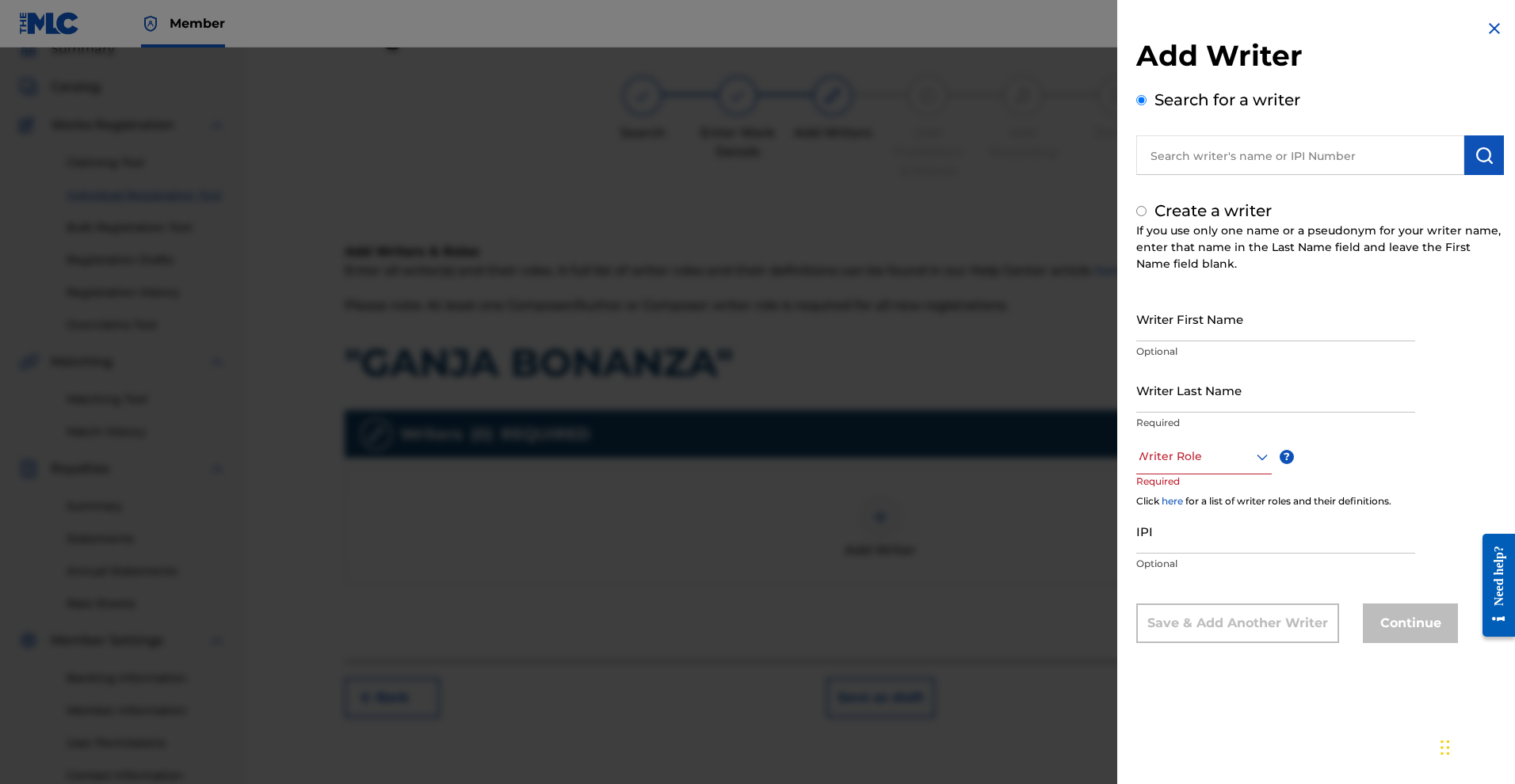
radio input "false"
radio input "true"
click at [1136, 341] on input "Writer First Name" at bounding box center [1275, 319] width 279 height 46
type input "Michael"
click at [1136, 412] on input "Writer Last Name" at bounding box center [1275, 391] width 279 height 46
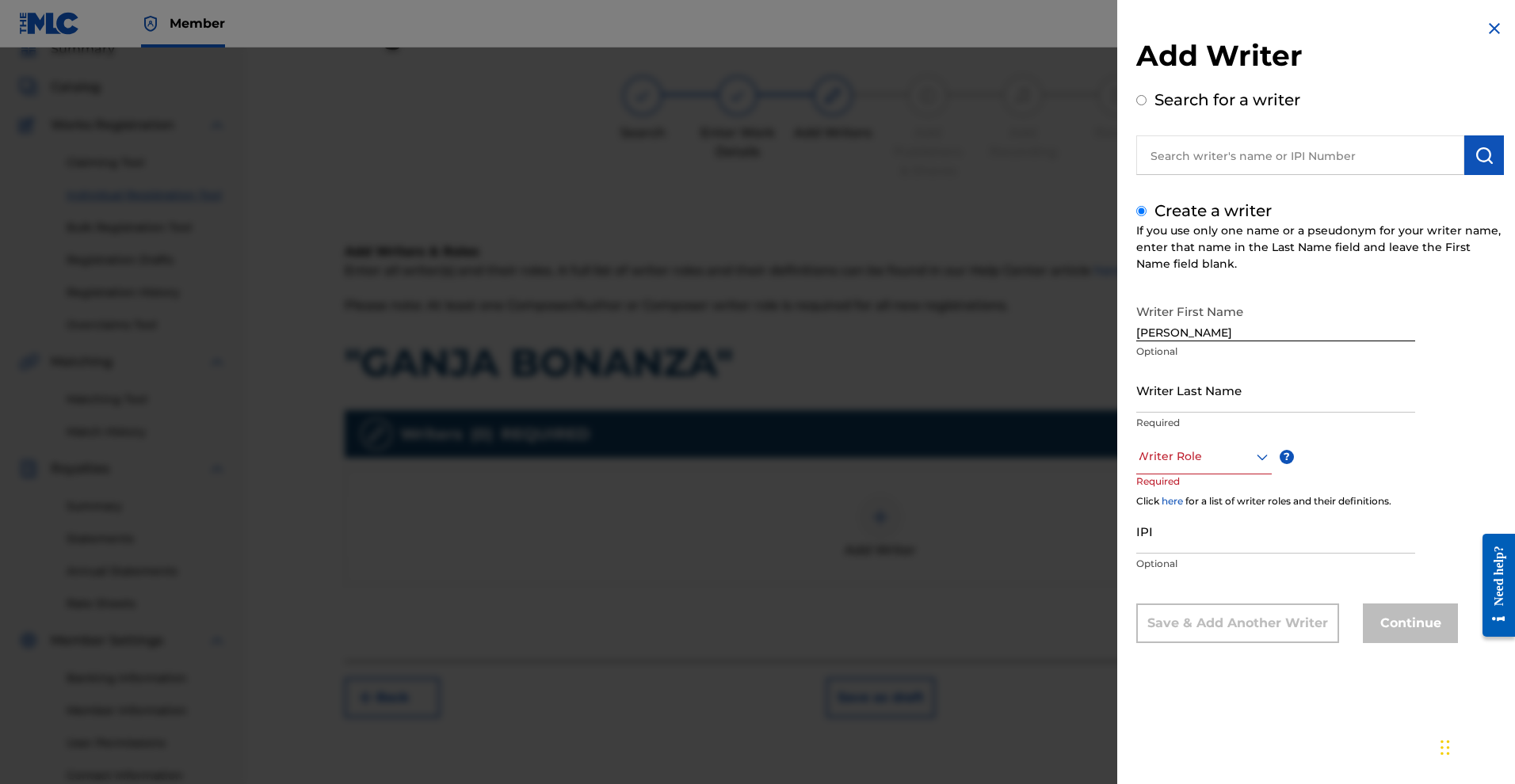
click at [1485, 24] on img at bounding box center [1494, 28] width 19 height 19
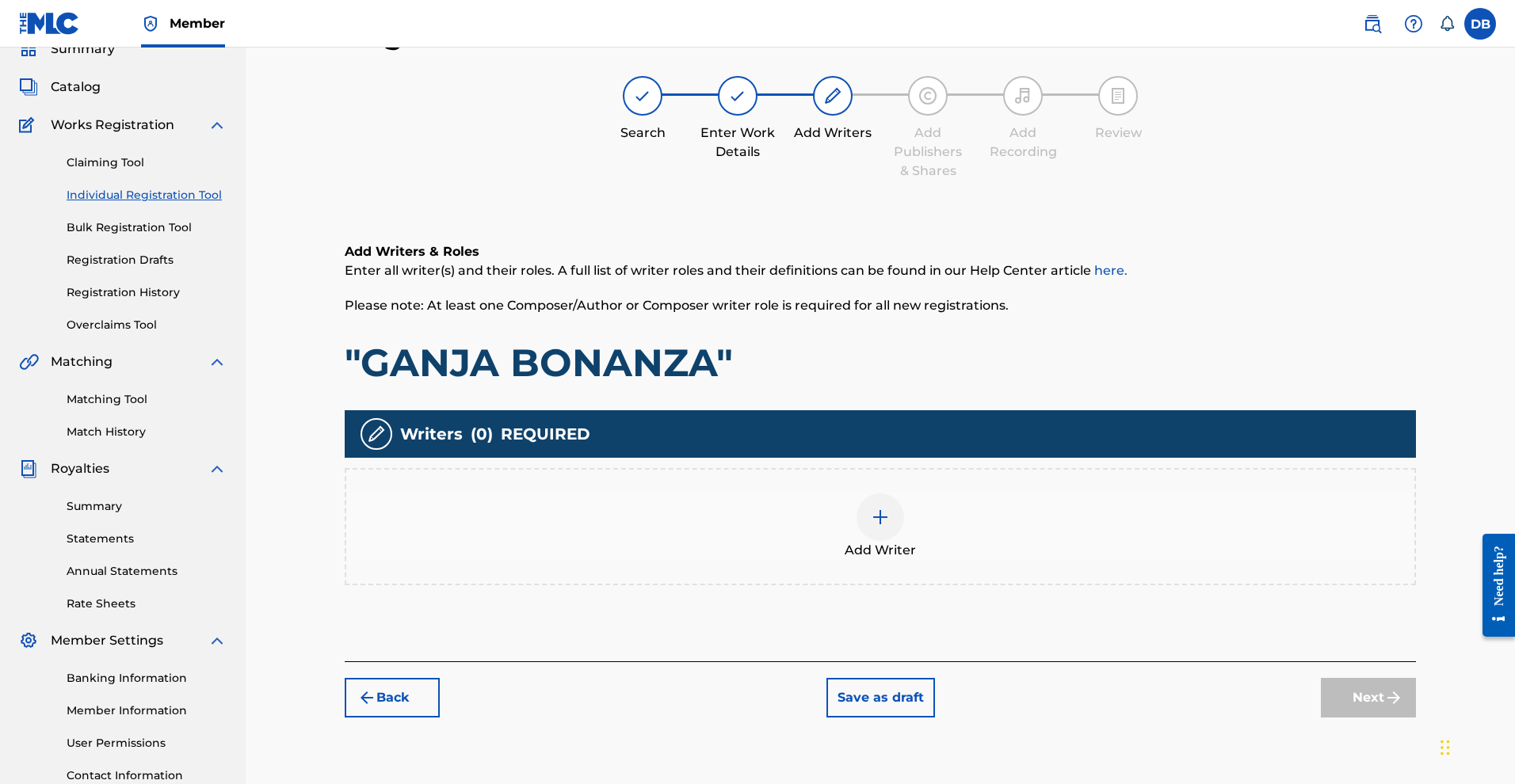
click at [171, 300] on link "Registration History" at bounding box center [147, 292] width 160 height 16
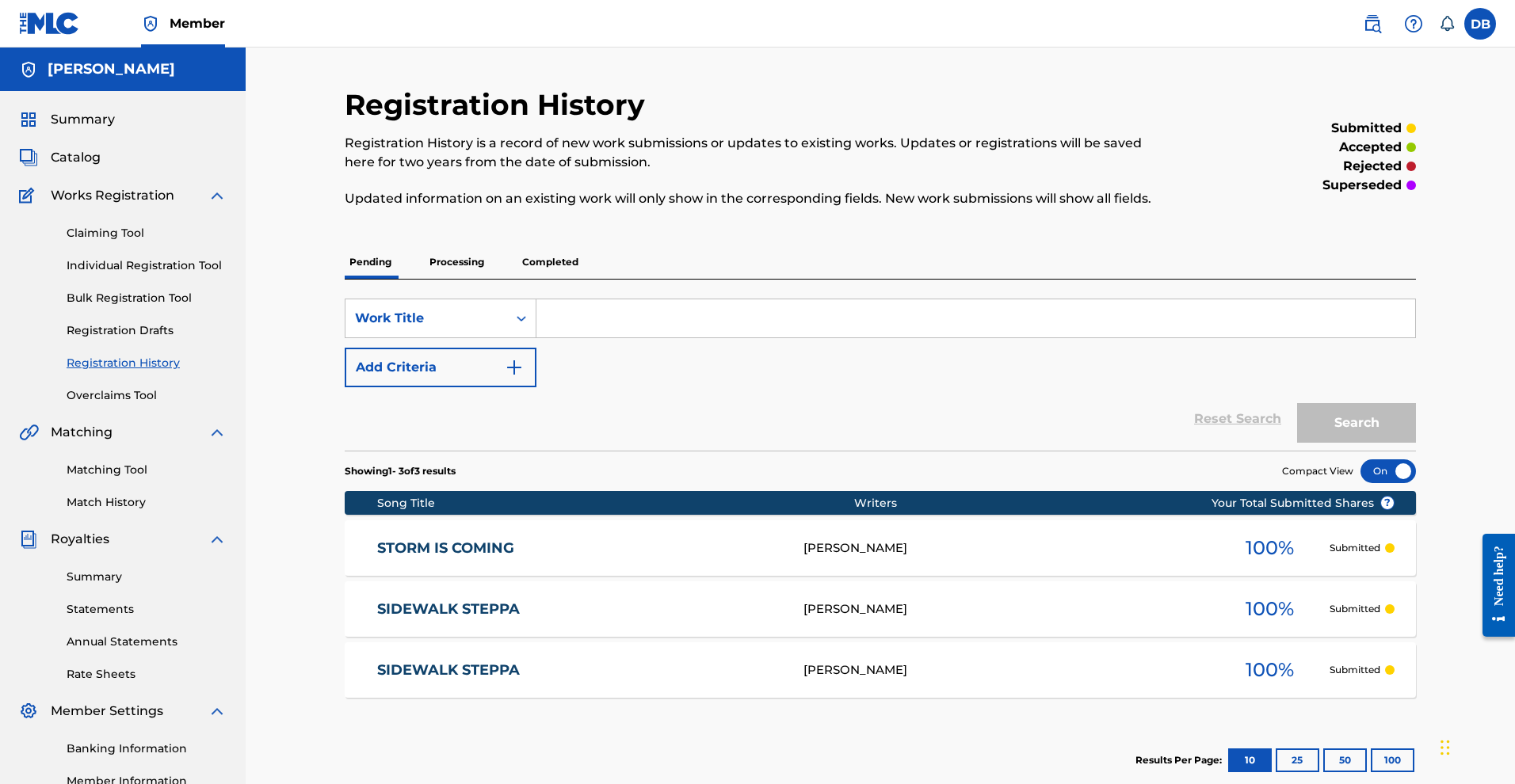
click at [809, 338] on input "Search Form" at bounding box center [976, 319] width 879 height 38
click at [176, 372] on link "Registration History" at bounding box center [147, 363] width 160 height 16
click at [154, 404] on link "Overclaims Tool" at bounding box center [147, 395] width 160 height 16
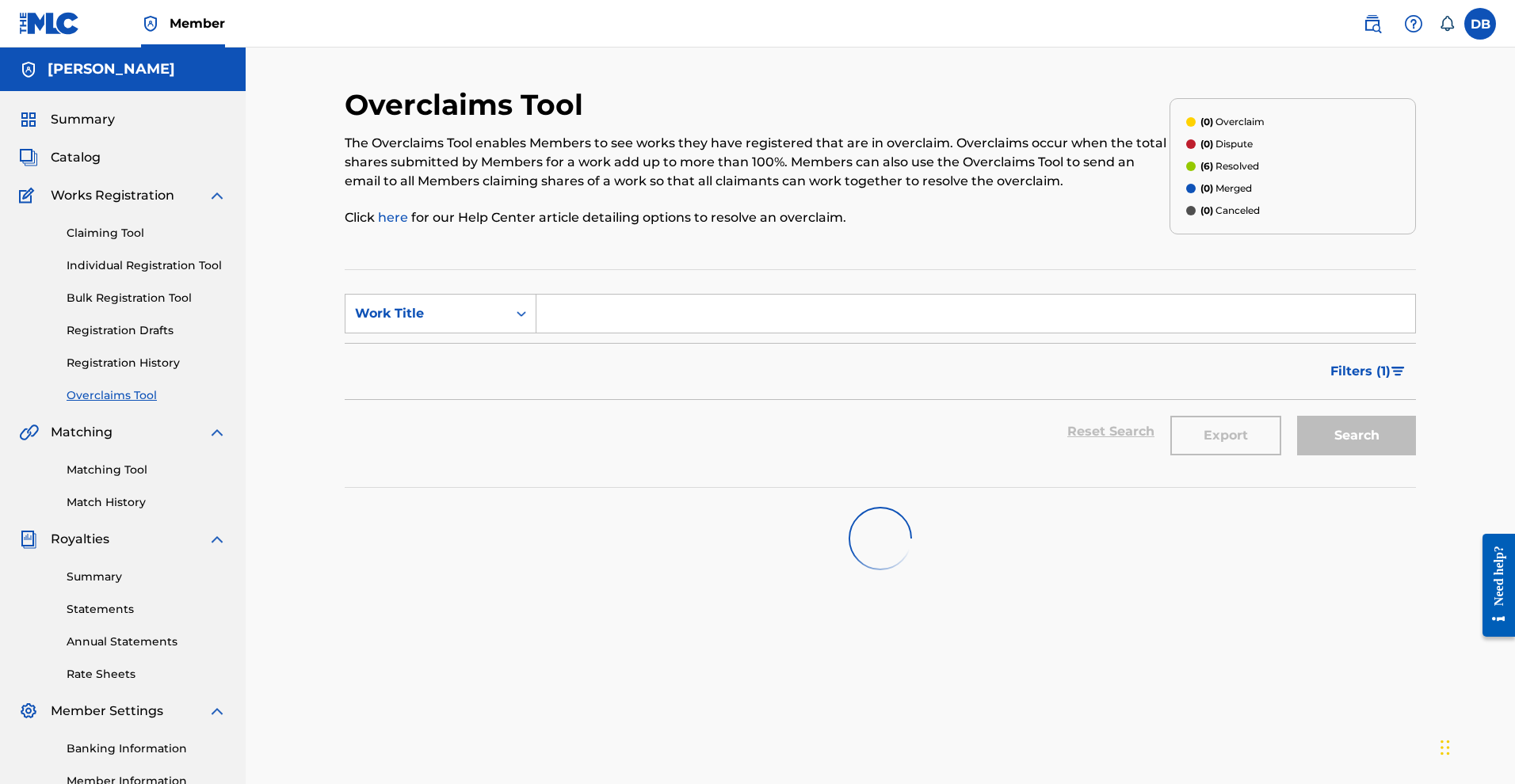
click at [149, 372] on link "Registration History" at bounding box center [147, 363] width 160 height 16
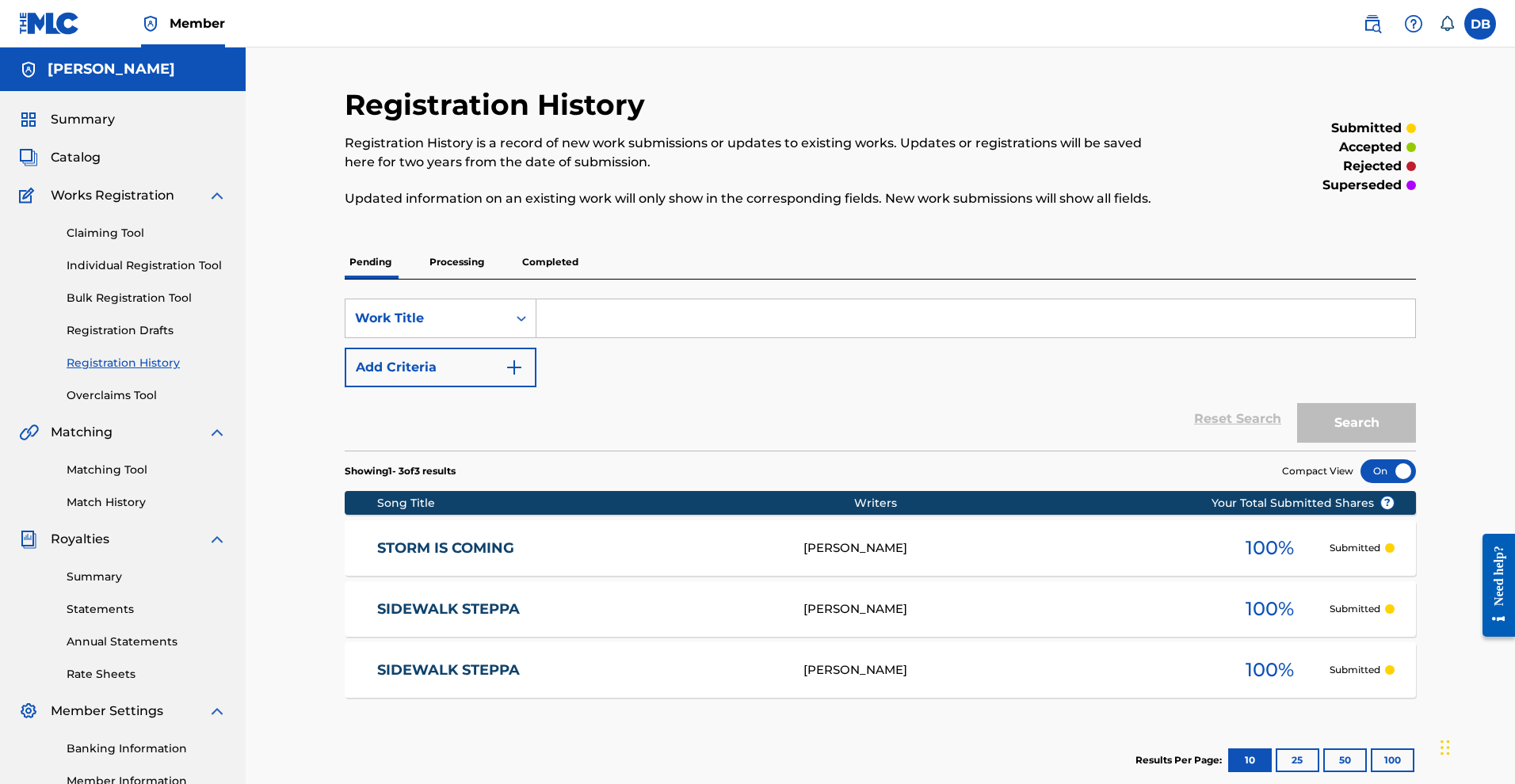
click at [626, 338] on input "Search Form" at bounding box center [976, 319] width 879 height 38
type input "M"
paste input ""GANJA BONANZA""
type input ""GANJA BONANZA""
click at [1396, 443] on button "Search" at bounding box center [1356, 423] width 118 height 39
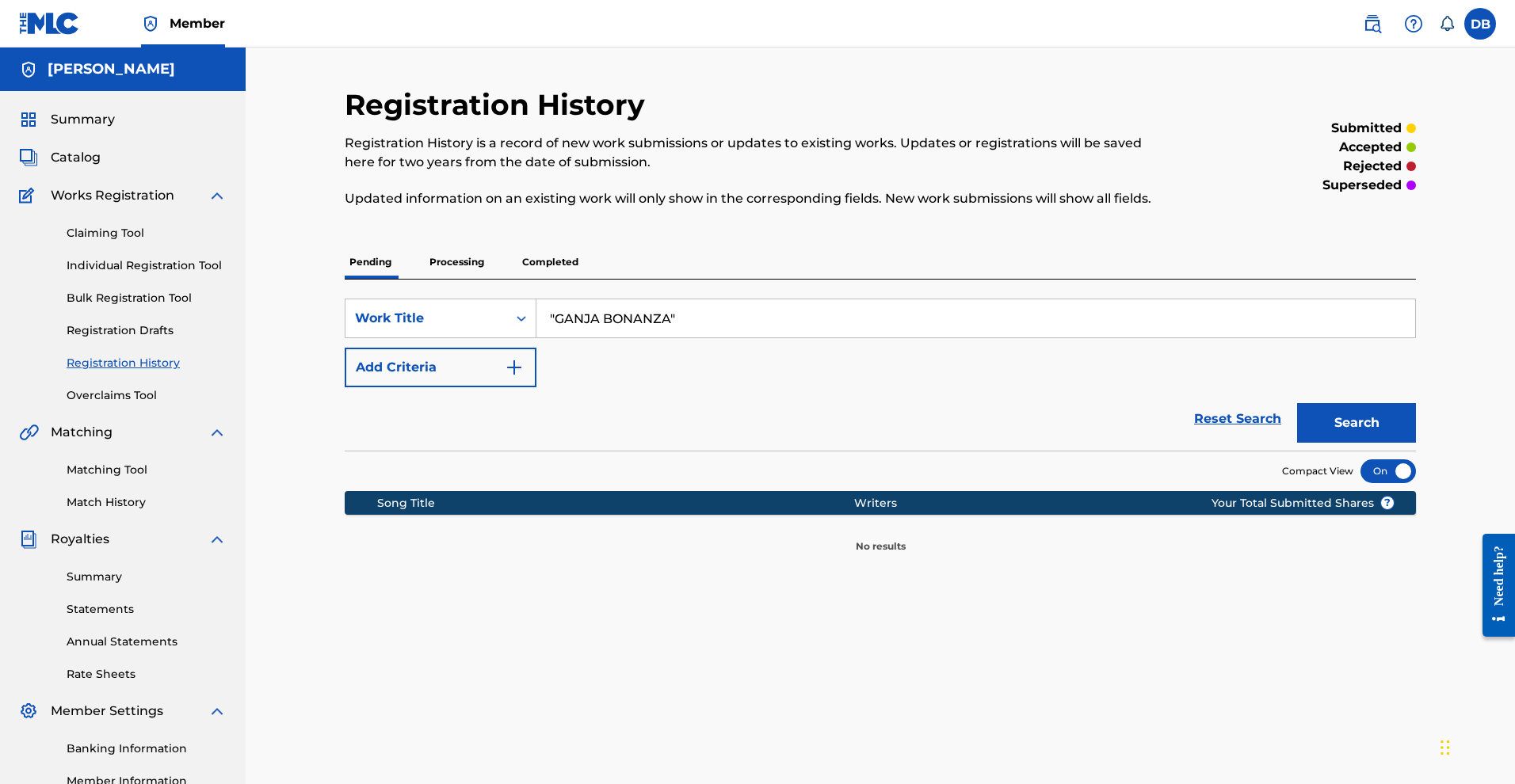
click at [204, 274] on link "Individual Registration Tool" at bounding box center [147, 266] width 160 height 16
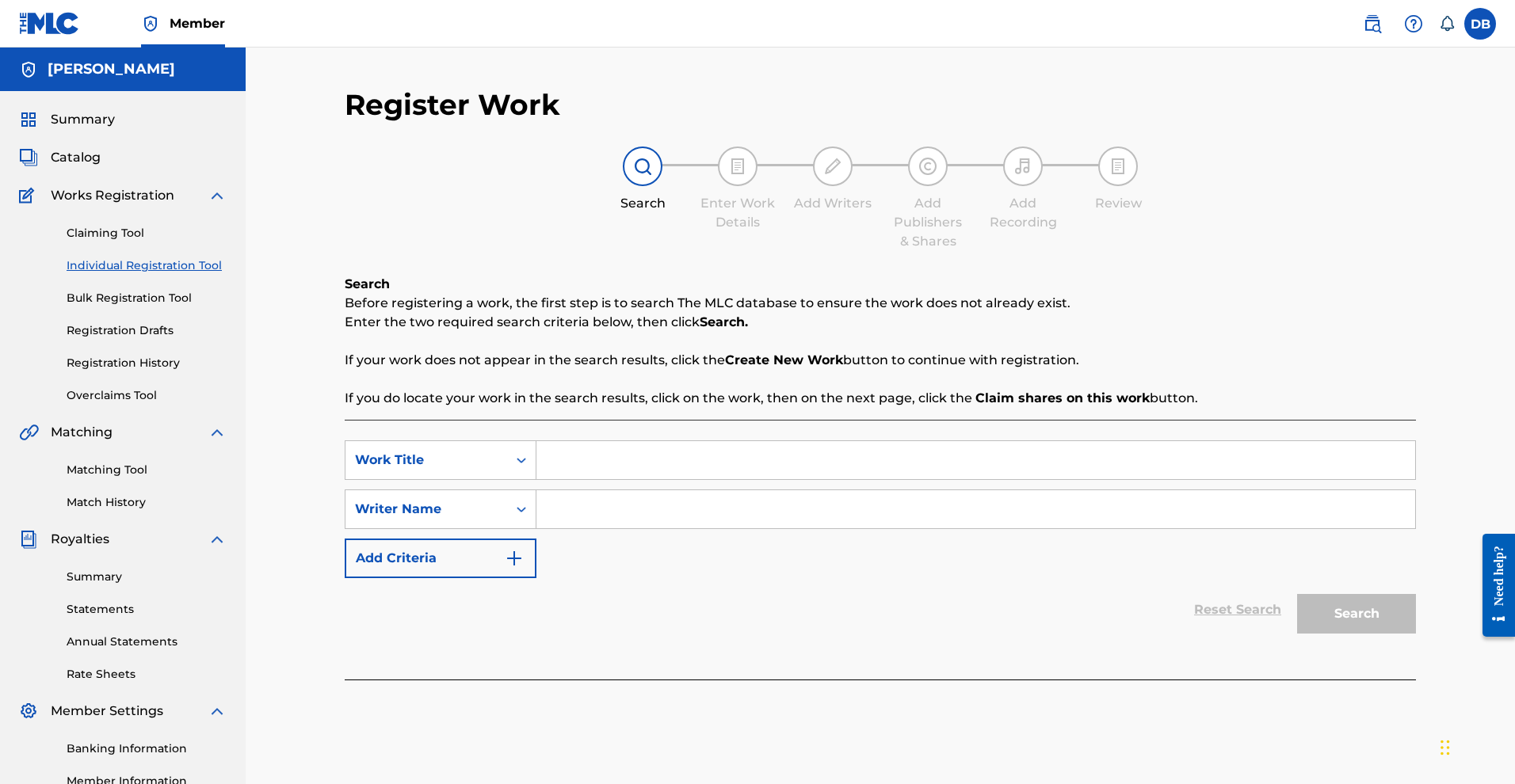
click at [613, 479] on input "Search Form" at bounding box center [976, 460] width 879 height 38
paste input ""GANJA BONANZA""
type input ""GANJA BONANZA""
click at [699, 528] on input "Search Form" at bounding box center [976, 509] width 879 height 38
type input "MICHAEL ROSE"
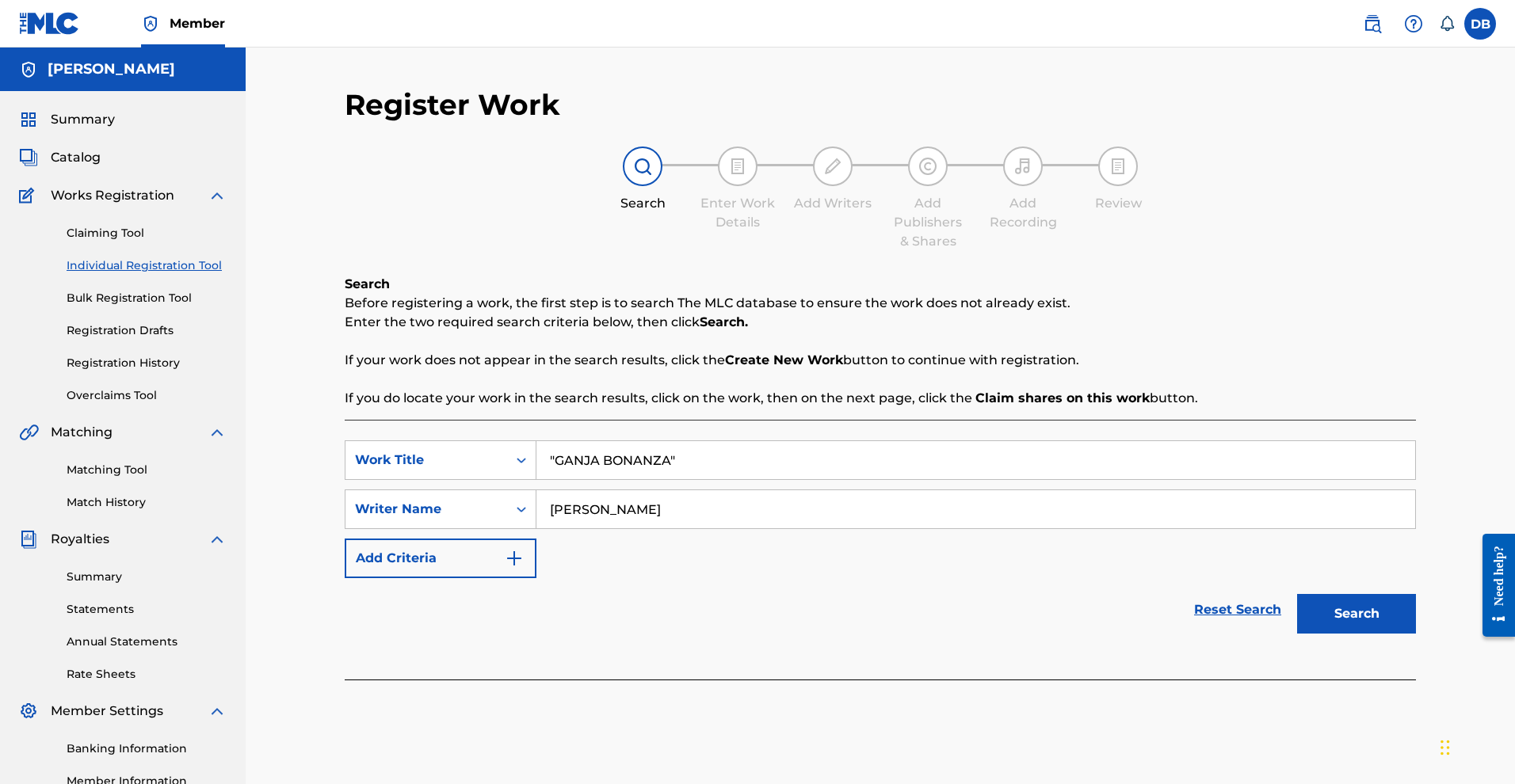
click at [1380, 634] on button "Search" at bounding box center [1356, 613] width 118 height 39
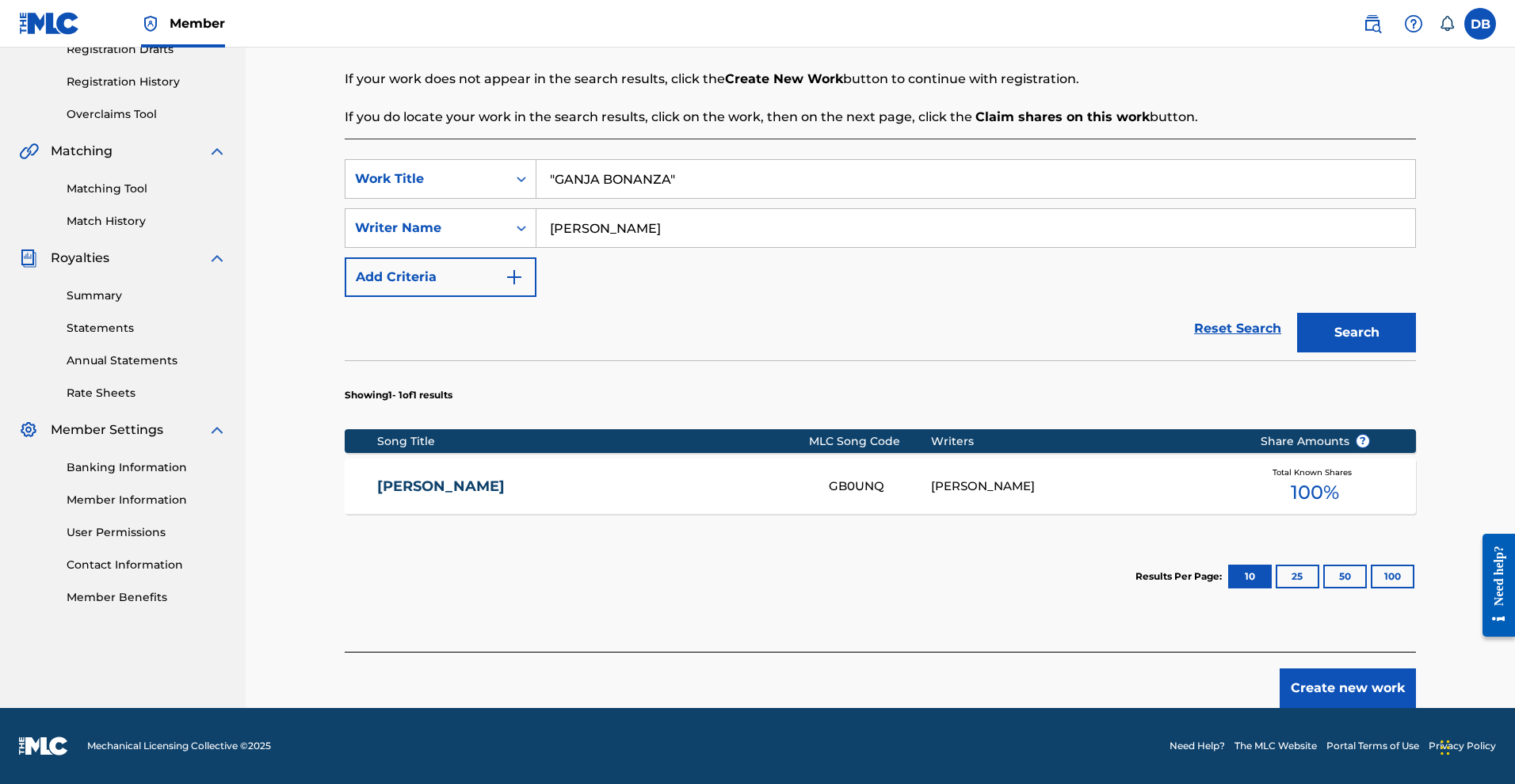
scroll to position [411, 0]
click at [1370, 684] on button "Create new work" at bounding box center [1348, 687] width 137 height 39
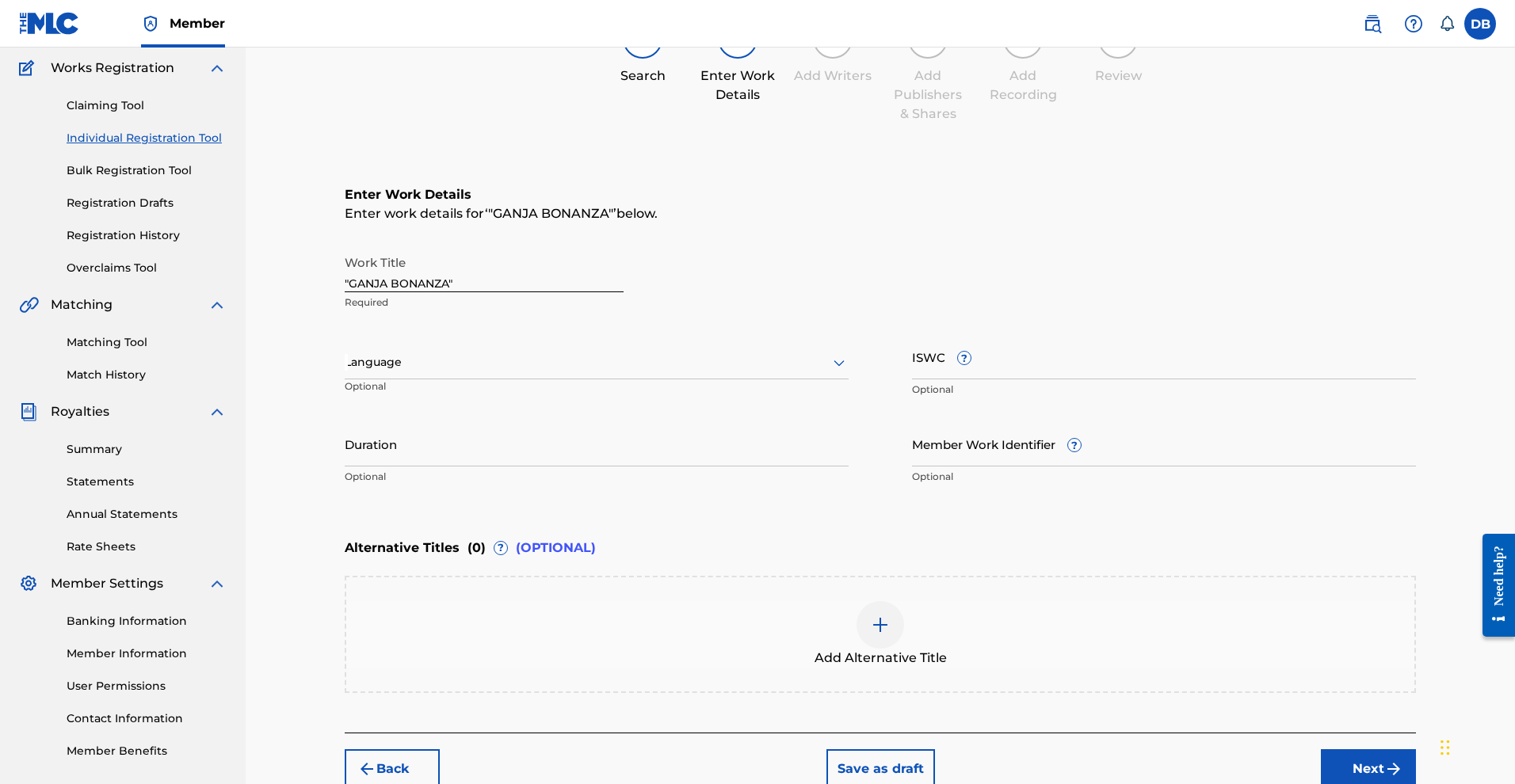
scroll to position [112, 0]
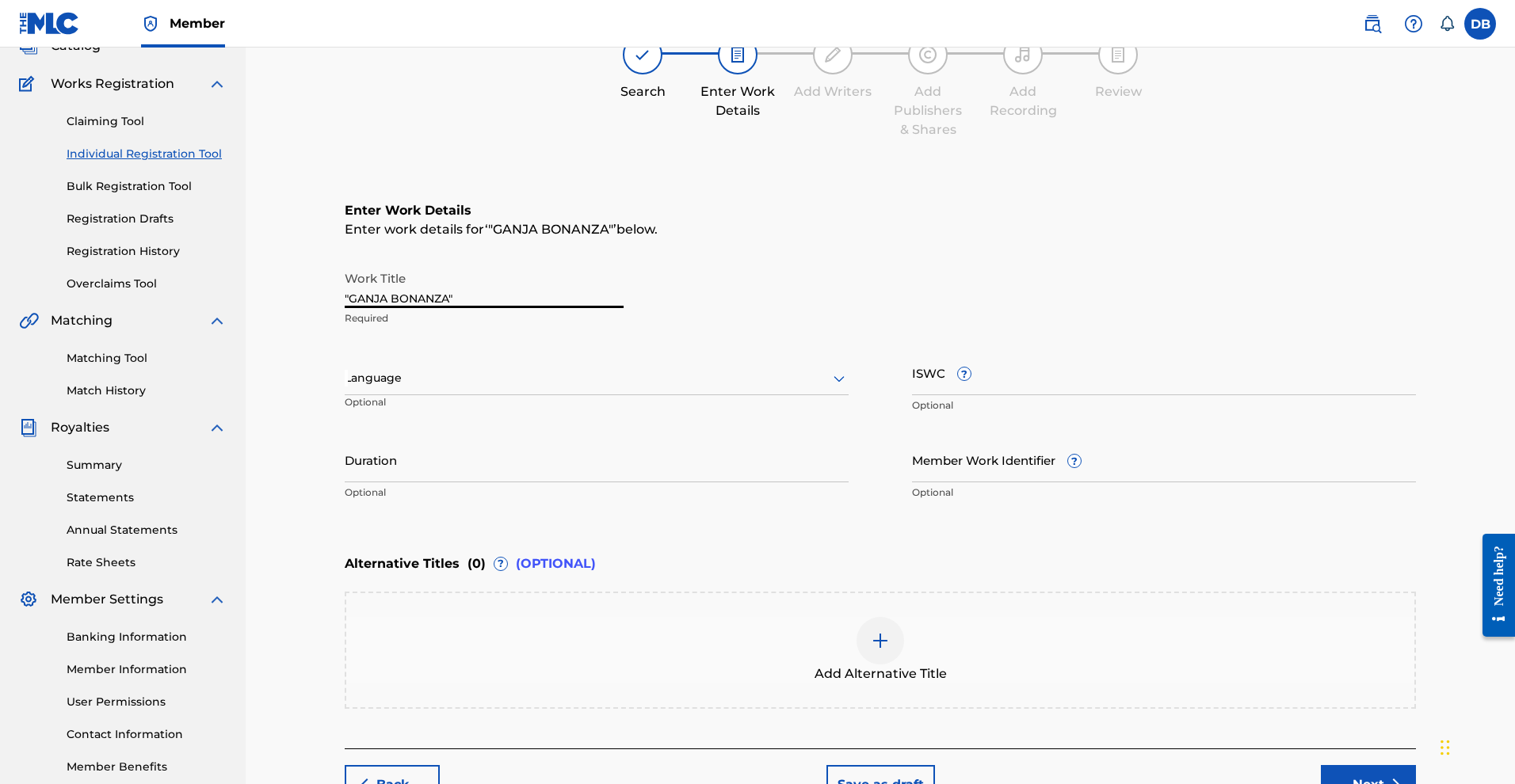
click at [623, 308] on input ""GANJA BONANZA"" at bounding box center [484, 286] width 279 height 46
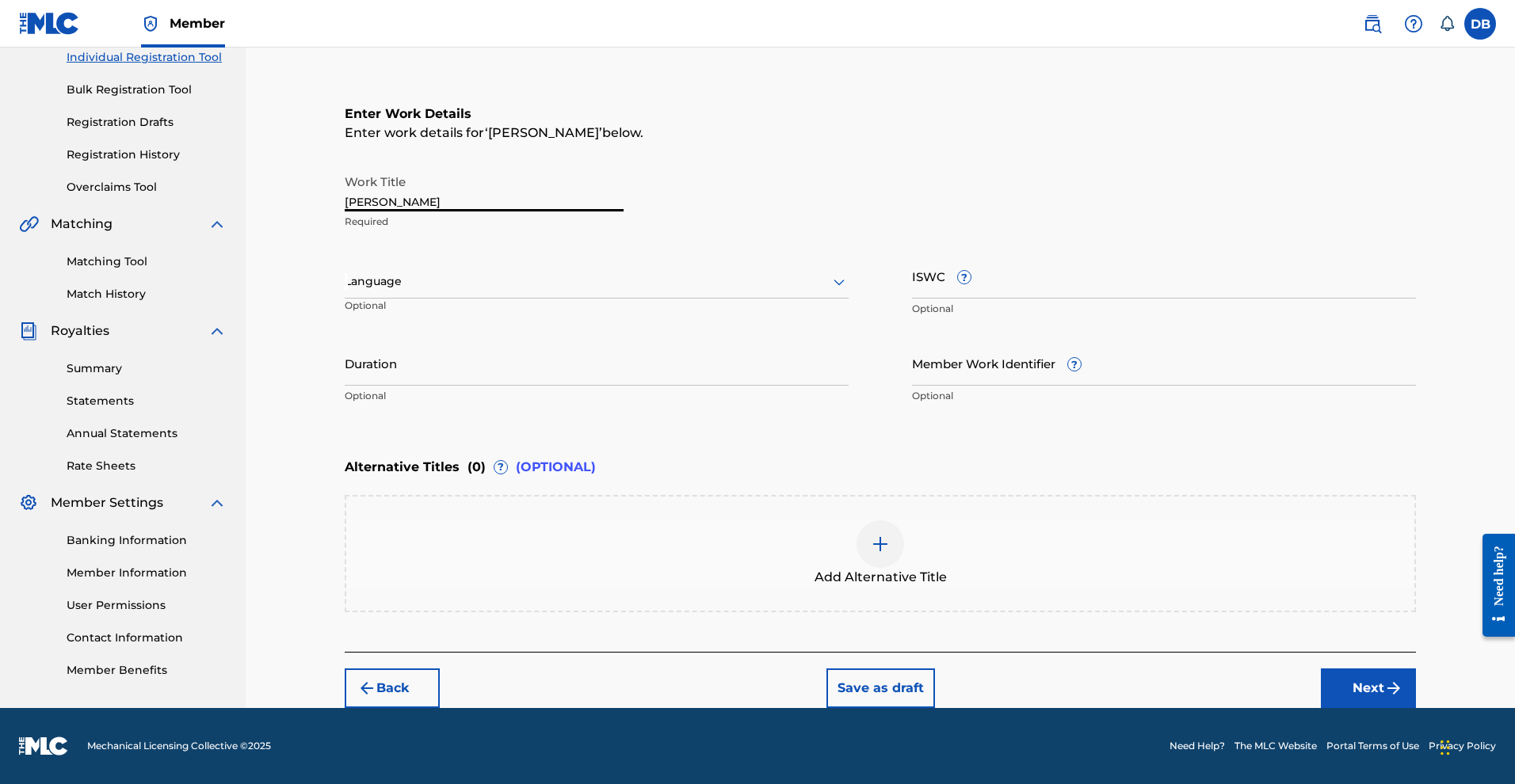
scroll to position [362, 0]
type input "GANJA BONANZA"
click at [1416, 668] on button "Next" at bounding box center [1368, 687] width 95 height 39
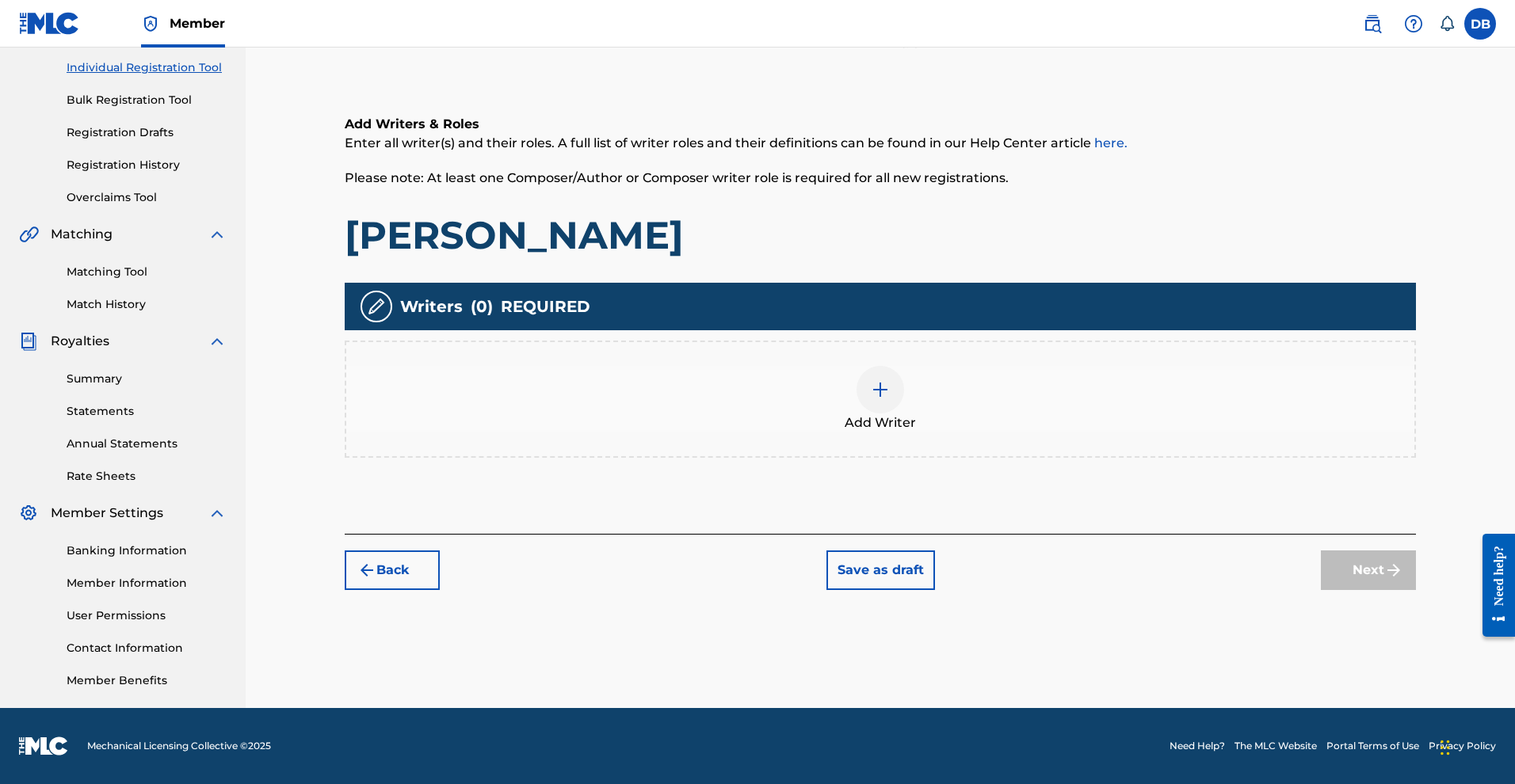
scroll to position [342, 0]
click at [890, 380] on img at bounding box center [880, 389] width 19 height 19
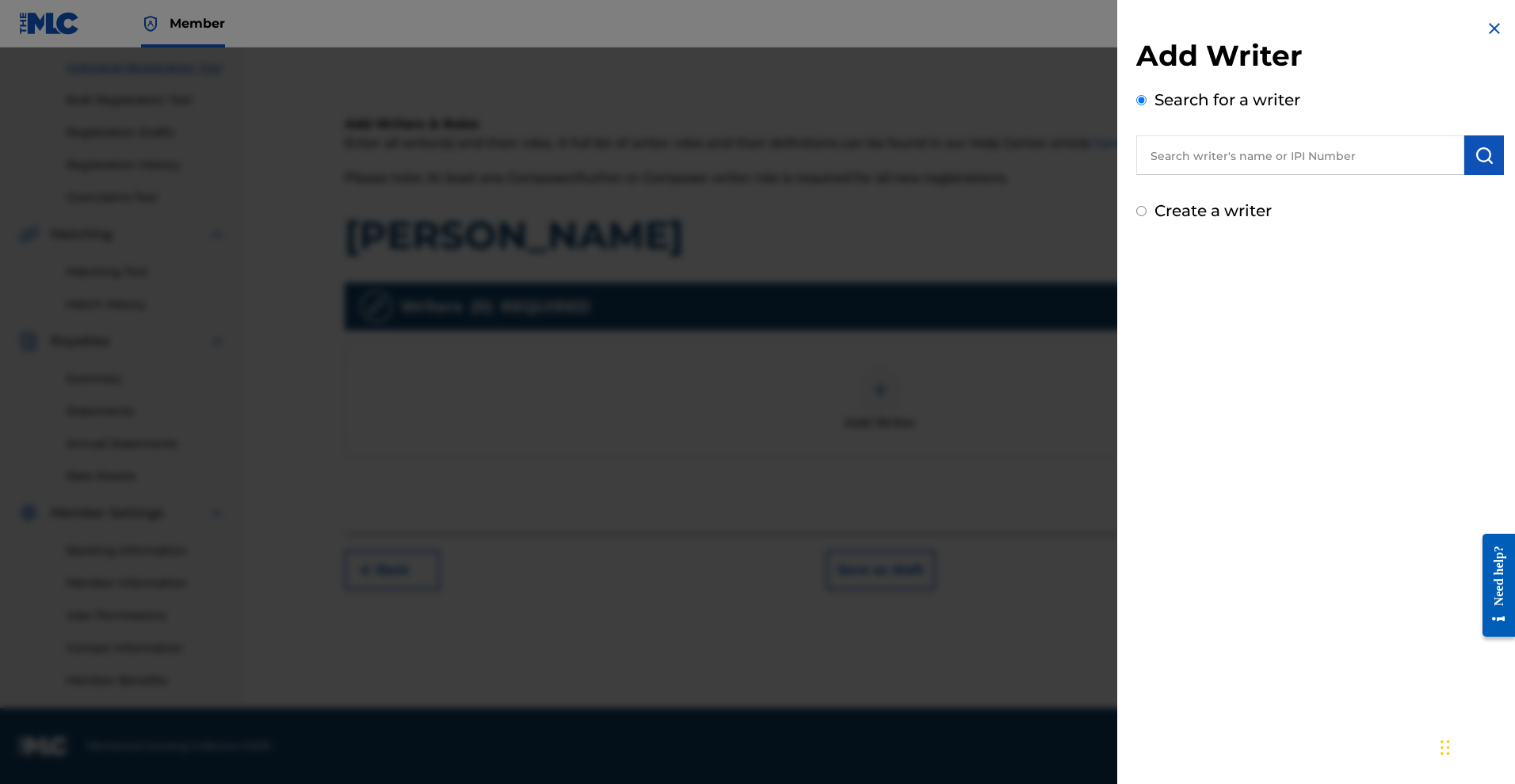
click at [1136, 216] on input "Create a writer" at bounding box center [1141, 210] width 10 height 10
radio input "false"
radio input "true"
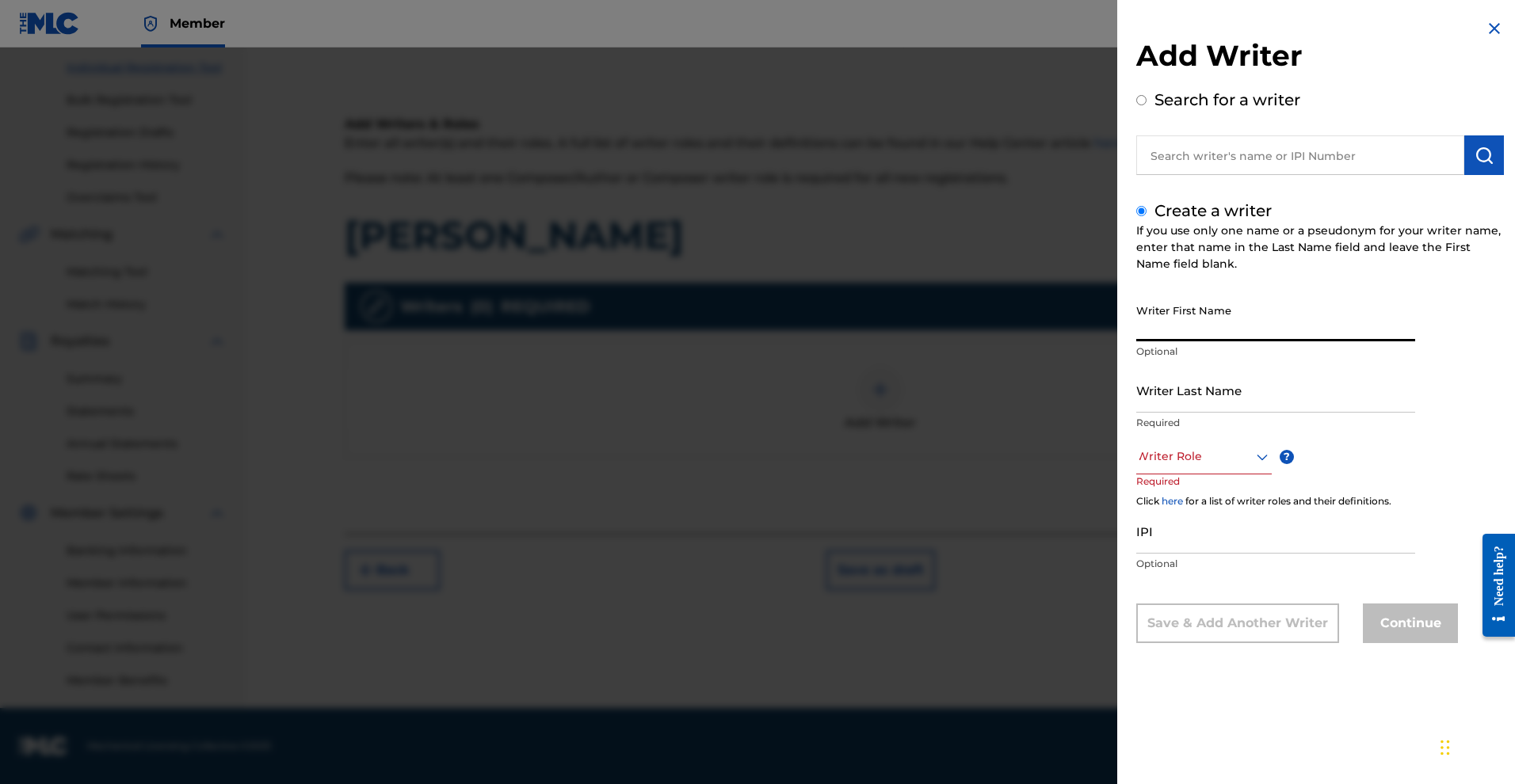
click at [1153, 341] on input "Writer First Name" at bounding box center [1275, 319] width 279 height 46
type input "MICHAEL"
click at [1165, 412] on input "Writer Last Name" at bounding box center [1275, 391] width 279 height 46
type input "ROSE"
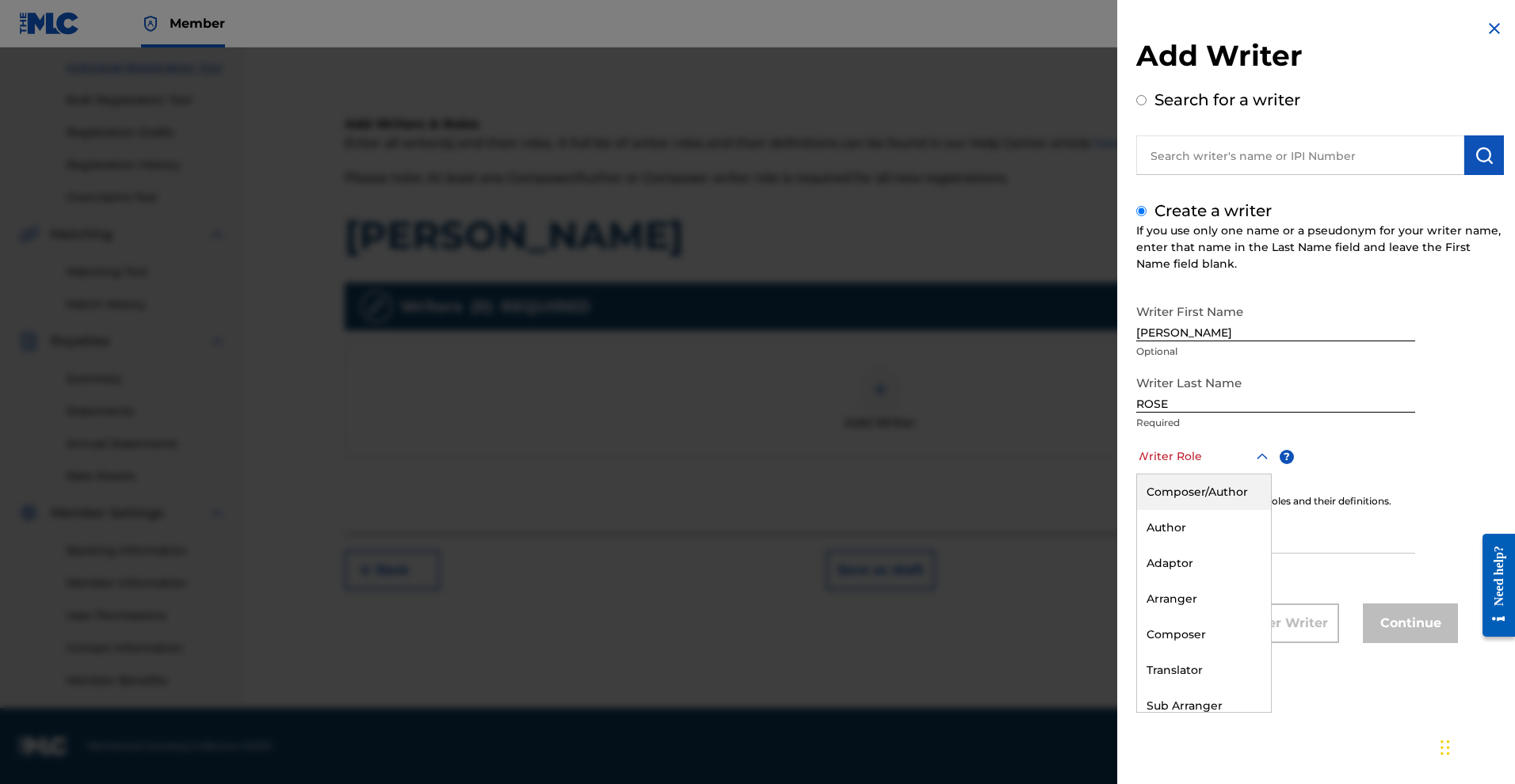
click at [1189, 466] on div at bounding box center [1203, 457] width 136 height 20
click at [1141, 510] on div "Composer/Author" at bounding box center [1203, 492] width 134 height 36
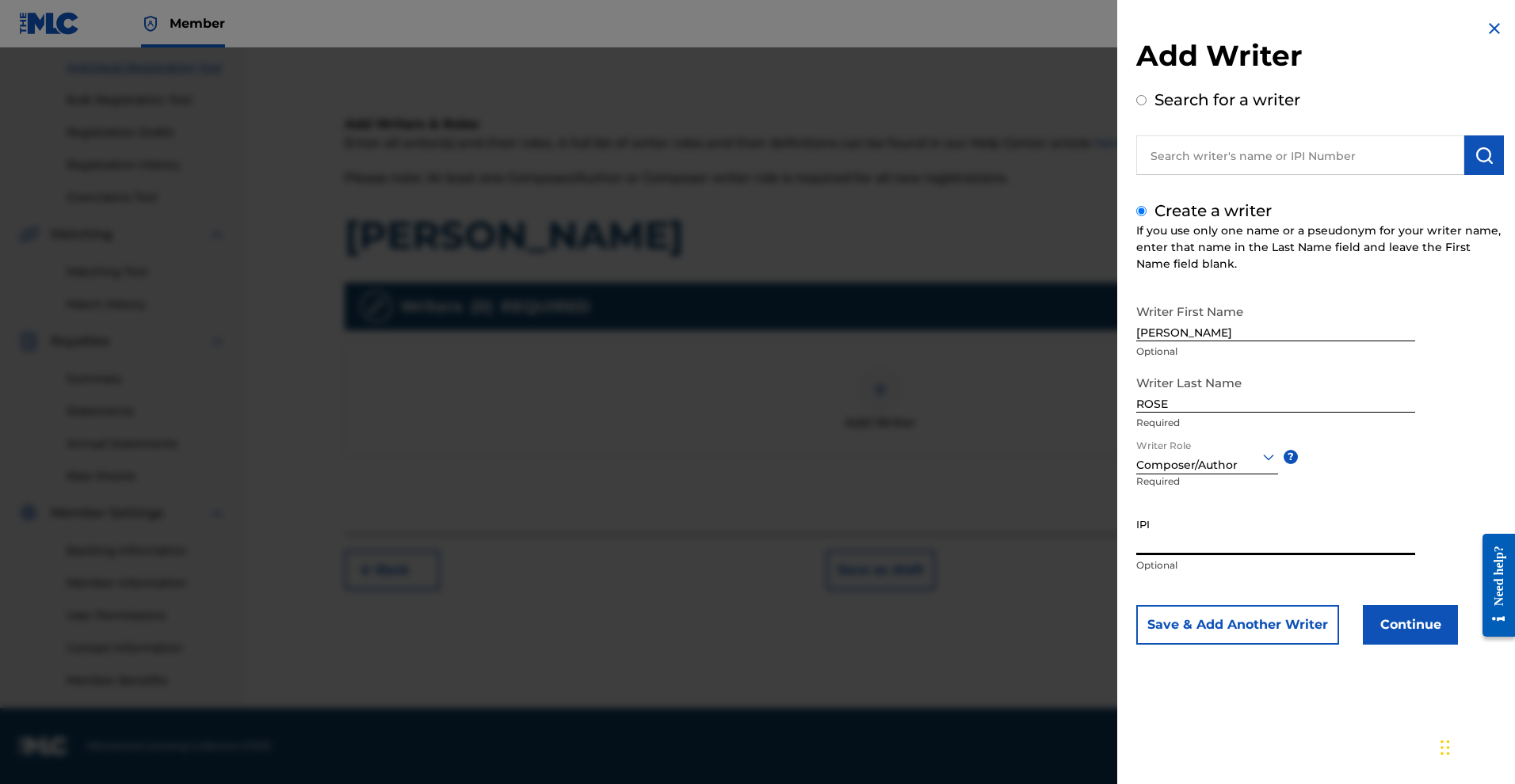
click at [1174, 555] on input "IPI" at bounding box center [1275, 533] width 279 height 46
click at [1363, 645] on button "Continue" at bounding box center [1410, 624] width 95 height 39
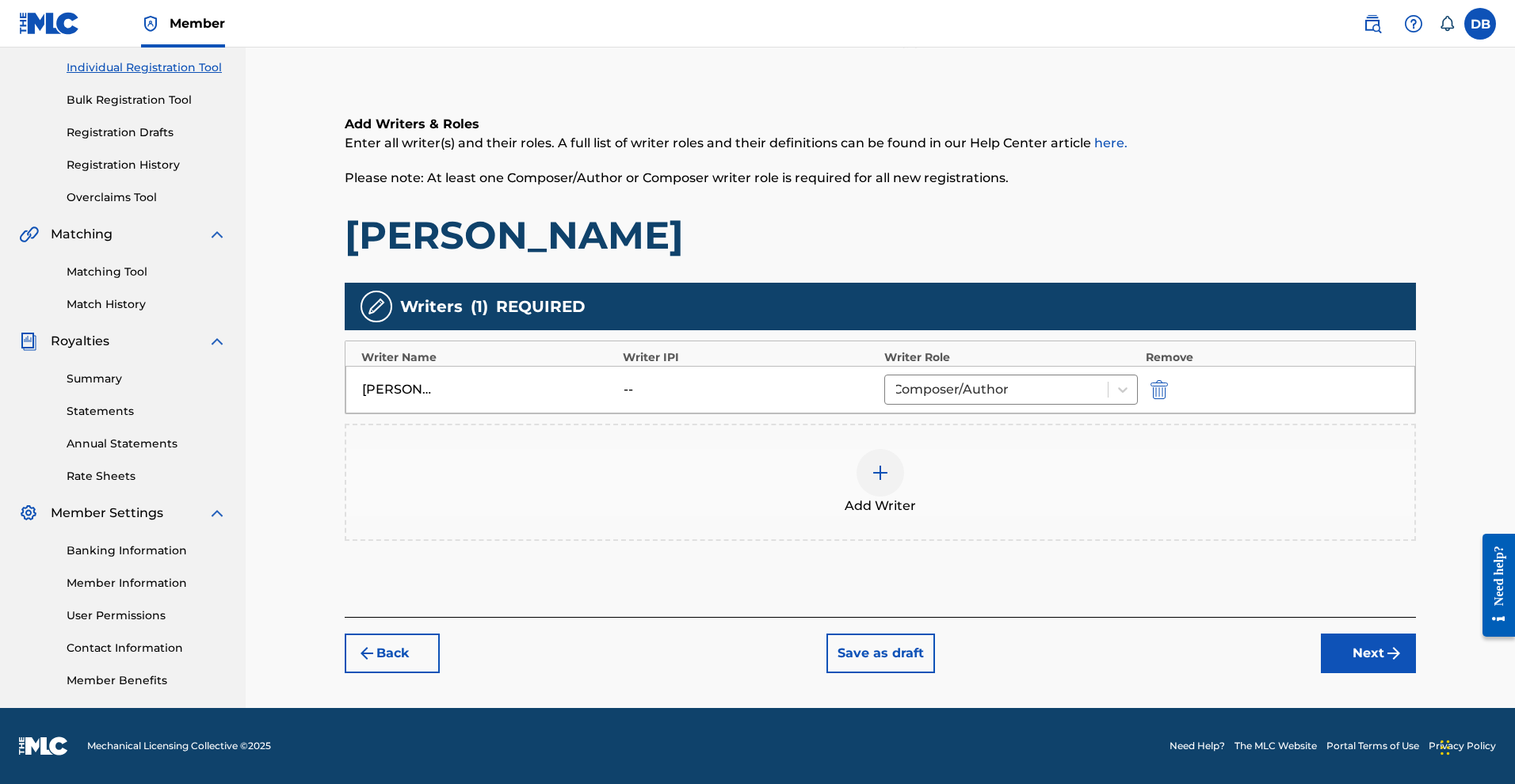
click at [1396, 634] on button "Next" at bounding box center [1368, 653] width 95 height 39
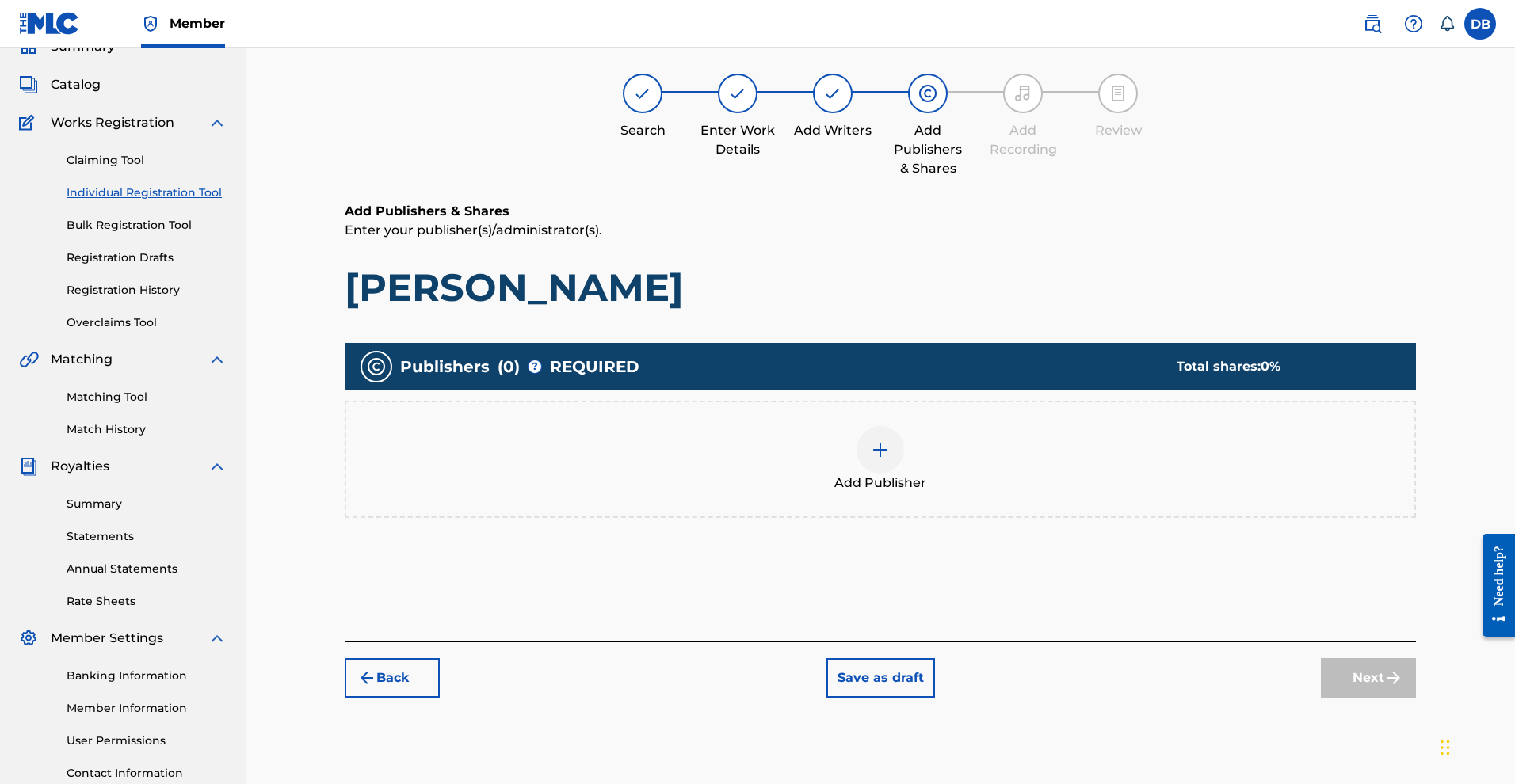
scroll to position [70, 0]
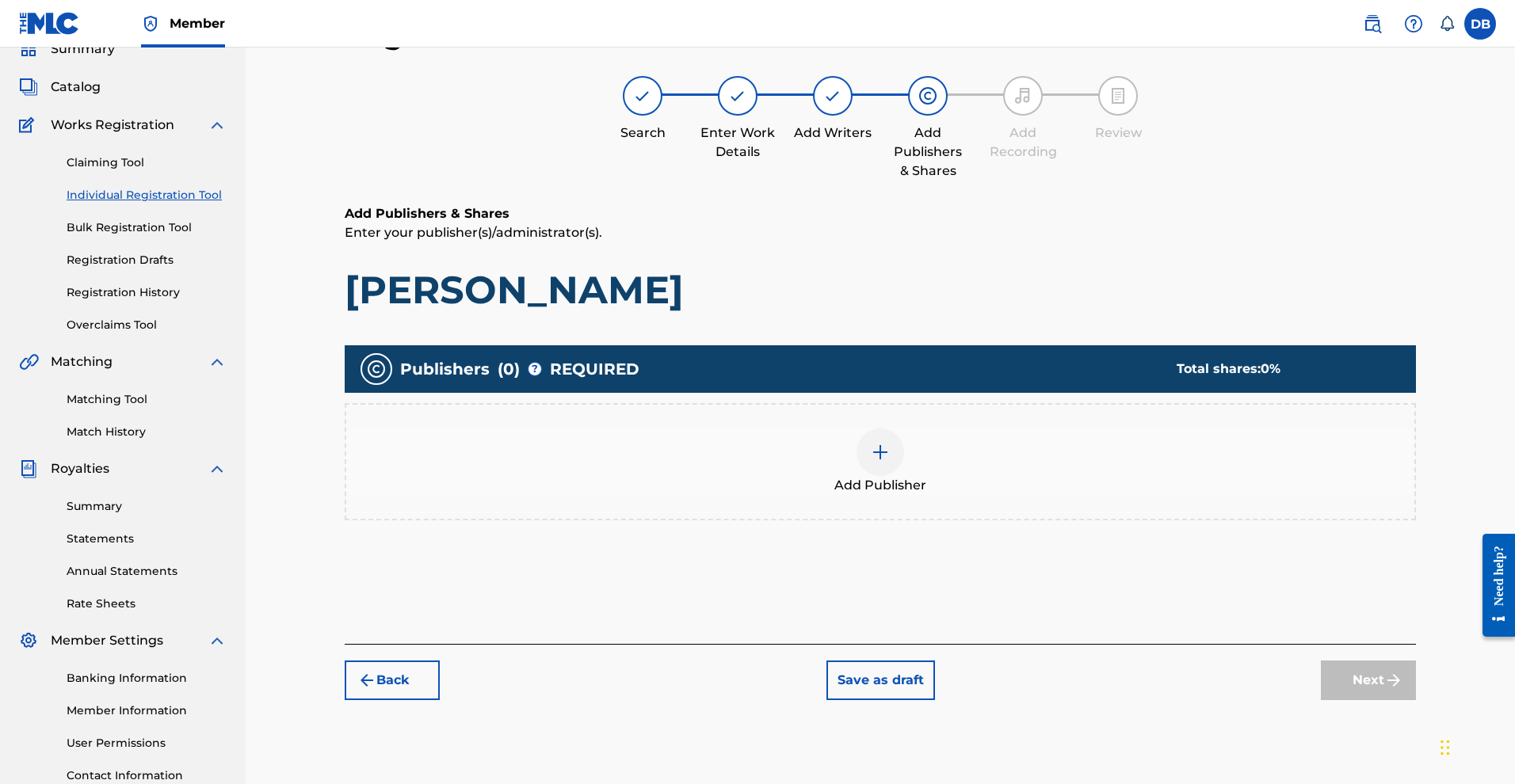
click at [890, 462] on img at bounding box center [880, 452] width 19 height 19
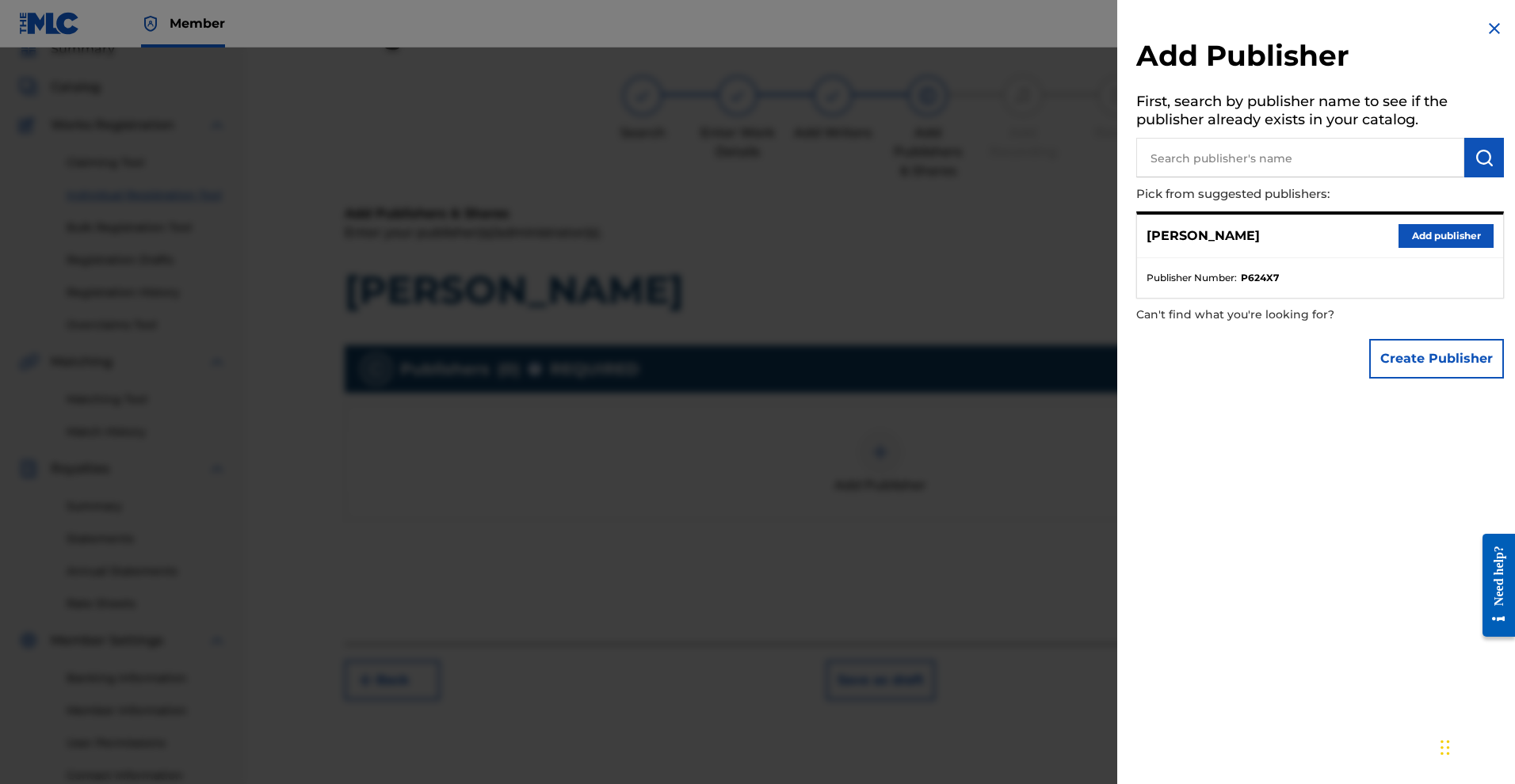
click at [1398, 248] on button "Add publisher" at bounding box center [1446, 236] width 95 height 24
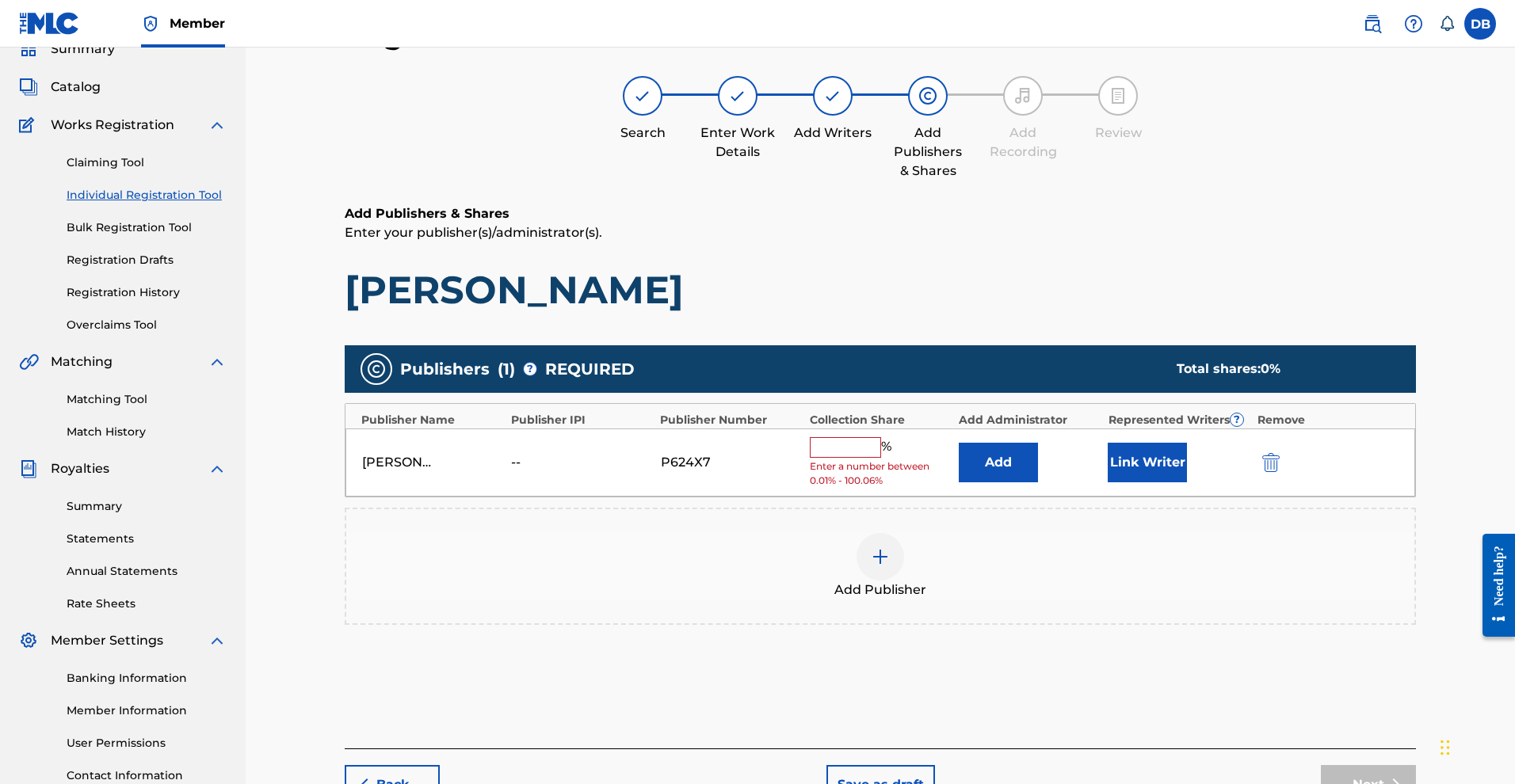
click at [876, 458] on input "text" at bounding box center [845, 447] width 71 height 21
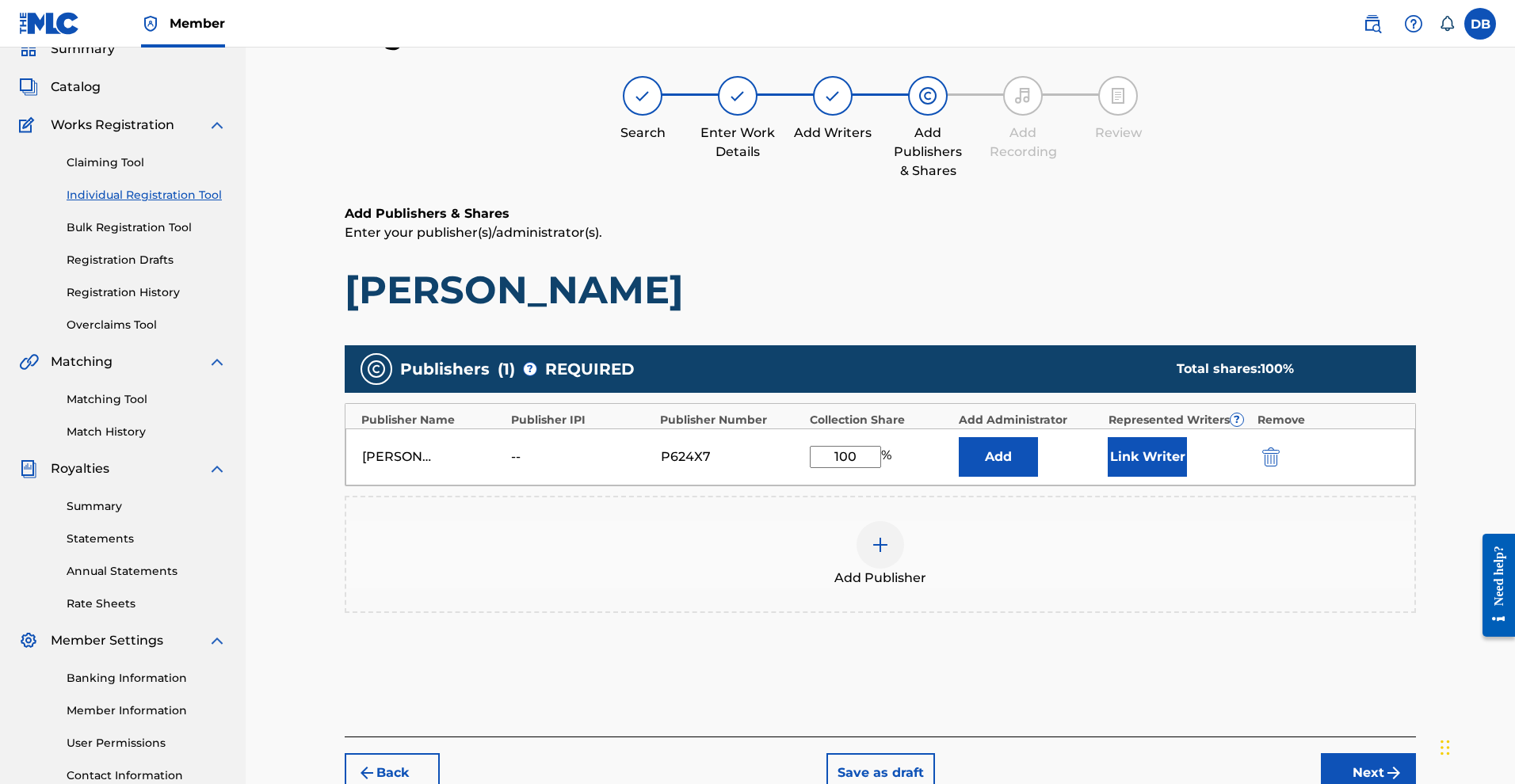
type input "100"
click at [1025, 477] on button "Add" at bounding box center [998, 456] width 79 height 39
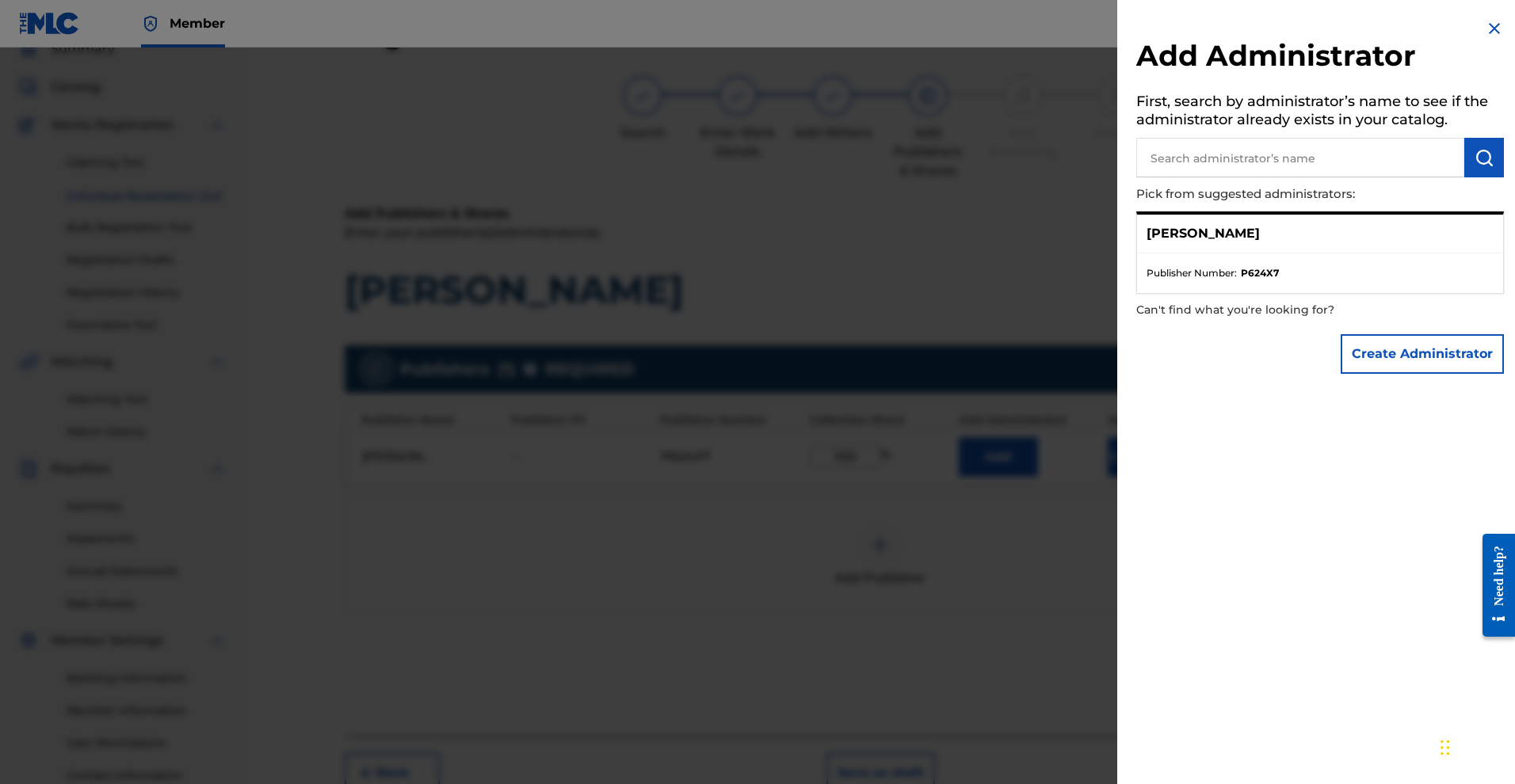
click at [1371, 374] on button "Create Administrator" at bounding box center [1422, 353] width 163 height 39
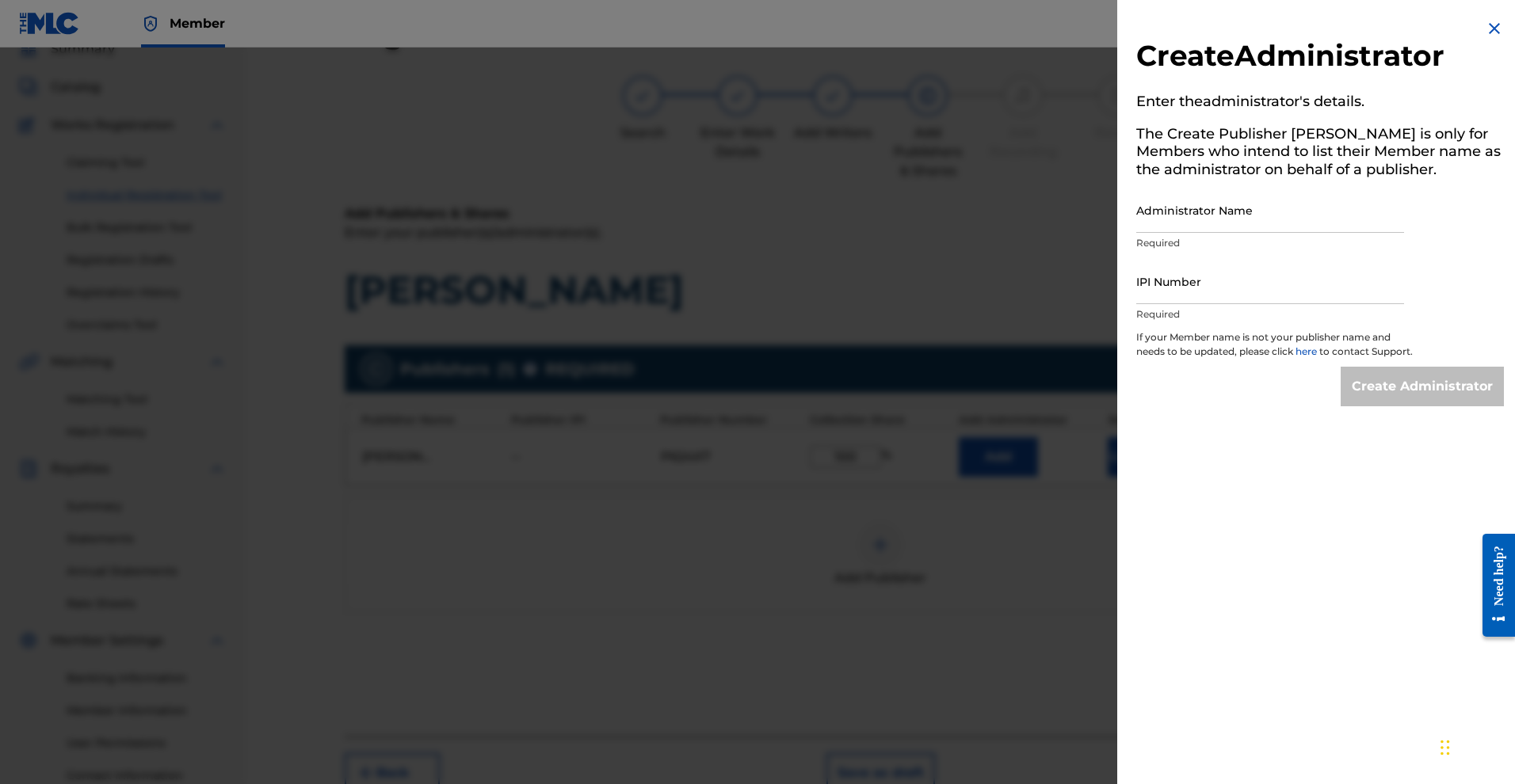
click at [1236, 233] on input "Administrator Name" at bounding box center [1270, 210] width 268 height 46
type input "DENISE L. BAKER, PA"
click at [1223, 304] on input "IPI Number" at bounding box center [1270, 281] width 268 height 46
paste input ""GANJA BONANZA""
type input ""GANJA BONANZA""
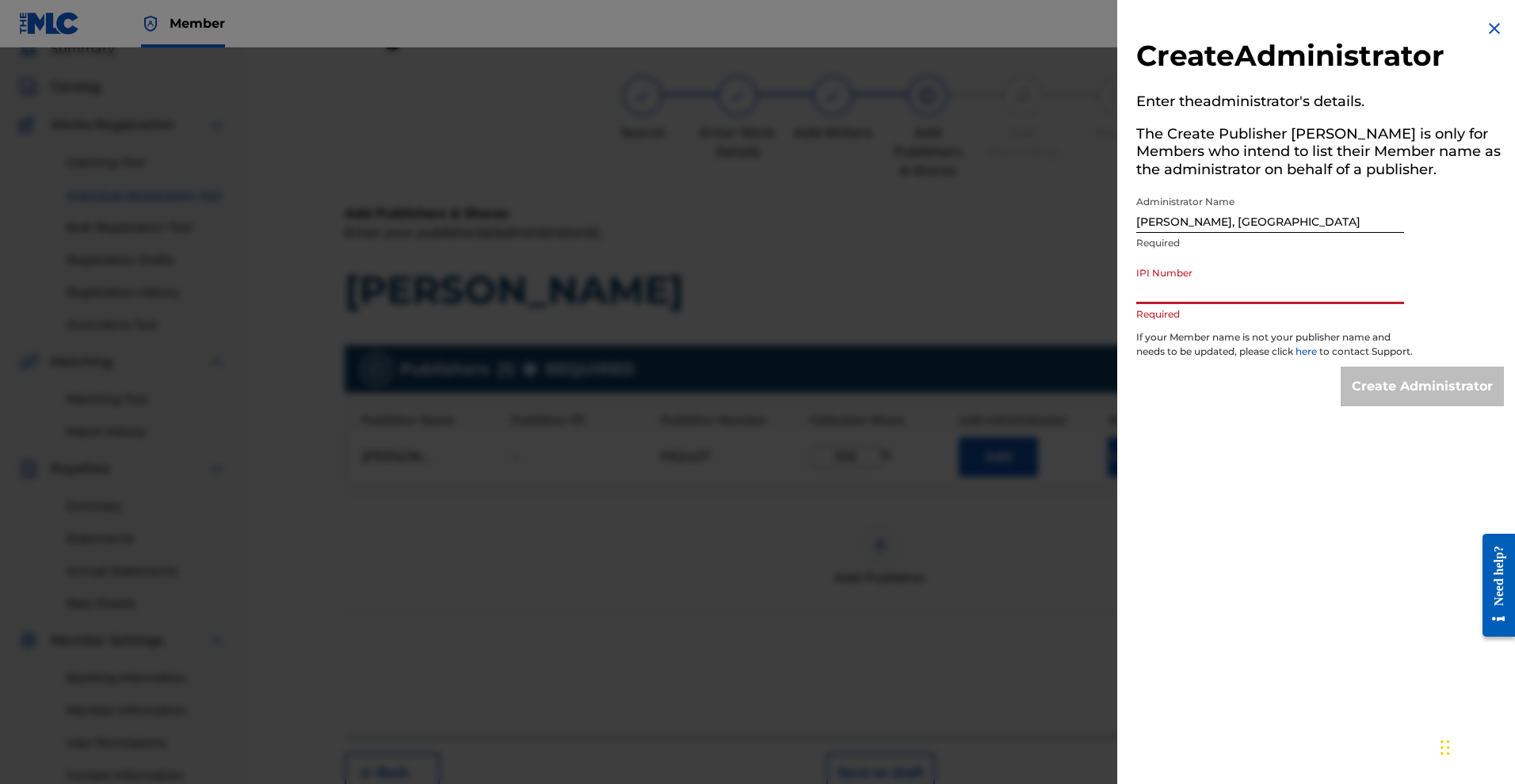
click at [1285, 304] on input "IPI Number" at bounding box center [1270, 281] width 268 height 46
paste input "01299489964"
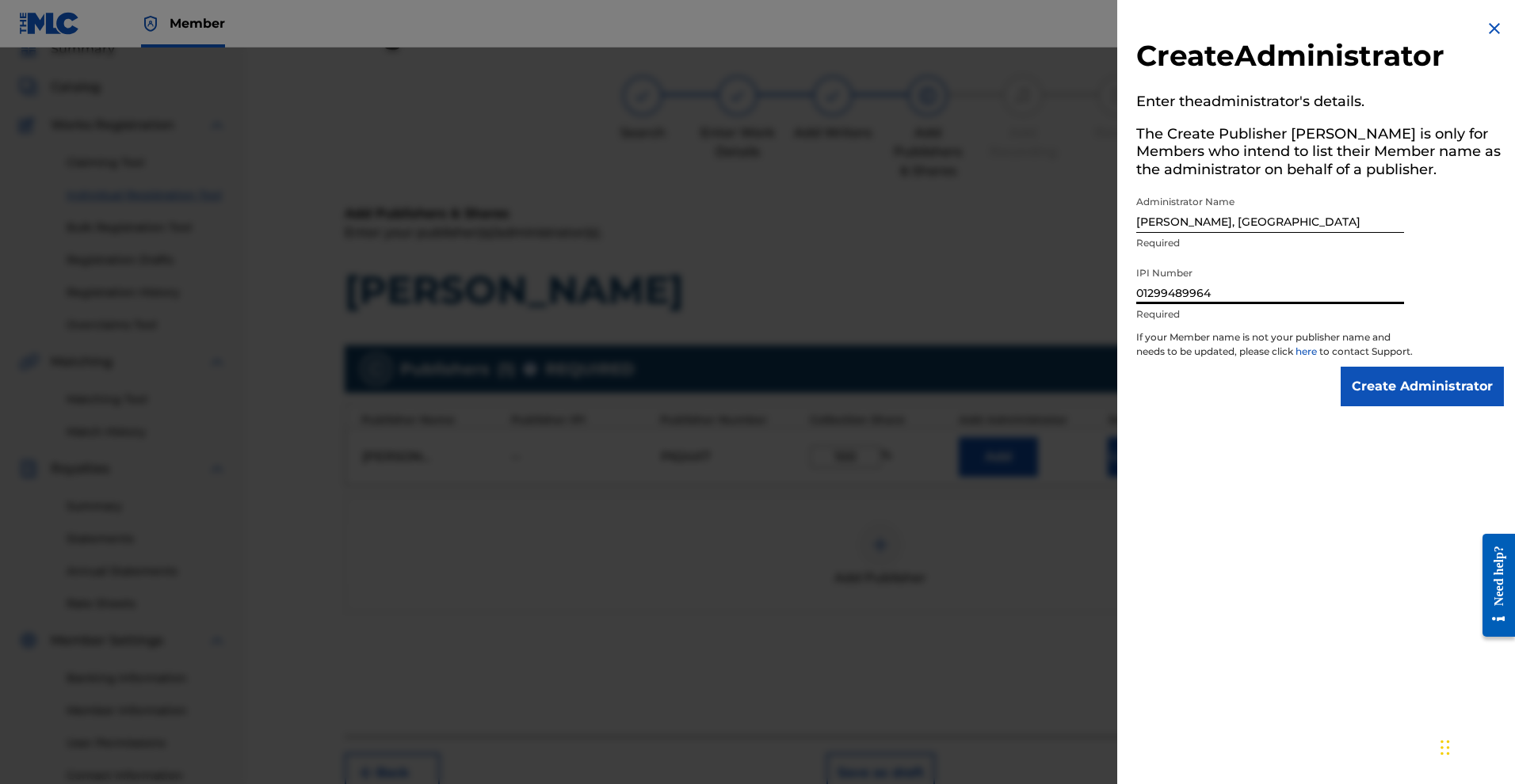
type input "01299489964"
click at [1398, 406] on input "Create Administrator" at bounding box center [1422, 386] width 163 height 39
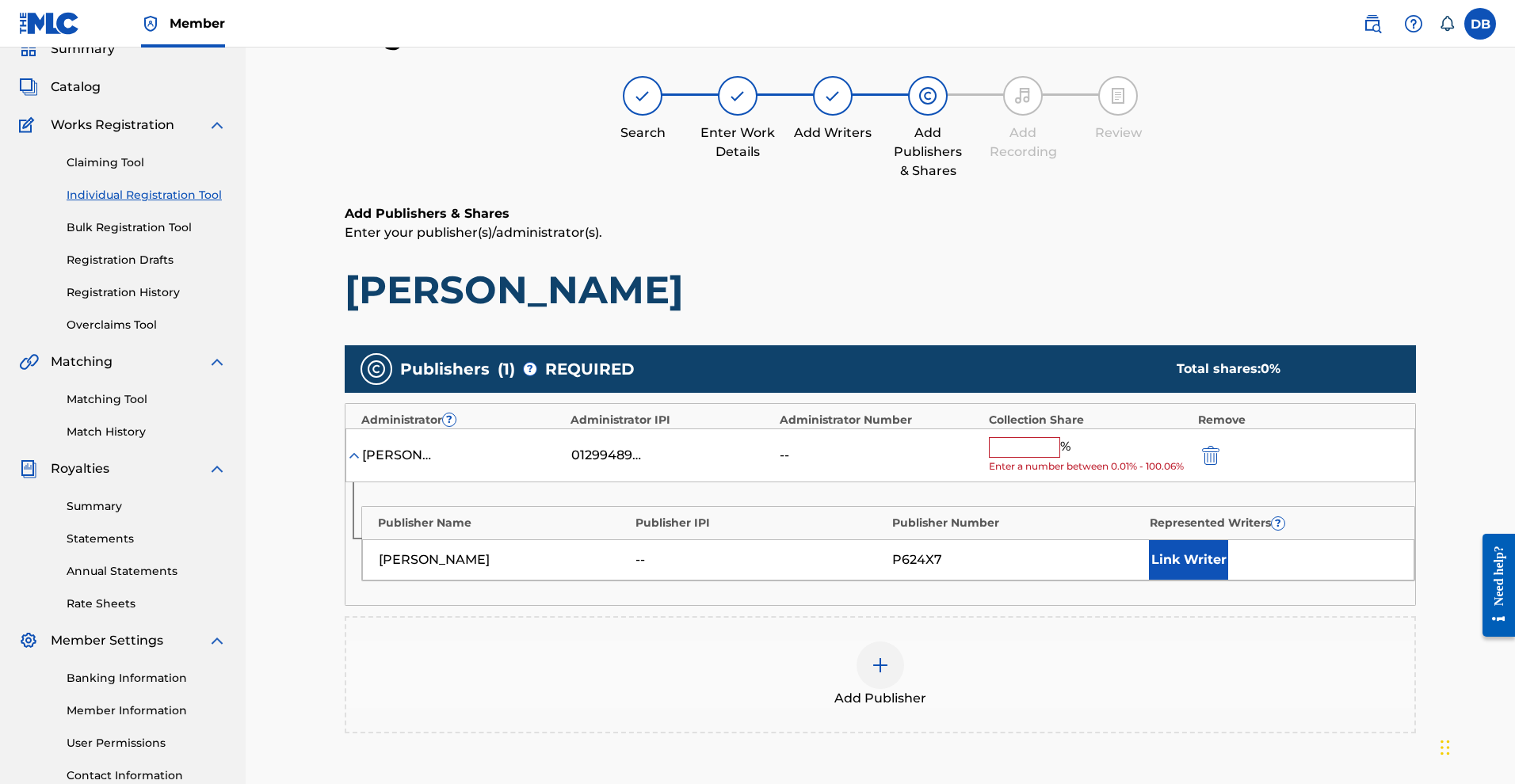
click at [1060, 458] on input "text" at bounding box center [1024, 447] width 71 height 21
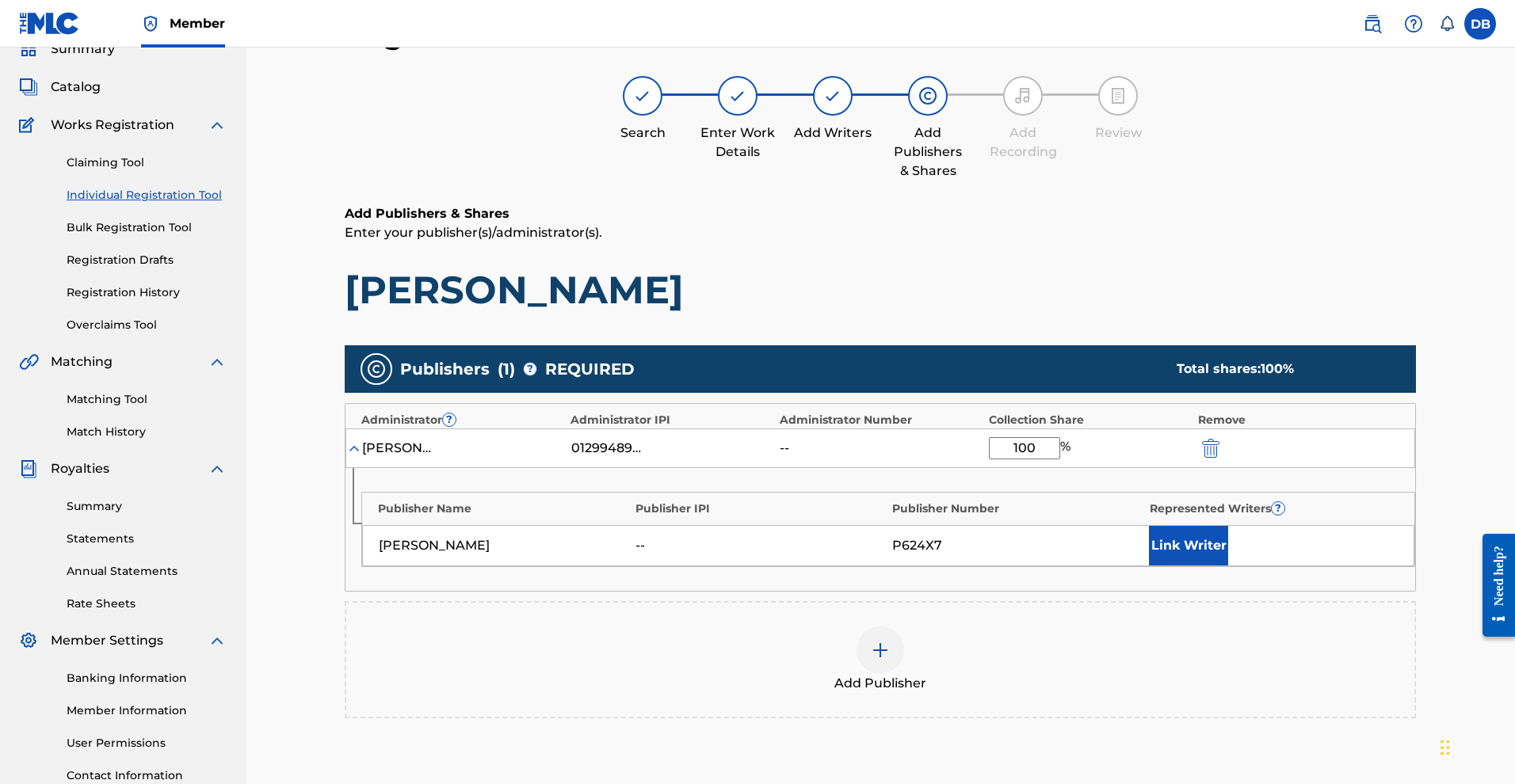
type input "100"
click at [1217, 565] on button "Link Writer" at bounding box center [1188, 545] width 79 height 39
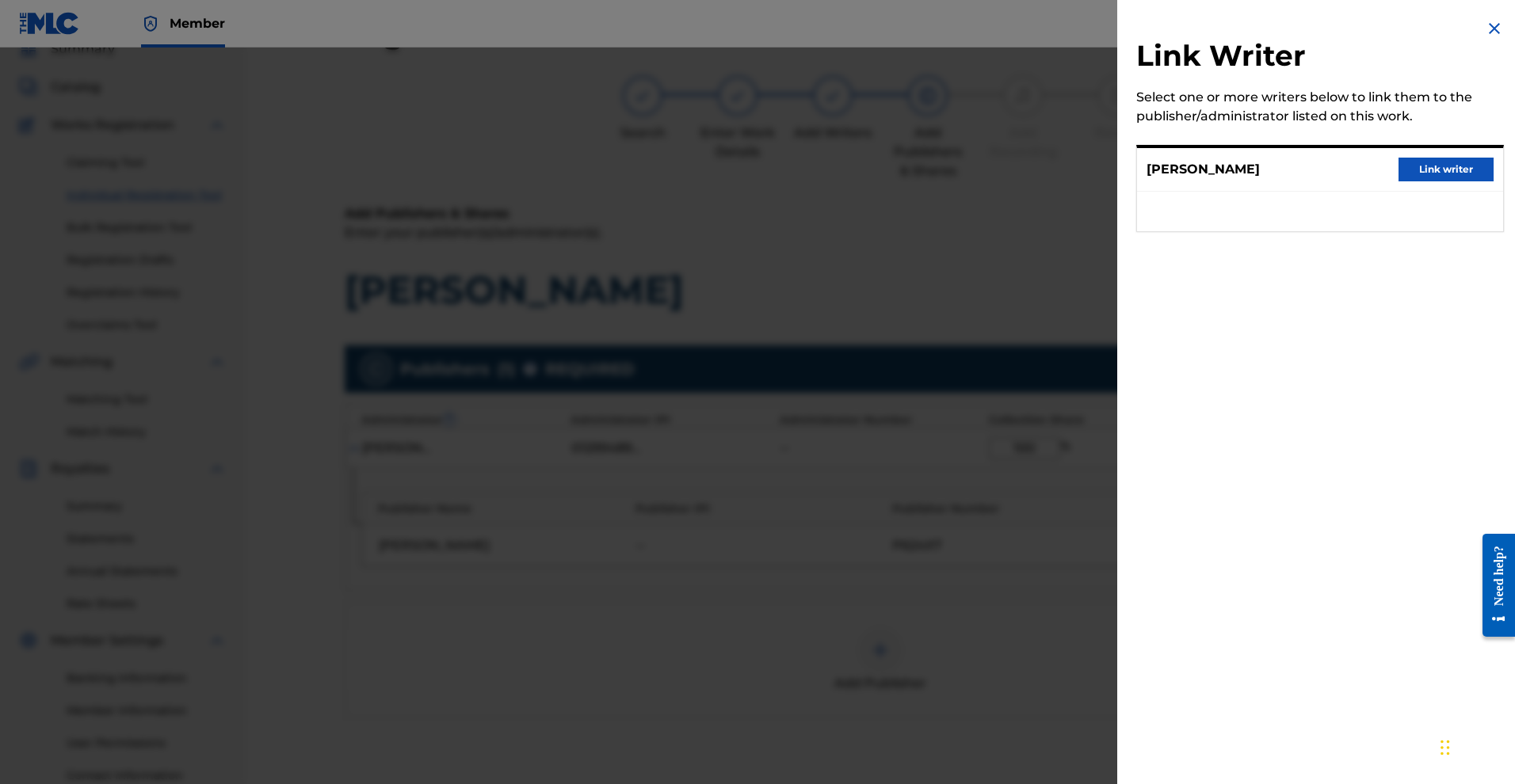
click at [1420, 181] on button "Link writer" at bounding box center [1446, 169] width 95 height 24
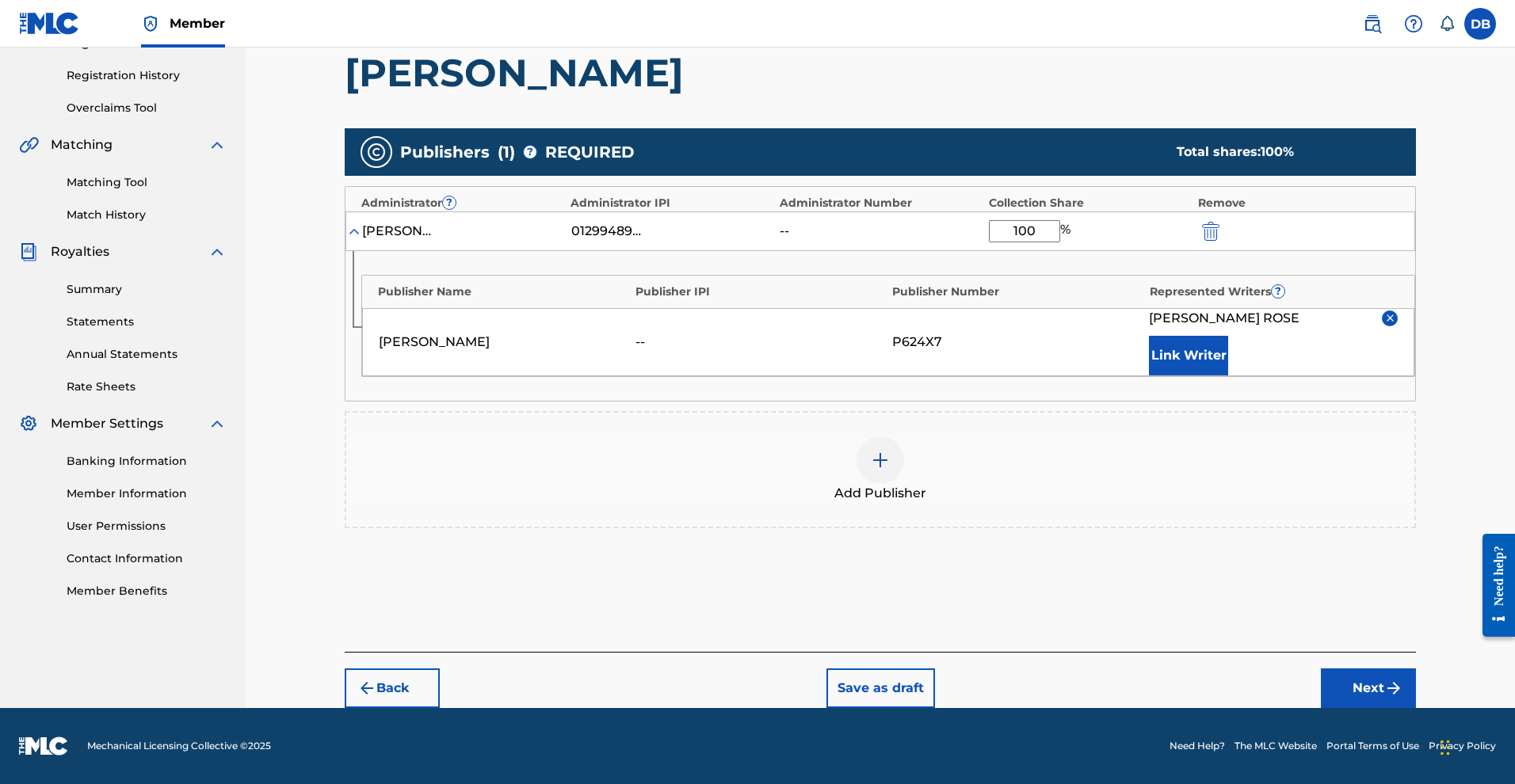
scroll to position [340, 0]
click at [1402, 708] on button "Next" at bounding box center [1368, 687] width 95 height 39
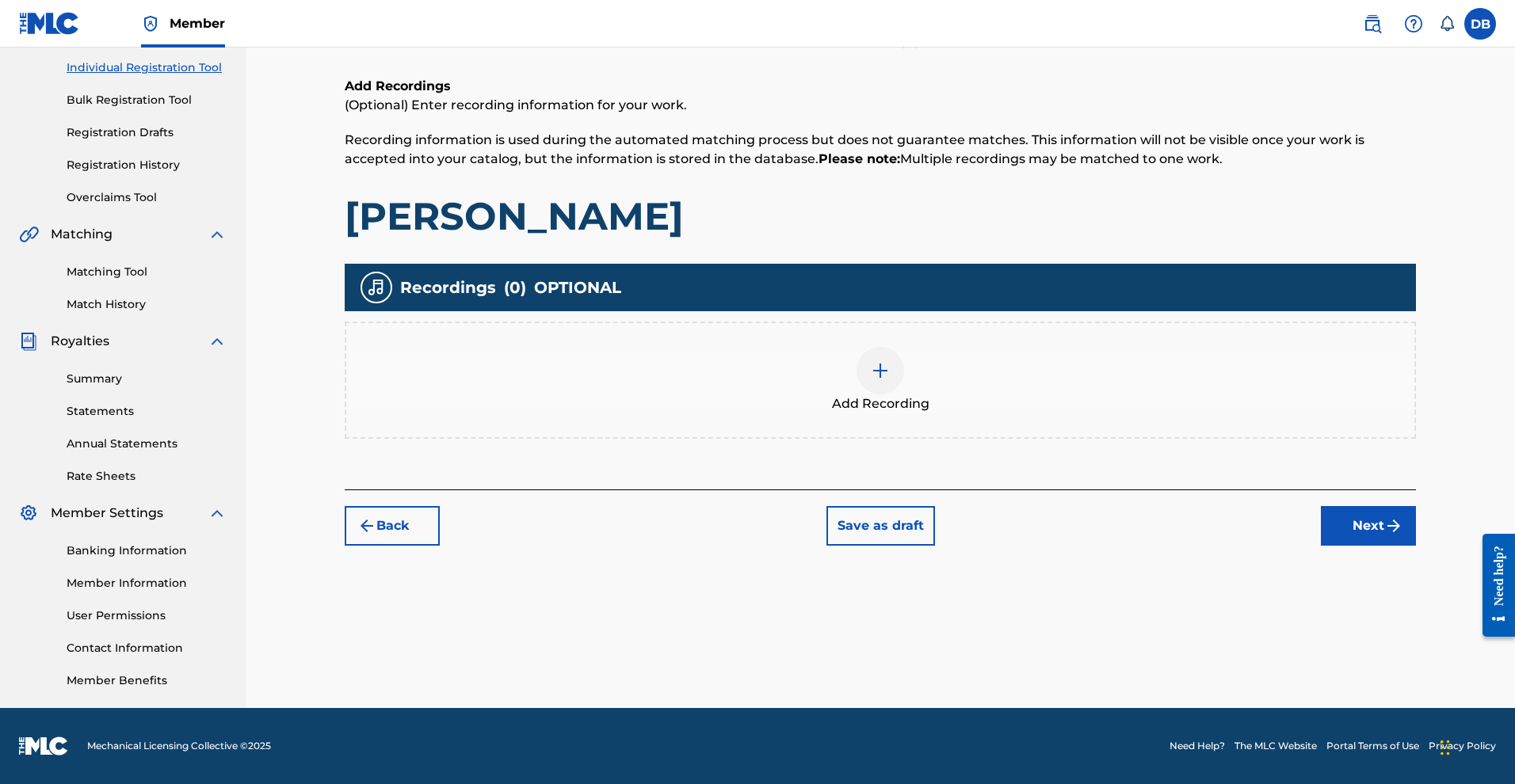
scroll to position [70, 0]
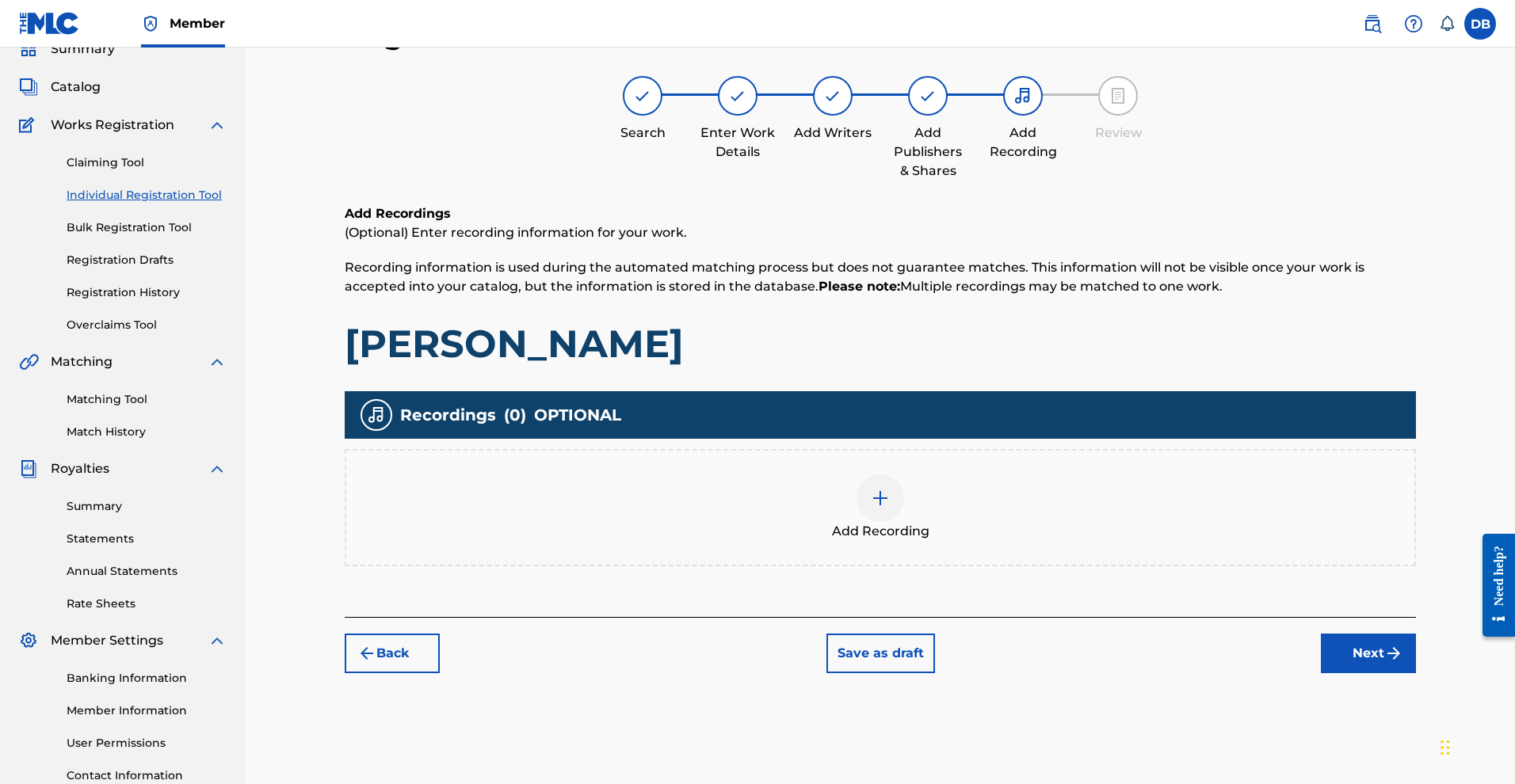
click at [901, 522] on div at bounding box center [880, 498] width 47 height 47
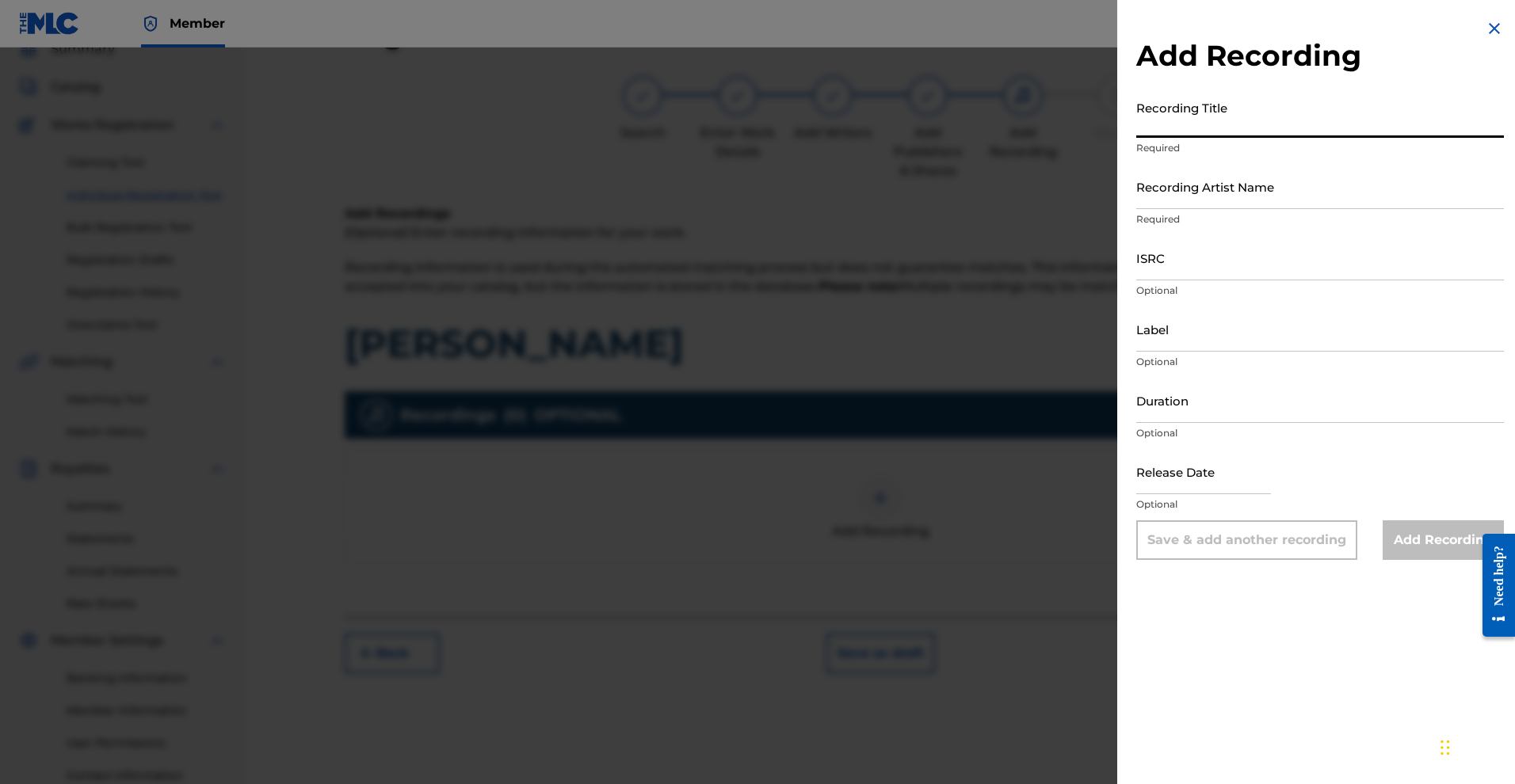
click at [1152, 137] on input "Recording Title" at bounding box center [1320, 116] width 368 height 46
paste input "01299489964"
type input "01299489964"
type input "H"
type input "GANJA BONANZA"
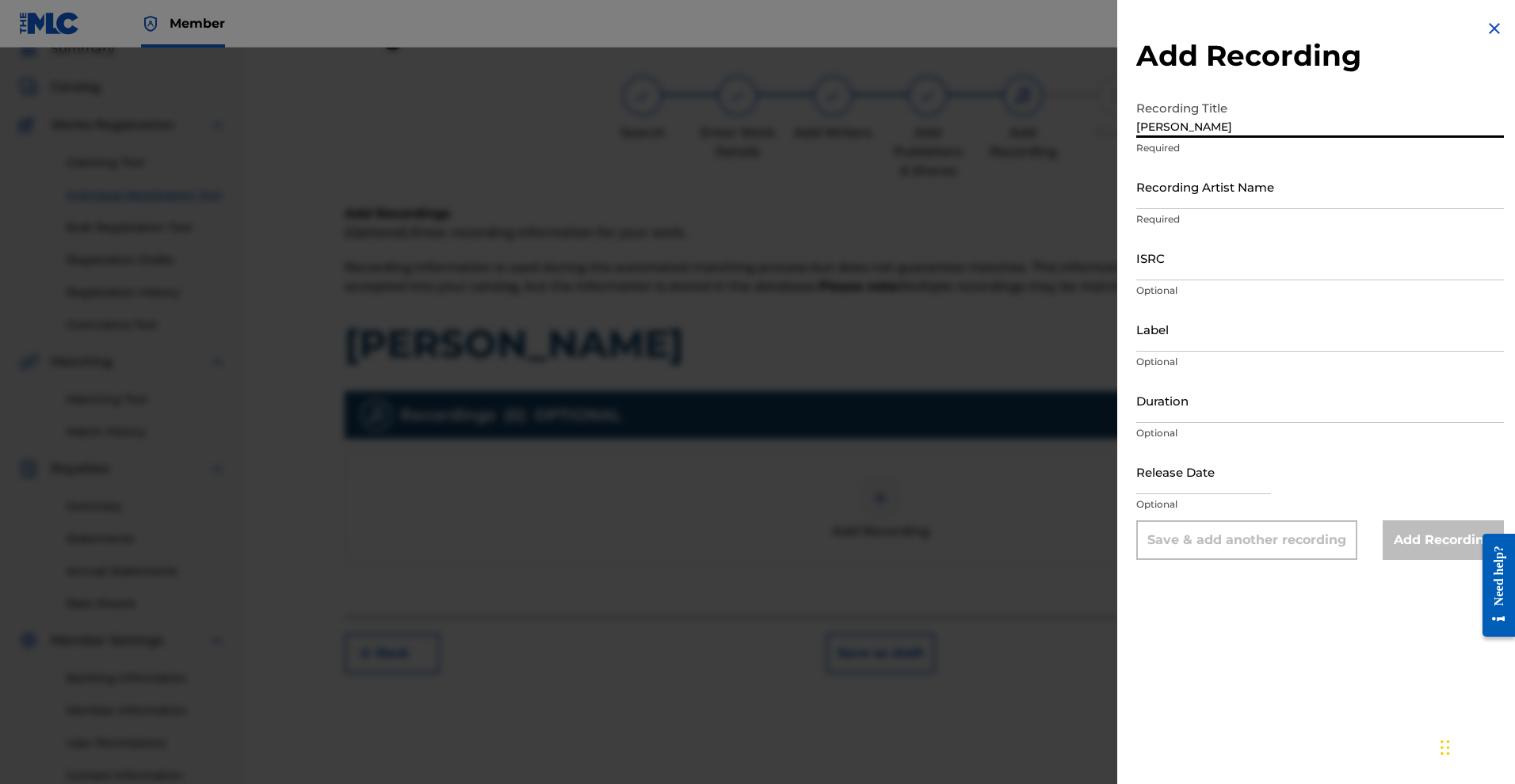
click at [1154, 209] on input "Recording Artist Name" at bounding box center [1320, 187] width 368 height 46
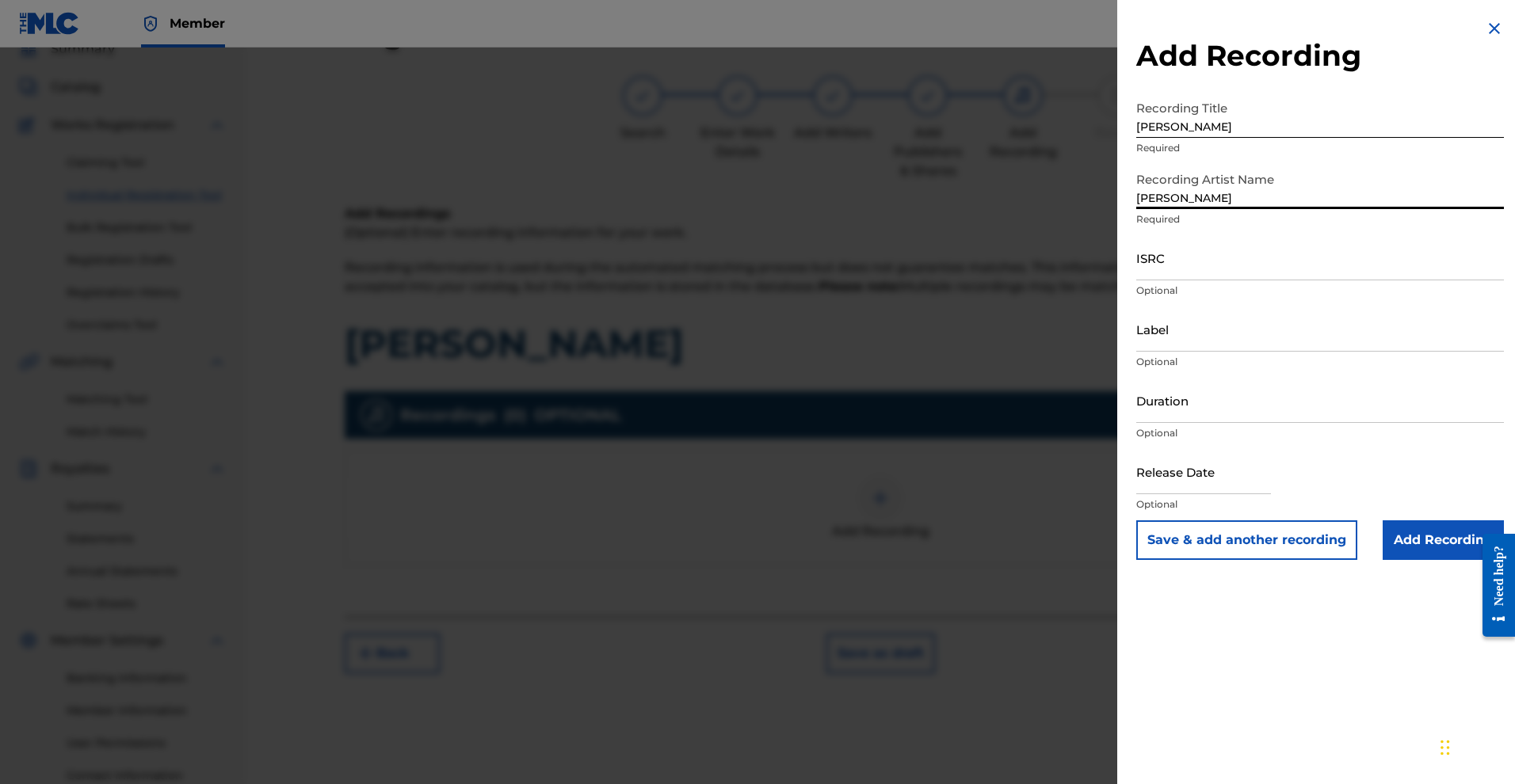
type input "MICHAEL ROSE"
click at [1383, 560] on input "Add Recording" at bounding box center [1443, 539] width 121 height 39
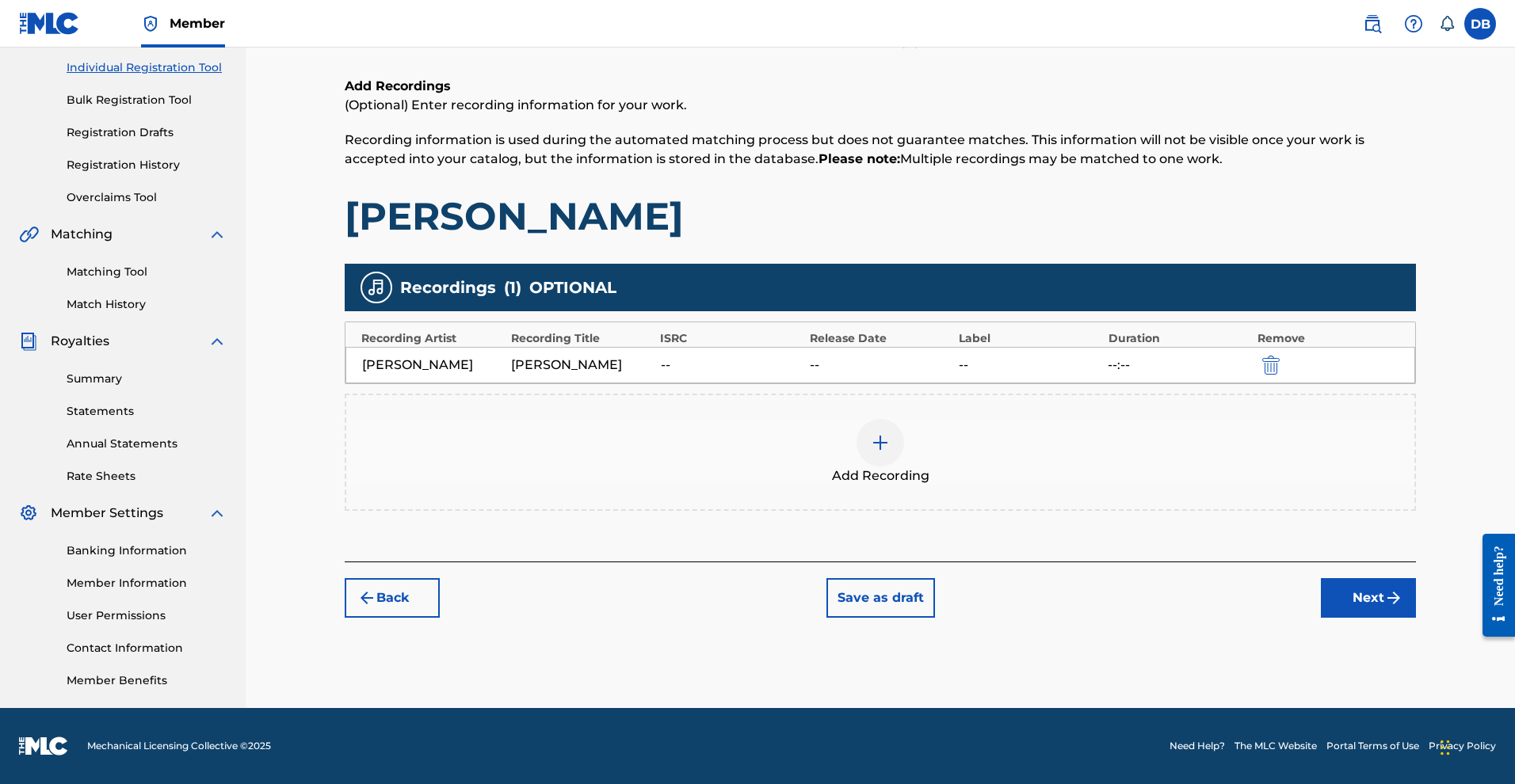
scroll to position [311, 0]
click at [1416, 586] on button "Next" at bounding box center [1368, 597] width 95 height 39
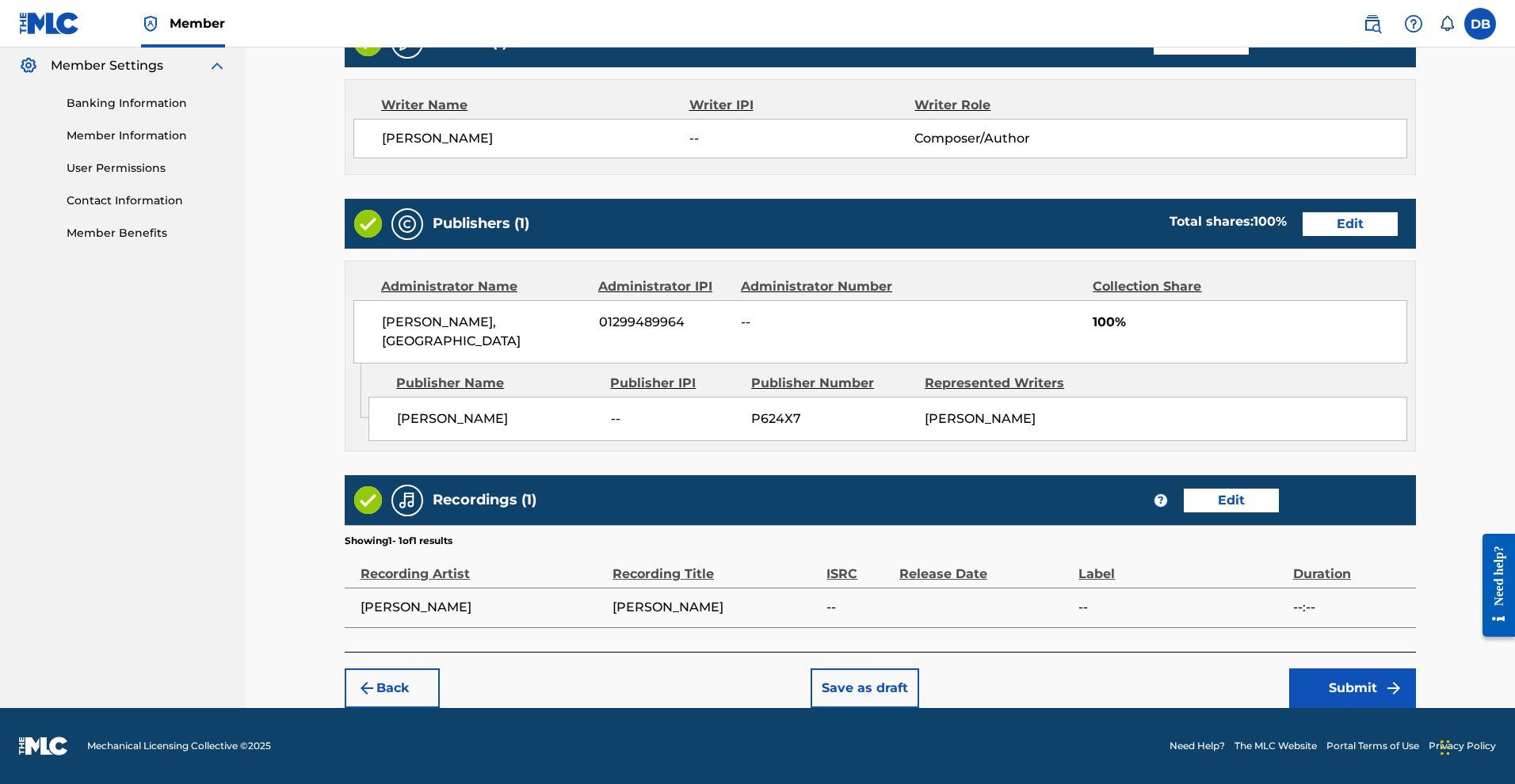
scroll to position [793, 0]
click at [1402, 678] on button "Submit" at bounding box center [1352, 687] width 127 height 39
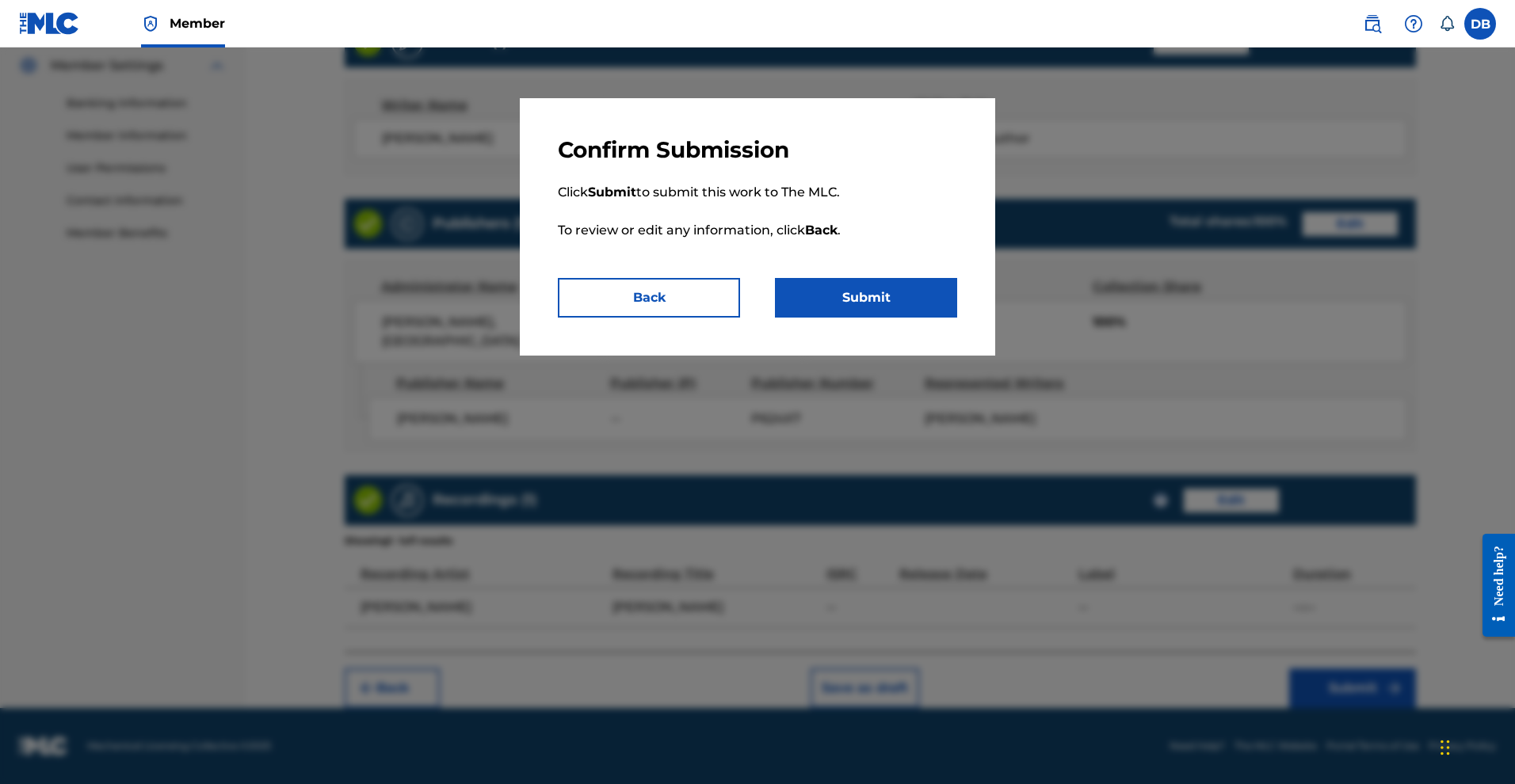
click at [949, 318] on button "Submit" at bounding box center [866, 297] width 182 height 39
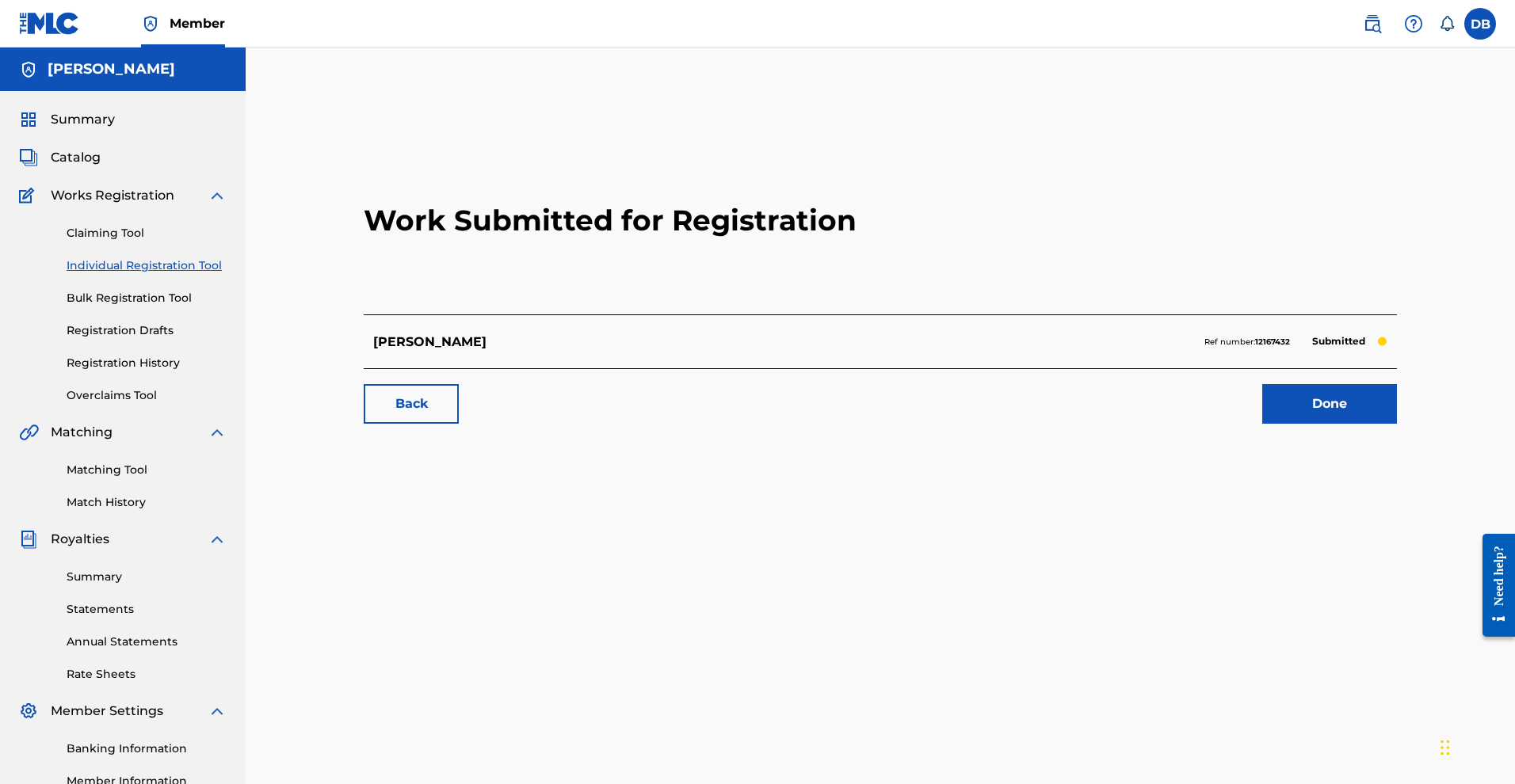
click at [193, 274] on link "Individual Registration Tool" at bounding box center [147, 266] width 160 height 16
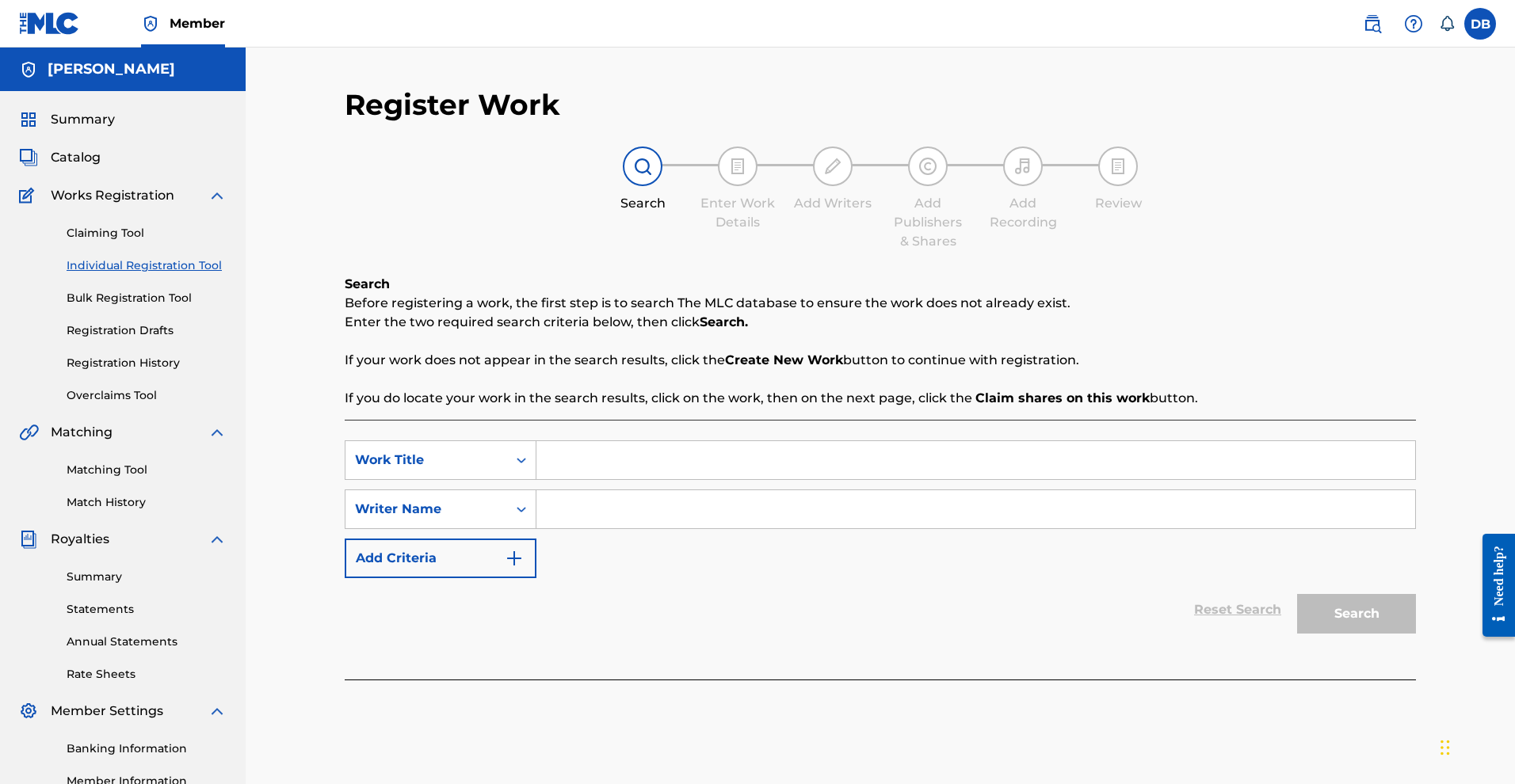
click at [566, 479] on input "Search Form" at bounding box center [976, 460] width 879 height 38
paste input "01299489964"
type input "01299489964"
type input "GANJA BONANZA"
click at [575, 408] on p "If you do locate your work in the search results, click on the work, then on th…" at bounding box center [880, 398] width 1071 height 19
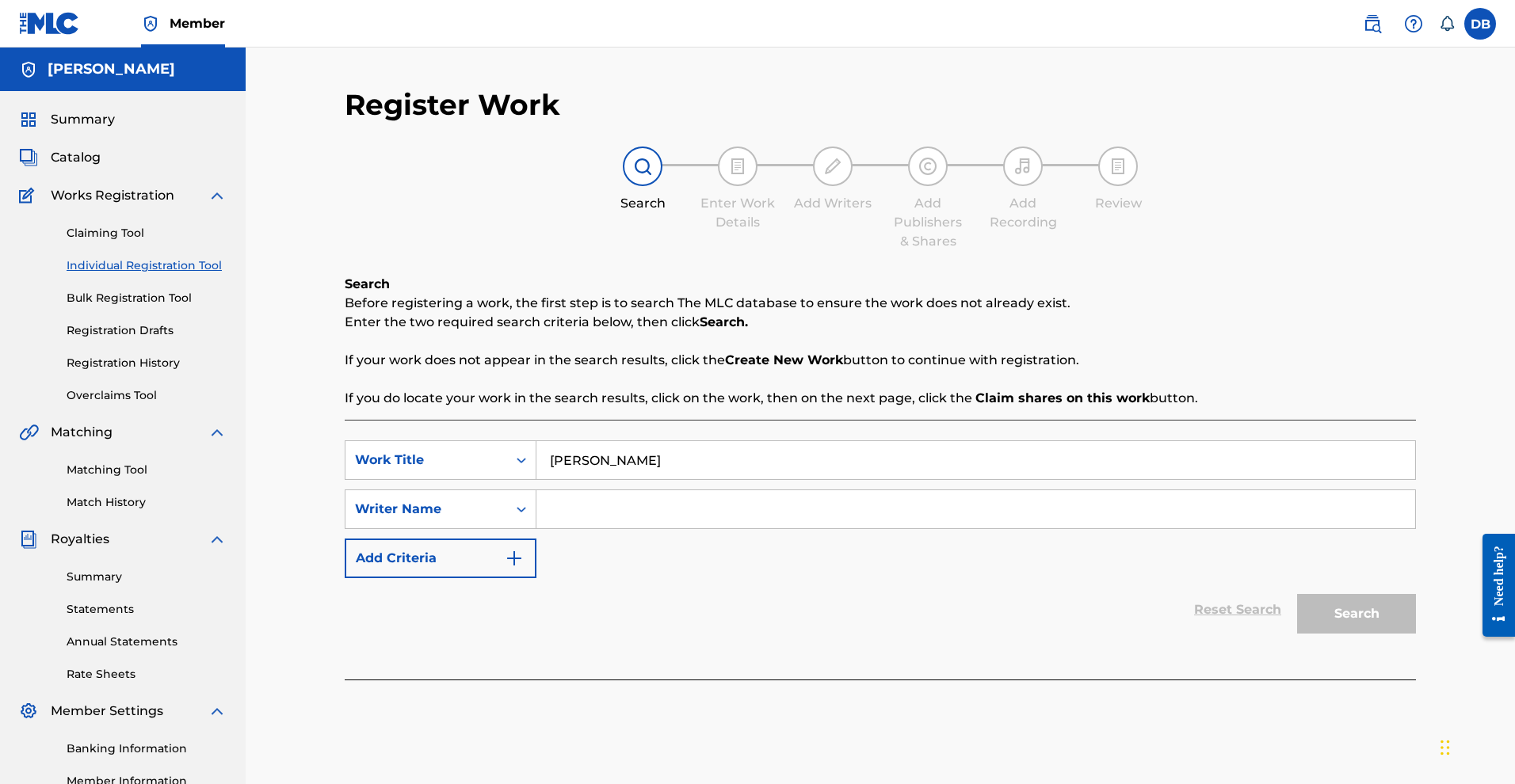
click at [616, 578] on div "SearchWithCriteria49d1578d-6897-4b70-a189-05a6841f2be8 Work Title GANJA BONANZA…" at bounding box center [880, 509] width 1071 height 137
click at [616, 528] on input "Search Form" at bounding box center [976, 509] width 879 height 38
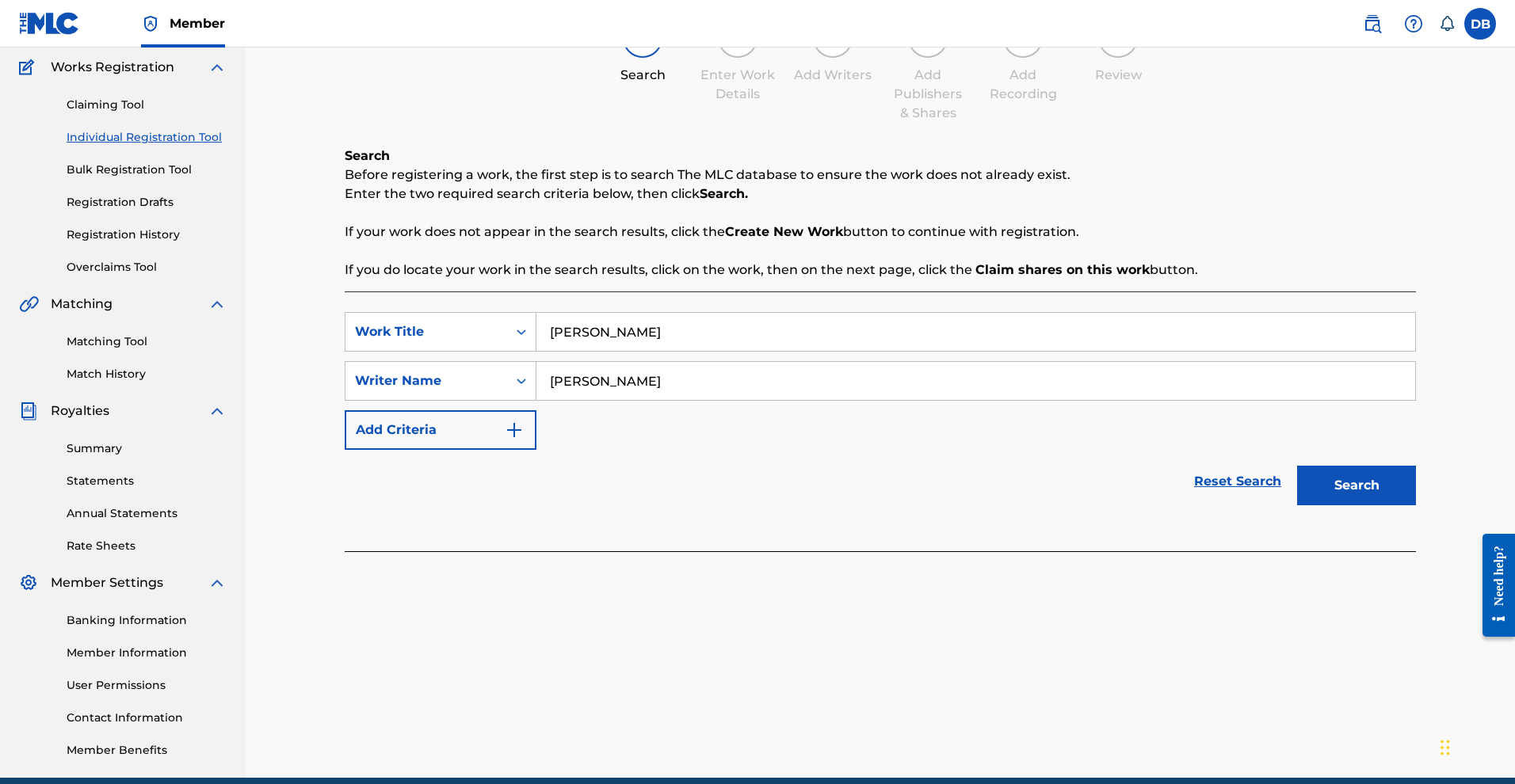
scroll to position [216, 0]
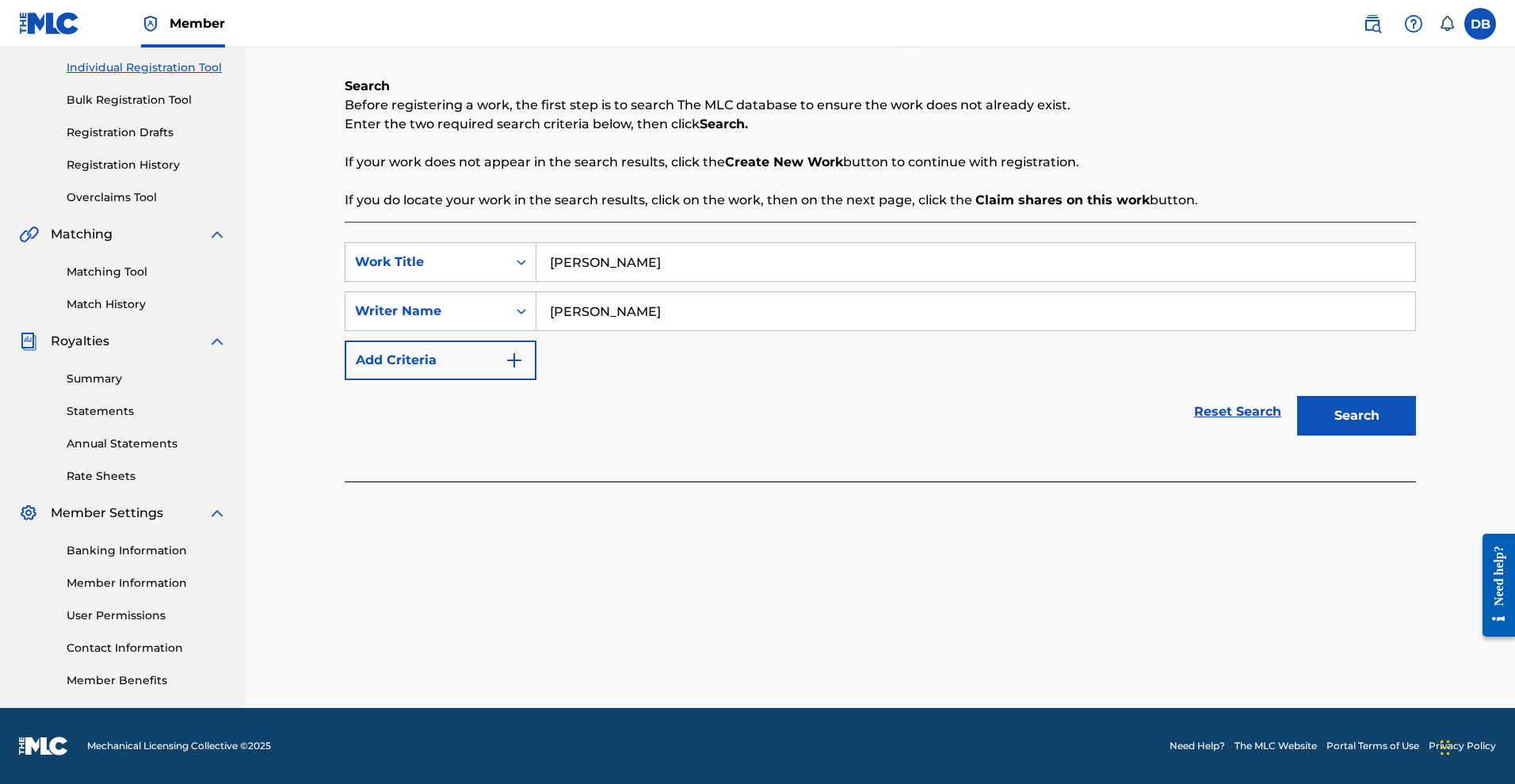
type input "MYKAL ROSE"
click at [1396, 435] on button "Search" at bounding box center [1356, 415] width 118 height 39
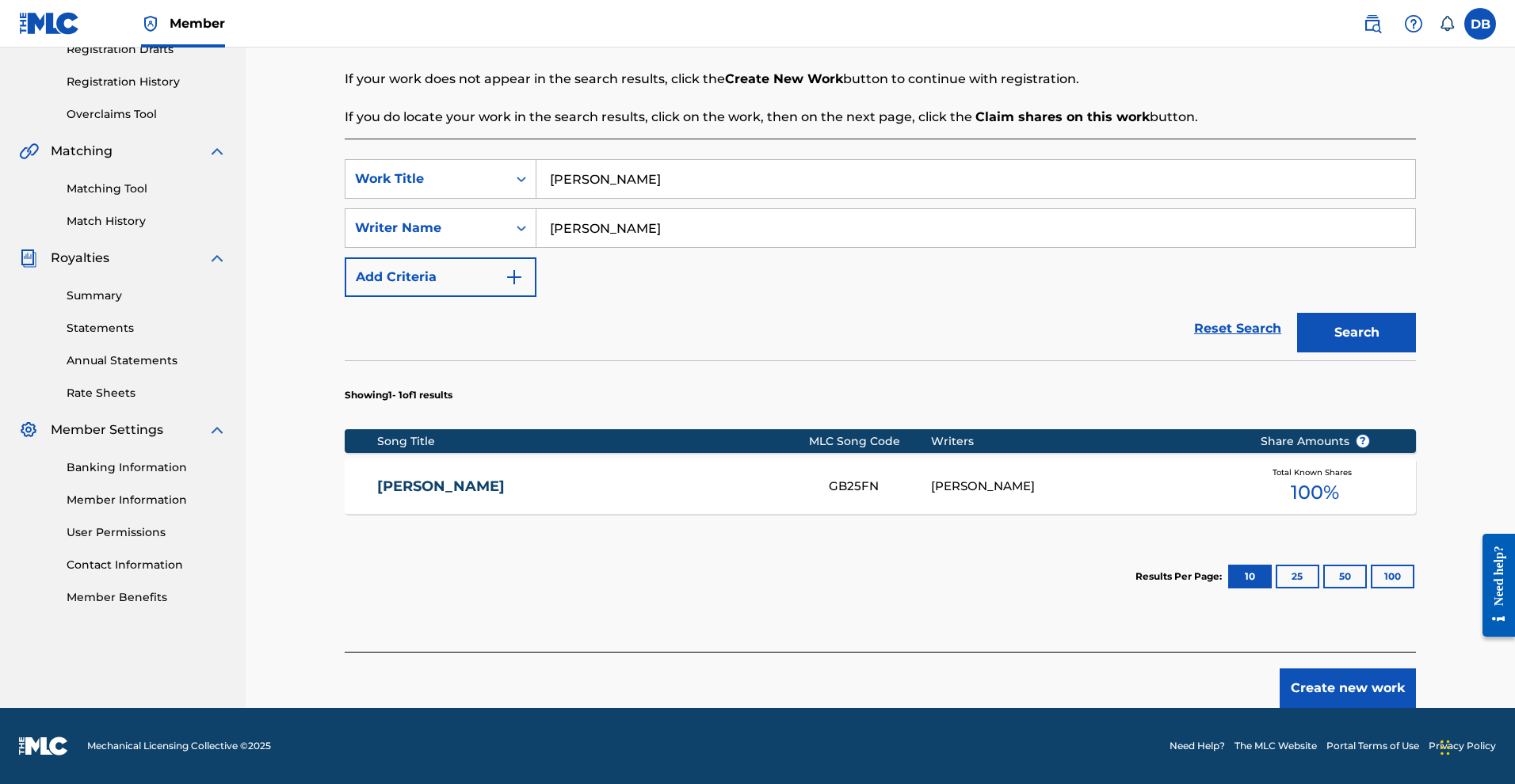
scroll to position [377, 0]
click at [1402, 708] on button "Create new work" at bounding box center [1348, 687] width 137 height 39
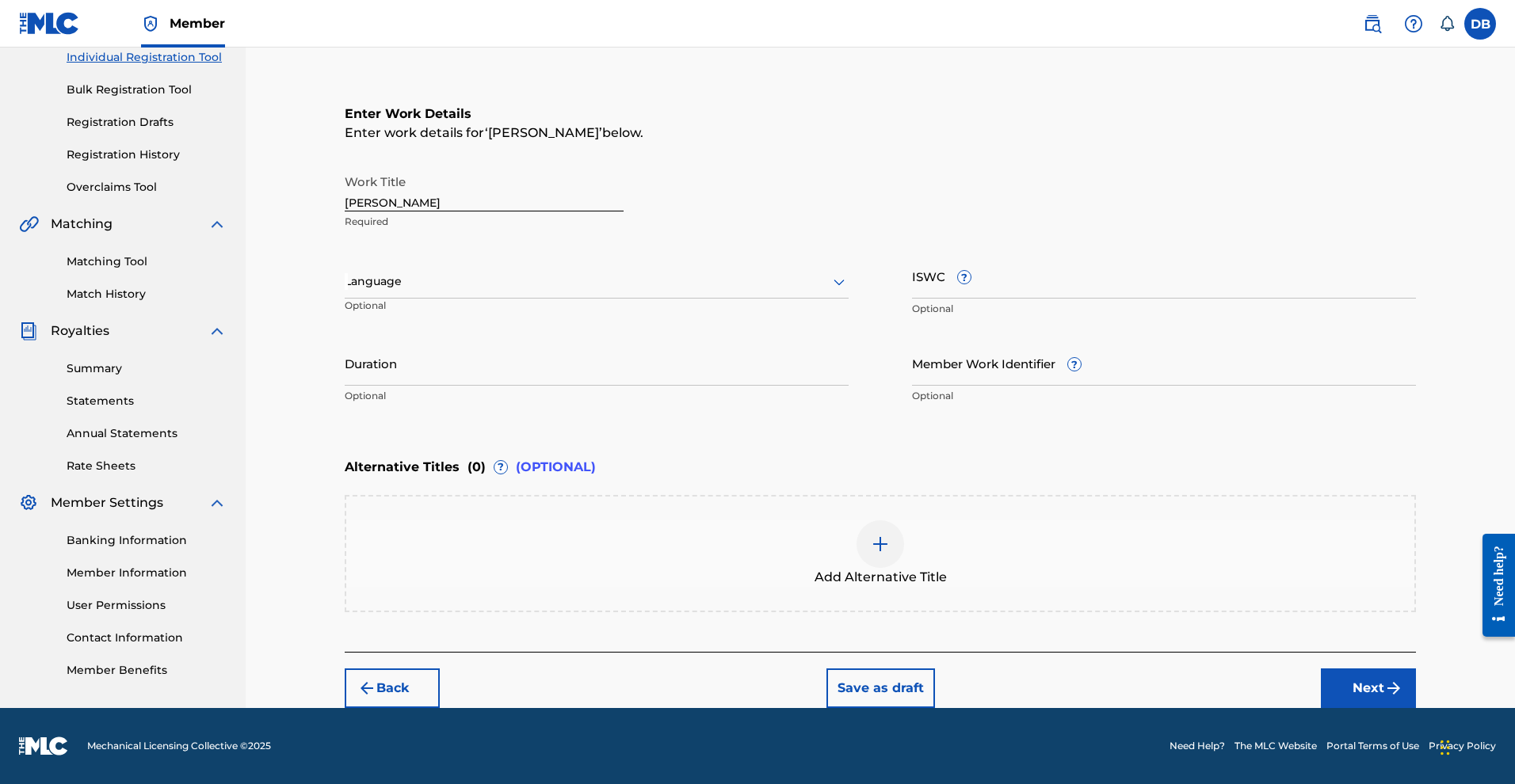
scroll to position [362, 0]
click at [1401, 668] on button "Next" at bounding box center [1368, 687] width 95 height 39
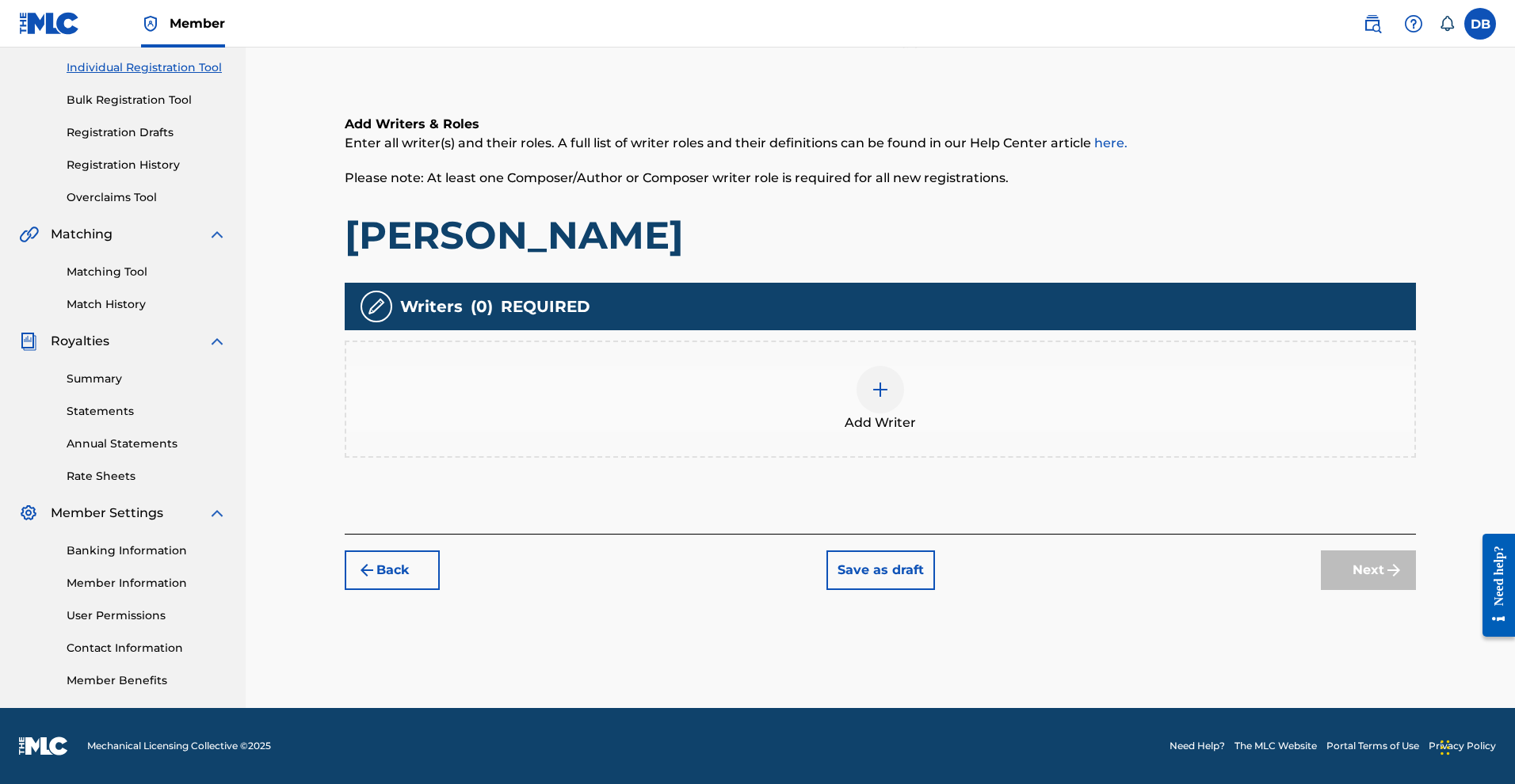
scroll to position [342, 0]
click at [890, 380] on img at bounding box center [880, 389] width 19 height 19
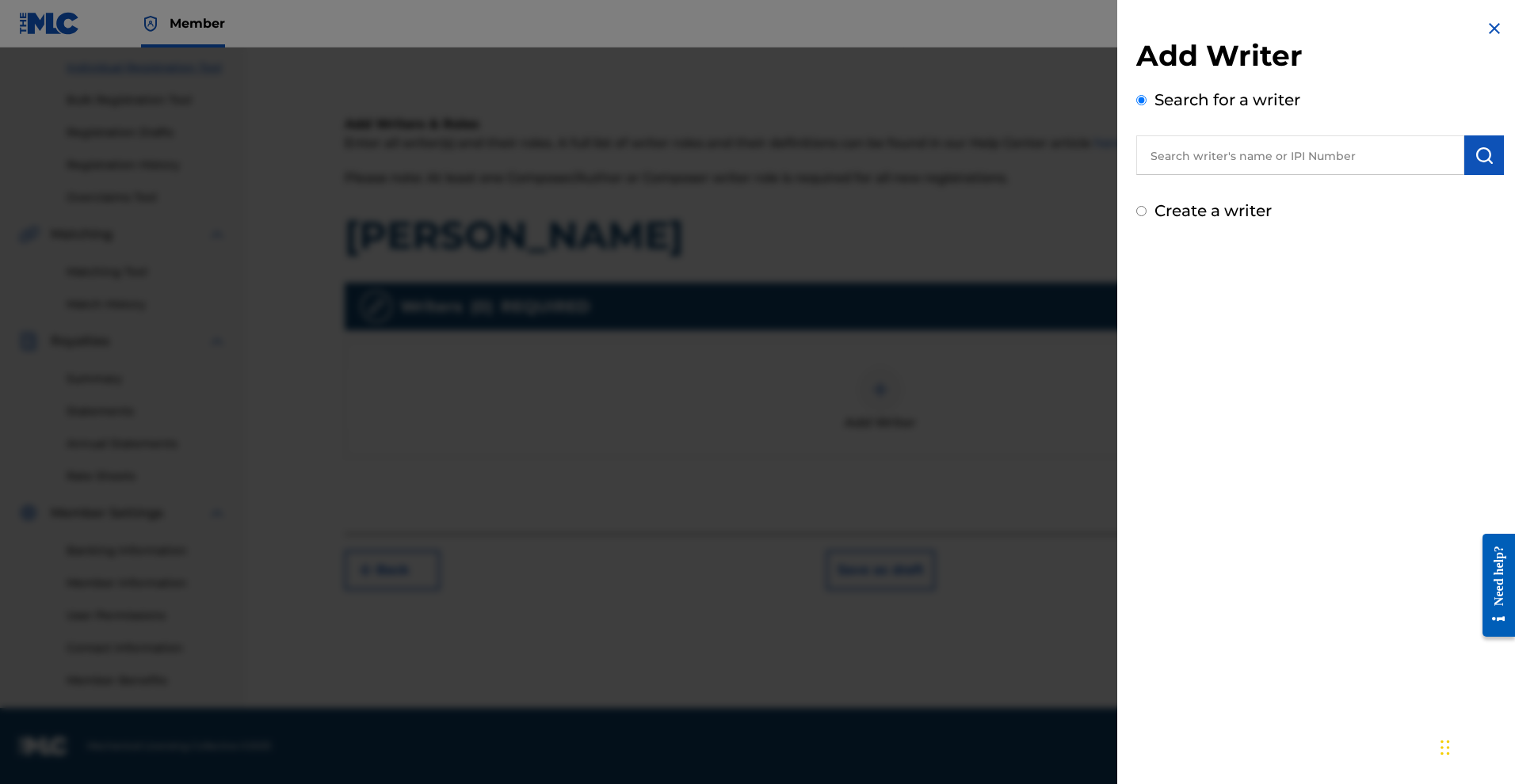
click at [1136, 216] on input "Create a writer" at bounding box center [1141, 210] width 10 height 10
radio input "false"
radio input "true"
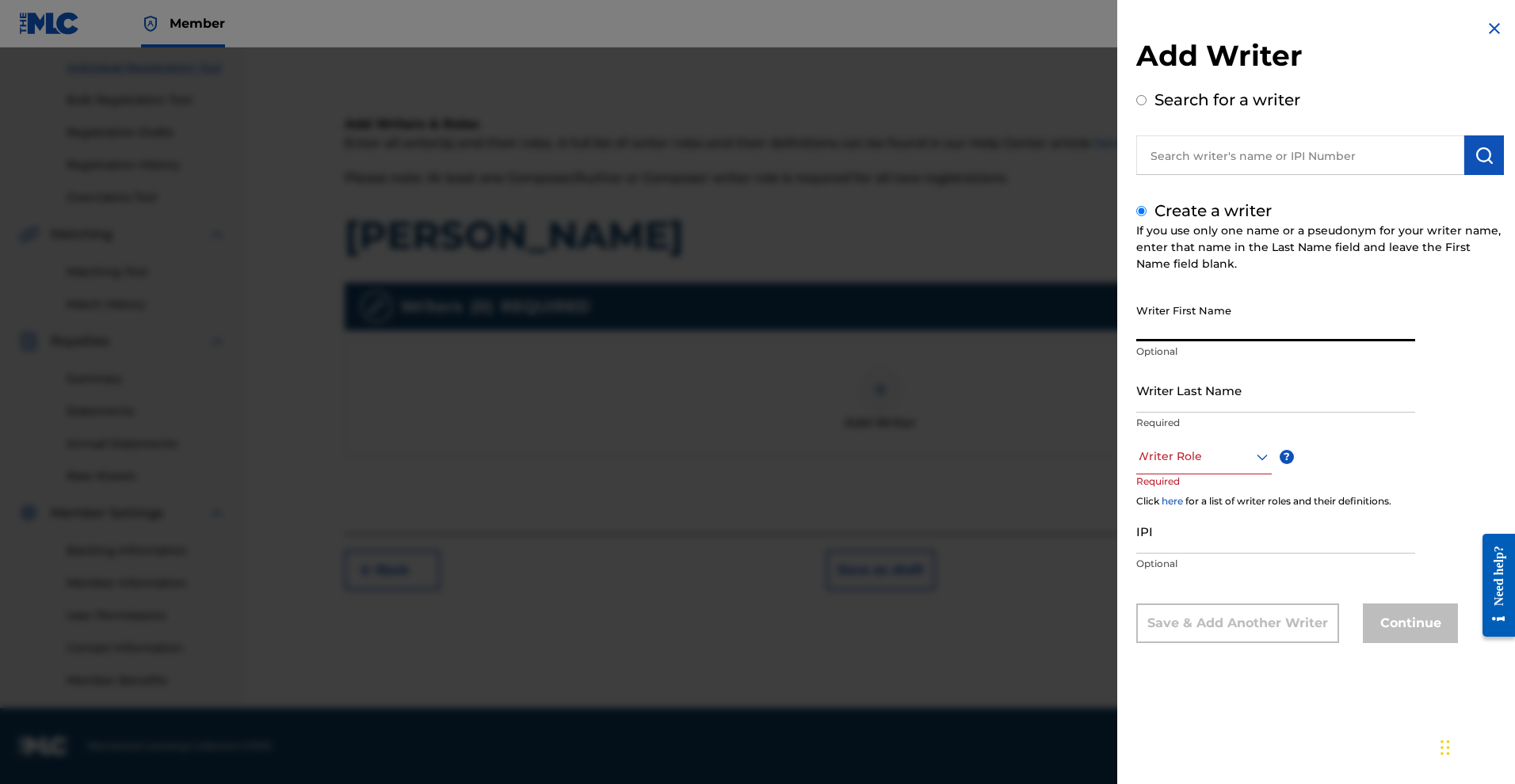
click at [1138, 332] on input "Writer First Name" at bounding box center [1275, 319] width 279 height 46
type input "MYKAL"
click at [1155, 412] on input "Writer Last Name" at bounding box center [1275, 391] width 279 height 46
type input "ROSE"
click at [1136, 466] on div at bounding box center [1203, 457] width 136 height 20
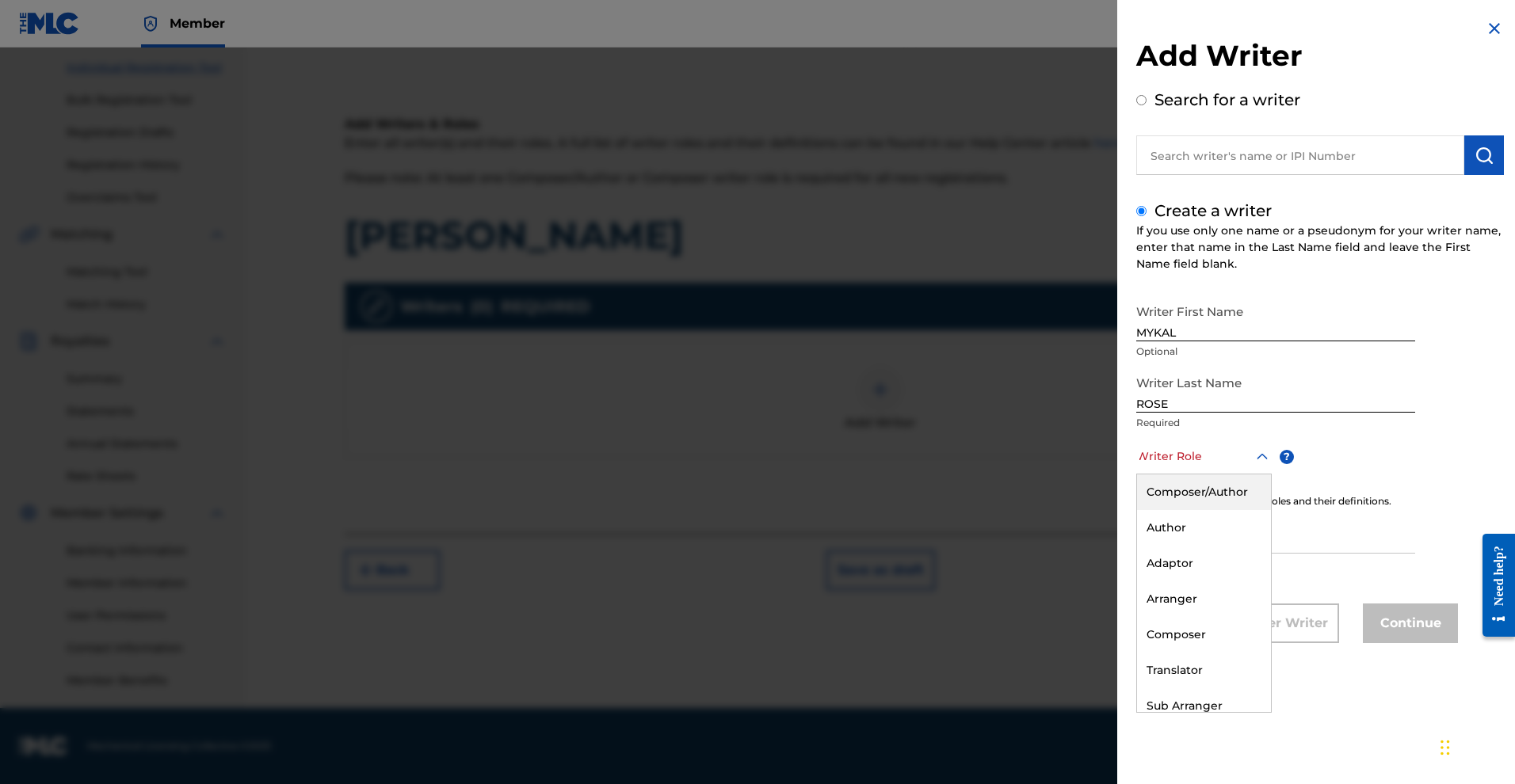
click at [1137, 510] on div "Composer/Author" at bounding box center [1203, 492] width 134 height 36
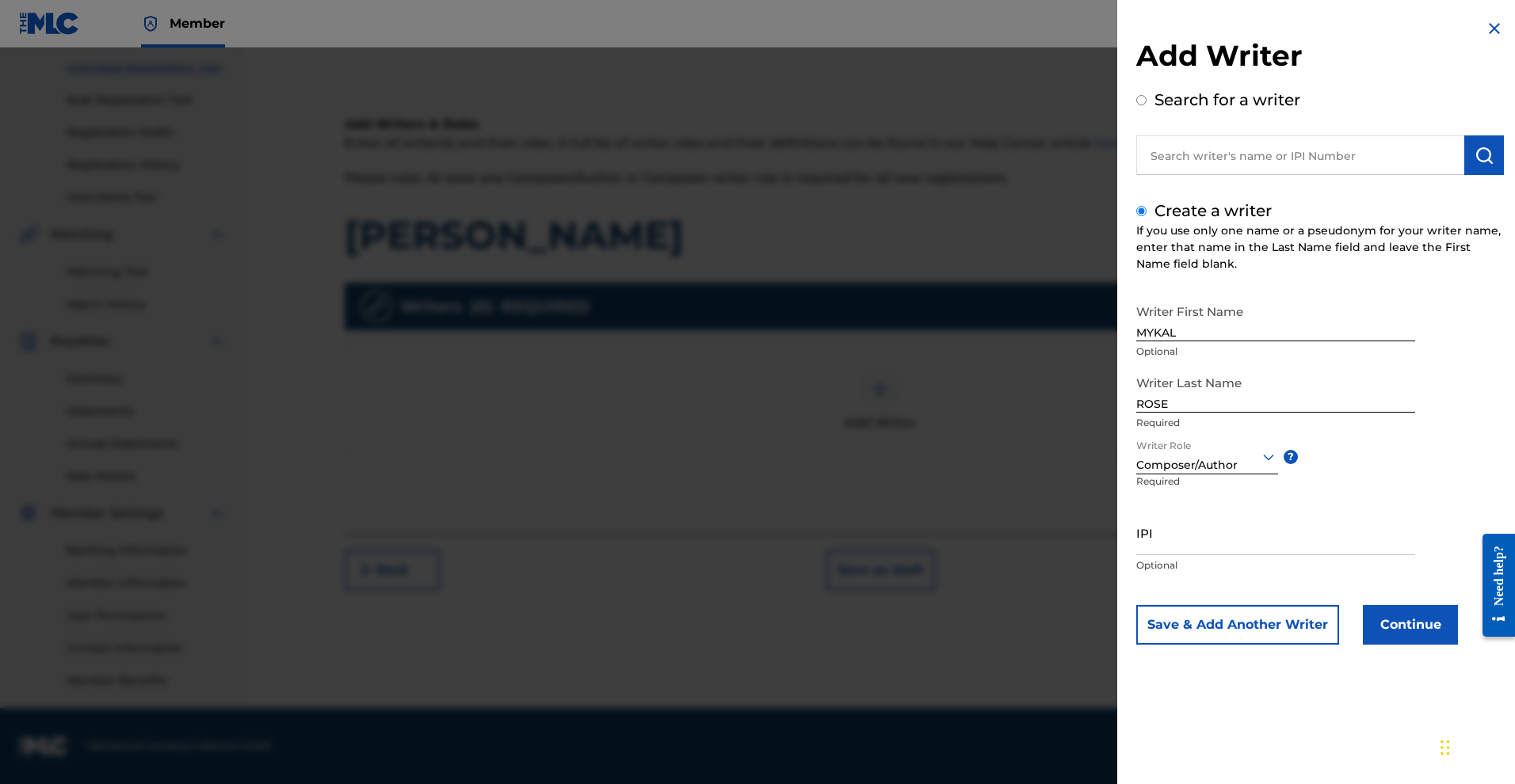
click at [1363, 645] on button "Continue" at bounding box center [1410, 624] width 95 height 39
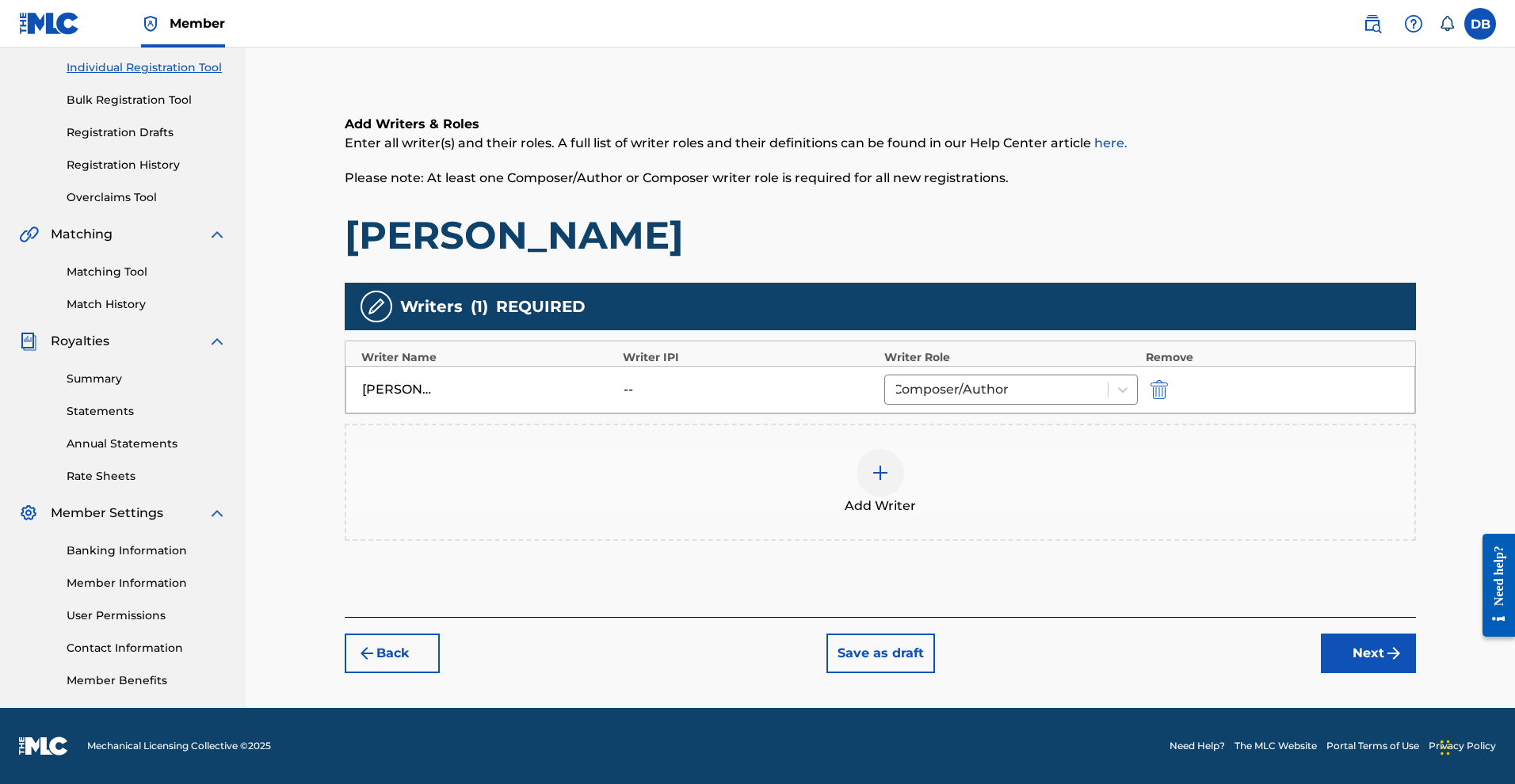
click at [1406, 634] on button "Next" at bounding box center [1368, 653] width 95 height 39
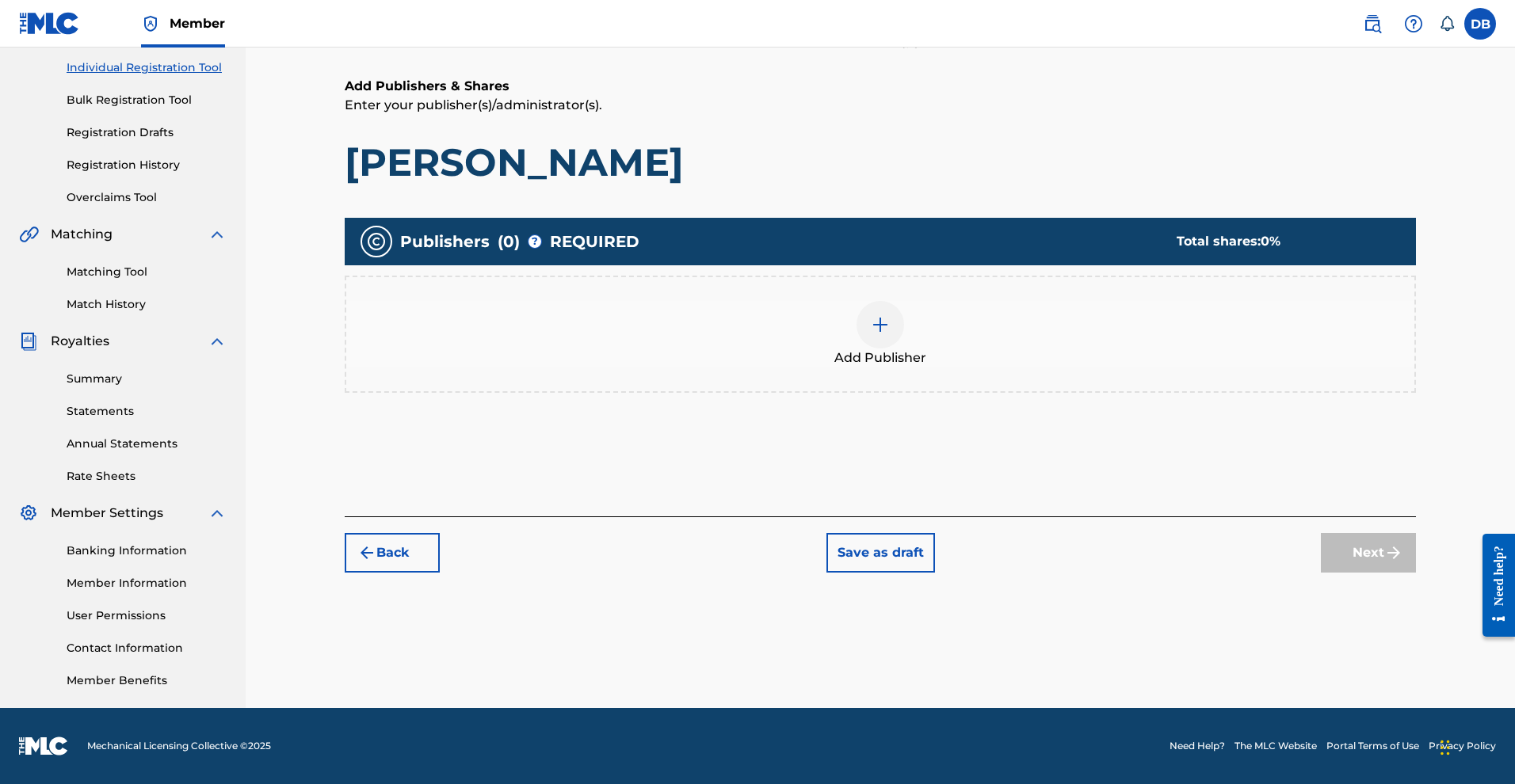
scroll to position [254, 0]
click at [890, 327] on img at bounding box center [880, 324] width 19 height 19
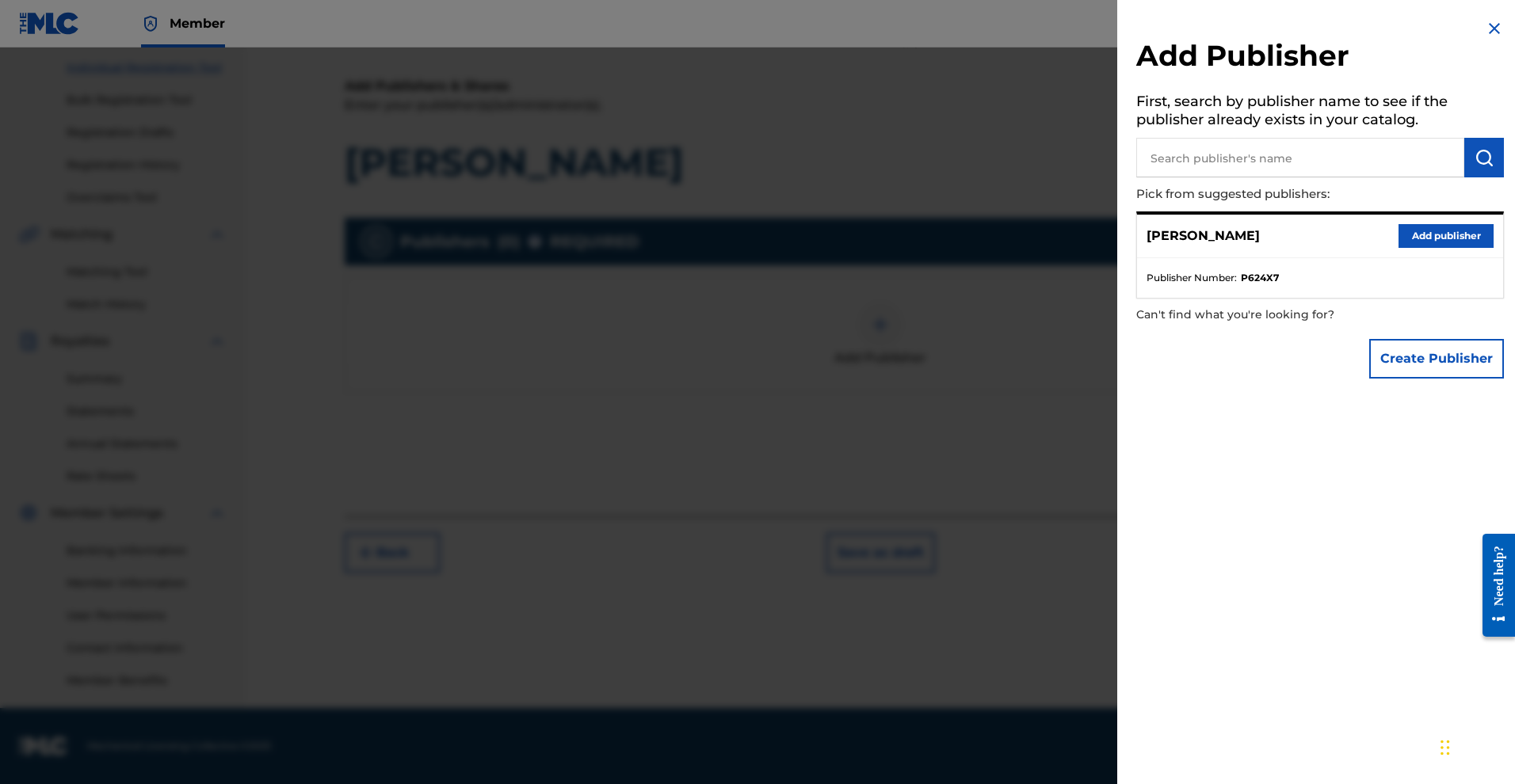
click at [1410, 248] on button "Add publisher" at bounding box center [1446, 236] width 95 height 24
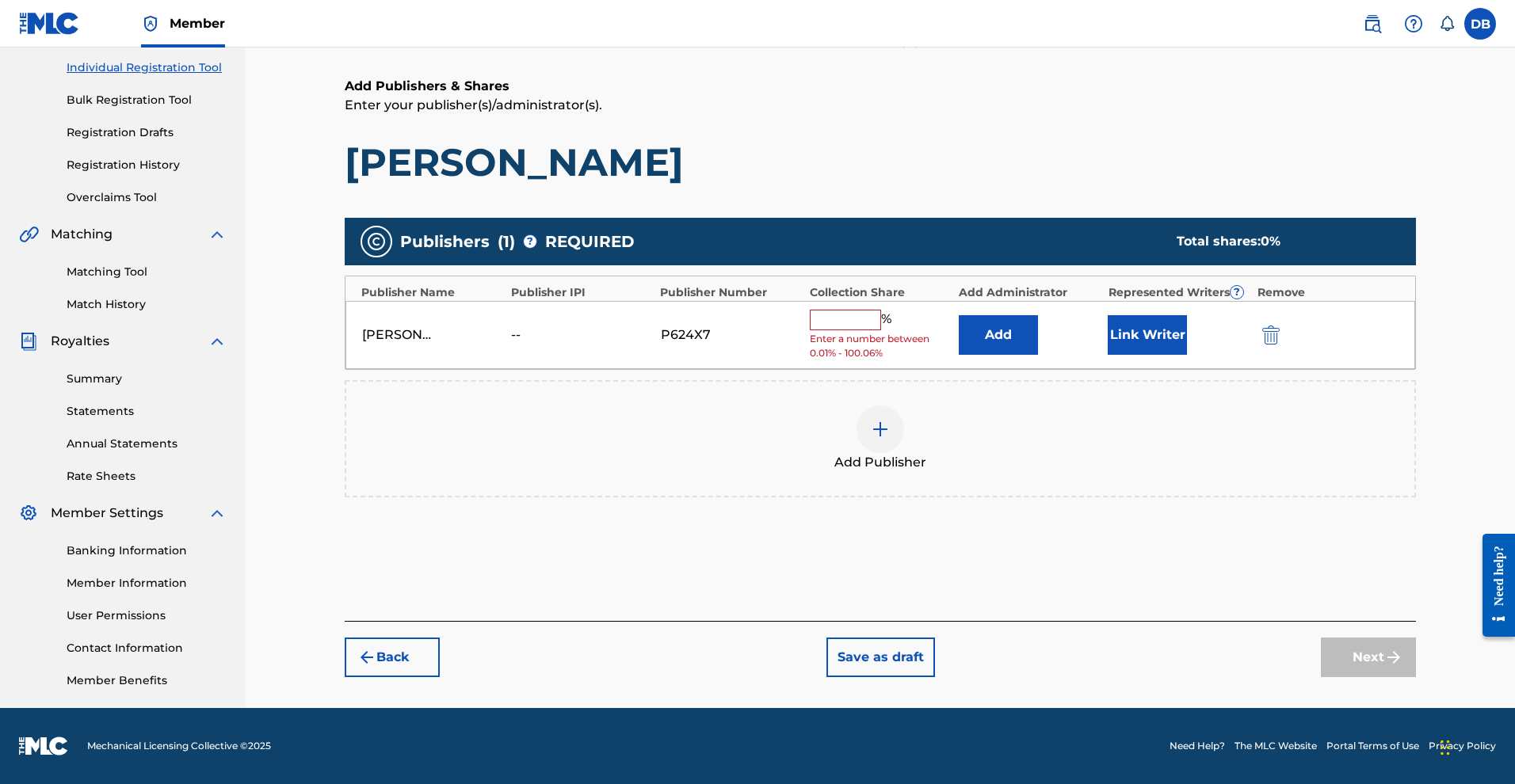
click at [872, 319] on input "text" at bounding box center [845, 320] width 71 height 21
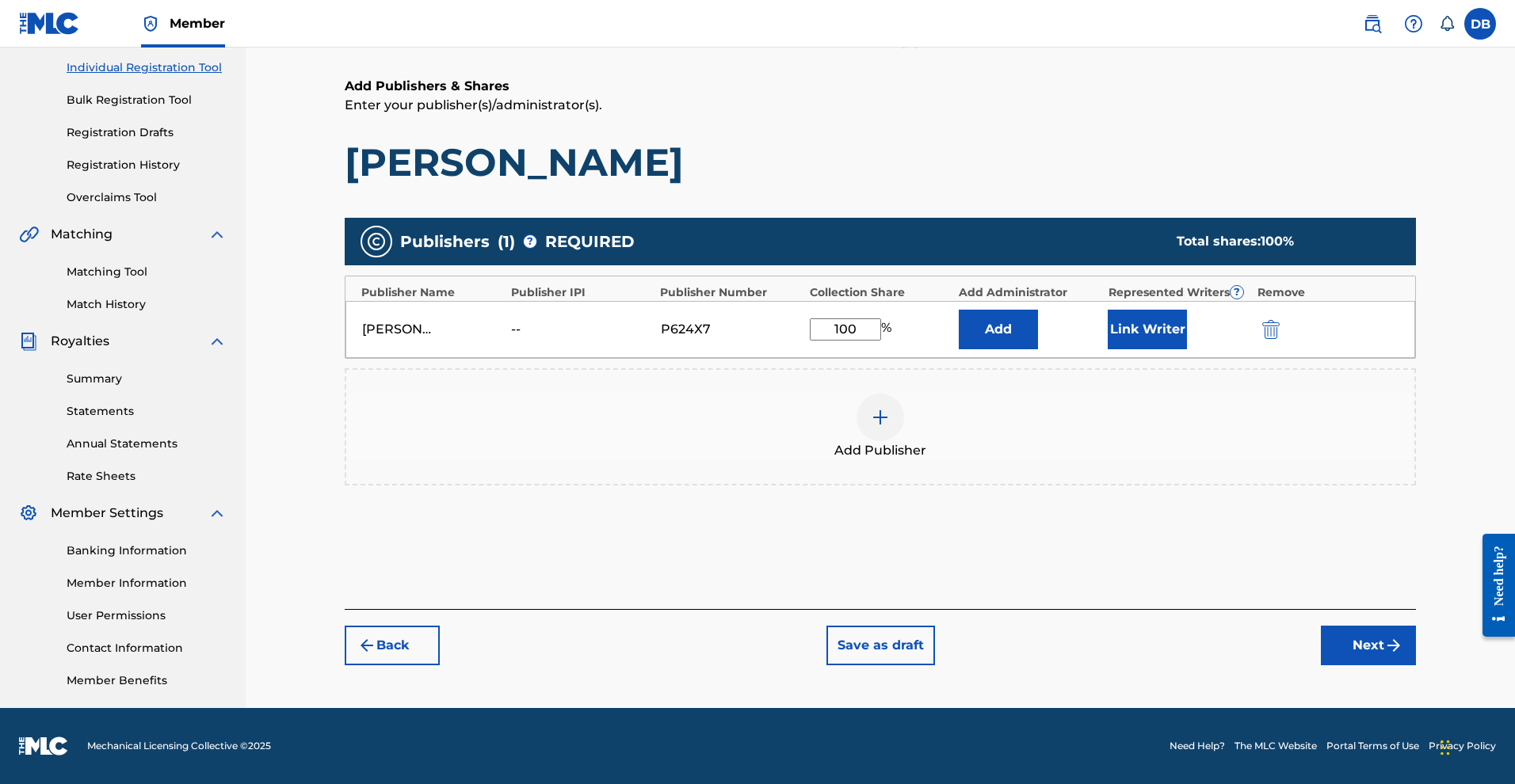
type input "100"
click at [1007, 335] on button "Add" at bounding box center [998, 329] width 79 height 39
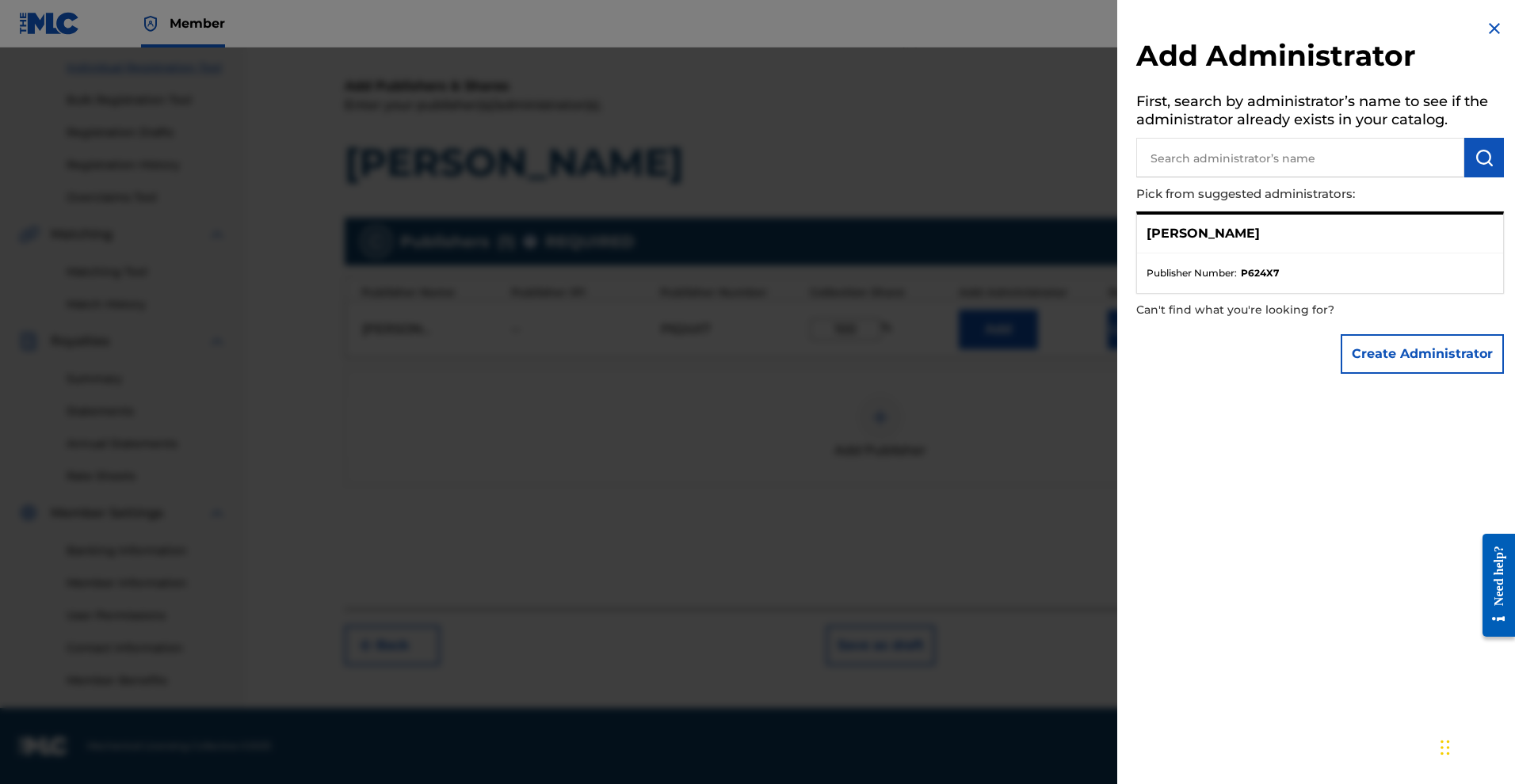
click at [1392, 374] on button "Create Administrator" at bounding box center [1422, 353] width 163 height 39
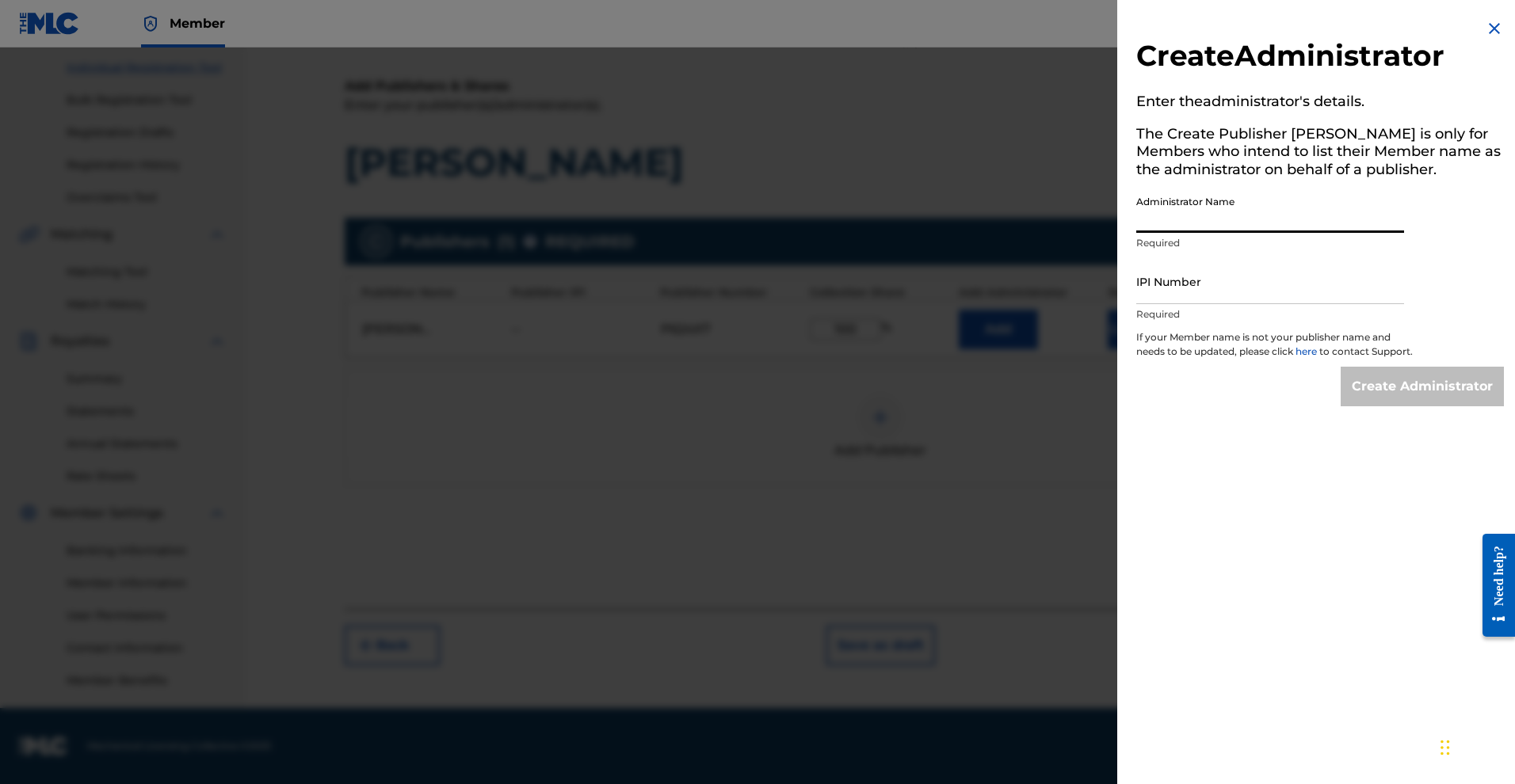
click at [1199, 233] on input "Administrator Name" at bounding box center [1270, 210] width 268 height 46
type input "DENISE L. BAKER, PA"
click at [1234, 304] on input "IPI Number" at bounding box center [1270, 281] width 268 height 46
paste input "01299489964"
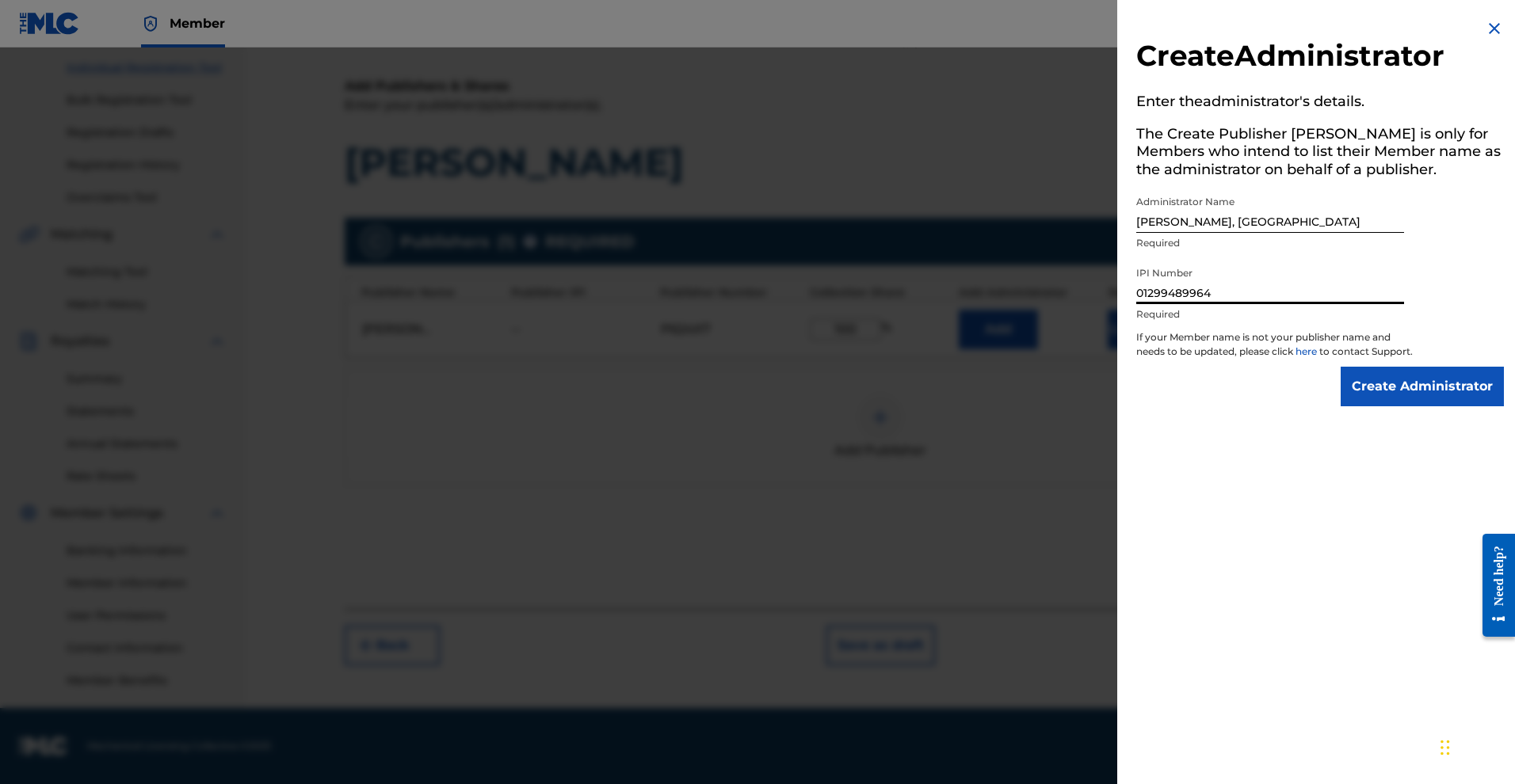
type input "01299489964"
click at [1367, 406] on input "Create Administrator" at bounding box center [1422, 386] width 163 height 39
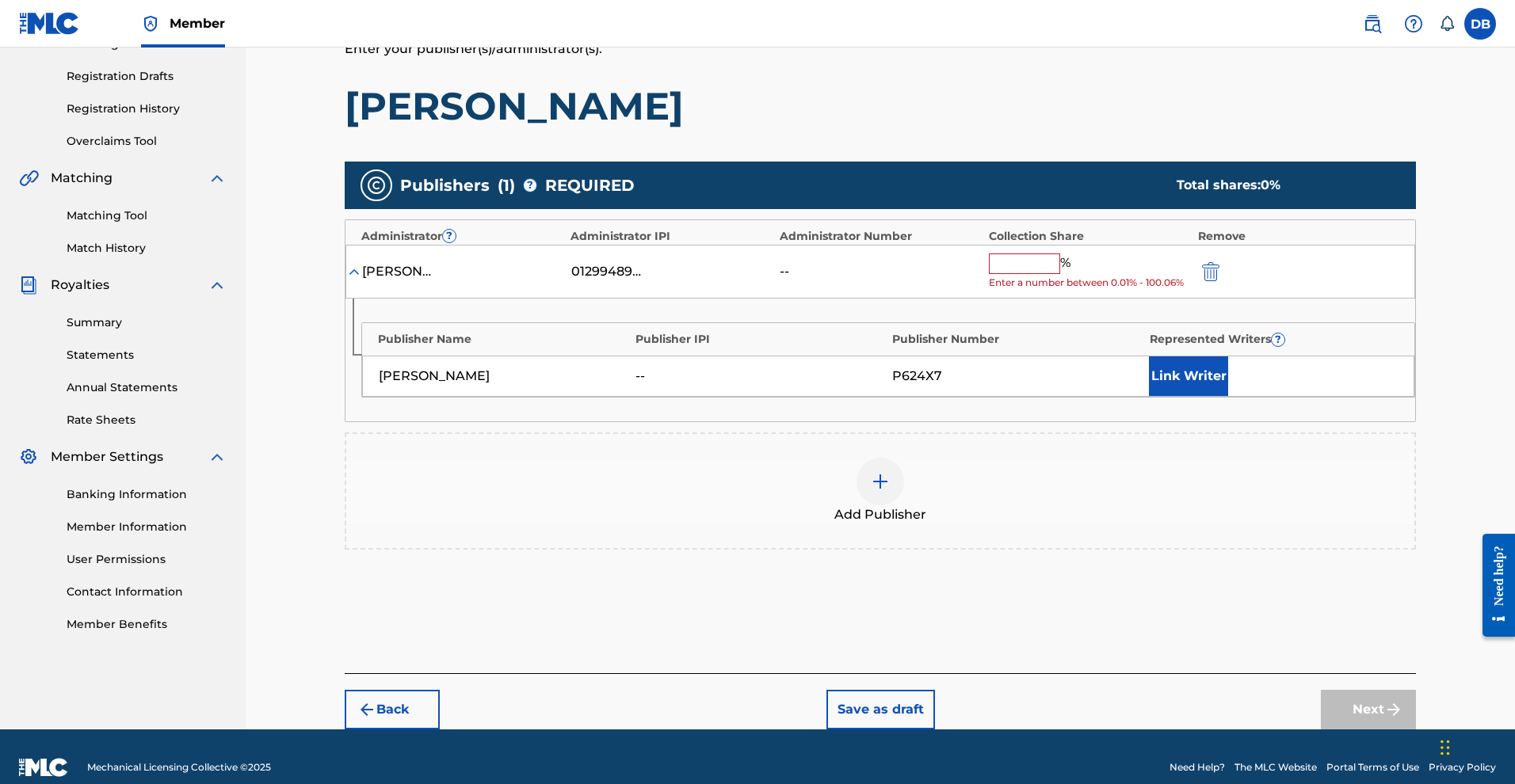
click at [1046, 274] on input "text" at bounding box center [1024, 263] width 71 height 21
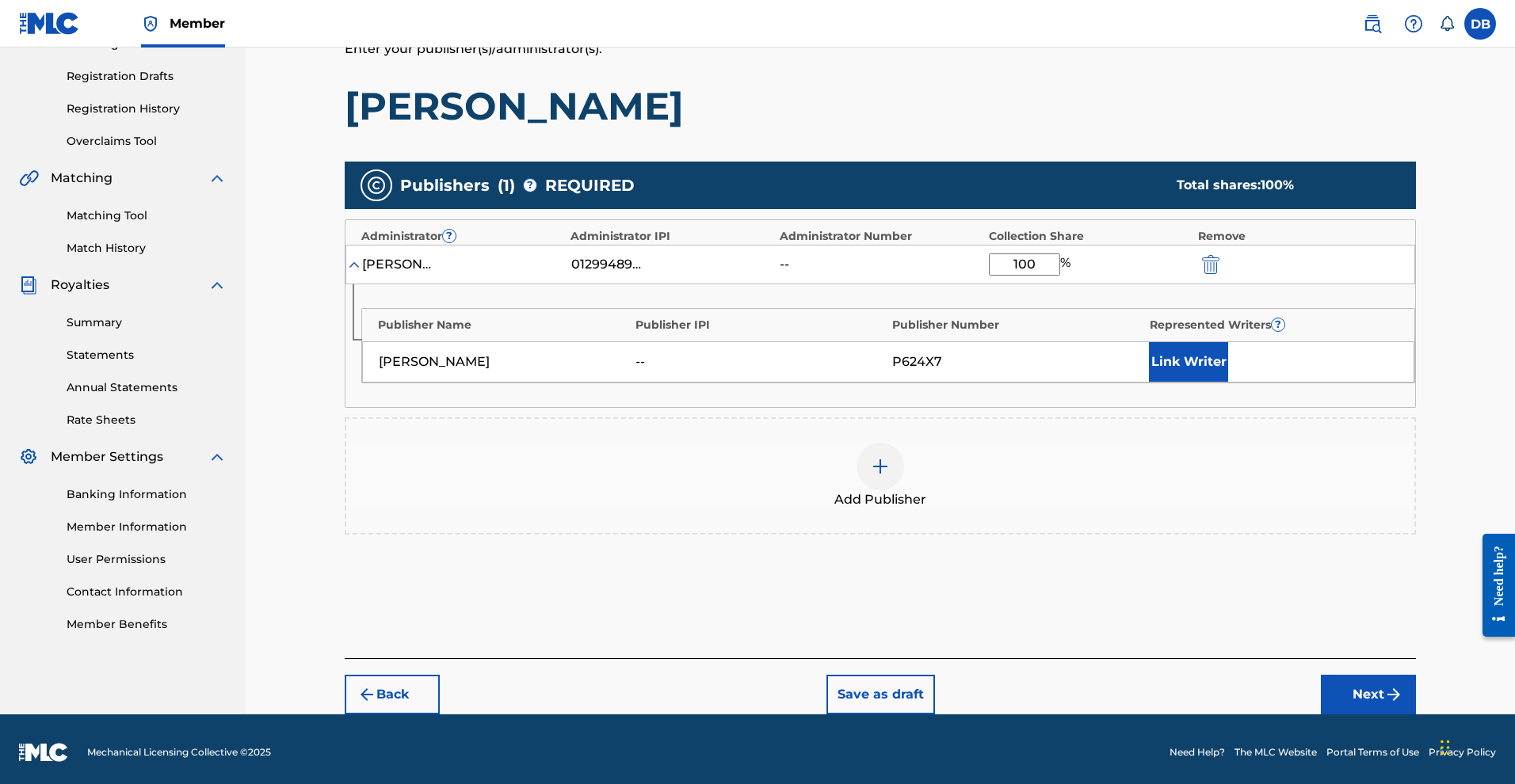
type input "100"
click at [1211, 382] on button "Link Writer" at bounding box center [1188, 361] width 79 height 39
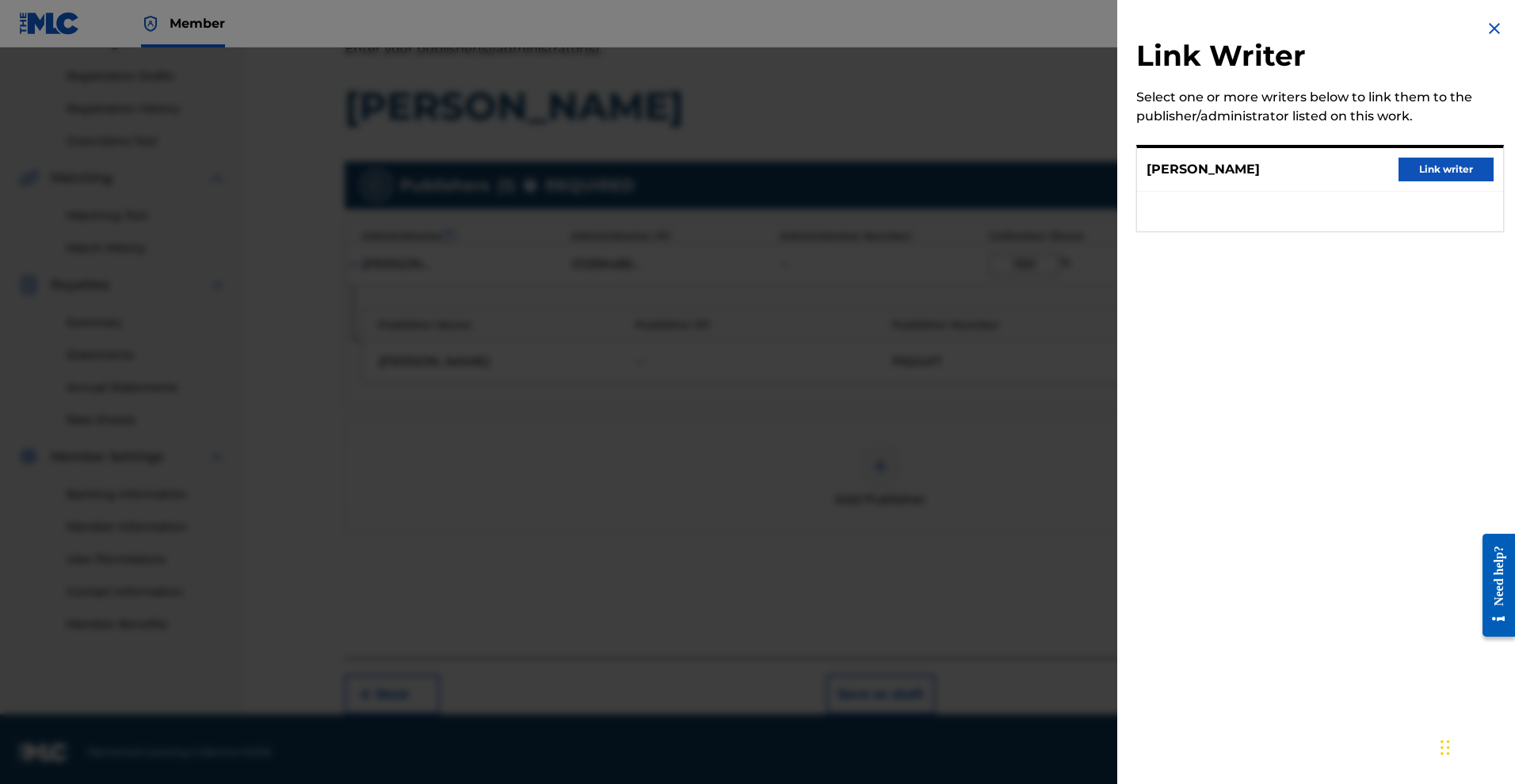
click at [1408, 181] on button "Link writer" at bounding box center [1446, 169] width 95 height 24
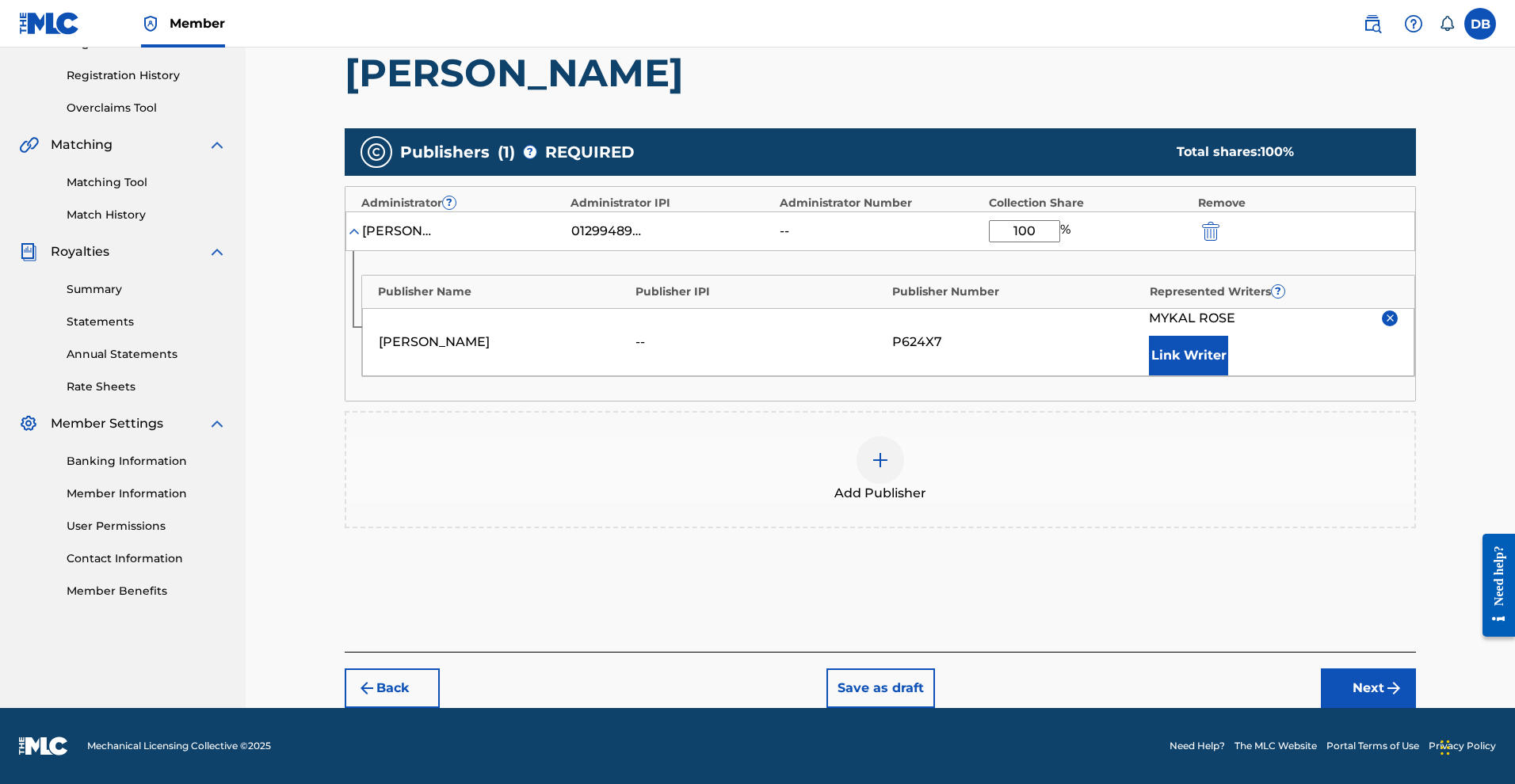
scroll to position [439, 0]
click at [1416, 670] on button "Next" at bounding box center [1368, 687] width 95 height 39
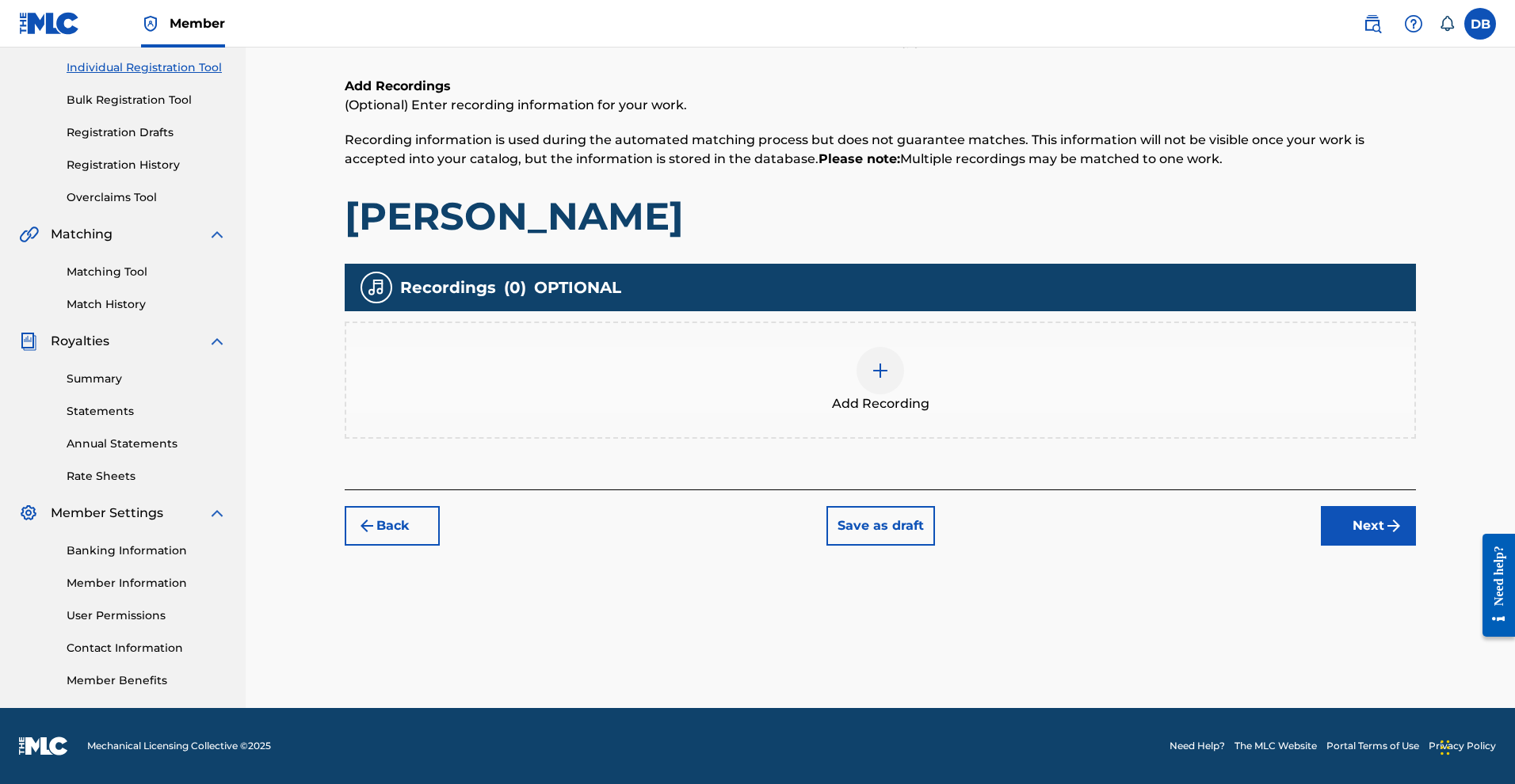
scroll to position [342, 0]
click at [890, 361] on img at bounding box center [880, 371] width 19 height 19
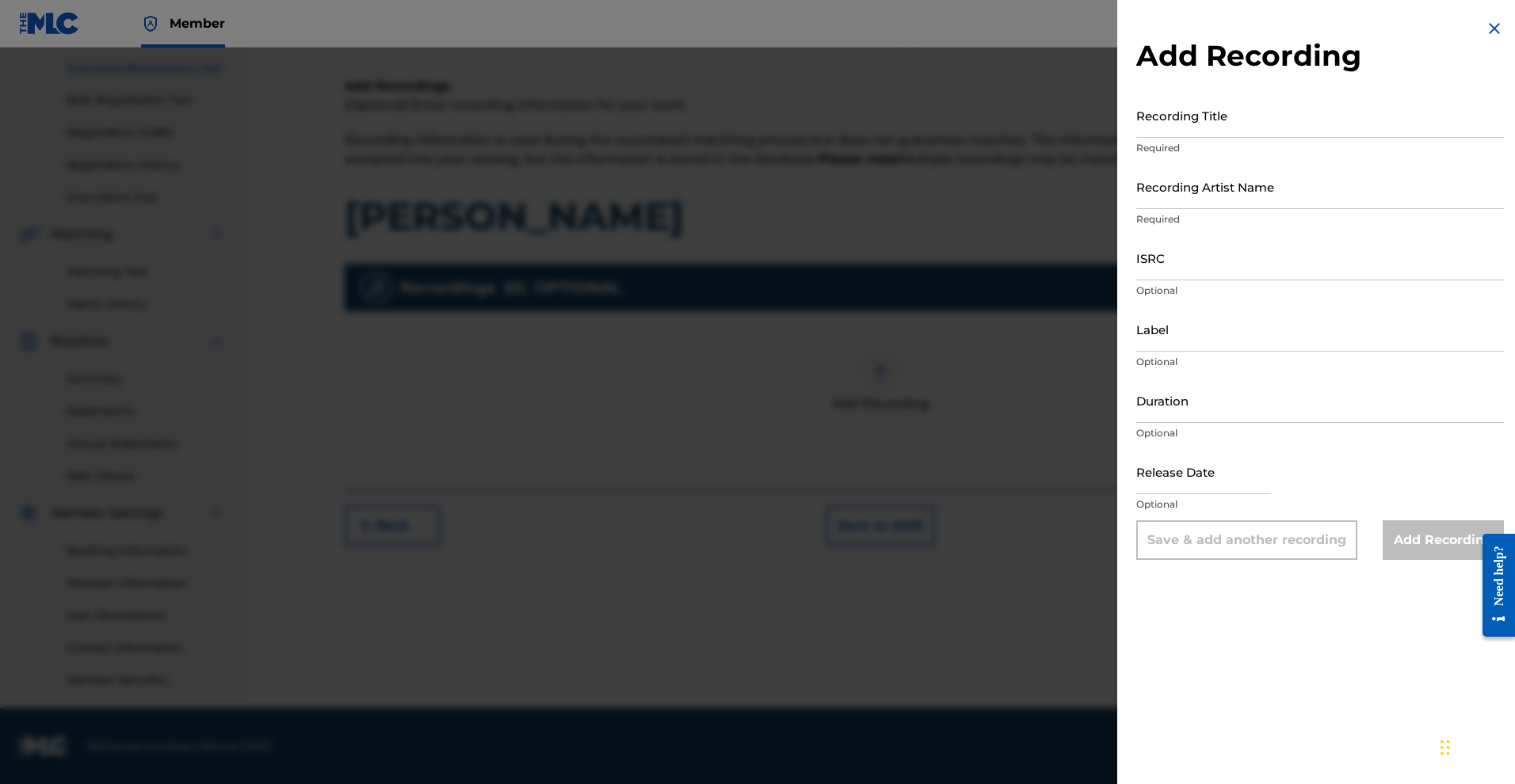
click at [1136, 137] on input "Recording Title" at bounding box center [1320, 116] width 368 height 46
paste input "01299489964"
type input "01299489964"
type input "GANJA BONANZA"
click at [1136, 209] on input "Recording Artist Name" at bounding box center [1320, 187] width 368 height 46
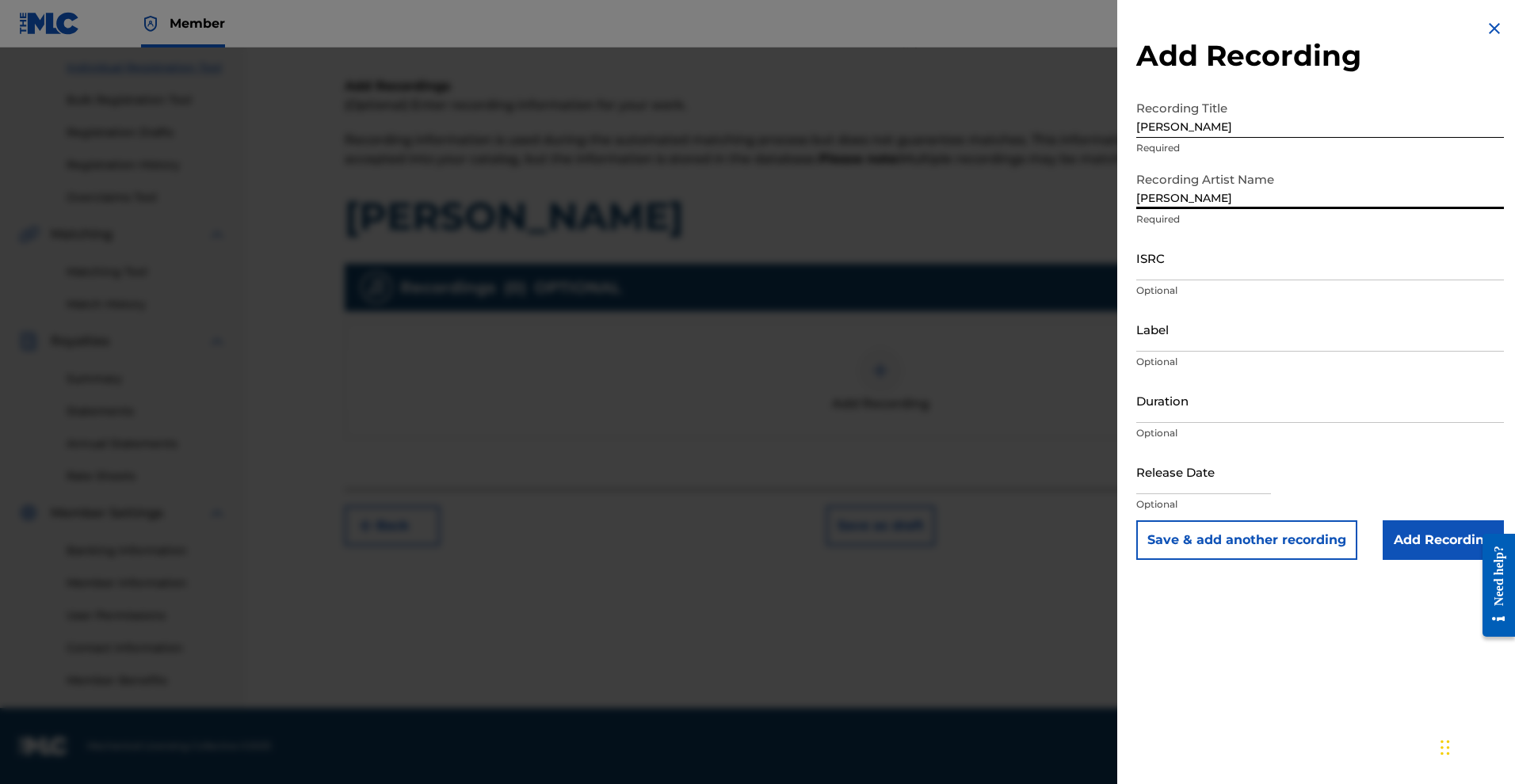
type input "MYKAL ROSE"
click at [1383, 560] on input "Add Recording" at bounding box center [1443, 539] width 121 height 39
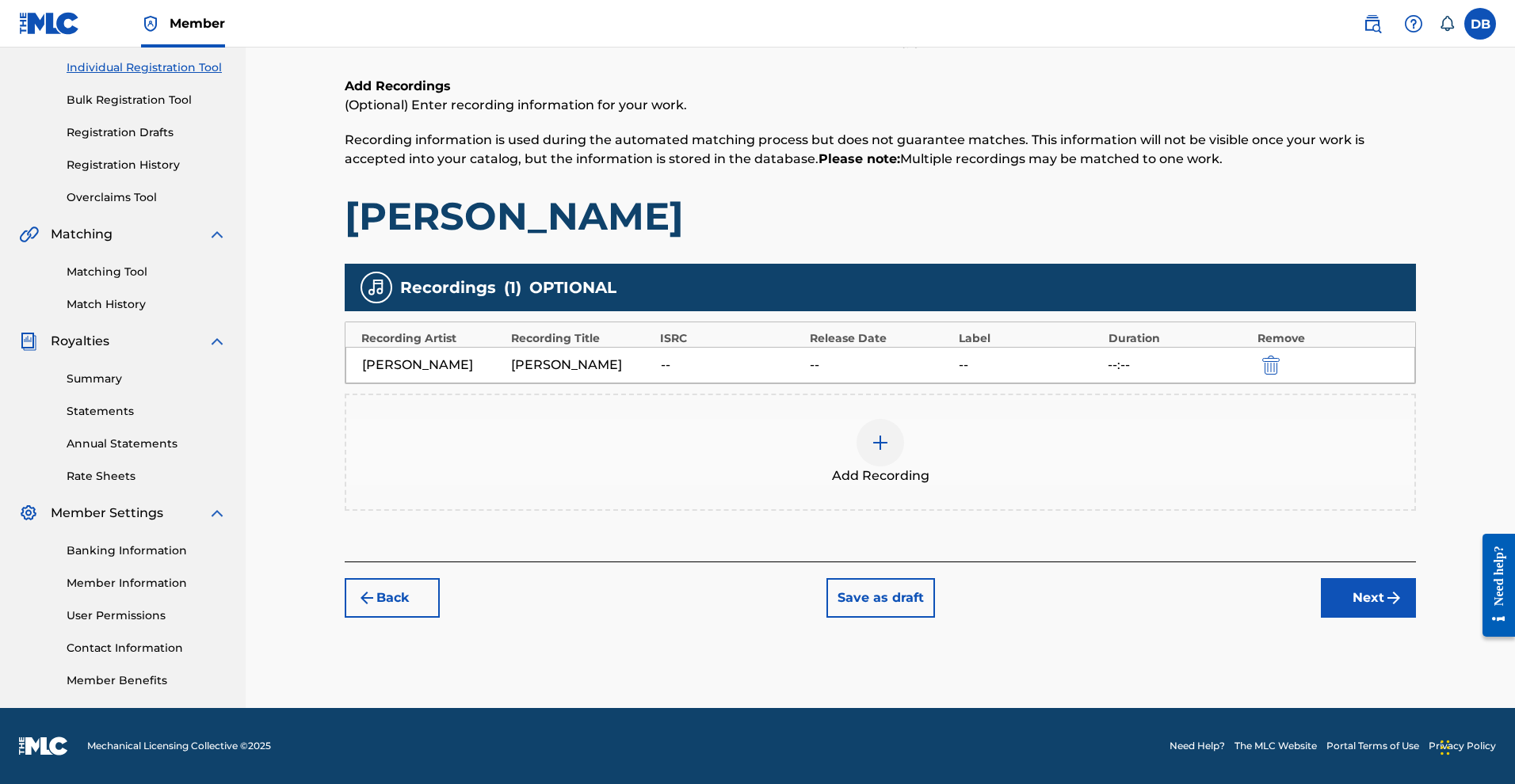
click at [1416, 578] on button "Next" at bounding box center [1368, 597] width 95 height 39
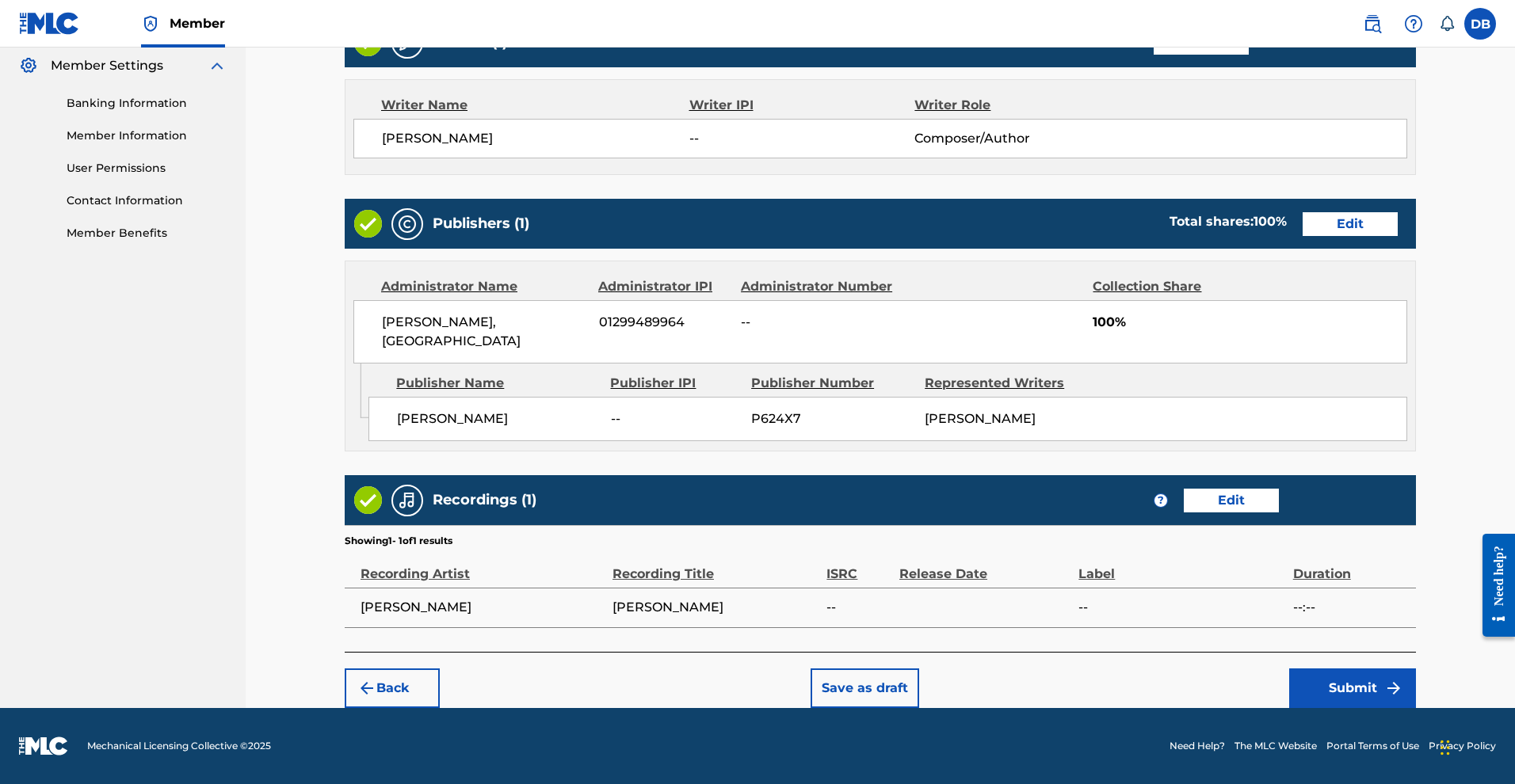
scroll to position [793, 0]
click at [1414, 668] on button "Submit" at bounding box center [1352, 687] width 127 height 39
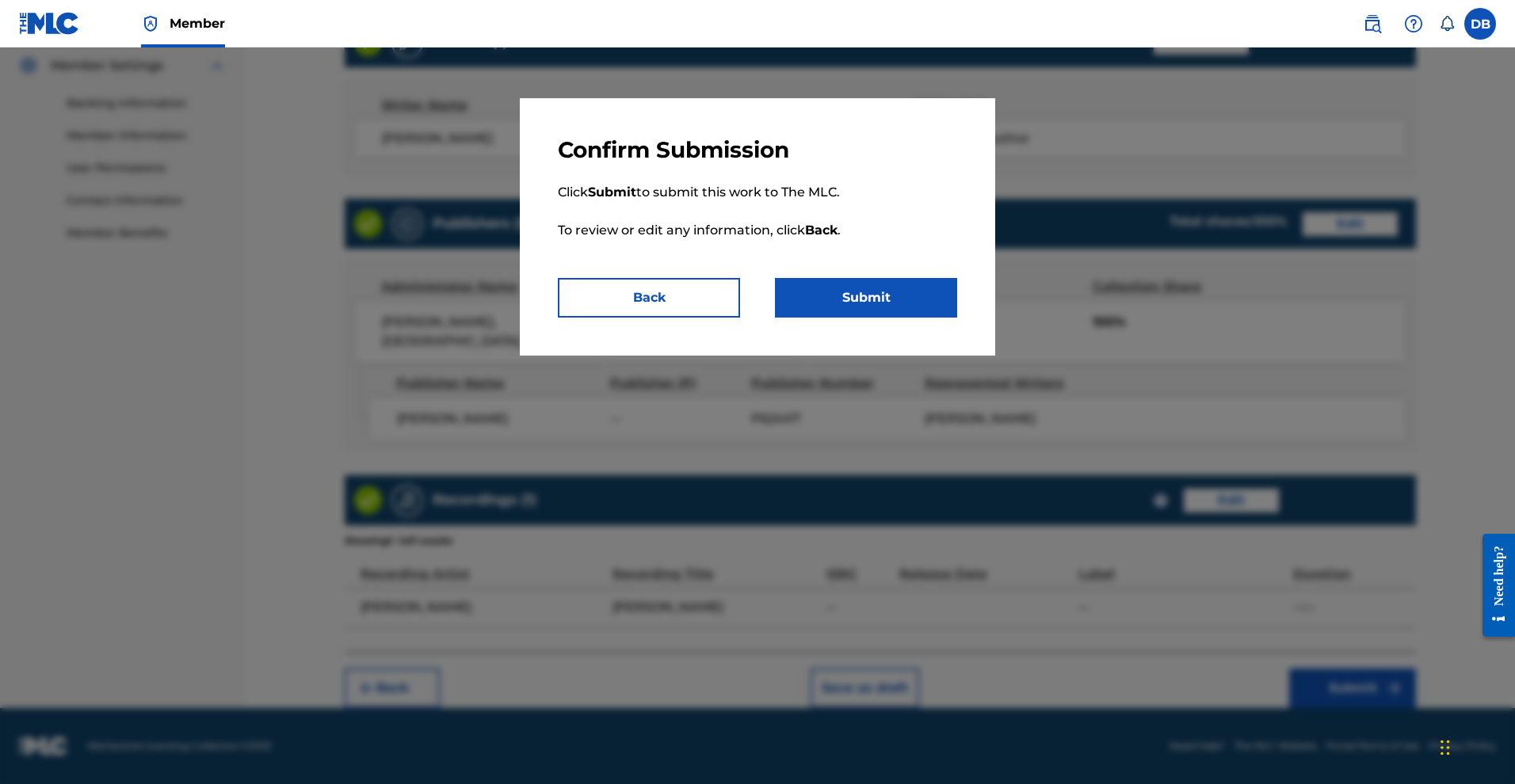
click at [911, 318] on button "Submit" at bounding box center [866, 297] width 182 height 39
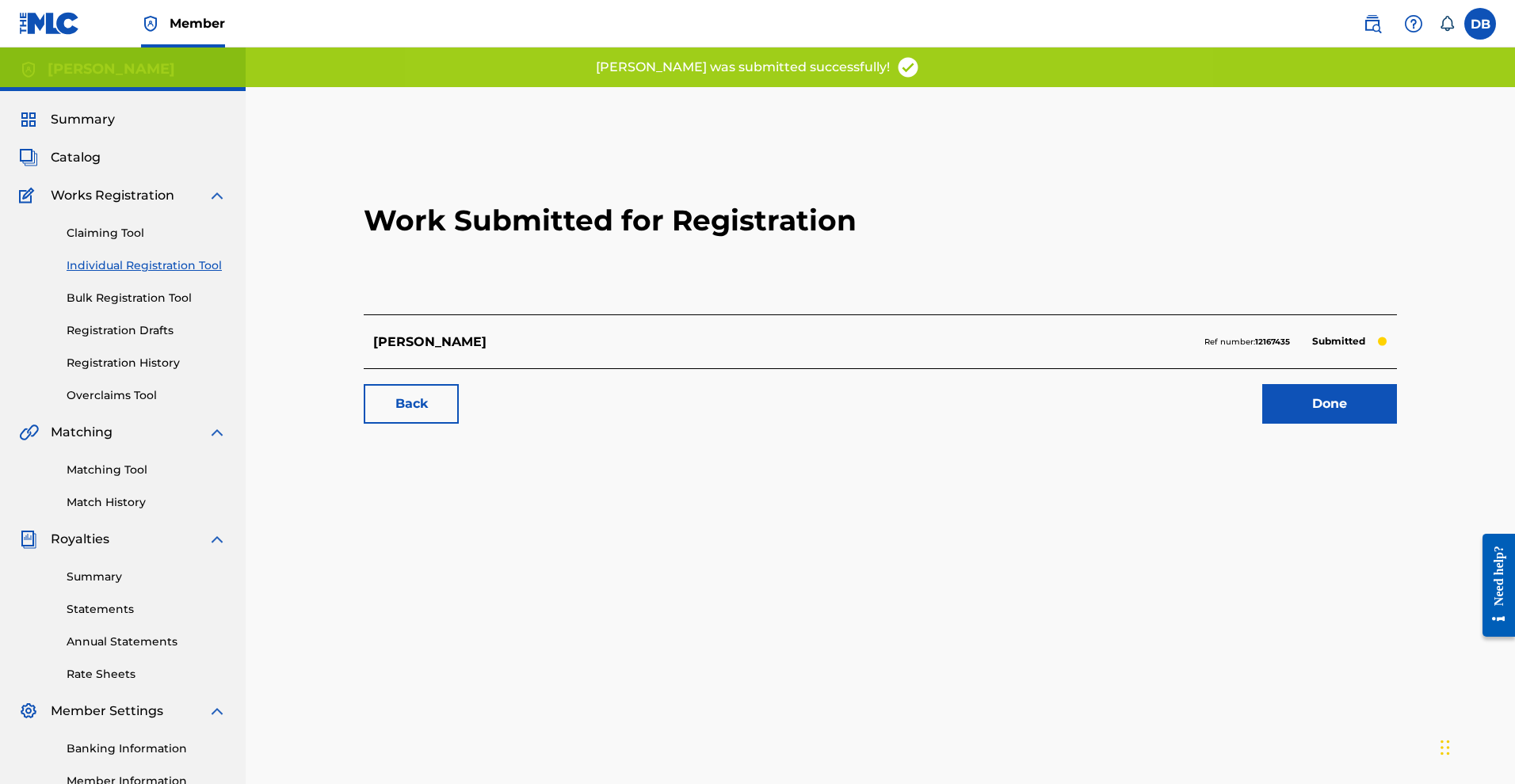
click at [201, 372] on link "Registration History" at bounding box center [147, 363] width 160 height 16
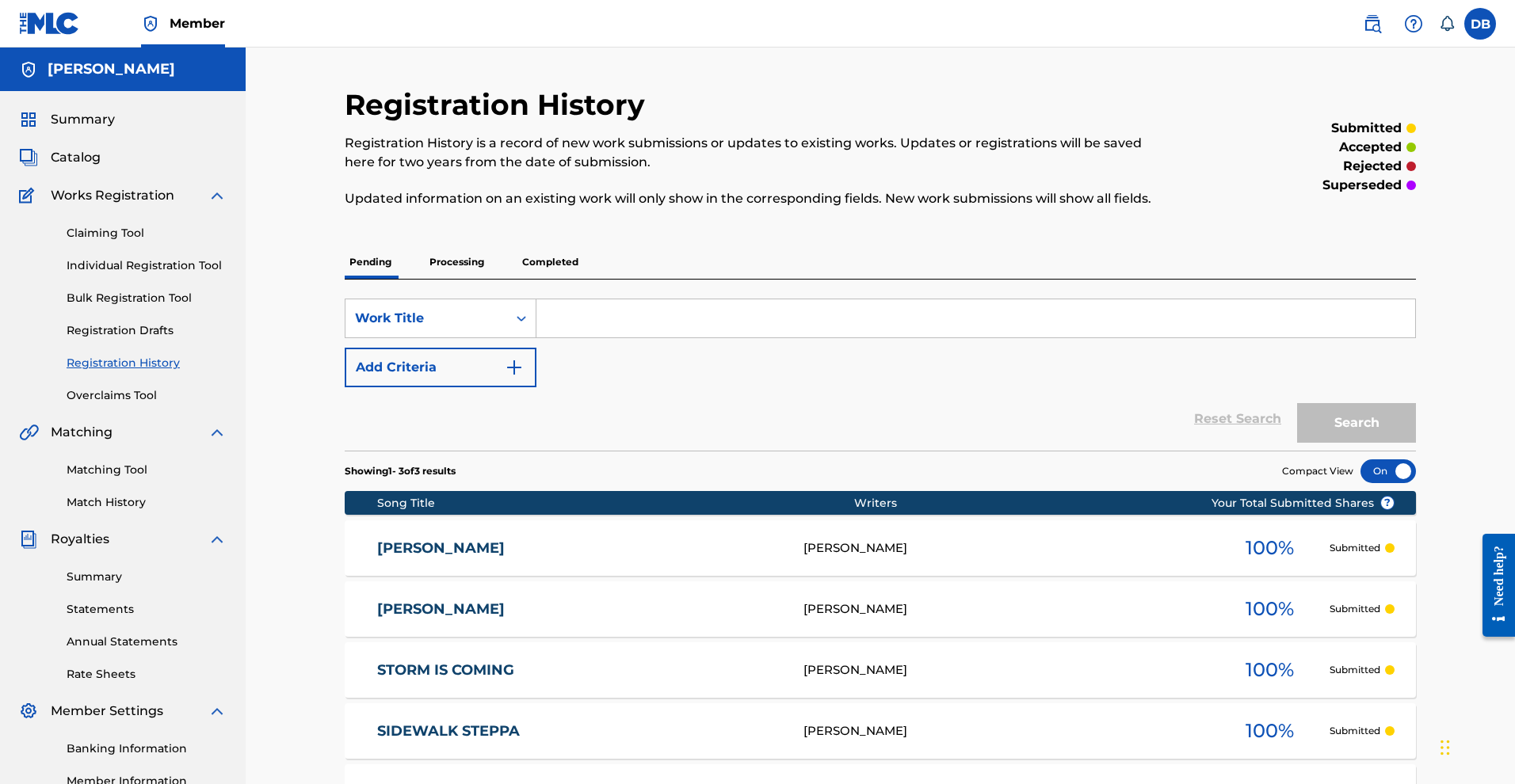
click at [122, 585] on link "Summary" at bounding box center [147, 576] width 160 height 16
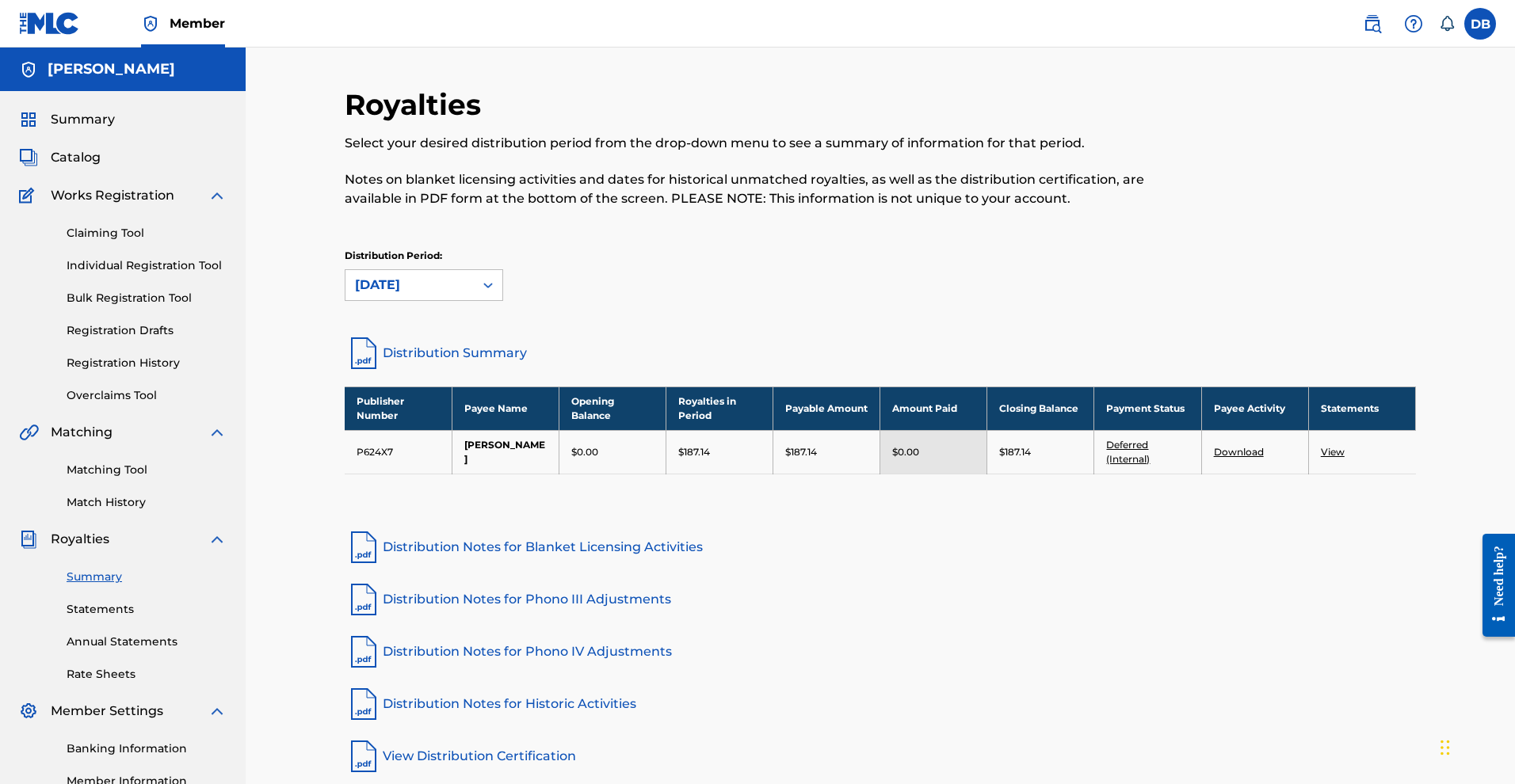
click at [429, 372] on link "Distribution Summary" at bounding box center [880, 353] width 1071 height 38
click at [143, 241] on link "Claiming Tool" at bounding box center [147, 233] width 160 height 16
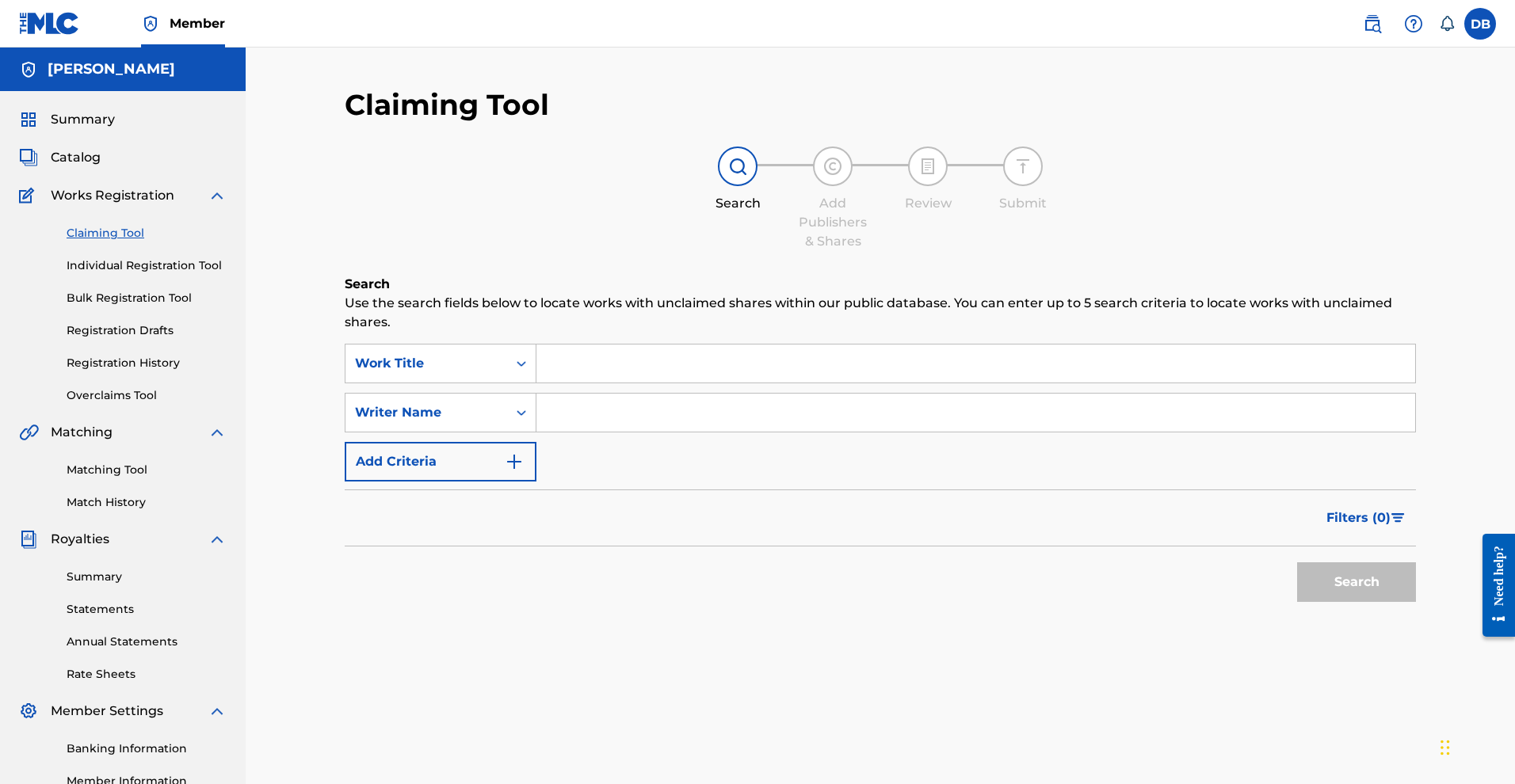
click at [571, 372] on input "Search Form" at bounding box center [976, 363] width 879 height 38
paste input "SWEET SENSIMENIA"
click at [1336, 602] on button "Search" at bounding box center [1356, 582] width 118 height 39
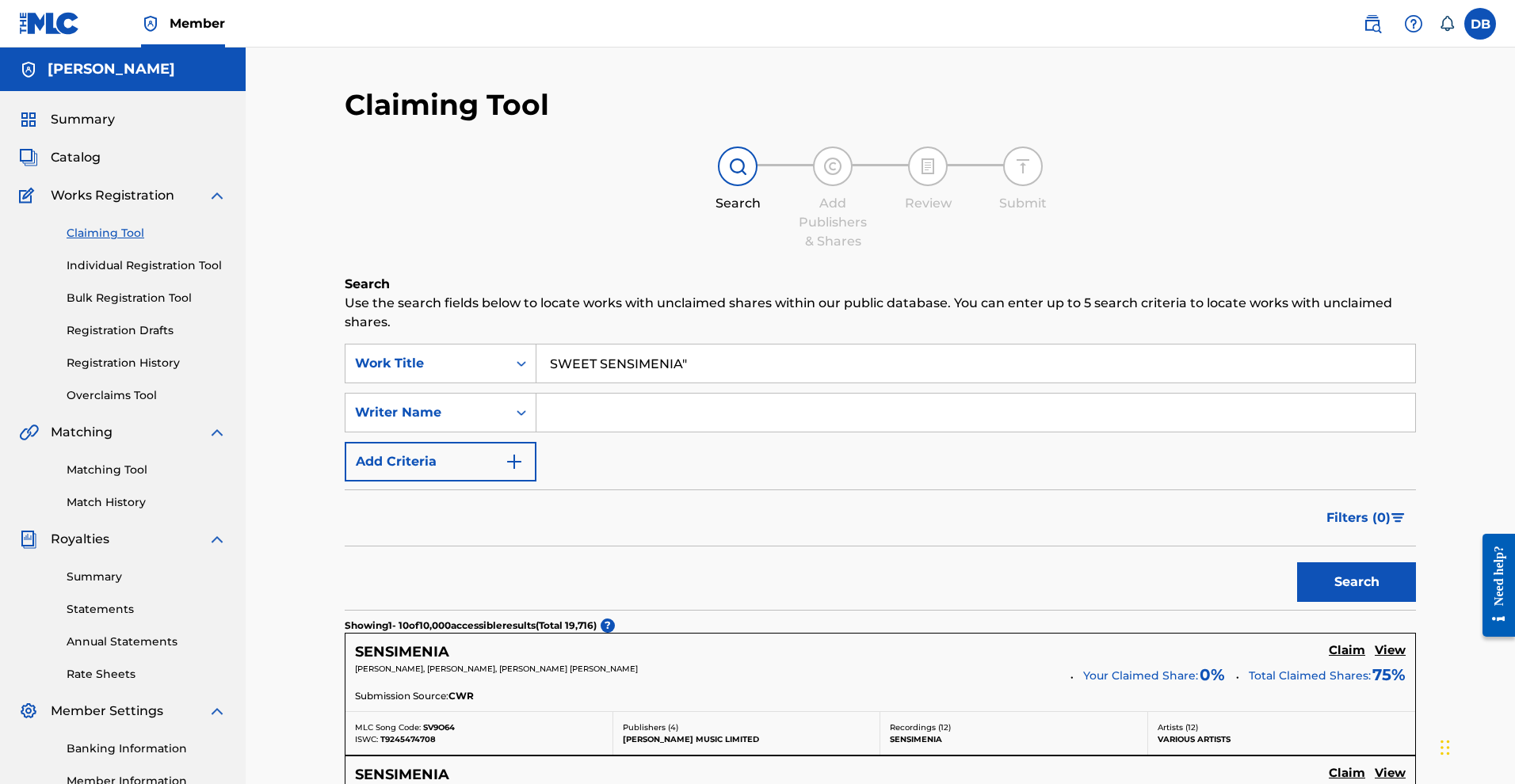
click at [559, 375] on input "SWEET SENSIMENIA"" at bounding box center [976, 363] width 879 height 38
type input ""SWEET SENSIMENIA""
click at [1336, 602] on button "Search" at bounding box center [1356, 582] width 118 height 39
click at [175, 274] on link "Individual Registration Tool" at bounding box center [147, 266] width 160 height 16
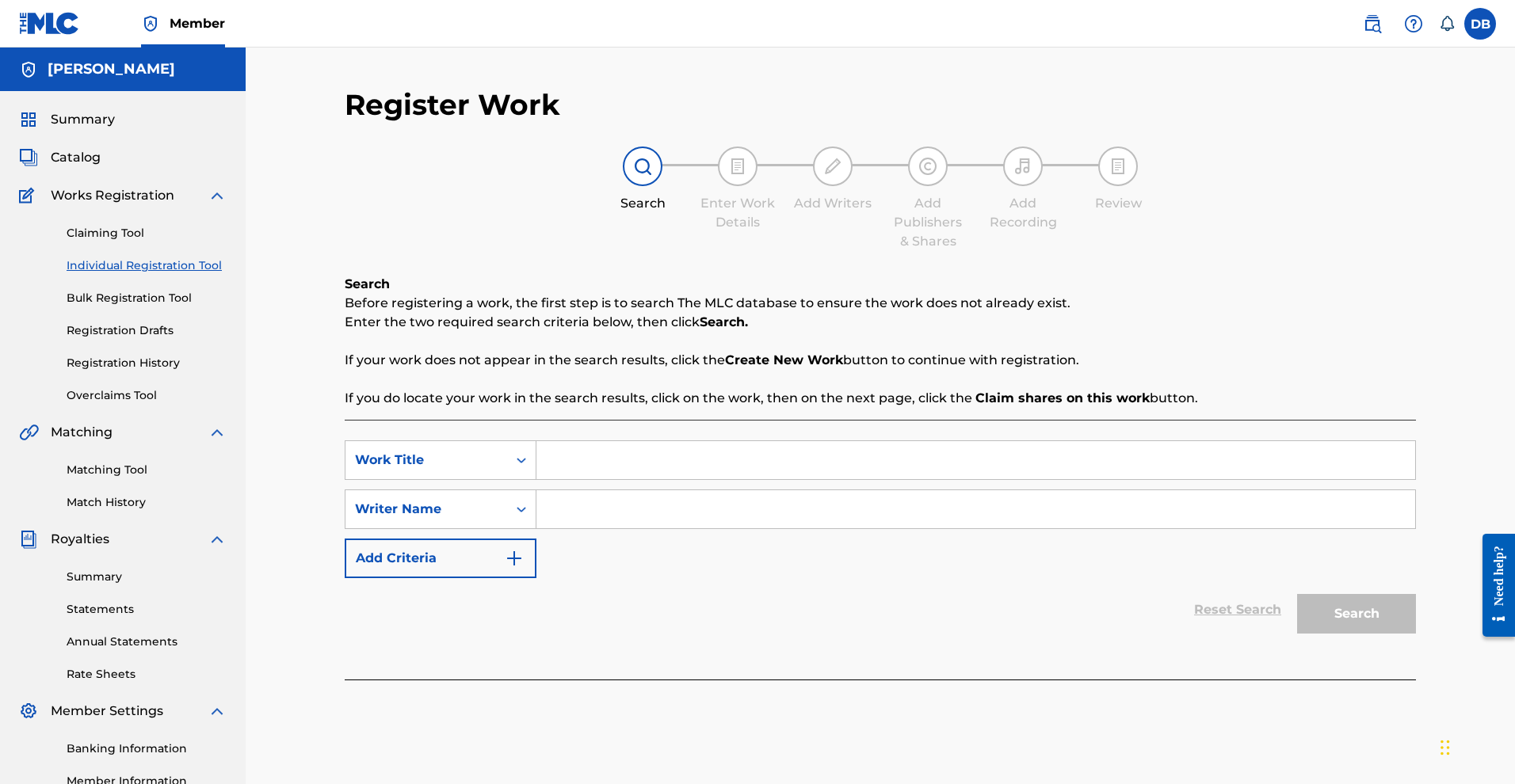
click at [591, 479] on input "Search Form" at bounding box center [976, 460] width 879 height 38
paste input "SWEET SENSIMENIA"
click at [622, 503] on strong "sensimenia" at bounding box center [631, 495] width 77 height 15
type input "sweet sensimenia"
click at [625, 528] on input "Search Form" at bounding box center [976, 509] width 879 height 38
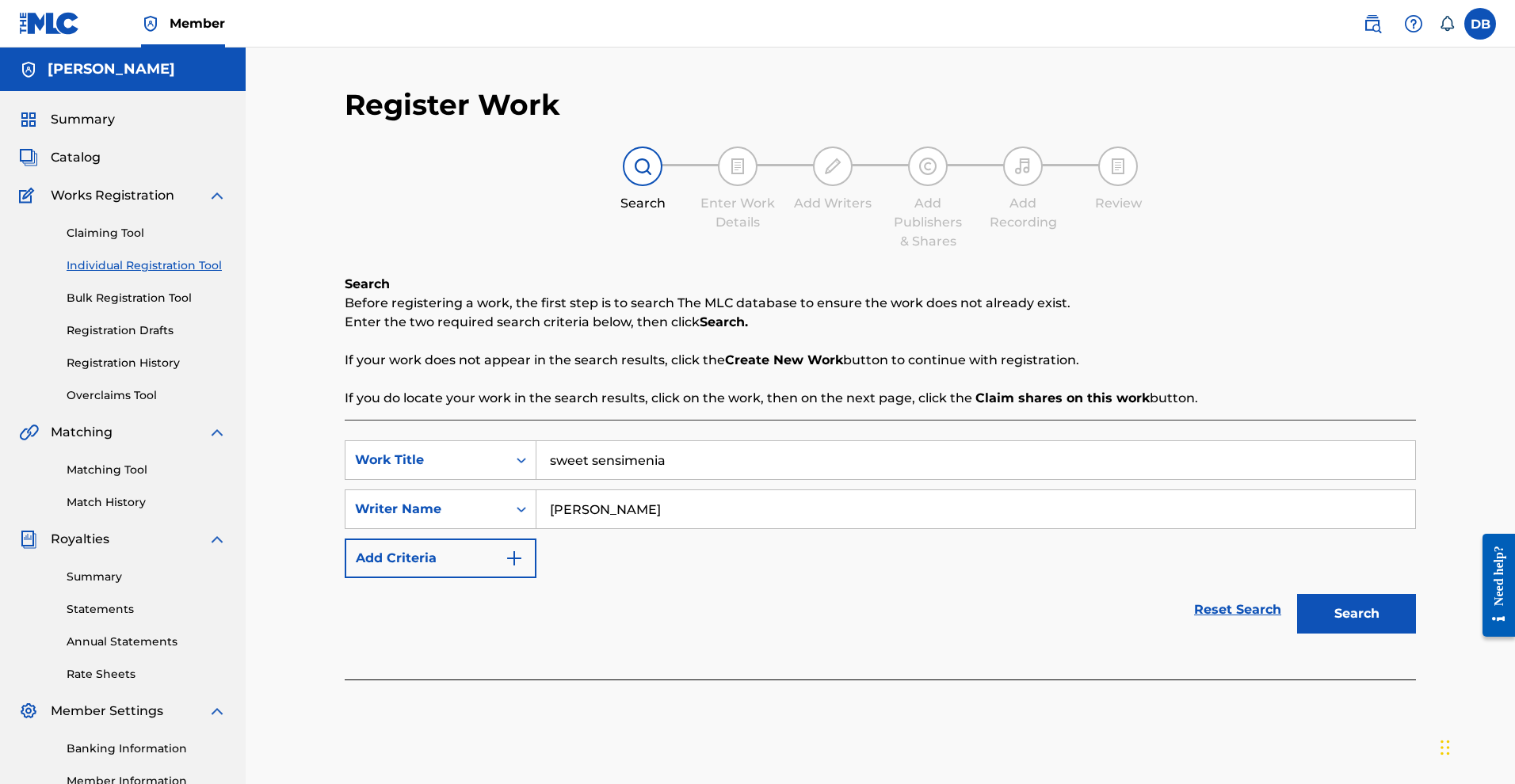
type input "Michael rose"
click at [1377, 634] on button "Search" at bounding box center [1356, 613] width 118 height 39
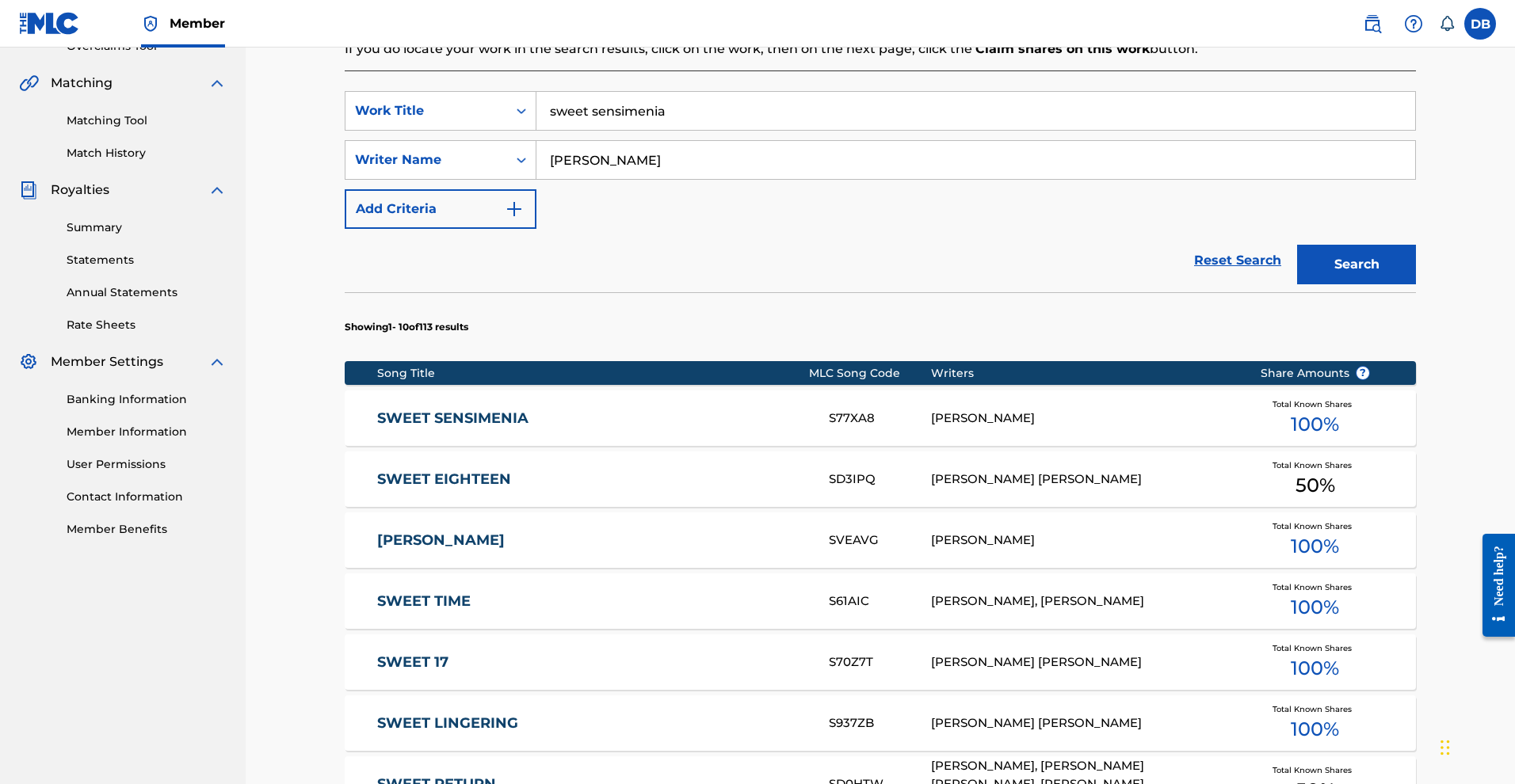
scroll to position [361, 0]
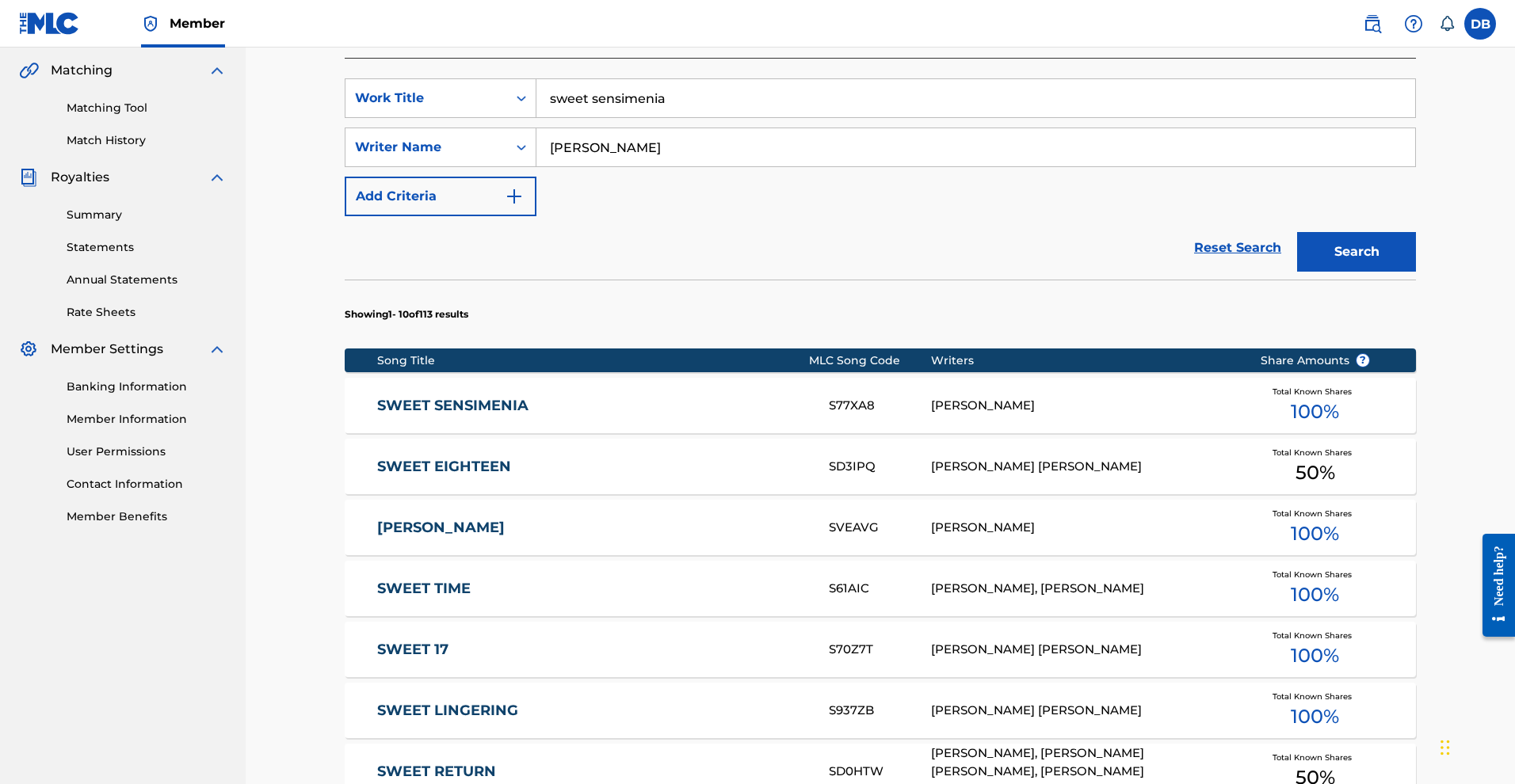
click at [1339, 426] on span "100 %" at bounding box center [1315, 412] width 48 height 28
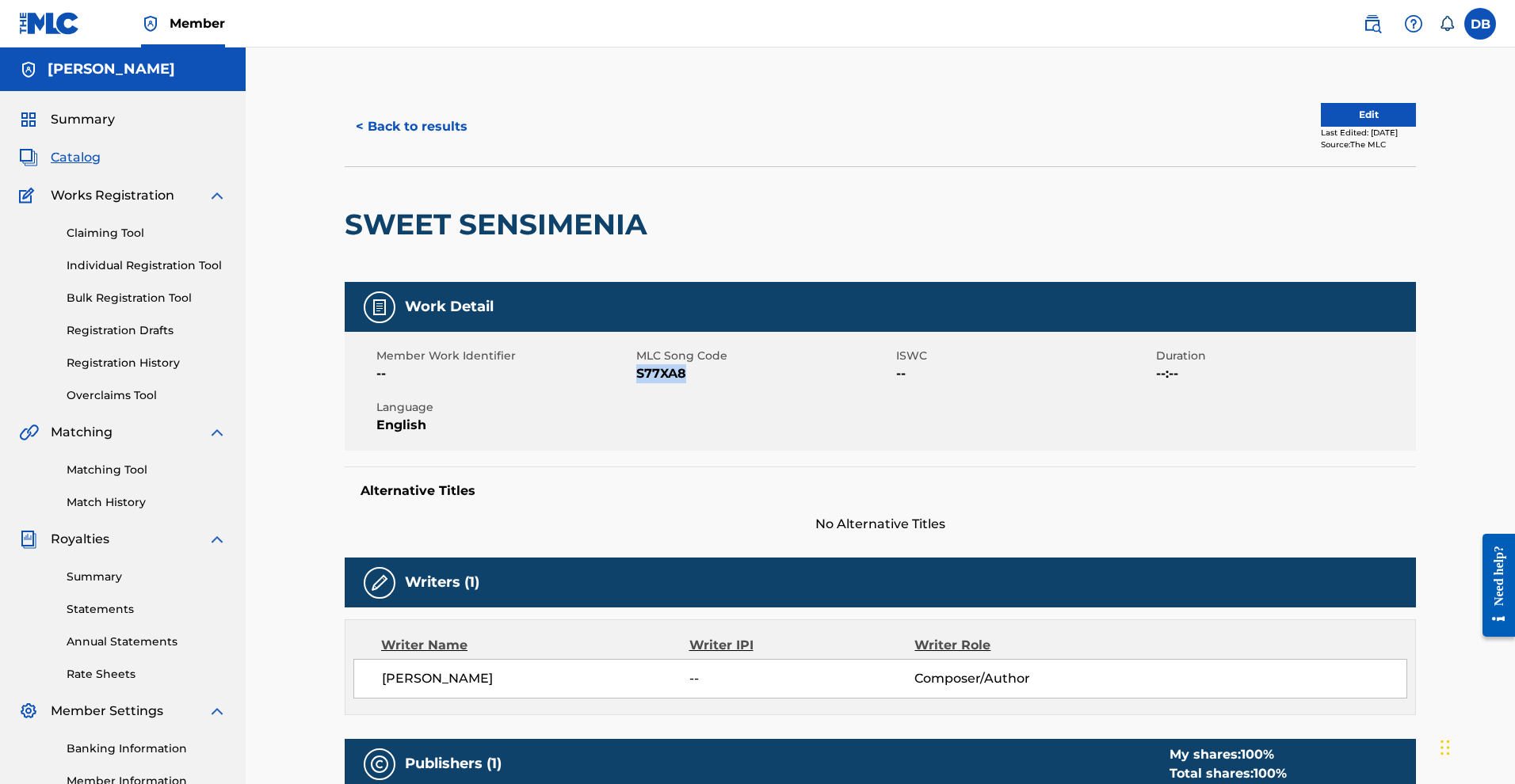
drag, startPoint x: 641, startPoint y: 433, endPoint x: 701, endPoint y: 432, distance: 60.0
click at [701, 383] on span "S77XA8" at bounding box center [763, 373] width 256 height 19
copy span "S77XA8"
click at [125, 585] on link "Summary" at bounding box center [147, 576] width 160 height 16
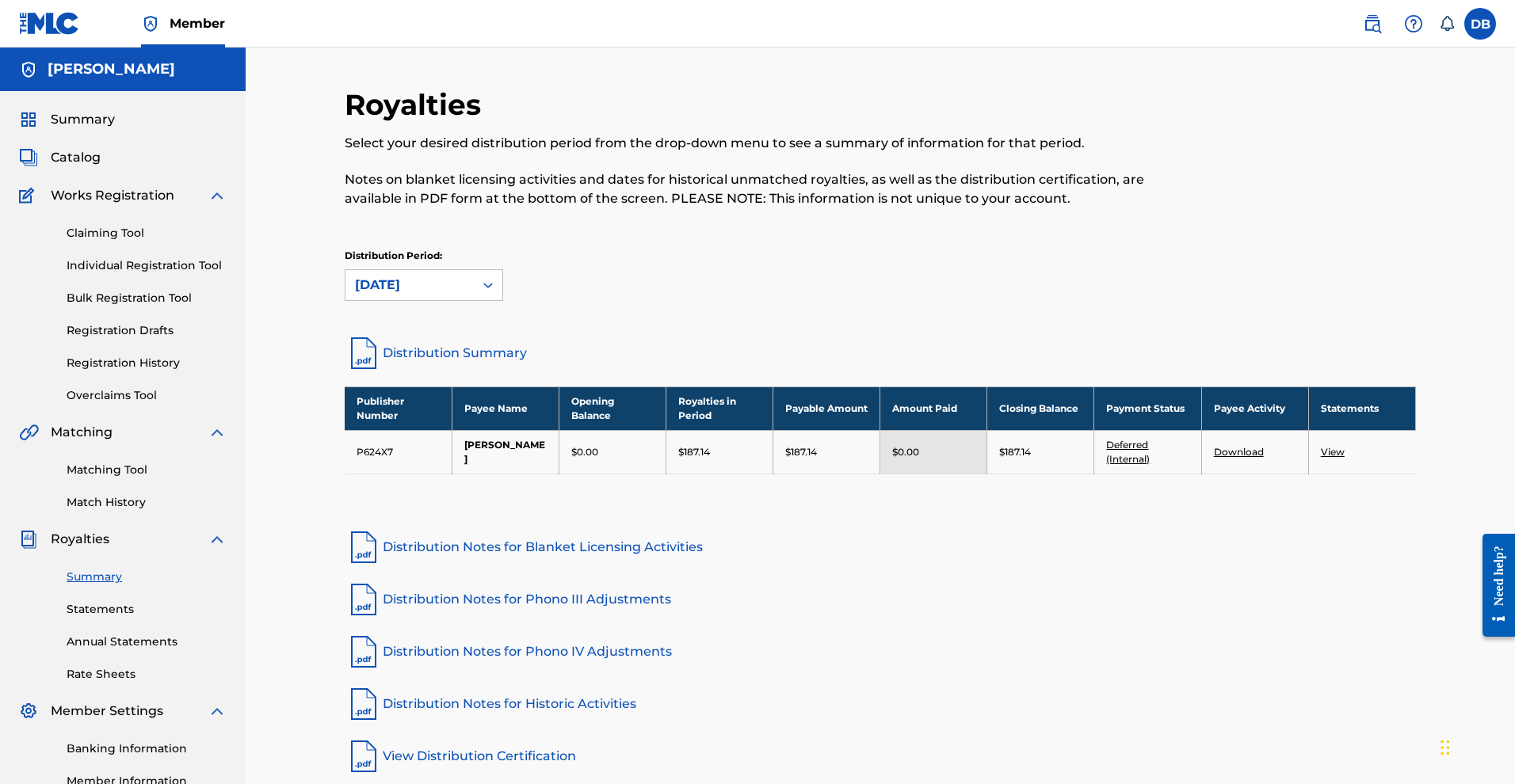
click at [476, 372] on link "Distribution Summary" at bounding box center [880, 353] width 1071 height 38
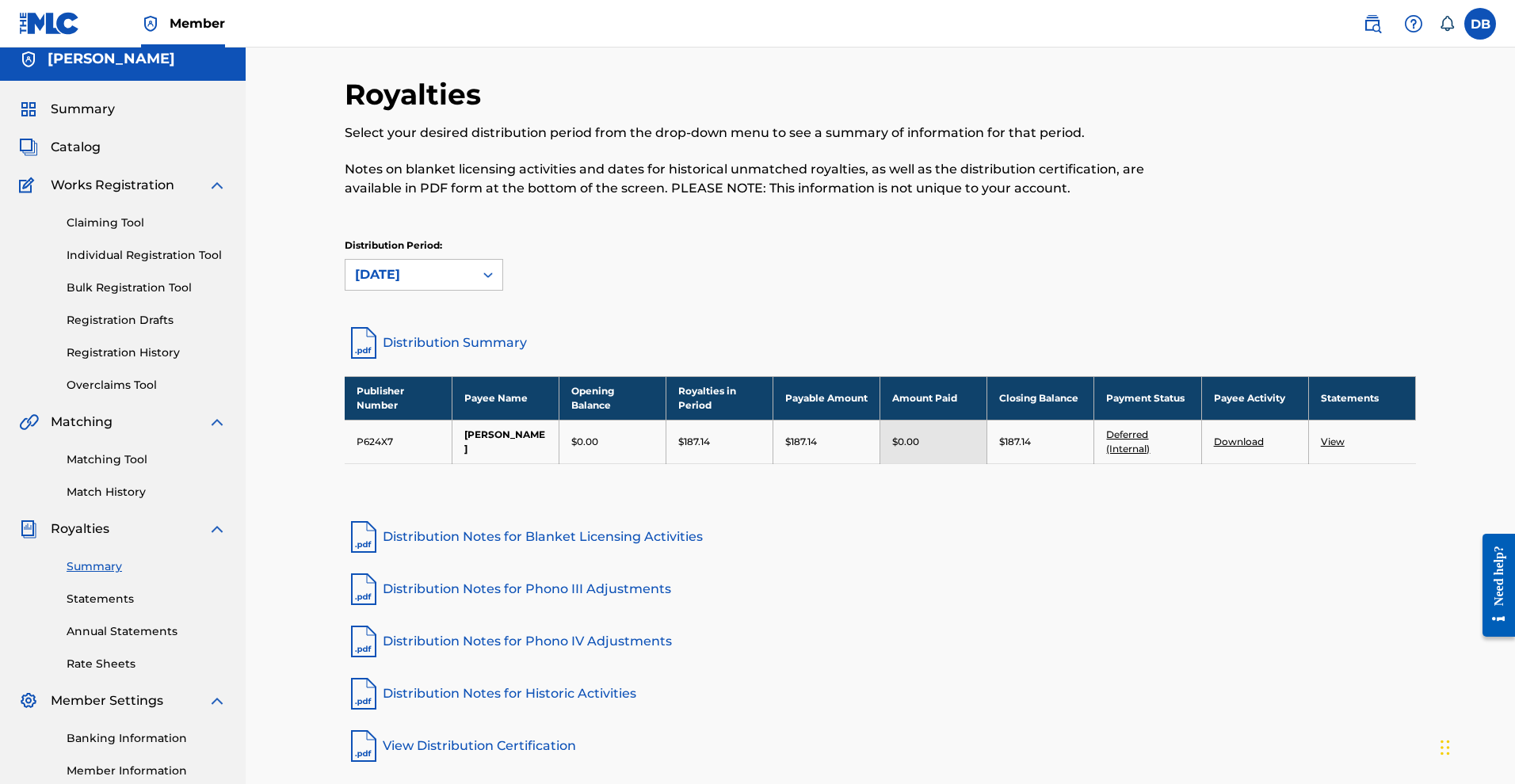
click at [138, 468] on link "Matching Tool" at bounding box center [147, 460] width 160 height 16
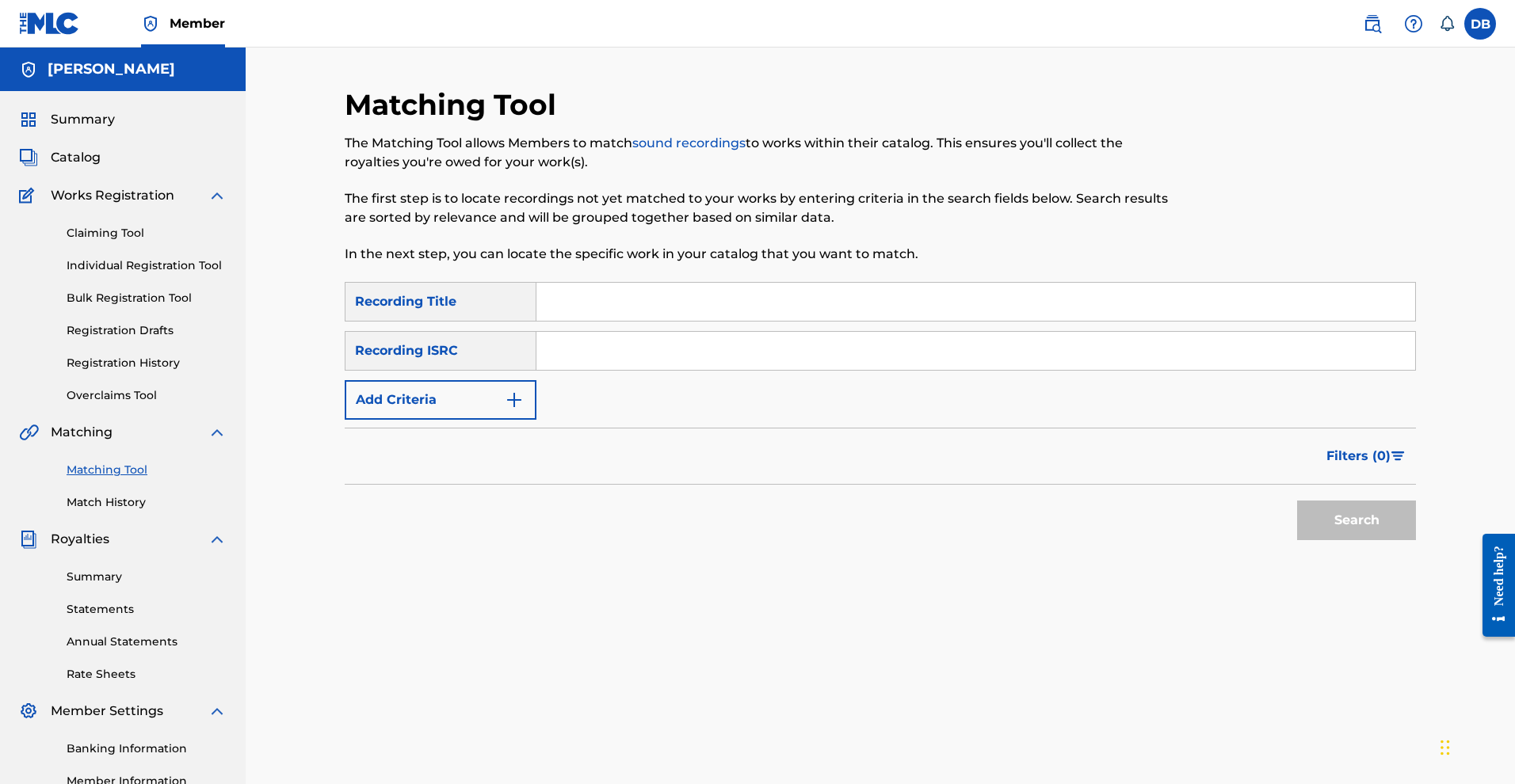
click at [613, 321] on input "Search Form" at bounding box center [976, 301] width 879 height 38
click at [557, 321] on input "Sidewalk Steppa"" at bounding box center [976, 301] width 879 height 38
type input ""Sidewalk Steppa""
click at [561, 370] on input "Search Form" at bounding box center [976, 351] width 879 height 38
click at [520, 410] on img "Search Form" at bounding box center [514, 400] width 19 height 19
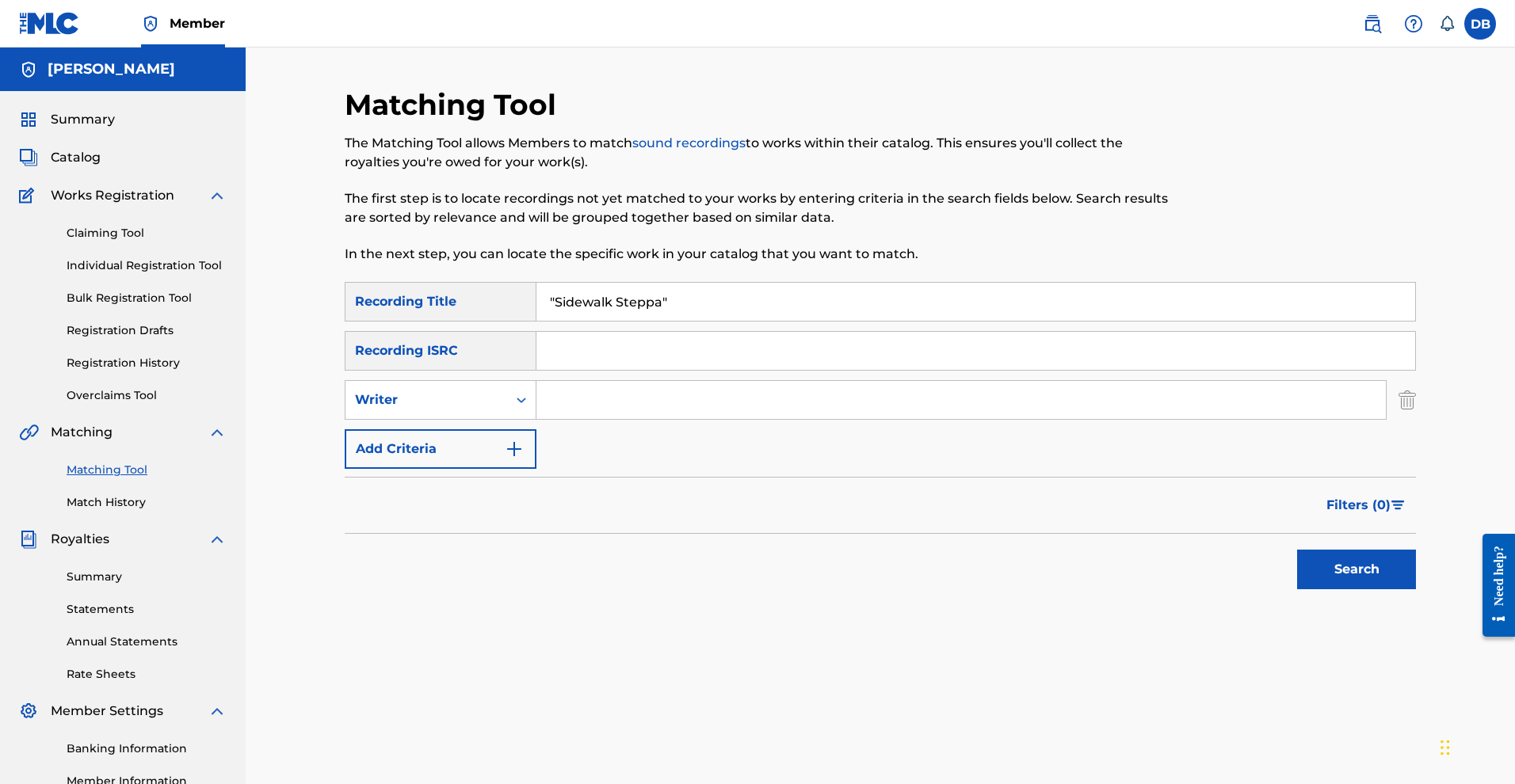
click at [563, 419] on input "Search Form" at bounding box center [961, 400] width 849 height 38
click at [1371, 589] on button "Search" at bounding box center [1356, 569] width 118 height 39
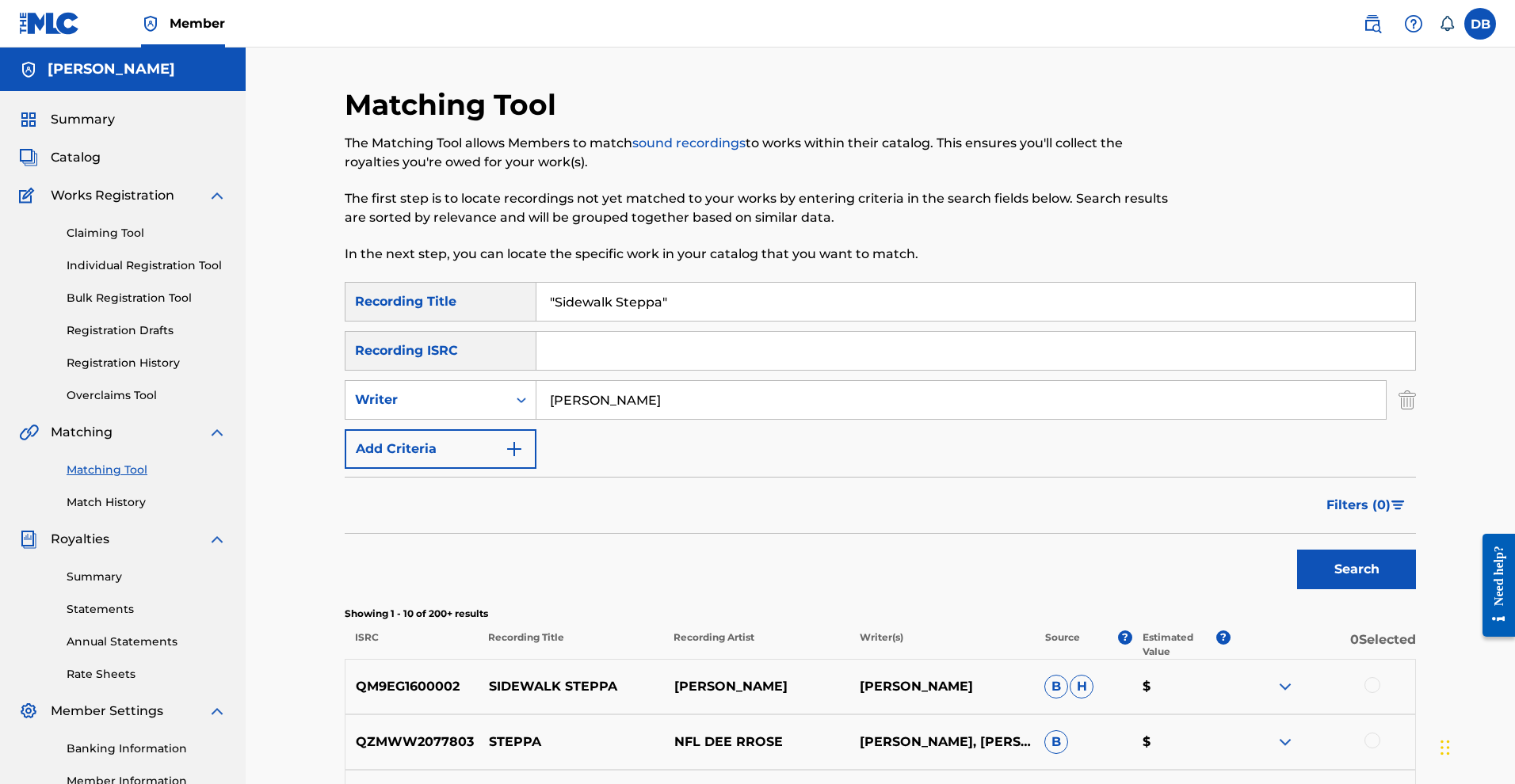
click at [763, 419] on input "Michael Rose" at bounding box center [961, 400] width 849 height 38
click at [783, 419] on input ""Michael Rose" at bounding box center [961, 400] width 849 height 38
type input ""Michael Rose""
click at [1361, 589] on button "Search" at bounding box center [1356, 569] width 118 height 39
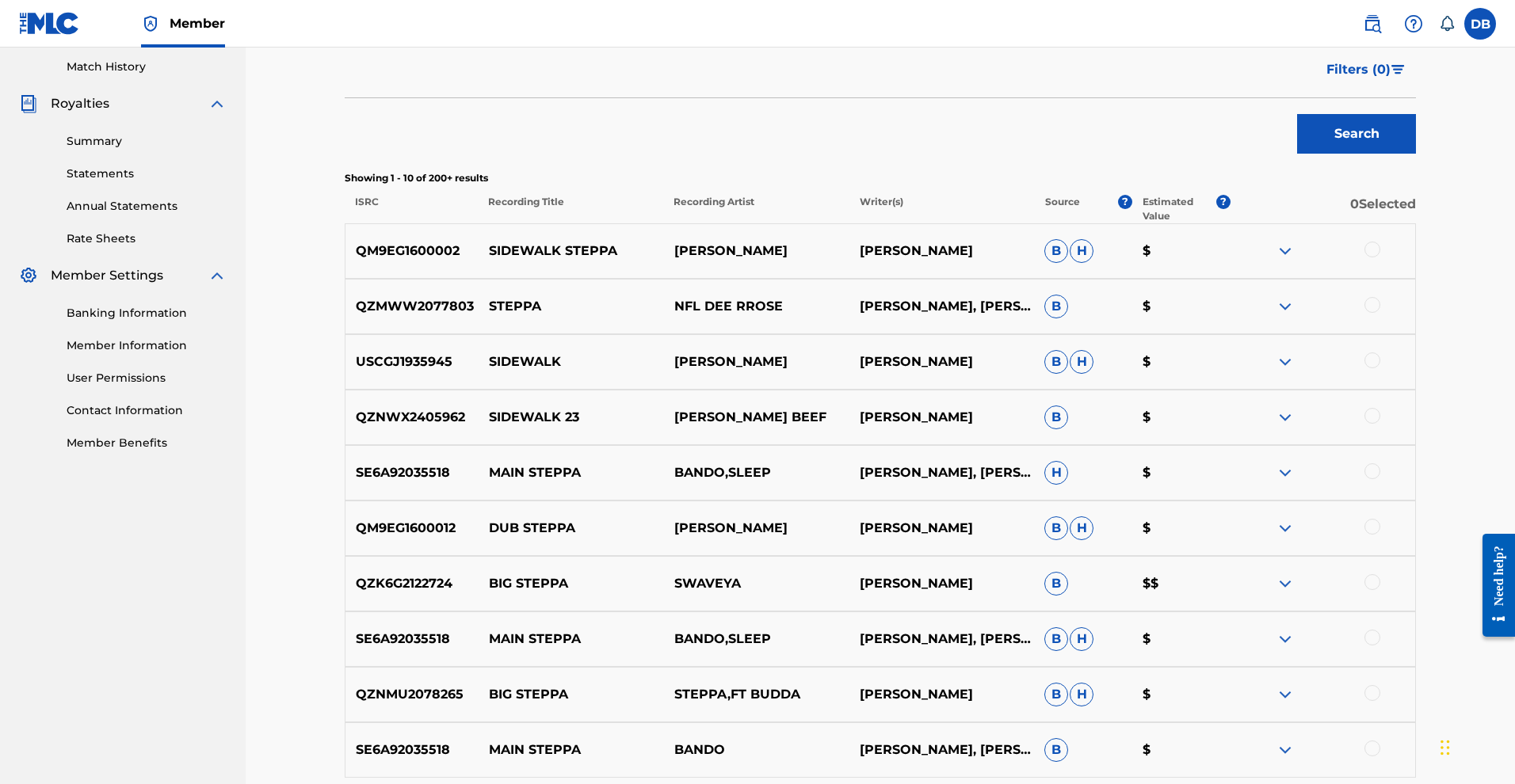
scroll to position [456, 0]
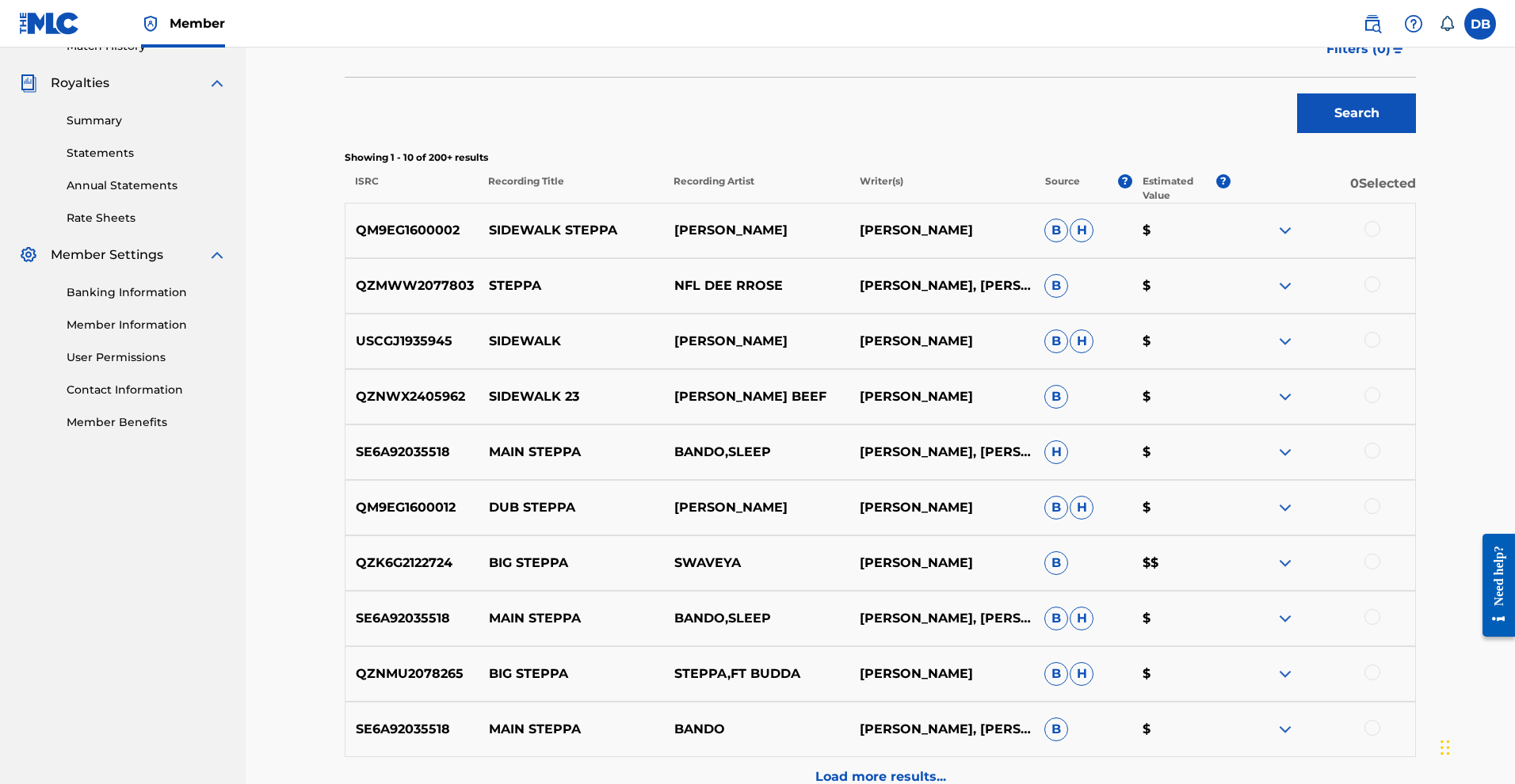
click at [1380, 237] on div at bounding box center [1372, 229] width 15 height 15
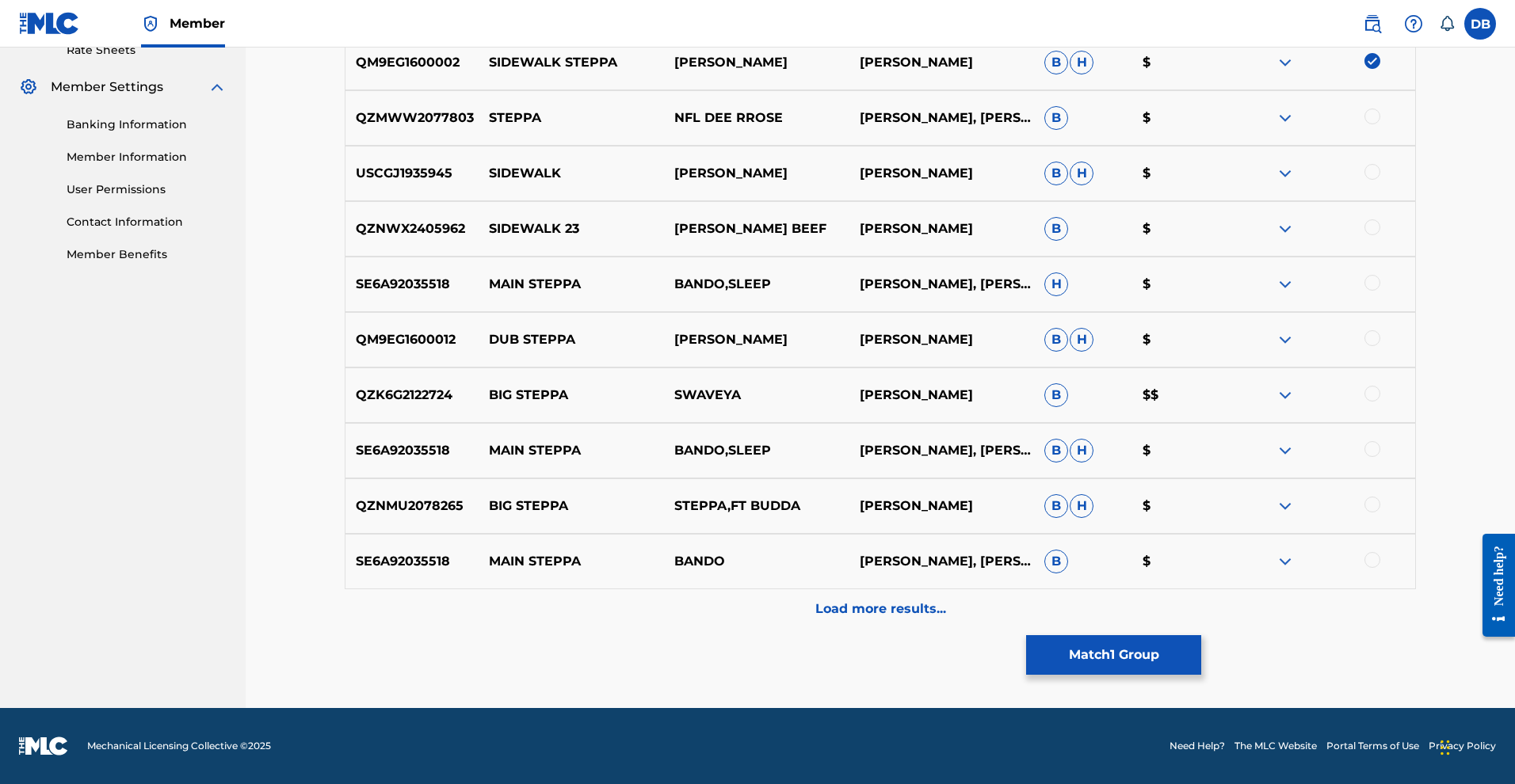
scroll to position [650, 0]
click at [1380, 346] on div at bounding box center [1372, 338] width 15 height 15
click at [926, 618] on p "Load more results..." at bounding box center [881, 608] width 131 height 19
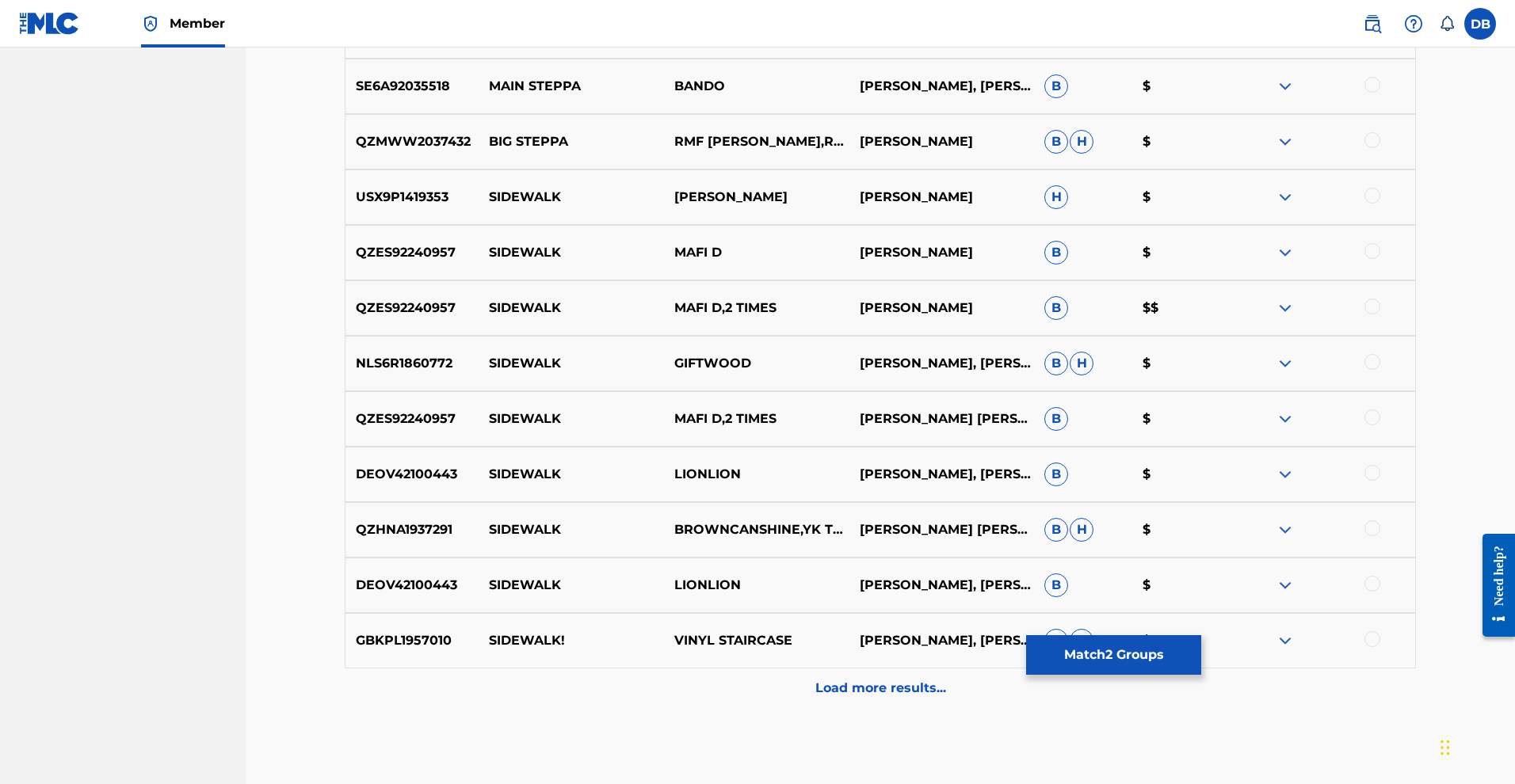
scroll to position [1112, 1]
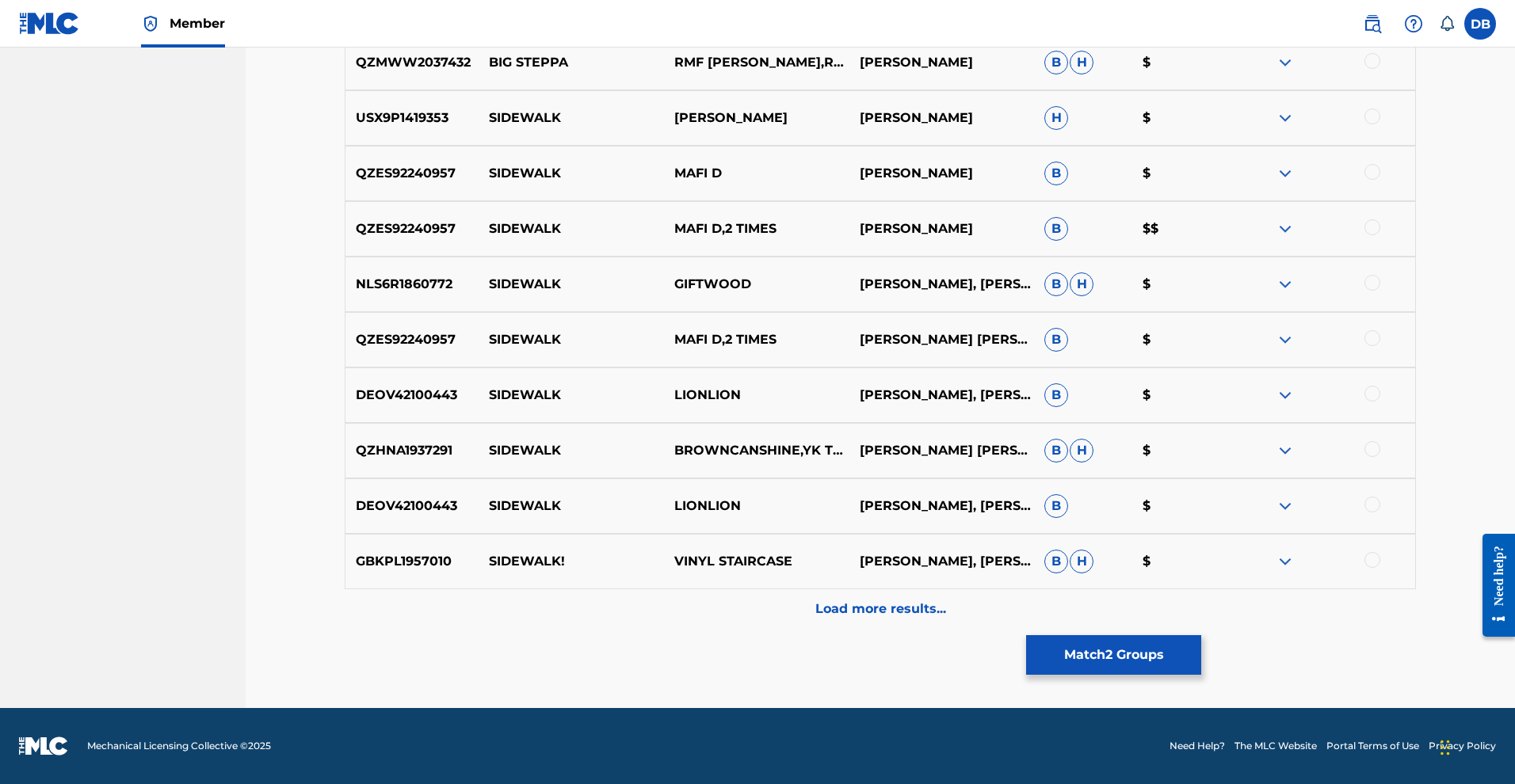
click at [924, 589] on div "Load more results..." at bounding box center [880, 608] width 1071 height 39
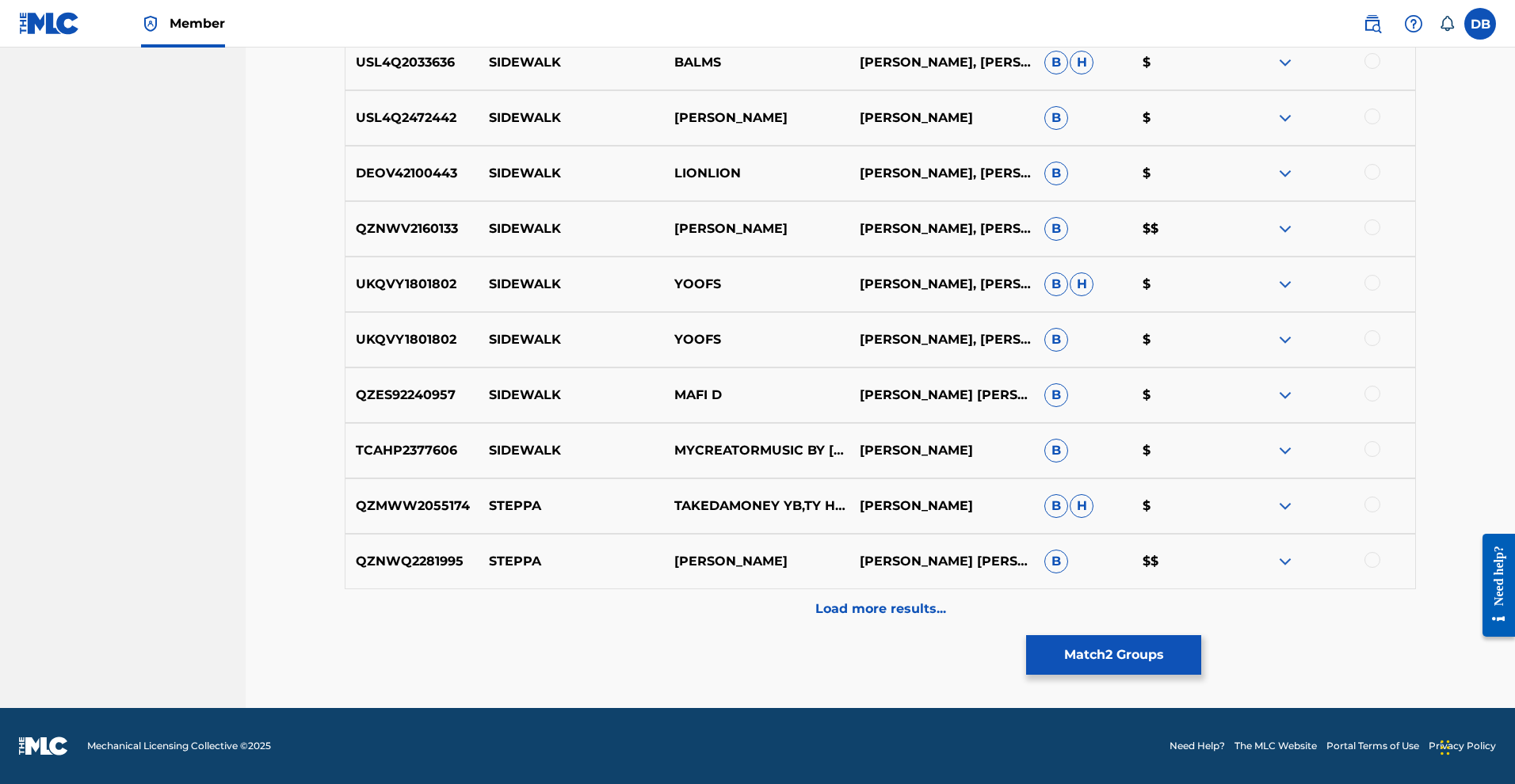
scroll to position [2199, 0]
click at [916, 599] on p "Load more results..." at bounding box center [881, 608] width 131 height 19
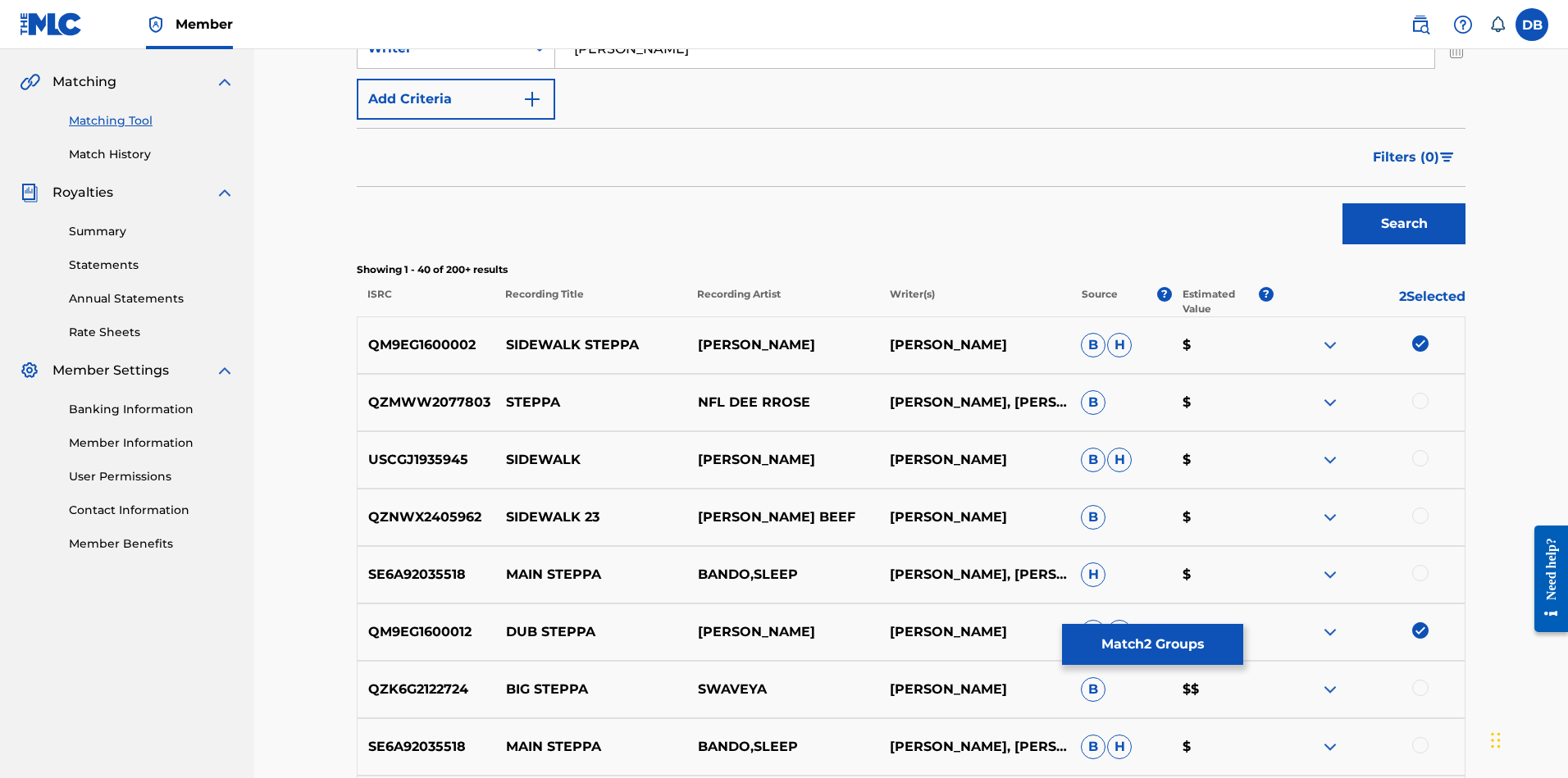
scroll to position [369, 0]
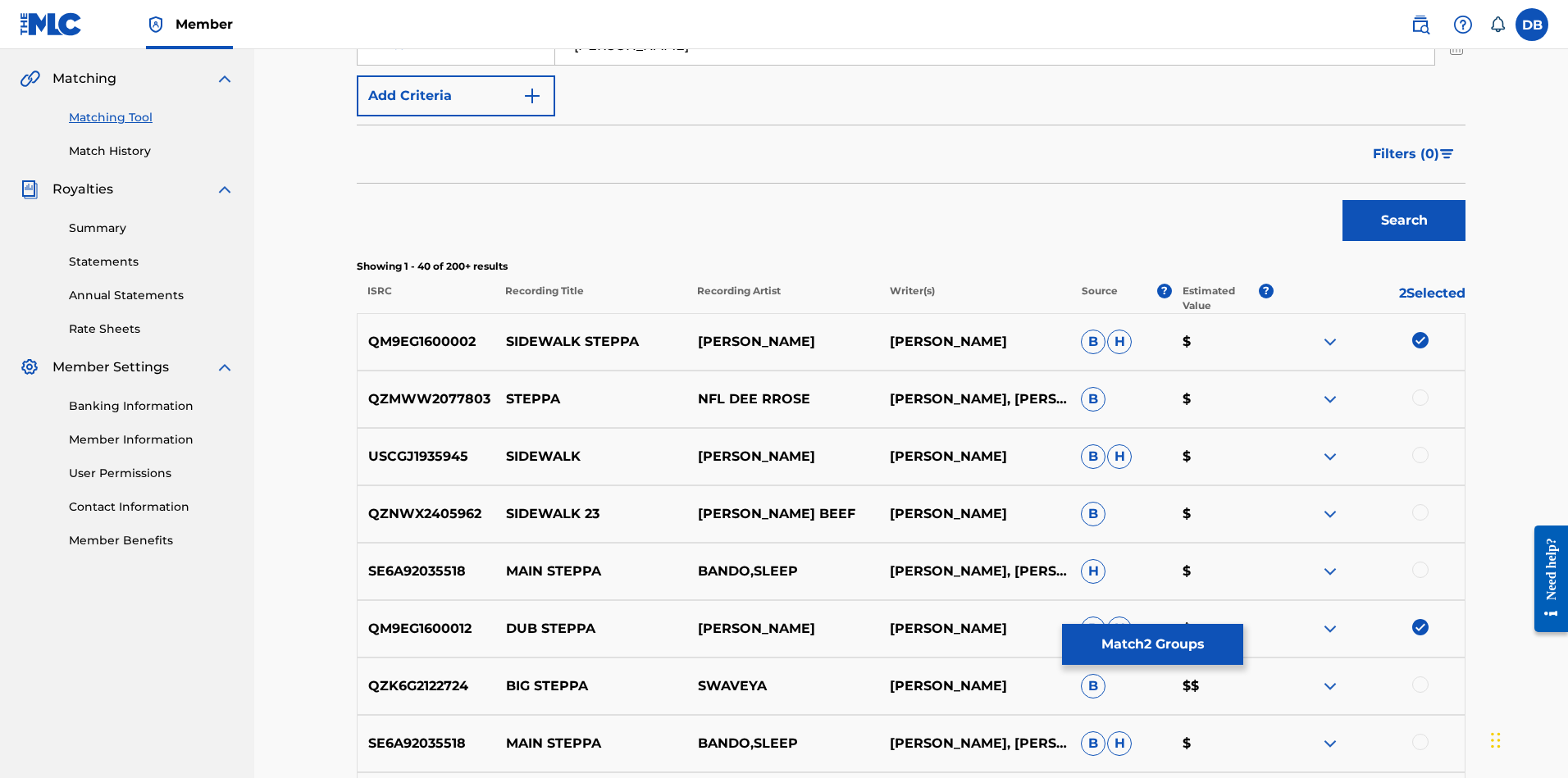
click at [1465, 241] on button "Search" at bounding box center [1404, 220] width 123 height 41
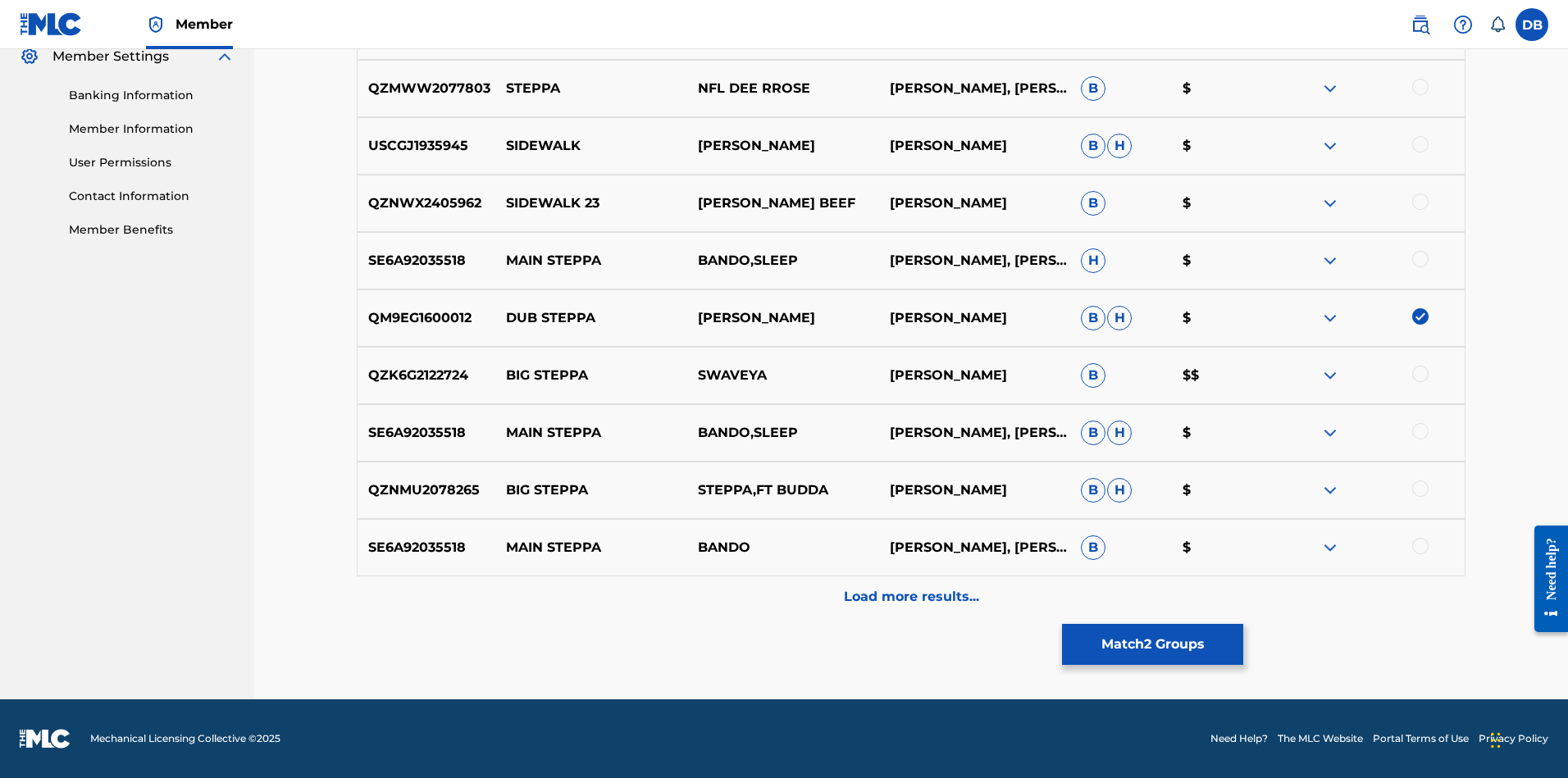
scroll to position [934, 0]
click at [976, 588] on p "Load more results..." at bounding box center [912, 597] width 136 height 20
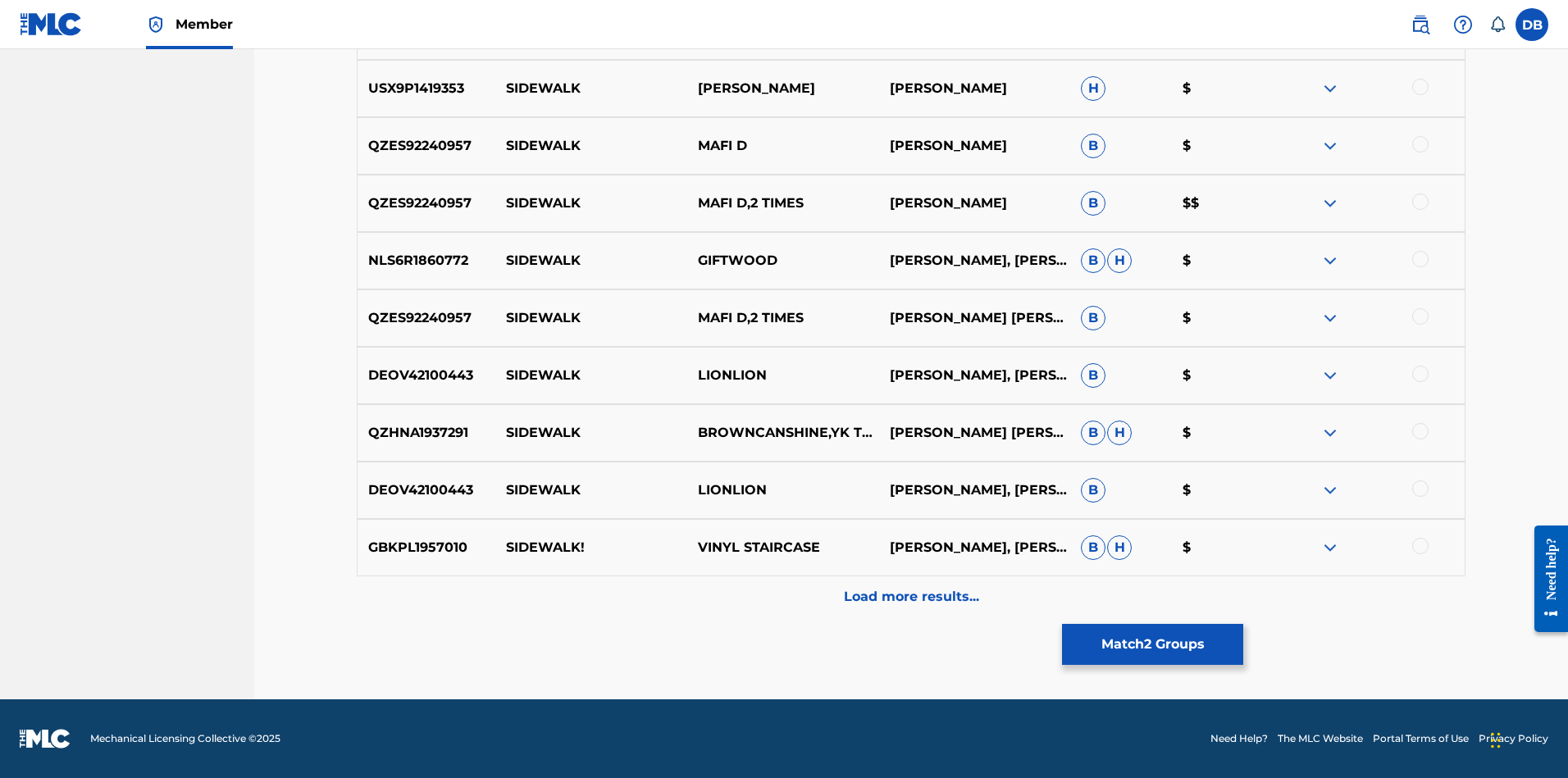
scroll to position [1622, 0]
click at [1244, 624] on button "Match 2 Groups" at bounding box center [1152, 644] width 181 height 41
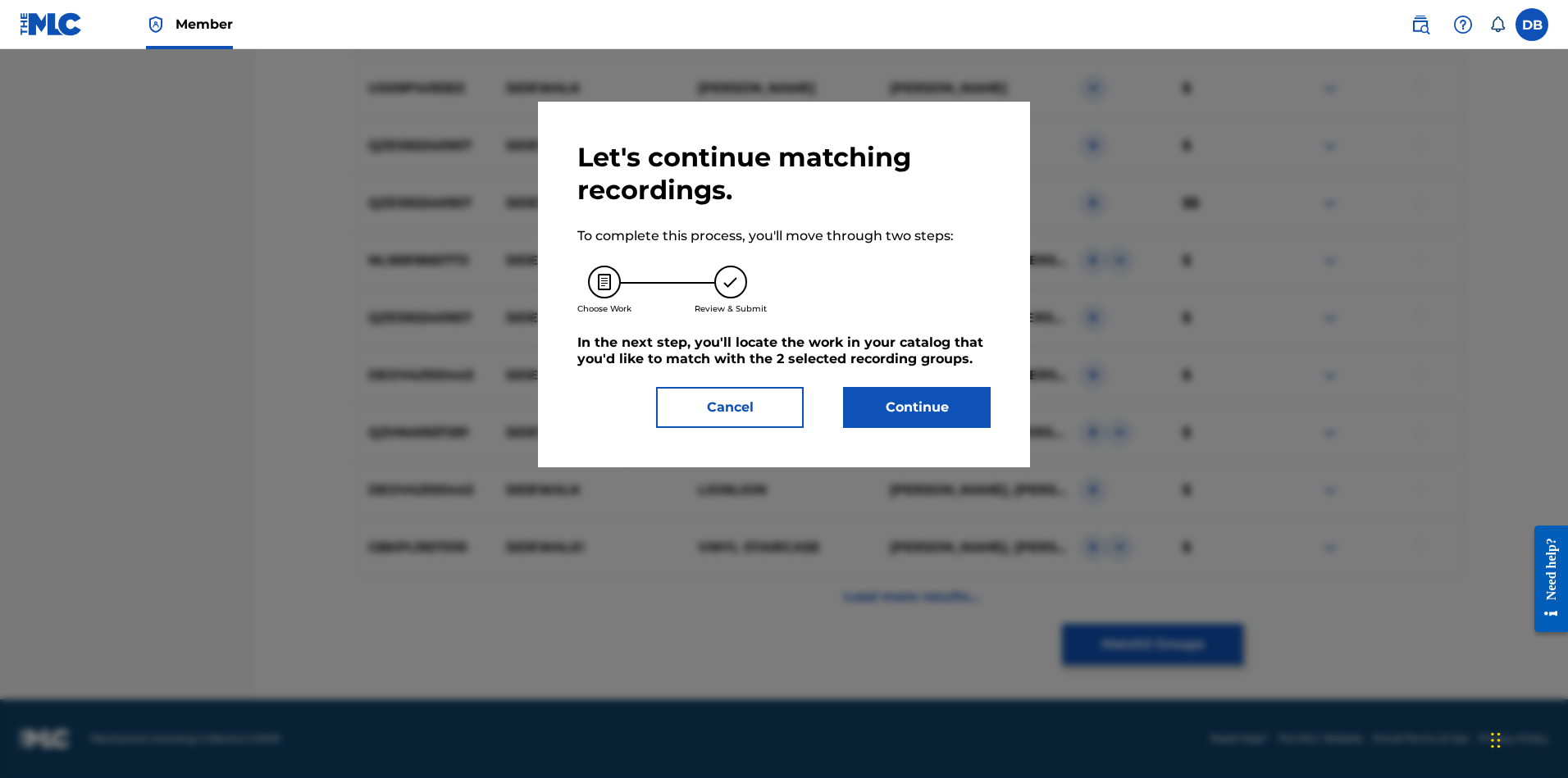
click at [988, 428] on button "Continue" at bounding box center [916, 407] width 148 height 41
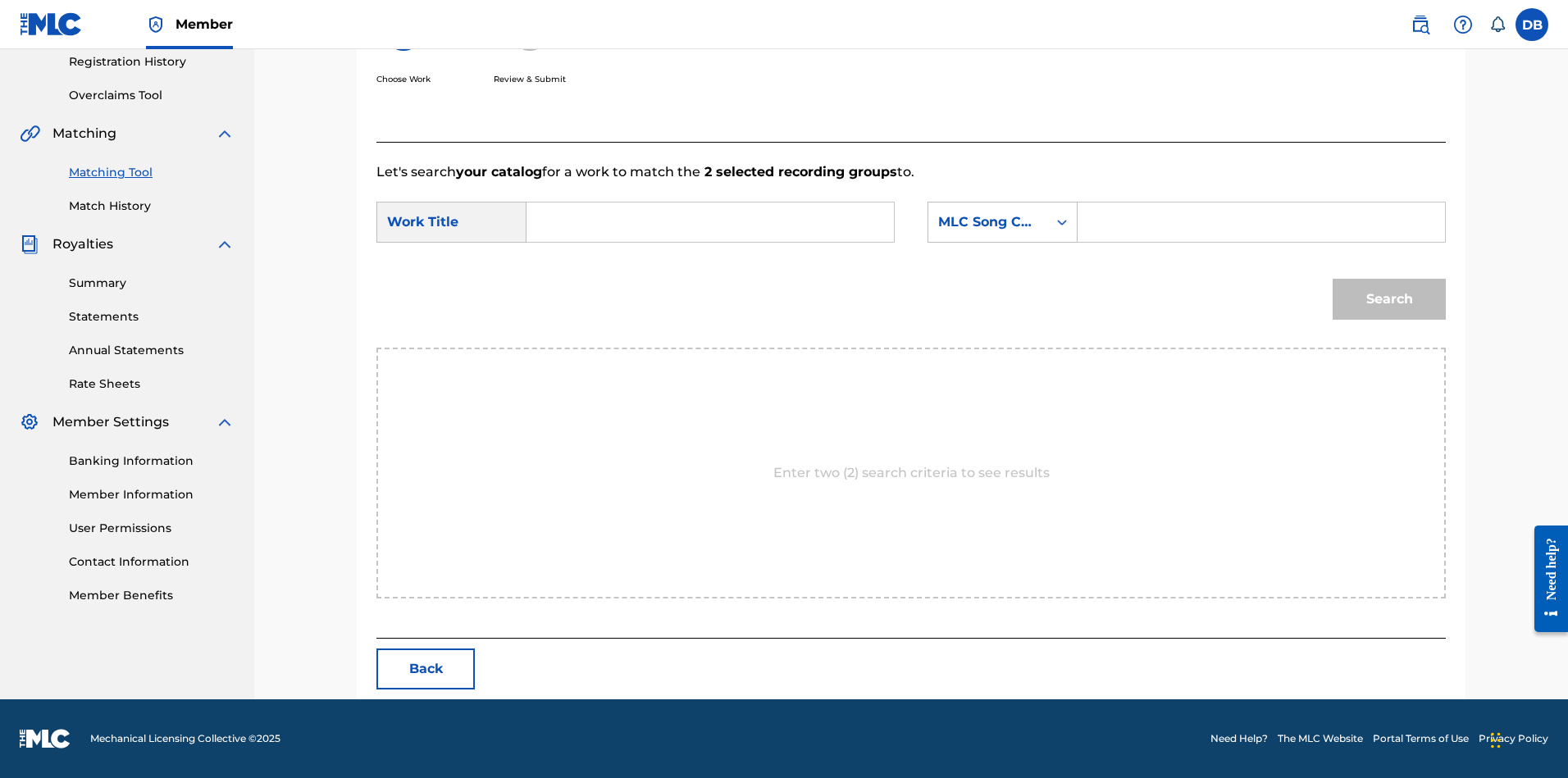
scroll to position [388, 0]
click at [824, 222] on input "Search Form" at bounding box center [710, 223] width 339 height 40
type input "Sidewalk Steppa"
click at [998, 182] on form "SearchWithCriteriafc0c50ff-b7fa-4d03-9272-d5bd1436d0d6 Work Title Sidewalk Step…" at bounding box center [911, 265] width 1069 height 166
